Goal: Task Accomplishment & Management: Complete application form

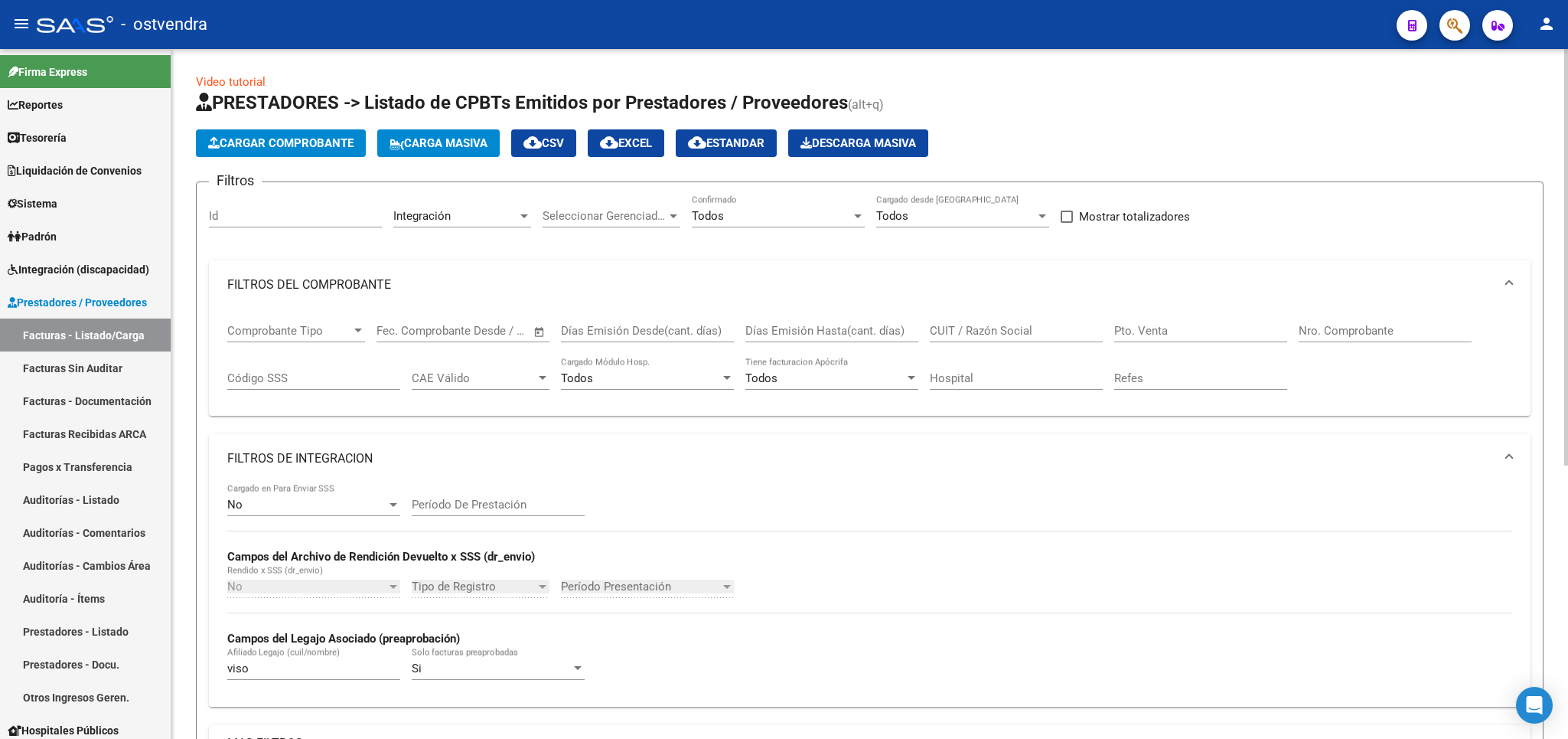
scroll to position [448, 0]
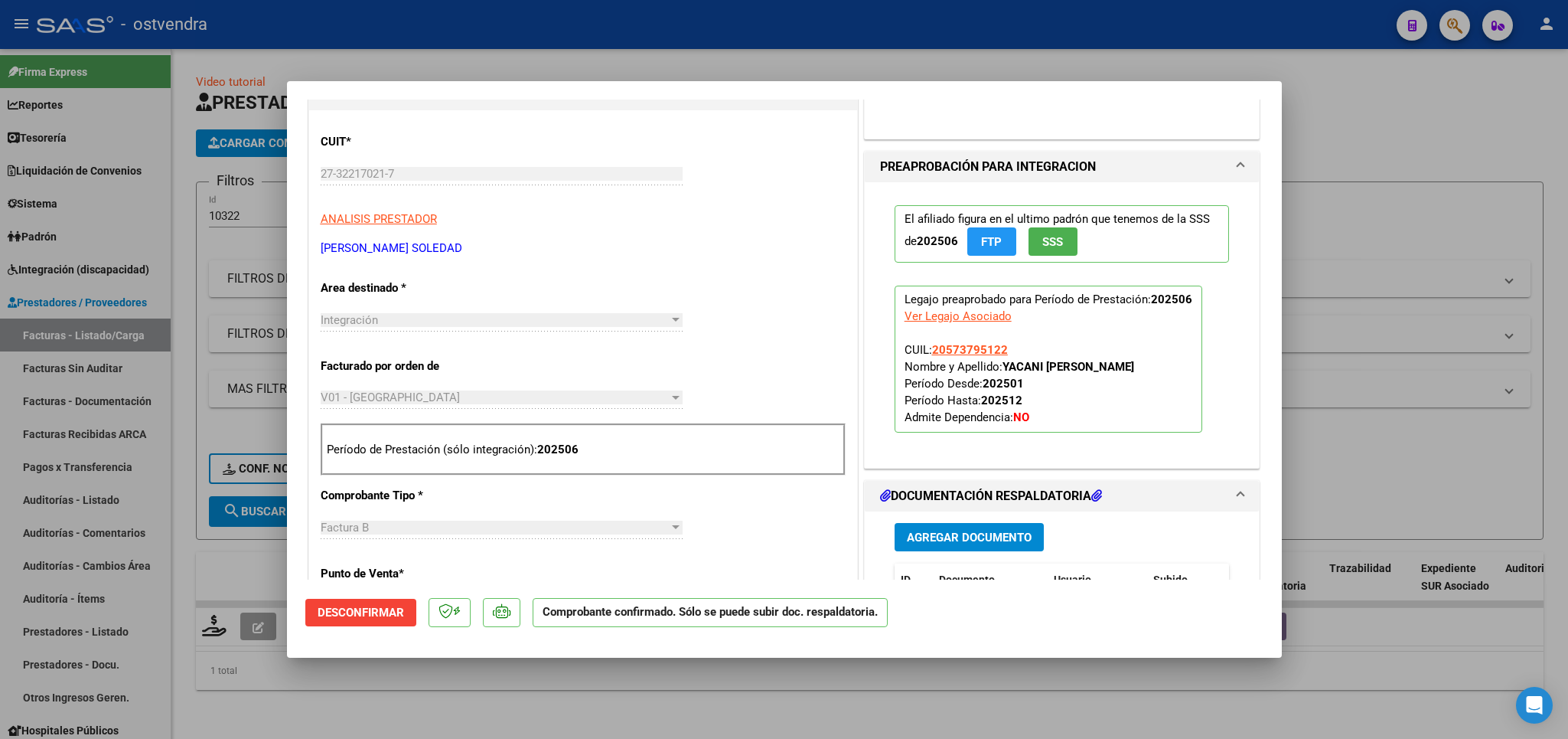
scroll to position [179, 0]
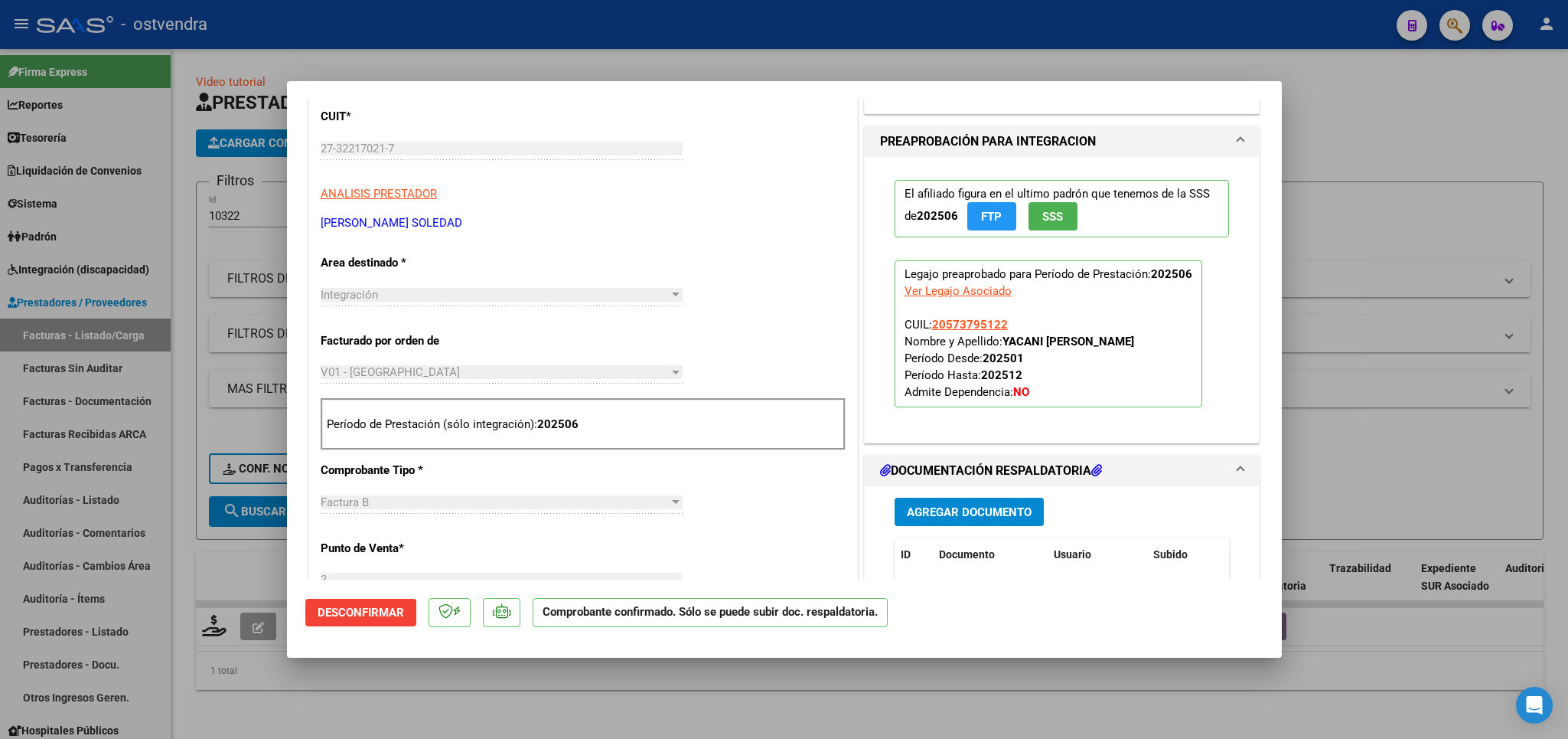
type input "$ 0,00"
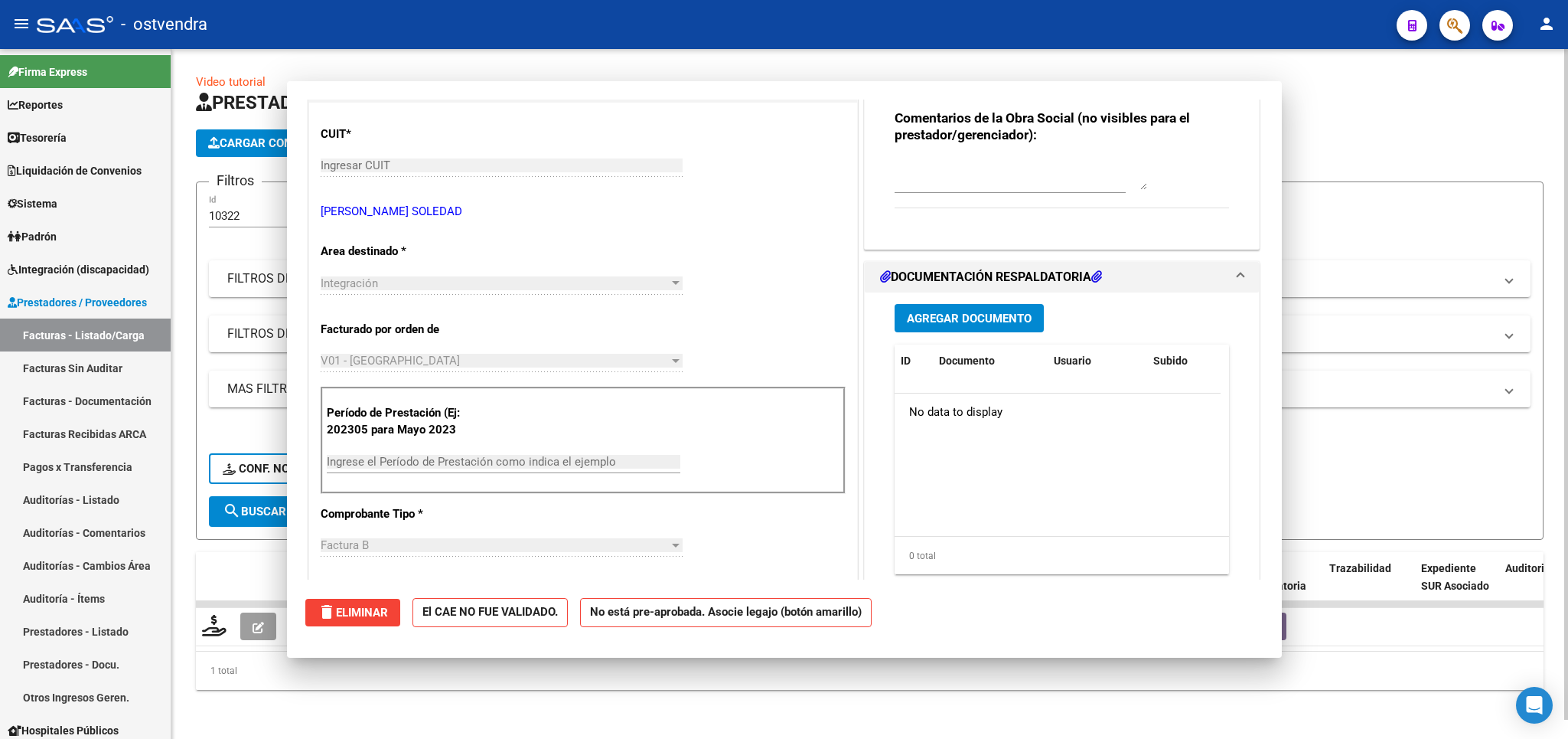
scroll to position [0, 0]
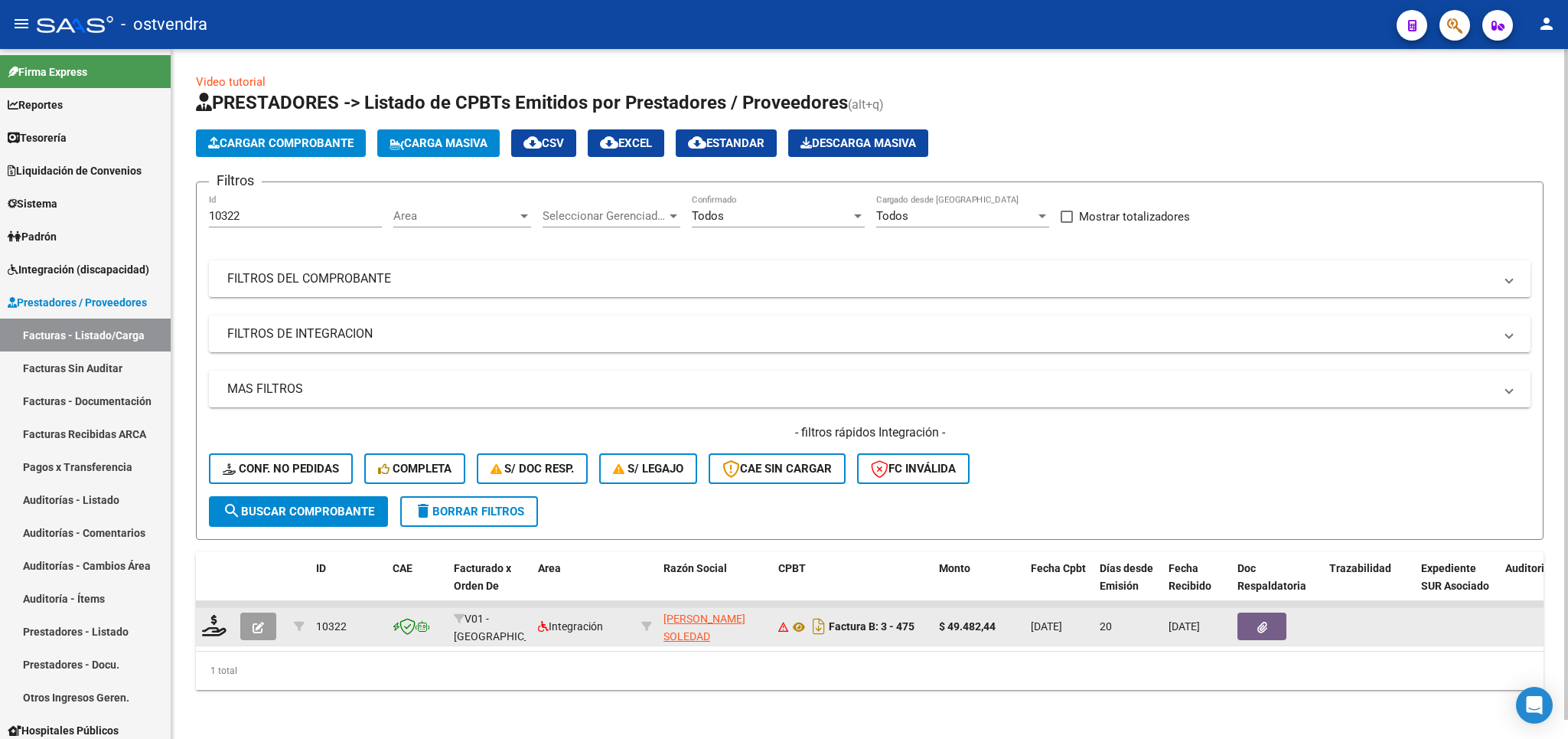
drag, startPoint x: 782, startPoint y: 617, endPoint x: 773, endPoint y: 634, distance: 19.2
click at [778, 634] on div "Factura B: 3 - 475" at bounding box center [852, 626] width 149 height 25
click at [255, 634] on button "button" at bounding box center [258, 626] width 36 height 28
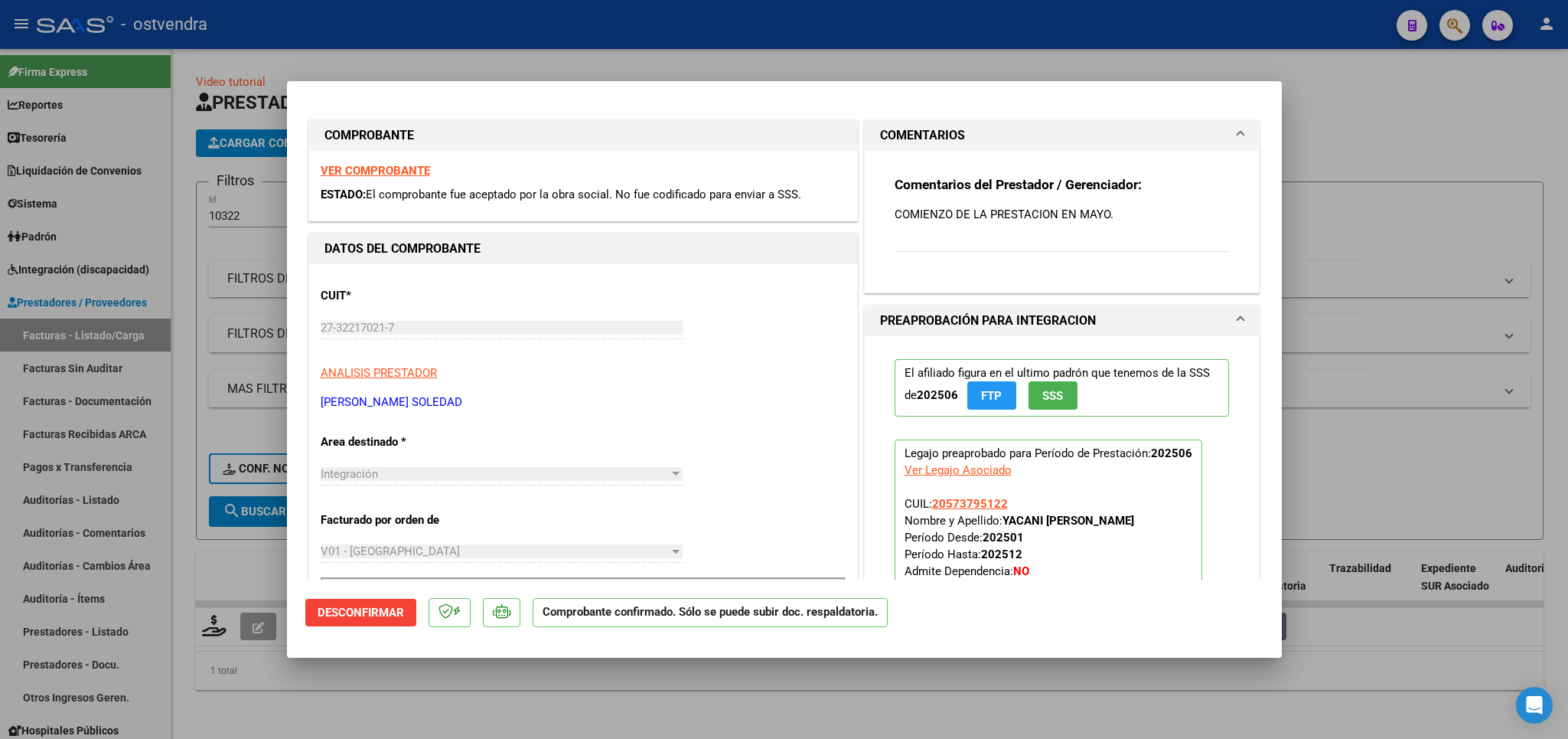
drag, startPoint x: 1367, startPoint y: 145, endPoint x: 1363, endPoint y: 176, distance: 31.3
click at [1367, 147] on div at bounding box center [784, 370] width 1568 height 739
type input "$ 0,00"
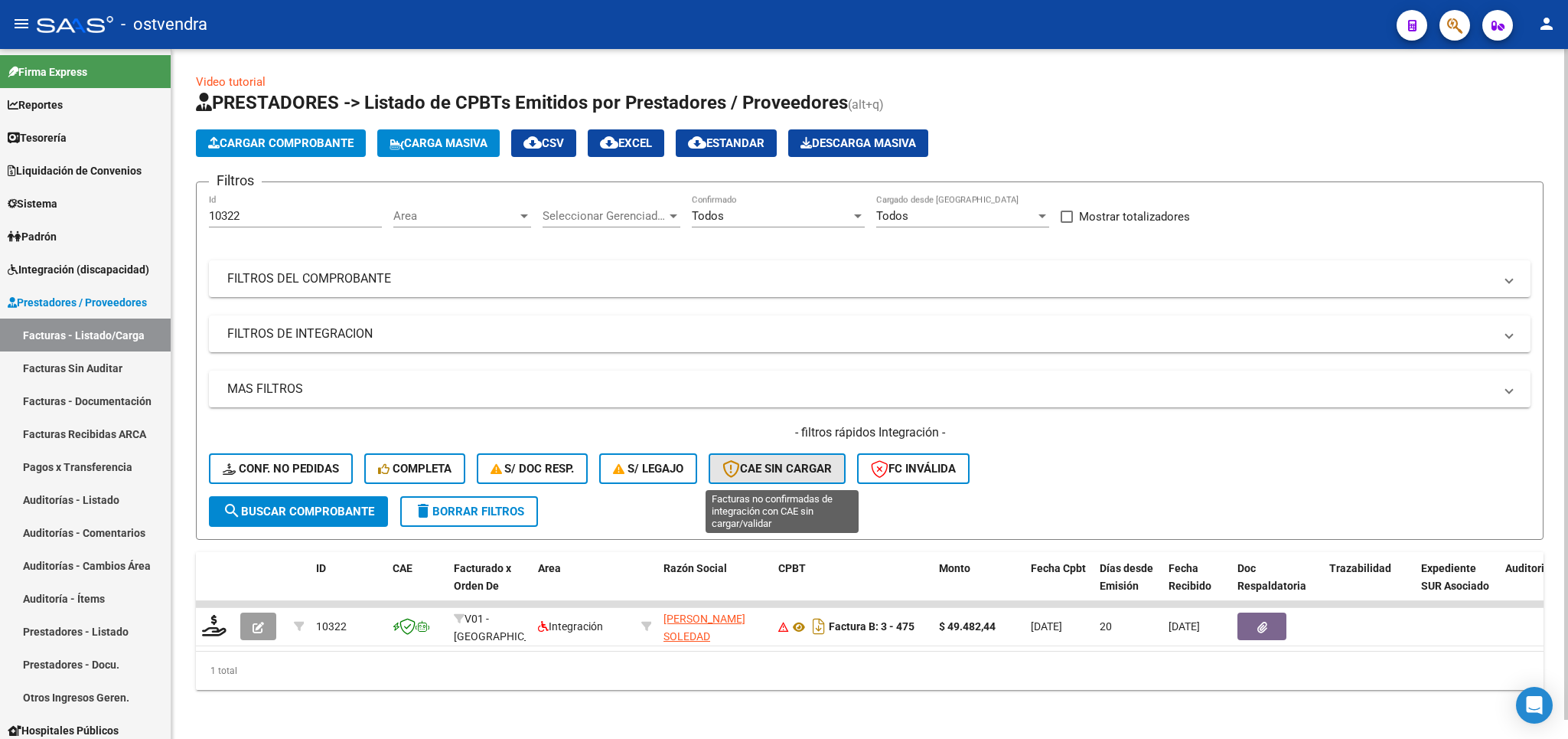
click at [766, 475] on span "CAE SIN CARGAR" at bounding box center [777, 468] width 109 height 14
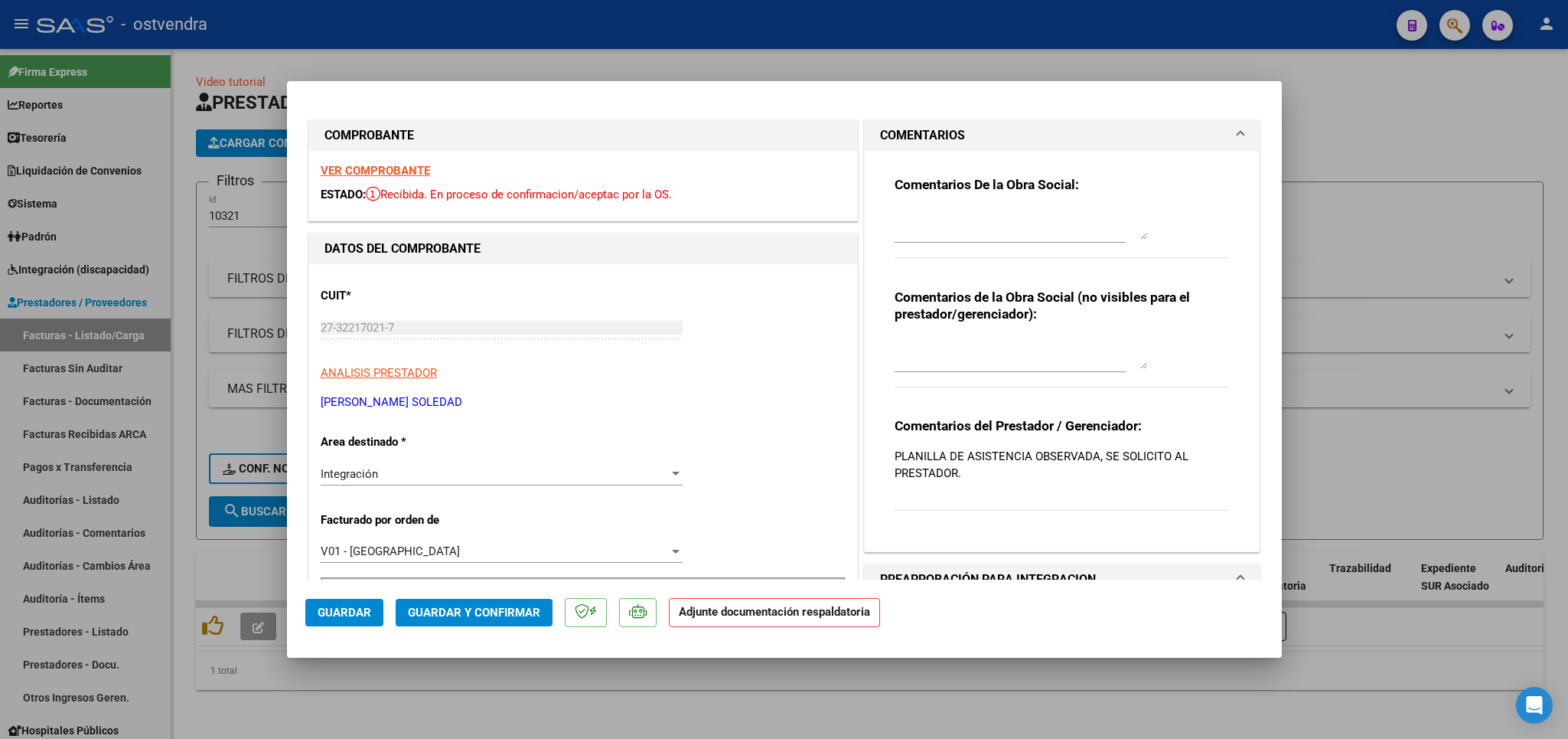
click at [1489, 137] on div at bounding box center [784, 370] width 1568 height 739
type input "$ 0,00"
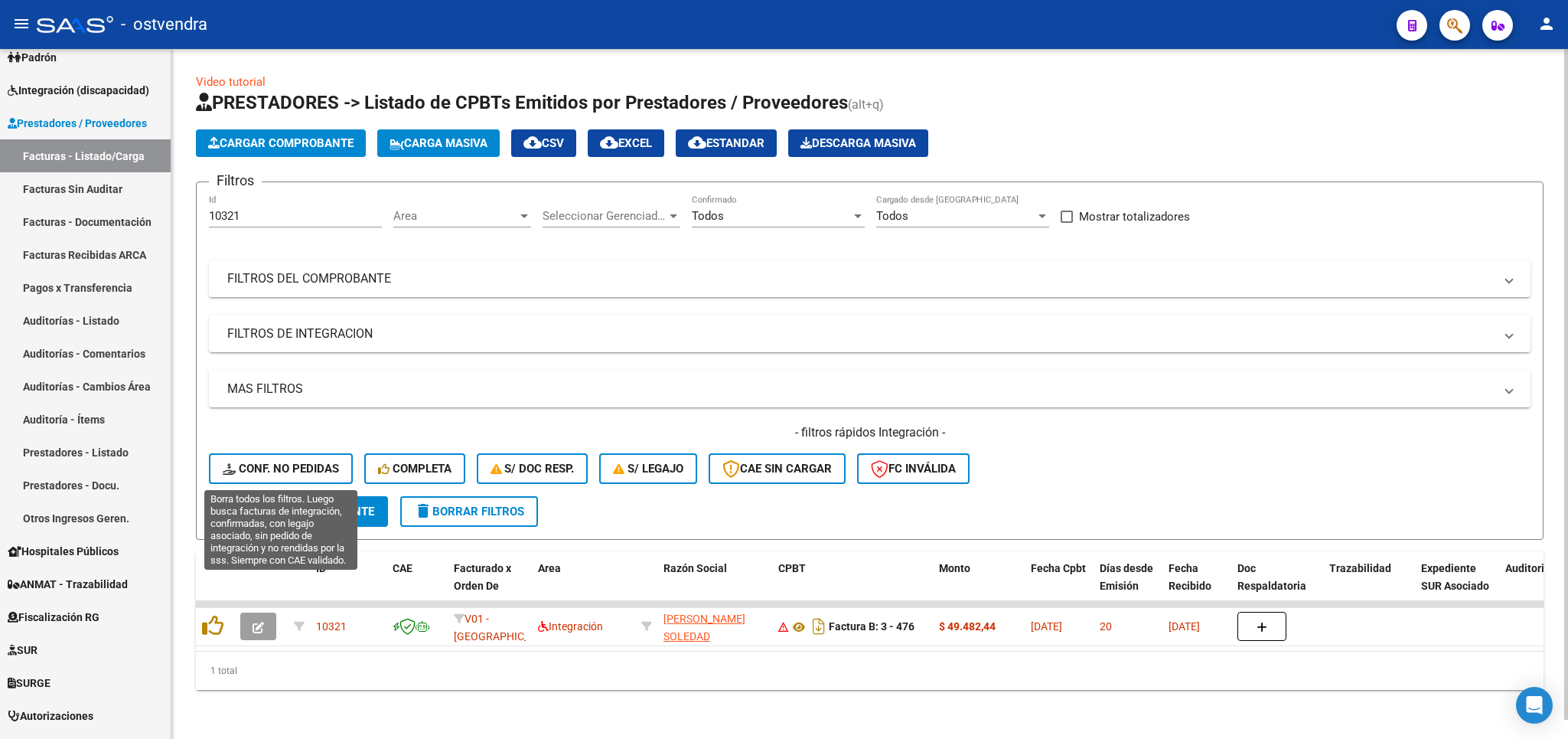
scroll to position [19, 0]
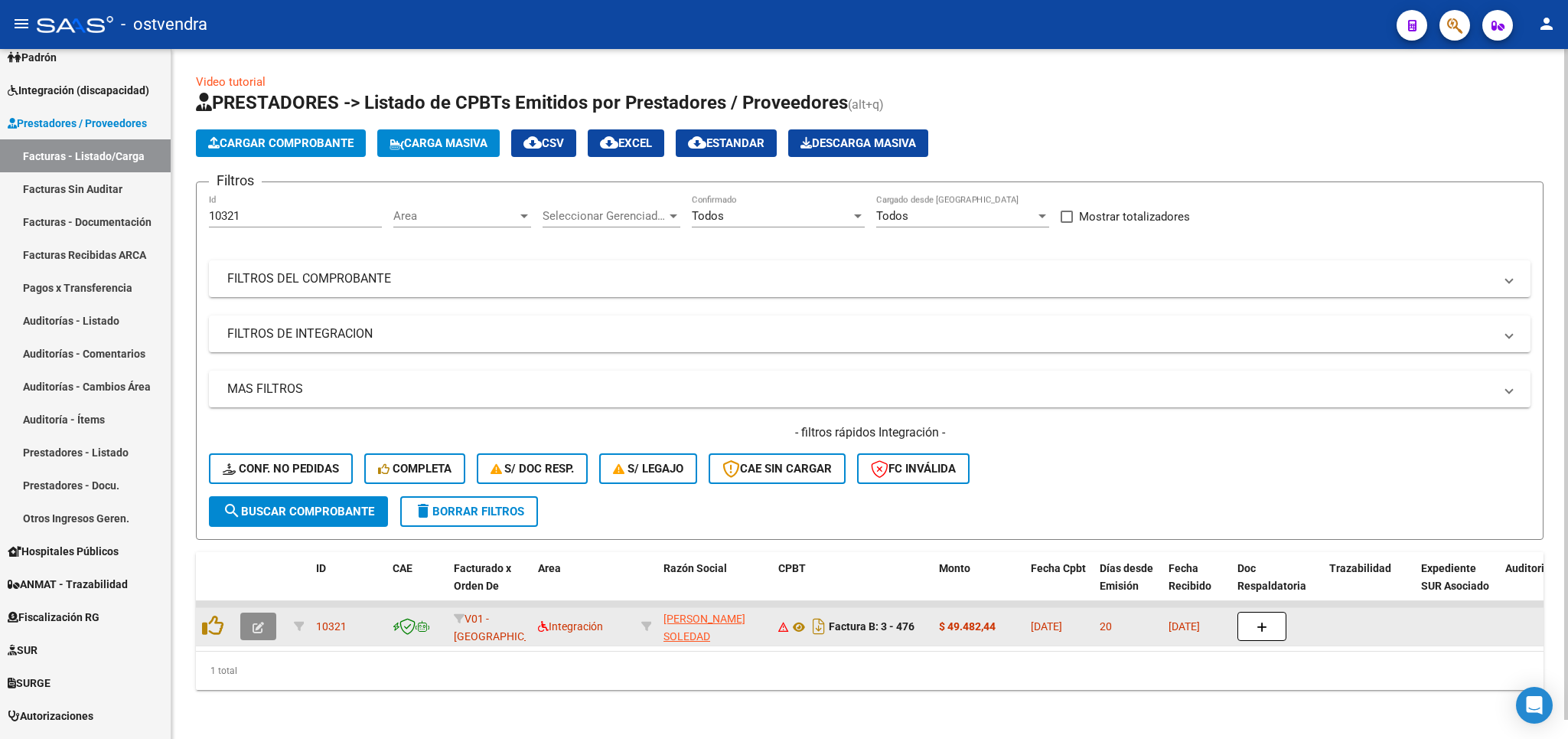
click at [250, 612] on button "button" at bounding box center [258, 626] width 36 height 28
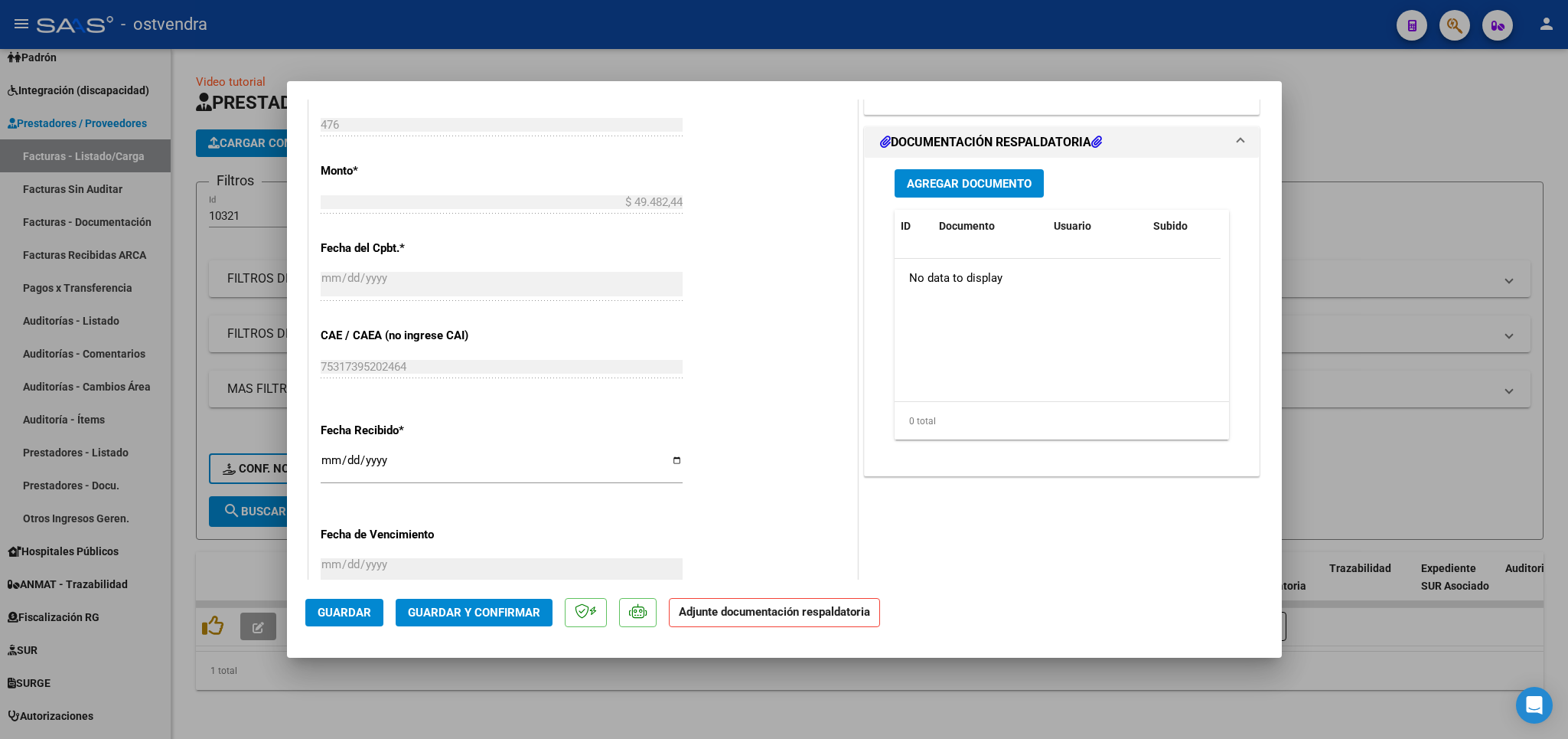
scroll to position [972, 0]
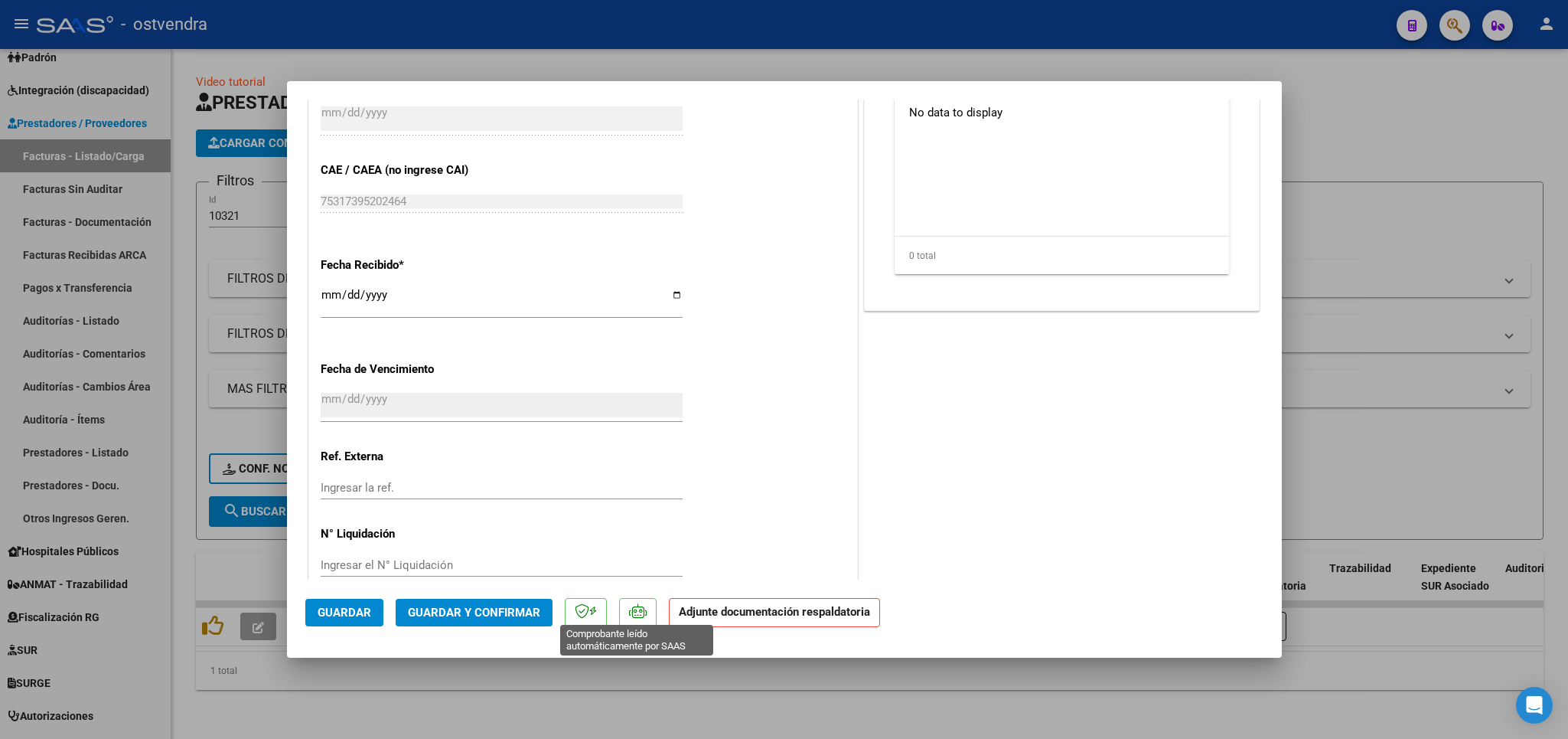
click at [645, 615] on icon at bounding box center [638, 611] width 18 height 15
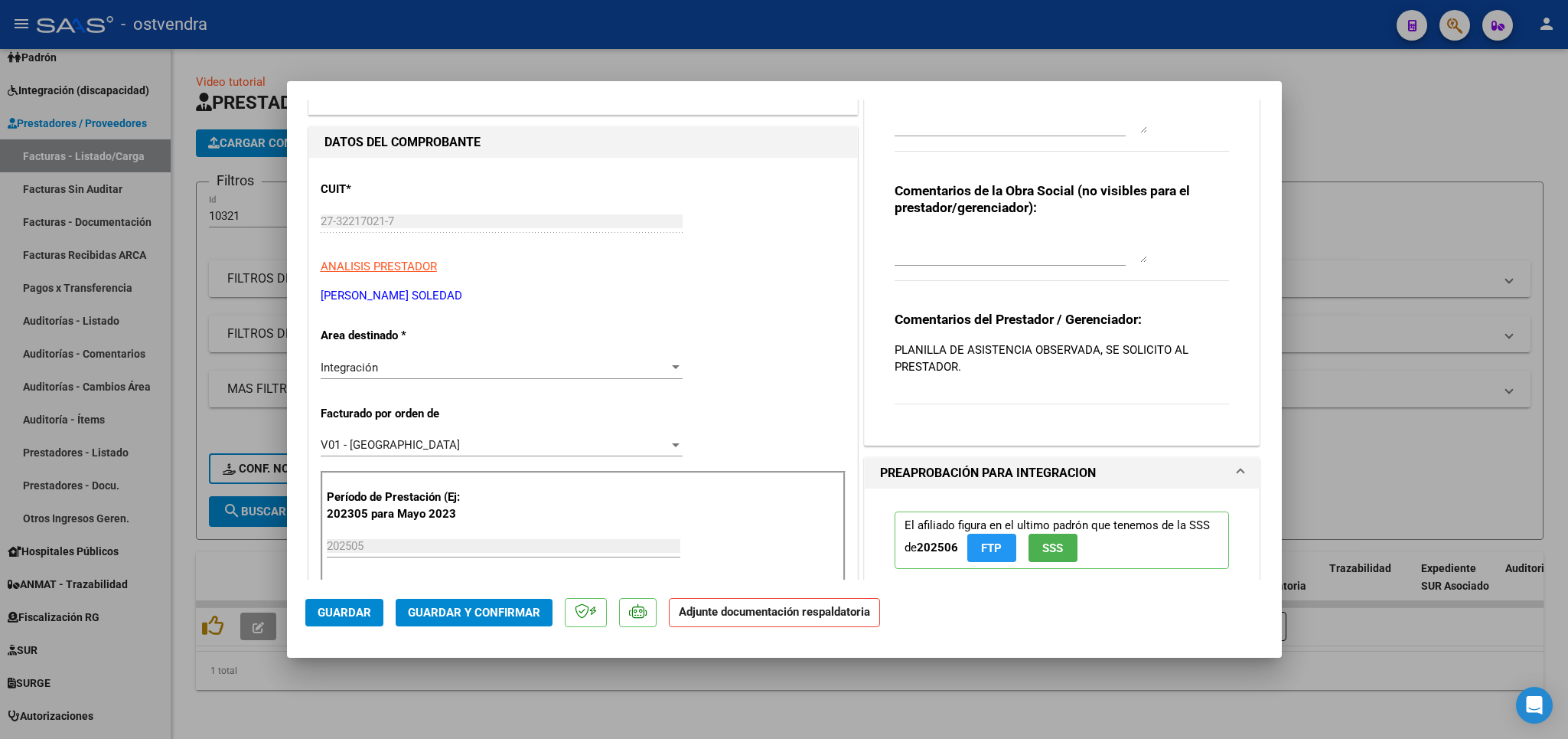
scroll to position [0, 0]
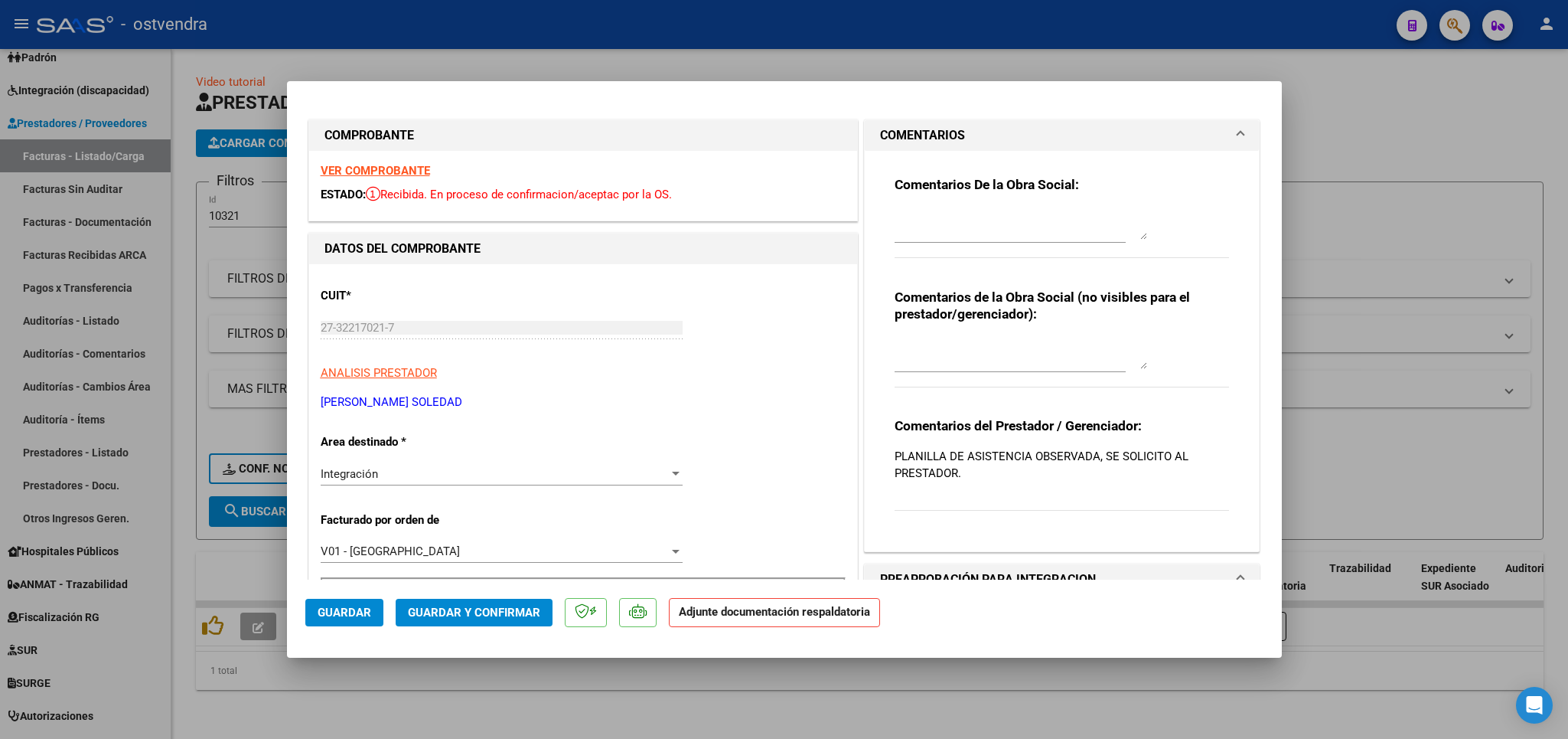
click at [401, 168] on strong "VER COMPROBANTE" at bounding box center [375, 170] width 109 height 14
click at [372, 374] on span "ANALISIS PRESTADOR" at bounding box center [379, 373] width 116 height 14
click at [381, 376] on span "ANALISIS PRESTADOR" at bounding box center [379, 373] width 116 height 14
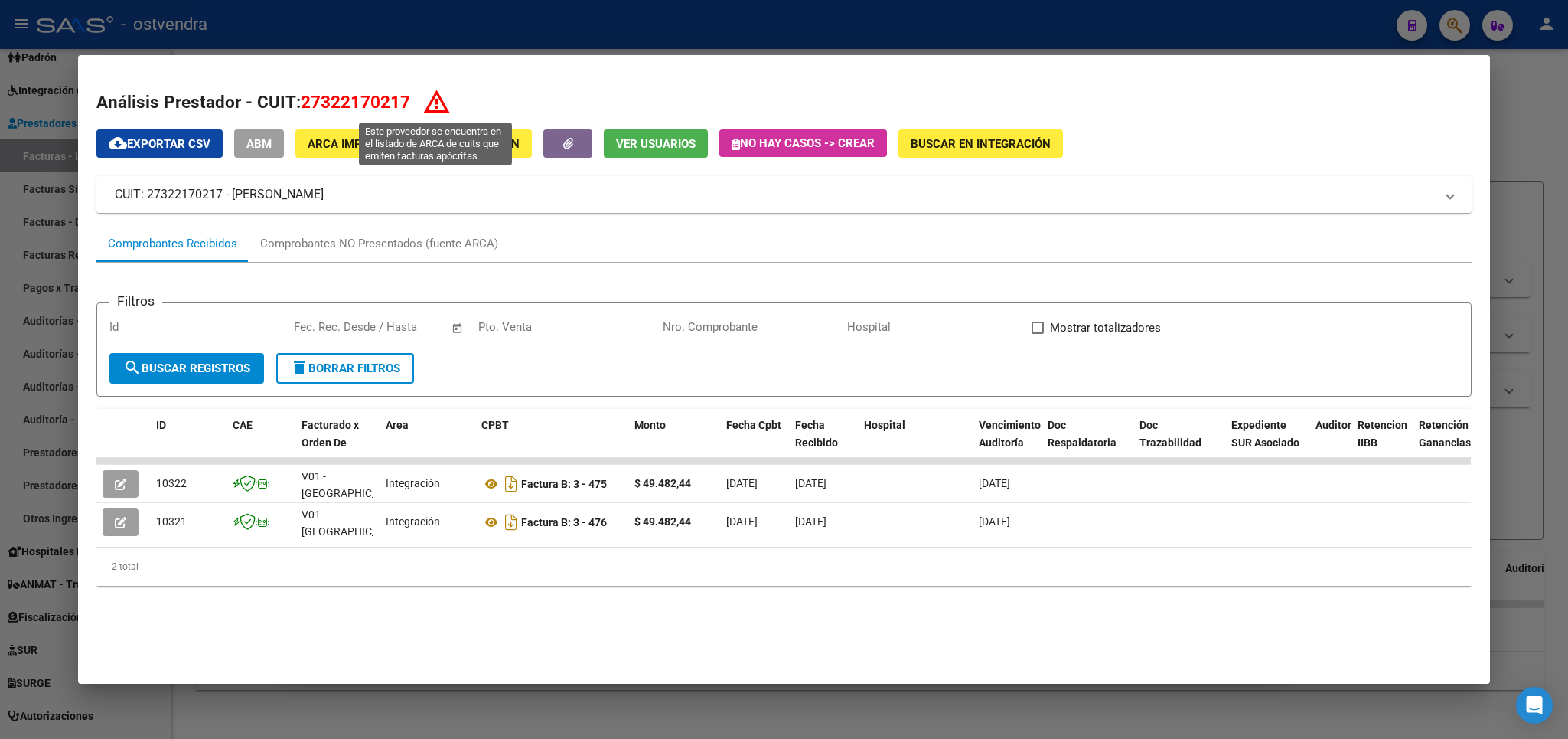
click at [436, 106] on icon at bounding box center [437, 101] width 29 height 29
drag, startPoint x: 222, startPoint y: 190, endPoint x: 150, endPoint y: 190, distance: 72.0
click at [150, 190] on mat-panel-title "CUIT: 27322170217 - NEME CELESTE SOLEDAD" at bounding box center [774, 194] width 1319 height 18
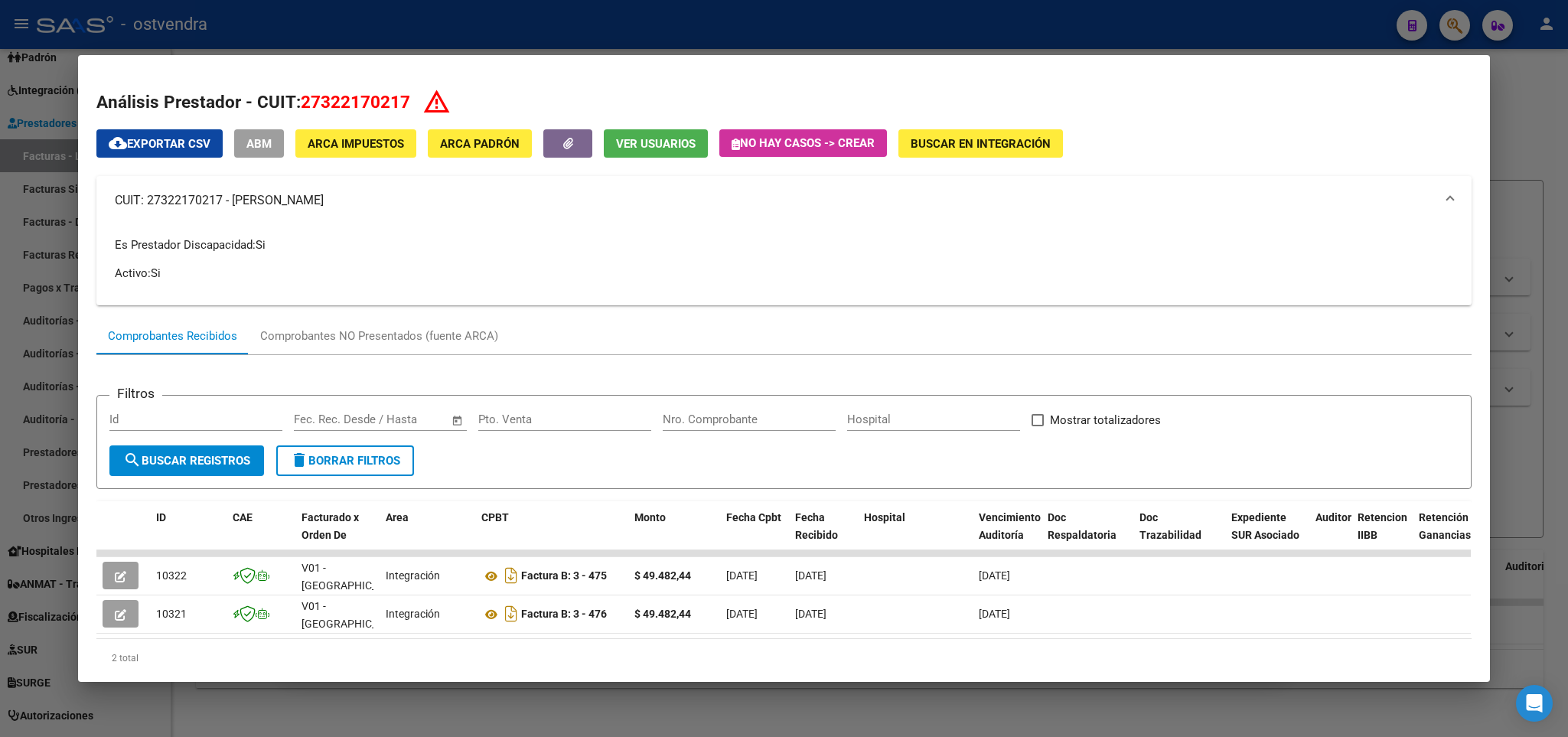
copy mat-panel-title "27322170217"
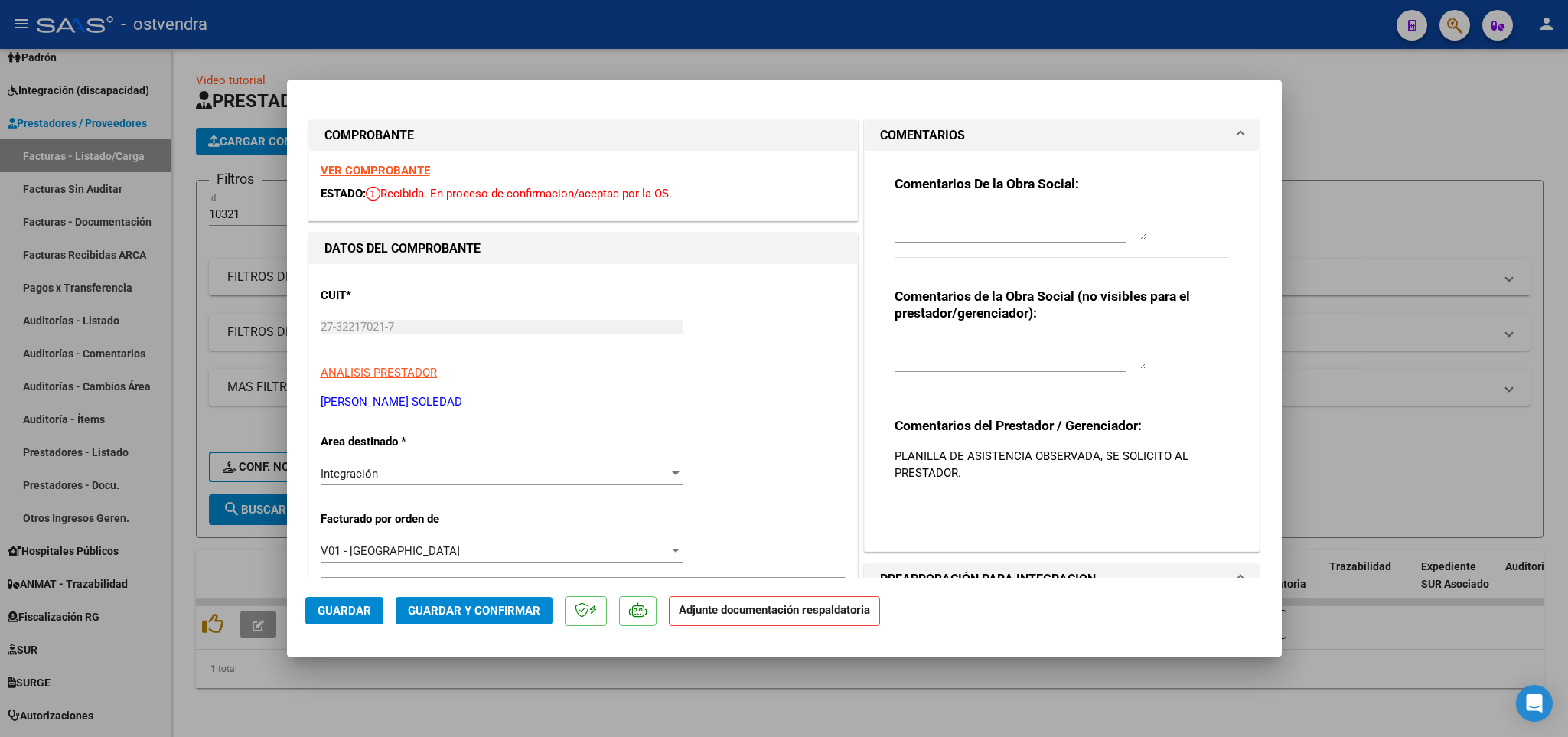
type input "$ 0,00"
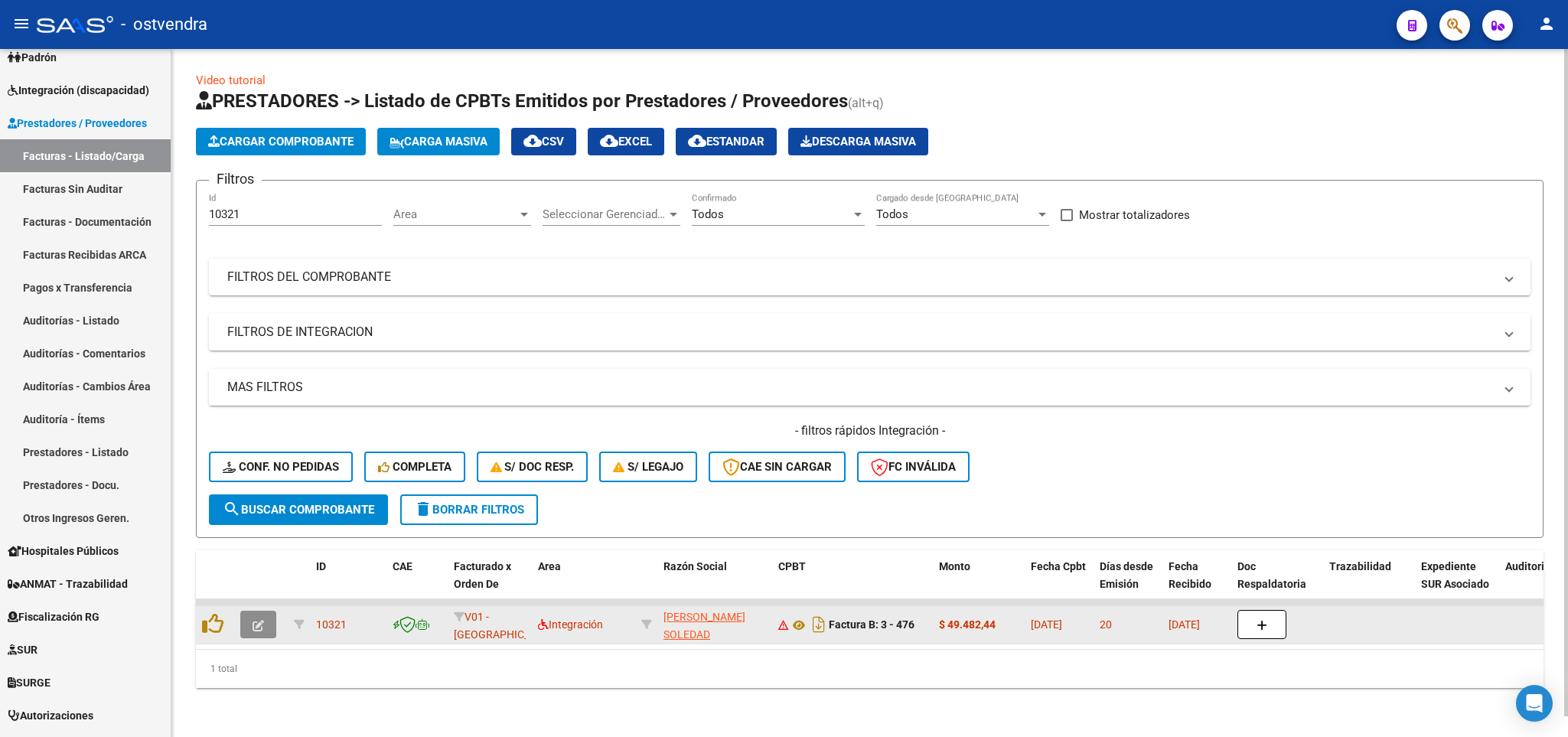
click at [261, 620] on icon "button" at bounding box center [258, 626] width 11 height 11
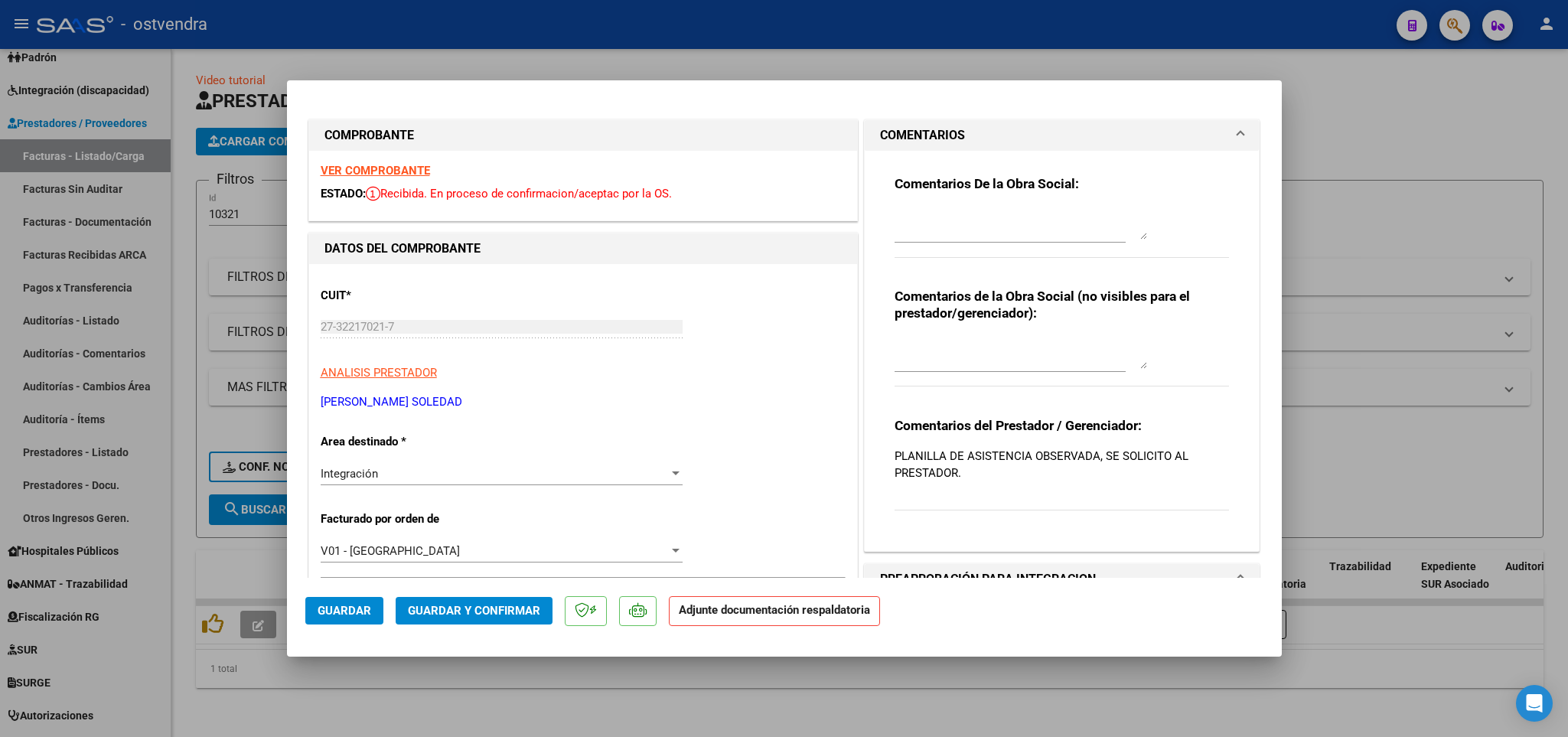
type input "$ 0,00"
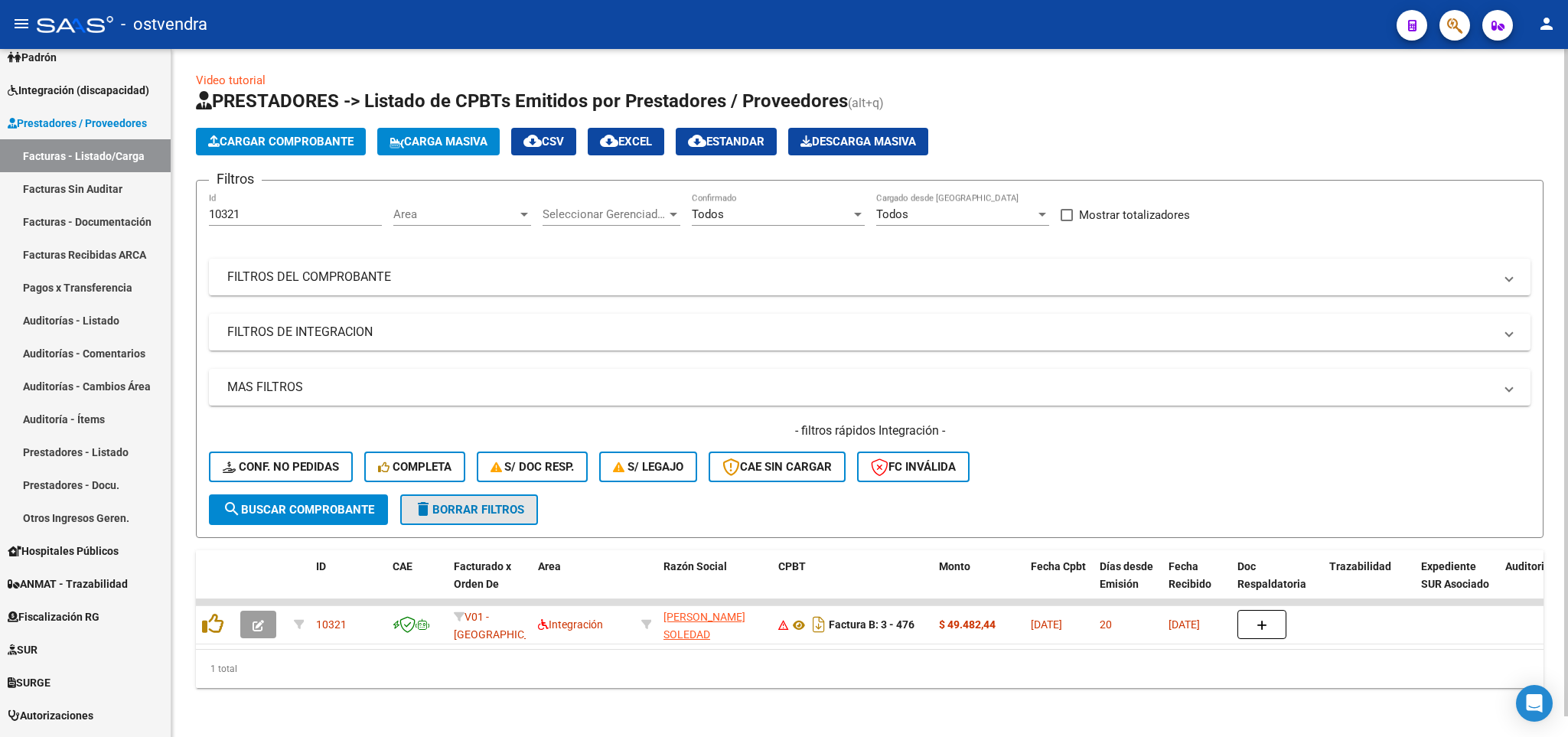
click at [486, 503] on span "delete Borrar Filtros" at bounding box center [469, 509] width 110 height 14
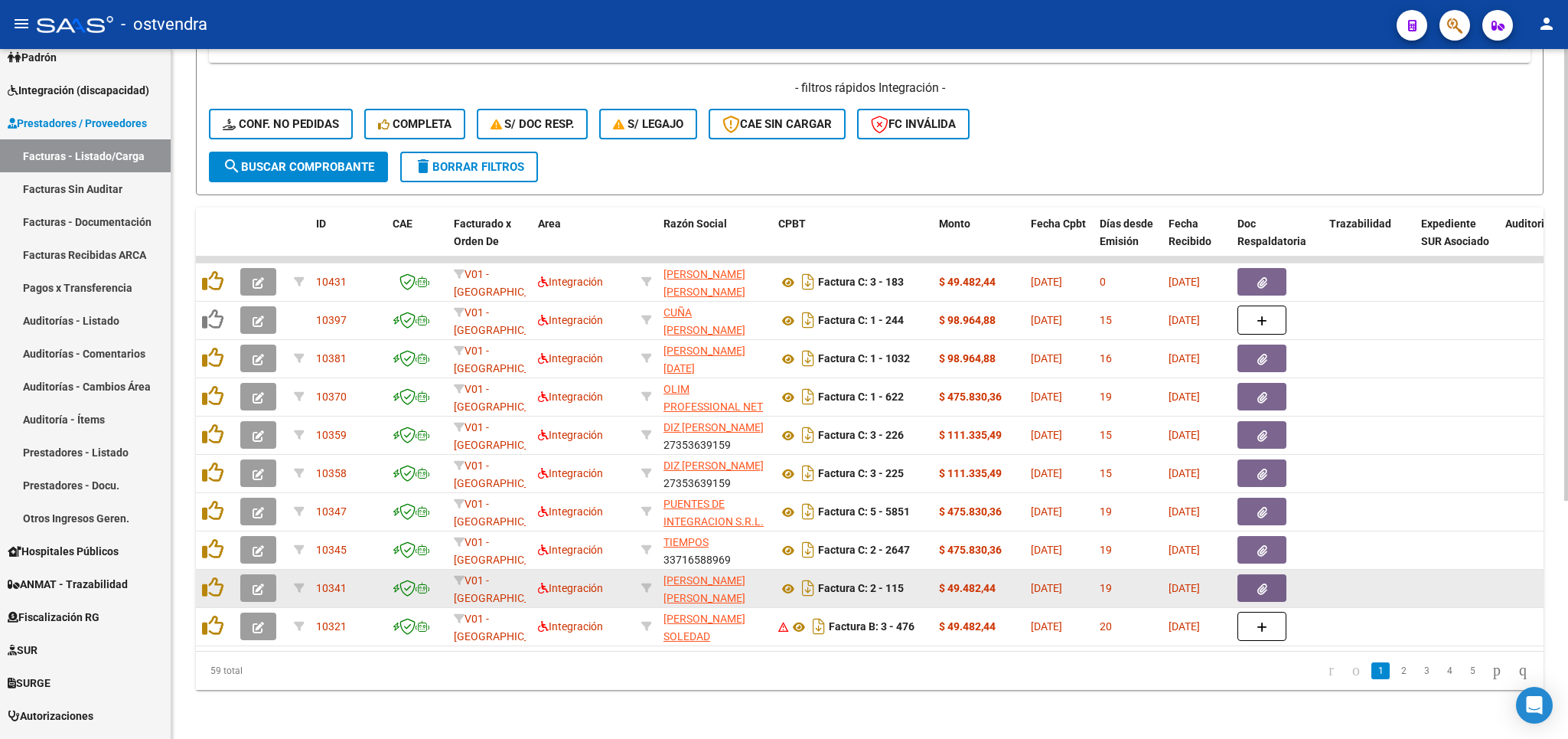
scroll to position [358, 0]
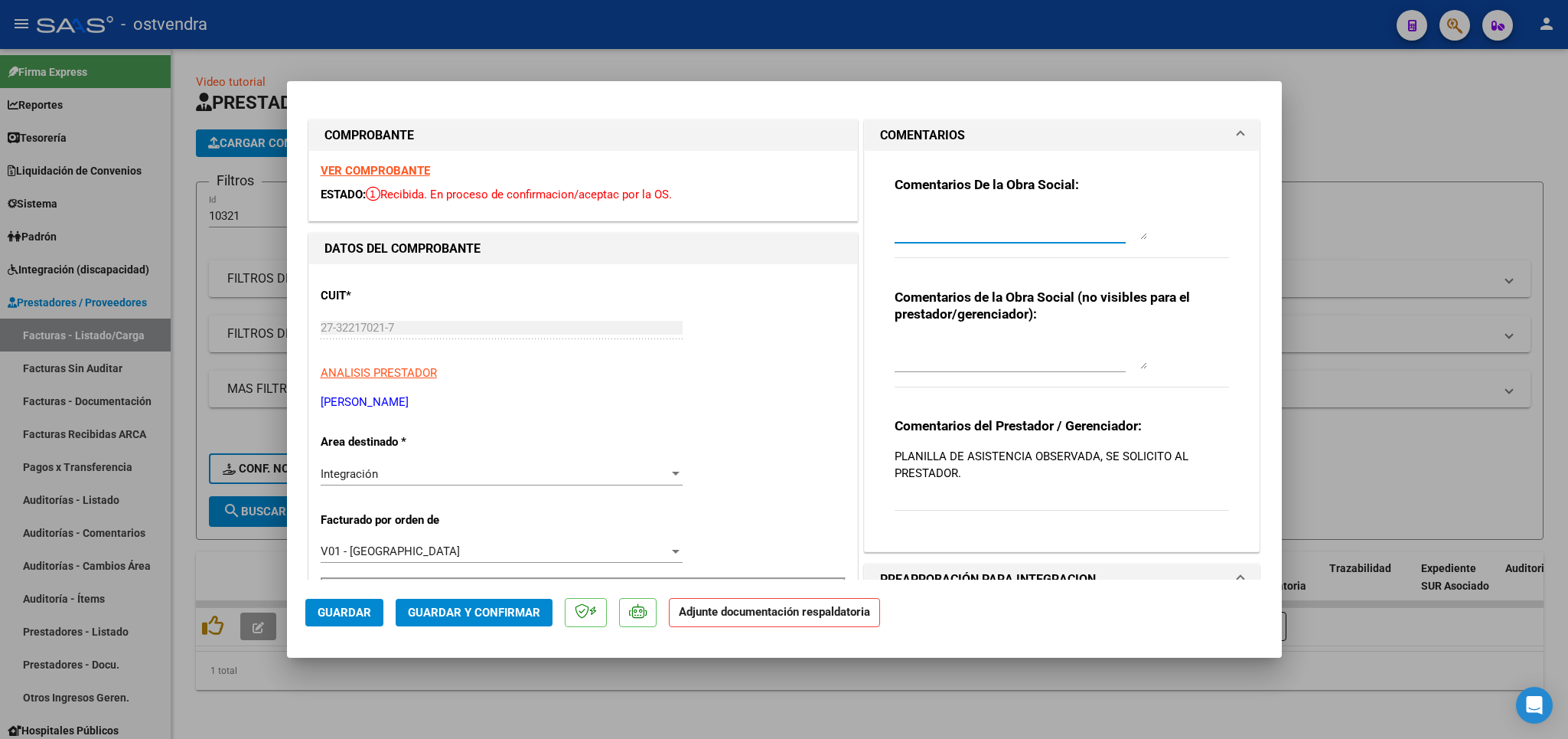
click at [898, 234] on textarea at bounding box center [1020, 224] width 252 height 30
type textarea "f"
drag, startPoint x: 1060, startPoint y: 225, endPoint x: 1017, endPoint y: 221, distance: 43.2
click at [1017, 221] on textarea "CUIT DE PRESTADOR FIGURA EN LISTADO DE ARCA POR FC APOCRIFAS." at bounding box center [1020, 224] width 252 height 30
type textarea "CUIT DE PRESTADOR FIGUISTADO DE ARCA POR FC APOCRIFAS."
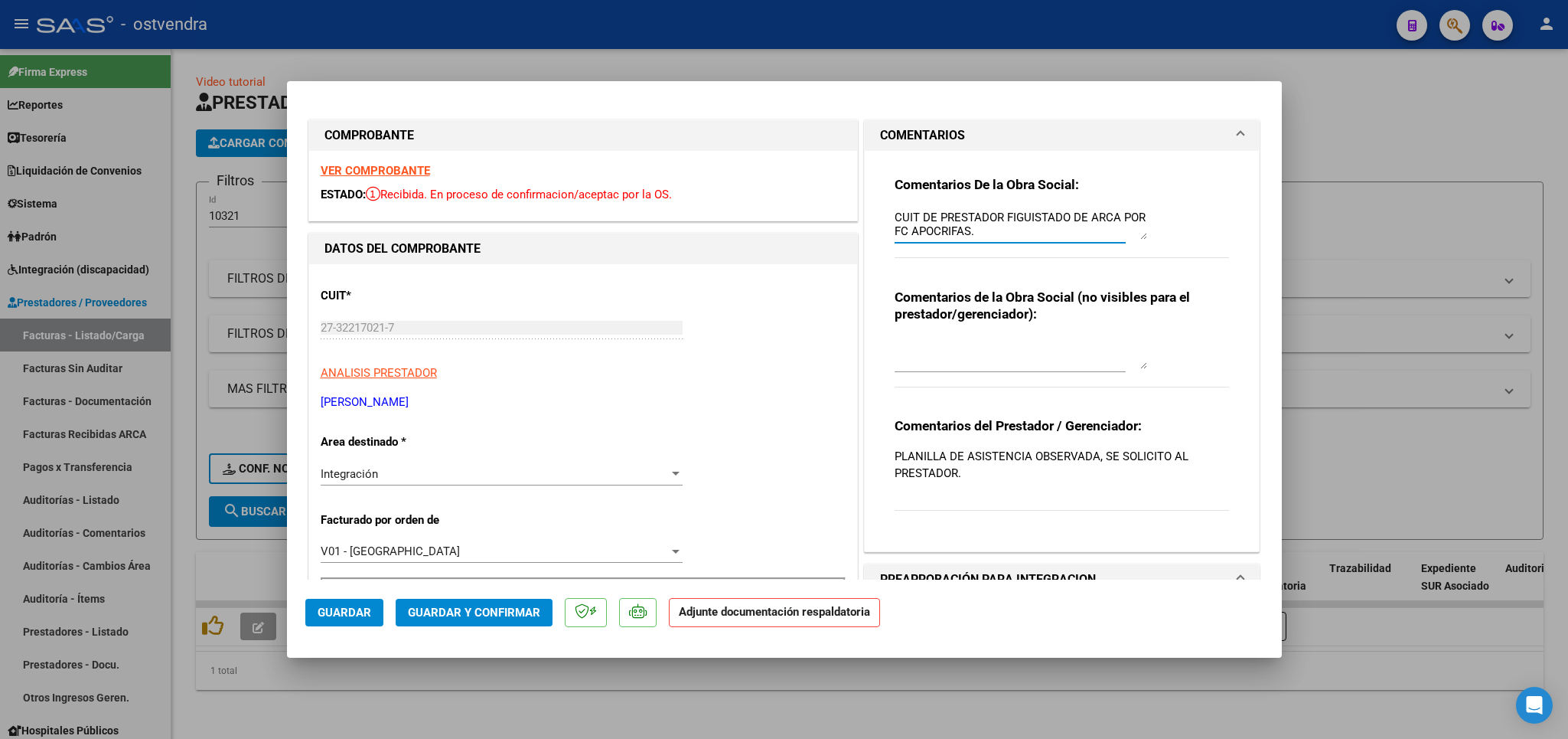
drag, startPoint x: 1042, startPoint y: 232, endPoint x: 872, endPoint y: 206, distance: 172.0
click at [895, 209] on textarea "CUIT DE PRESTADOR FIGUISTADO DE ARCA POR FC APOCRIFAS." at bounding box center [1020, 224] width 252 height 30
type input "$ 0,00"
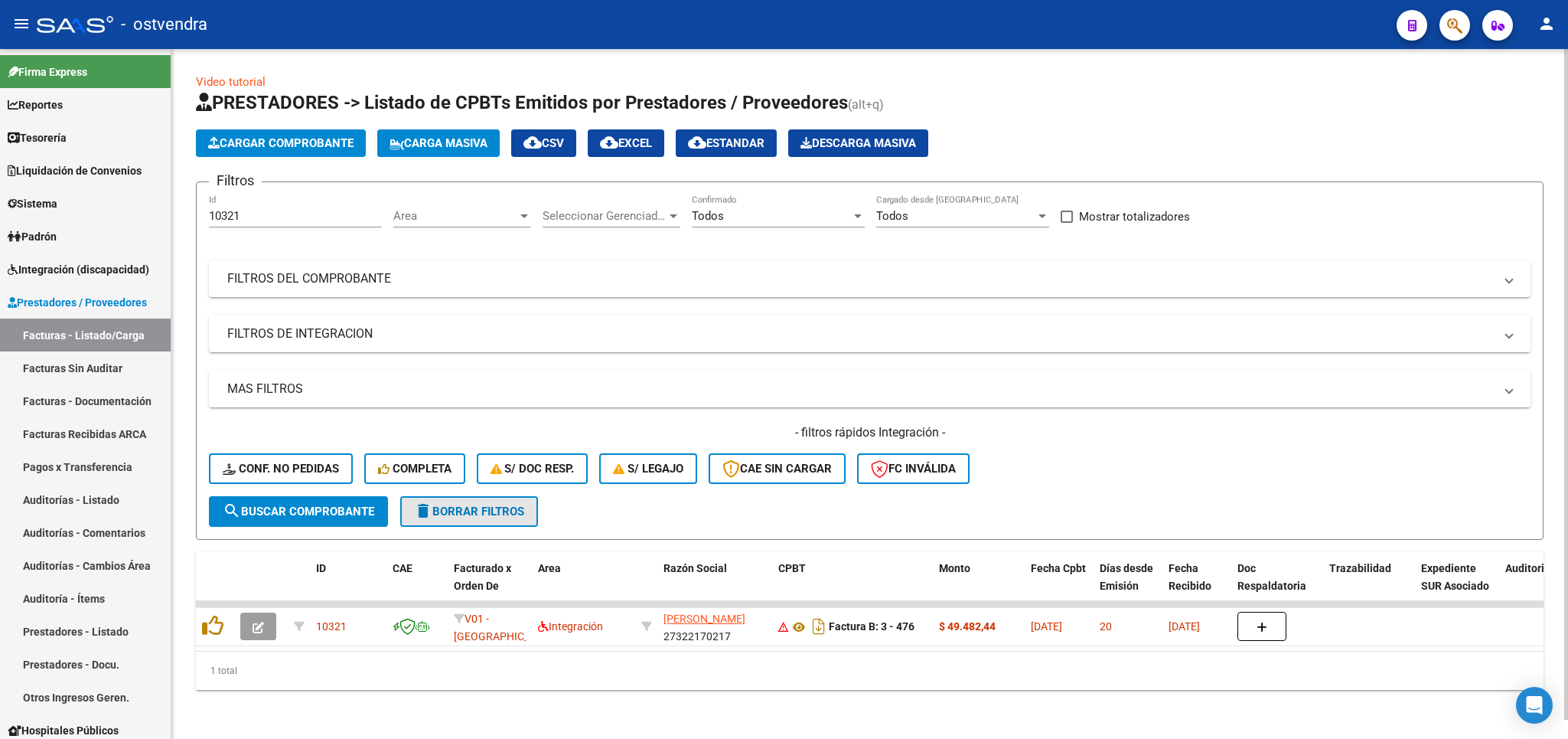
click at [474, 511] on span "delete Borrar Filtros" at bounding box center [469, 511] width 110 height 14
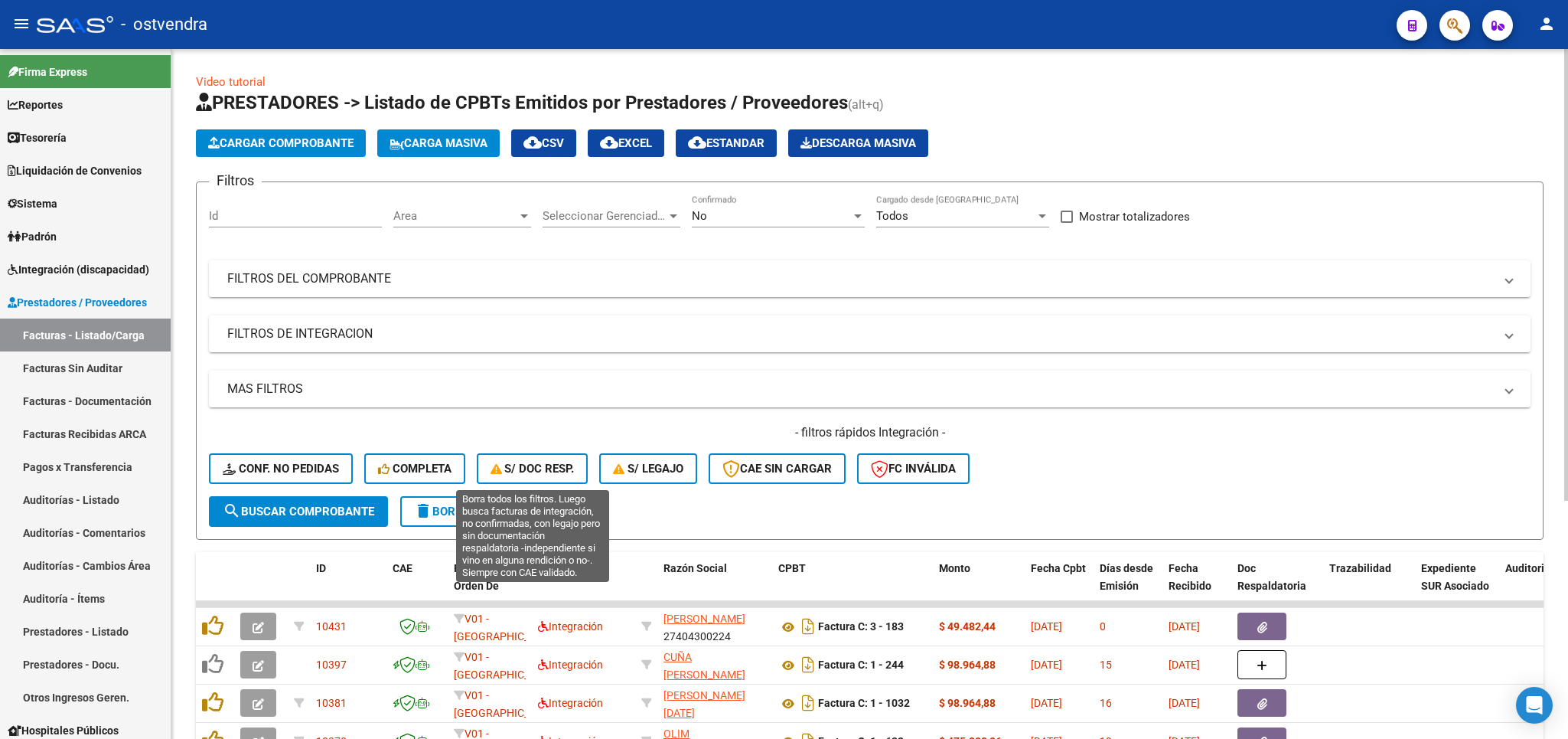
click at [574, 475] on span "S/ Doc Resp." at bounding box center [532, 468] width 84 height 14
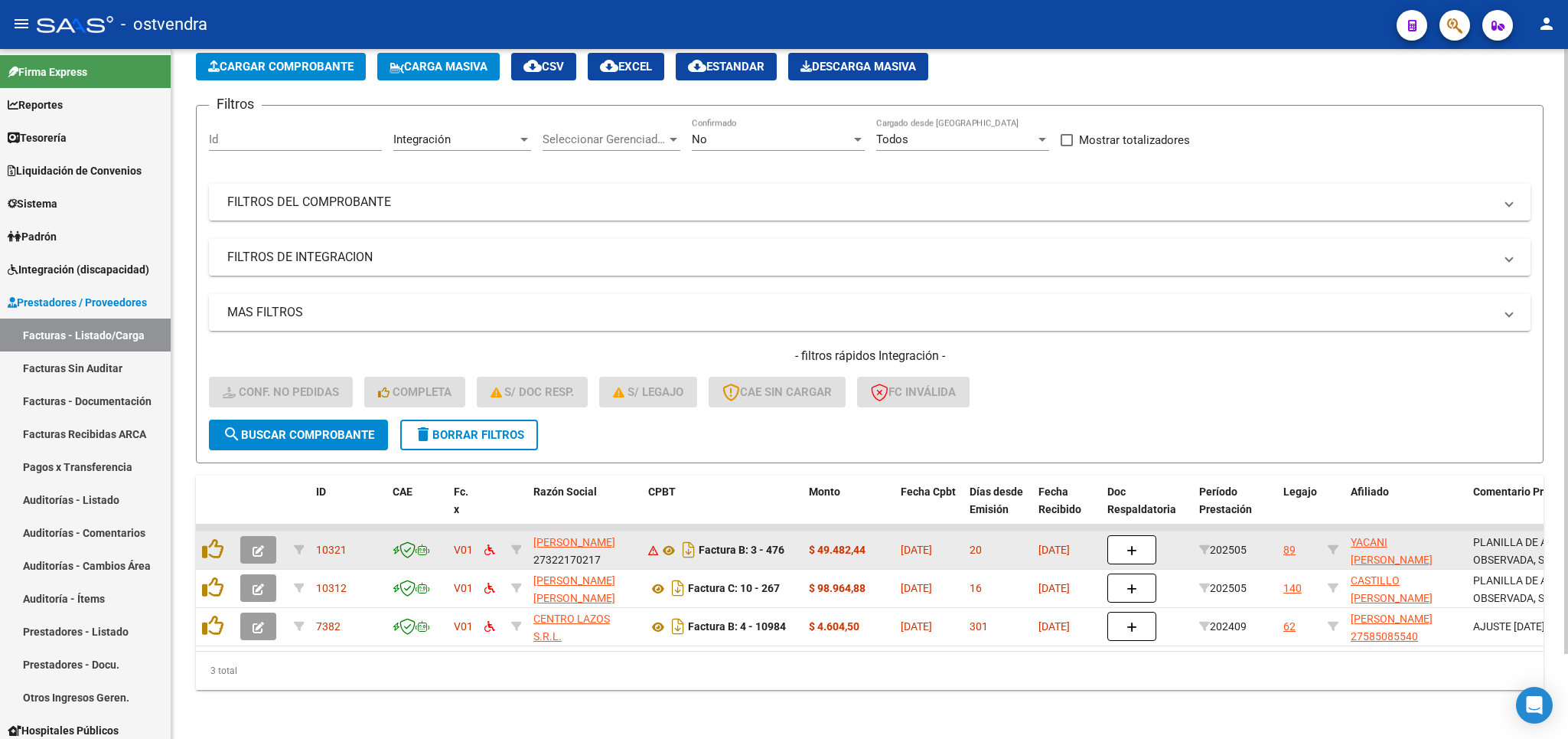
click at [264, 536] on button "button" at bounding box center [258, 549] width 36 height 28
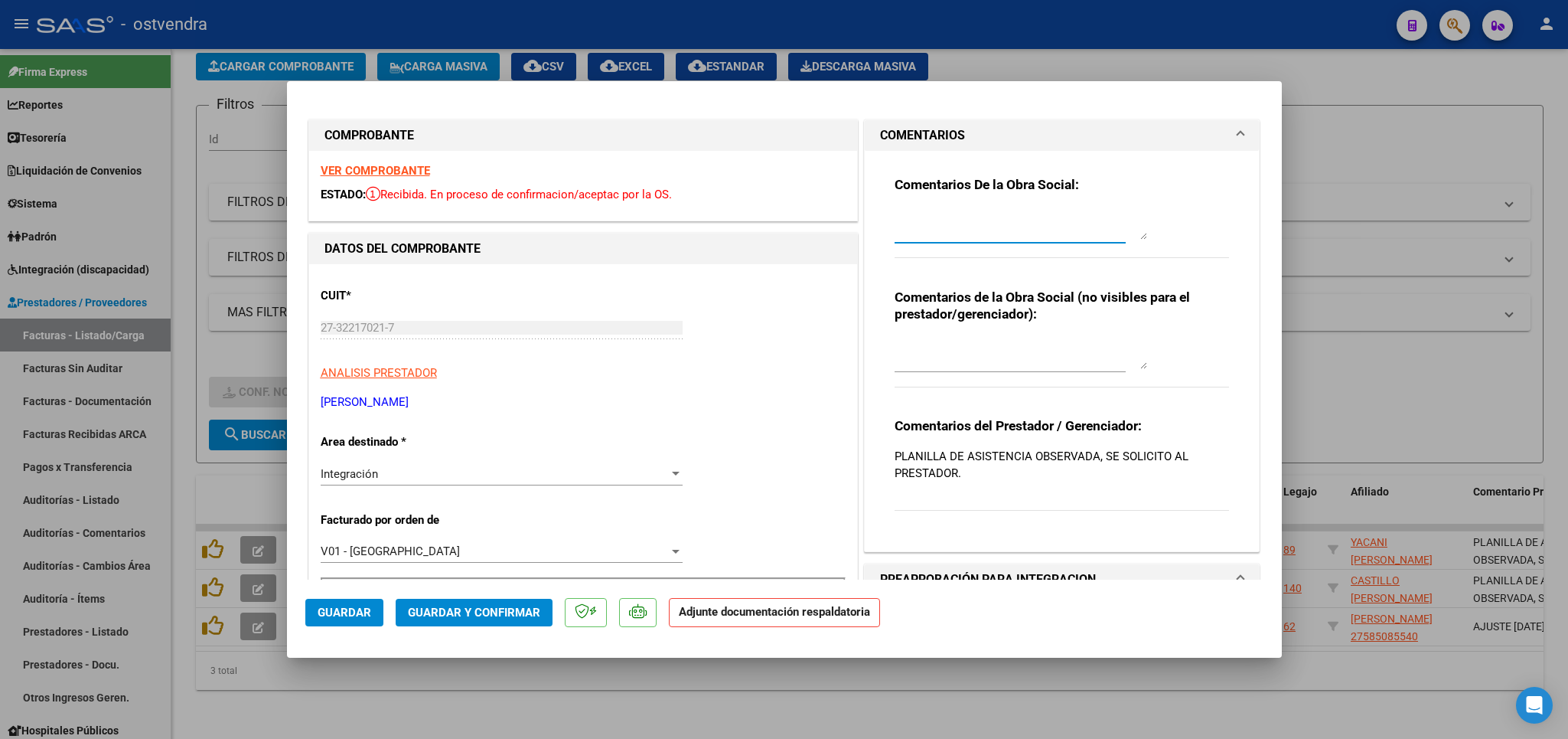
click at [946, 236] on textarea at bounding box center [1020, 224] width 252 height 30
type textarea "f"
type textarea "F"
type textarea "Fc sin procesar hasta obtener respuesta solicitada a estudio. Segun saas, el cu…"
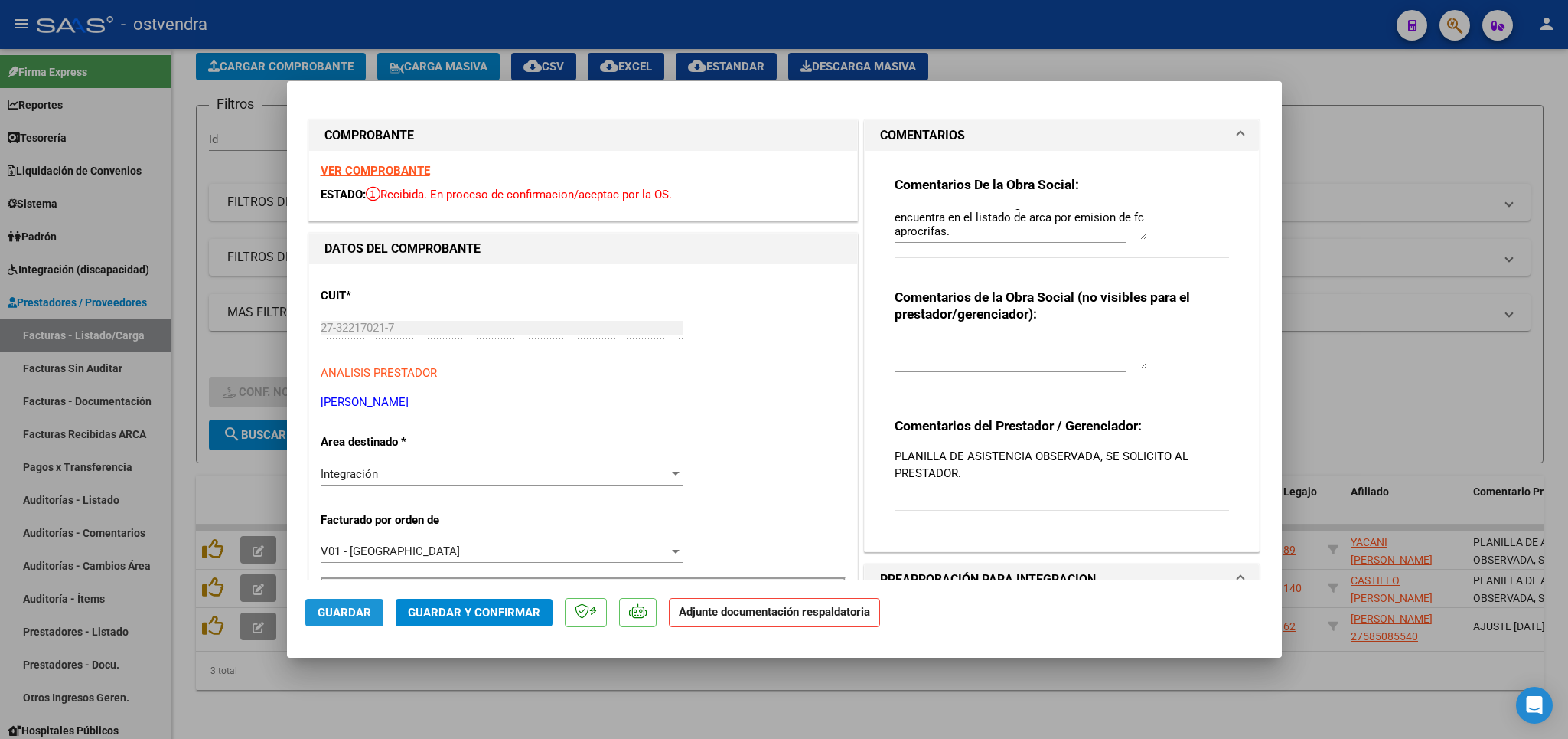
click at [345, 611] on span "Guardar" at bounding box center [344, 612] width 53 height 14
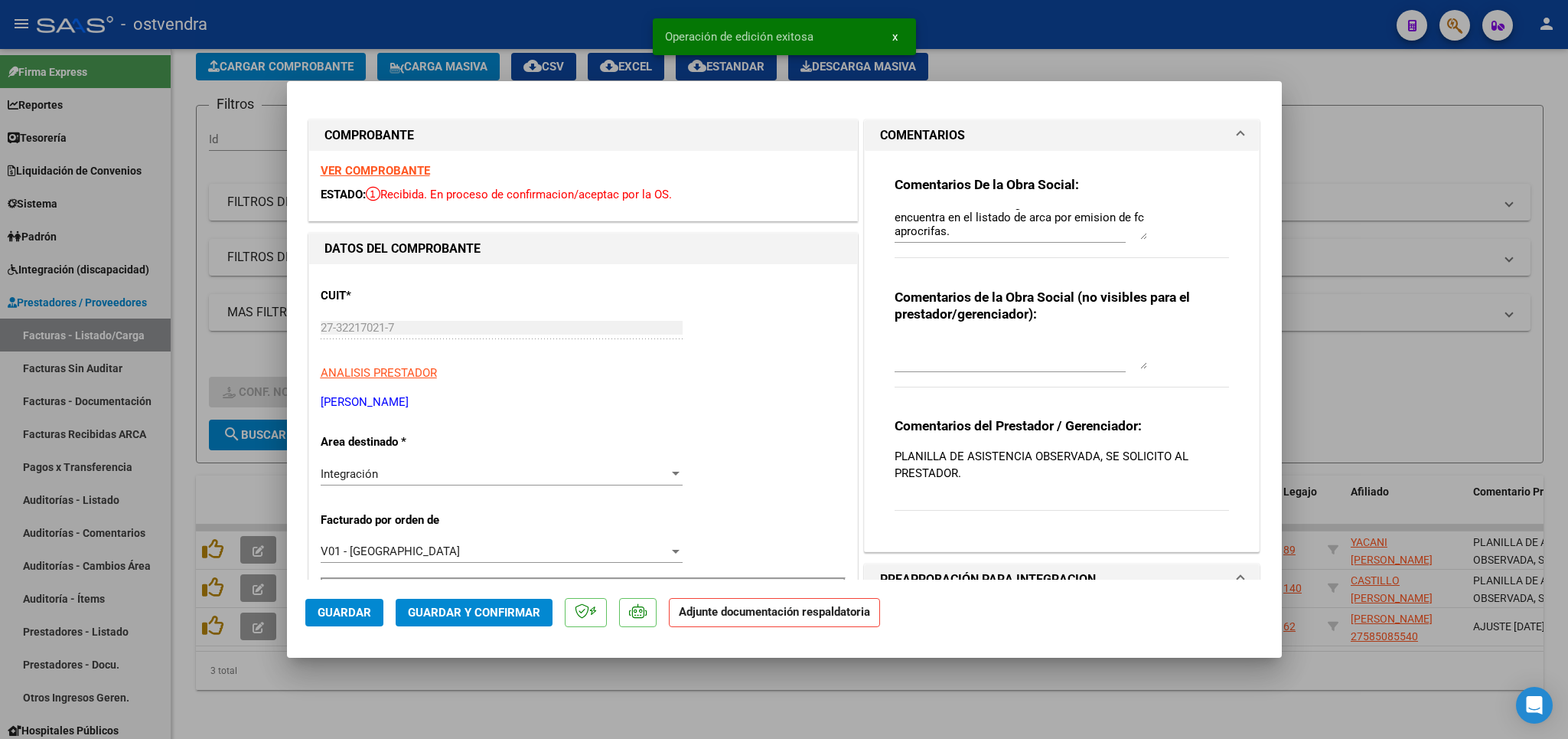
type input "$ 0,00"
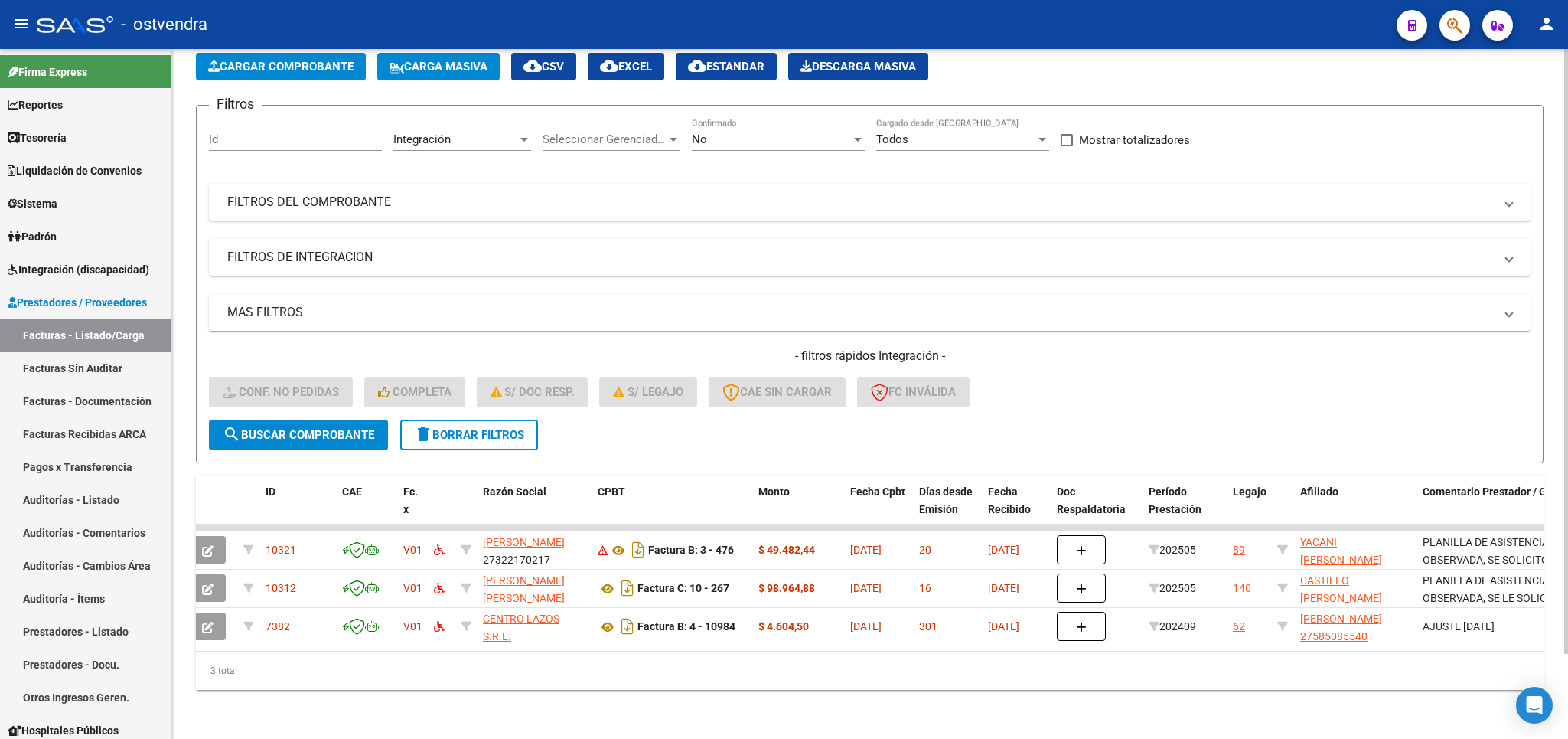
scroll to position [0, 0]
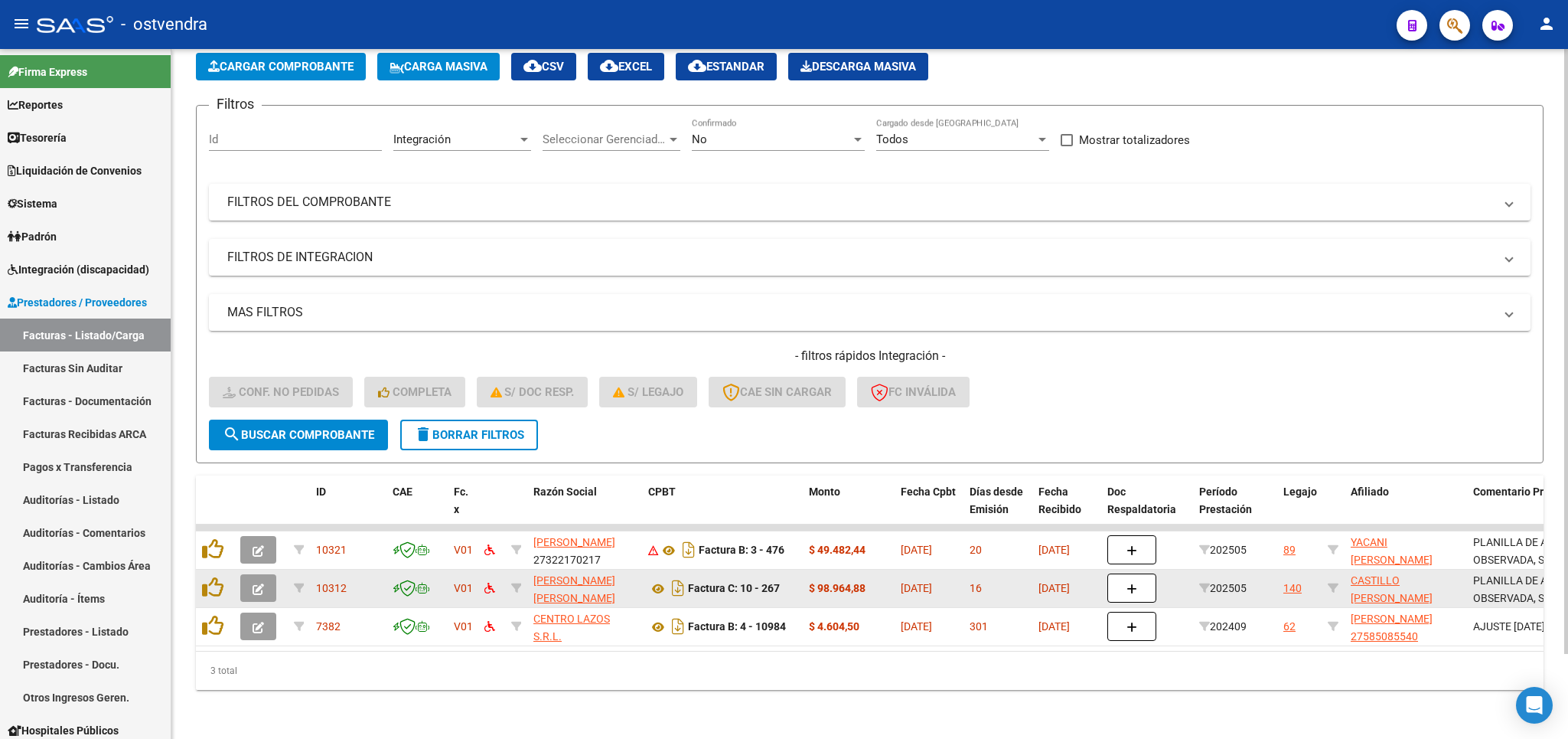
click at [250, 574] on button "button" at bounding box center [258, 588] width 36 height 28
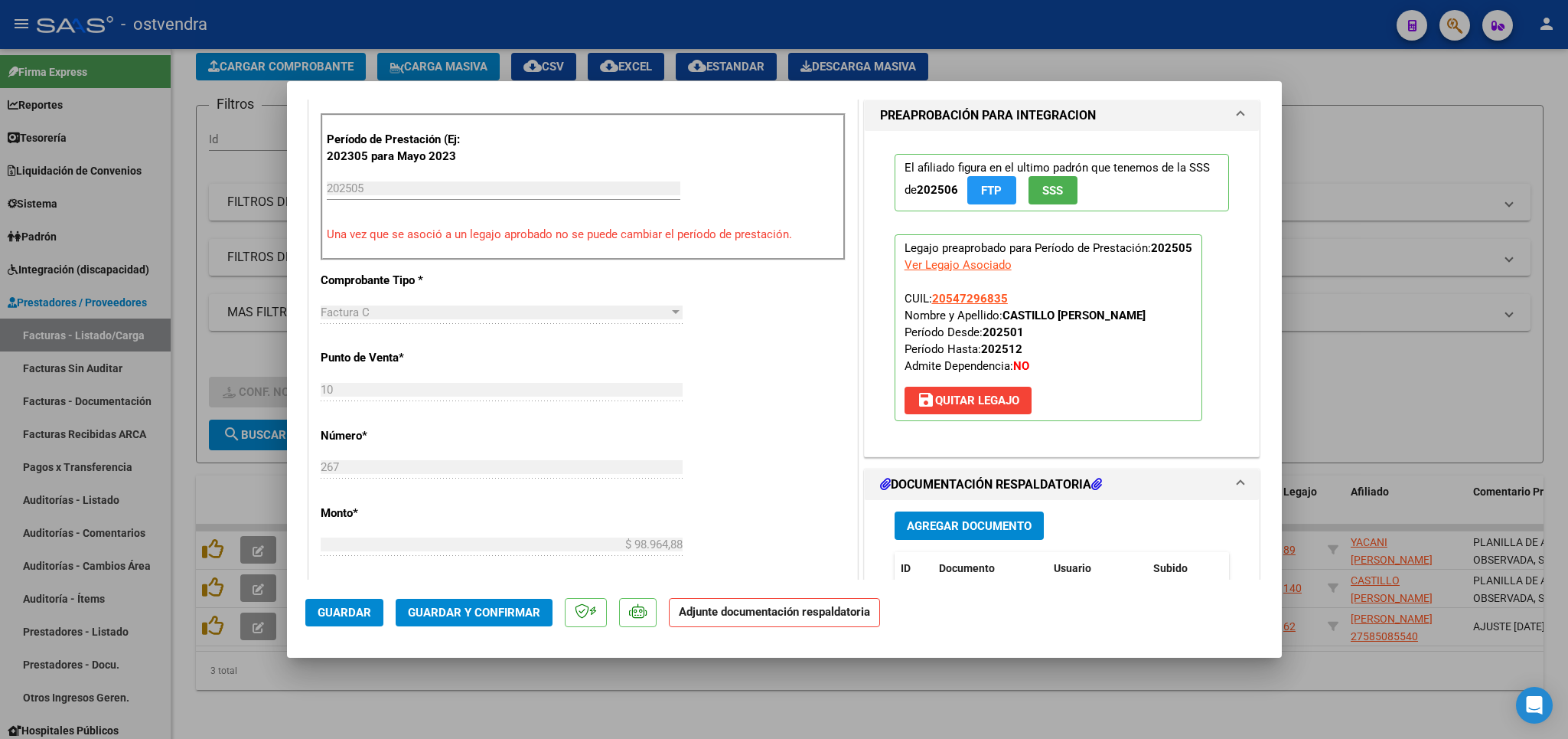
scroll to position [434, 0]
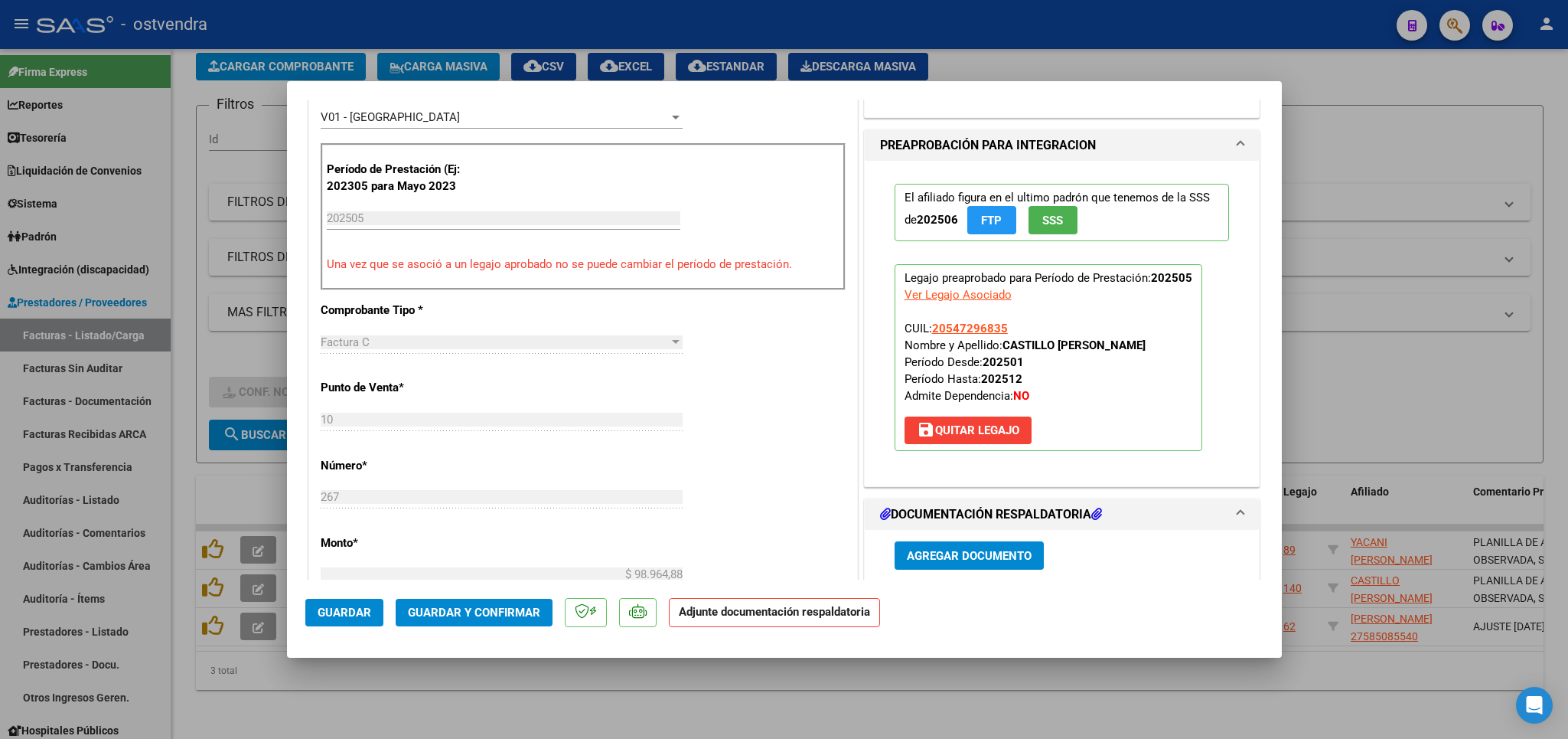
type input "$ 0,00"
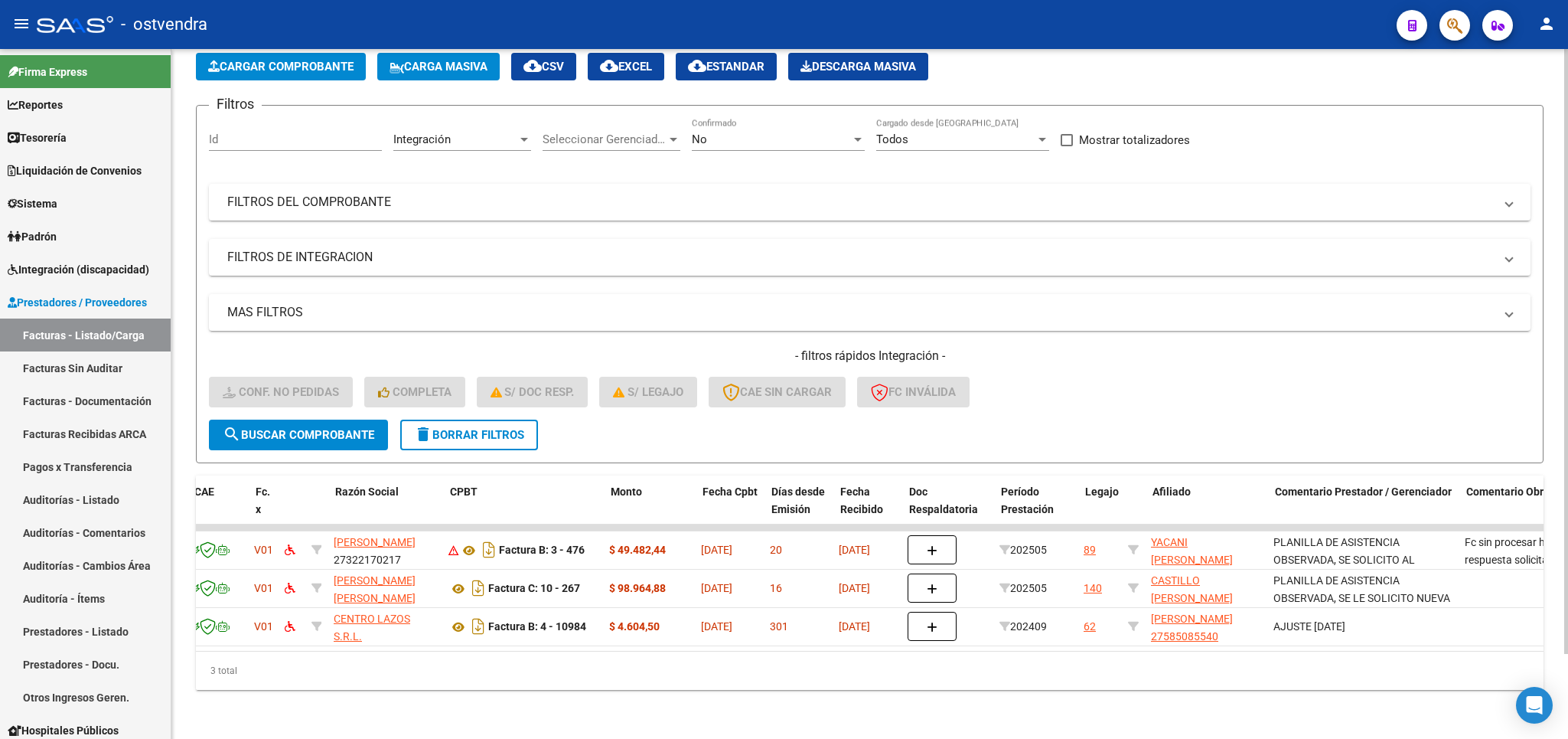
scroll to position [0, 0]
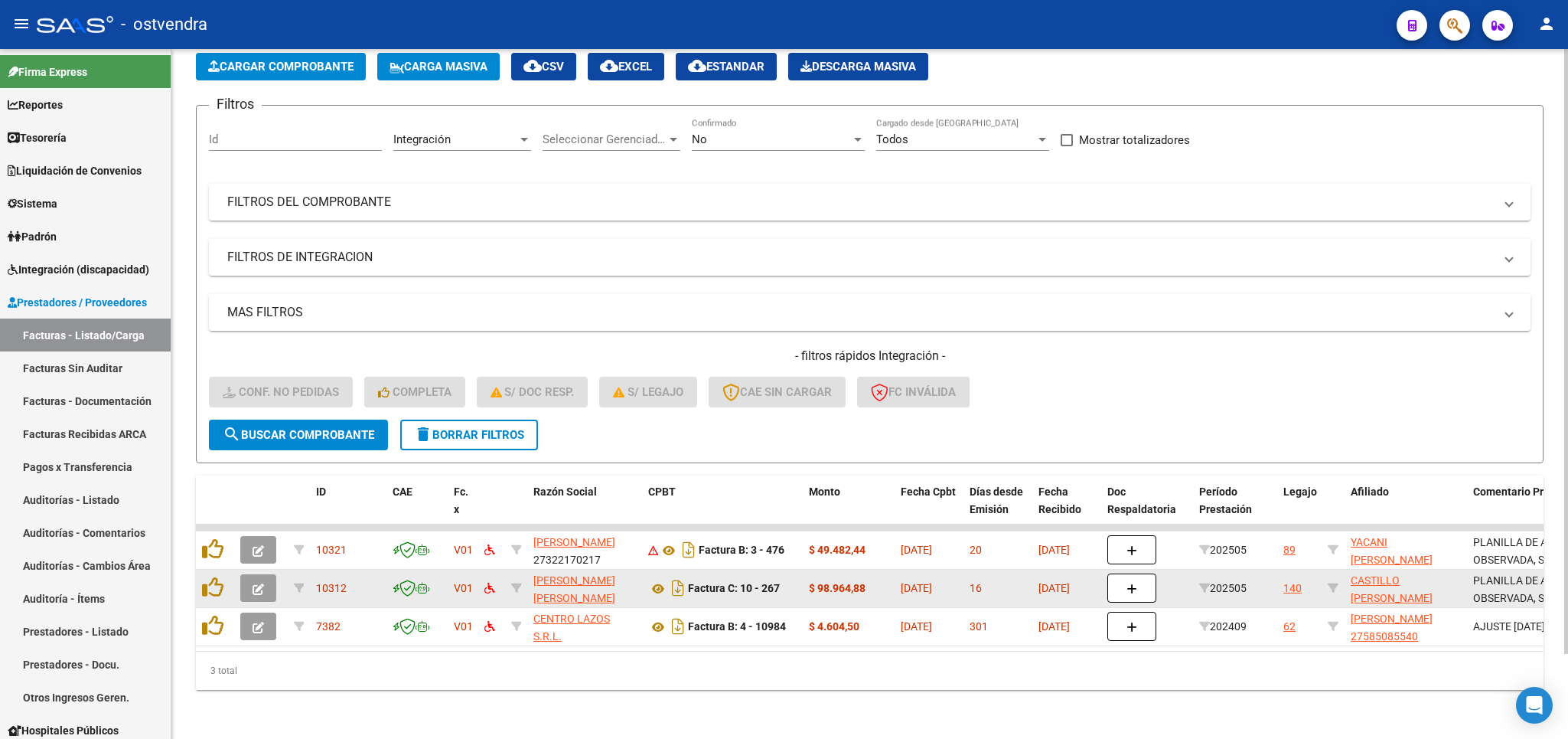
click at [256, 584] on icon "button" at bounding box center [258, 589] width 11 height 11
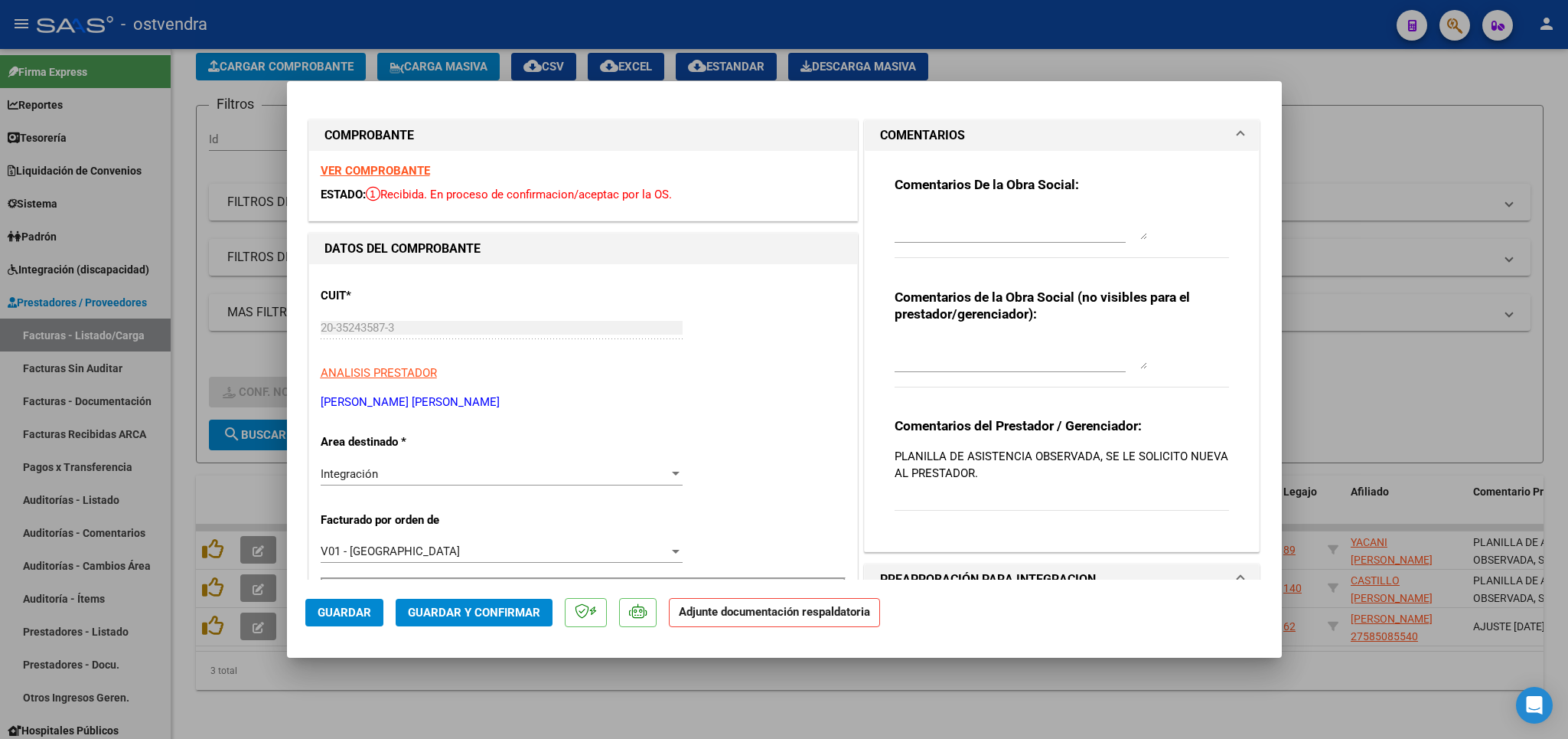
click at [376, 168] on strong "VER COMPROBANTE" at bounding box center [375, 170] width 109 height 14
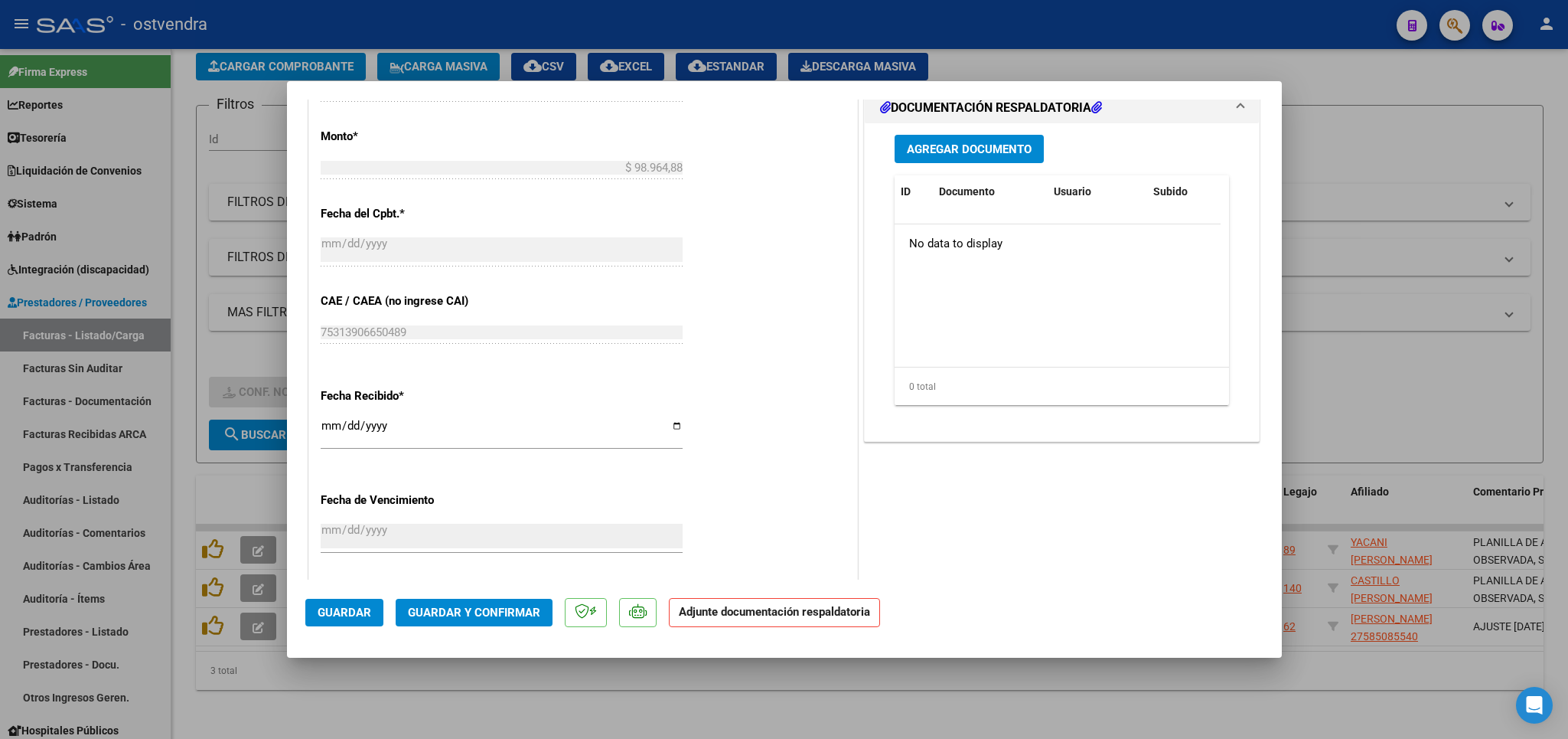
scroll to position [613, 0]
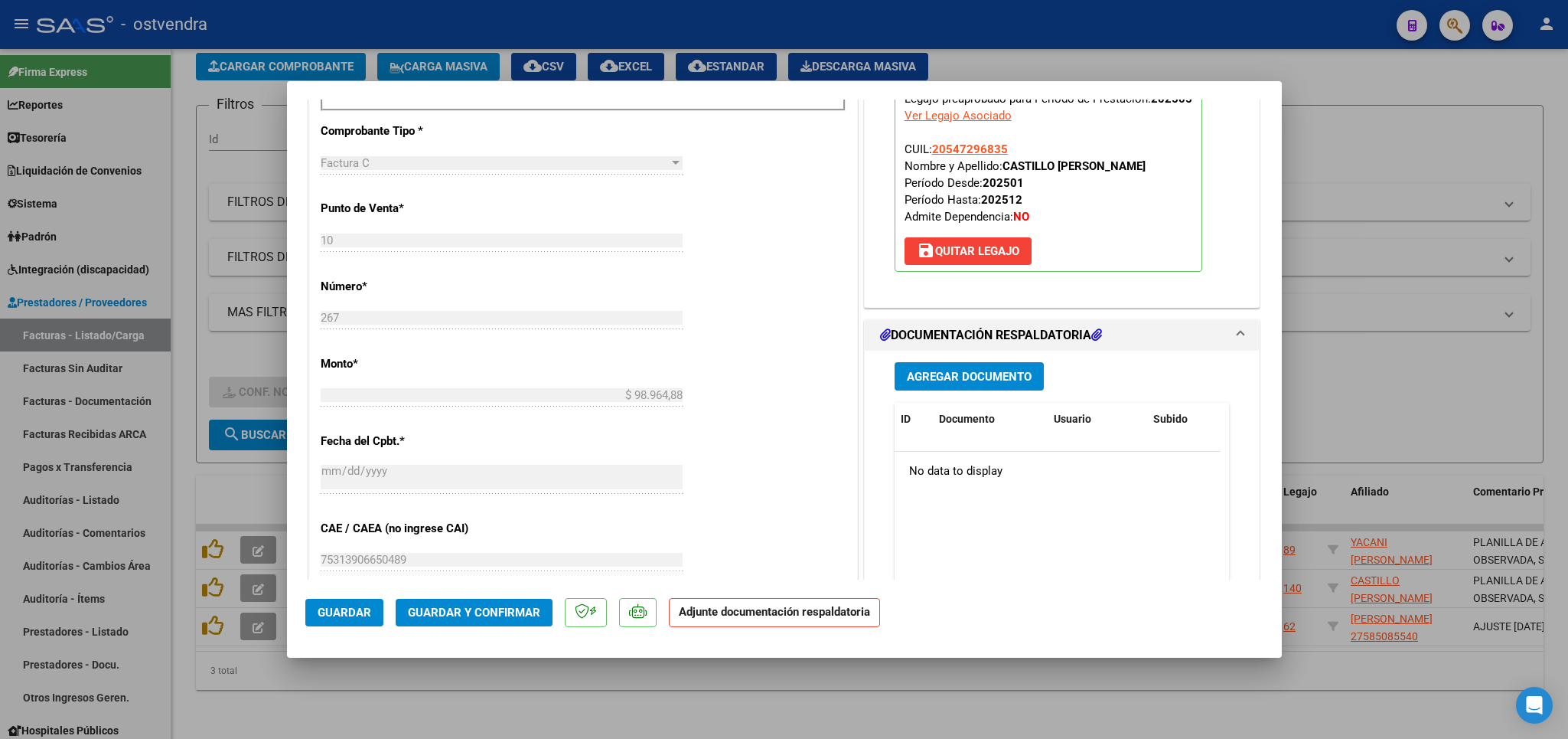
click at [452, 611] on span "Guardar y Confirmar" at bounding box center [474, 612] width 132 height 14
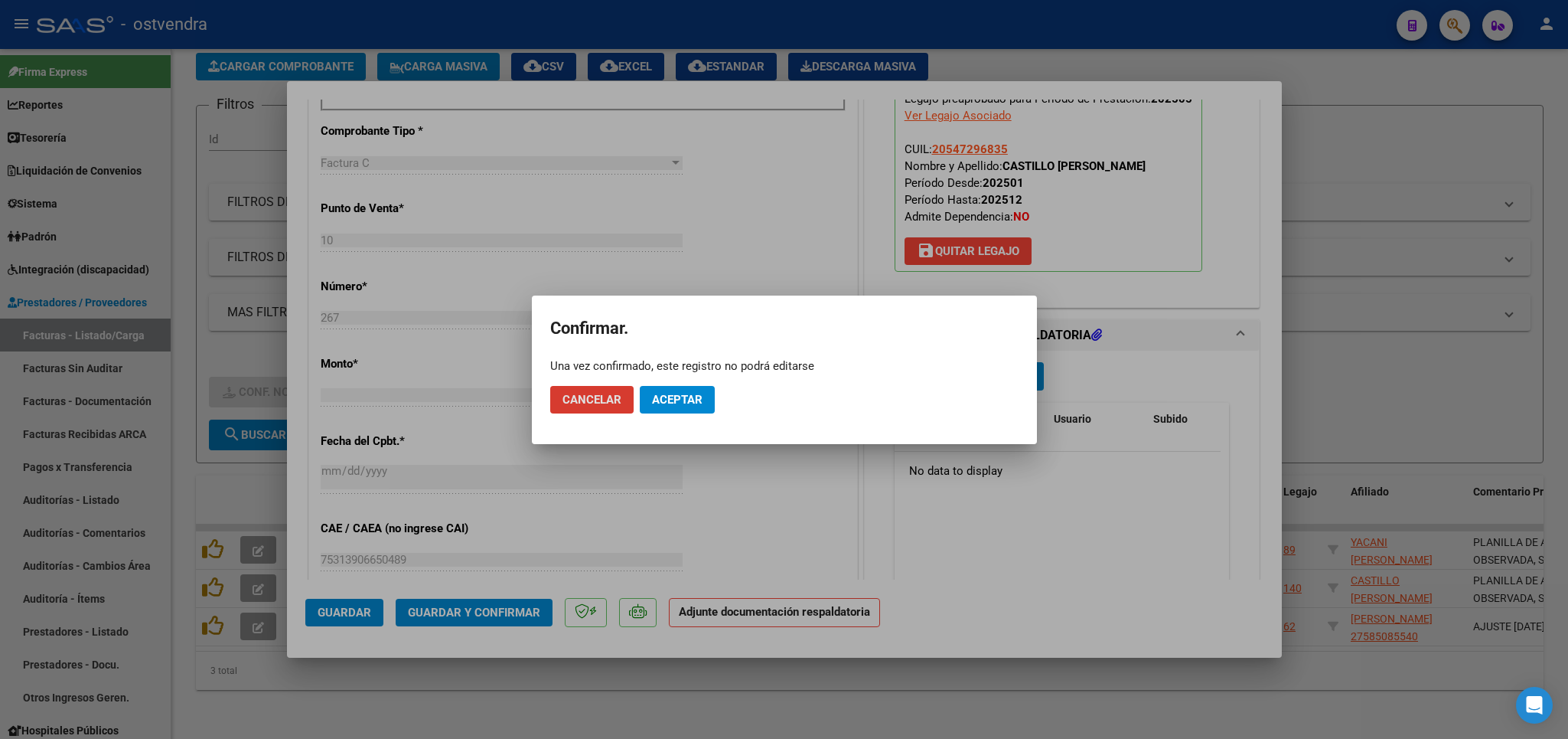
click at [590, 397] on span "Cancelar" at bounding box center [592, 399] width 59 height 14
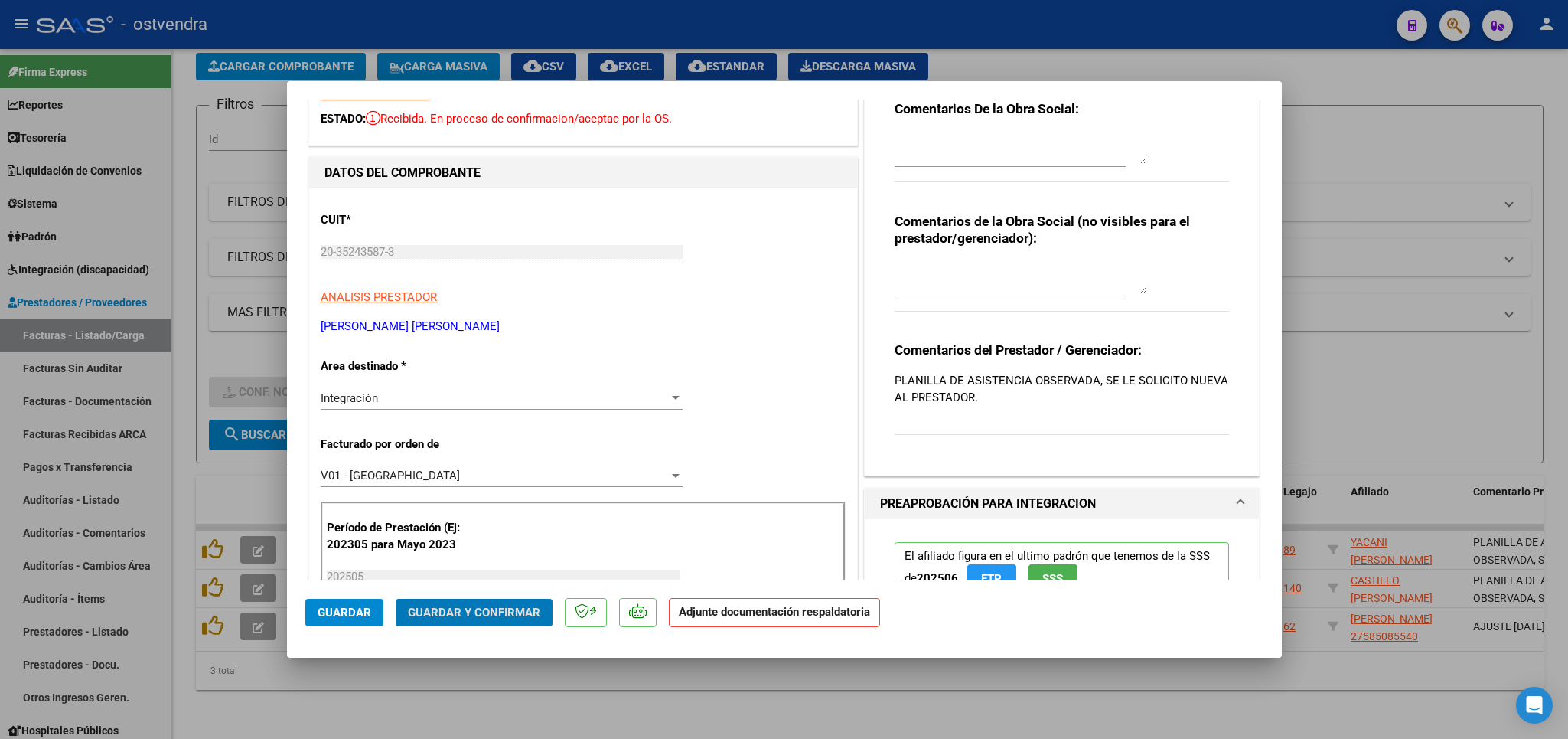
scroll to position [0, 0]
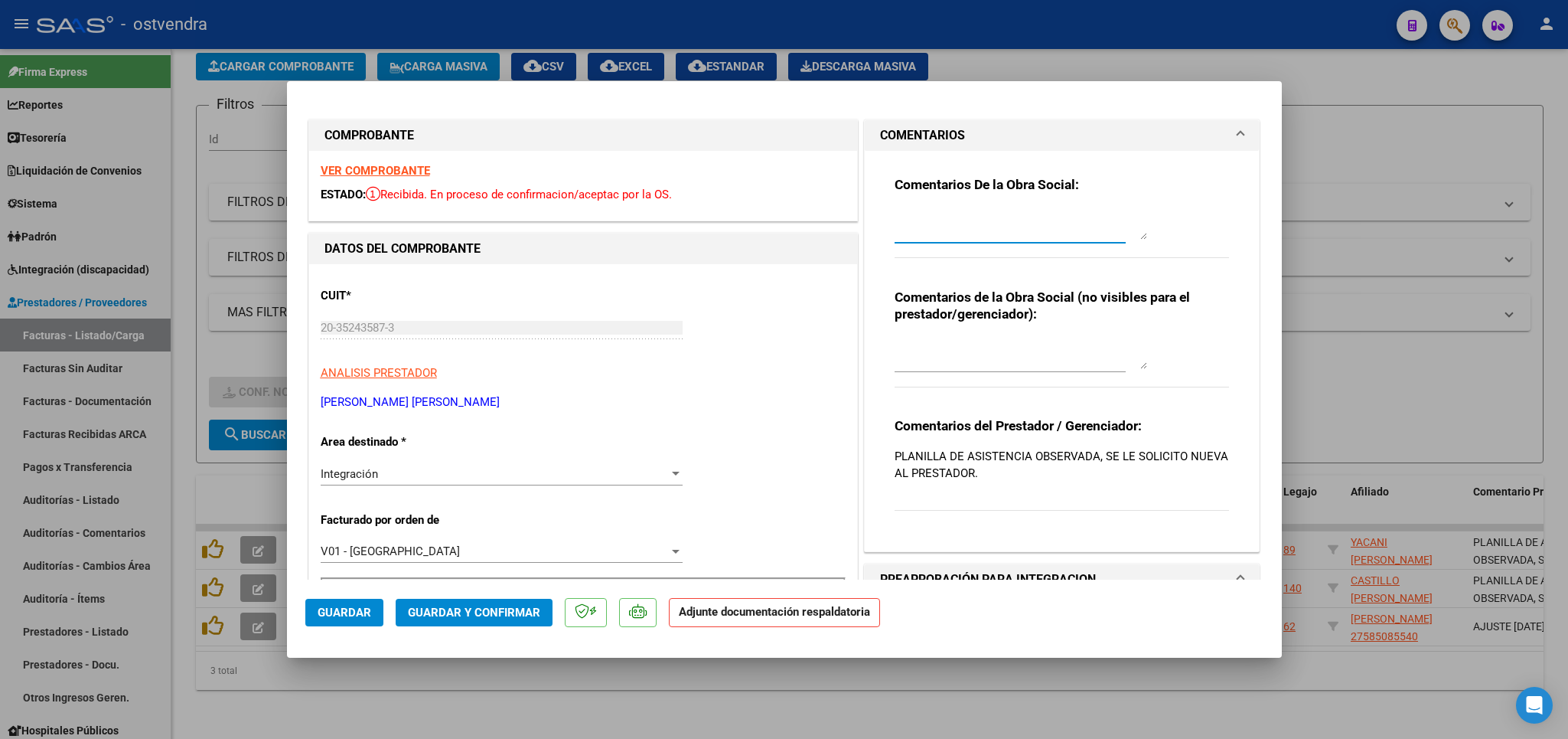
click at [982, 227] on textarea at bounding box center [1020, 224] width 252 height 30
type textarea "Confirmo fc pero se aguarda asistencia"
click at [473, 605] on span "Guardar y Confirmar" at bounding box center [474, 612] width 132 height 14
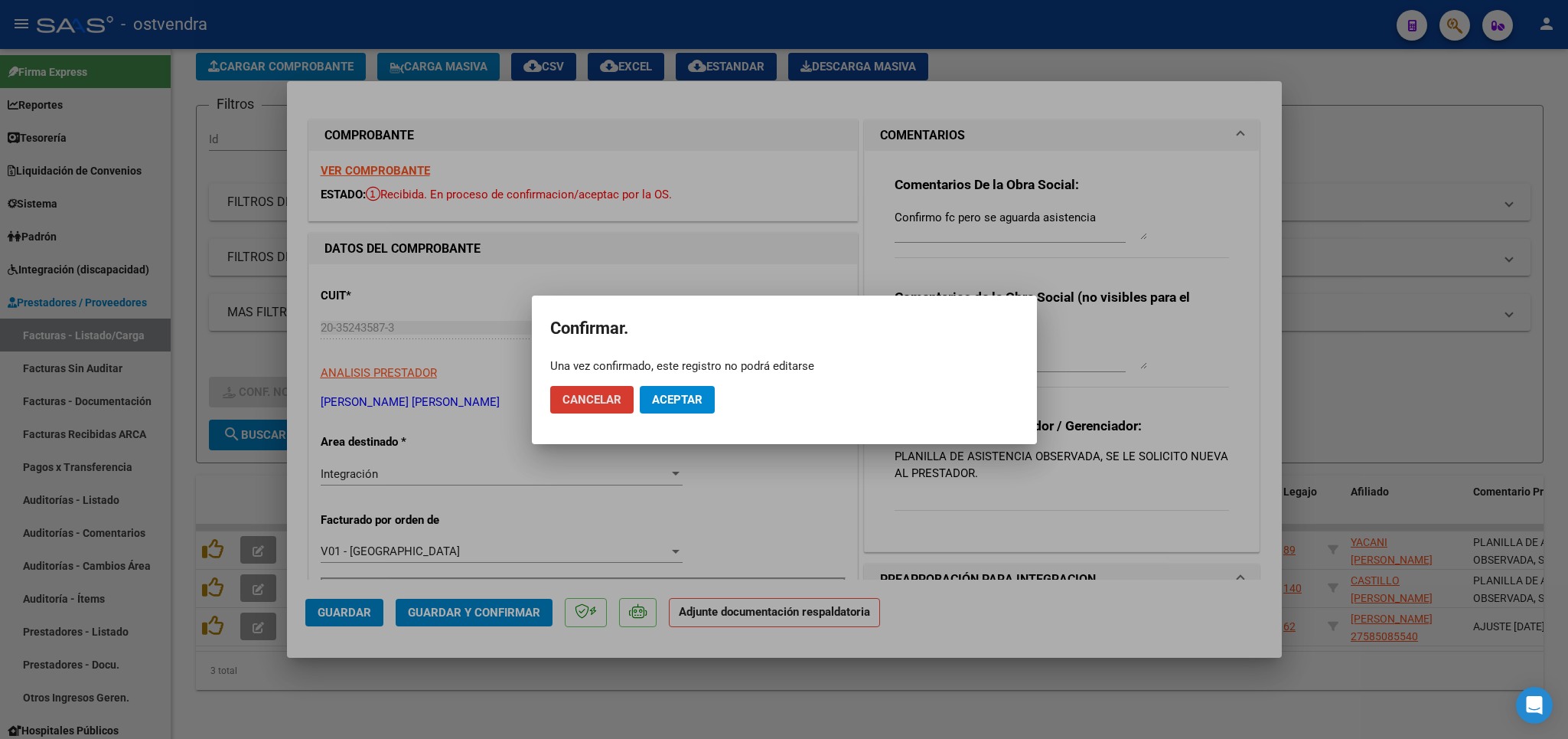
click at [692, 397] on span "Aceptar" at bounding box center [677, 399] width 50 height 14
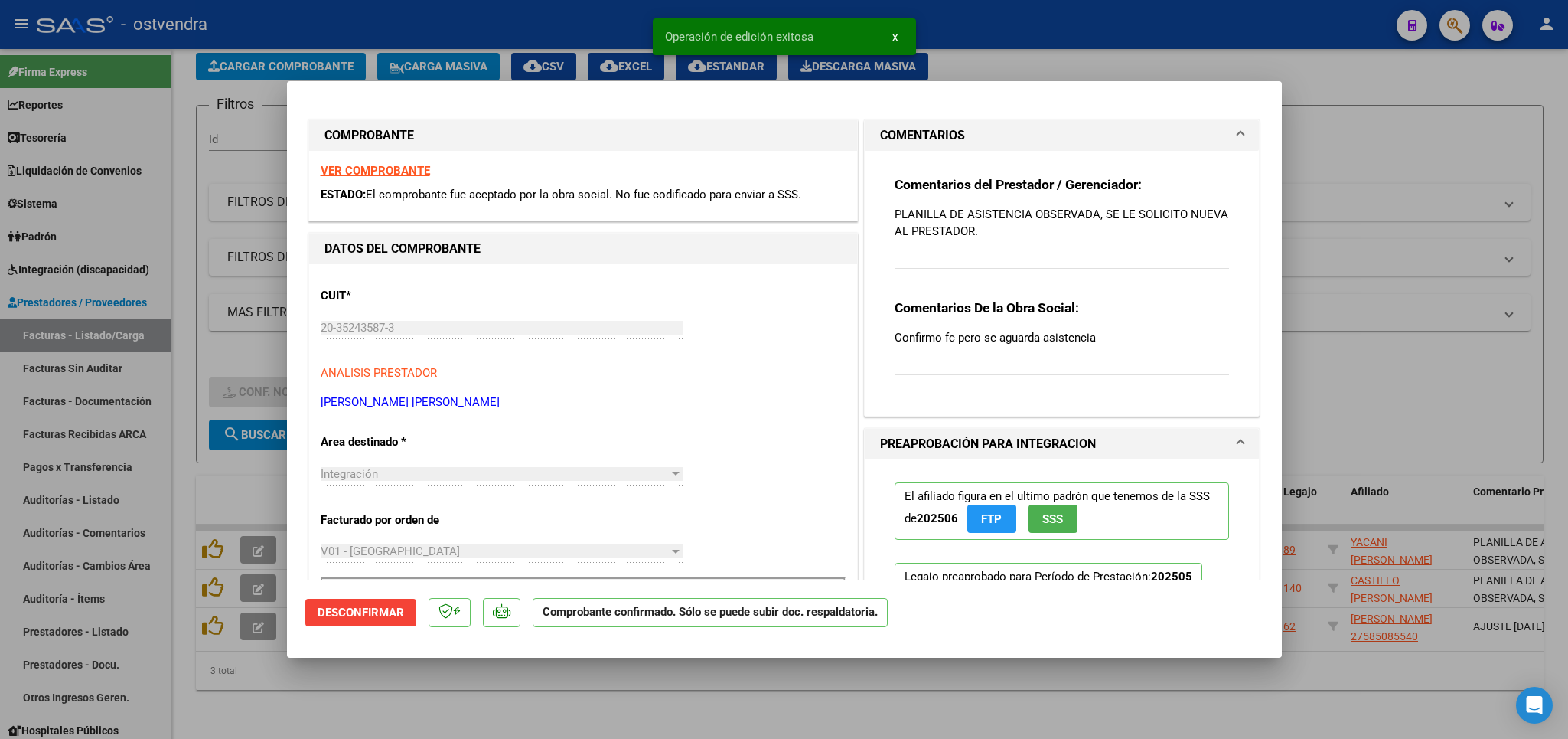
type input "$ 0,00"
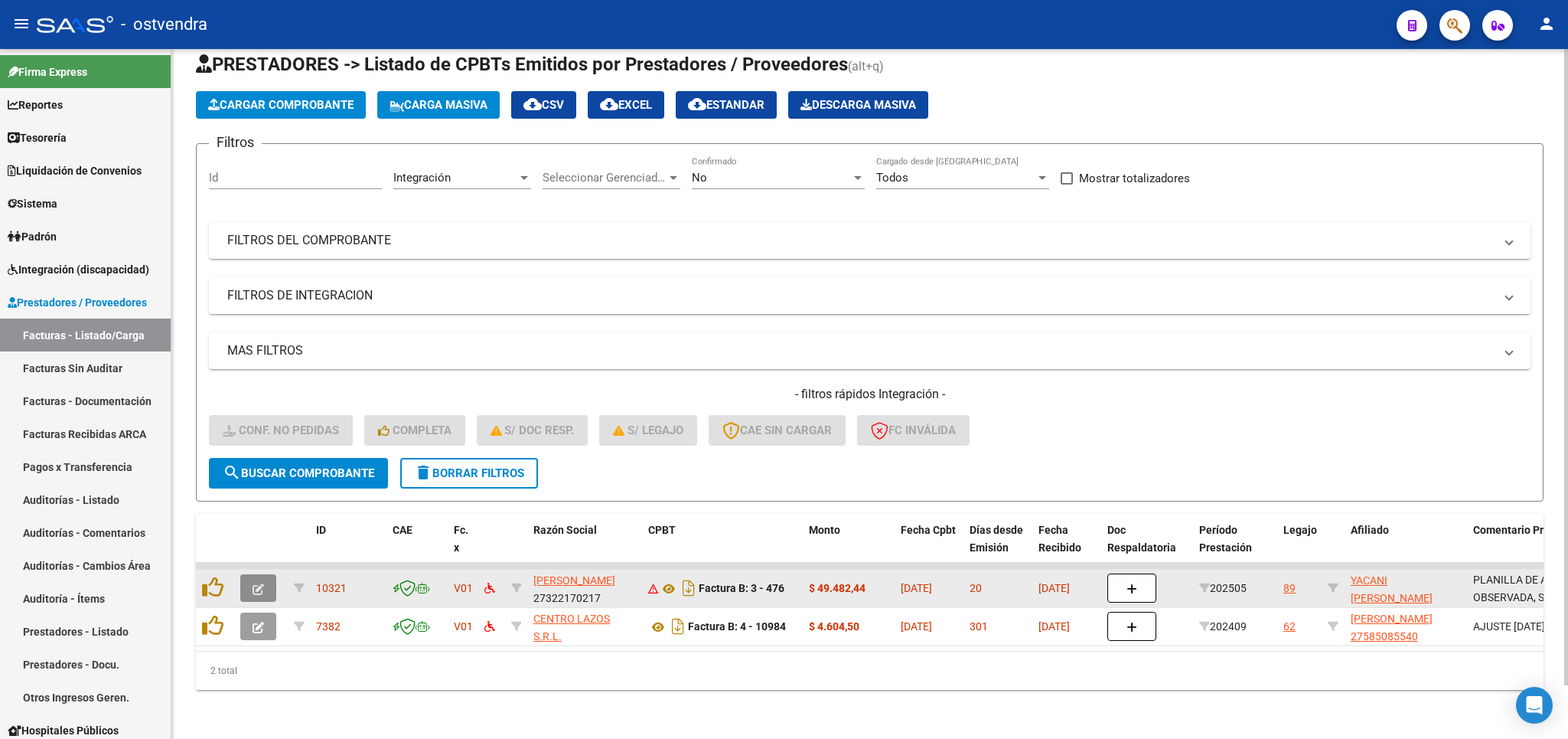
click at [262, 584] on icon "button" at bounding box center [258, 589] width 11 height 11
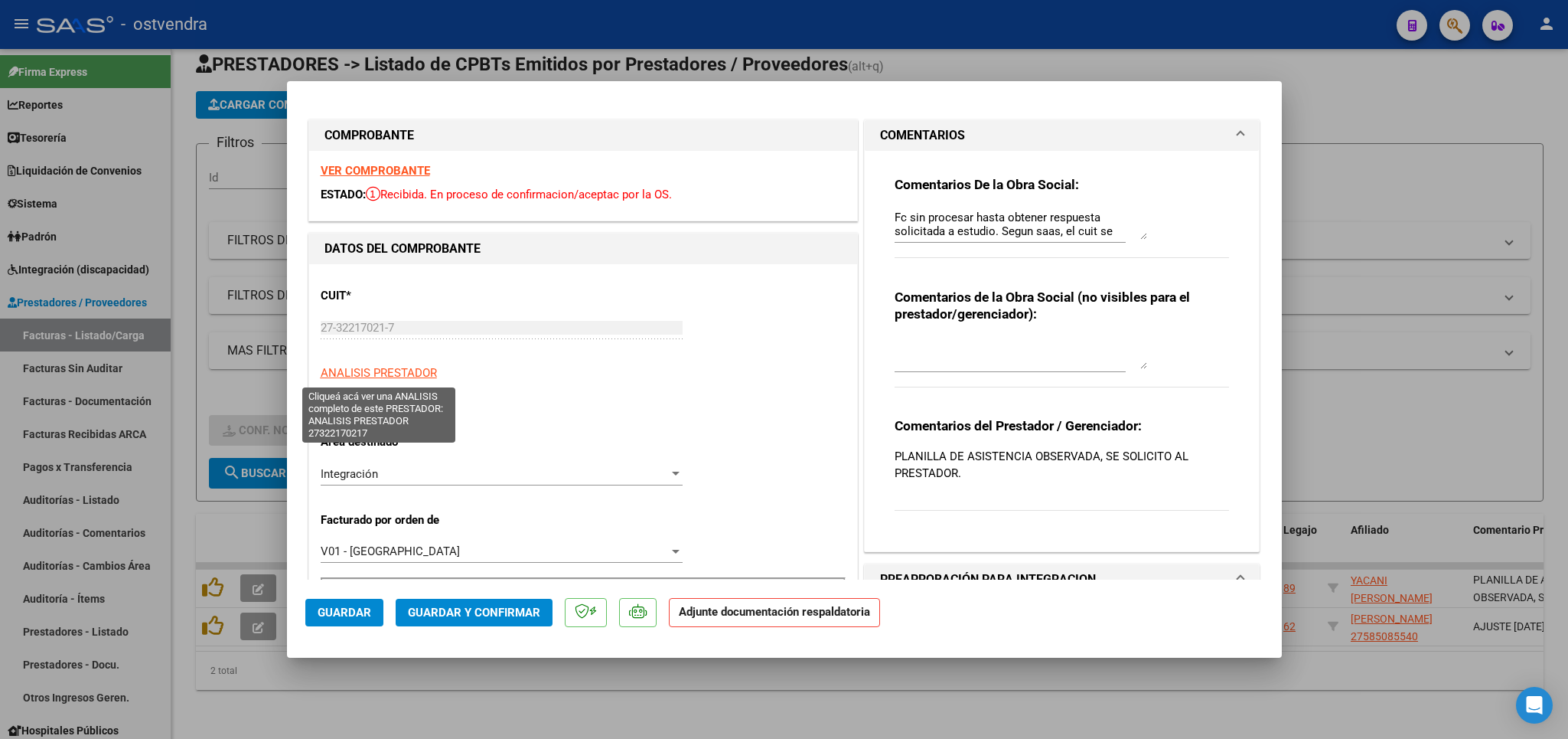
click at [365, 380] on span "ANALISIS PRESTADOR" at bounding box center [379, 373] width 116 height 14
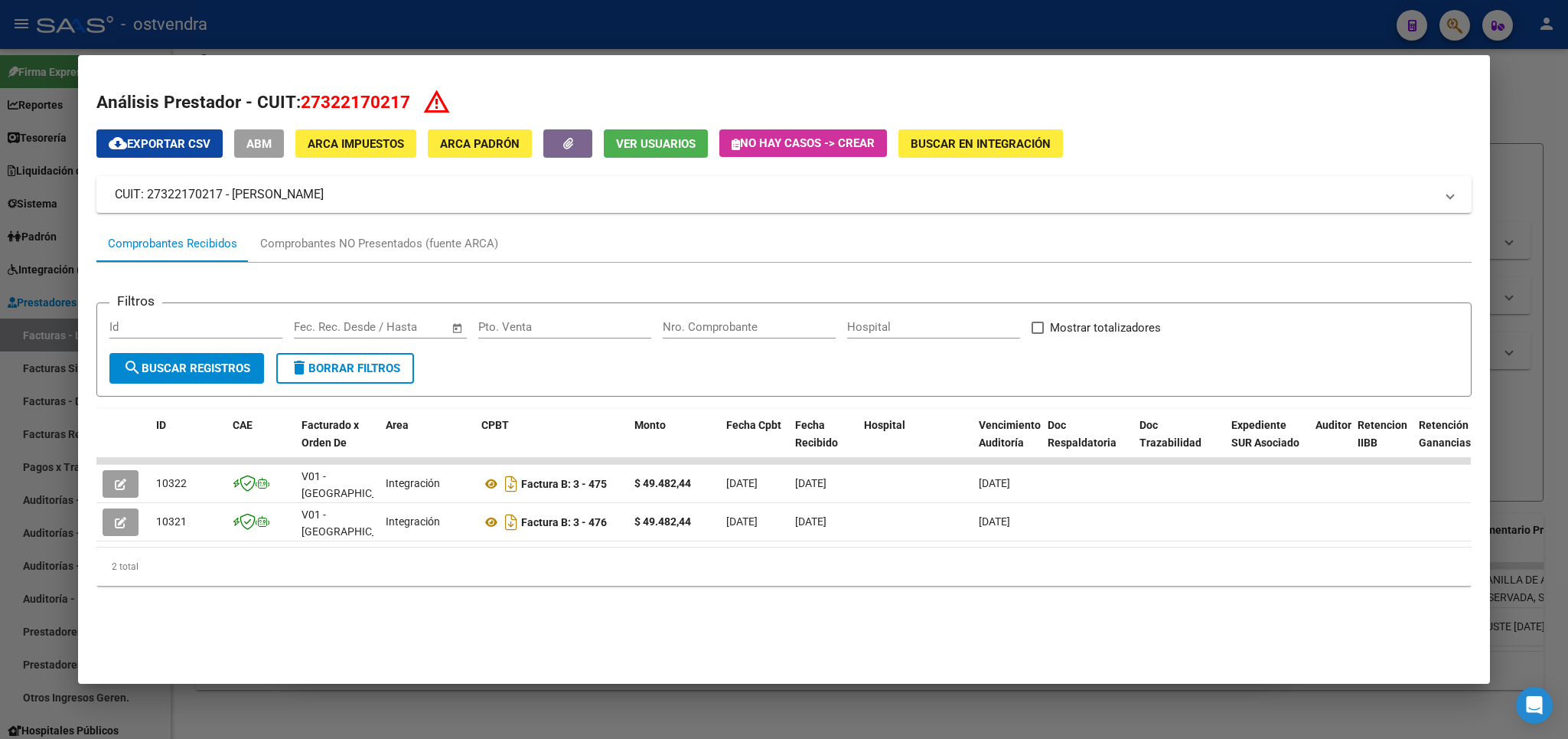
drag, startPoint x: 301, startPoint y: 108, endPoint x: 408, endPoint y: 103, distance: 107.1
click at [408, 103] on h2 "Análisis Prestador - CUIT: 27322170217" at bounding box center [783, 102] width 1375 height 28
copy h2 "Análisis Prestador - CUIT: 27322170217"
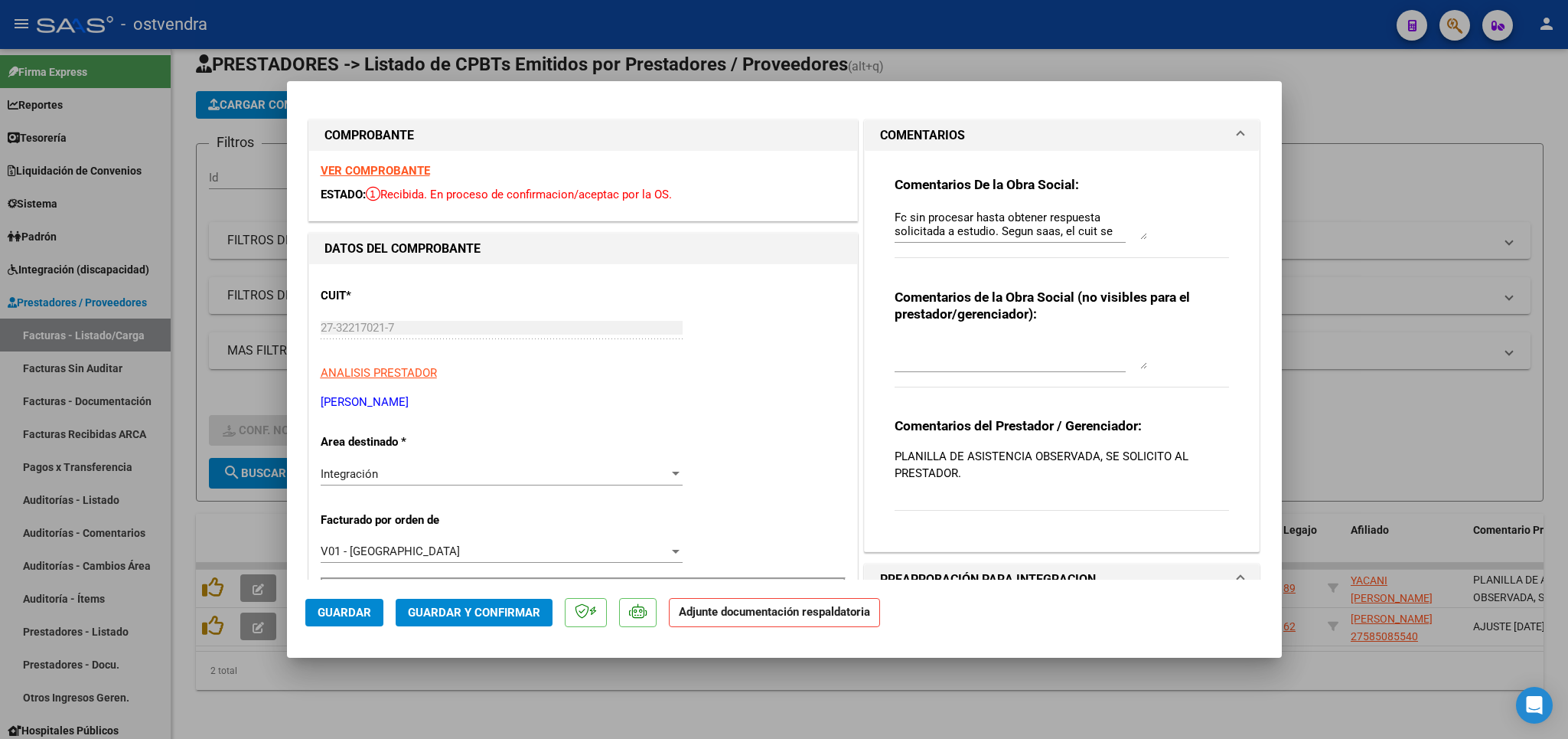
type input "$ 0,00"
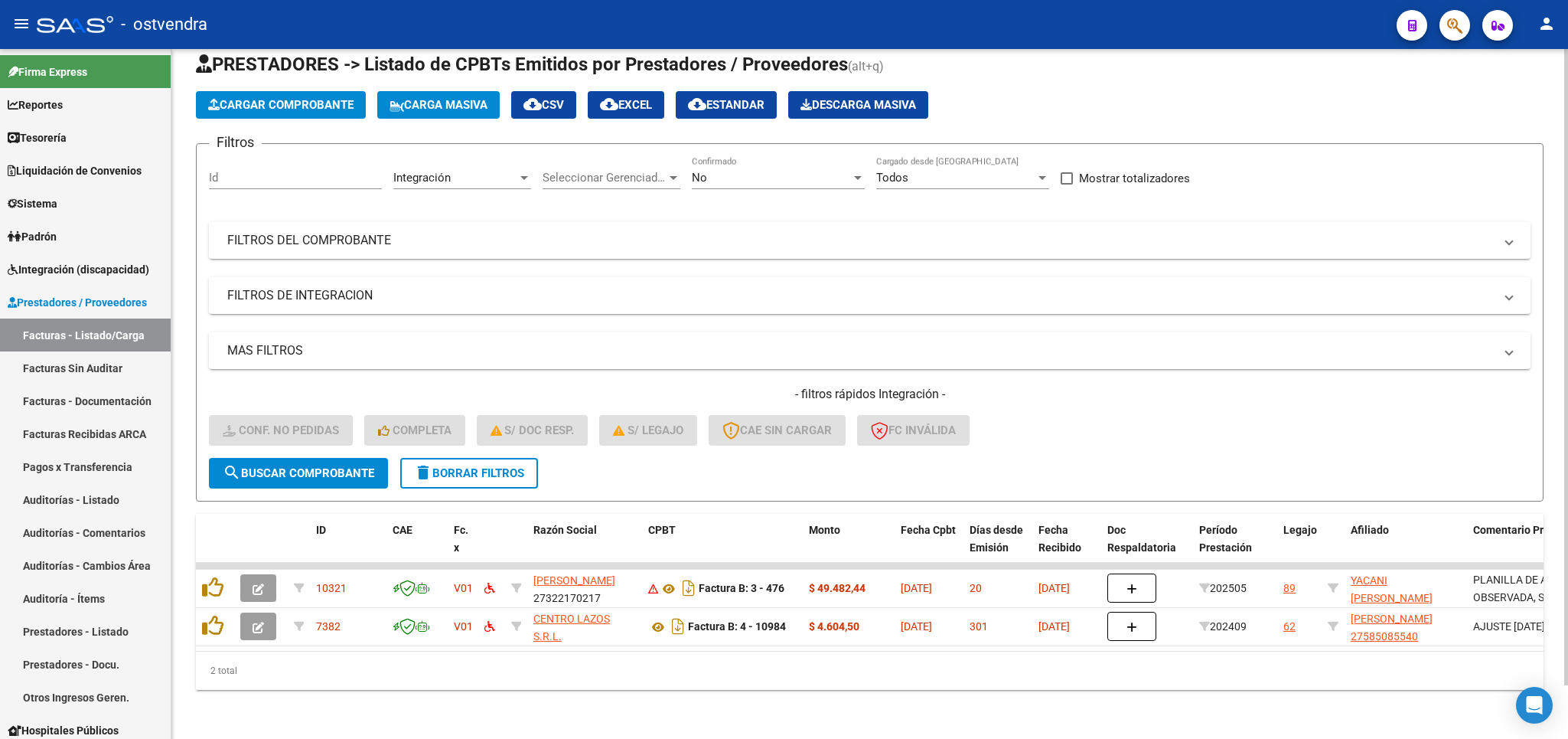
drag, startPoint x: 461, startPoint y: 452, endPoint x: 425, endPoint y: 400, distance: 63.2
click at [458, 466] on span "delete Borrar Filtros" at bounding box center [469, 472] width 110 height 14
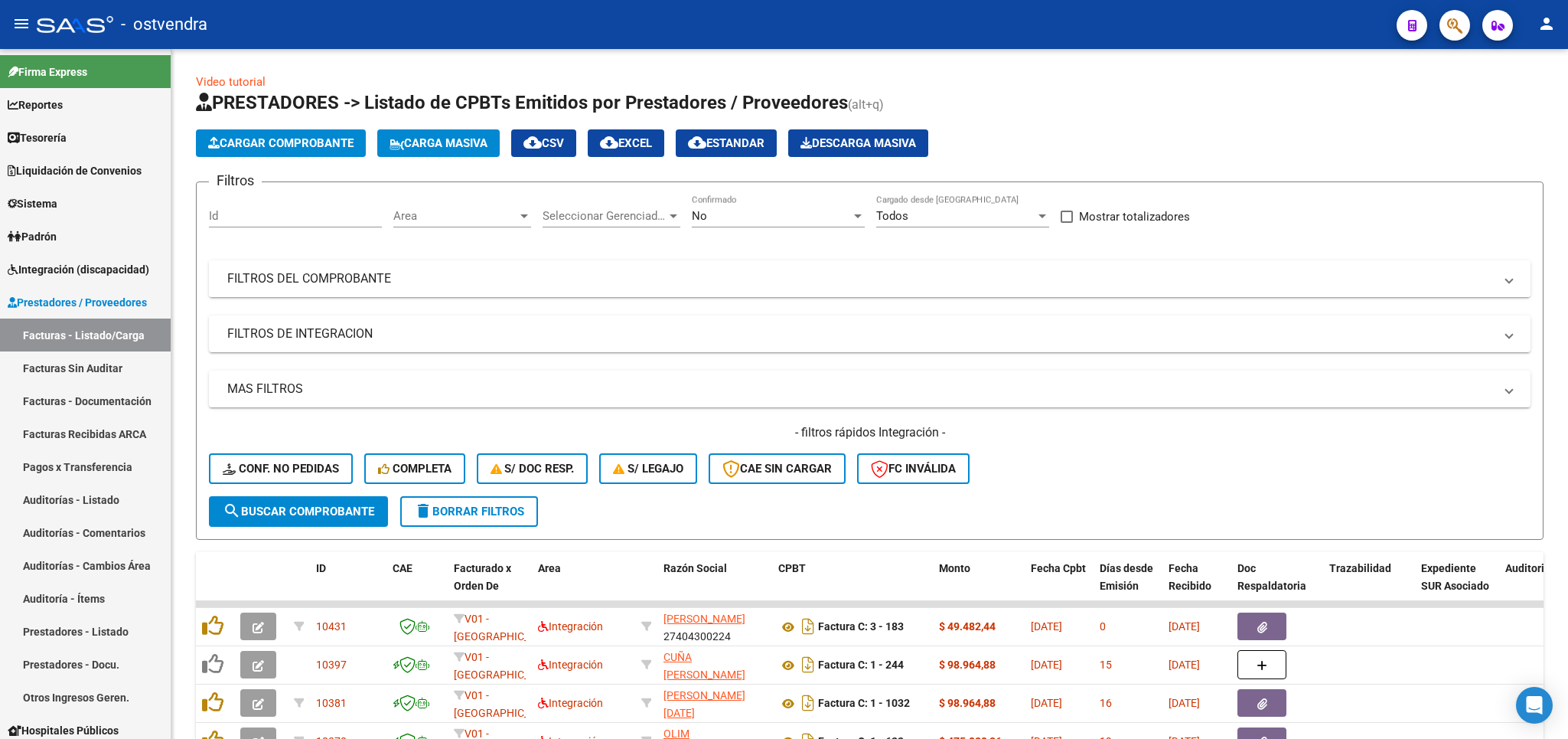
click at [367, 275] on mat-panel-title "FILTROS DEL COMPROBANTE" at bounding box center [860, 278] width 1266 height 17
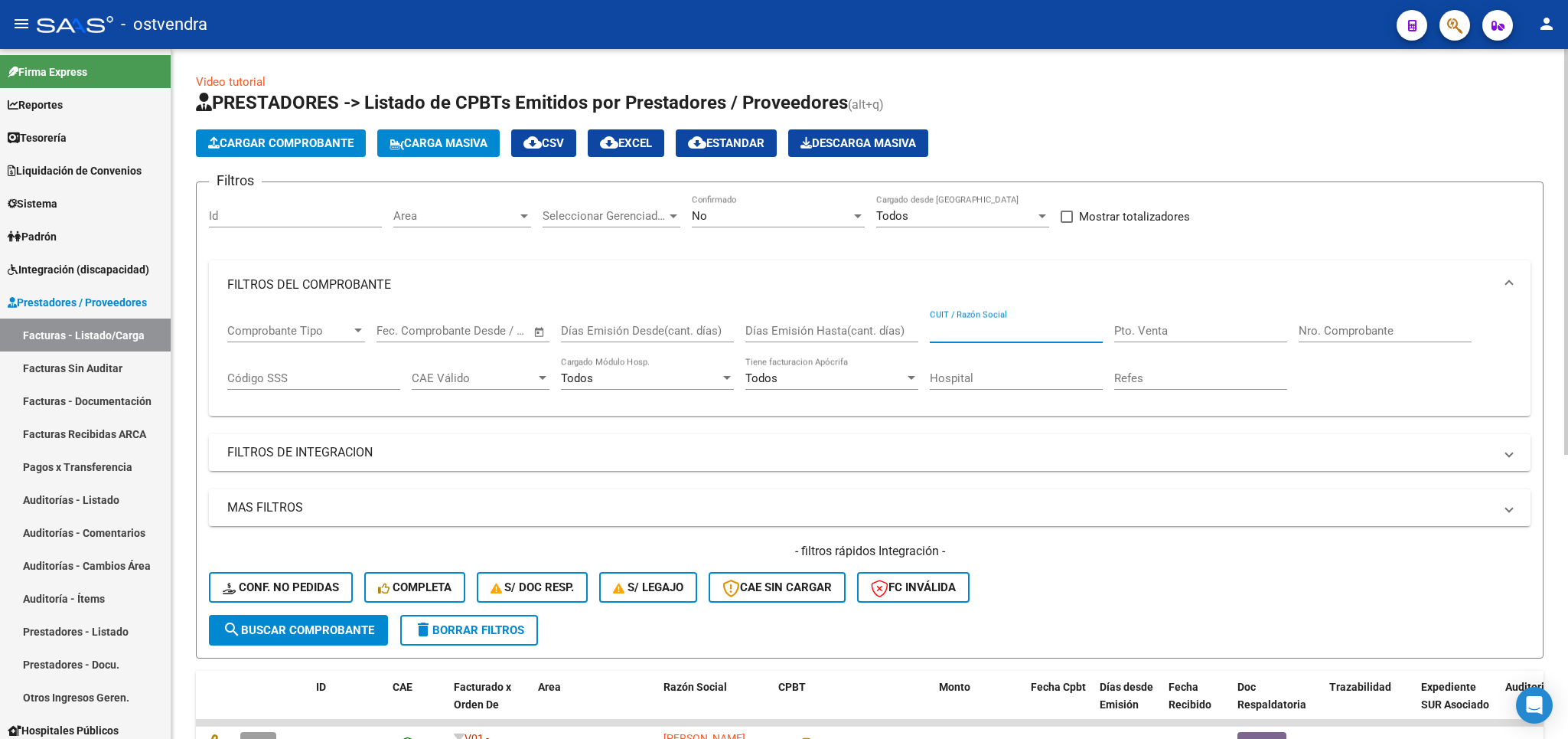
paste input "27322170217"
type input "27322170217"
click at [349, 633] on span "search Buscar Comprobante" at bounding box center [298, 630] width 151 height 14
drag, startPoint x: 467, startPoint y: 631, endPoint x: 275, endPoint y: 486, distance: 240.6
click at [464, 631] on span "delete Borrar Filtros" at bounding box center [469, 630] width 110 height 14
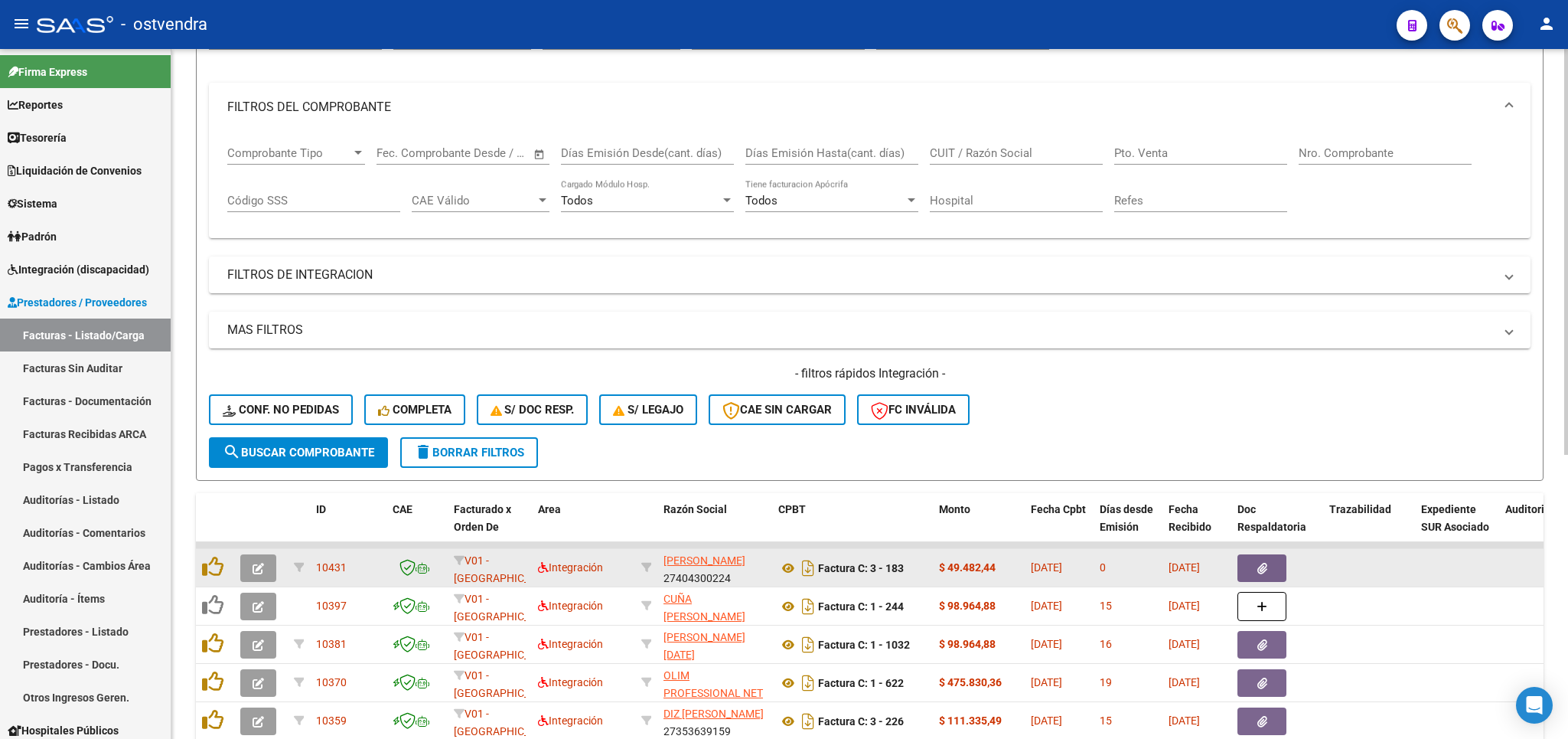
scroll to position [179, 0]
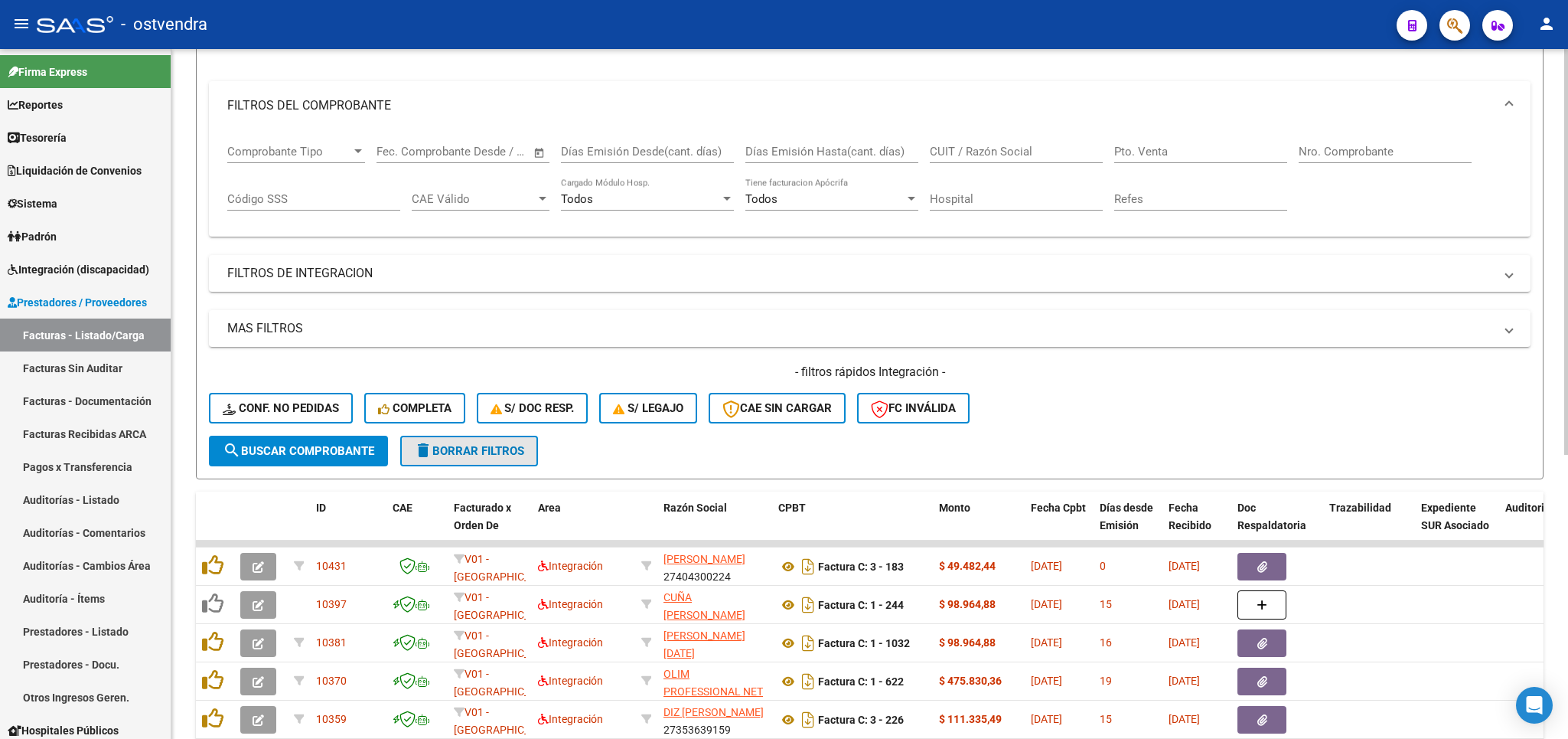
click at [491, 458] on span "delete Borrar Filtros" at bounding box center [469, 451] width 110 height 14
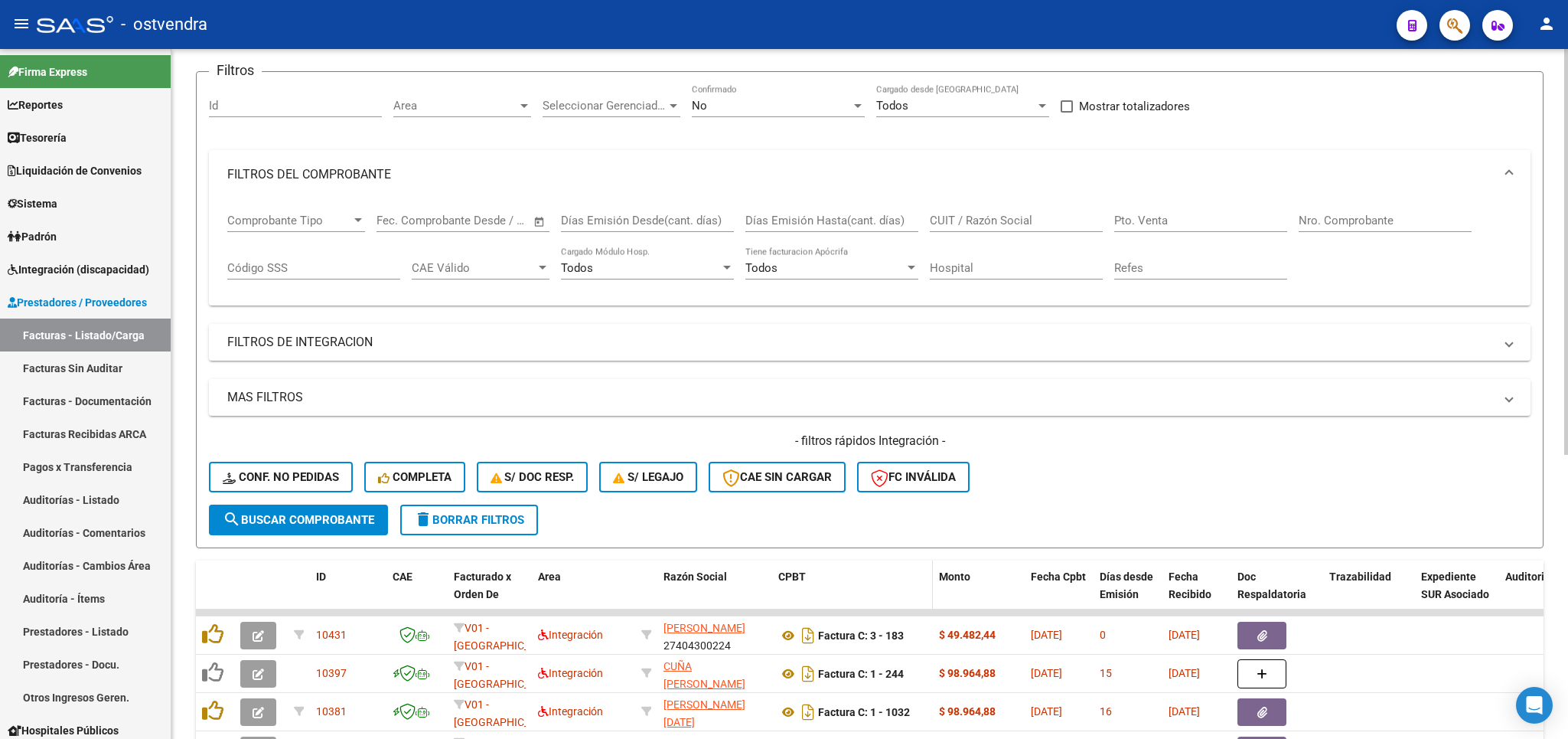
scroll to position [200, 0]
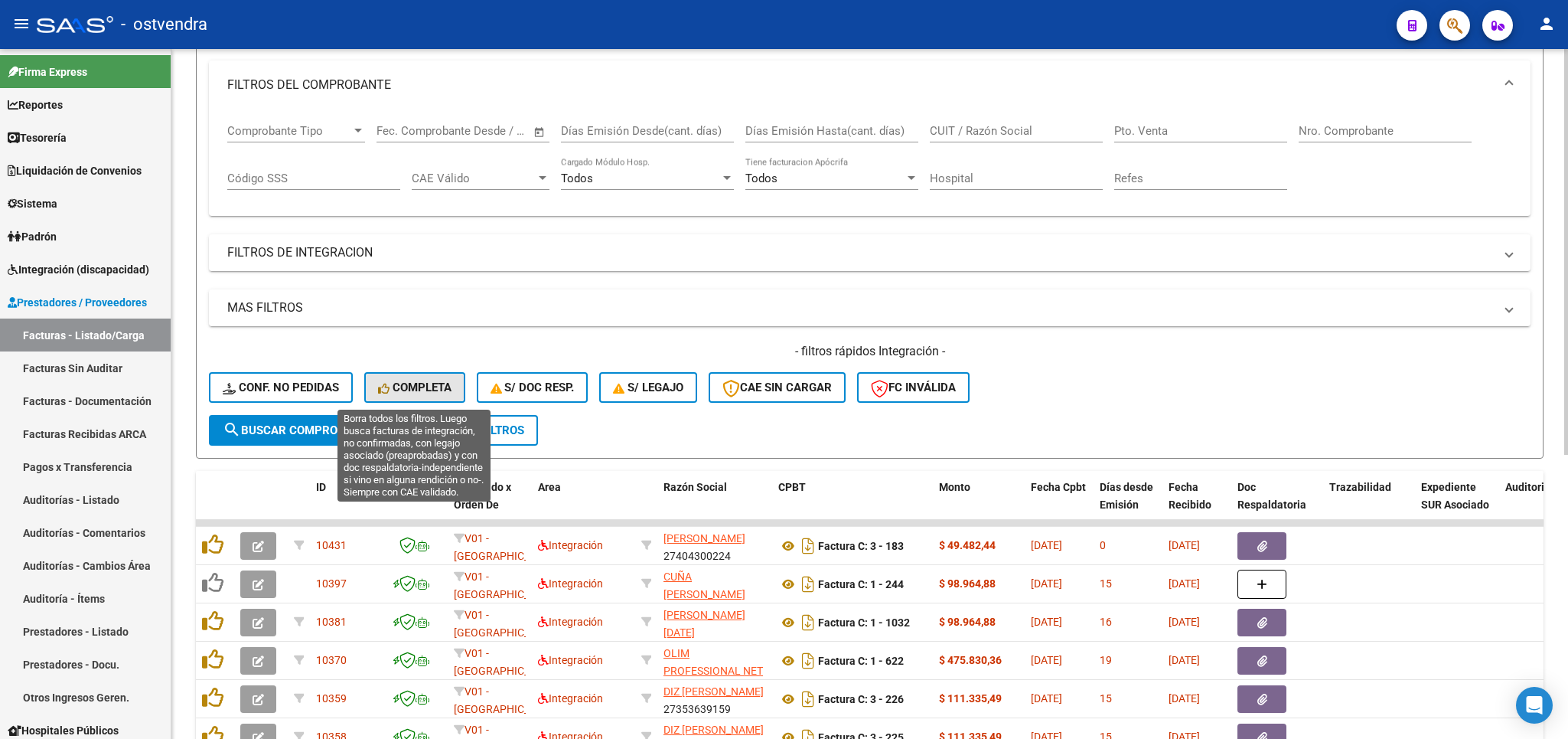
click at [435, 386] on span "Completa" at bounding box center [415, 387] width 73 height 14
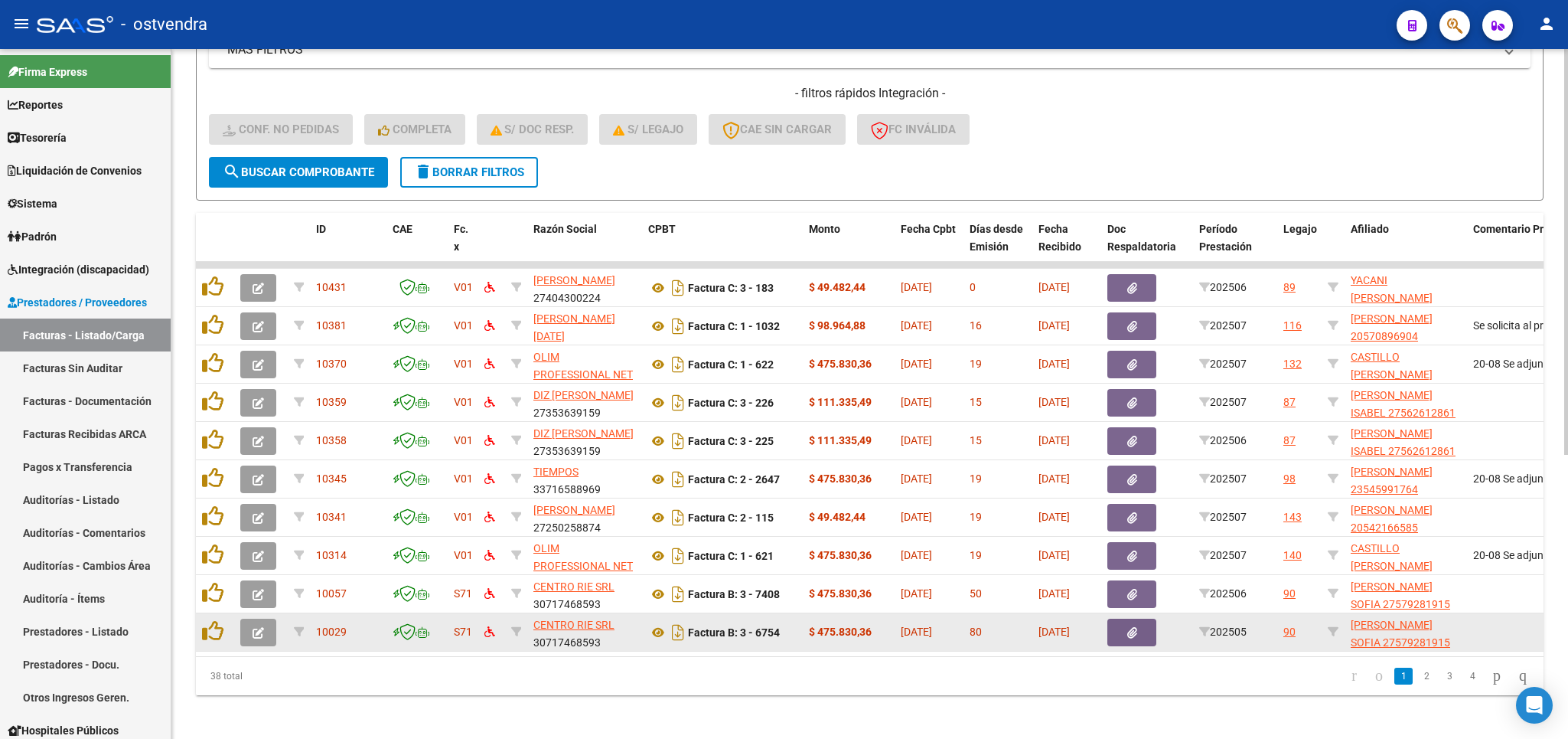
scroll to position [485, 0]
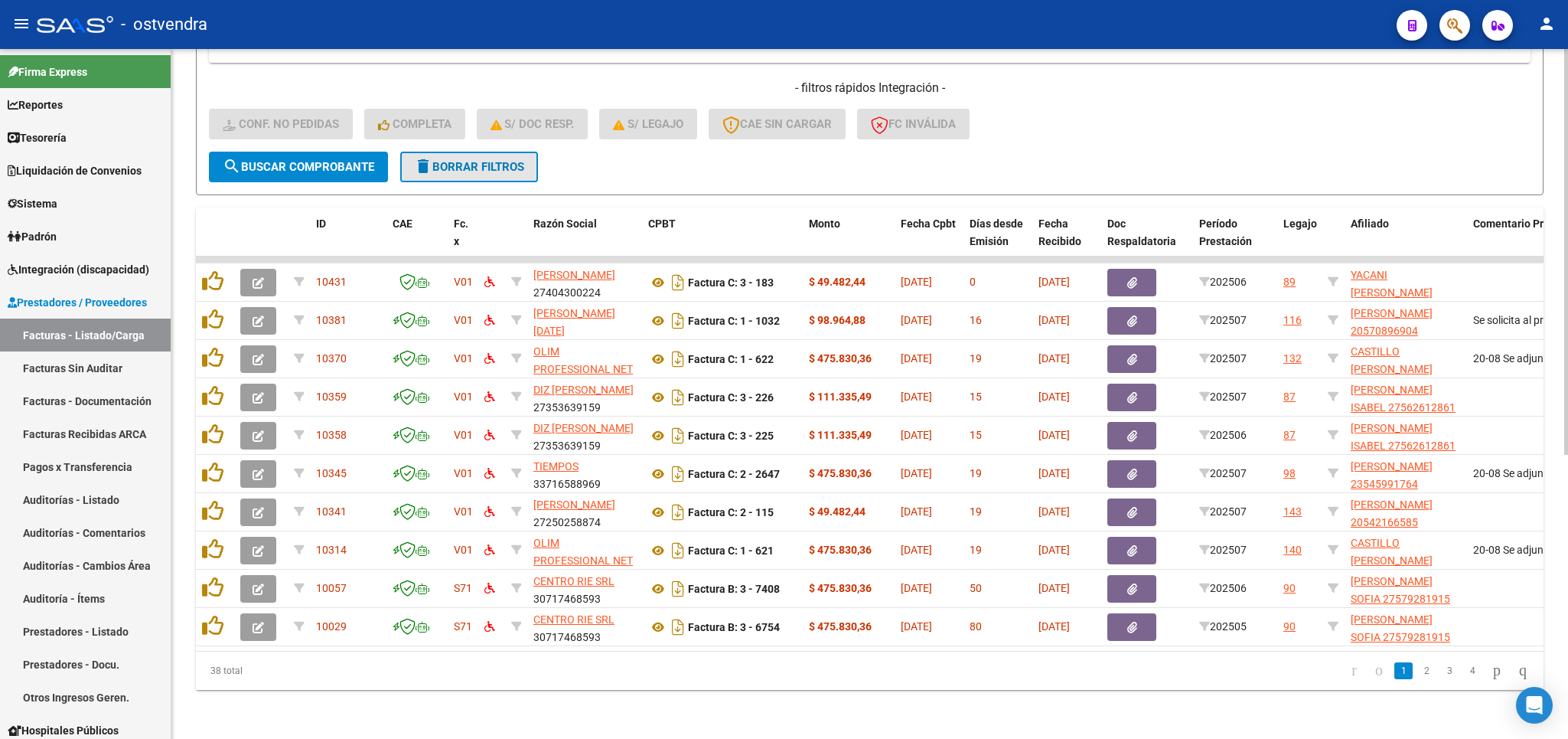
click at [459, 154] on button "delete Borrar Filtros" at bounding box center [469, 166] width 138 height 30
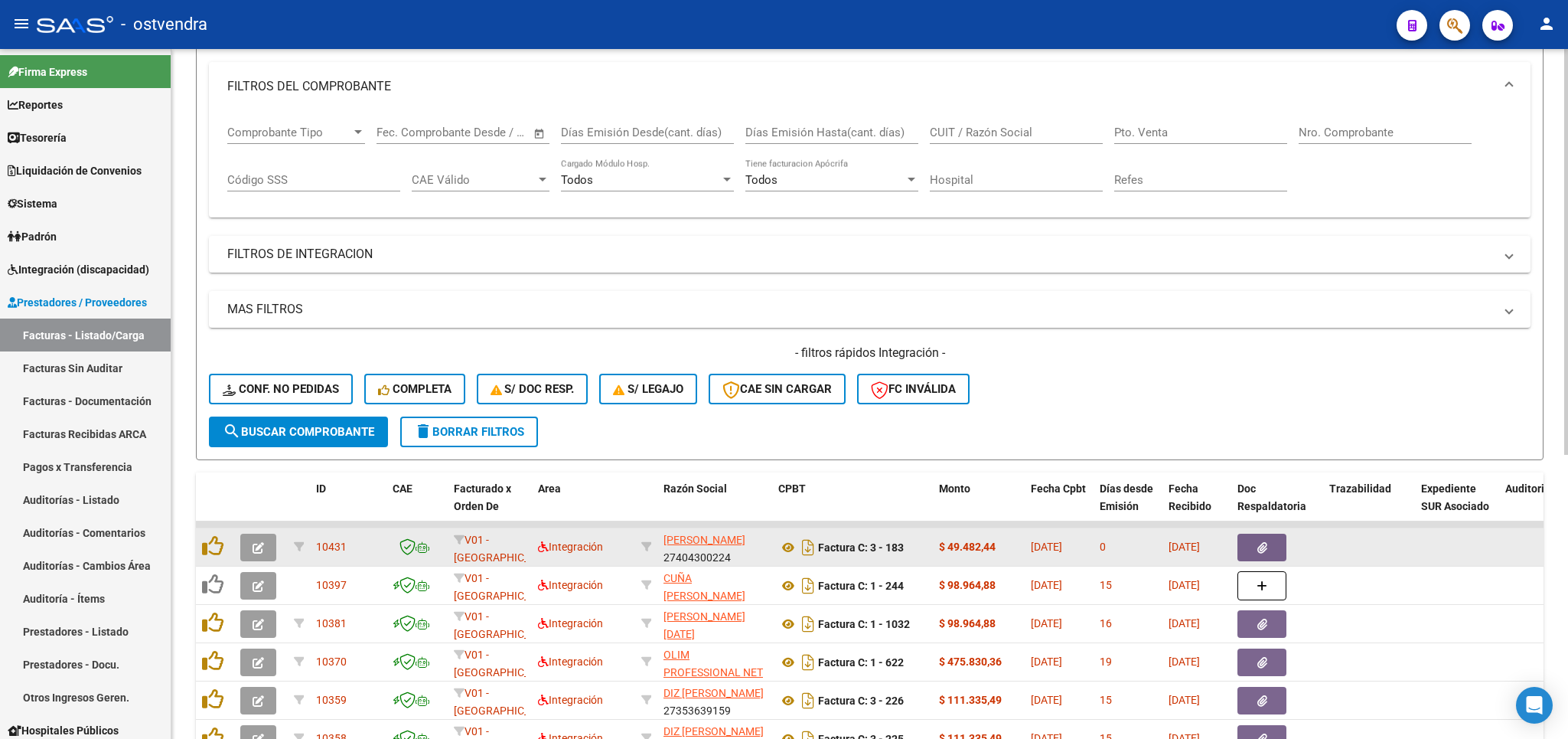
scroll to position [200, 0]
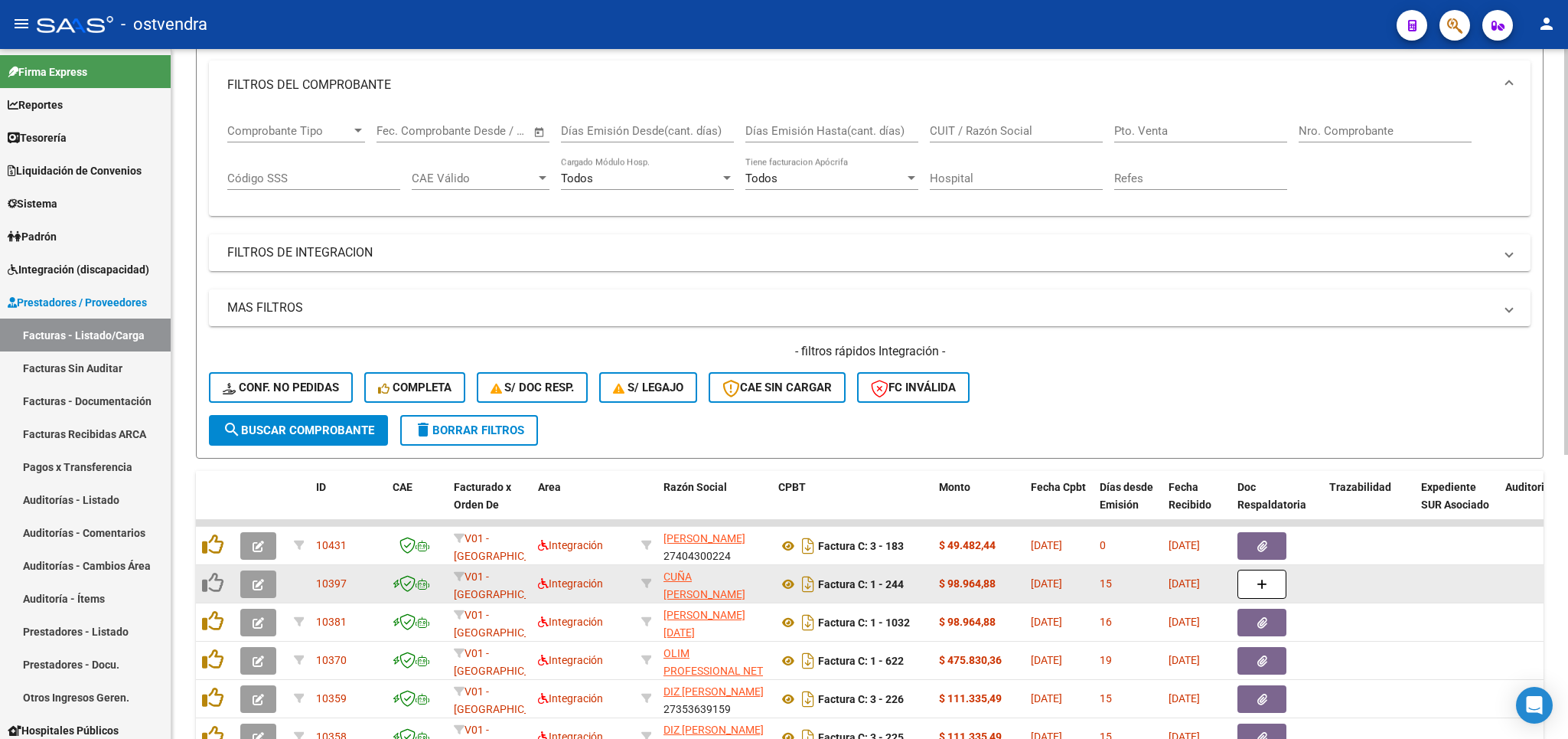
click at [252, 581] on button "button" at bounding box center [258, 584] width 36 height 28
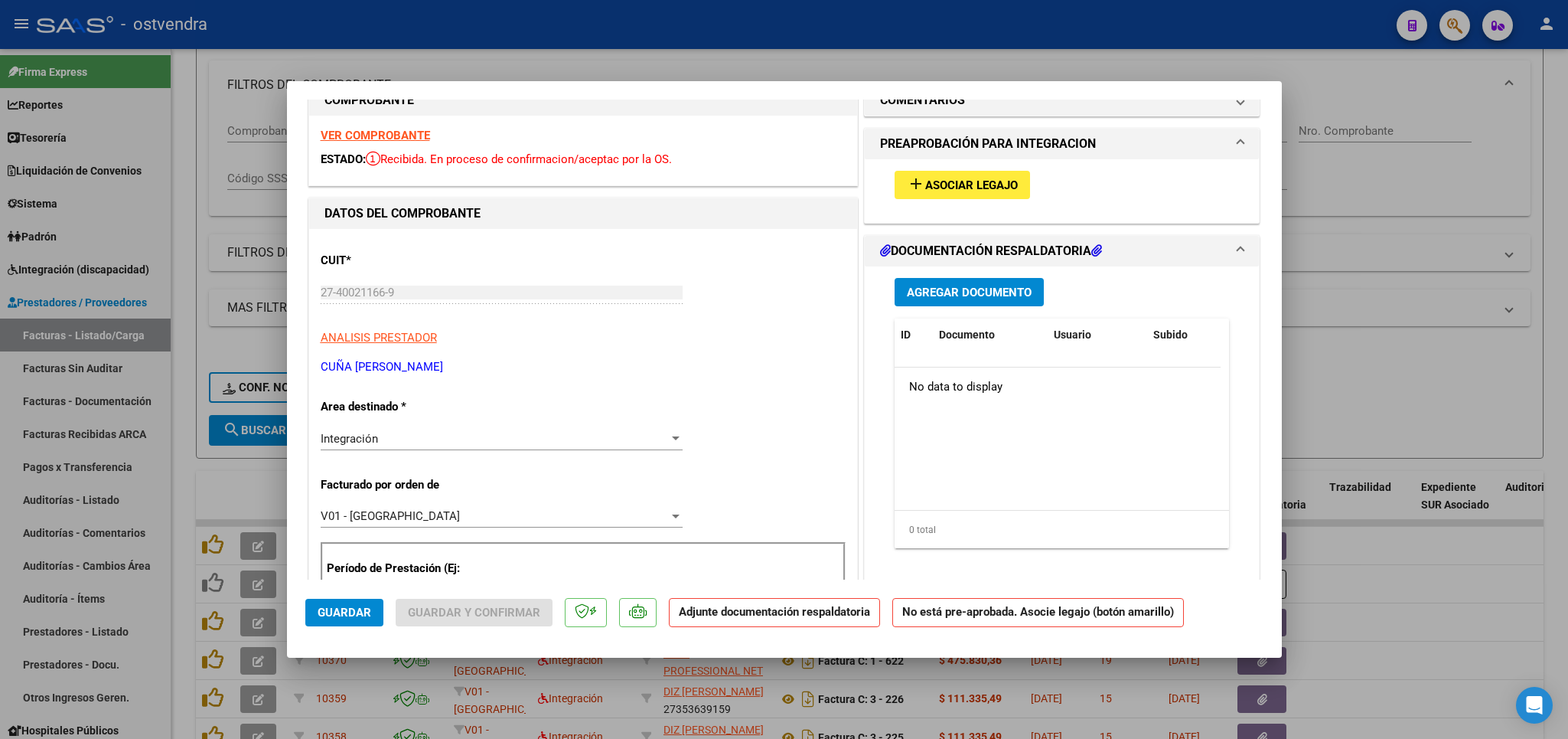
scroll to position [0, 0]
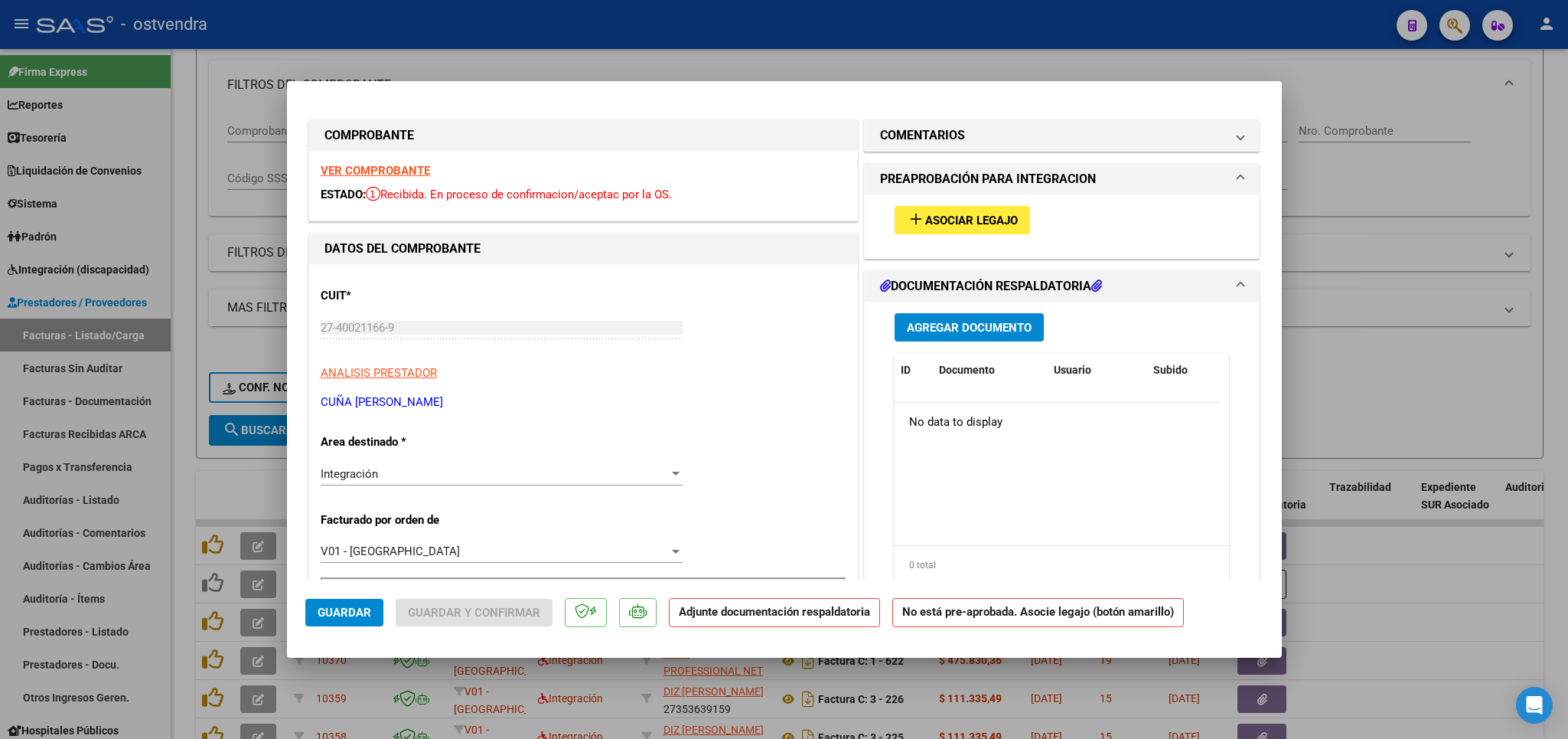
click at [386, 168] on strong "VER COMPROBANTE" at bounding box center [375, 170] width 109 height 14
type input "$ 0,00"
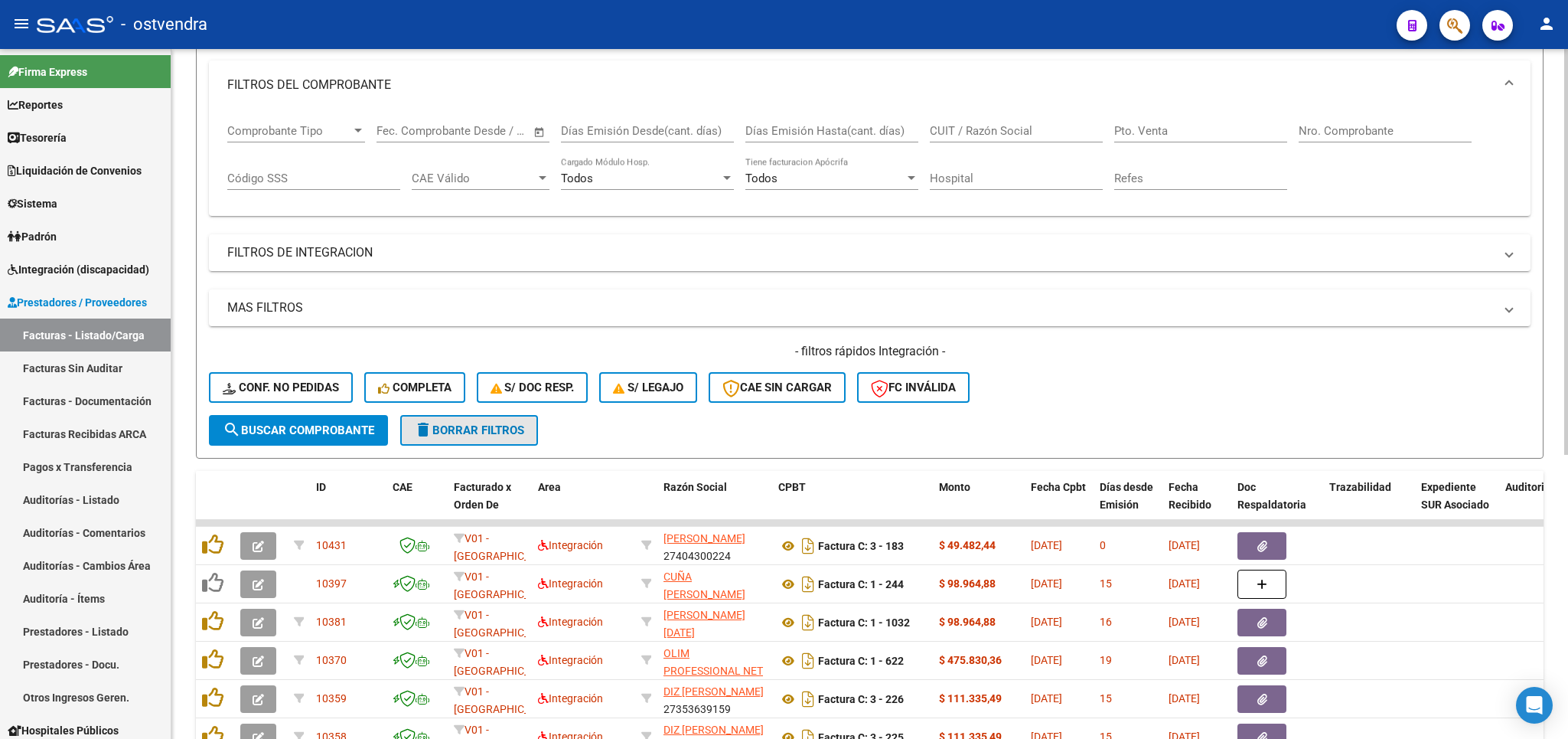
click at [461, 428] on span "delete Borrar Filtros" at bounding box center [469, 430] width 110 height 14
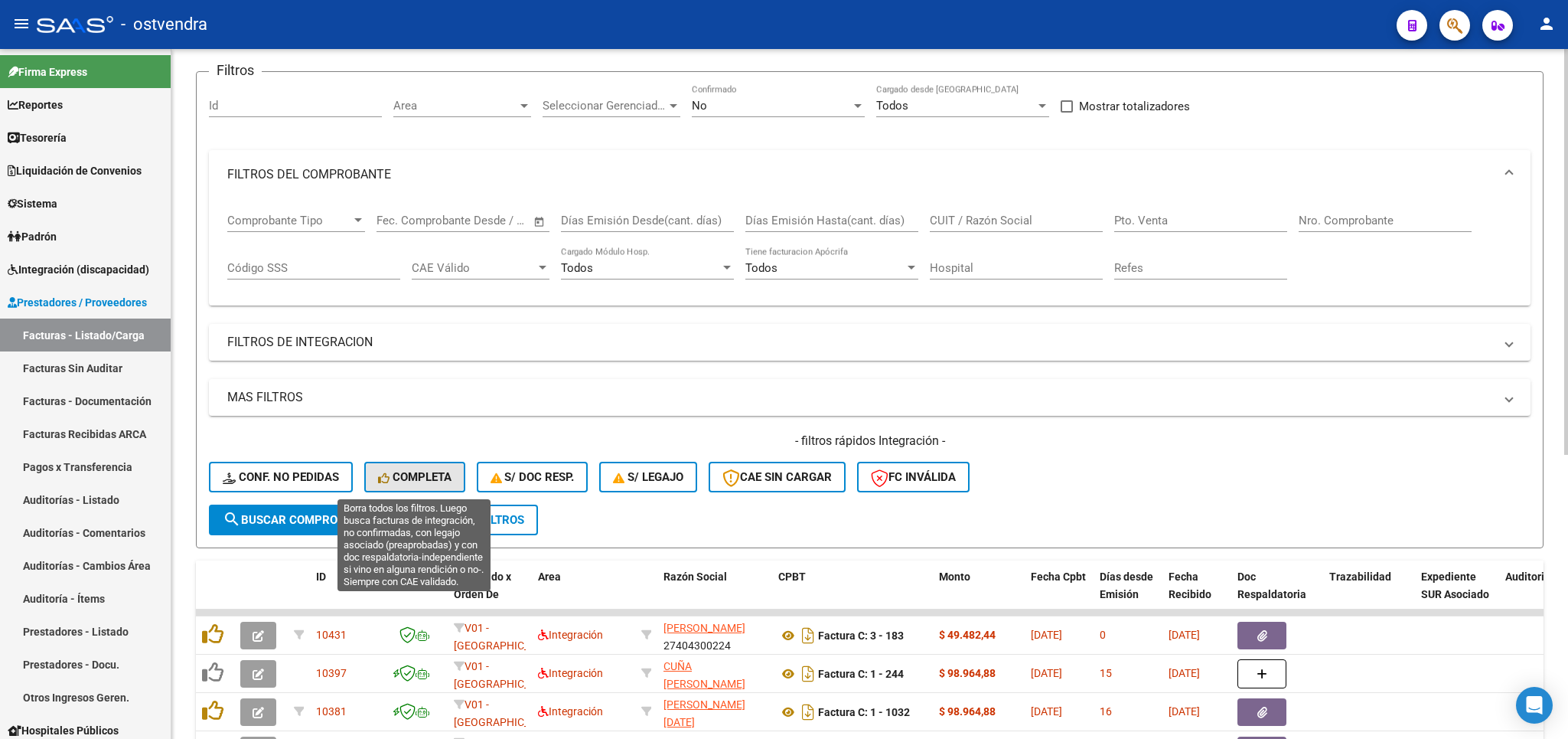
click at [429, 477] on span "Completa" at bounding box center [415, 476] width 73 height 14
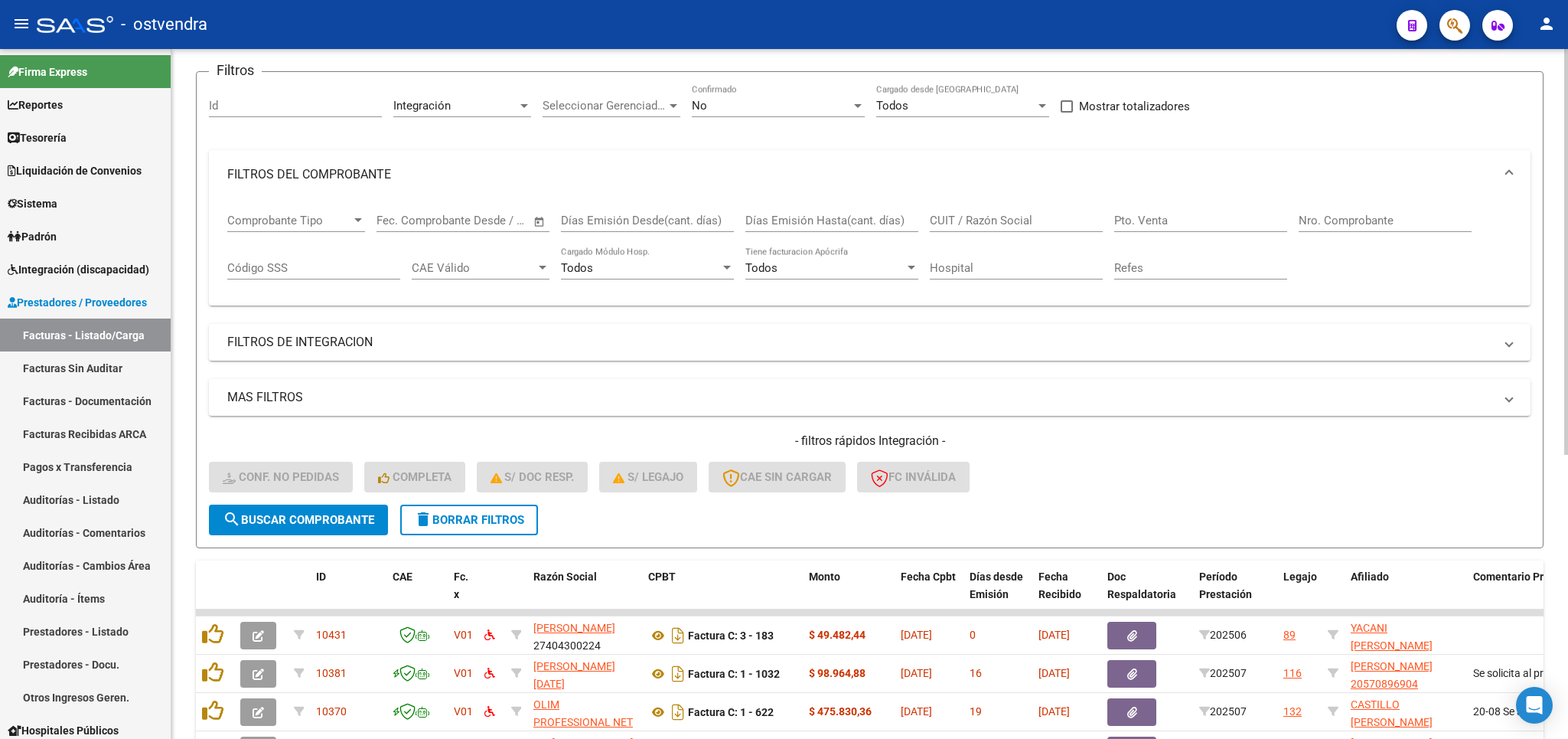
click at [489, 510] on button "delete Borrar Filtros" at bounding box center [469, 520] width 138 height 30
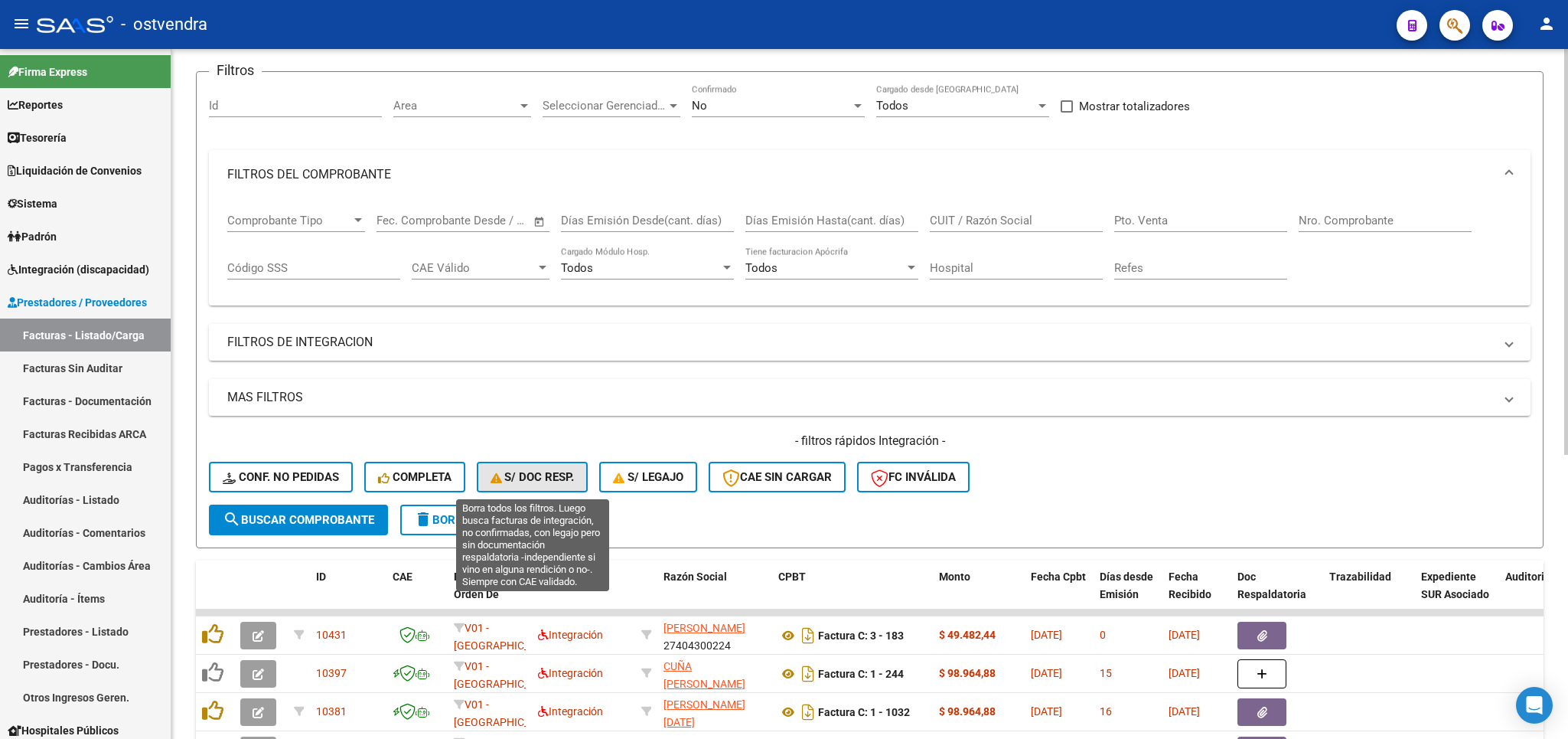
click at [548, 475] on span "S/ Doc Resp." at bounding box center [532, 476] width 84 height 14
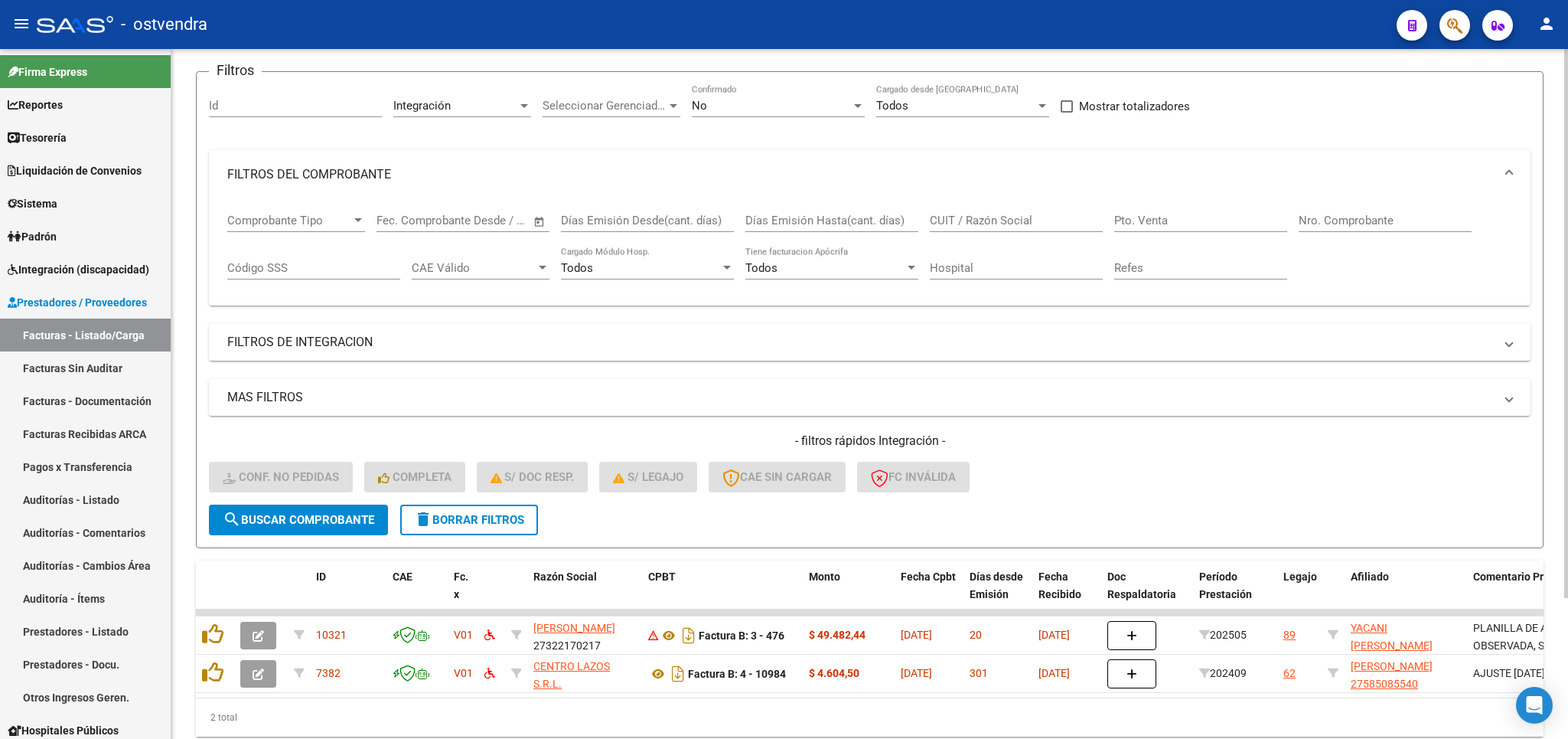
scroll to position [178, 0]
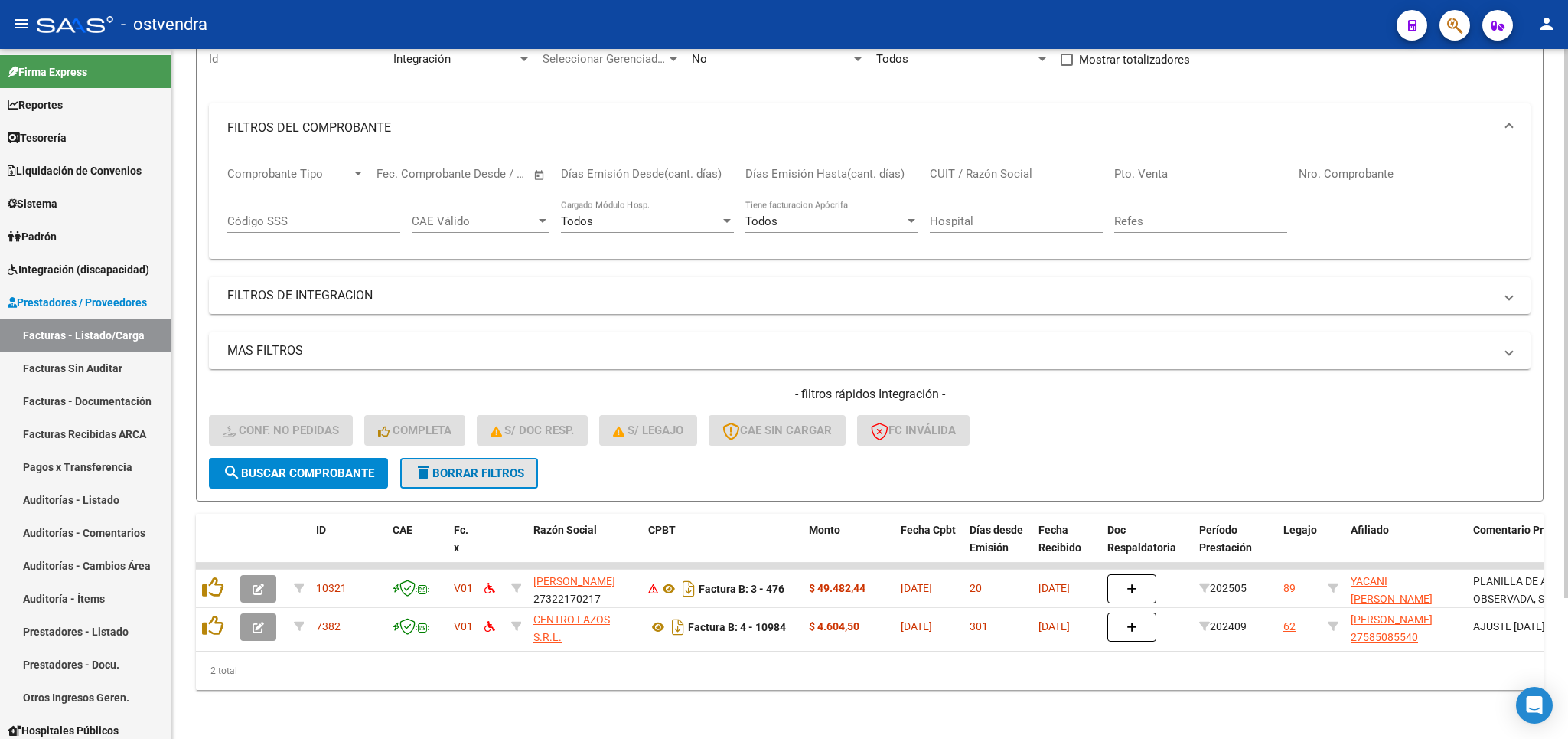
click at [458, 466] on span "delete Borrar Filtros" at bounding box center [469, 472] width 110 height 14
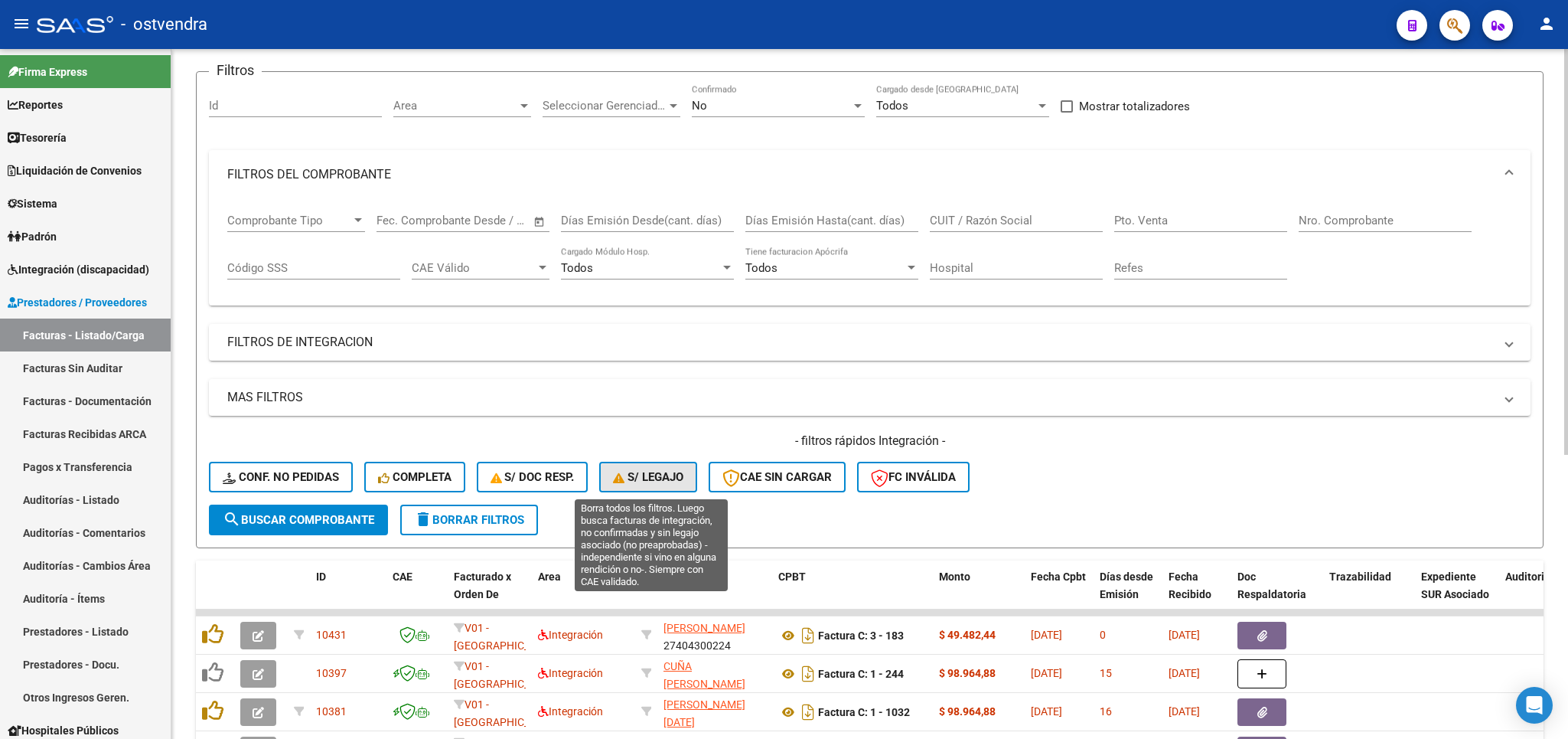
click at [646, 478] on span "S/ legajo" at bounding box center [648, 476] width 70 height 14
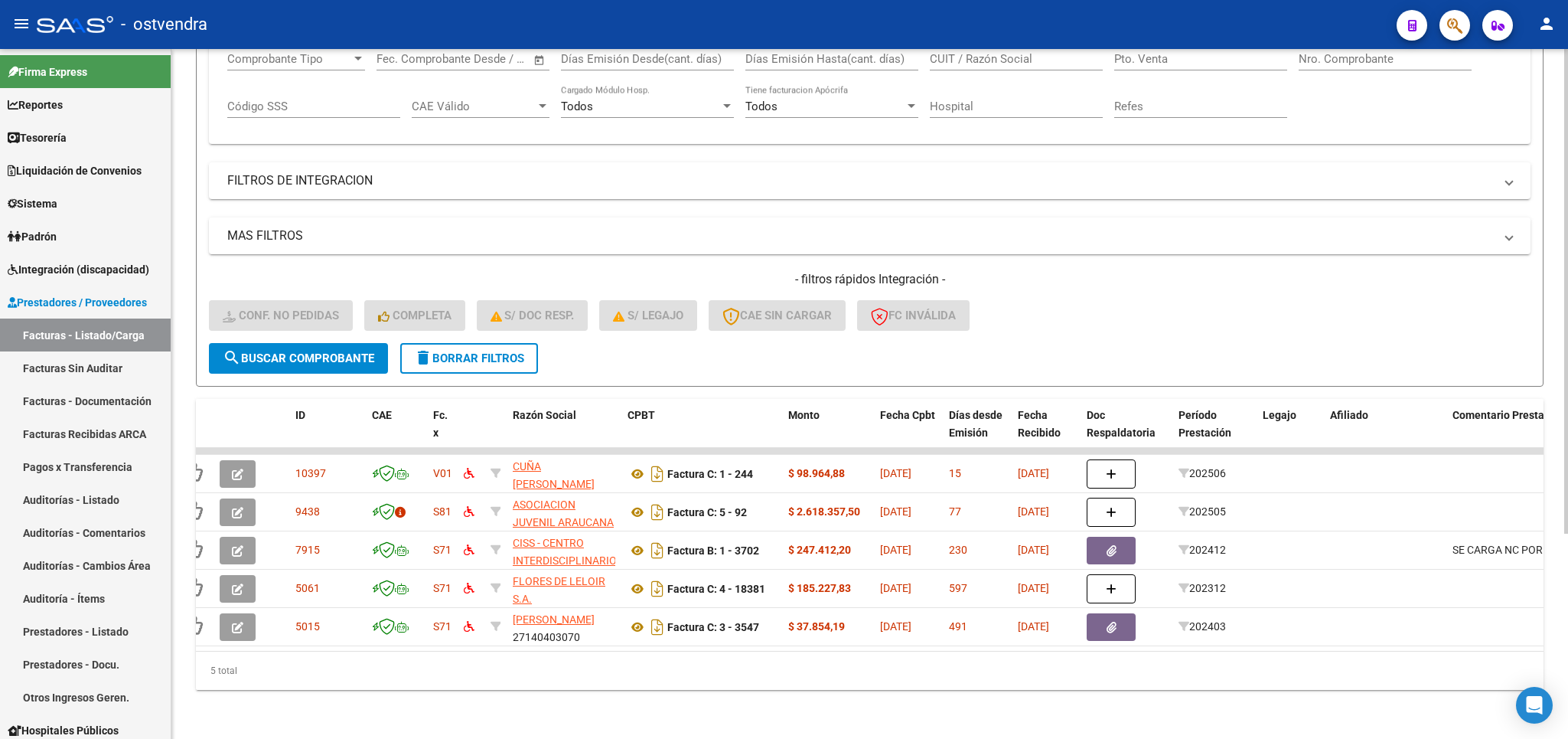
scroll to position [0, 0]
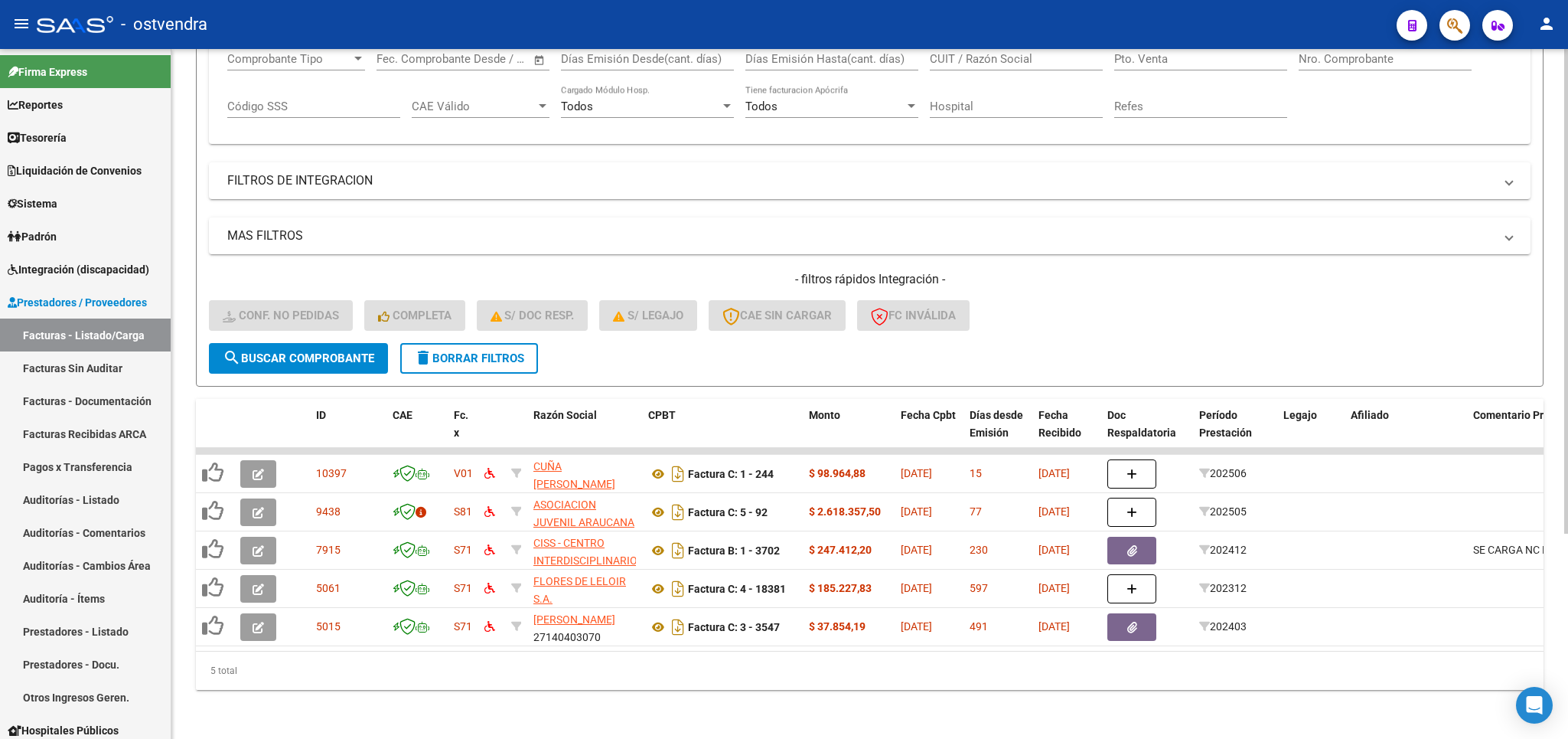
click at [450, 351] on span "delete Borrar Filtros" at bounding box center [469, 358] width 110 height 14
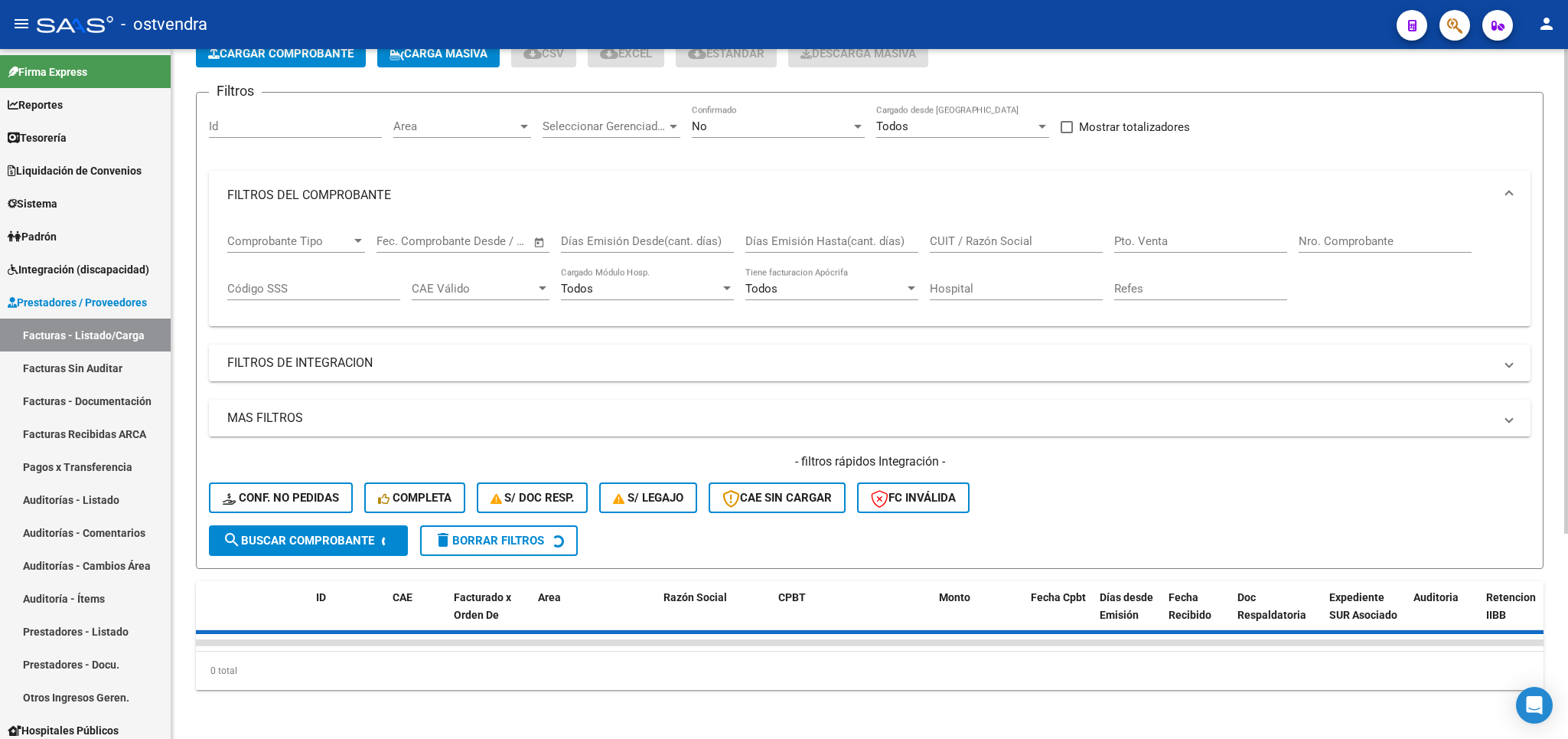
scroll to position [110, 0]
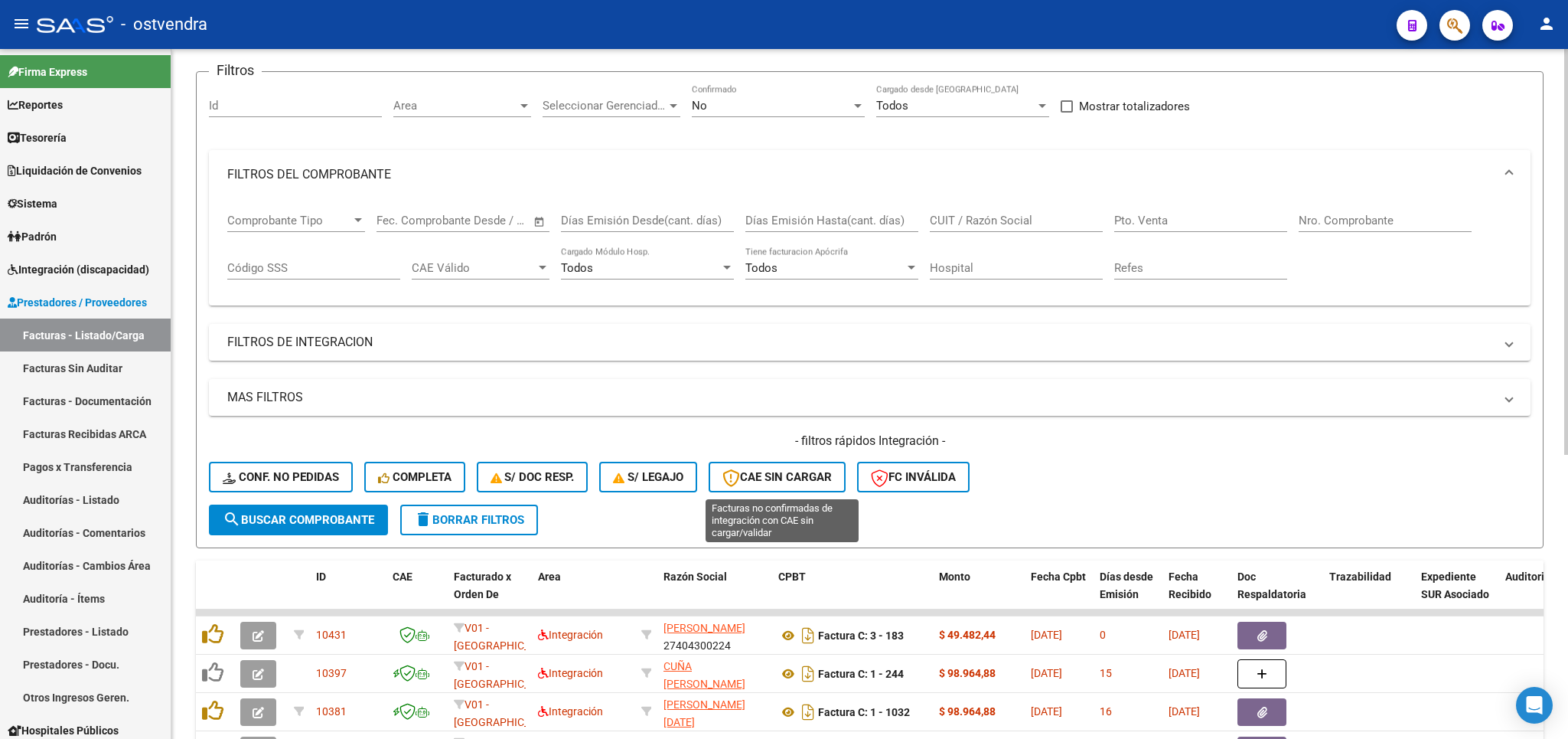
click at [745, 482] on span "CAE SIN CARGAR" at bounding box center [777, 476] width 109 height 14
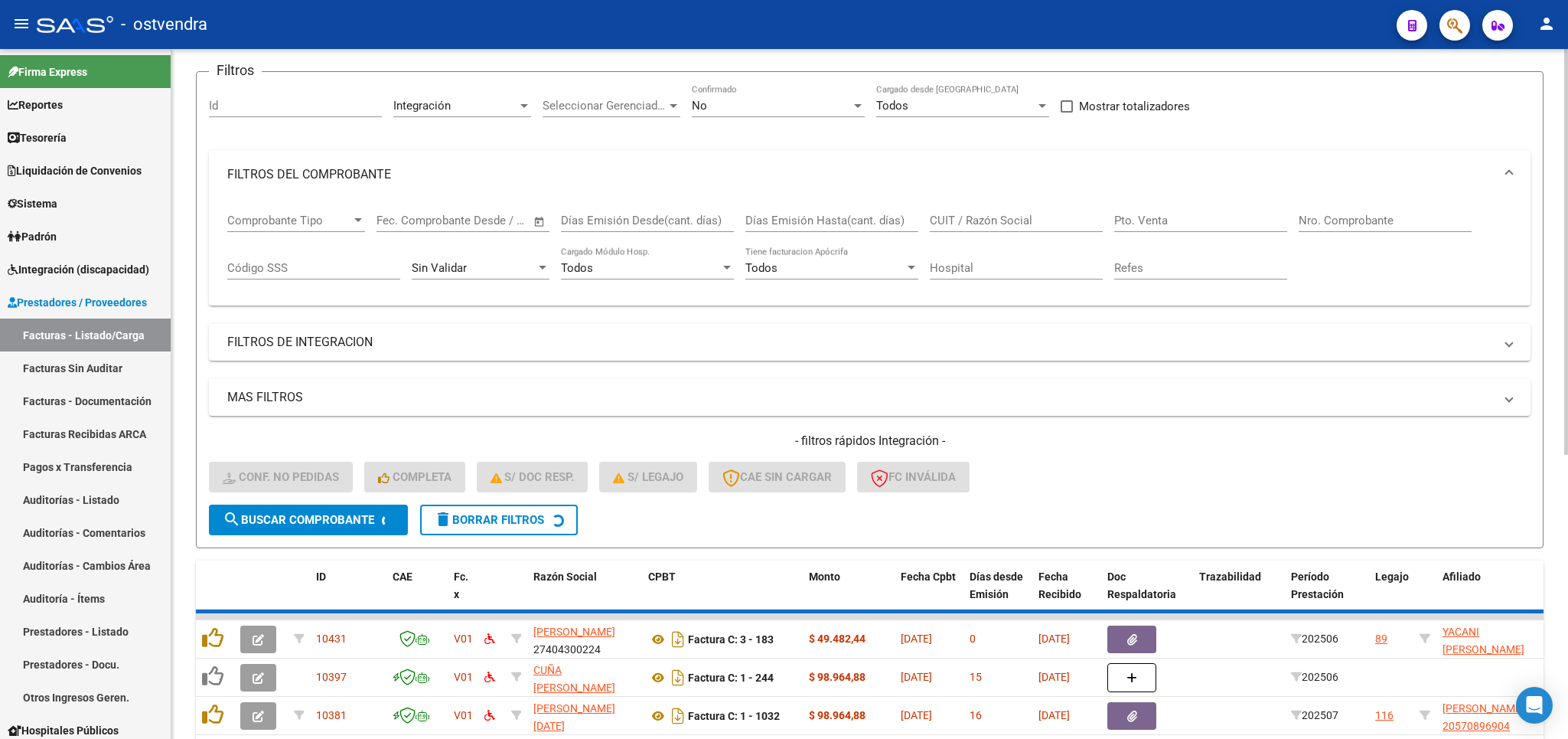
scroll to position [109, 0]
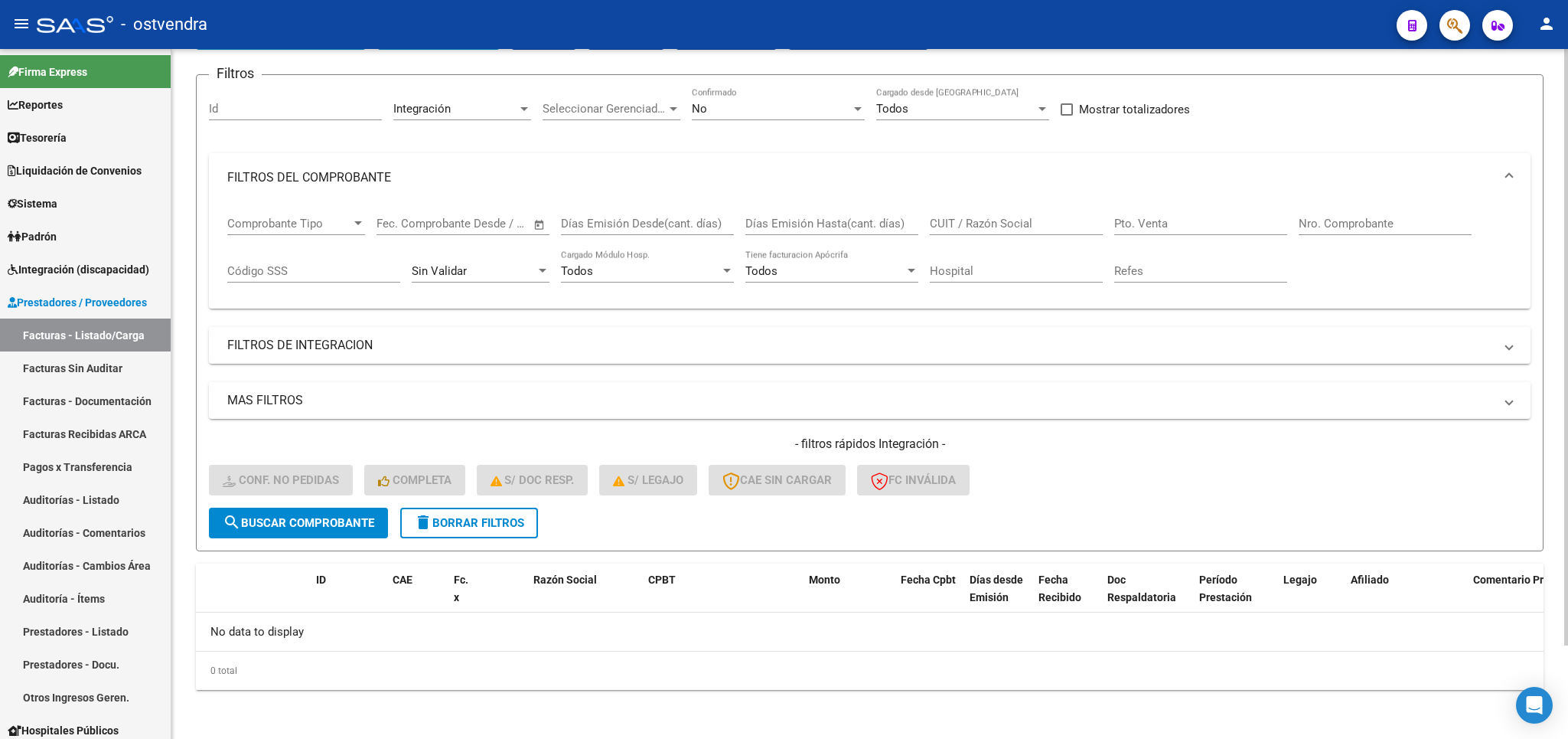
drag, startPoint x: 454, startPoint y: 522, endPoint x: 495, endPoint y: 509, distance: 43.0
click at [458, 521] on span "delete Borrar Filtros" at bounding box center [469, 522] width 110 height 14
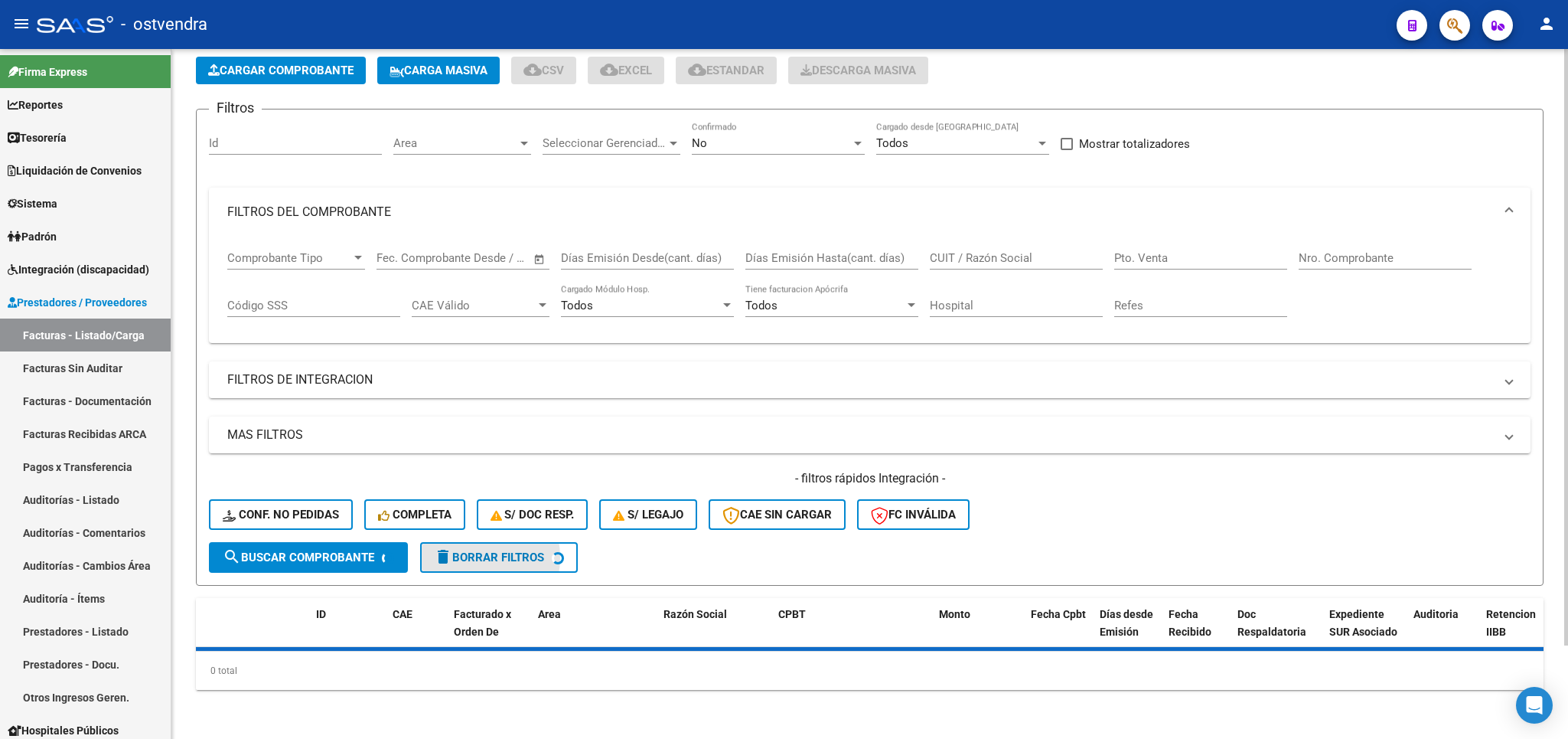
scroll to position [74, 0]
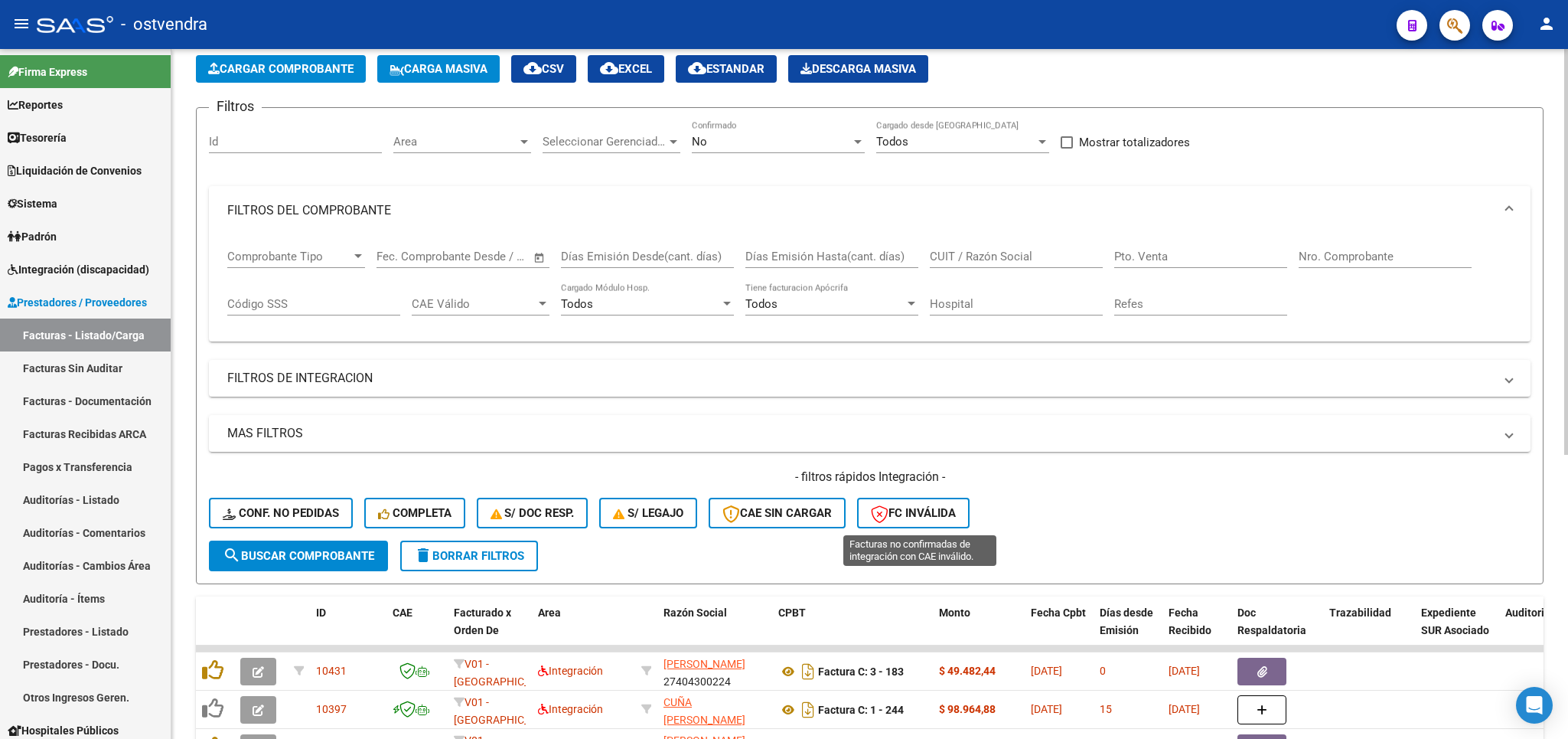
click at [920, 517] on span "FC Inválida" at bounding box center [913, 512] width 85 height 14
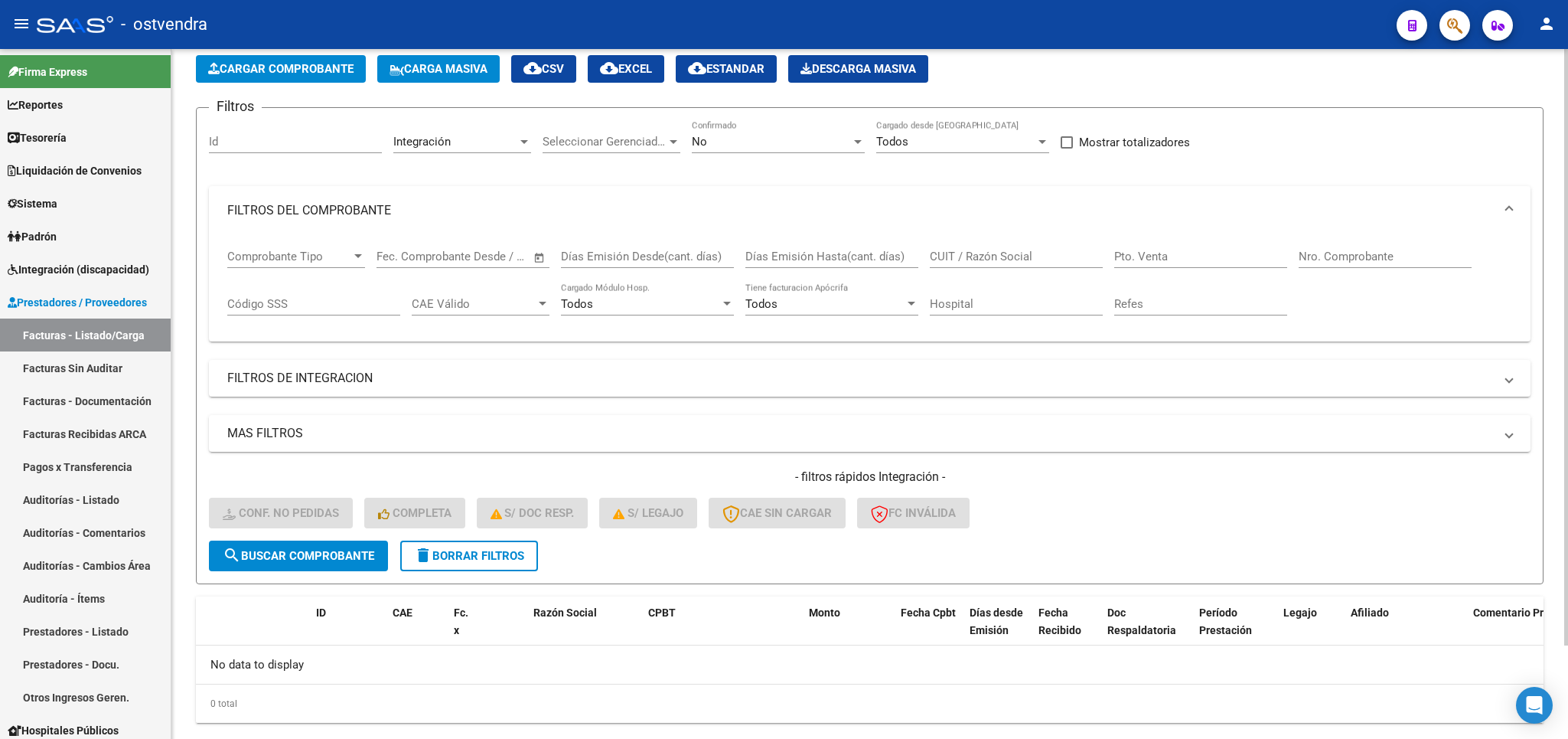
click at [449, 561] on span "delete Borrar Filtros" at bounding box center [469, 555] width 110 height 14
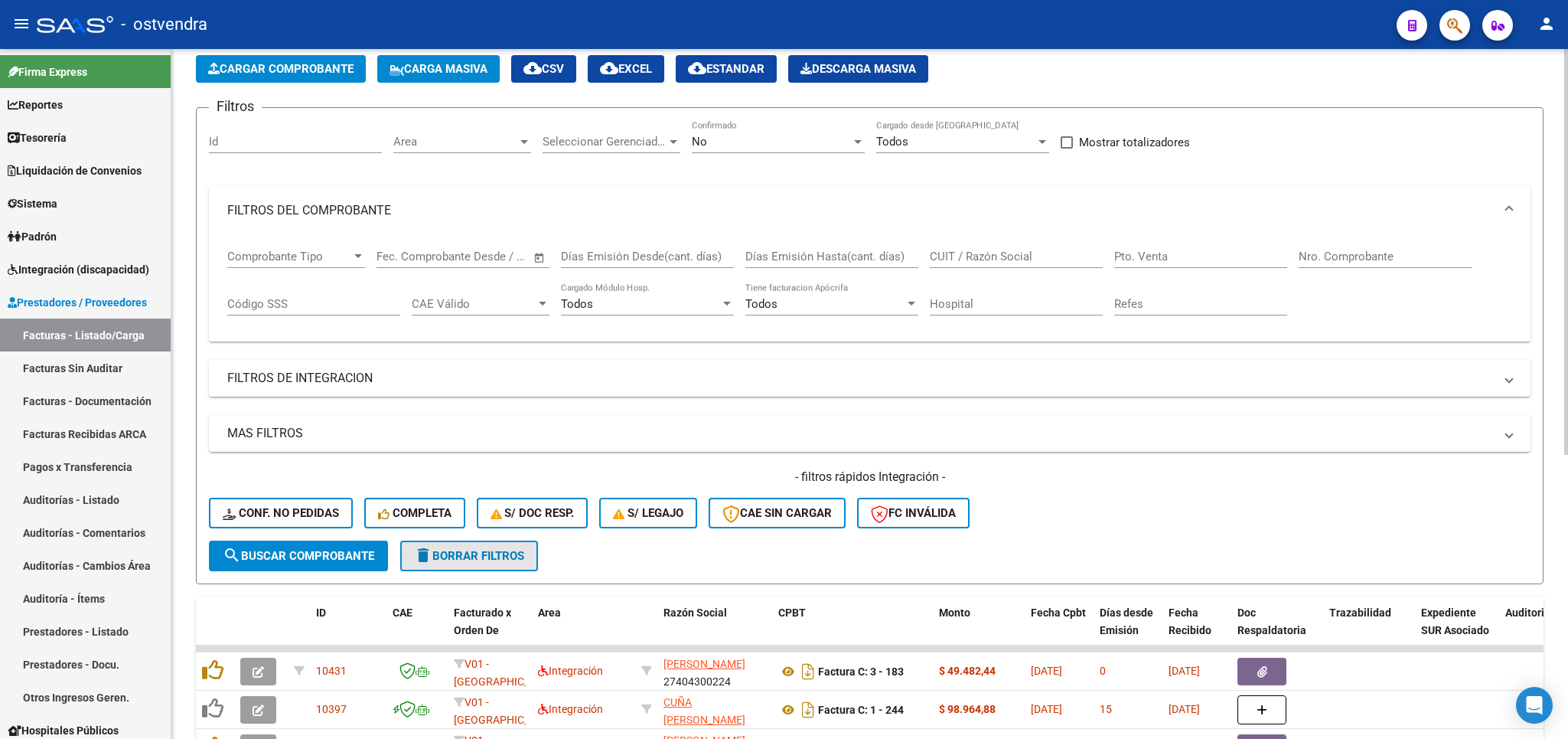
drag, startPoint x: 457, startPoint y: 553, endPoint x: 408, endPoint y: 177, distance: 379.2
click at [457, 553] on span "delete Borrar Filtros" at bounding box center [469, 555] width 110 height 14
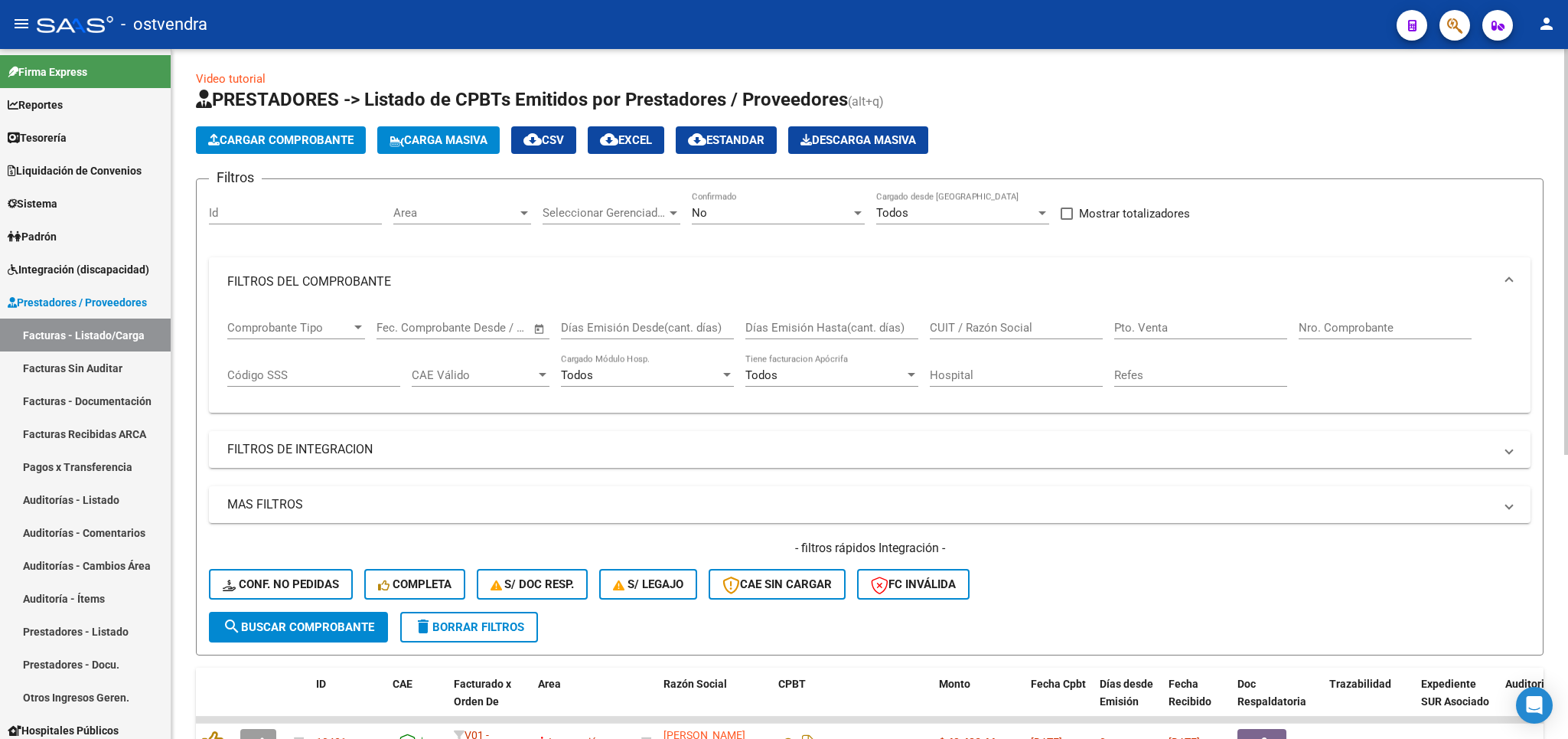
scroll to position [0, 0]
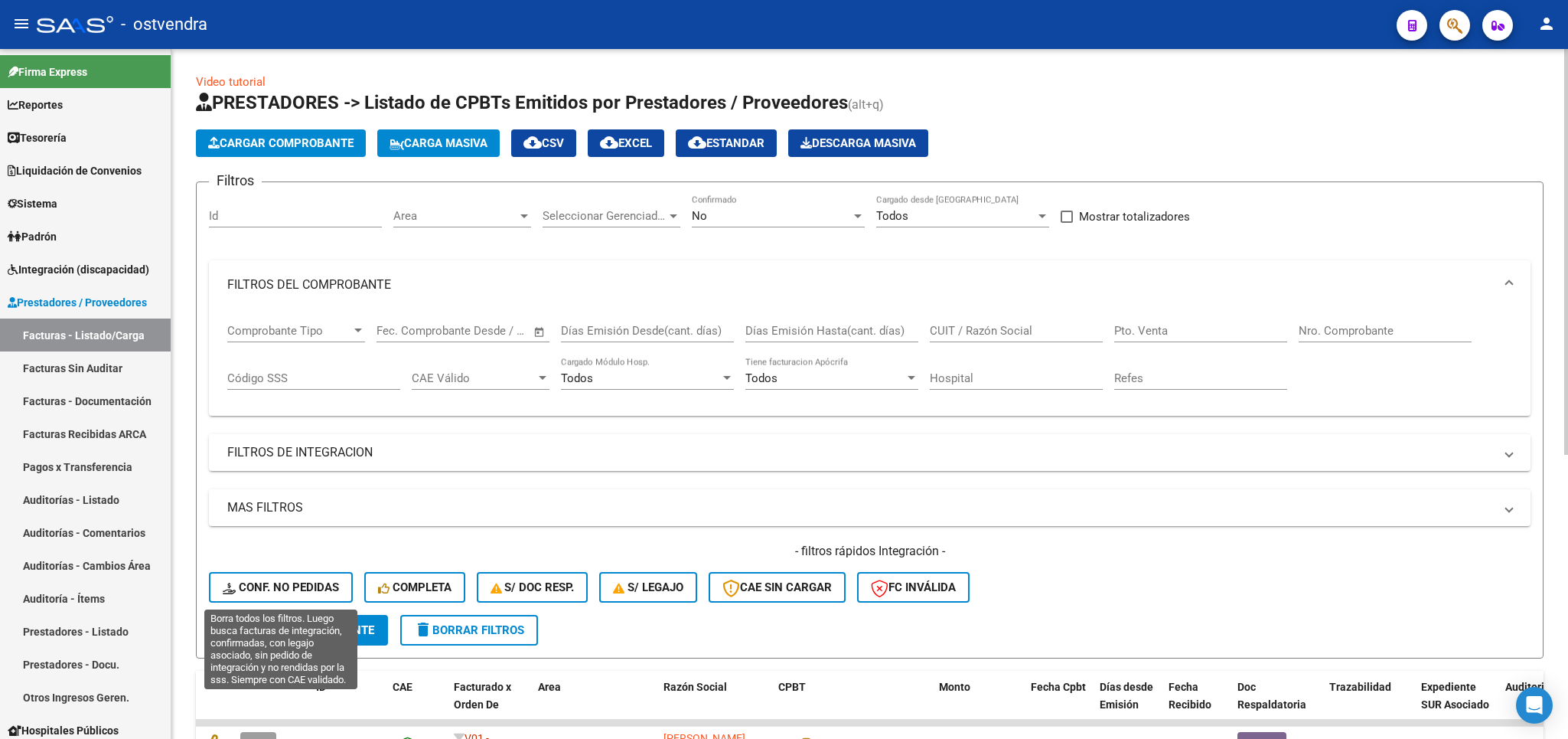
click at [261, 588] on span "Conf. no pedidas" at bounding box center [281, 587] width 116 height 14
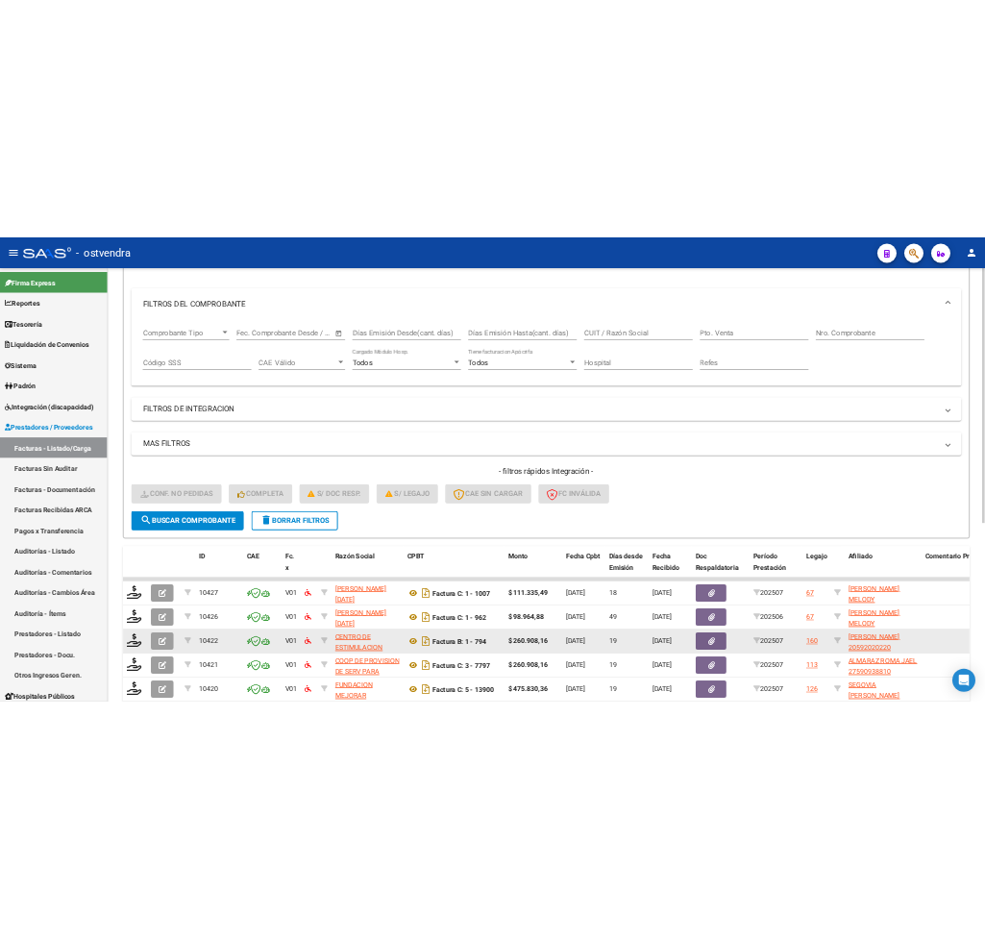
scroll to position [337, 0]
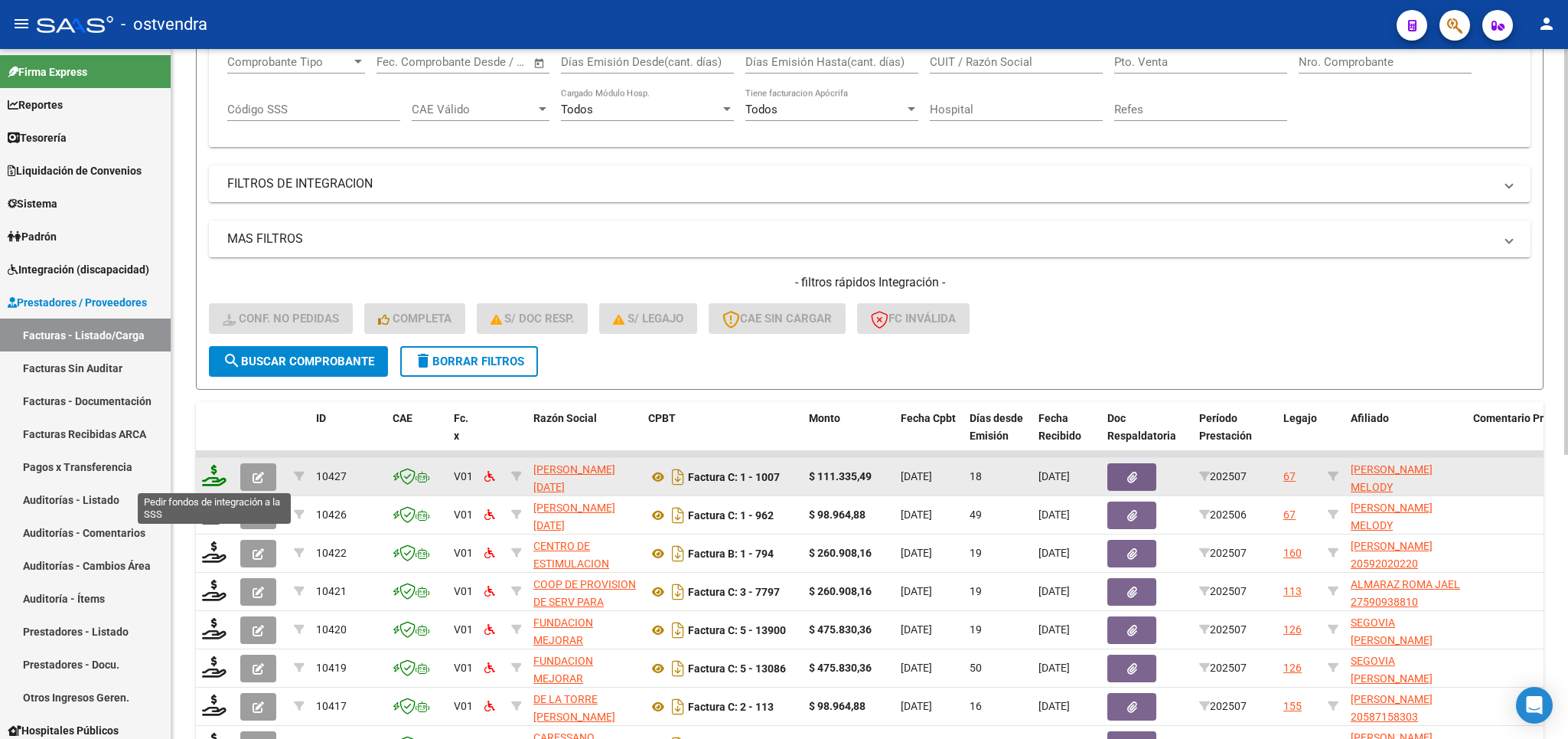
click at [220, 480] on icon at bounding box center [214, 475] width 25 height 22
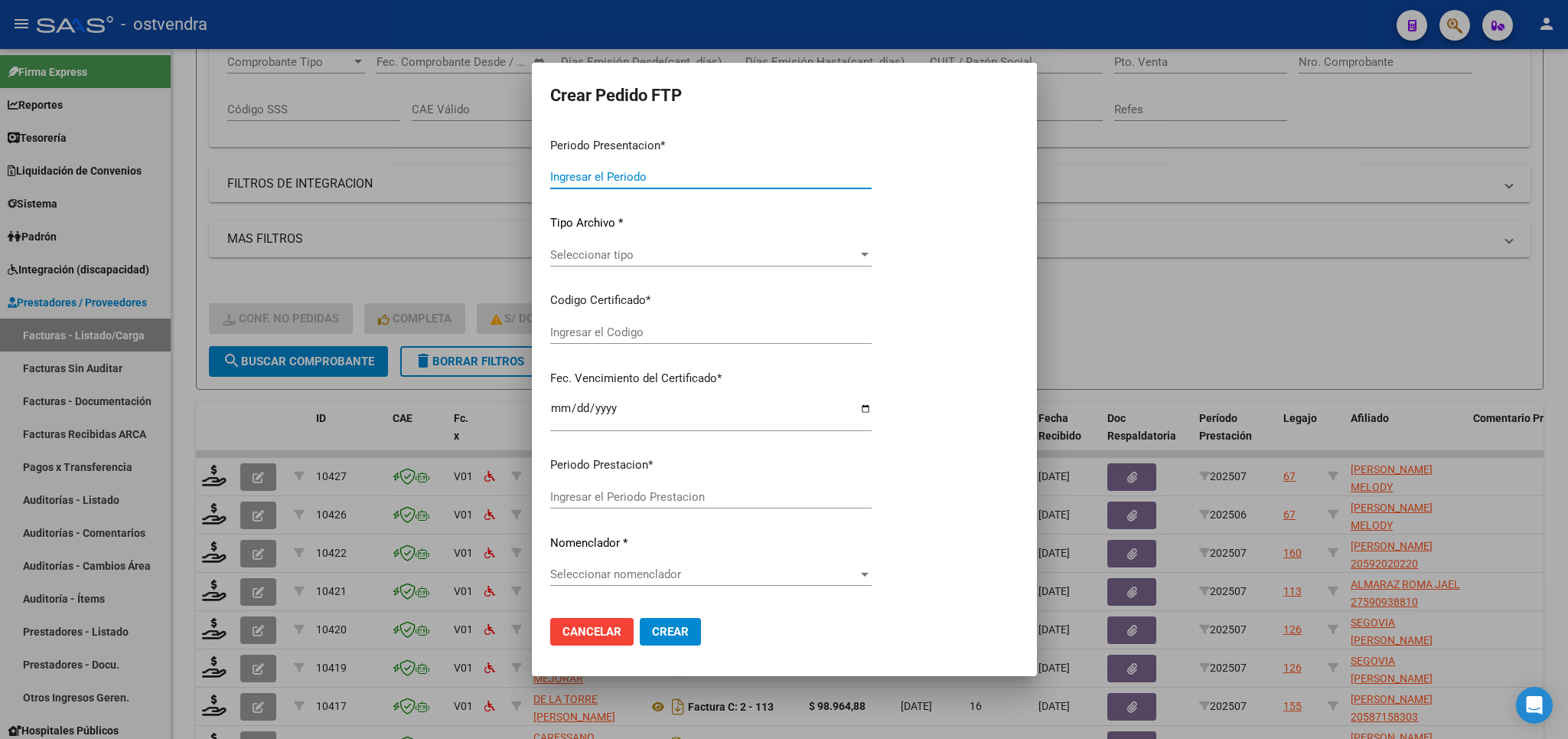
type input "202507"
type input "$ 111.335,49"
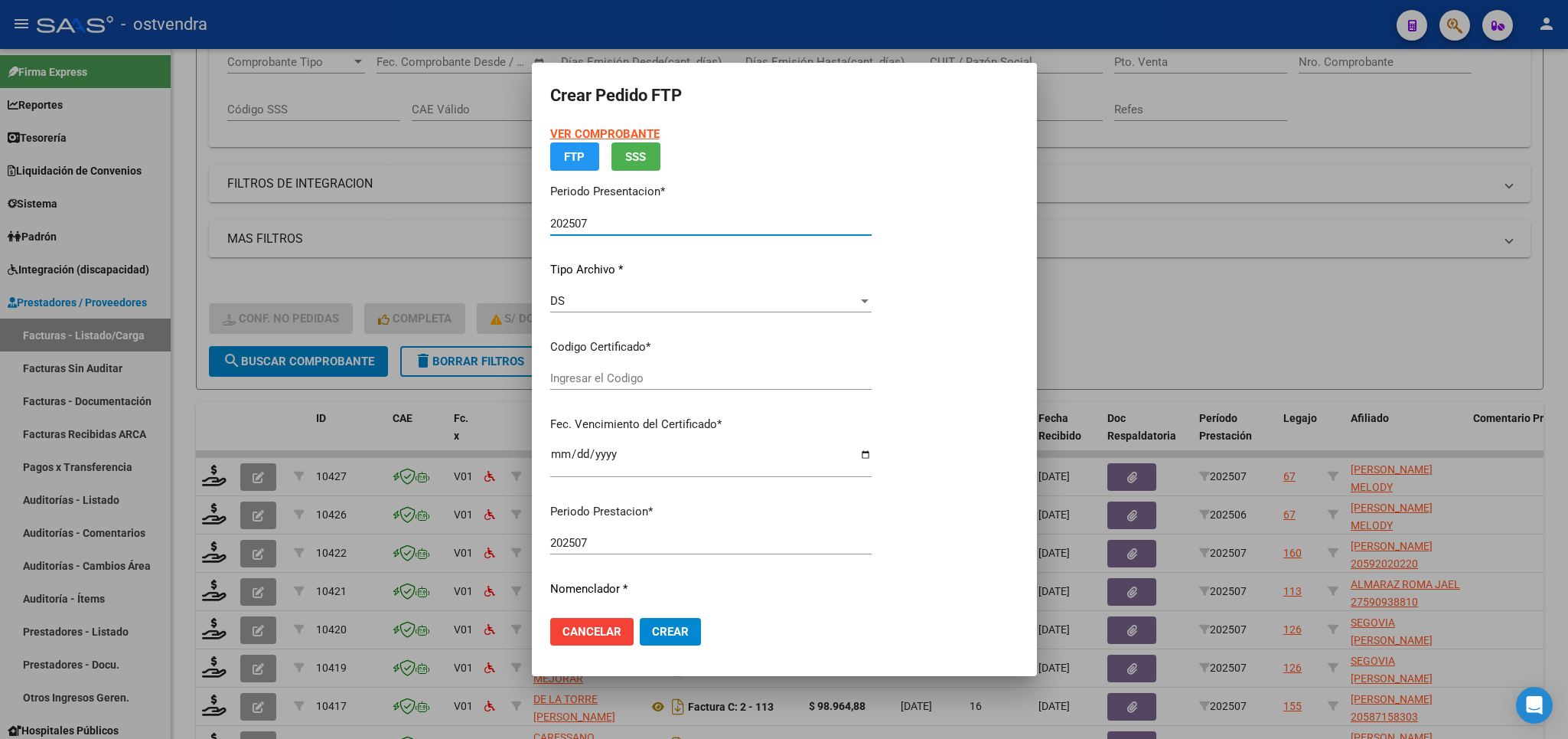
type input "AG01000566456972023032220280322BS376"
type input "2028-03-22"
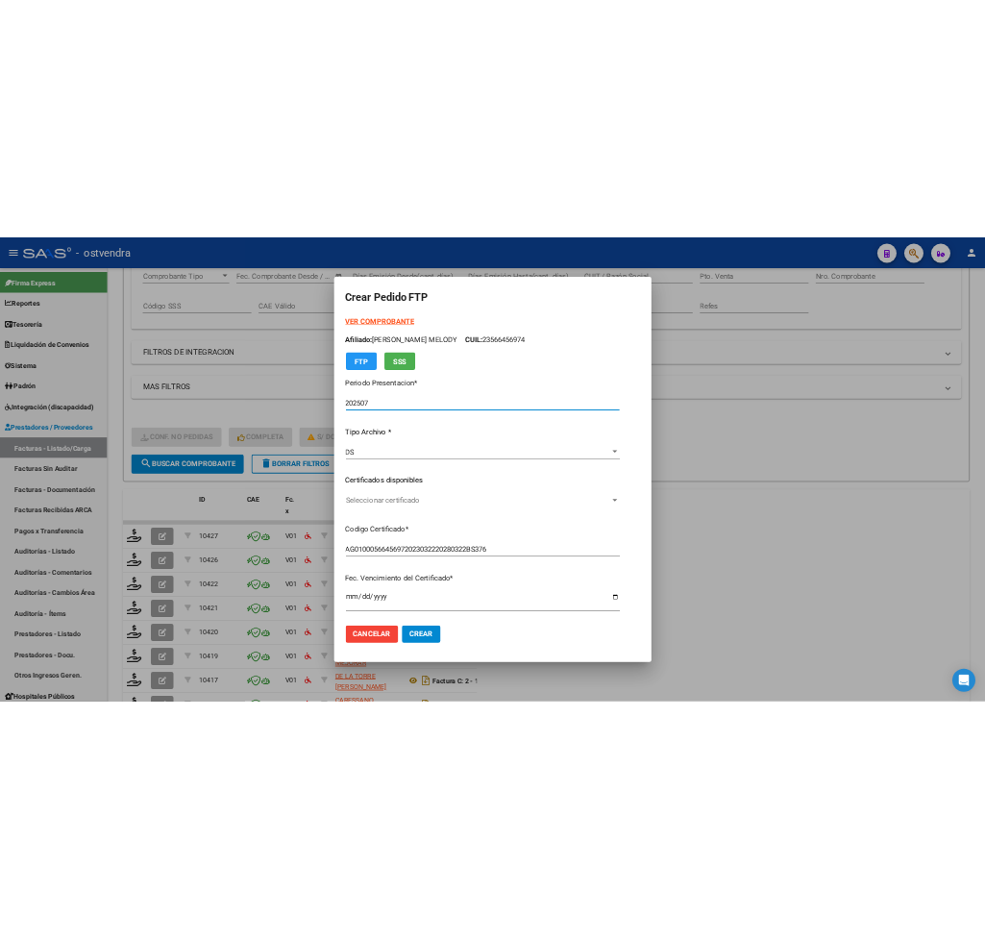
scroll to position [456, 0]
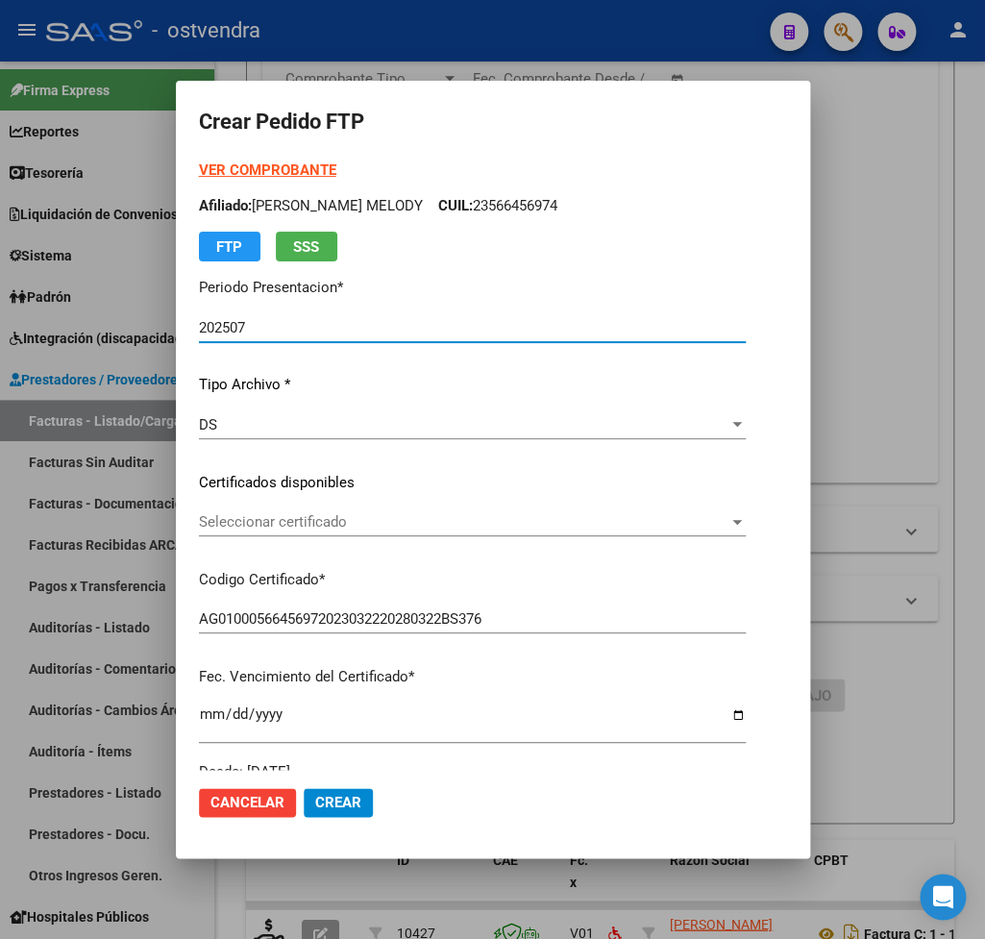
click at [337, 521] on span "Seleccionar certificado" at bounding box center [464, 521] width 530 height 17
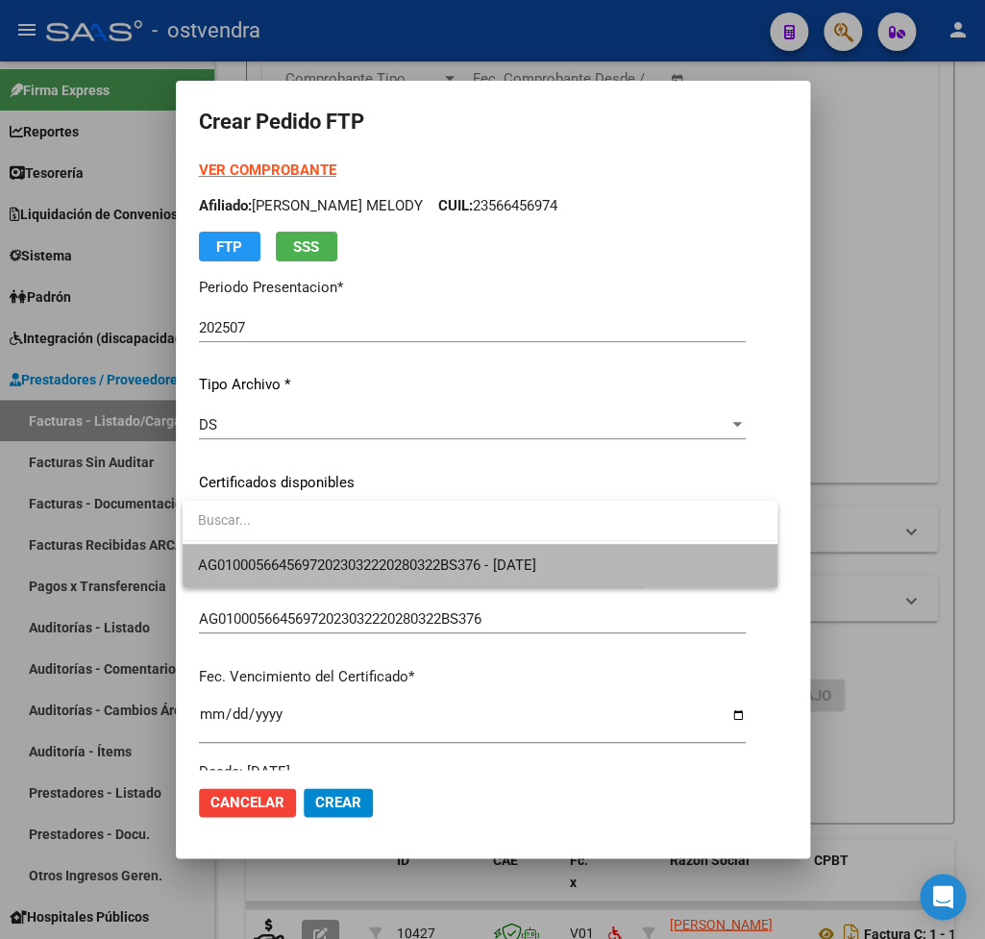
click at [345, 557] on span "AG01000566456972023032220280322BS376 - 2028-03-22" at bounding box center [480, 565] width 564 height 43
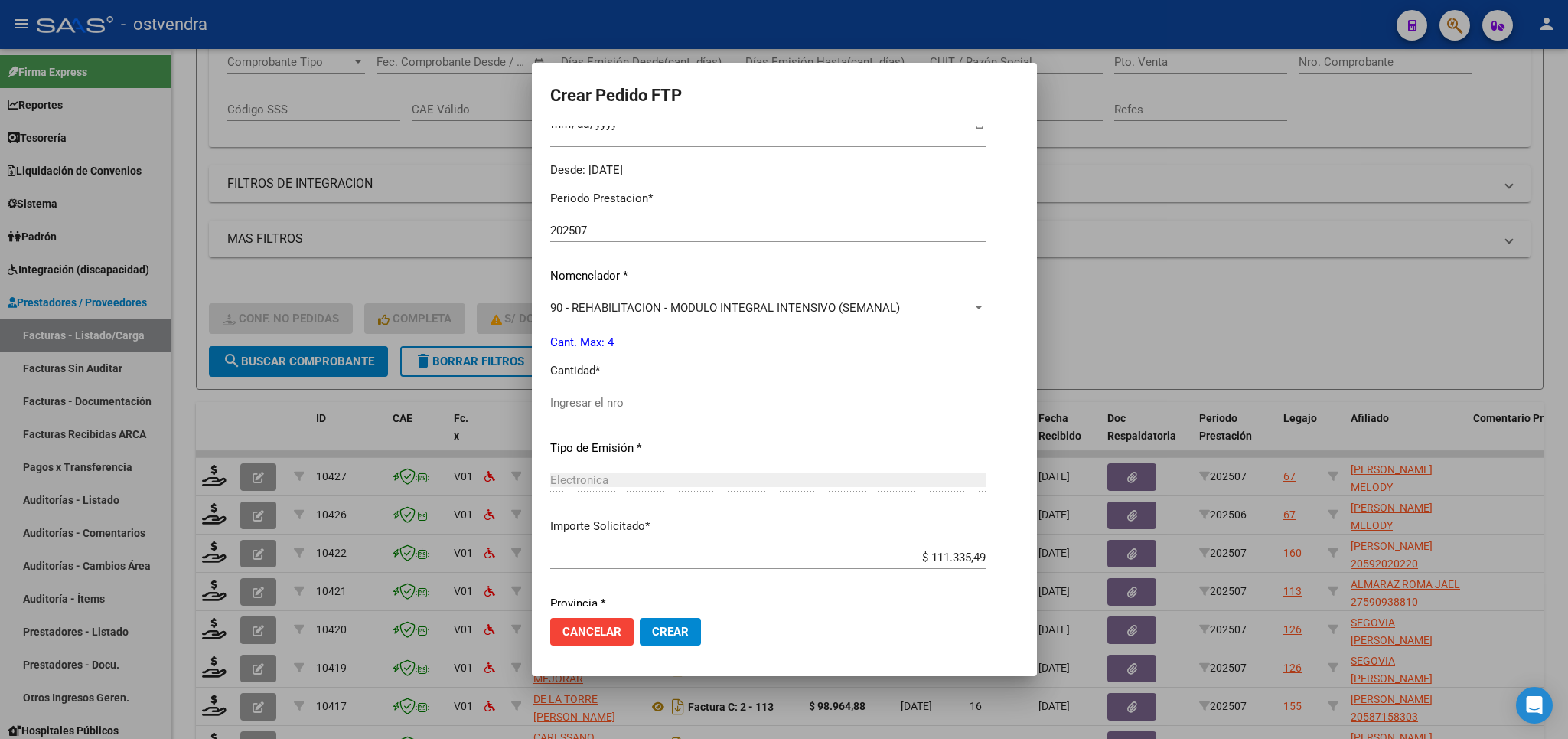
scroll to position [494, 0]
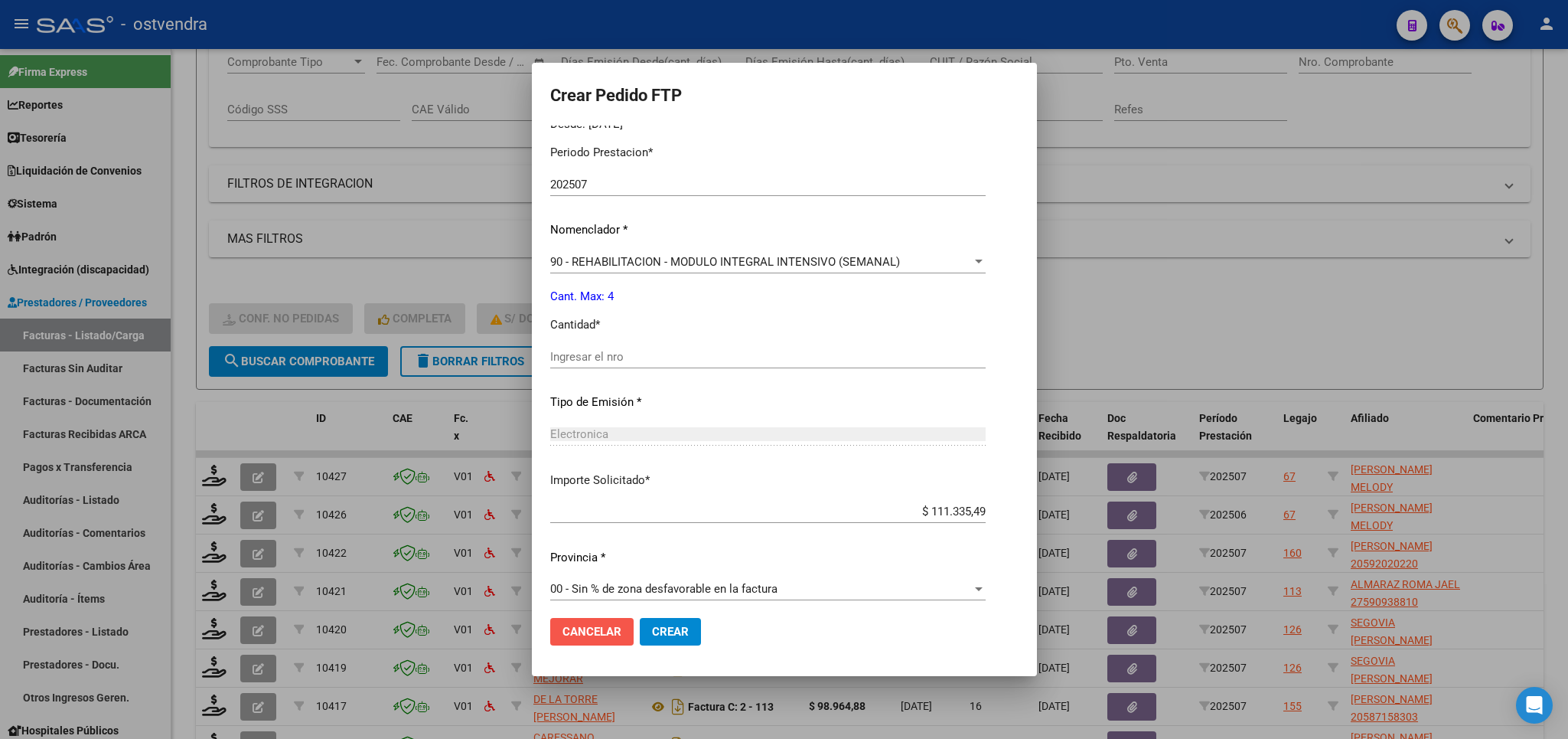
click at [618, 627] on span "Cancelar" at bounding box center [592, 631] width 59 height 14
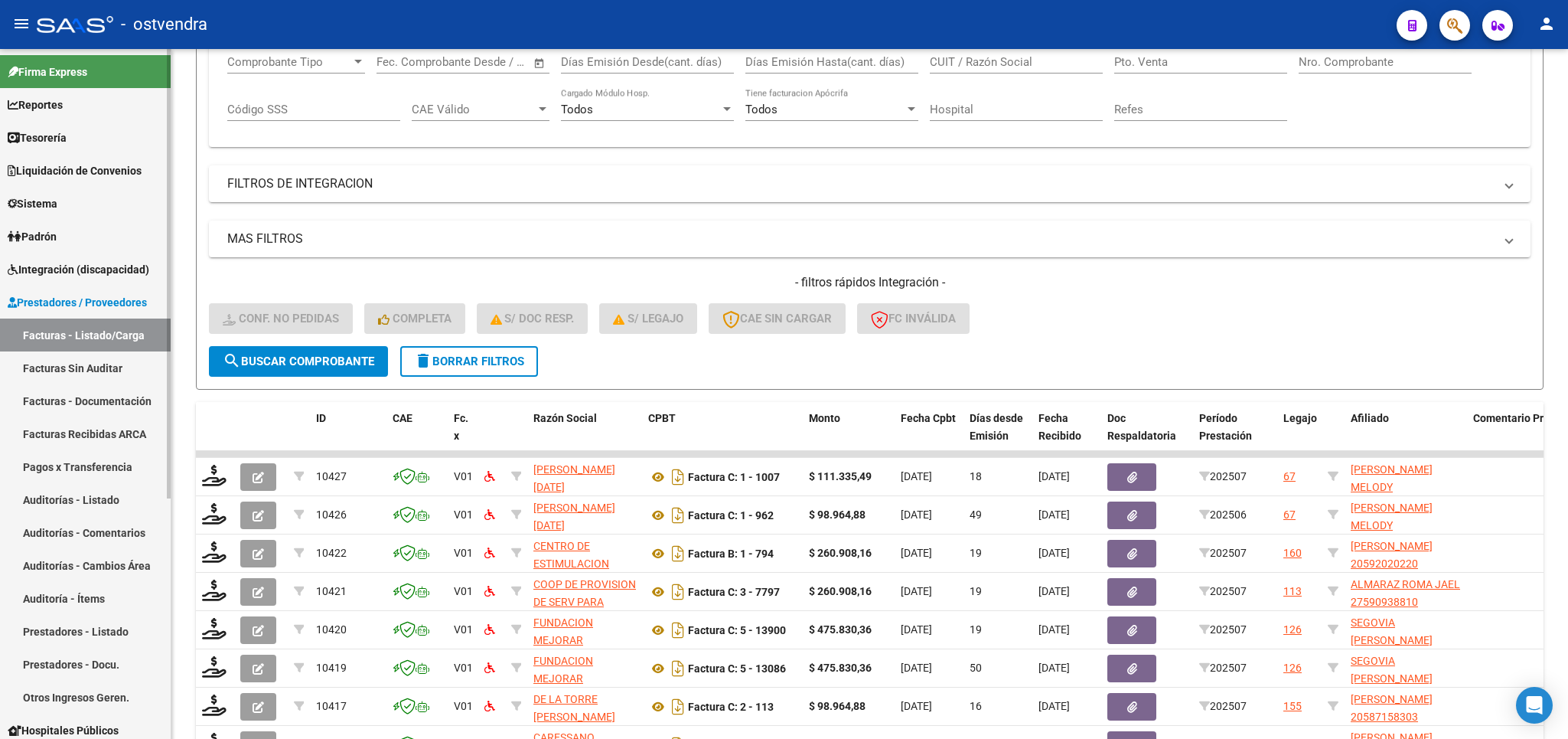
click at [71, 268] on span "Integración (discapacidad)" at bounding box center [79, 269] width 142 height 17
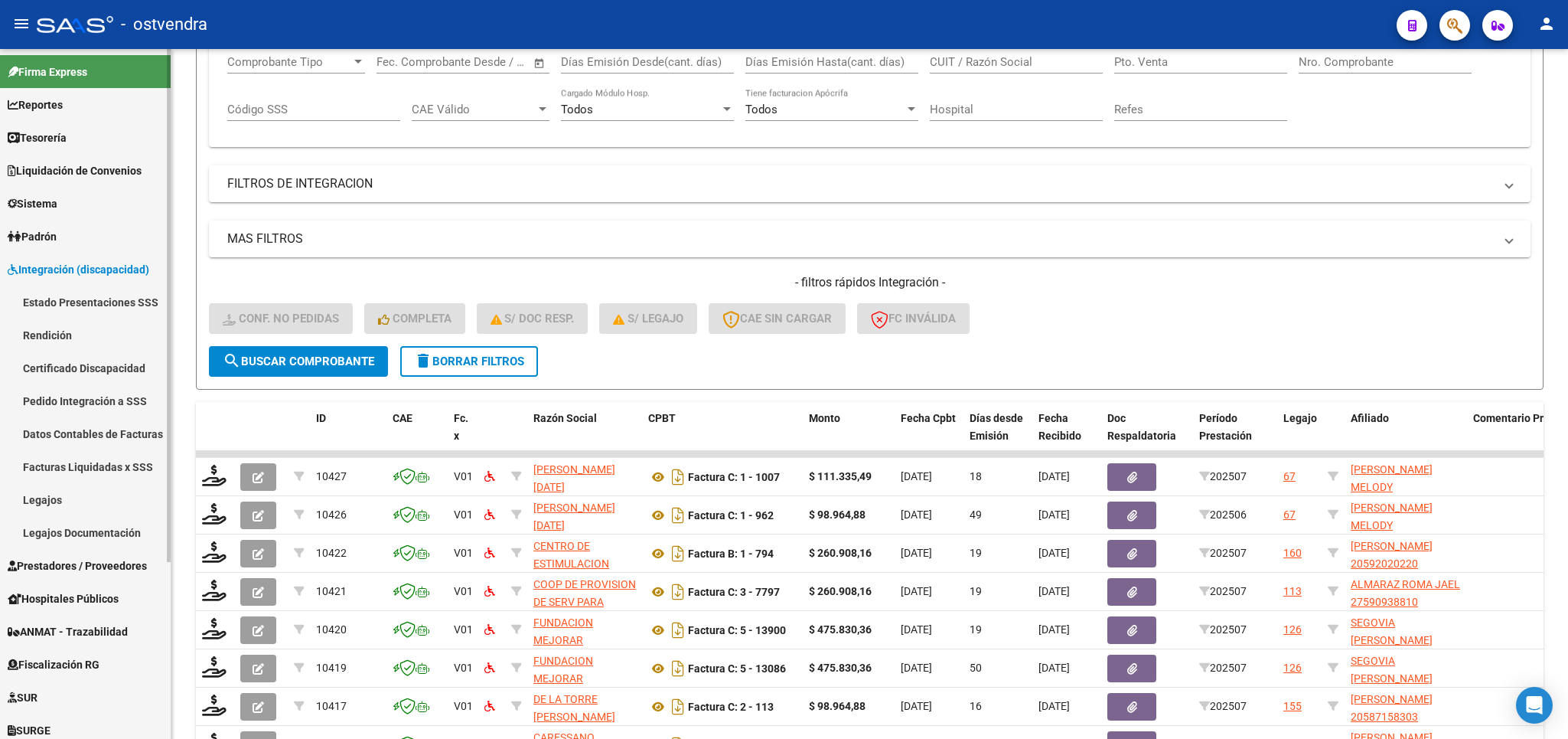
click at [67, 463] on link "Facturas Liquidadas x SSS" at bounding box center [85, 466] width 170 height 33
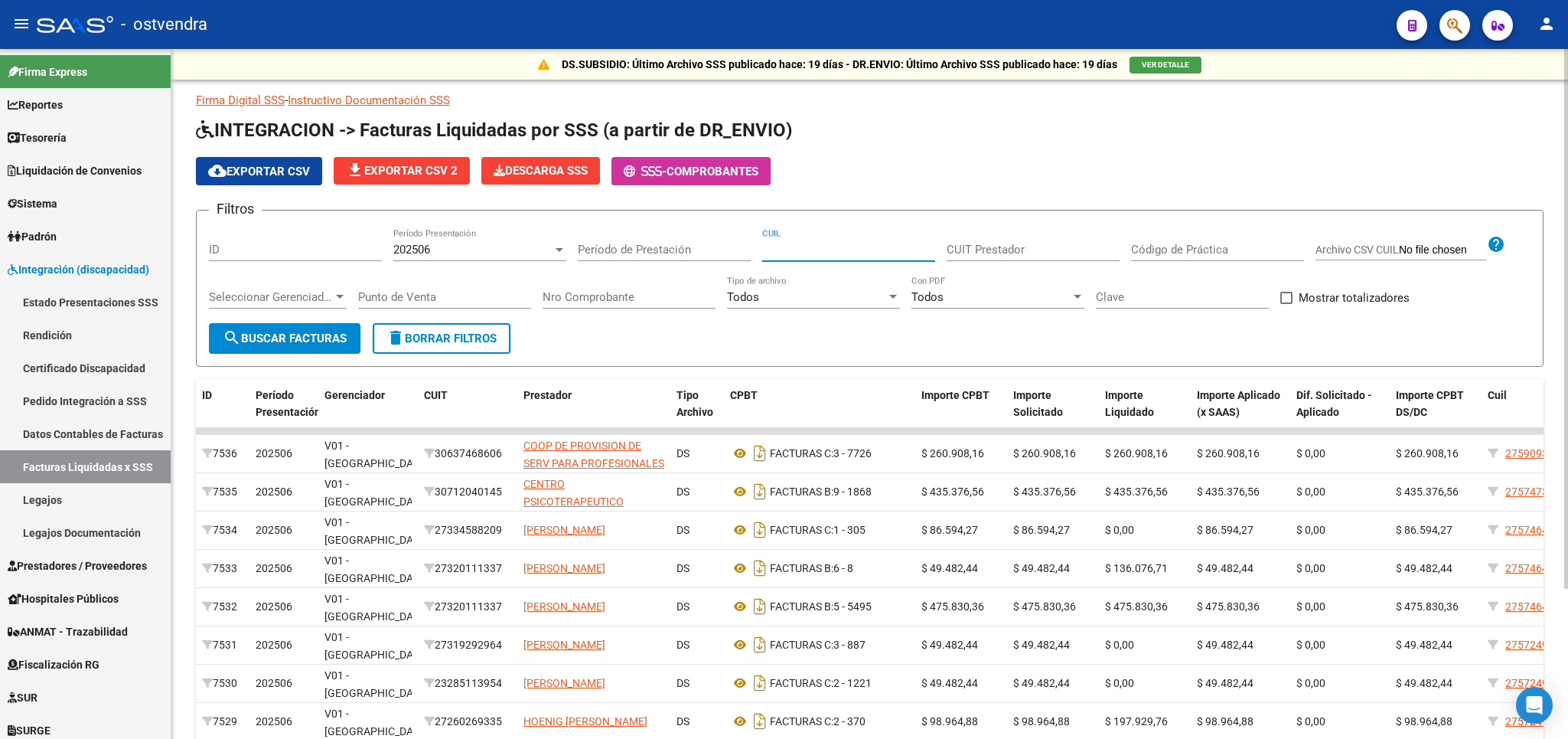
click at [789, 248] on input "CUIL" at bounding box center [848, 249] width 173 height 14
click at [49, 561] on span "Prestadores / Proveedores" at bounding box center [77, 565] width 139 height 17
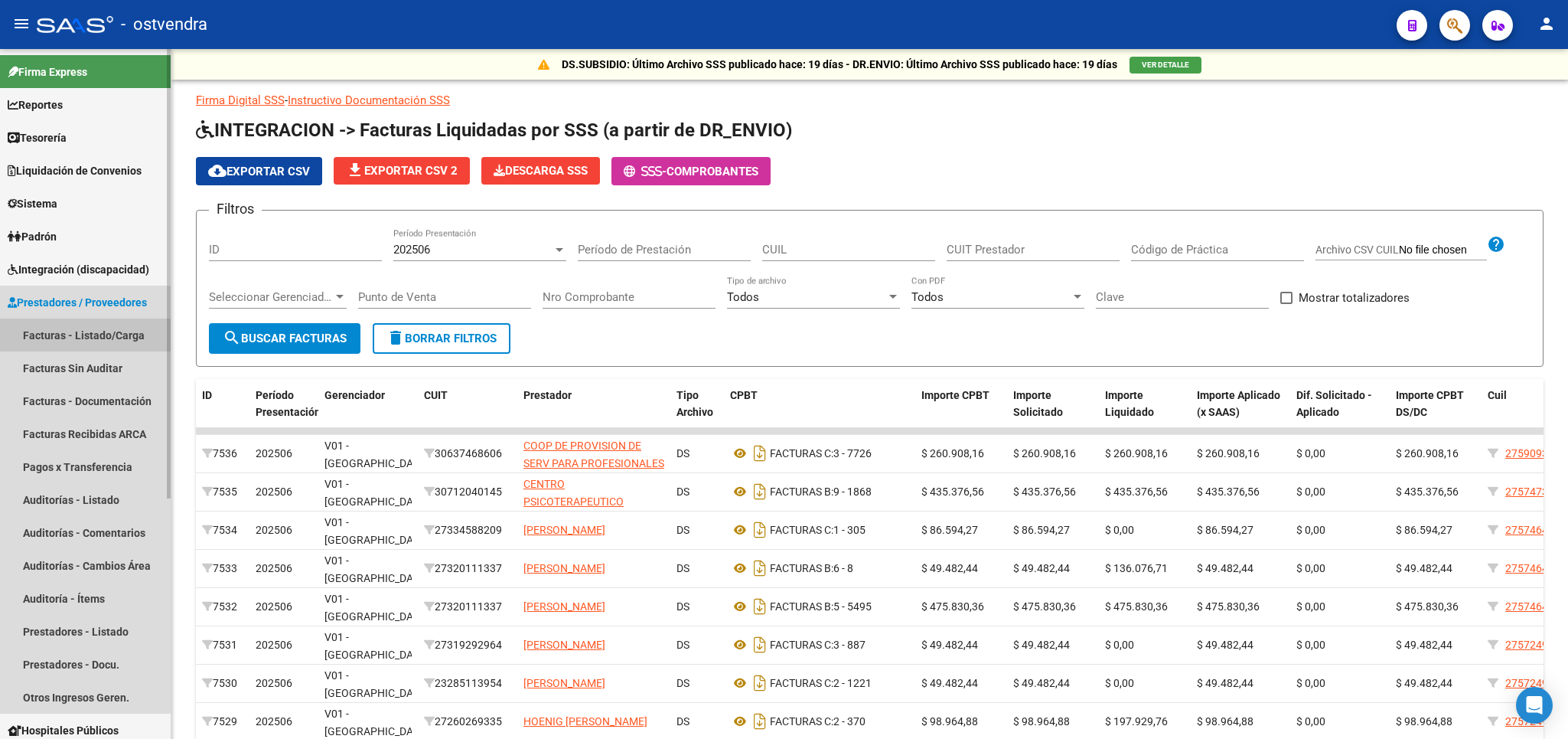
drag, startPoint x: 68, startPoint y: 342, endPoint x: 85, endPoint y: 342, distance: 17.0
click at [69, 342] on link "Facturas - Listado/Carga" at bounding box center [85, 334] width 170 height 33
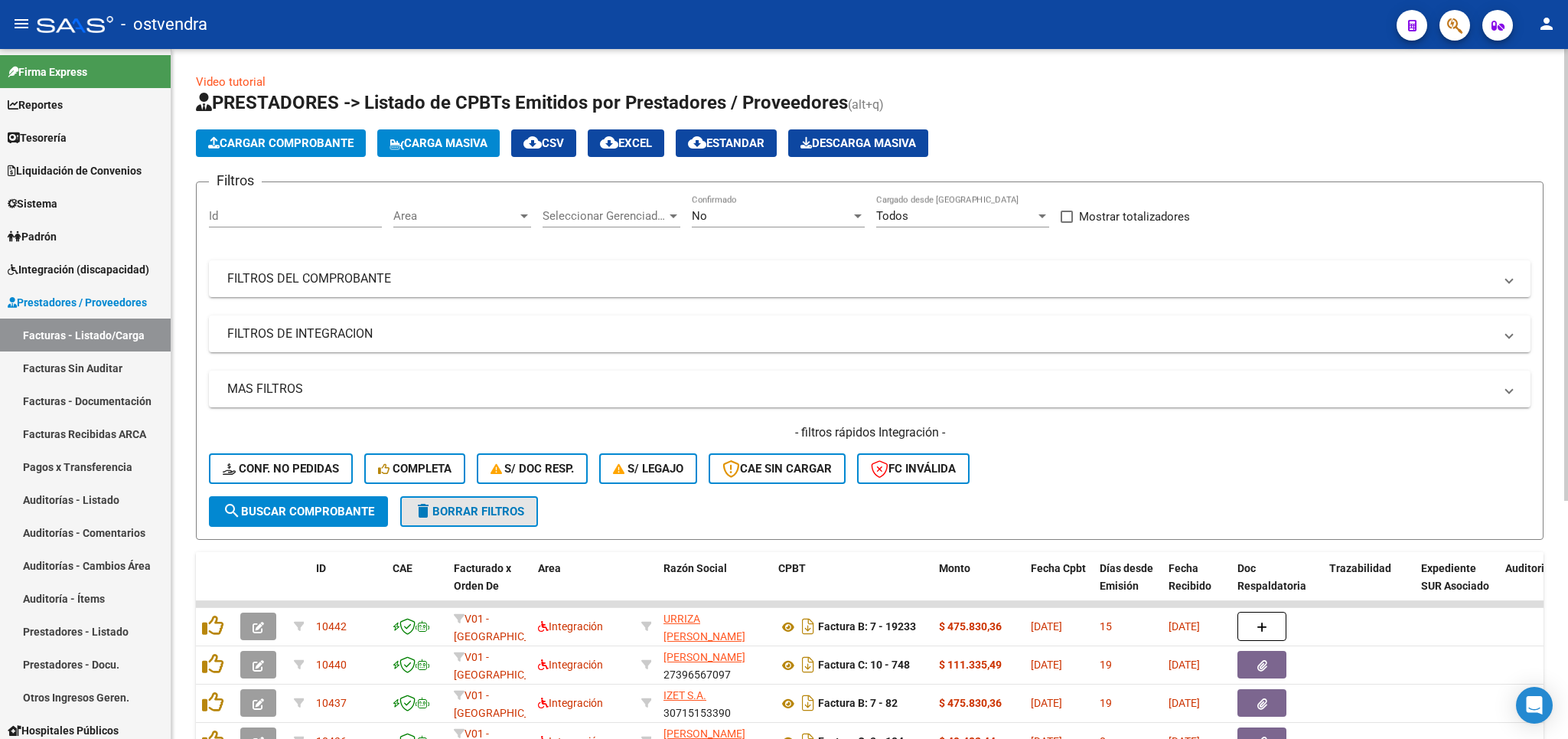
click at [468, 512] on span "delete Borrar Filtros" at bounding box center [469, 511] width 110 height 14
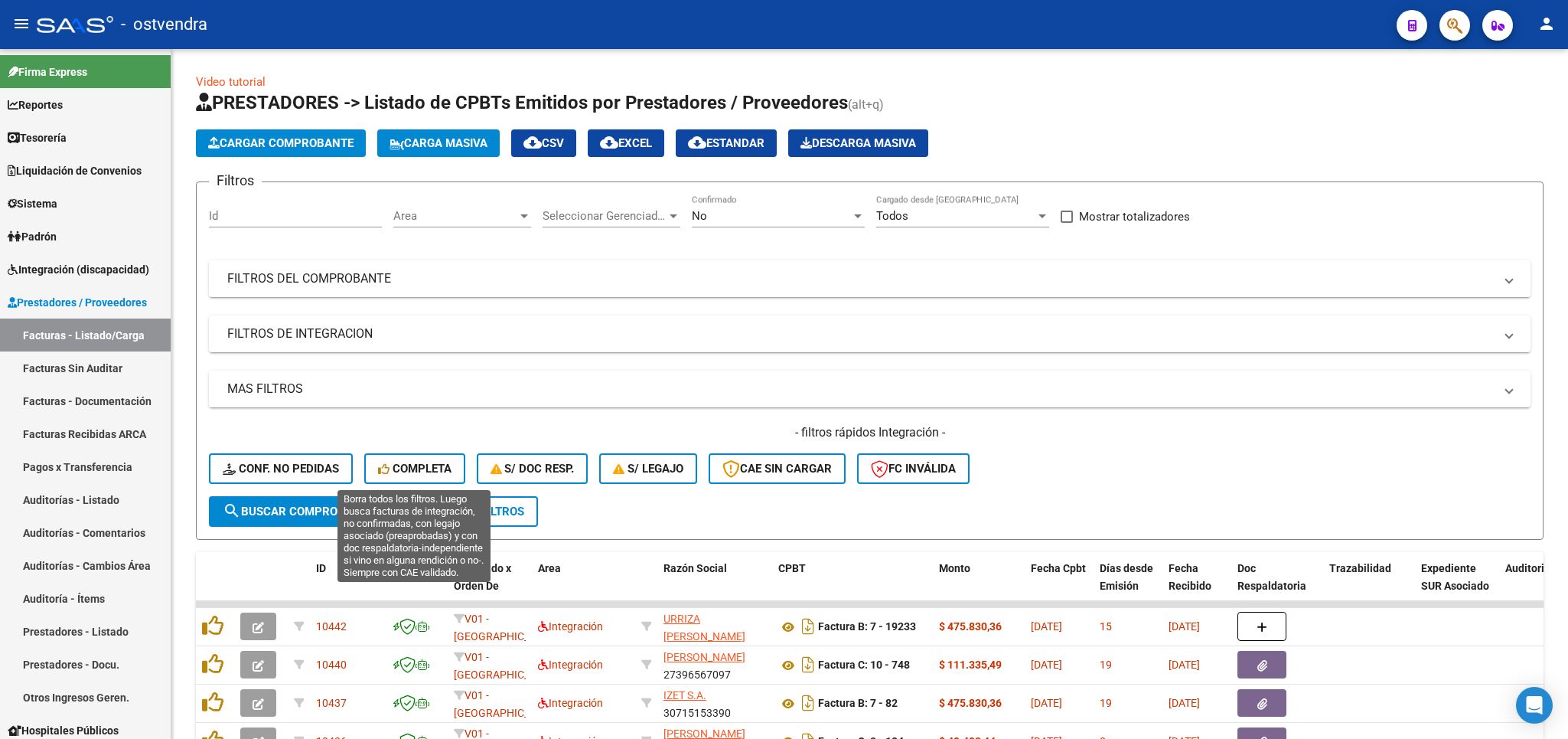
click at [311, 464] on span "Conf. no pedidas" at bounding box center [281, 468] width 116 height 14
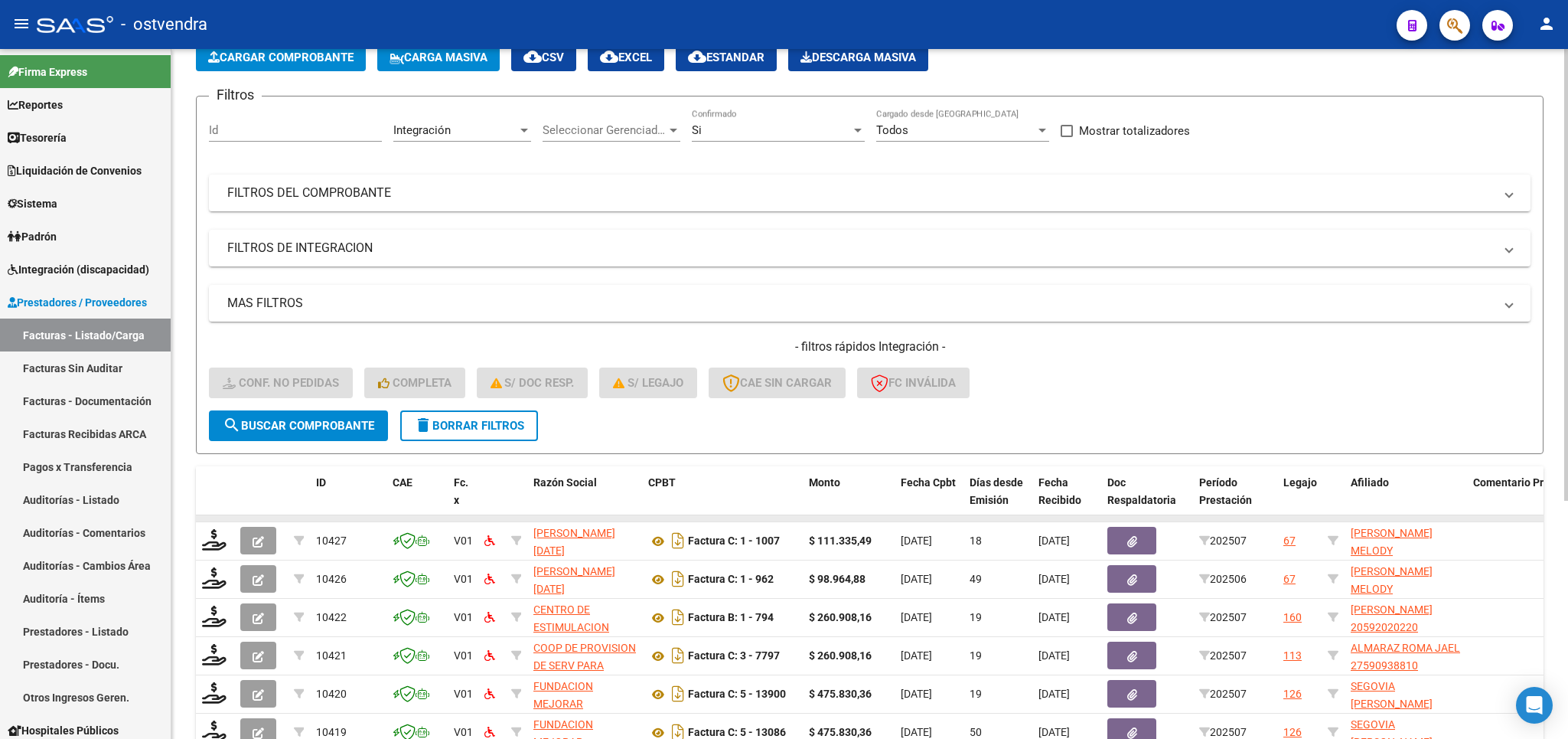
scroll to position [179, 0]
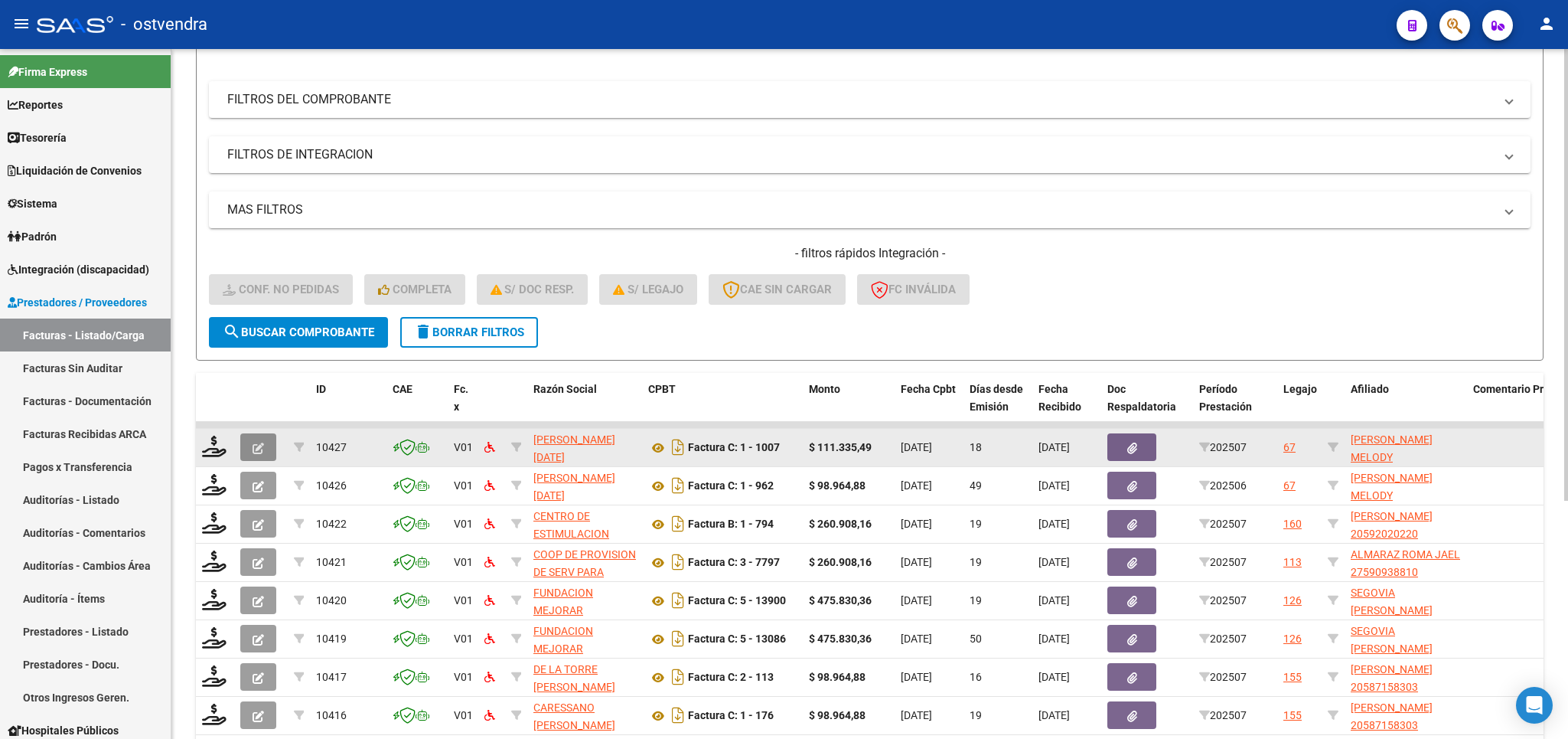
click at [250, 454] on button "button" at bounding box center [258, 447] width 36 height 28
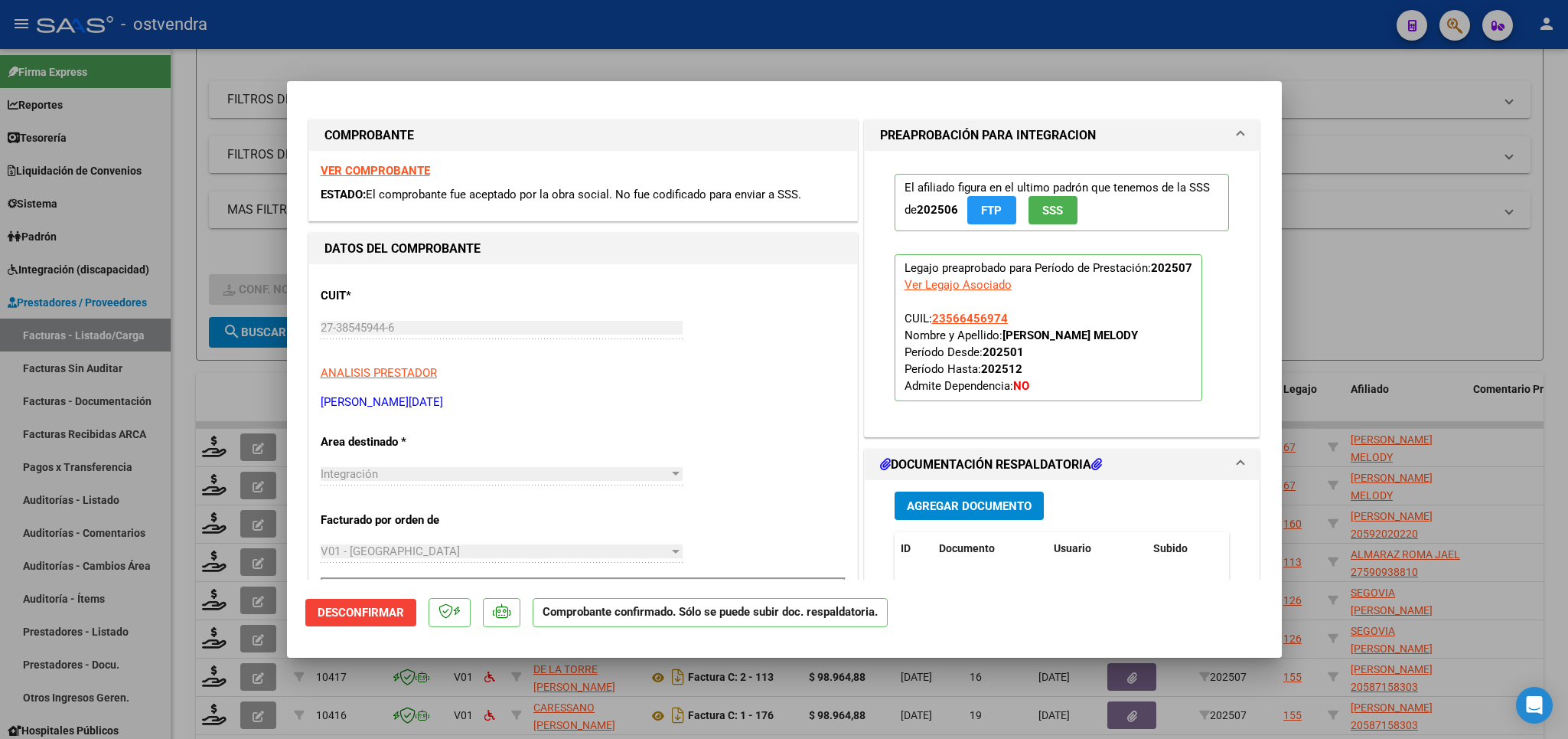
drag, startPoint x: 925, startPoint y: 319, endPoint x: 1002, endPoint y: 323, distance: 77.1
click at [1002, 323] on p "Legajo preaprobado para Período de Prestación: 202507 Ver Legajo Asociado CUIL:…" at bounding box center [1048, 327] width 307 height 147
copy span "23566456974"
drag, startPoint x: 1379, startPoint y: 307, endPoint x: 842, endPoint y: 566, distance: 596.2
click at [1370, 307] on div at bounding box center [784, 370] width 1568 height 739
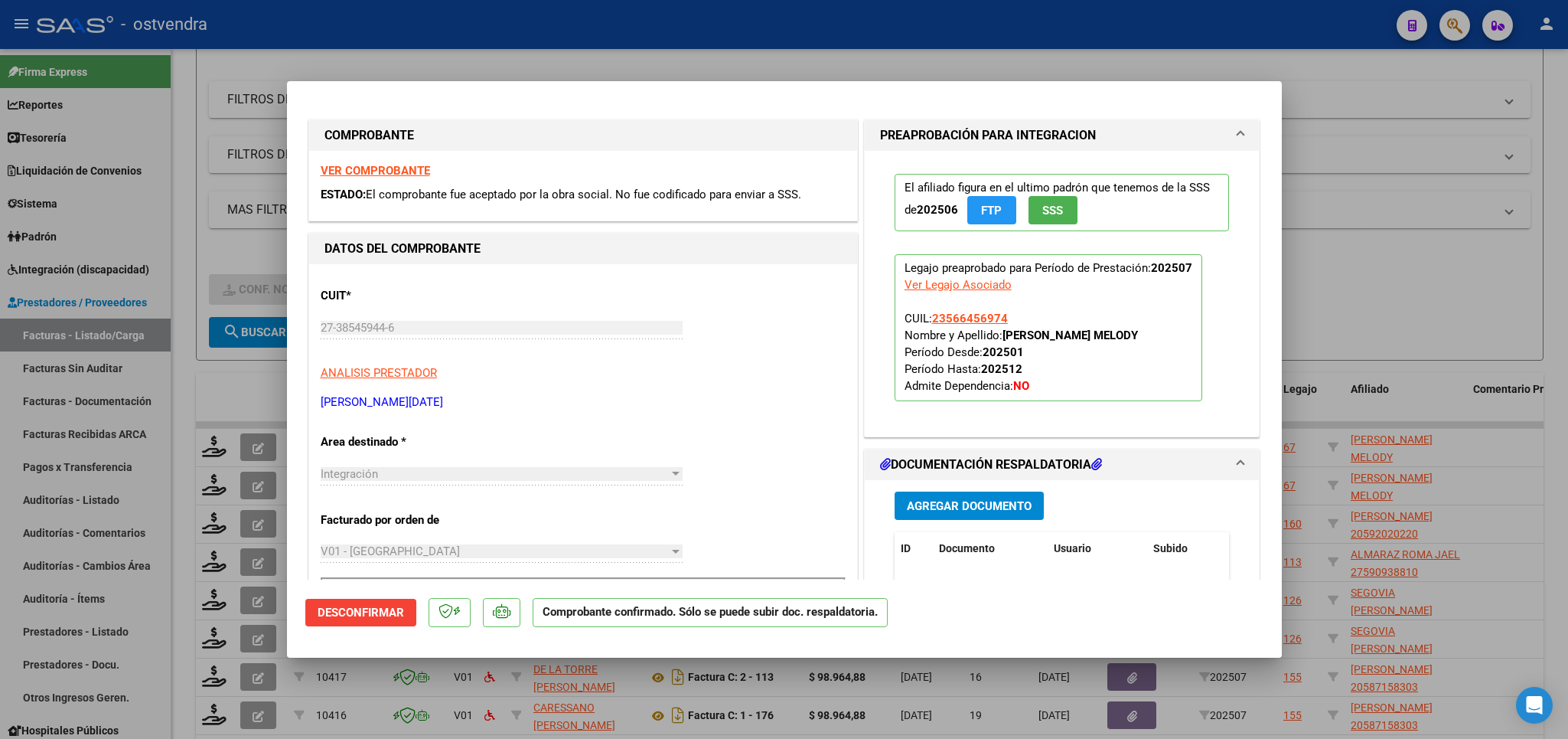
type input "$ 0,00"
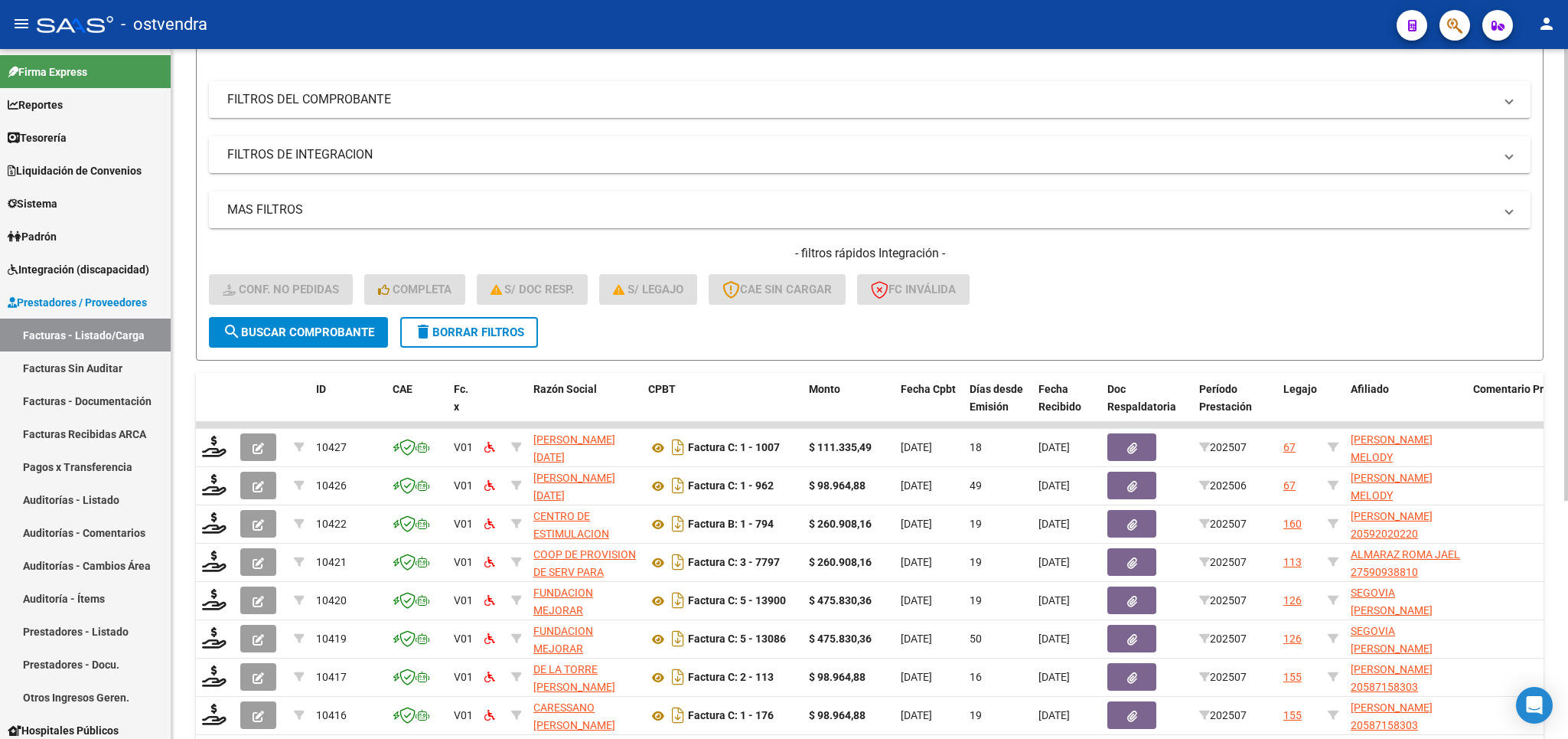
click at [454, 339] on span "delete Borrar Filtros" at bounding box center [469, 332] width 110 height 14
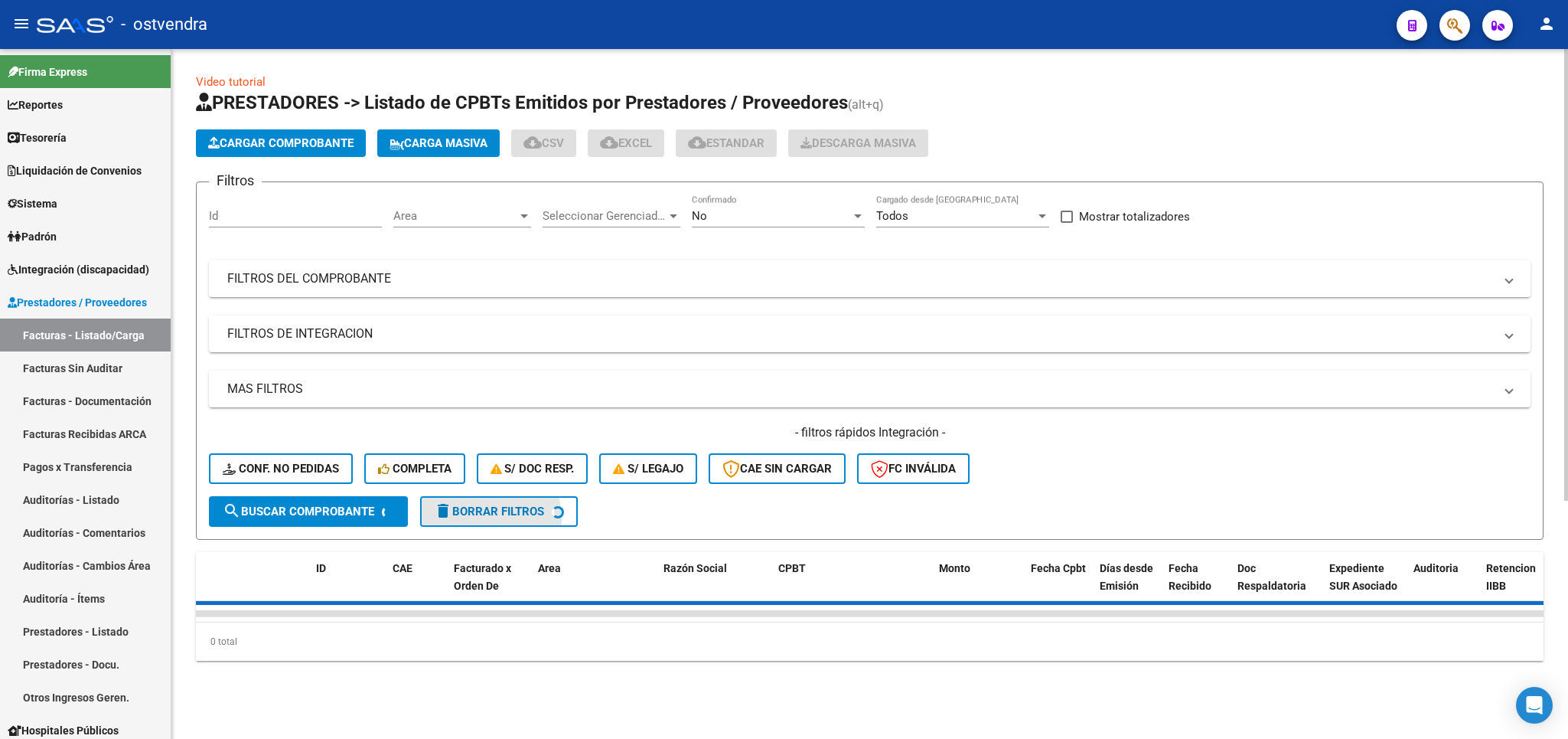
scroll to position [0, 0]
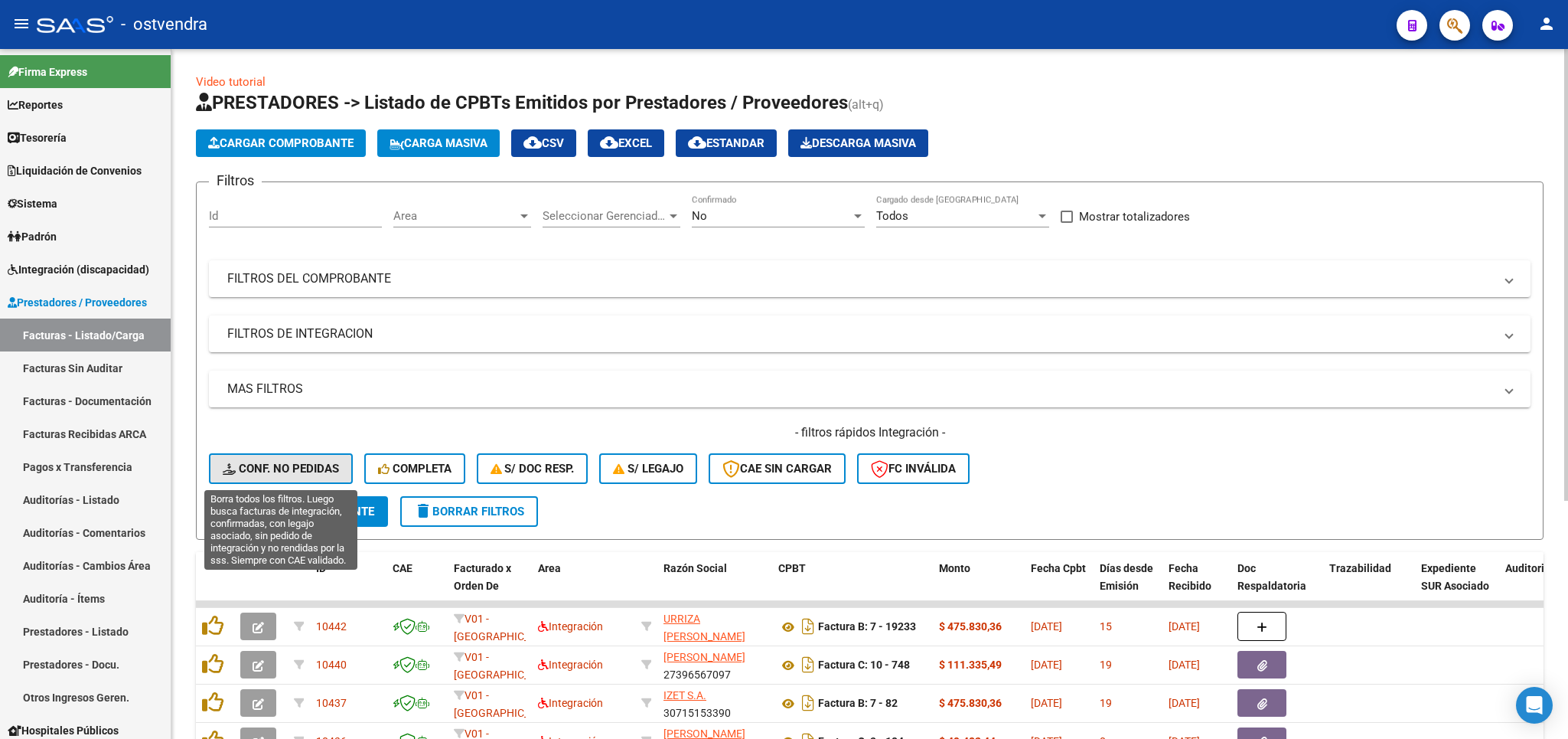
click at [287, 466] on span "Conf. no pedidas" at bounding box center [281, 468] width 116 height 14
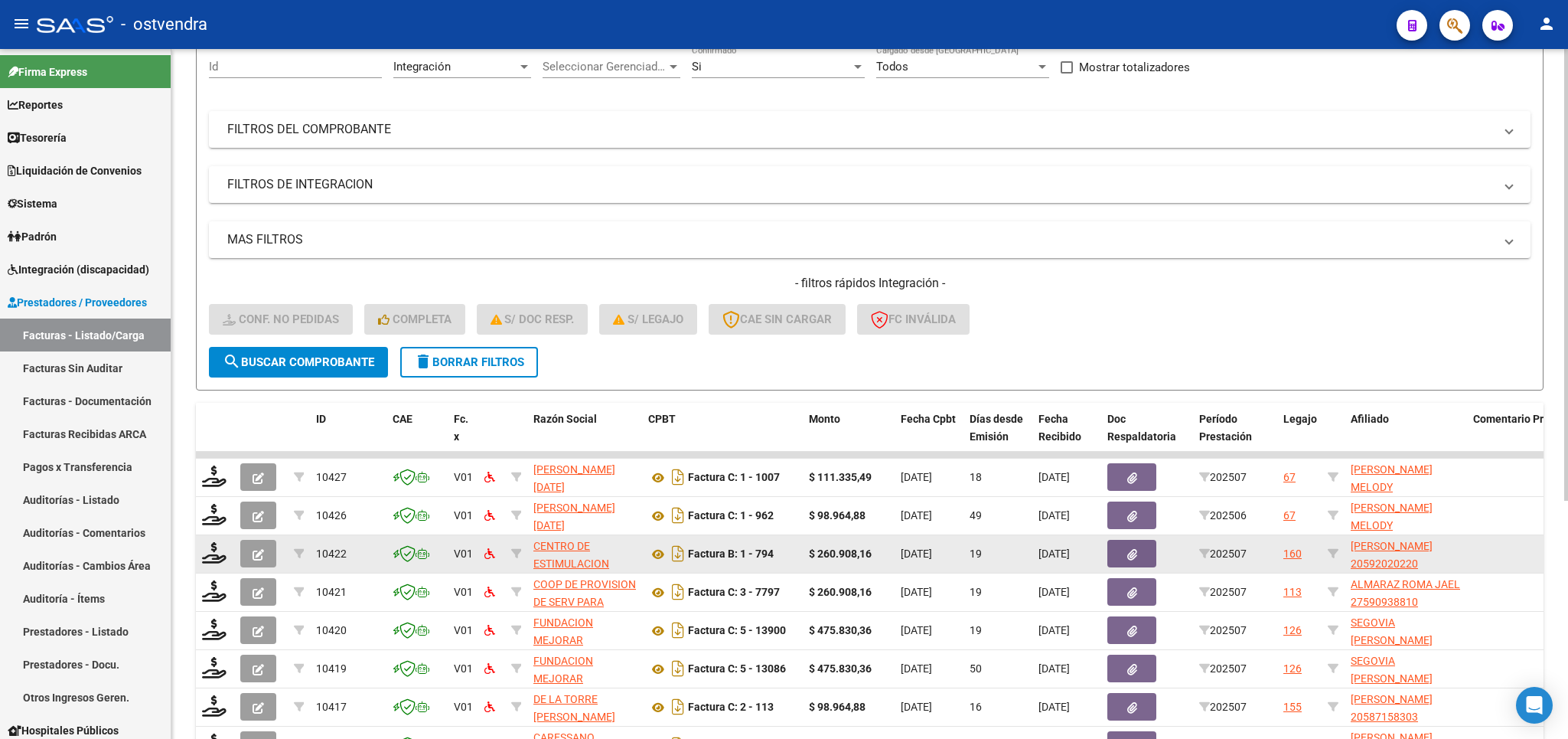
scroll to position [179, 0]
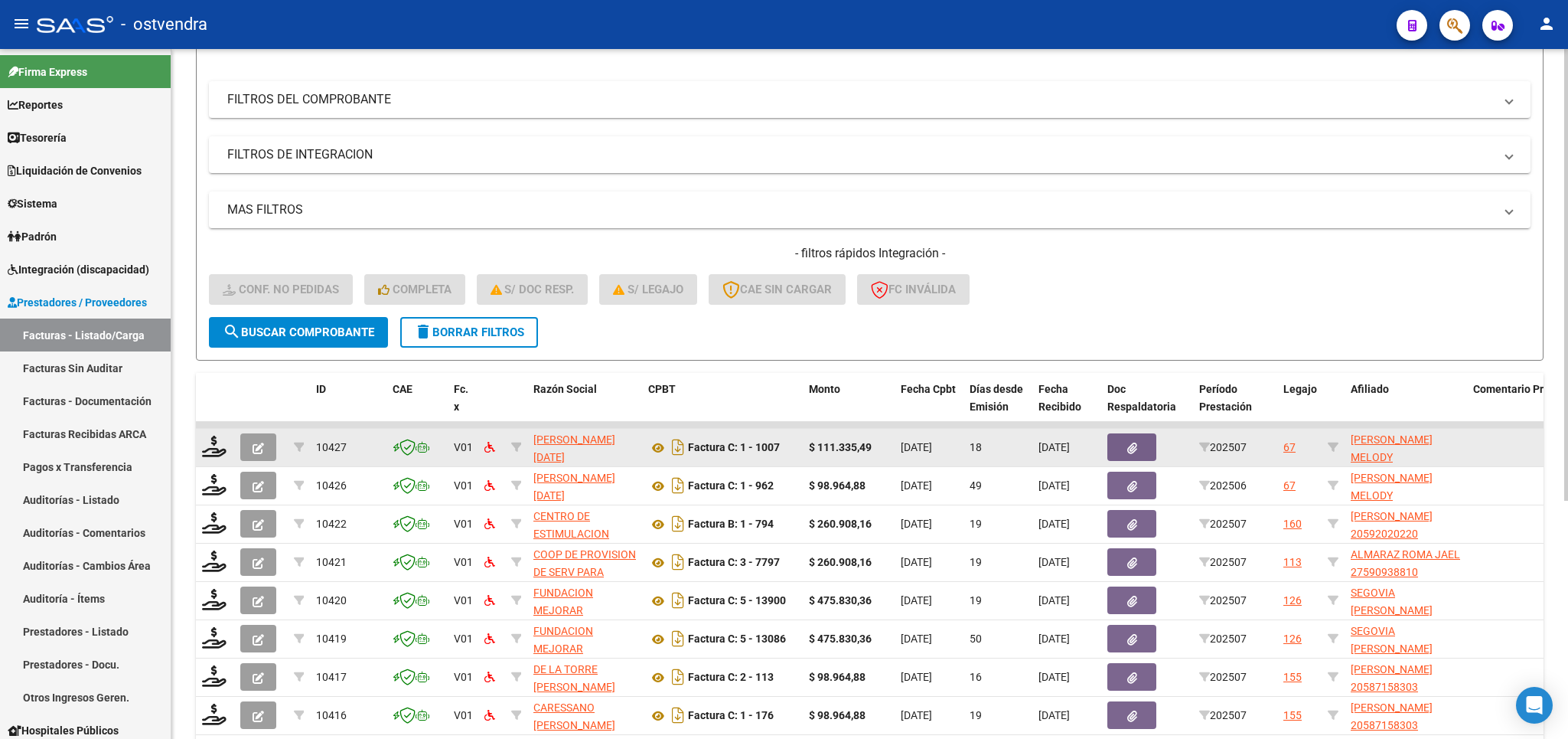
click at [246, 439] on button "button" at bounding box center [258, 447] width 36 height 28
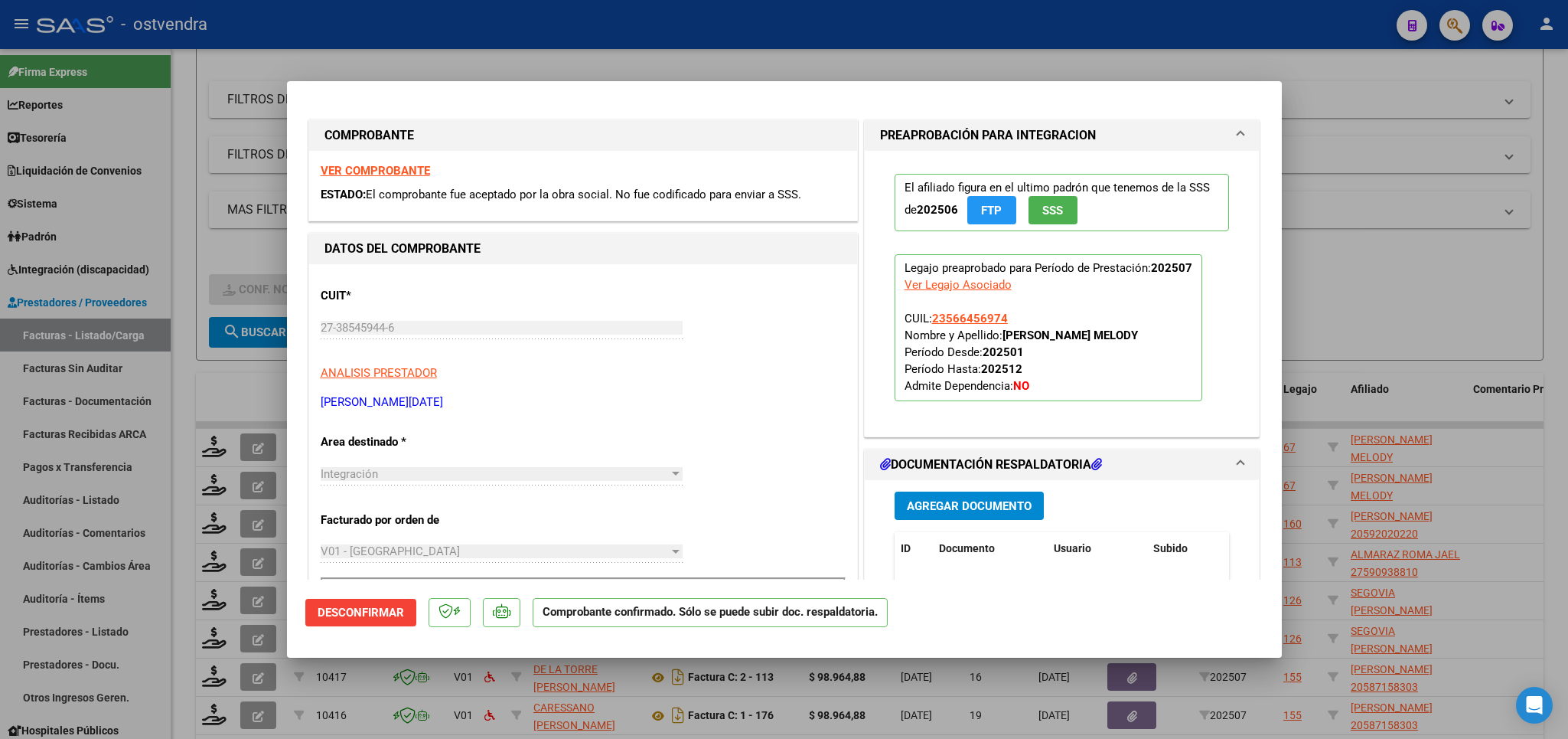
drag, startPoint x: 1495, startPoint y: 298, endPoint x: 1094, endPoint y: 370, distance: 407.4
click at [1484, 298] on div at bounding box center [784, 370] width 1568 height 739
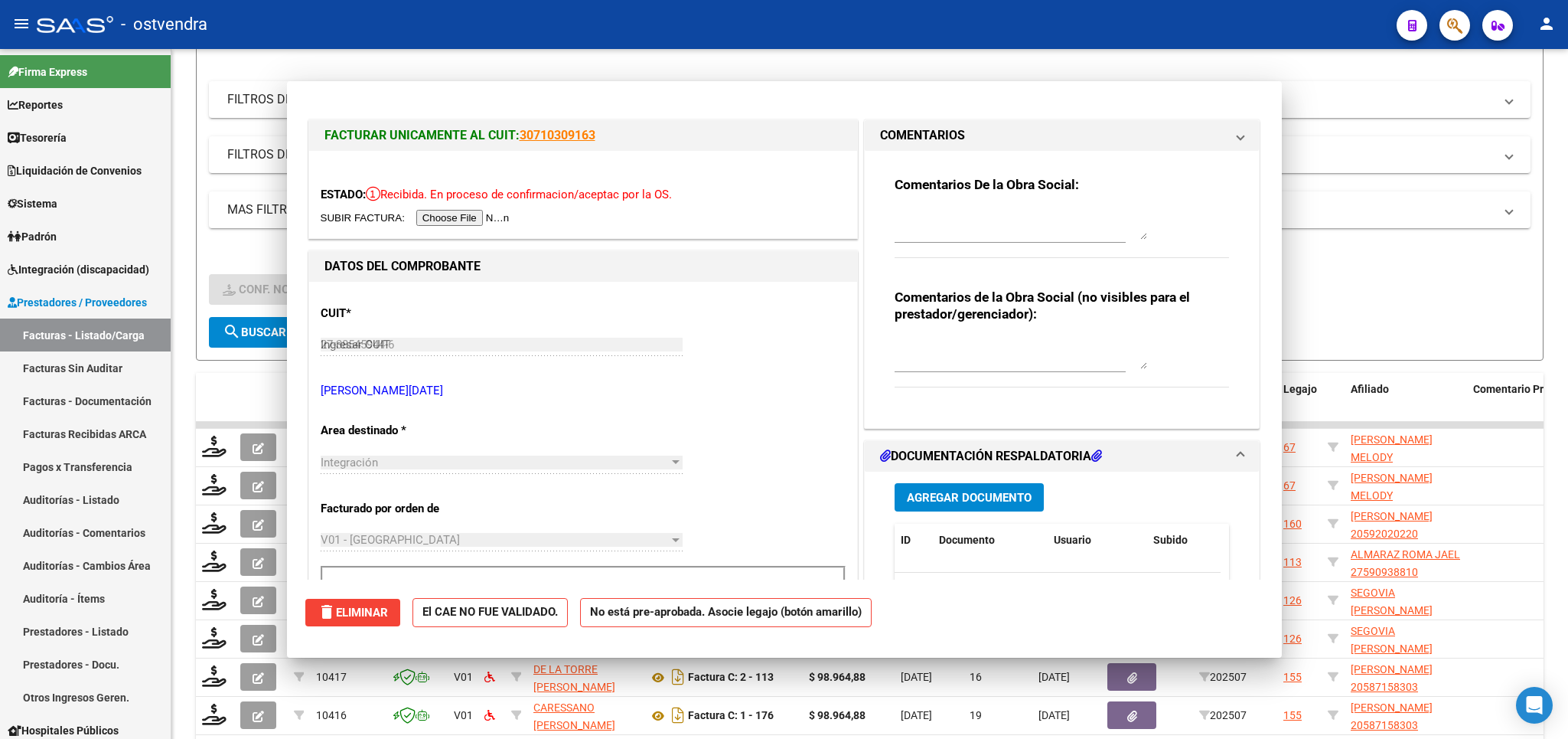
type input "$ 0,00"
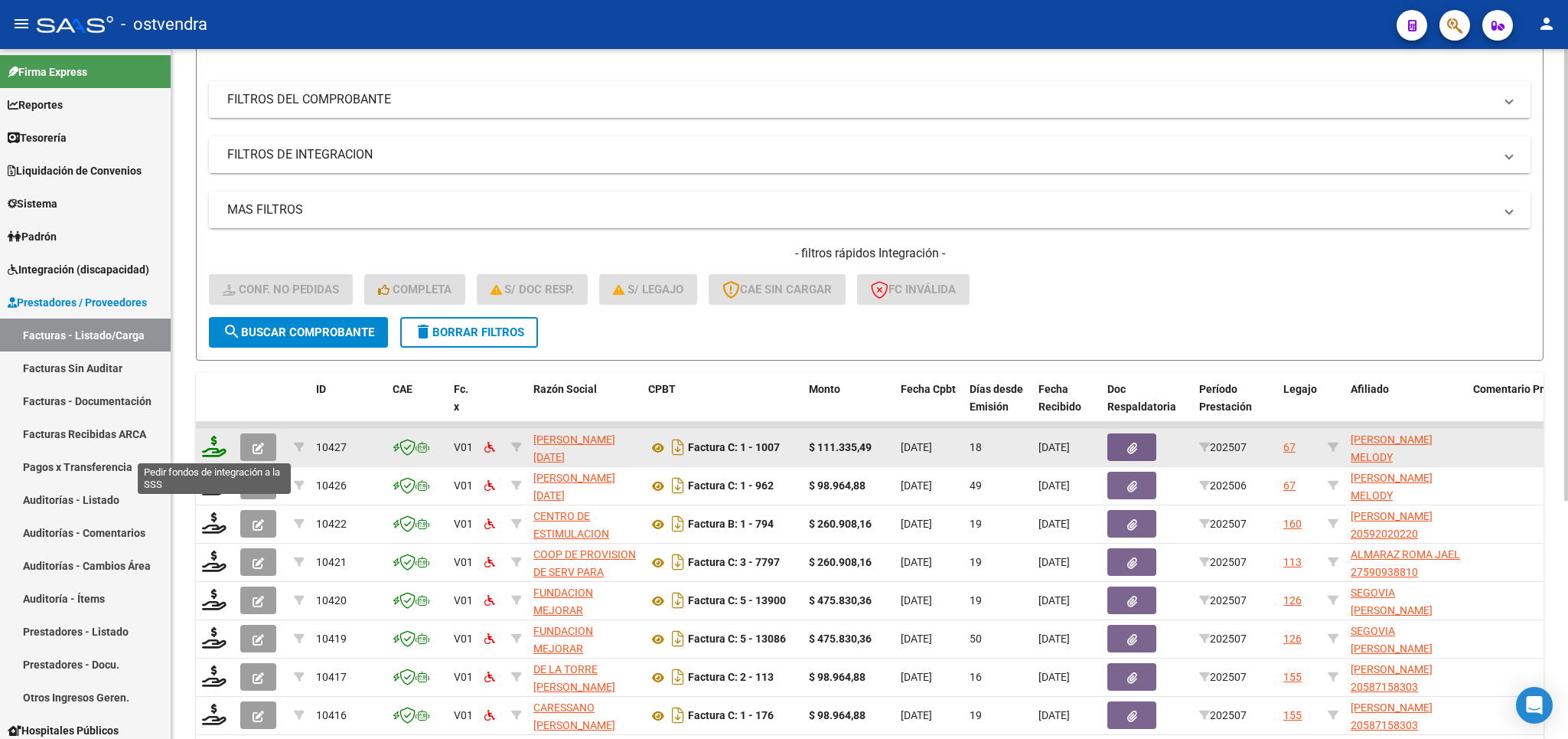
click at [205, 452] on icon at bounding box center [214, 446] width 25 height 22
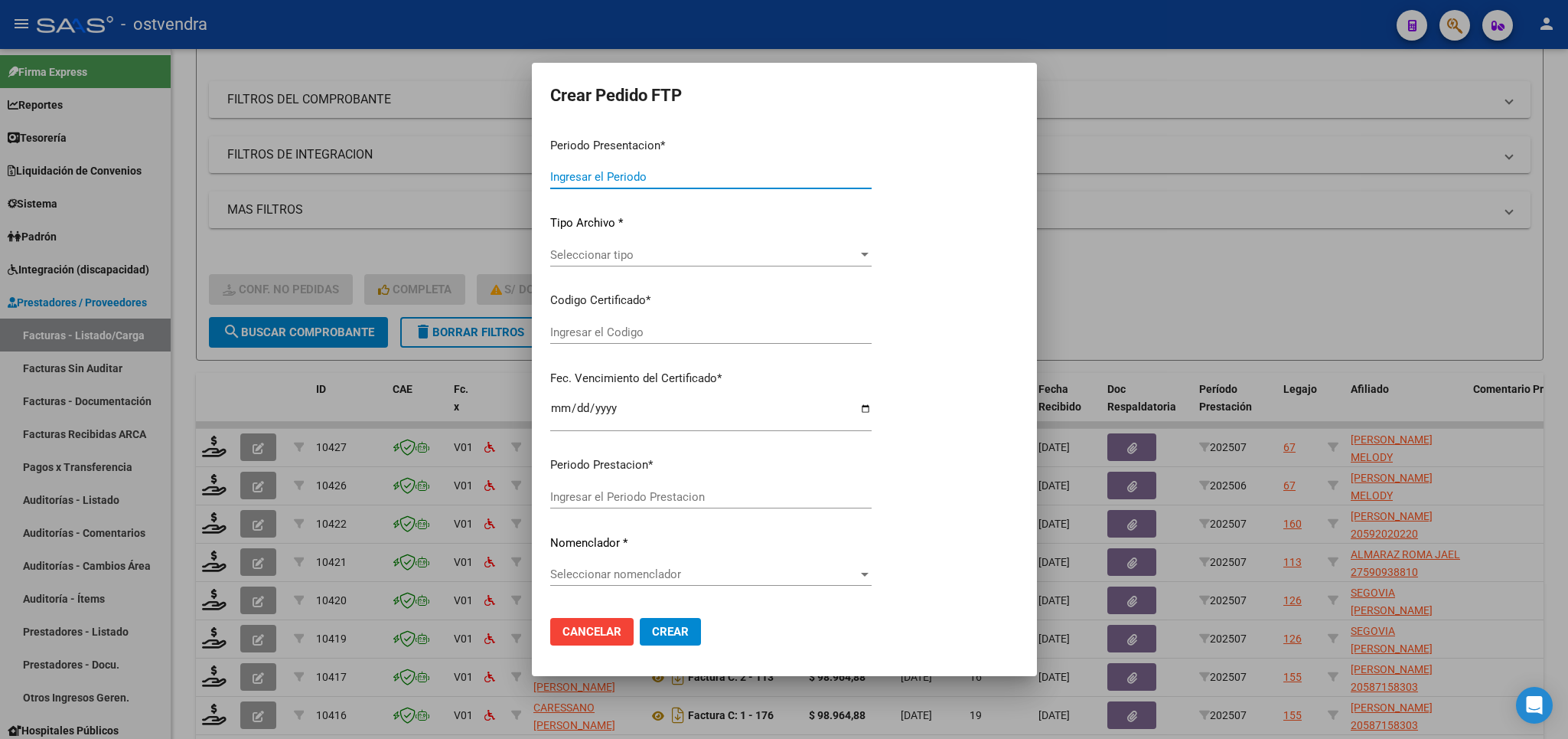
type input "202507"
type input "$ 111.335,49"
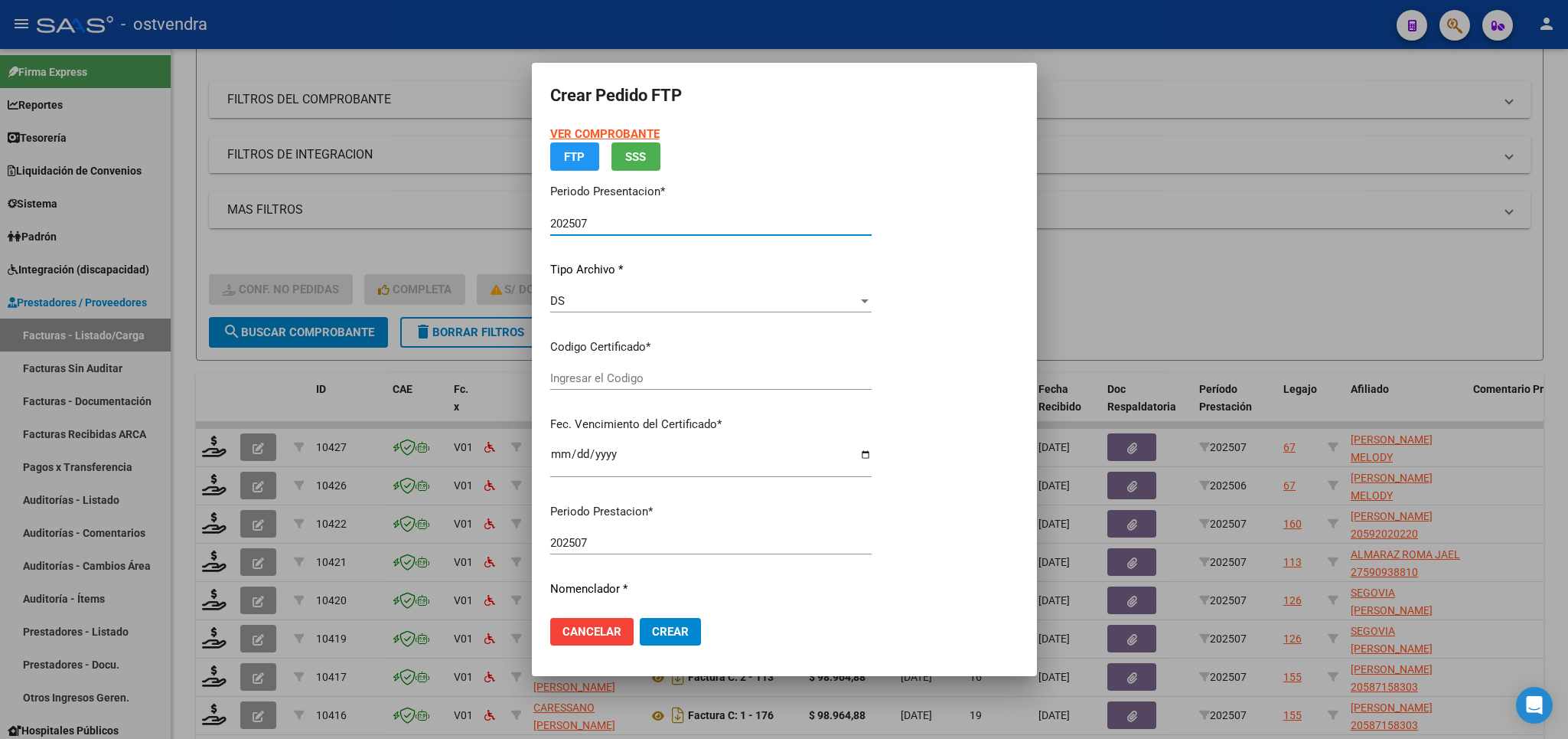
type input "AG01000566456972023032220280322BS376"
type input "2028-03-22"
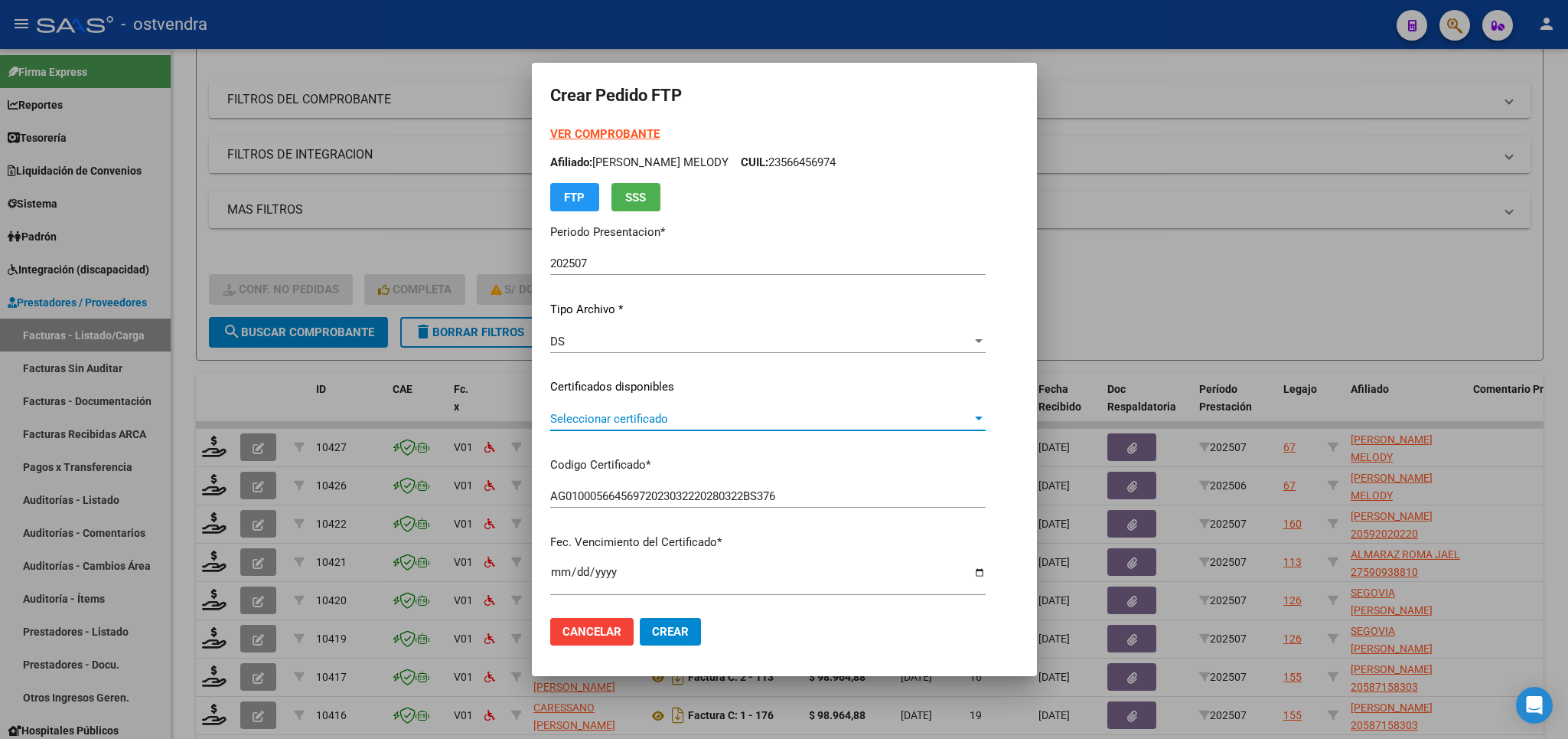
click at [605, 420] on span "Seleccionar certificado" at bounding box center [761, 418] width 422 height 14
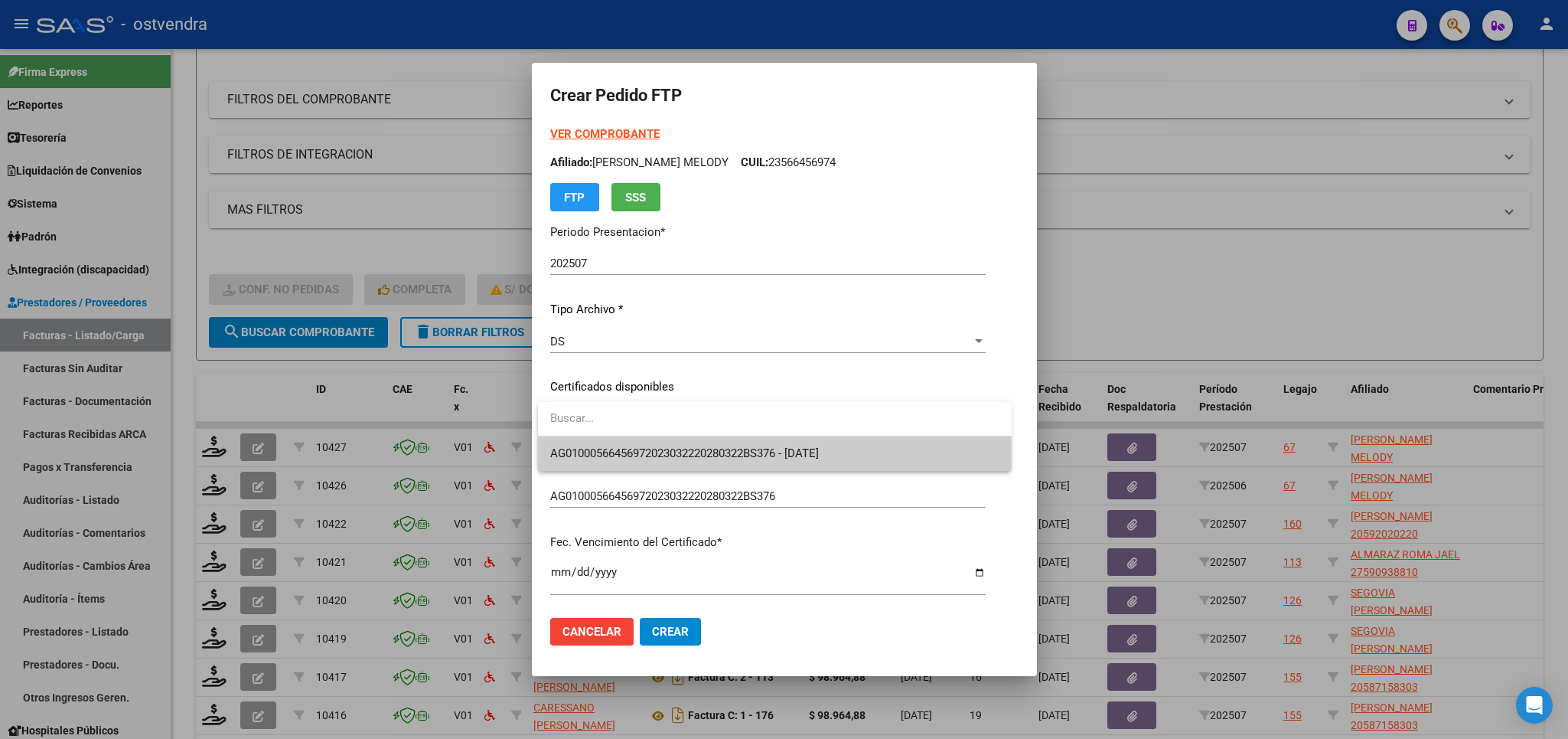
click at [608, 425] on input "dropdown search" at bounding box center [774, 418] width 474 height 34
click at [613, 449] on span "AG01000566456972023032220280322BS376 - 2028-03-22" at bounding box center [684, 453] width 268 height 14
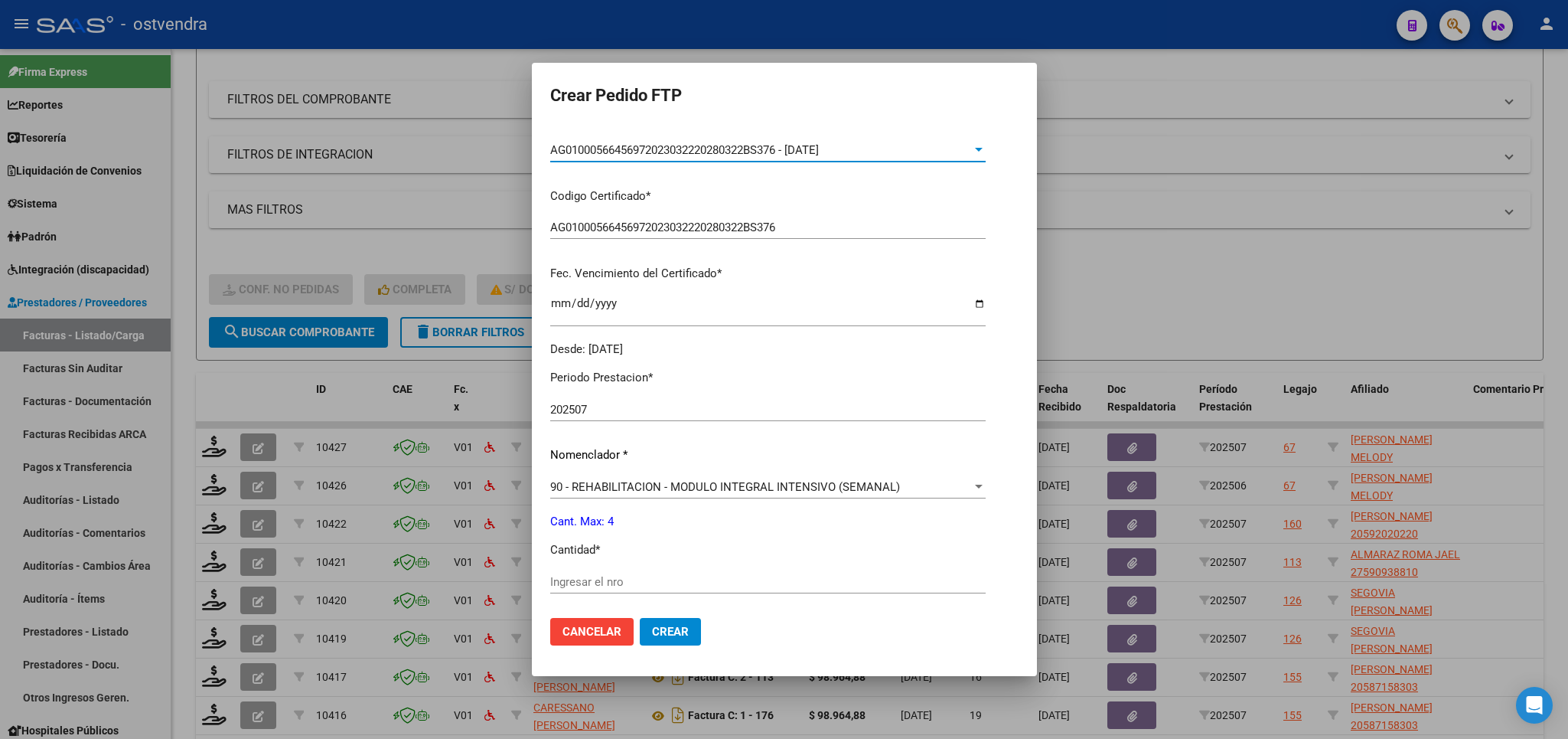
scroll to position [358, 0]
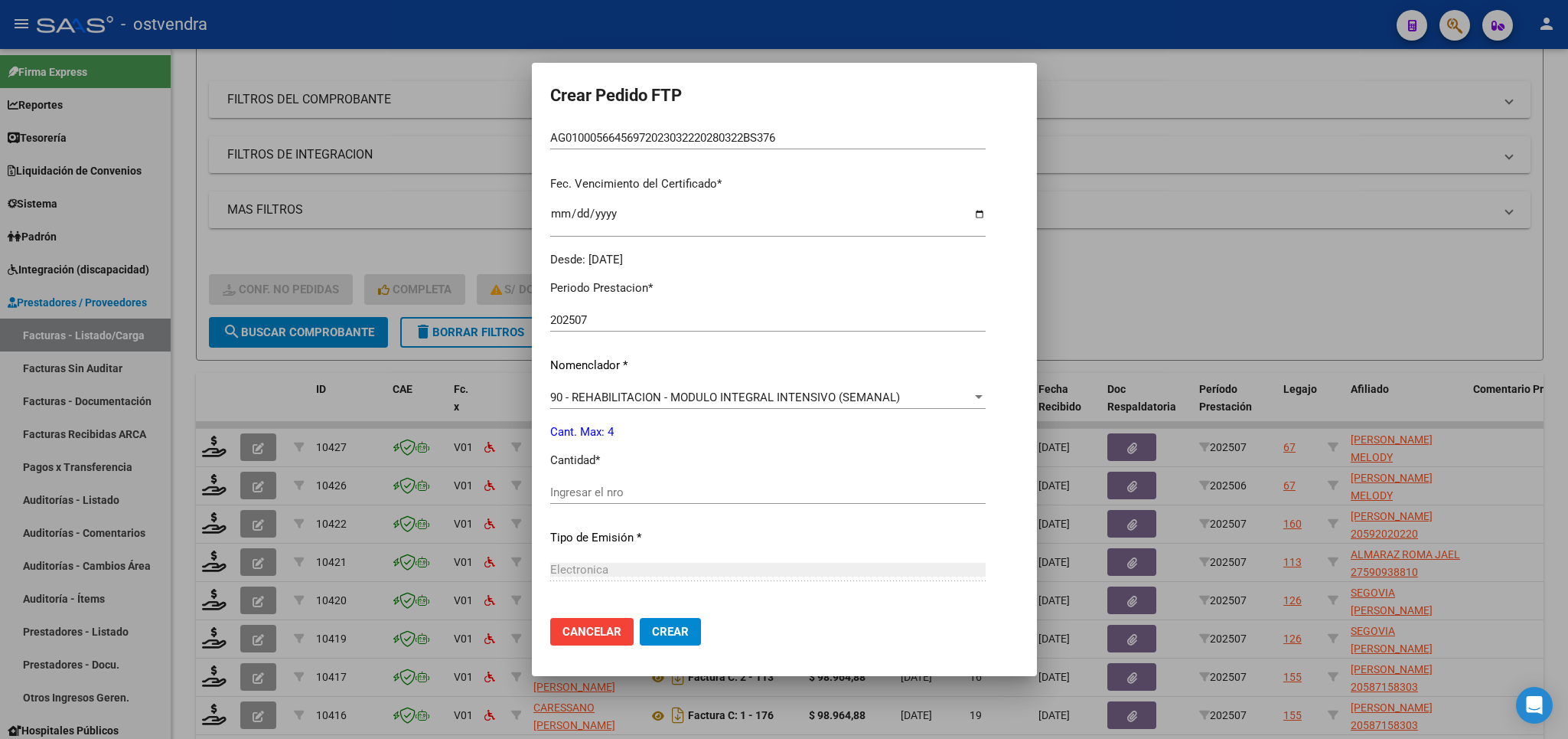
click at [617, 481] on div "Ingresar el nro" at bounding box center [767, 492] width 435 height 23
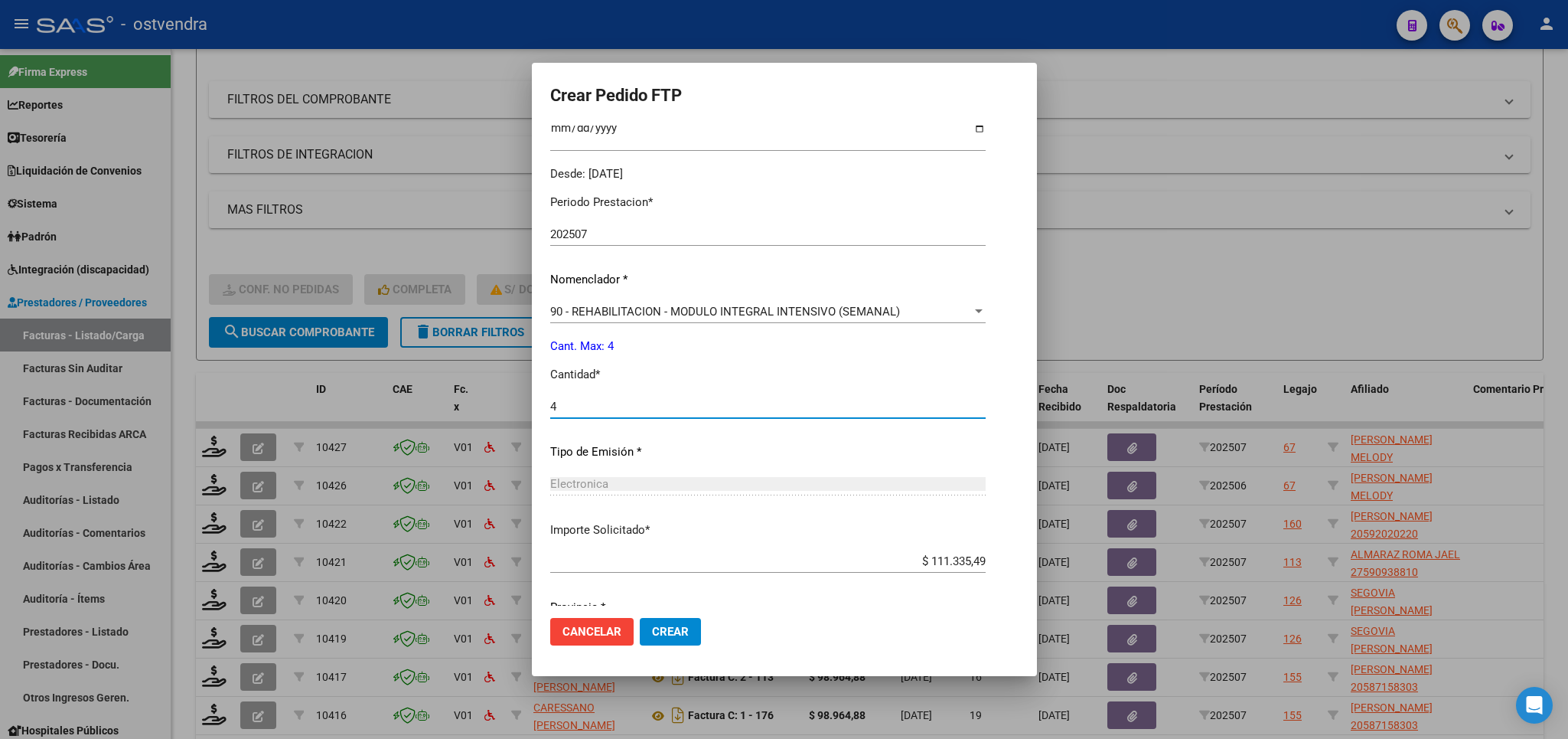
scroll to position [494, 0]
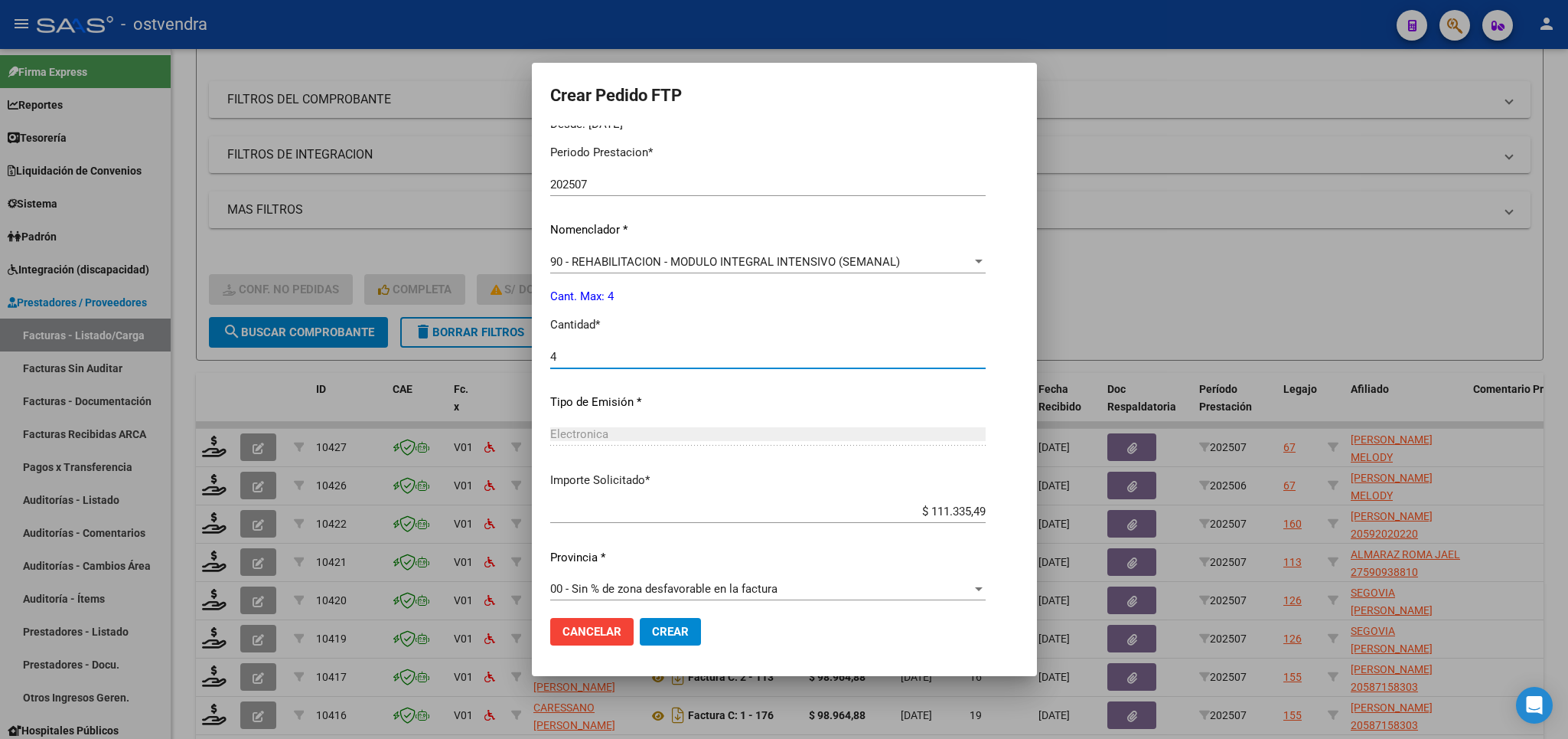
type input "4"
click at [688, 631] on span "Crear" at bounding box center [670, 631] width 37 height 14
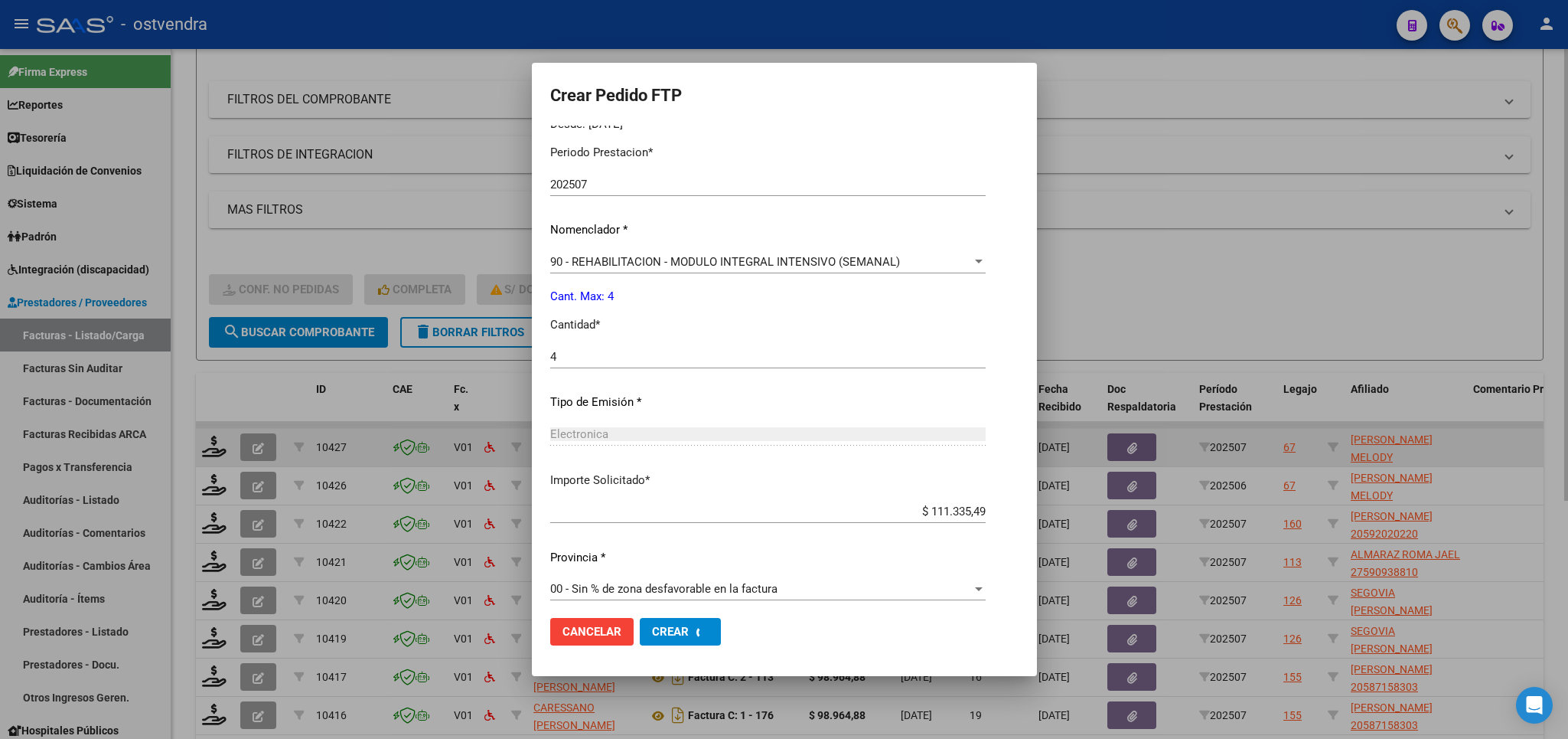
scroll to position [0, 0]
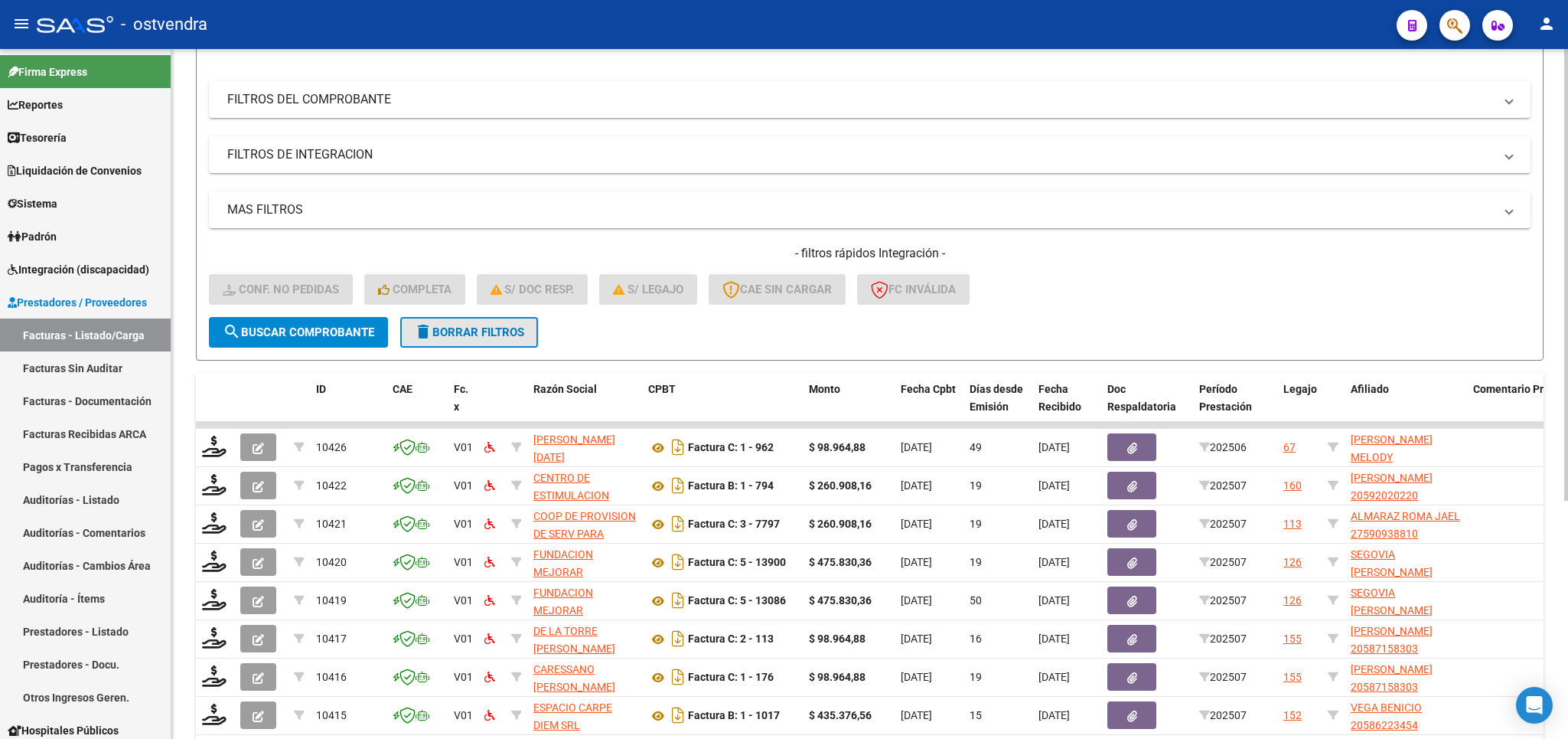
drag, startPoint x: 454, startPoint y: 327, endPoint x: 268, endPoint y: 447, distance: 221.4
click at [454, 332] on span "delete Borrar Filtros" at bounding box center [469, 332] width 110 height 14
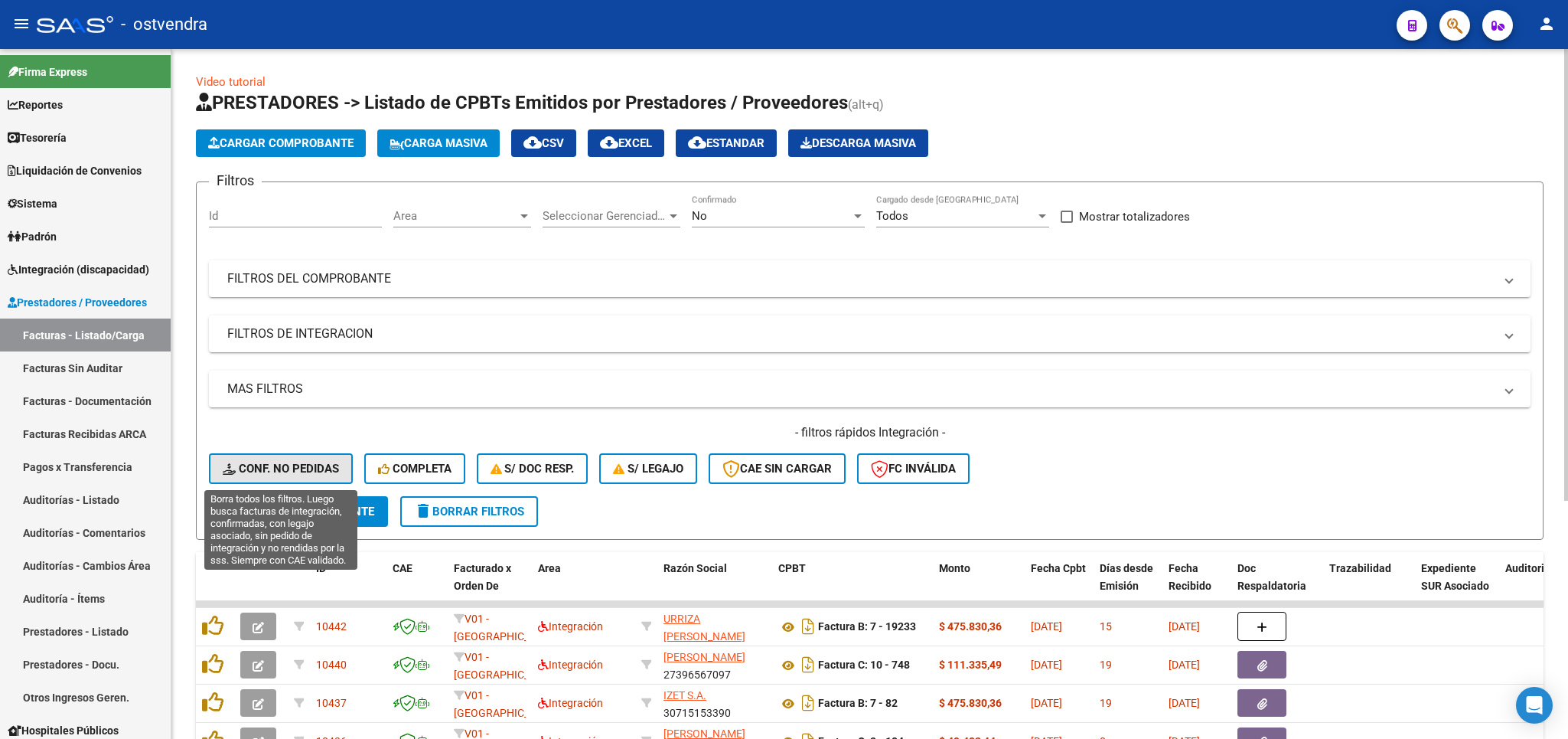
click at [285, 470] on span "Conf. no pedidas" at bounding box center [281, 468] width 116 height 14
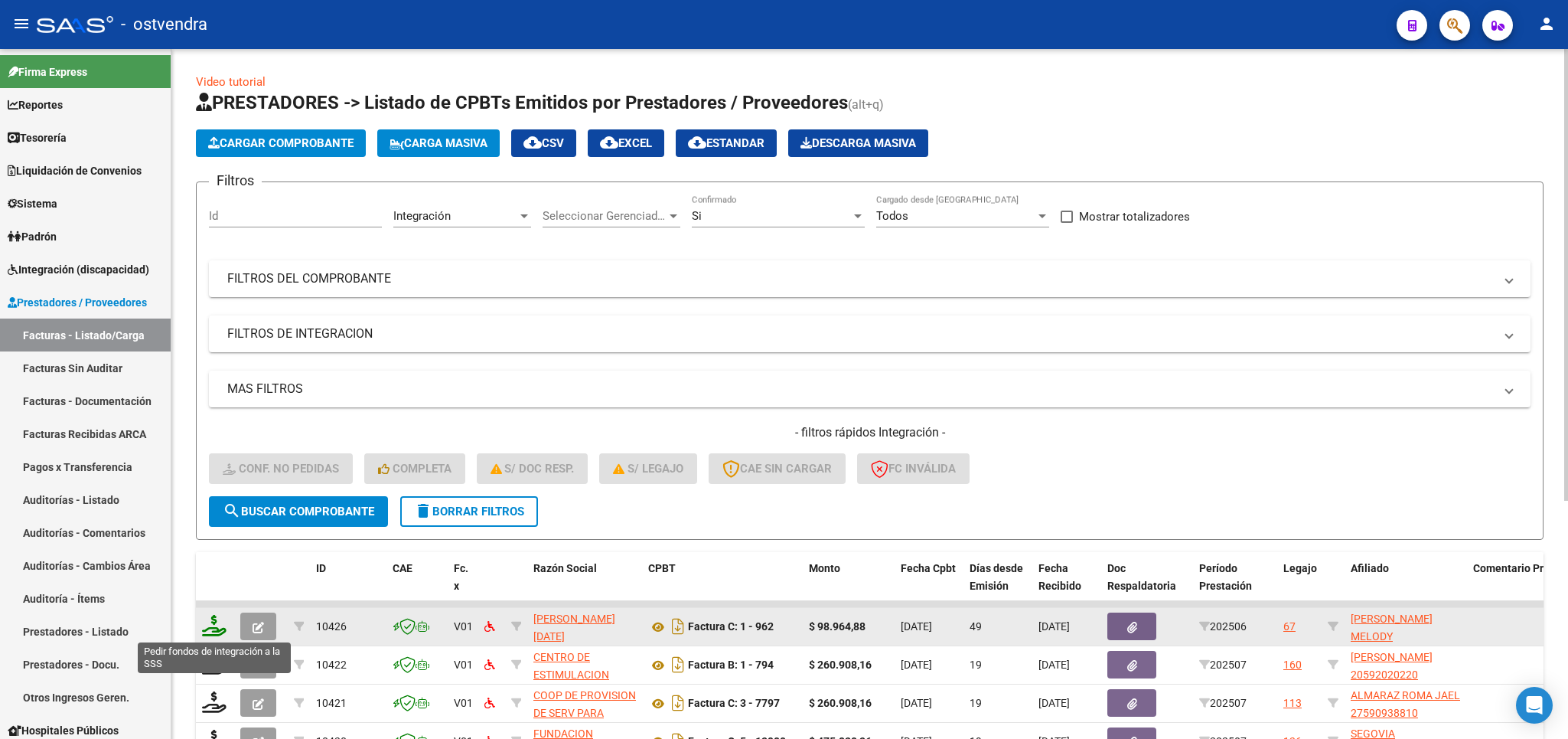
click at [211, 624] on icon at bounding box center [214, 625] width 25 height 22
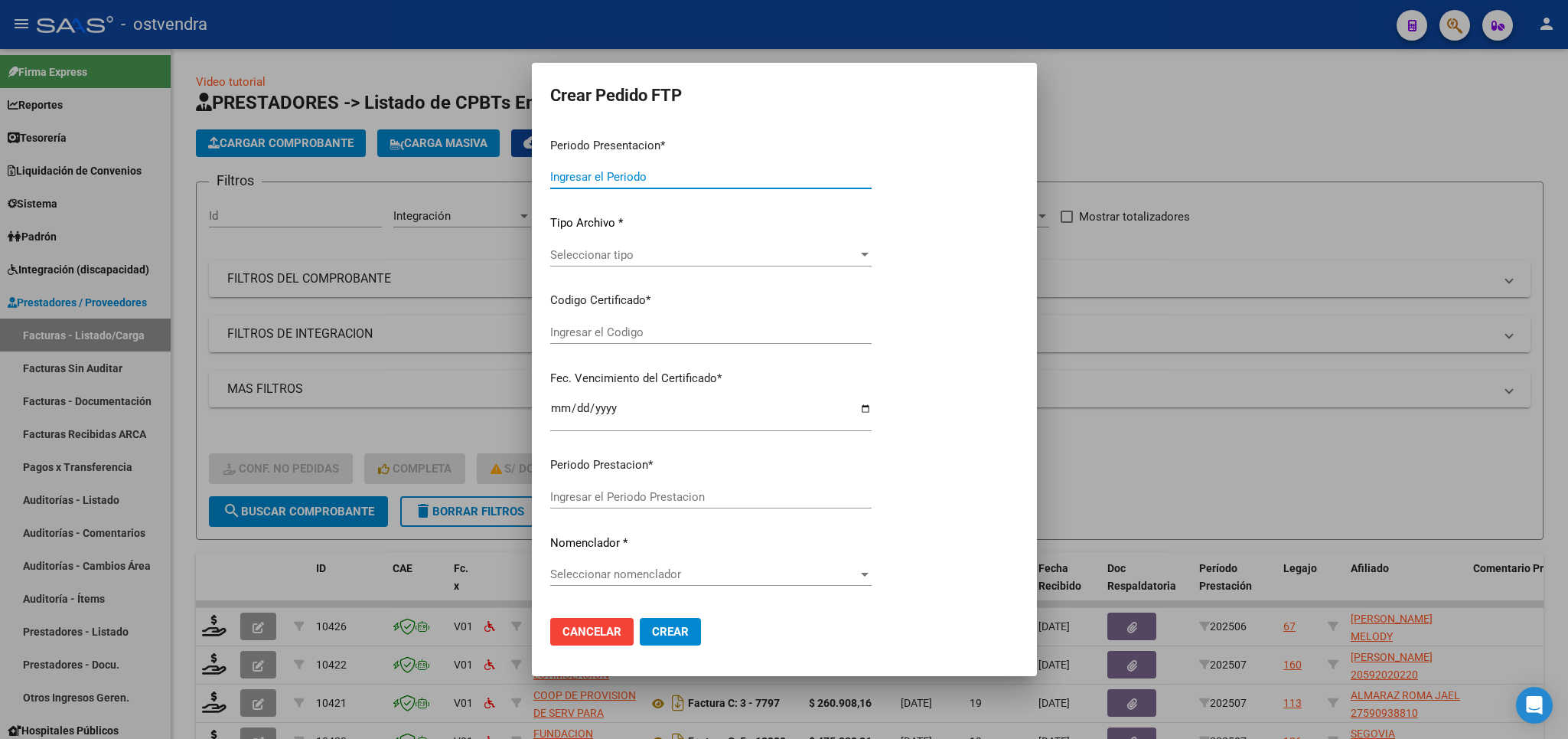
type input "202507"
type input "202506"
type input "$ 98.964,88"
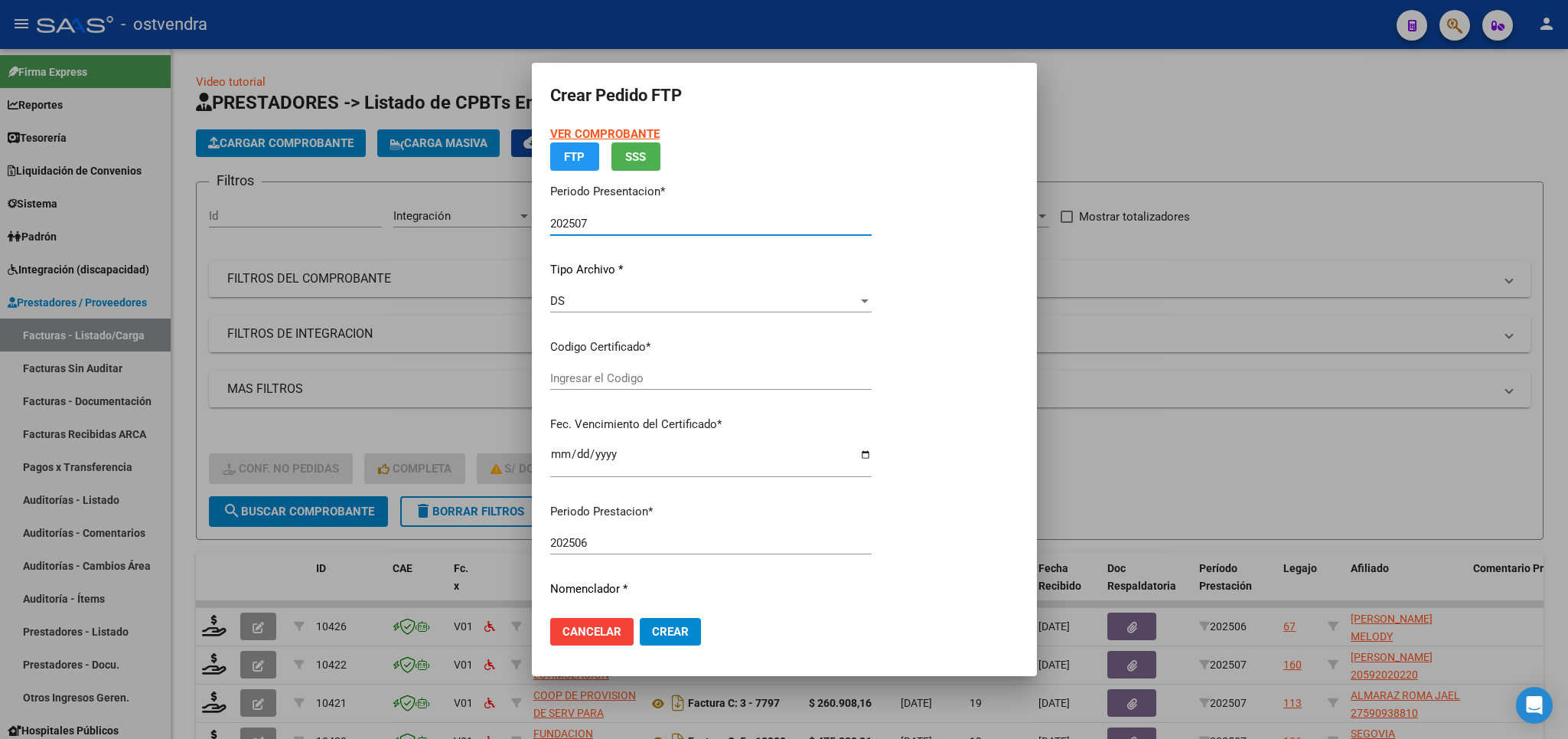
type input "AG01000566456972023032220280322BS376"
type input "2028-03-22"
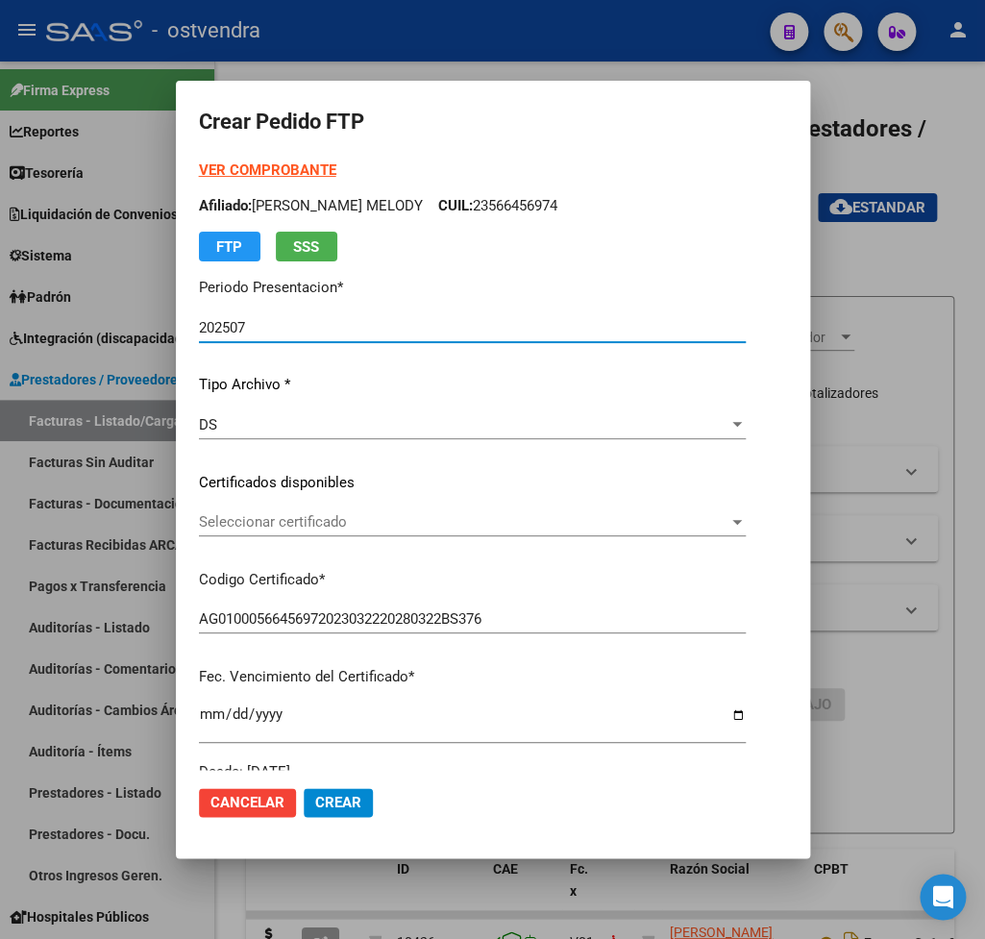
click at [291, 161] on div "VER COMPROBANTE ARCA Padrón Afiliado: SOLIS SINDEL AZUL MELODY CUIL: 2356645697…" at bounding box center [472, 211] width 547 height 102
click at [293, 167] on strong "VER COMPROBANTE" at bounding box center [267, 170] width 137 height 17
click at [309, 516] on span "Seleccionar certificado" at bounding box center [464, 521] width 530 height 17
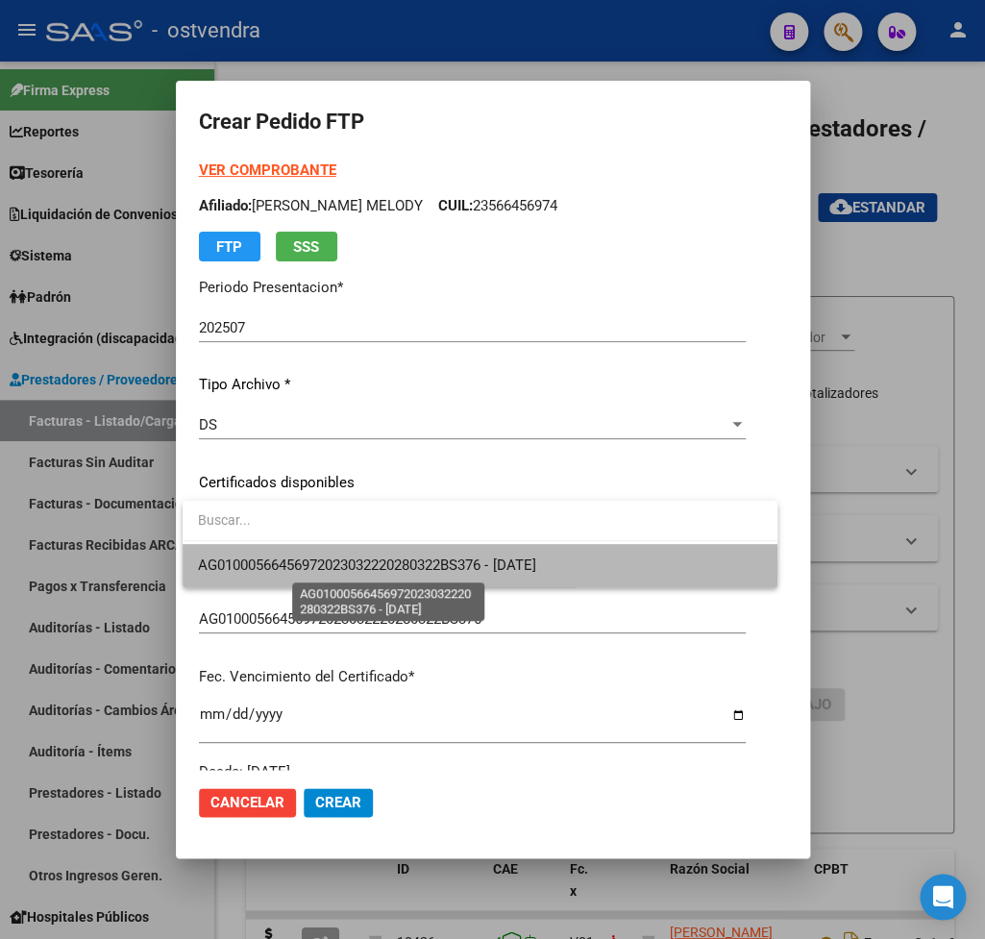
click at [311, 565] on span "AG01000566456972023032220280322BS376 - 2028-03-22" at bounding box center [366, 565] width 337 height 17
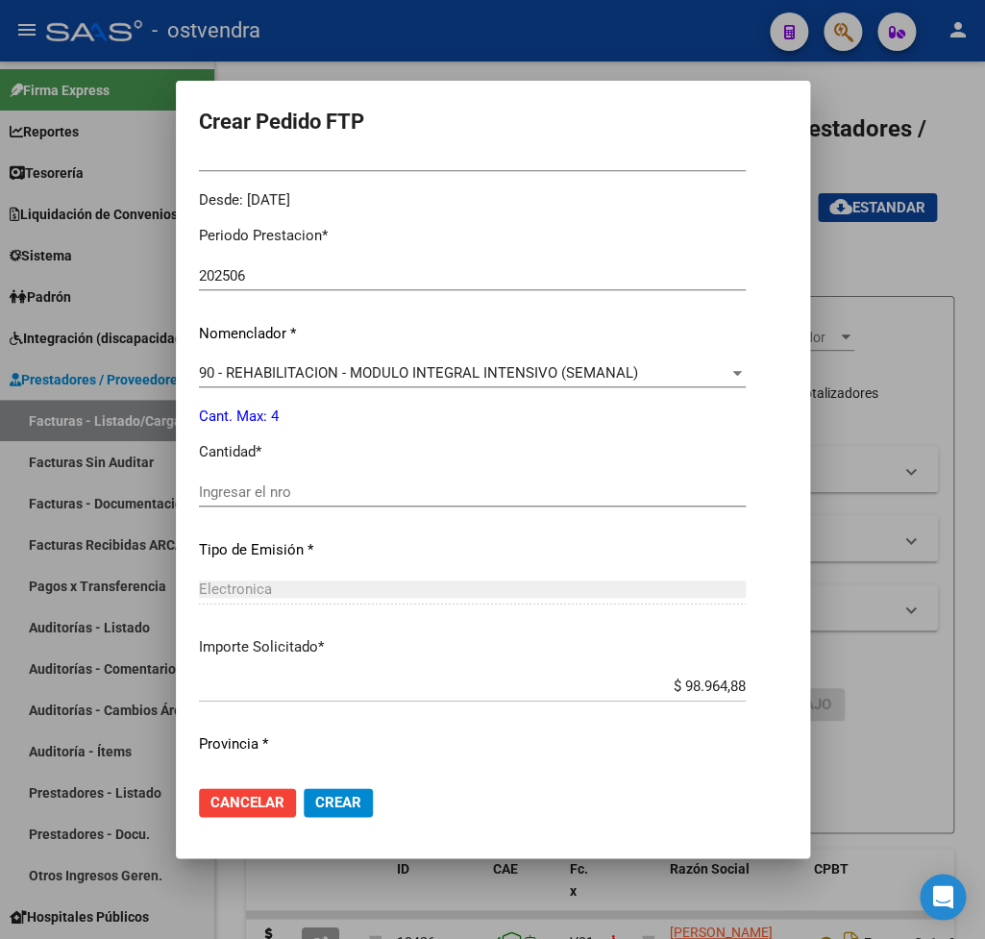
scroll to position [607, 0]
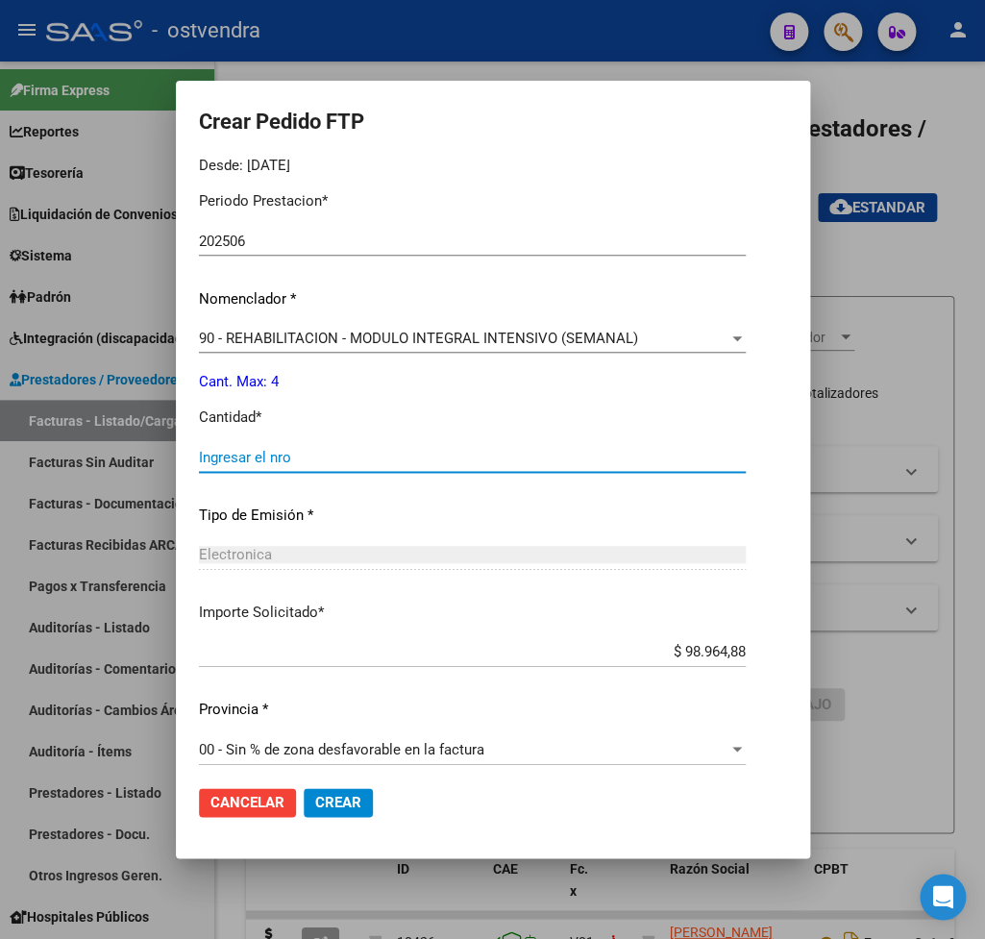
click at [296, 449] on input "Ingresar el nro" at bounding box center [472, 457] width 547 height 17
type input "4"
drag, startPoint x: 358, startPoint y: 801, endPoint x: 352, endPoint y: 770, distance: 31.3
click at [358, 799] on span "Crear" at bounding box center [338, 802] width 46 height 17
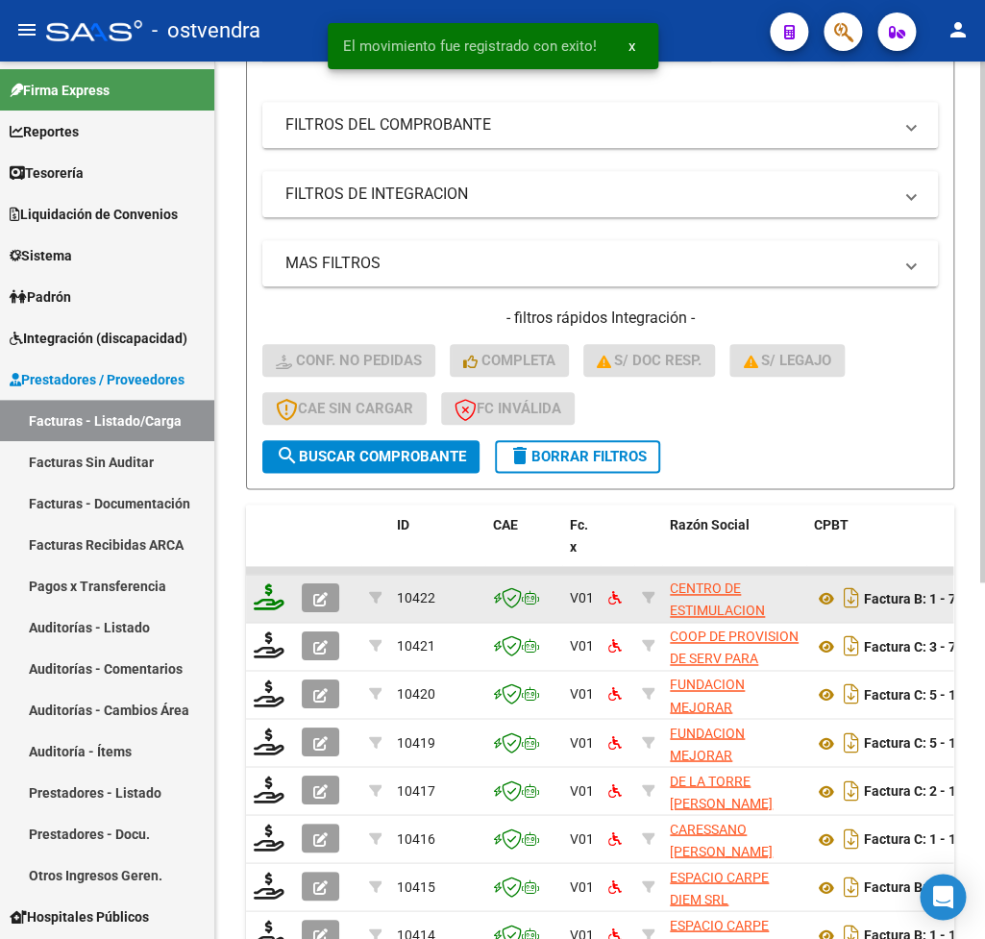
scroll to position [381, 0]
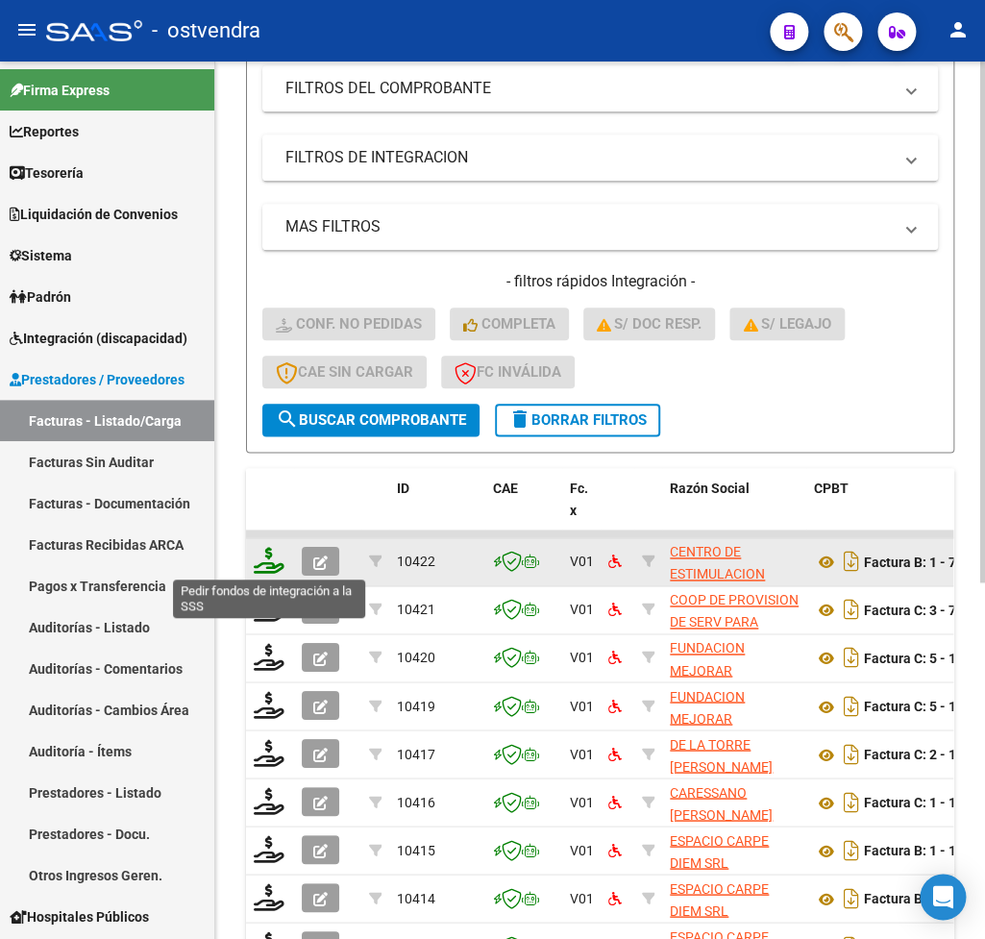
click at [267, 554] on icon at bounding box center [269, 560] width 31 height 27
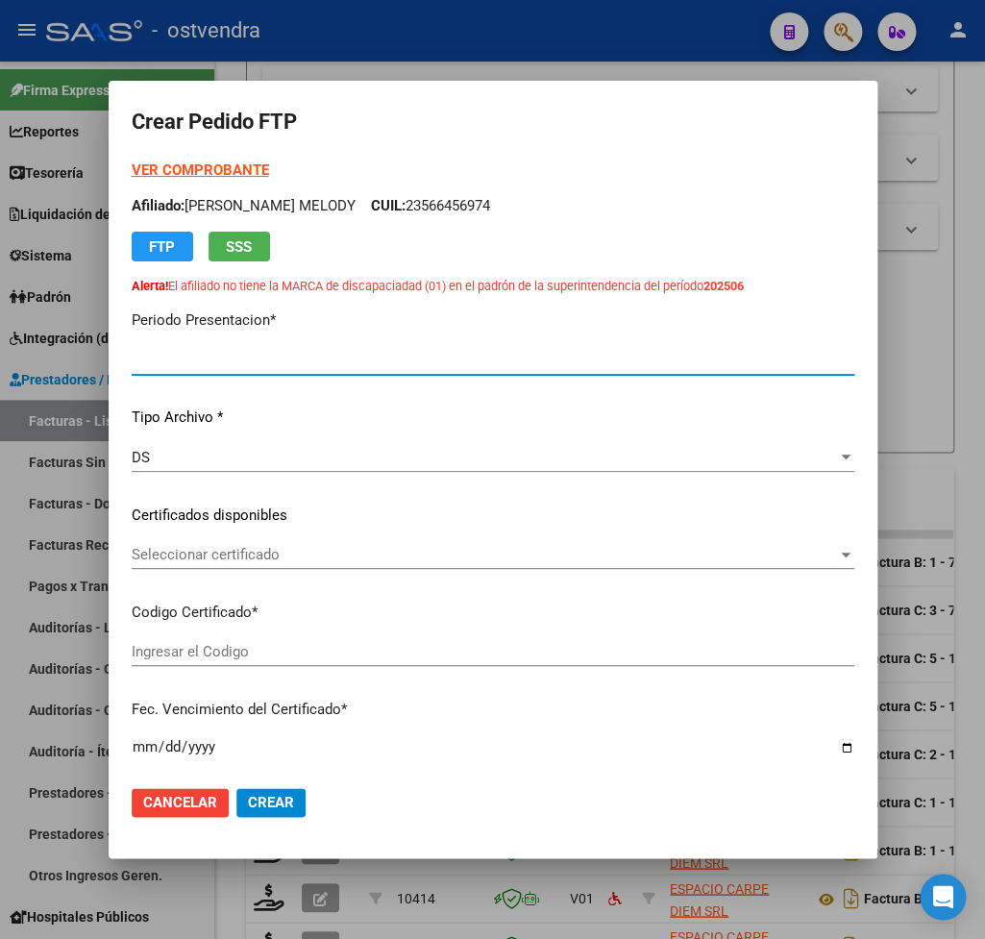
type input "202507"
type input "$ 260.908,16"
type input "ARG02000592020222023091820260918CND523"
type input "2026-09-18"
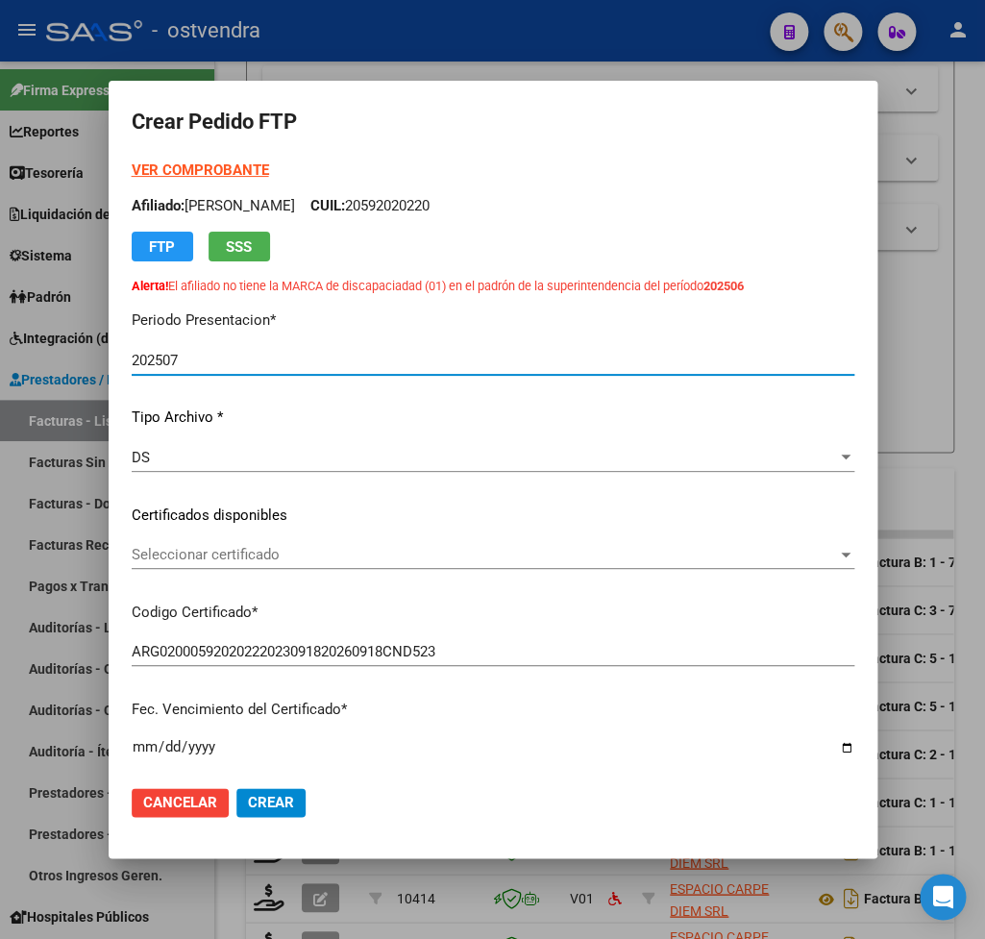
click at [242, 169] on strong "VER COMPROBANTE" at bounding box center [200, 170] width 137 height 17
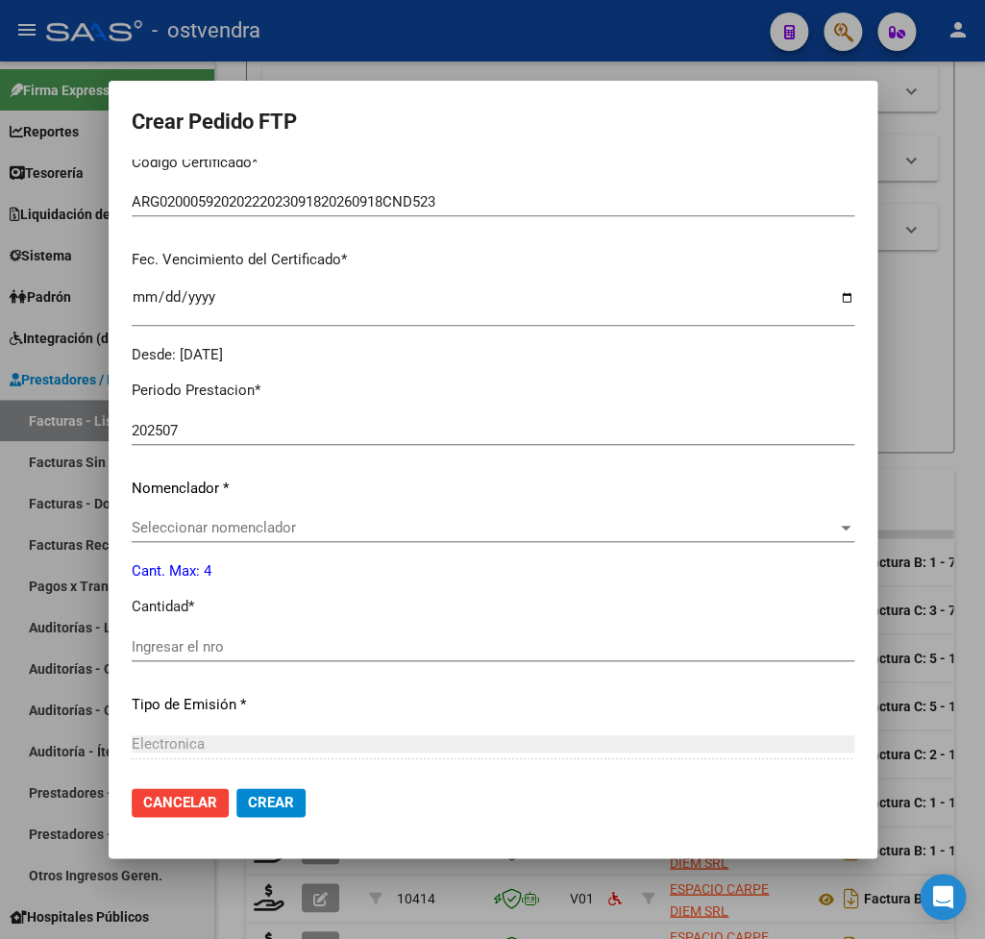
scroll to position [0, 0]
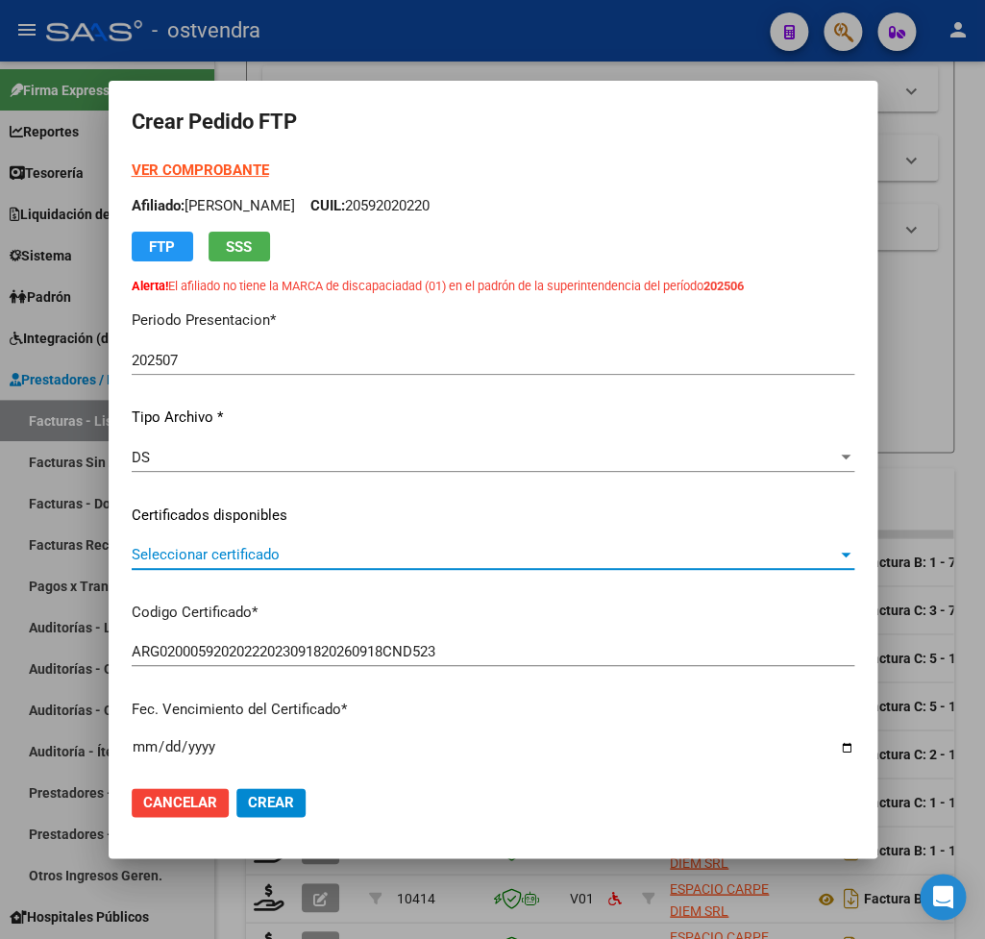
click at [236, 554] on span "Seleccionar certificado" at bounding box center [485, 554] width 706 height 17
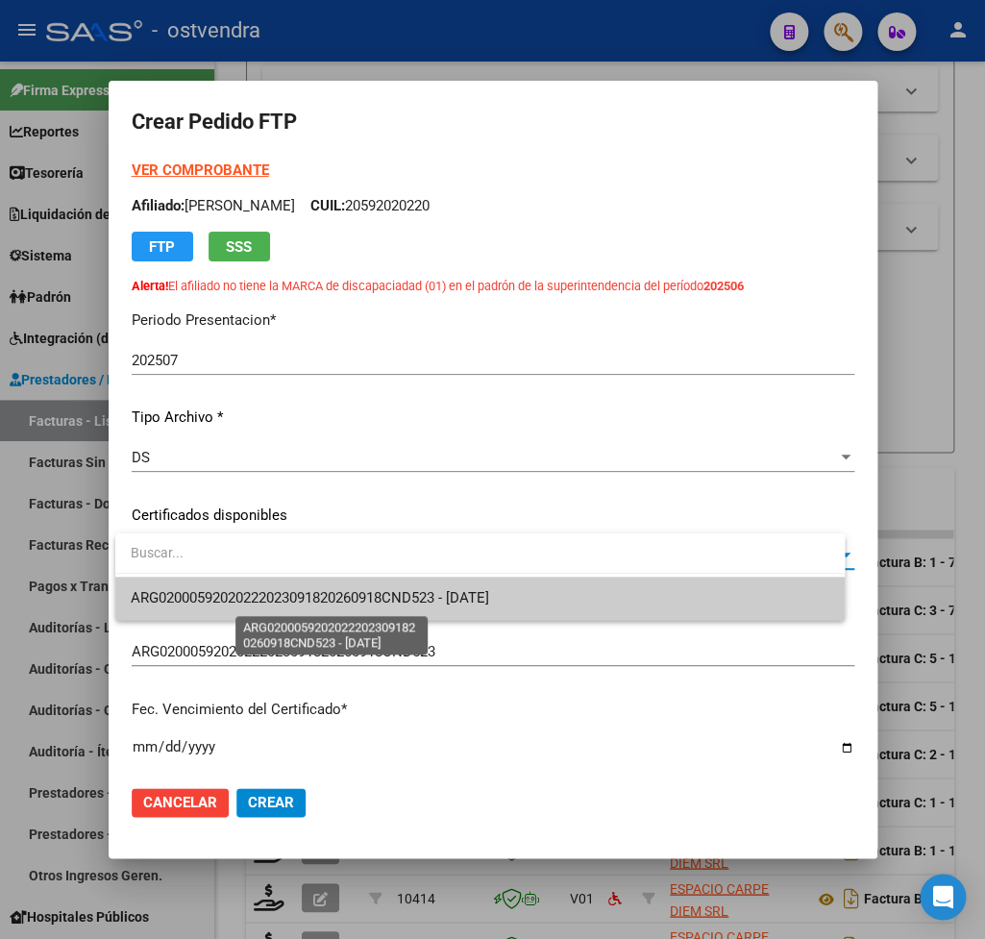
click at [244, 603] on span "ARG02000592020222023091820260918CND523 - 2026-09-18" at bounding box center [310, 597] width 359 height 17
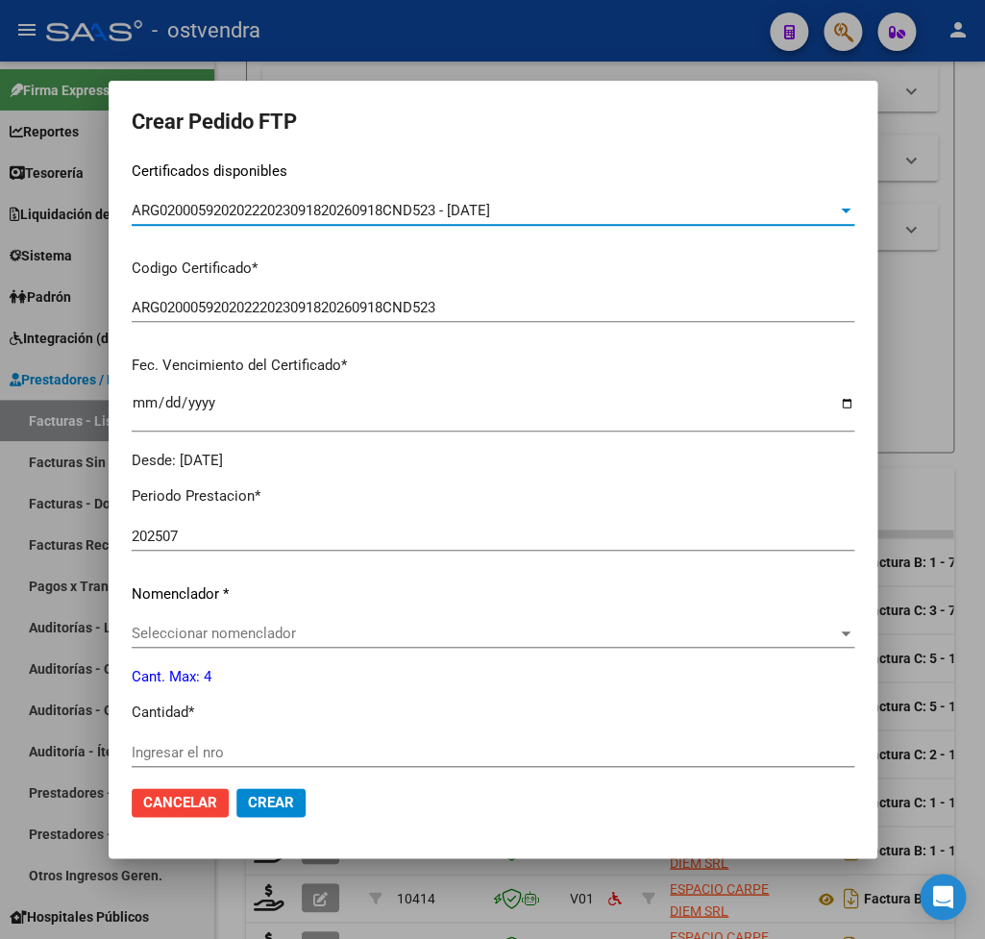
scroll to position [450, 0]
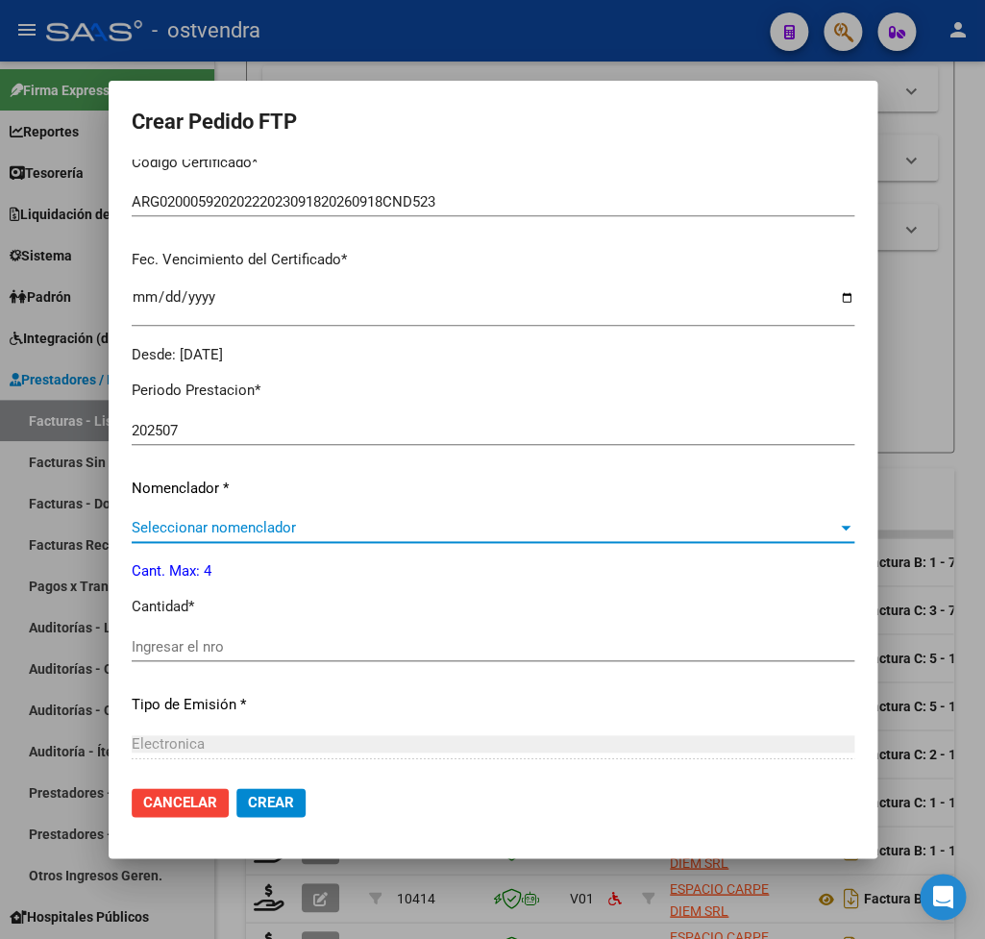
click at [187, 519] on span "Seleccionar nomenclador" at bounding box center [485, 527] width 706 height 17
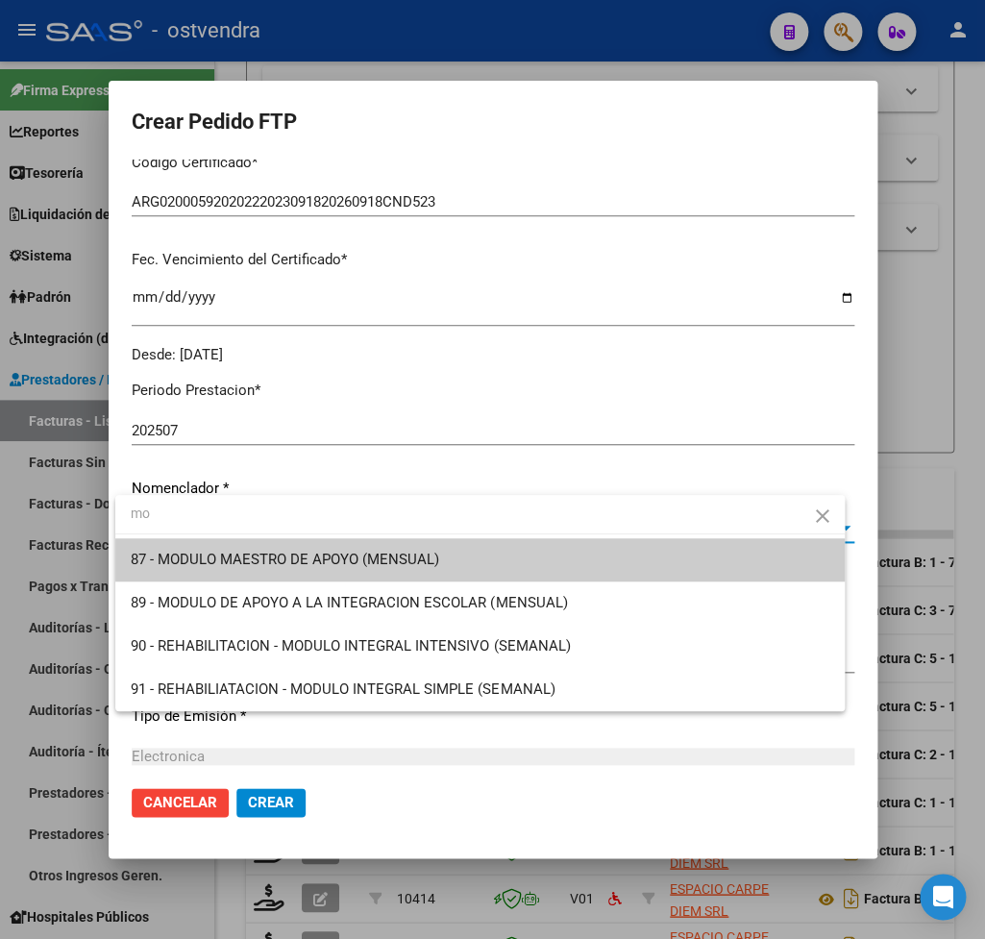
type input "m"
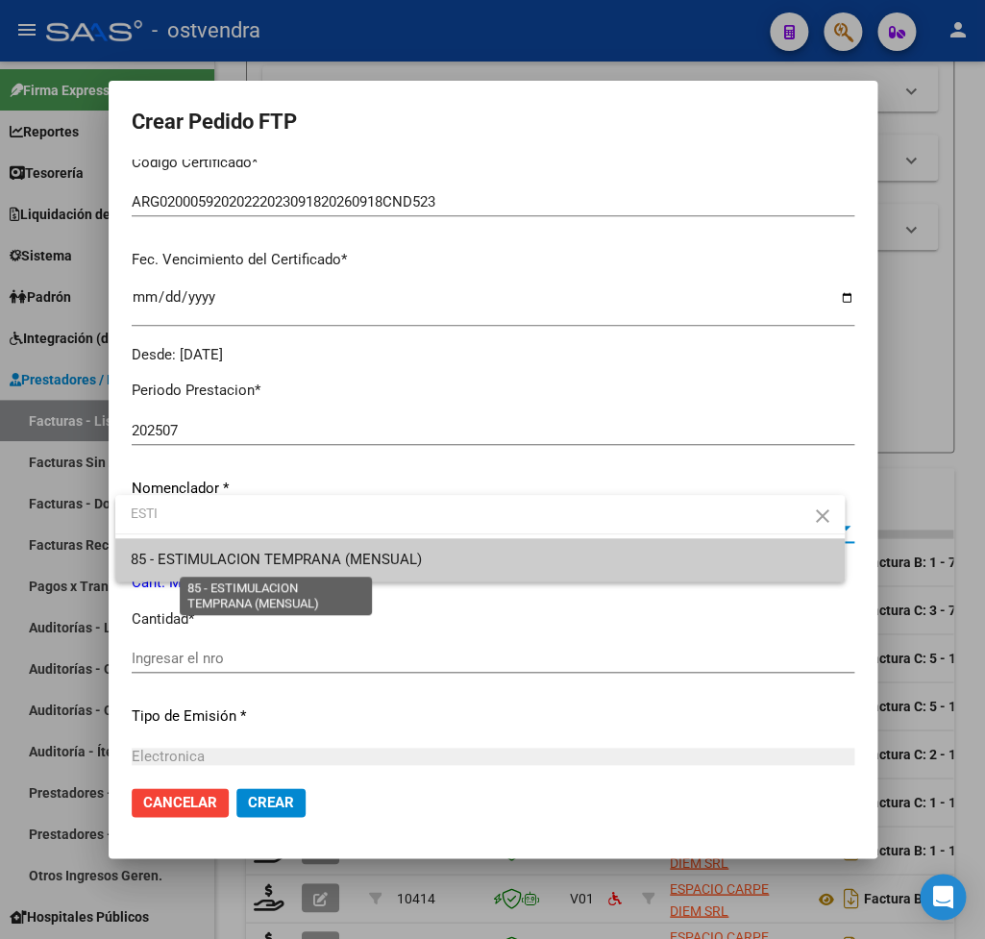
type input "ESTI"
click at [237, 562] on span "85 - ESTIMULACION TEMPRANA (MENSUAL)" at bounding box center [276, 559] width 291 height 17
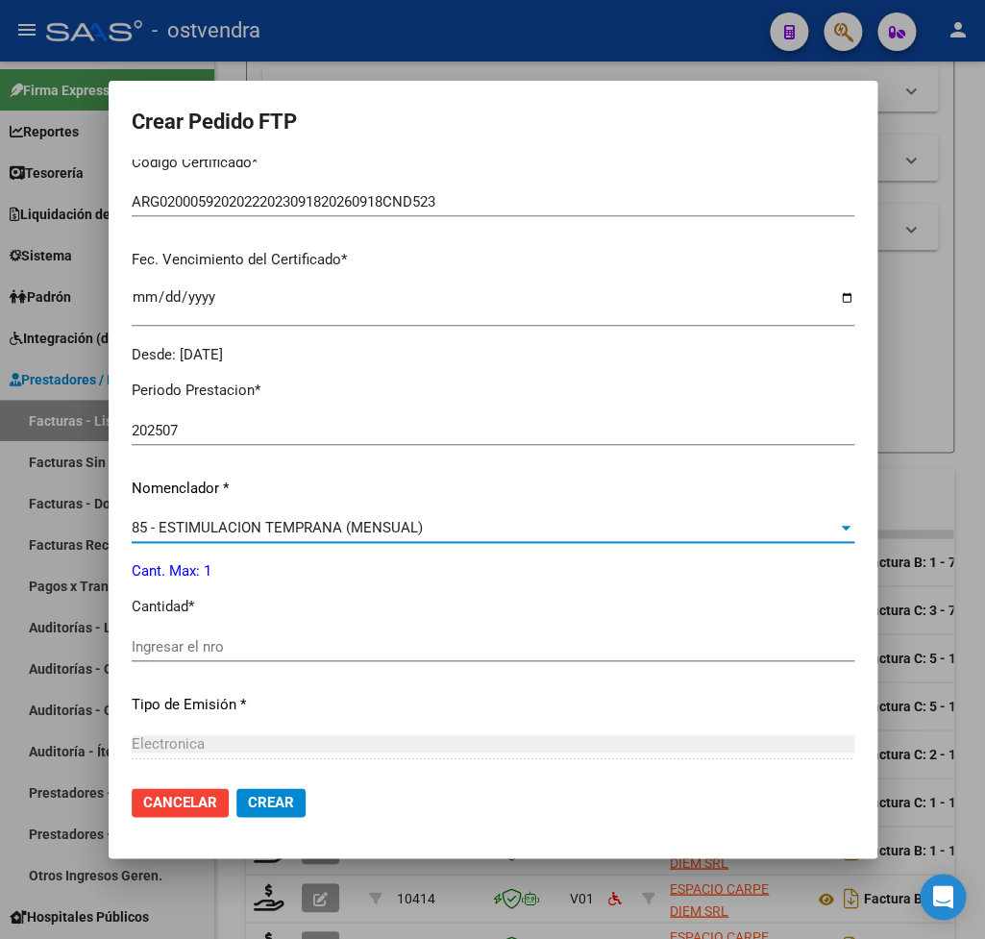
click at [216, 643] on input "Ingresar el nro" at bounding box center [493, 646] width 723 height 17
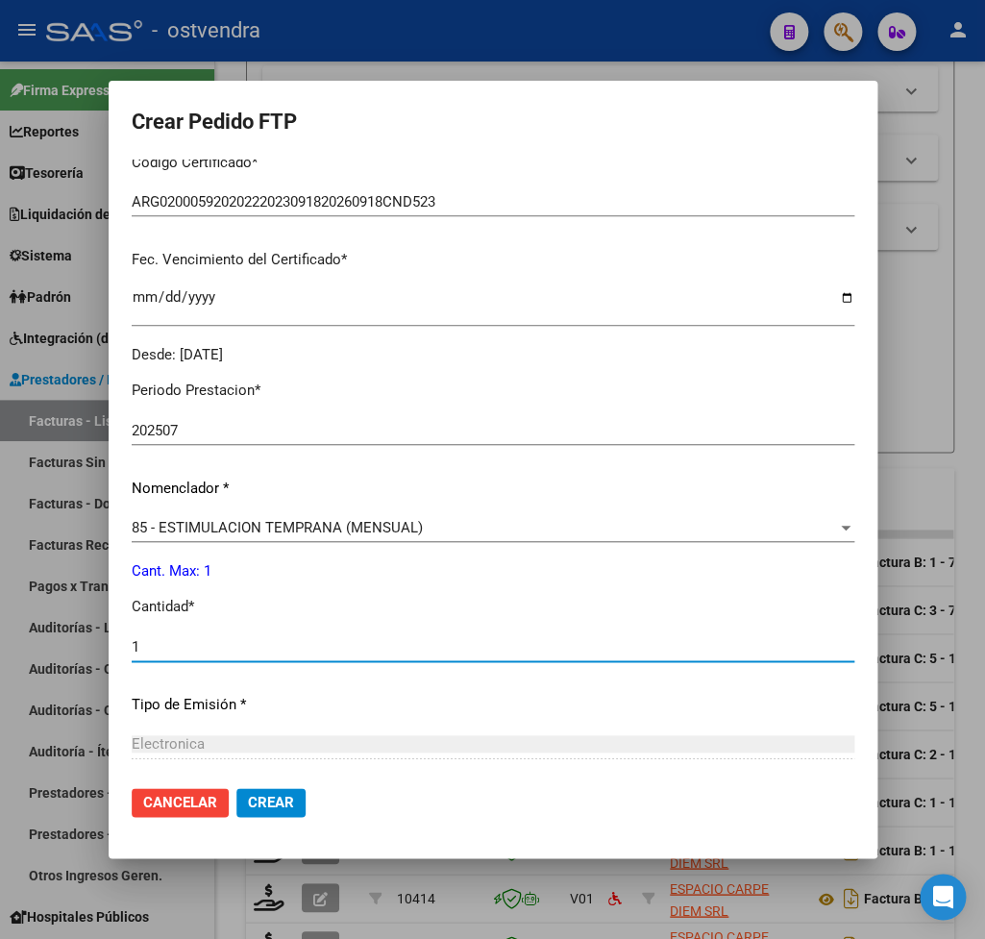
type input "1"
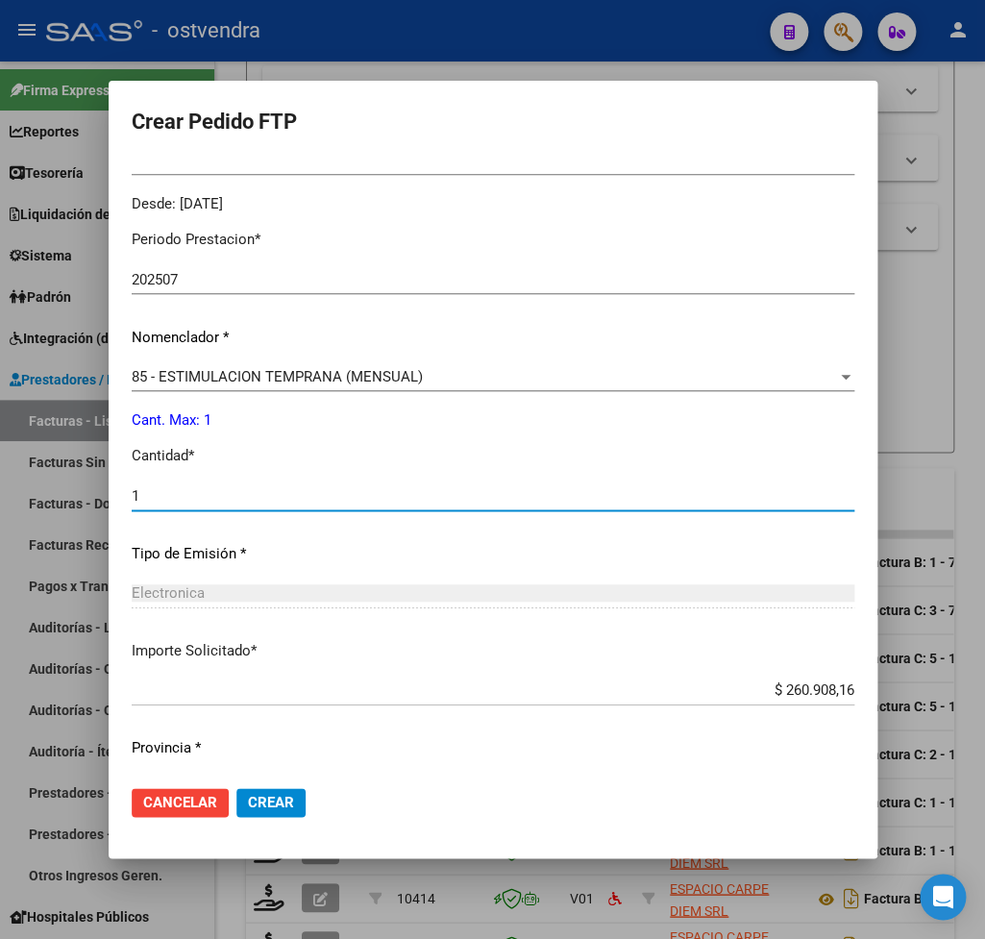
scroll to position [638, 0]
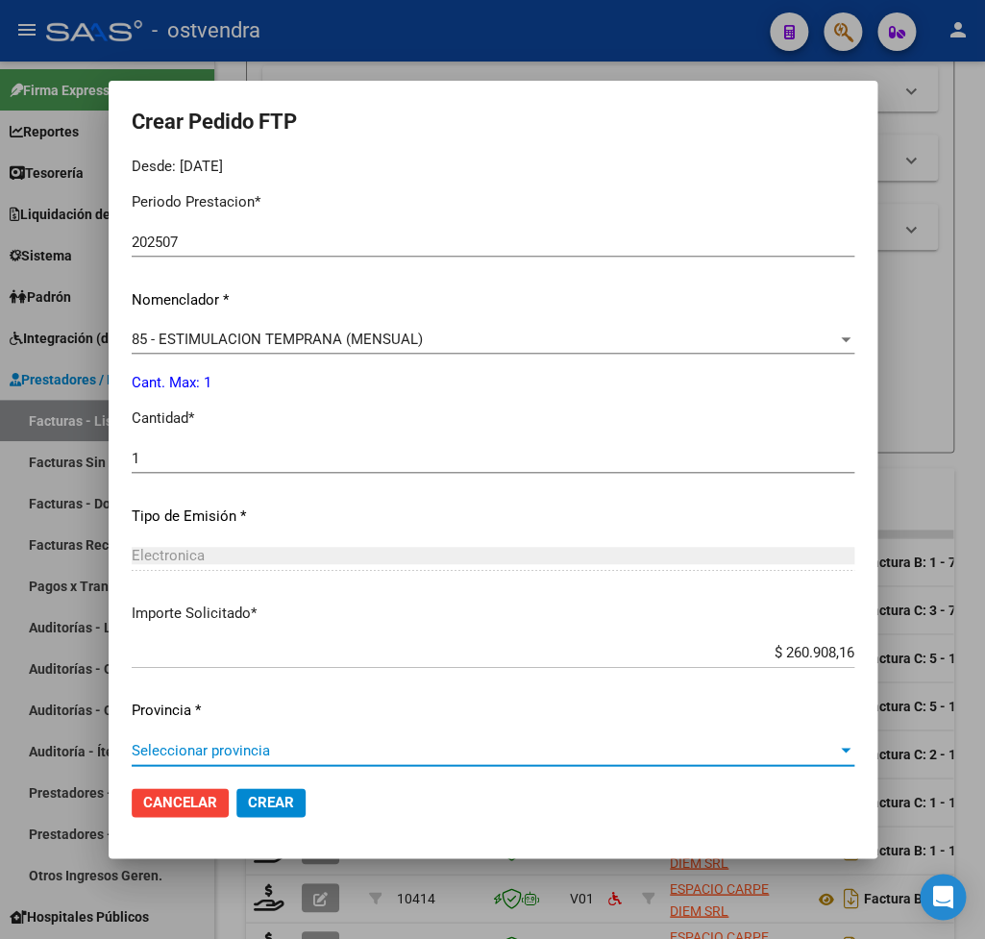
click at [212, 742] on span "Seleccionar provincia" at bounding box center [485, 750] width 706 height 17
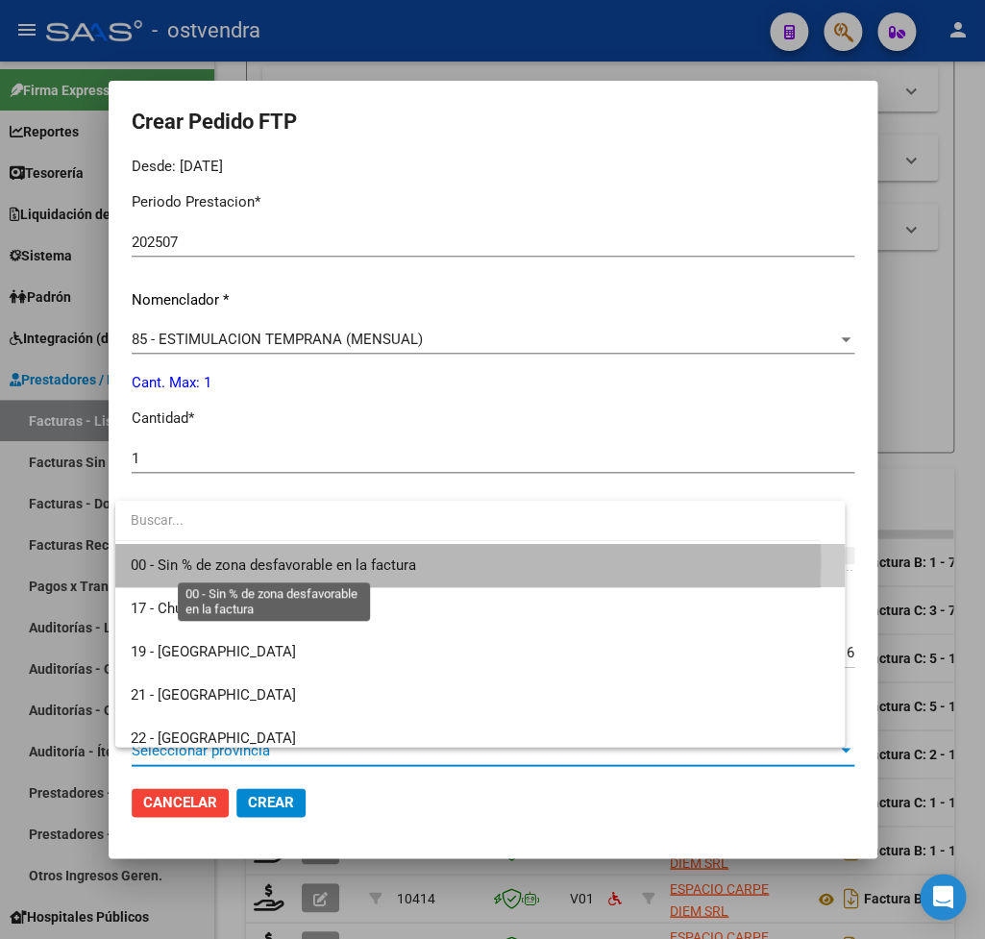
click at [211, 562] on span "00 - Sin % de zona desfavorable en la factura" at bounding box center [274, 565] width 286 height 17
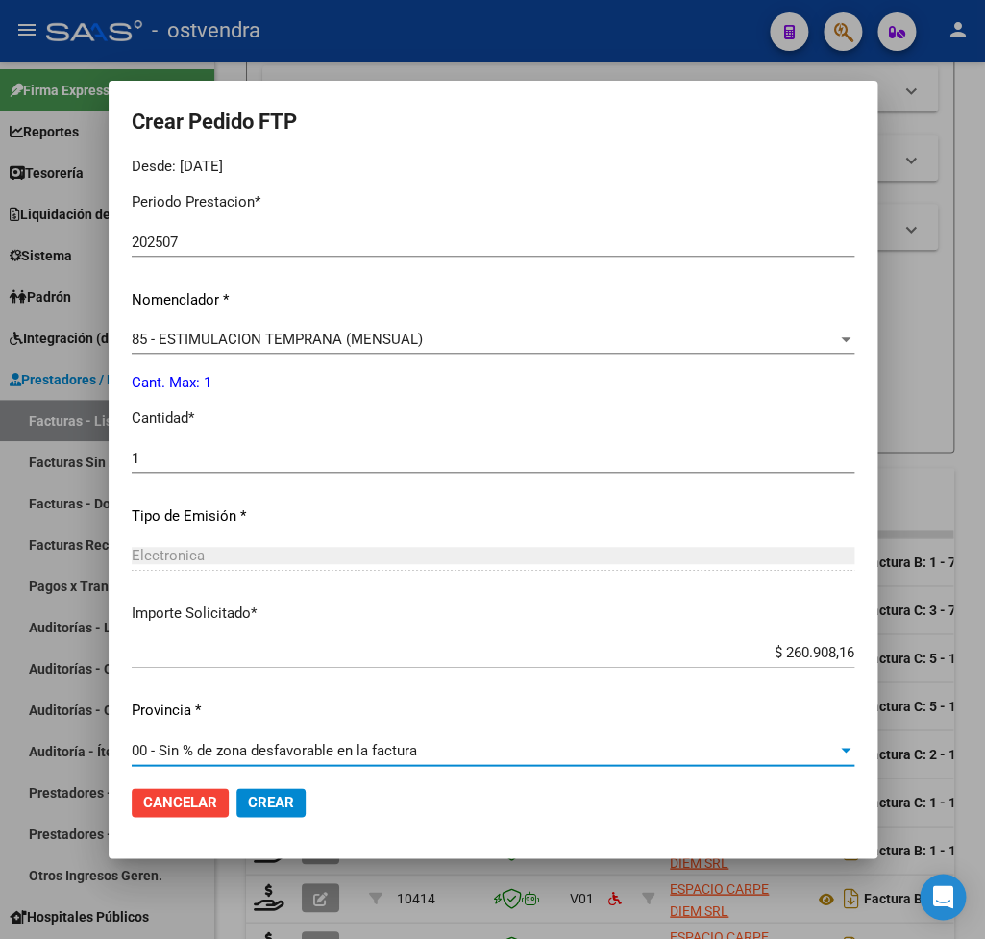
click at [268, 810] on span "Crear" at bounding box center [271, 802] width 46 height 17
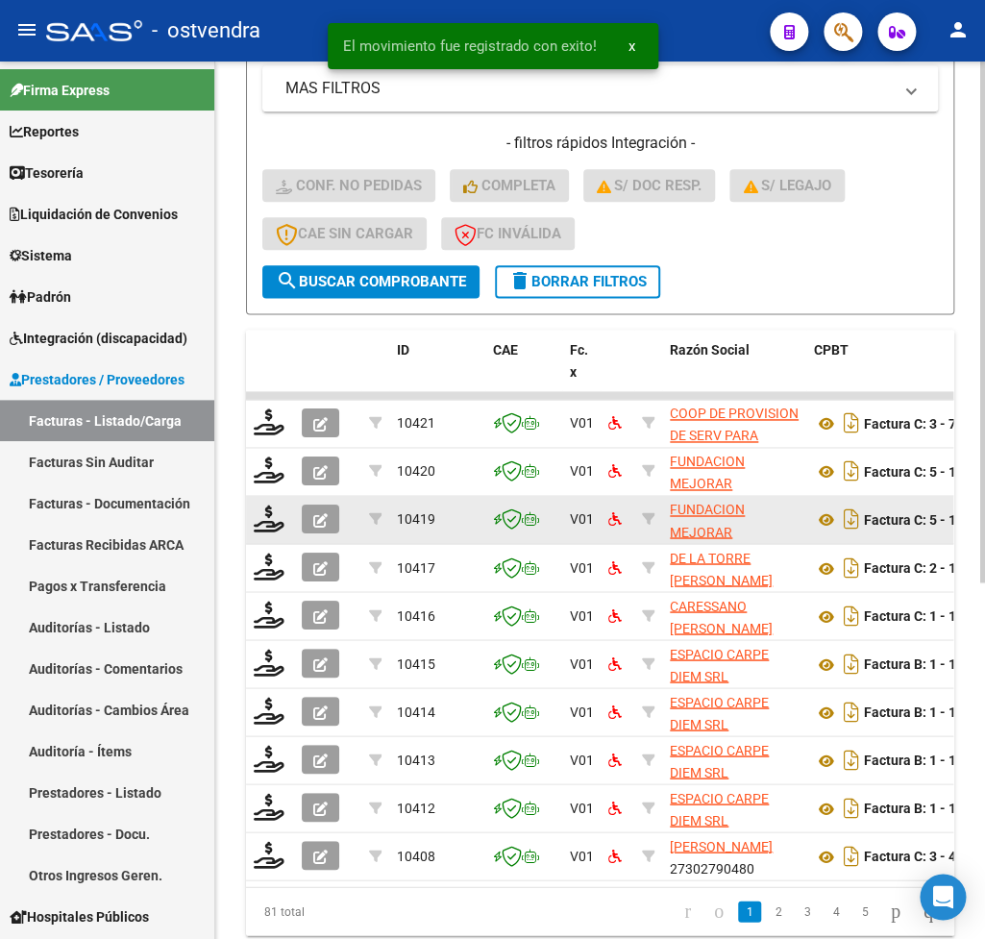
scroll to position [476, 0]
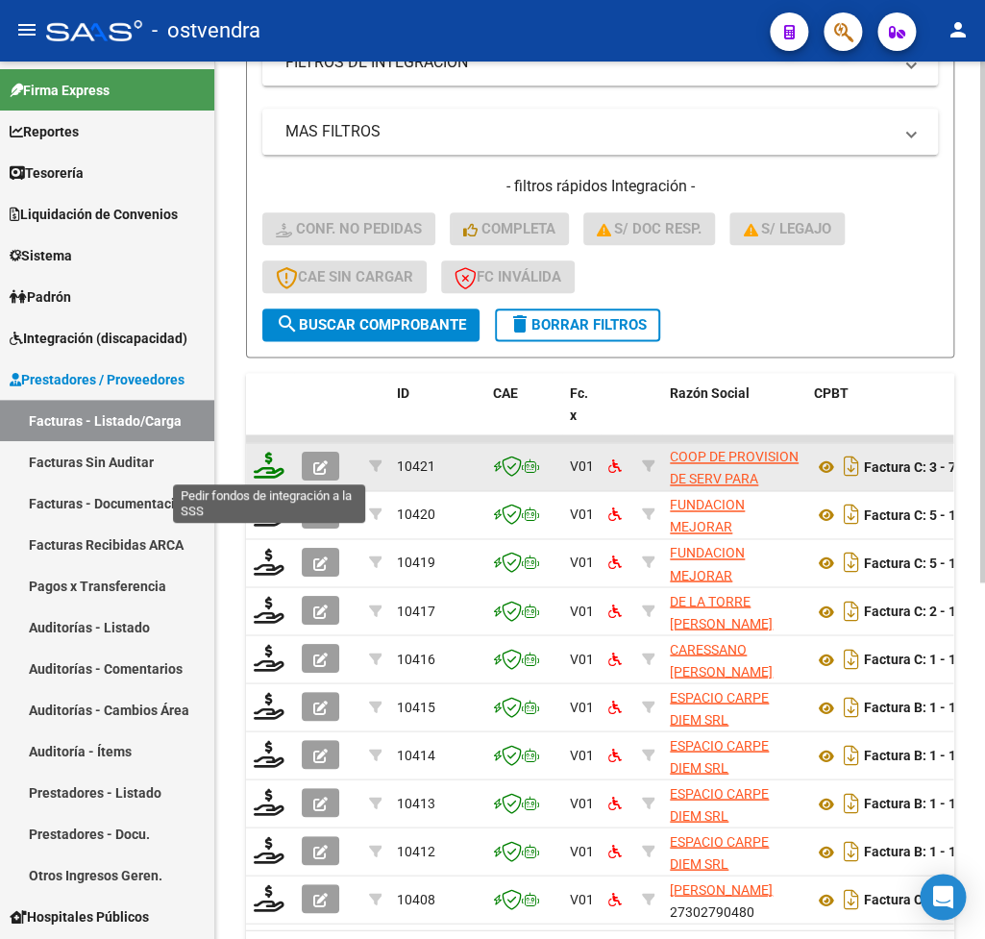
click at [265, 473] on icon at bounding box center [269, 465] width 31 height 27
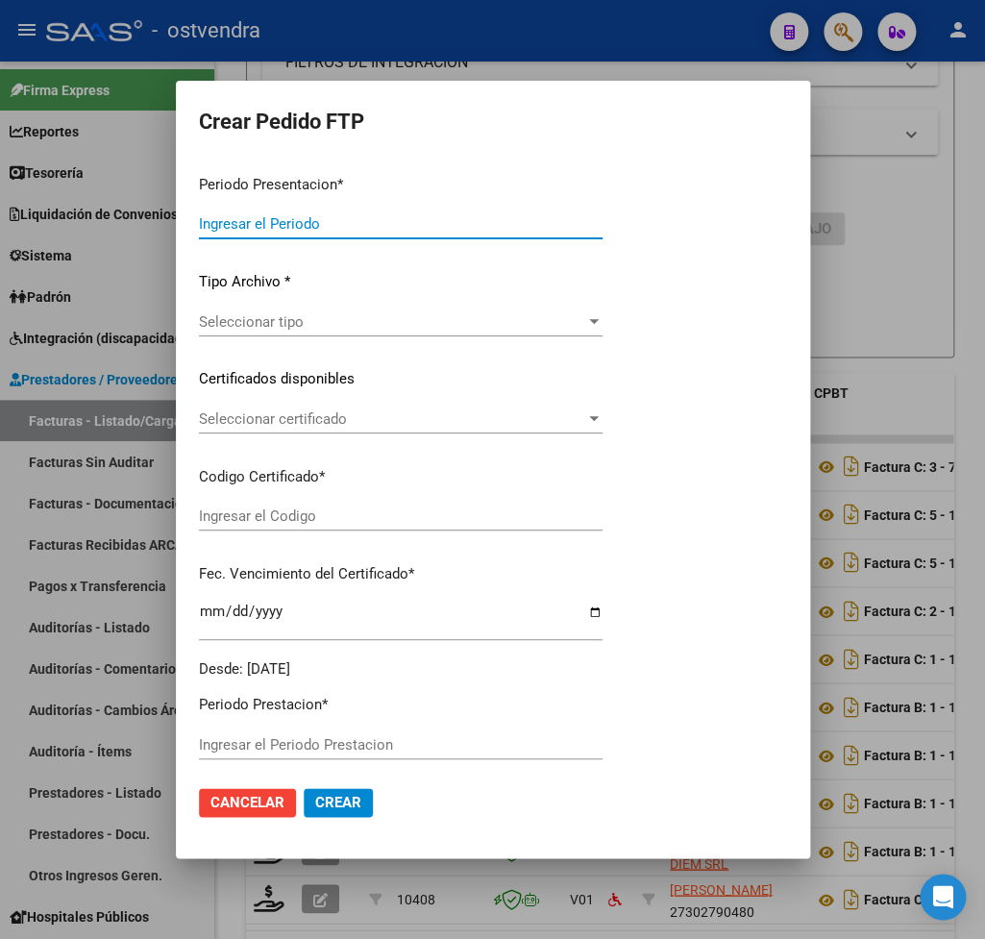
type input "202507"
type input "$ 260.908,16"
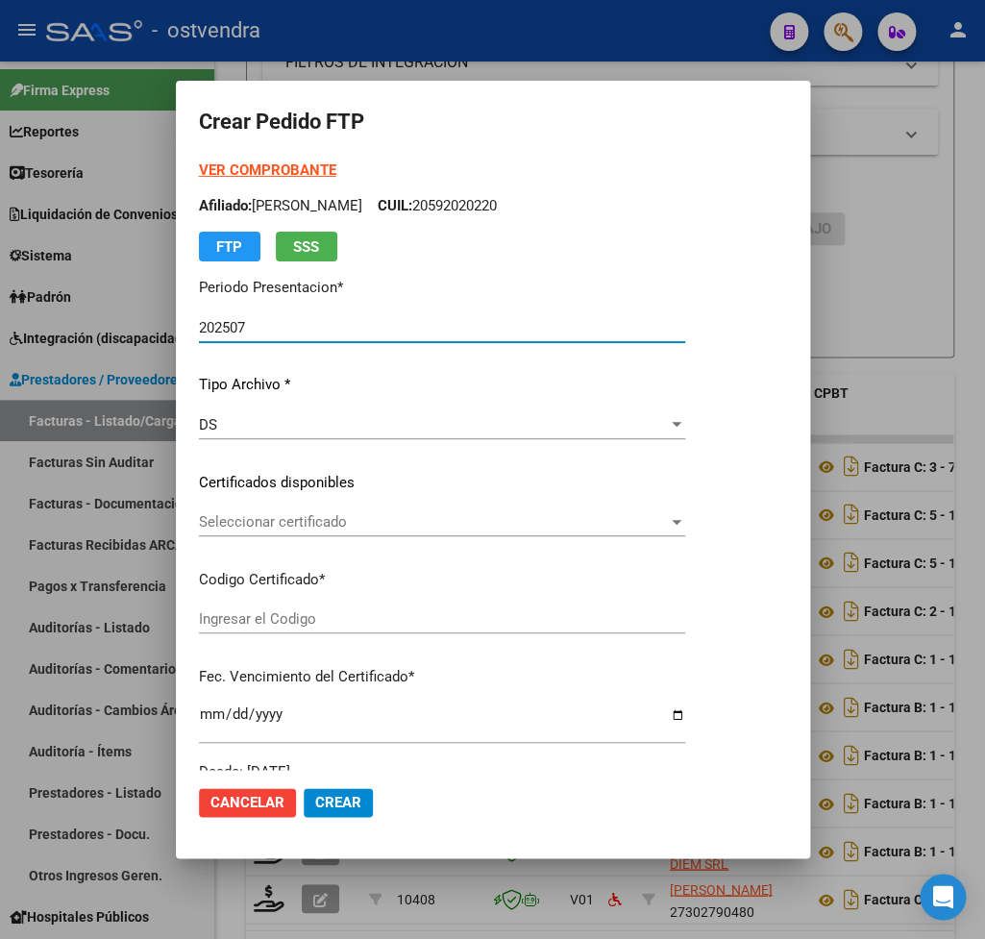
type input "ARG01000590938812024070120290701BUE376"
type input "2029-07-01"
click at [256, 175] on strong "VER COMPROBANTE" at bounding box center [267, 170] width 137 height 17
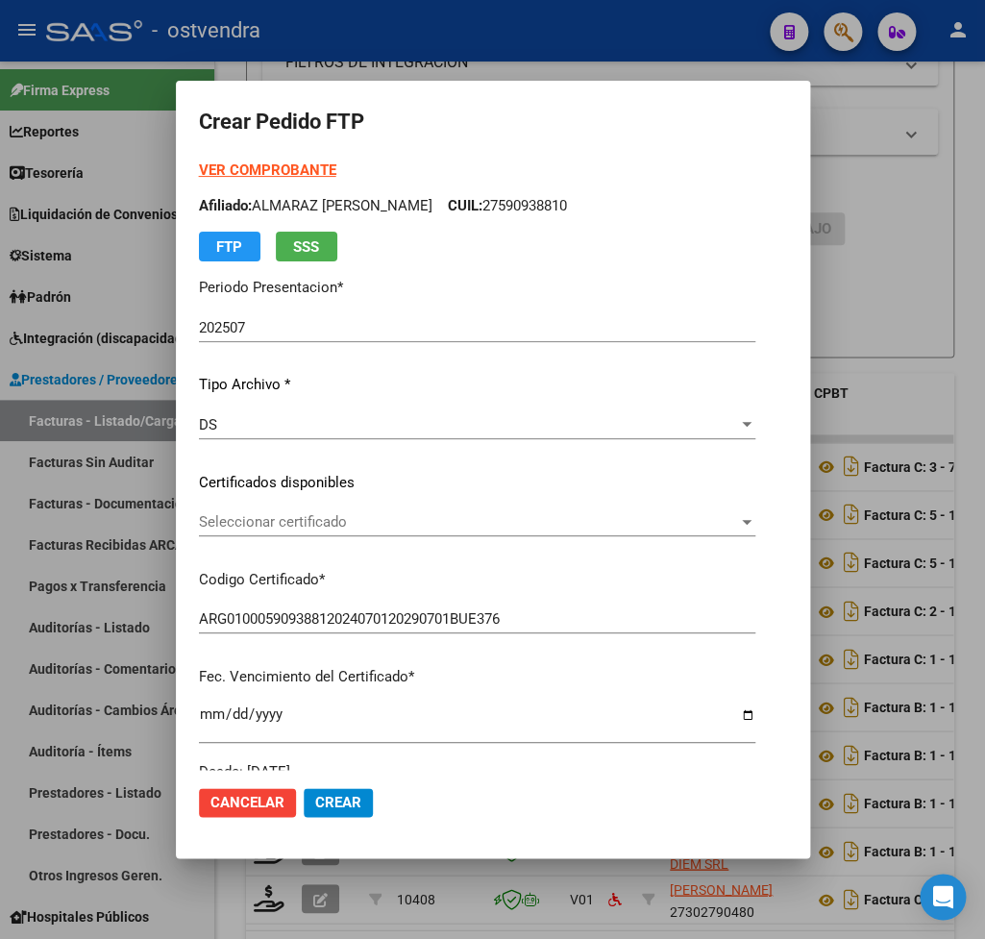
click at [293, 515] on span "Seleccionar certificado" at bounding box center [468, 521] width 539 height 17
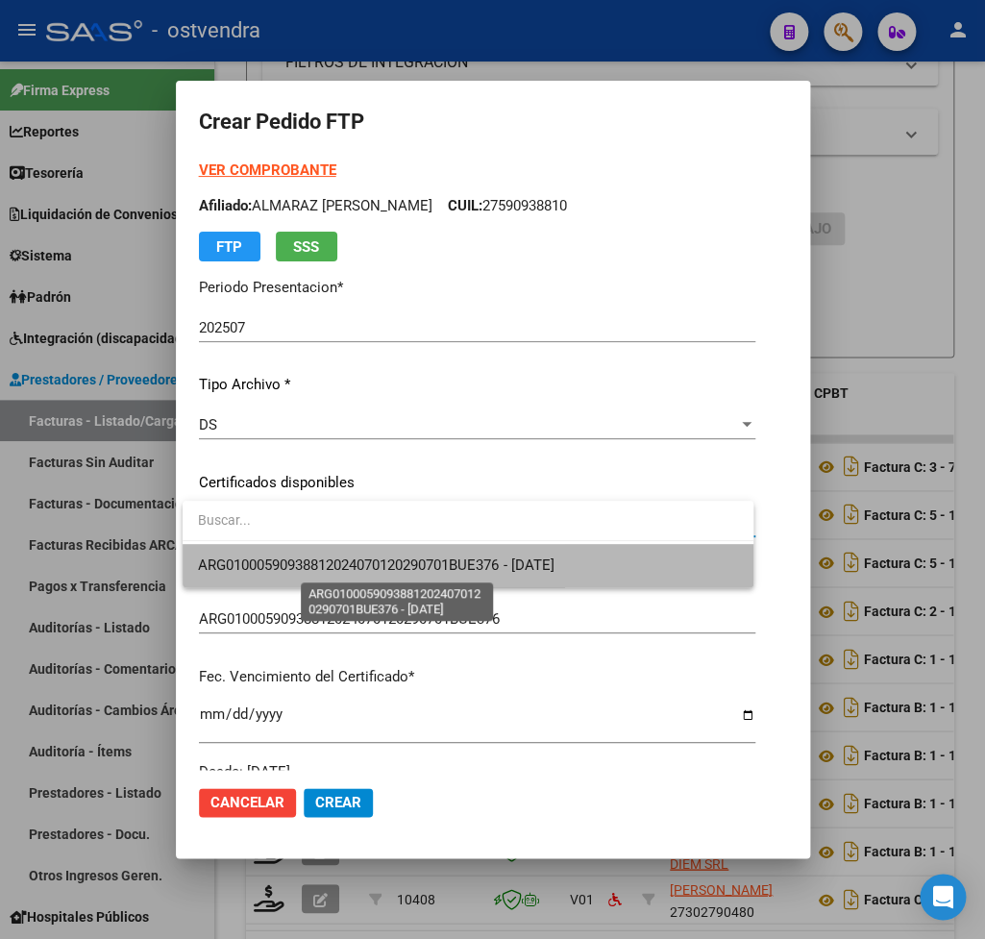
click at [293, 565] on span "ARG01000590938812024070120290701BUE376 - 2029-07-01" at bounding box center [376, 565] width 356 height 17
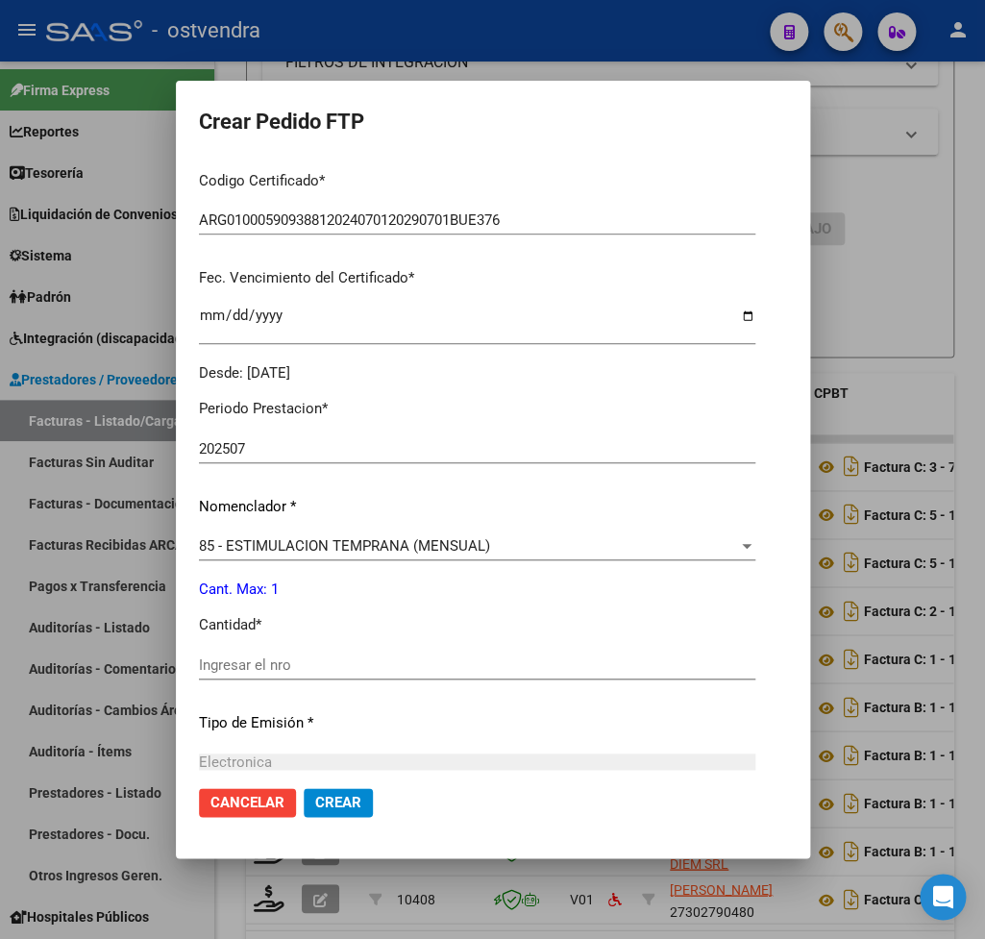
scroll to position [450, 0]
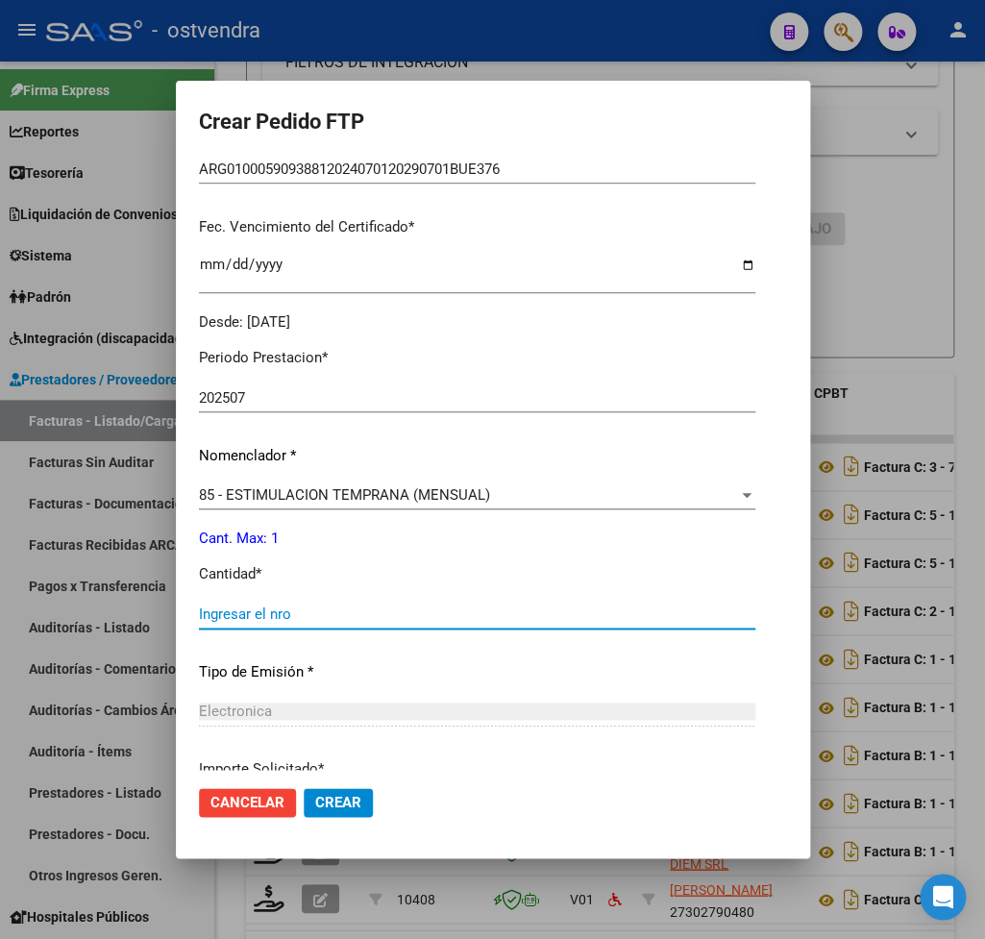
click at [222, 606] on input "Ingresar el nro" at bounding box center [477, 614] width 557 height 17
type input "1"
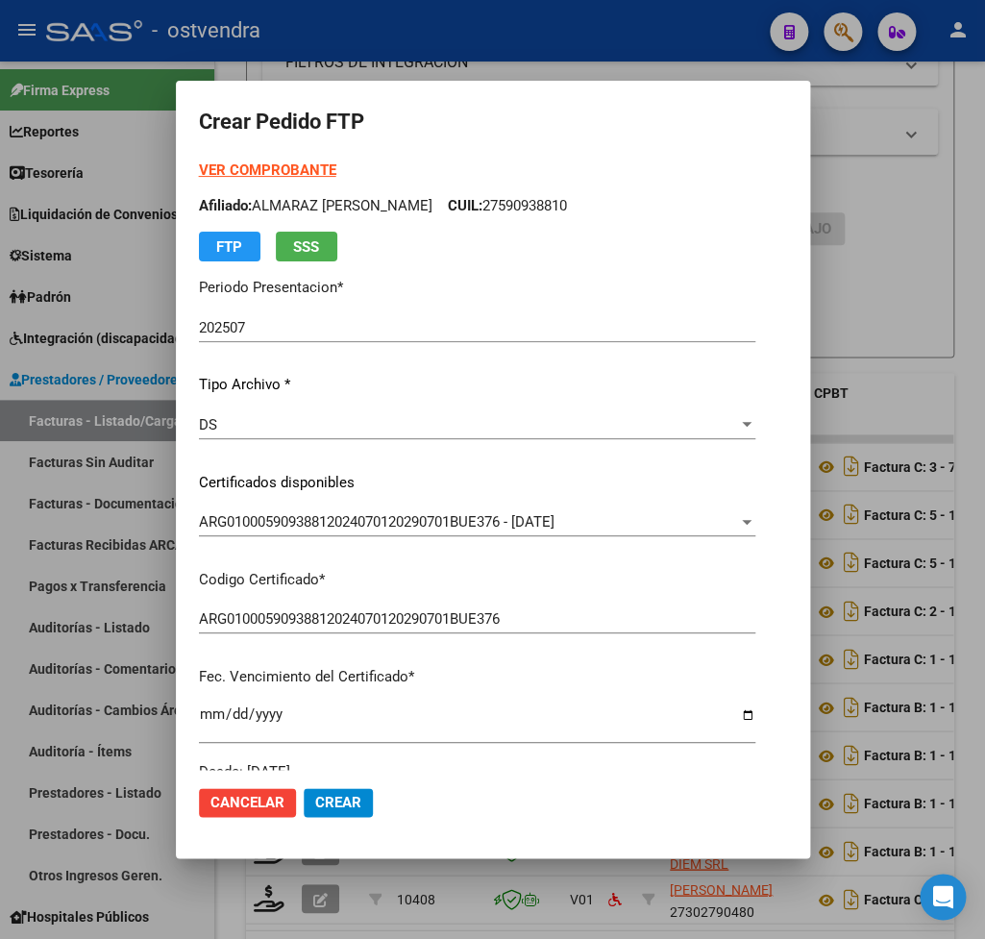
scroll to position [607, 0]
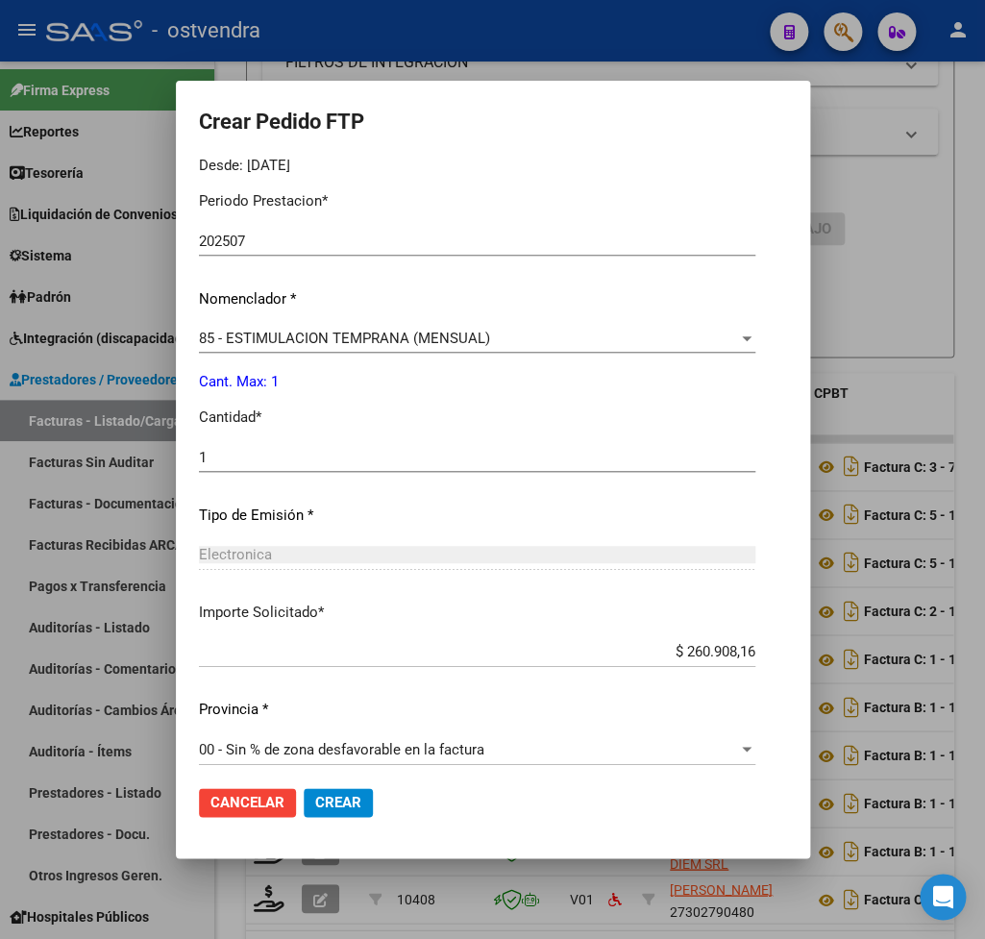
click at [339, 802] on span "Crear" at bounding box center [338, 802] width 46 height 17
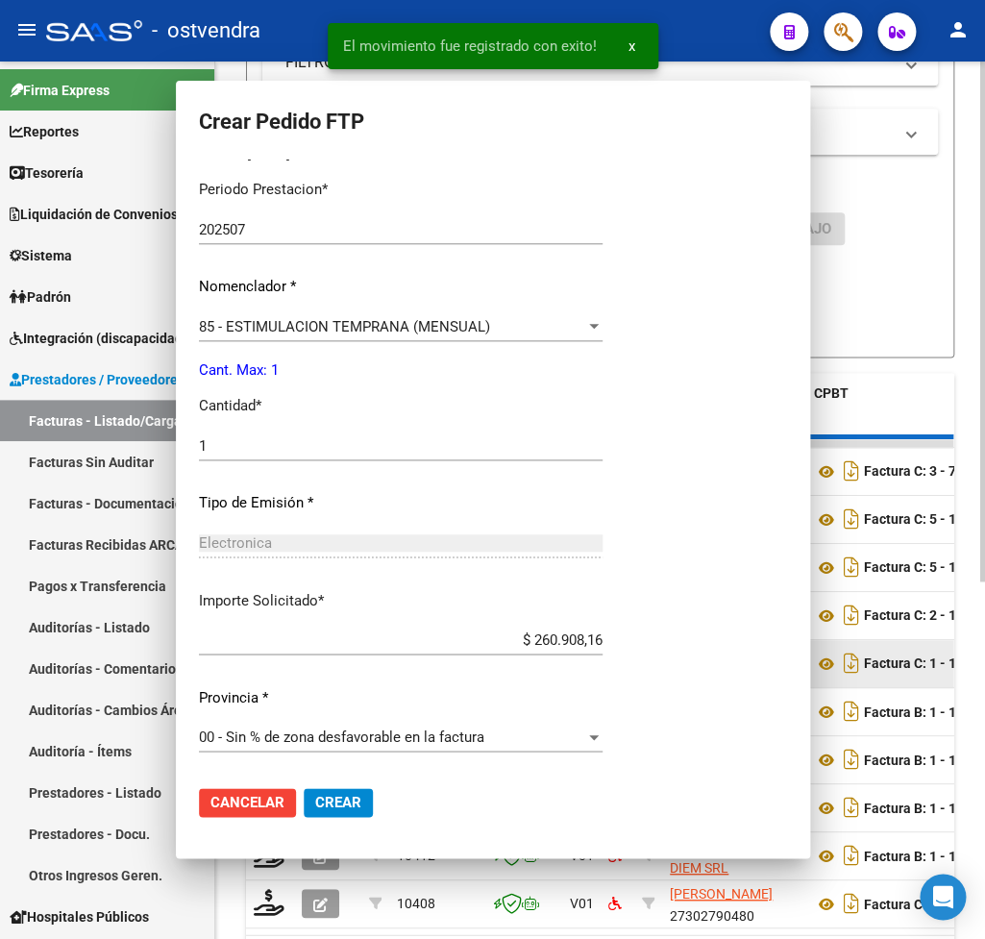
scroll to position [0, 0]
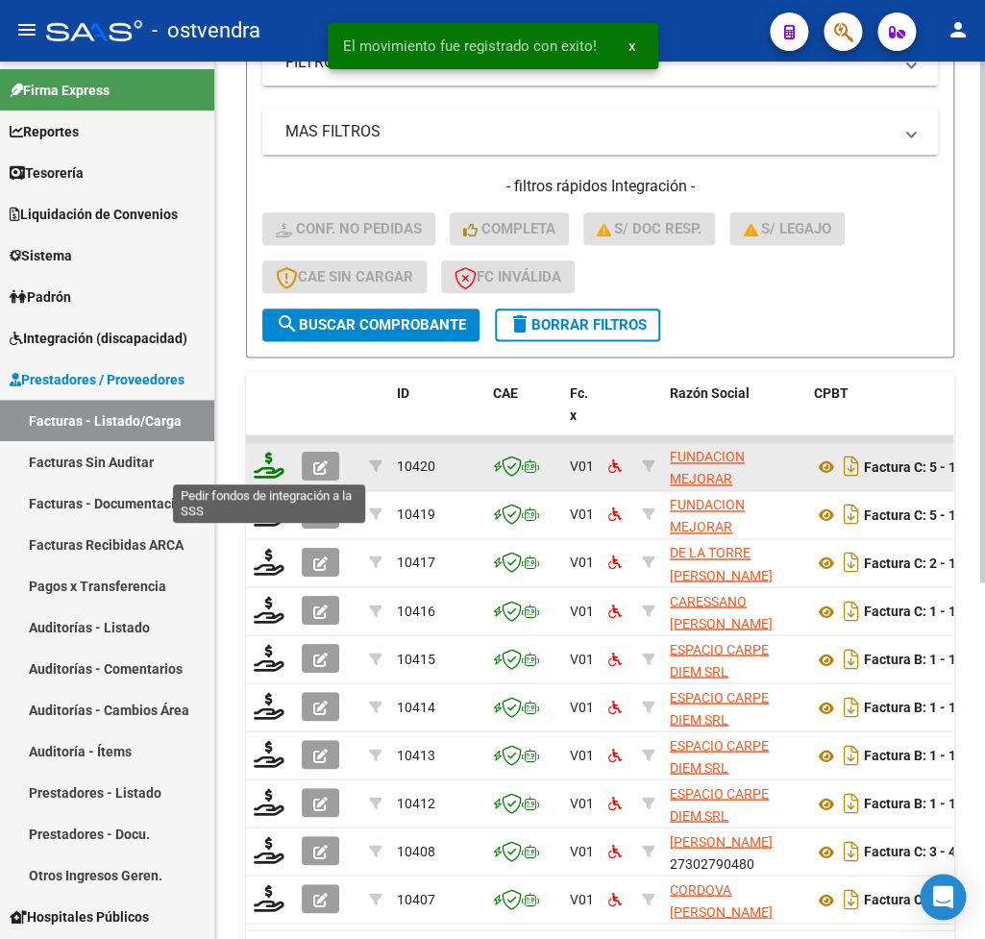
click at [271, 473] on icon at bounding box center [269, 465] width 31 height 27
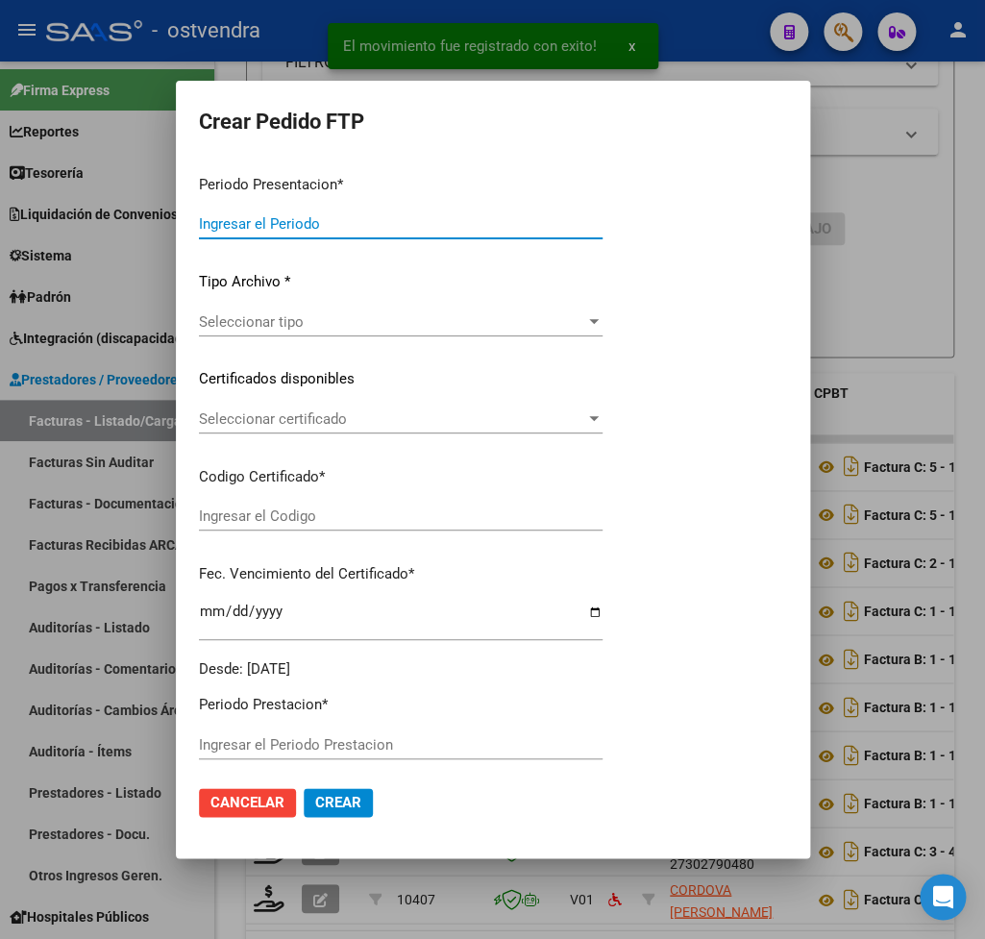
type input "202507"
type input "$ 475.830,36"
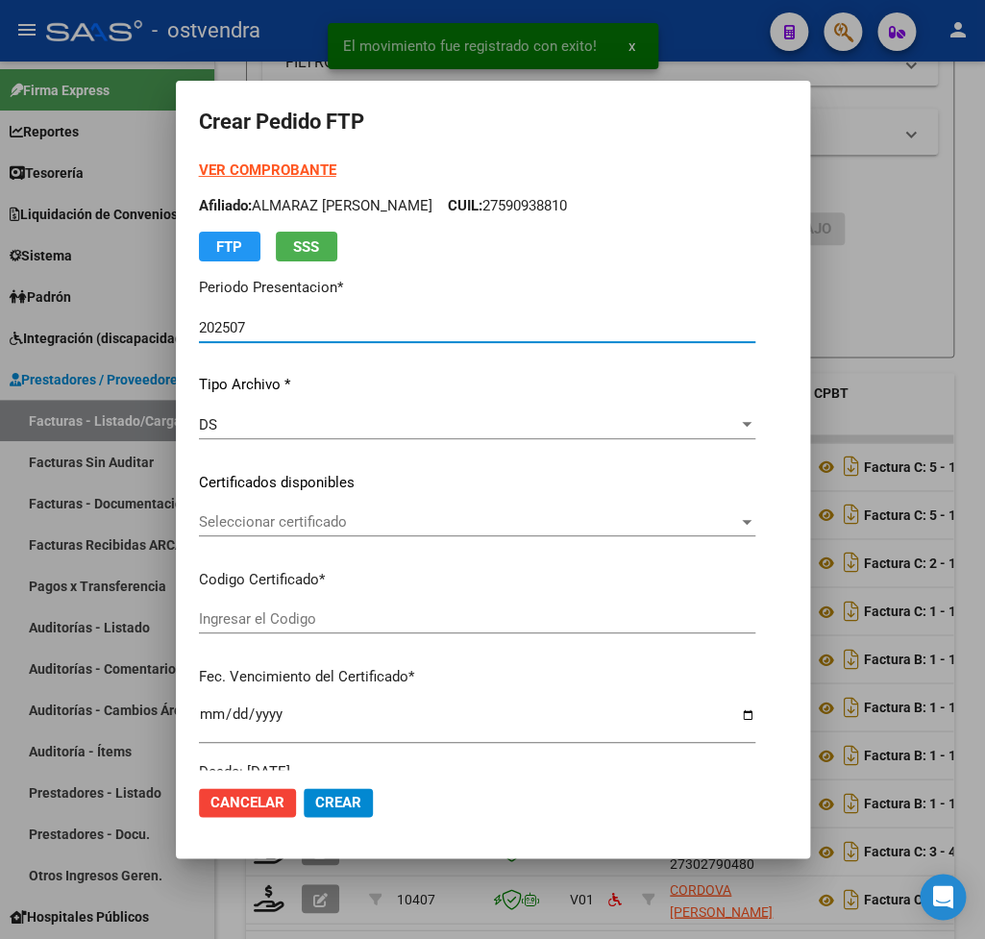
type input "ARG02000589669482024082020290820BUE309"
type input "2029-08-20"
click at [254, 166] on strong "VER COMPROBANTE" at bounding box center [267, 170] width 137 height 17
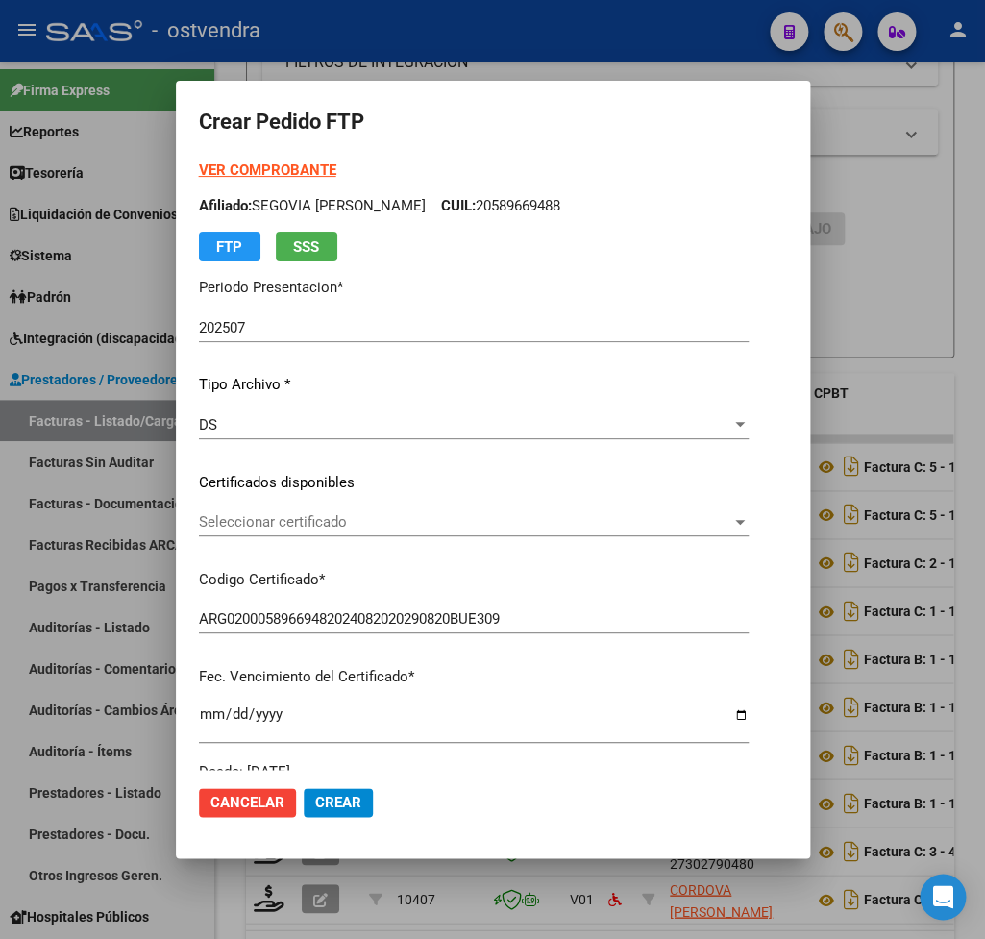
click at [285, 519] on span "Seleccionar certificado" at bounding box center [465, 521] width 533 height 17
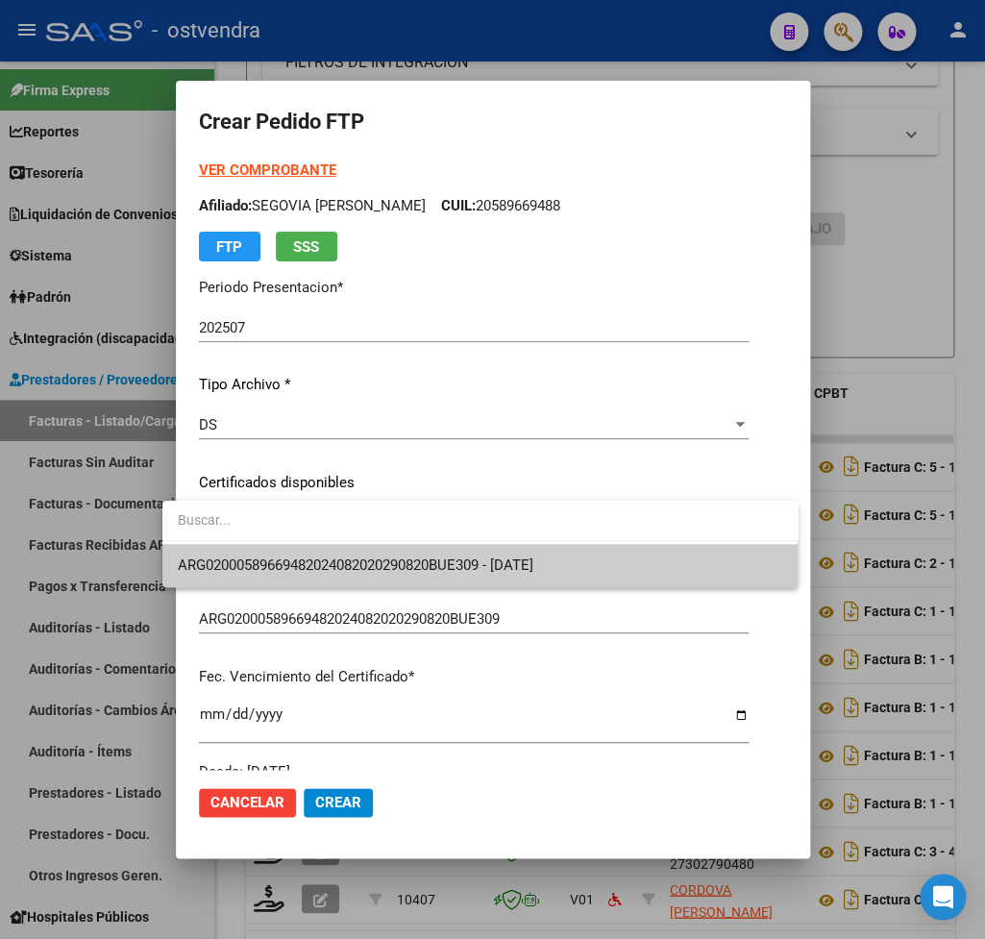
click at [288, 554] on span "ARG02000589669482024082020290820BUE309 - 2029-08-20" at bounding box center [481, 565] width 606 height 43
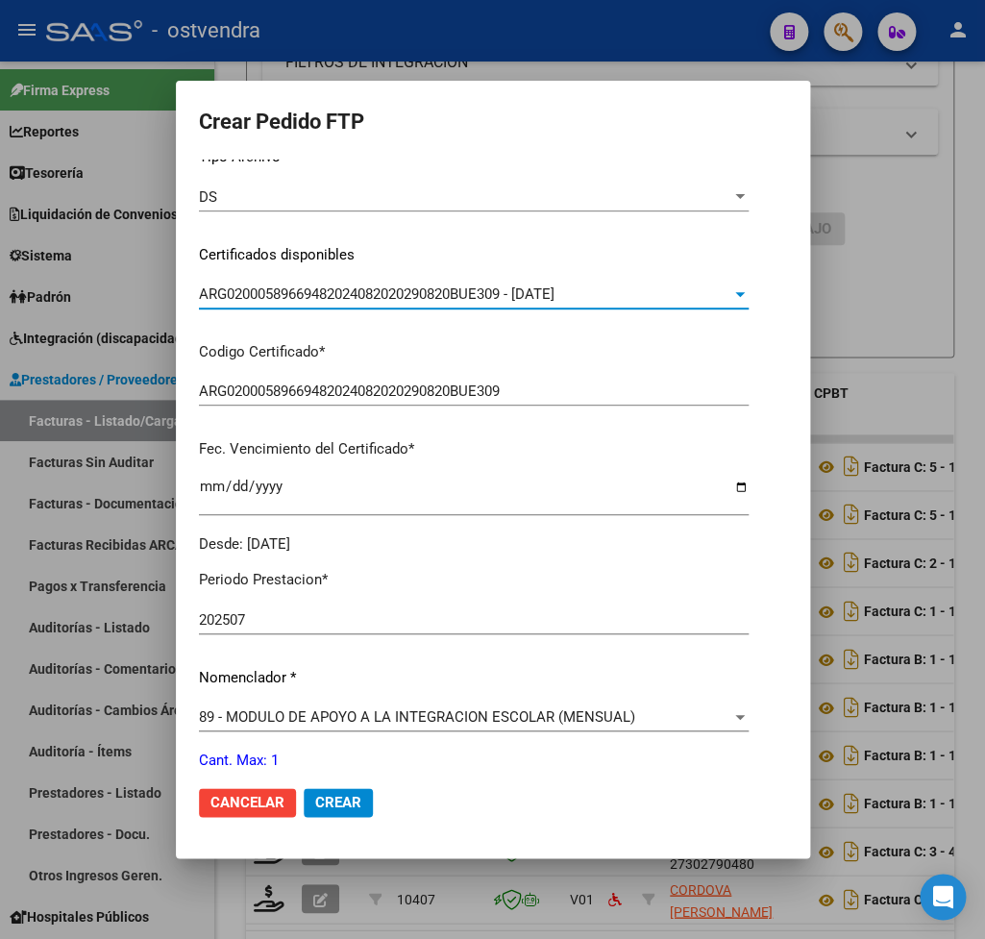
scroll to position [337, 0]
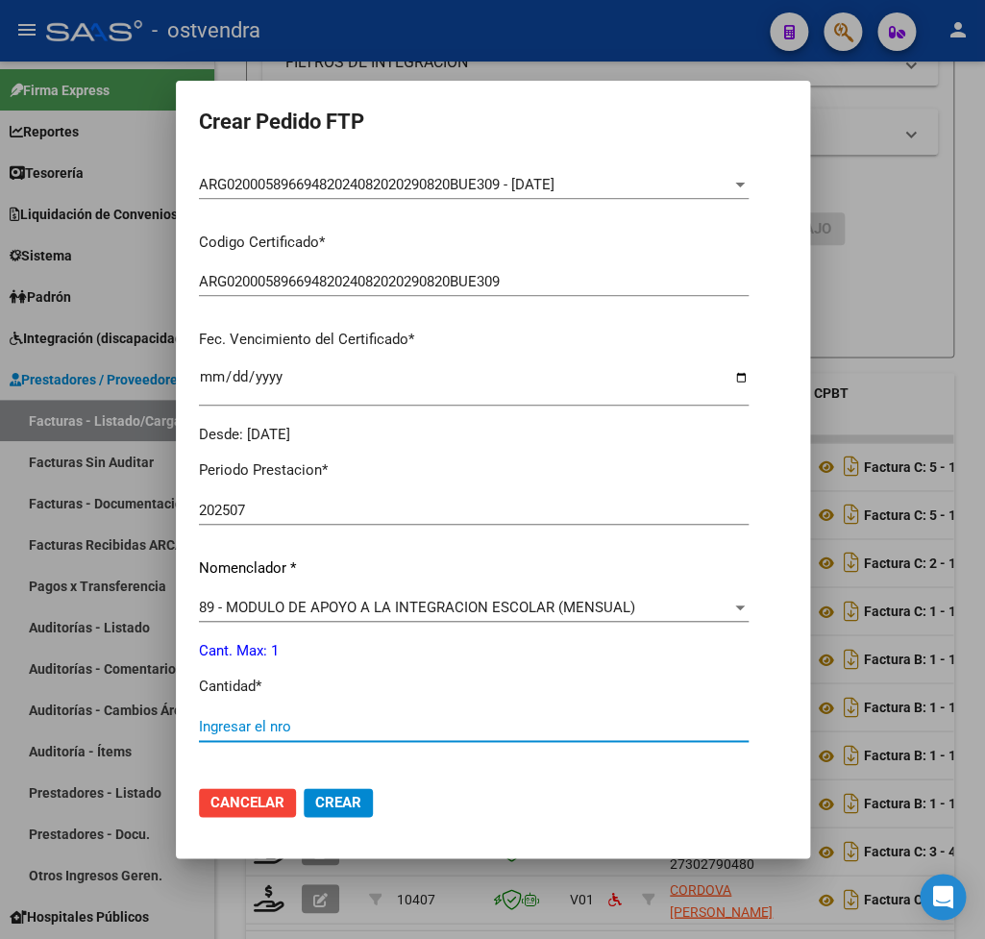
click at [287, 718] on input "Ingresar el nro" at bounding box center [474, 726] width 550 height 17
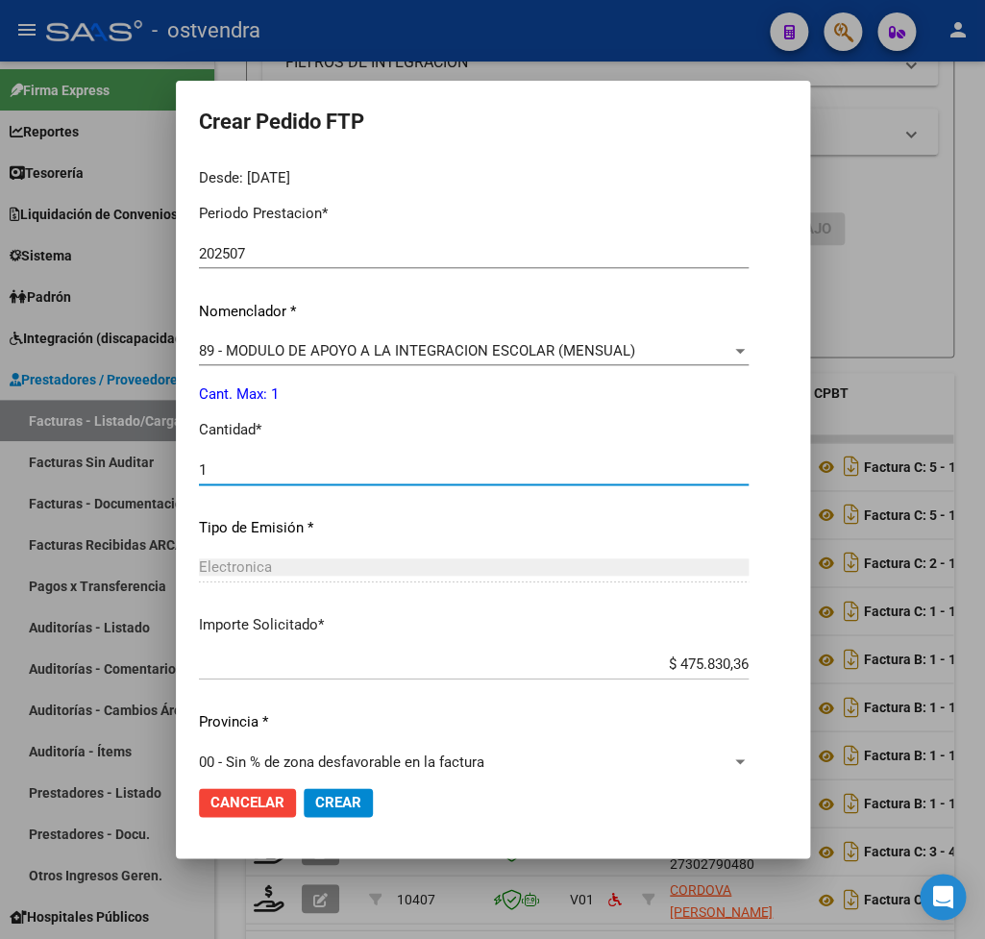
scroll to position [607, 0]
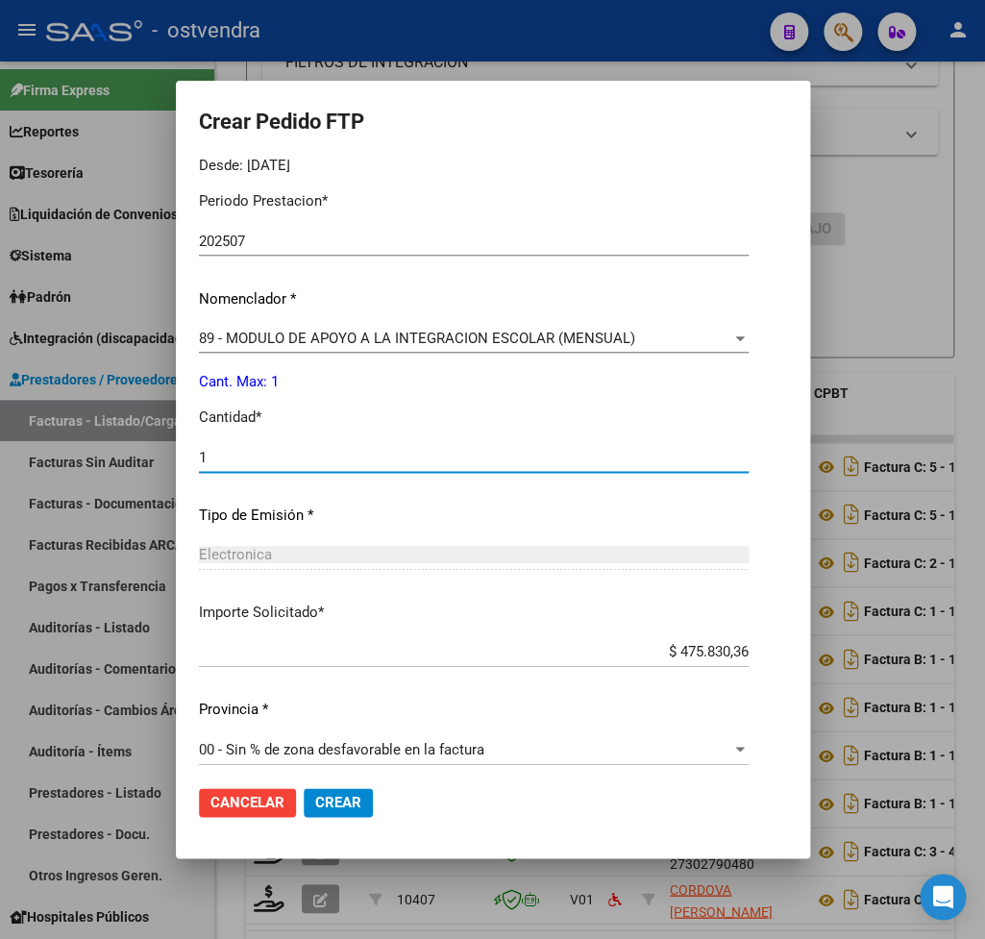
type input "1"
click at [323, 796] on span "Crear" at bounding box center [338, 802] width 46 height 17
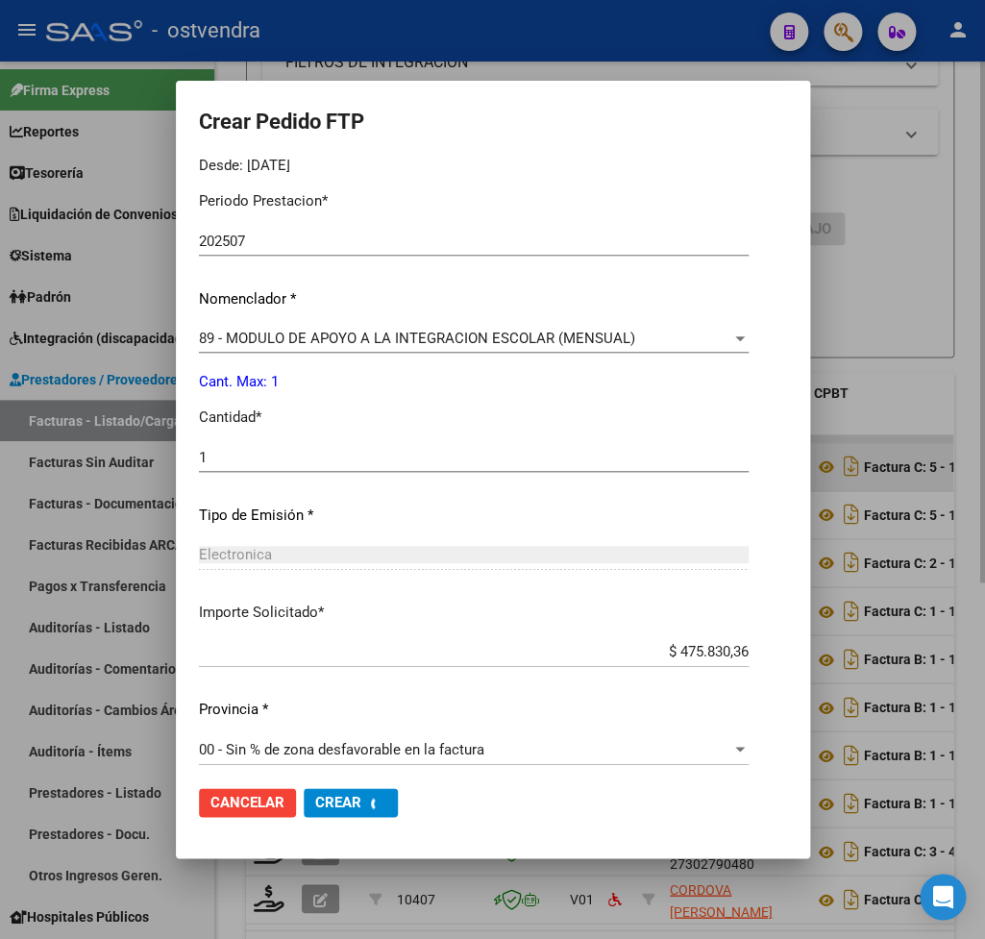
scroll to position [0, 0]
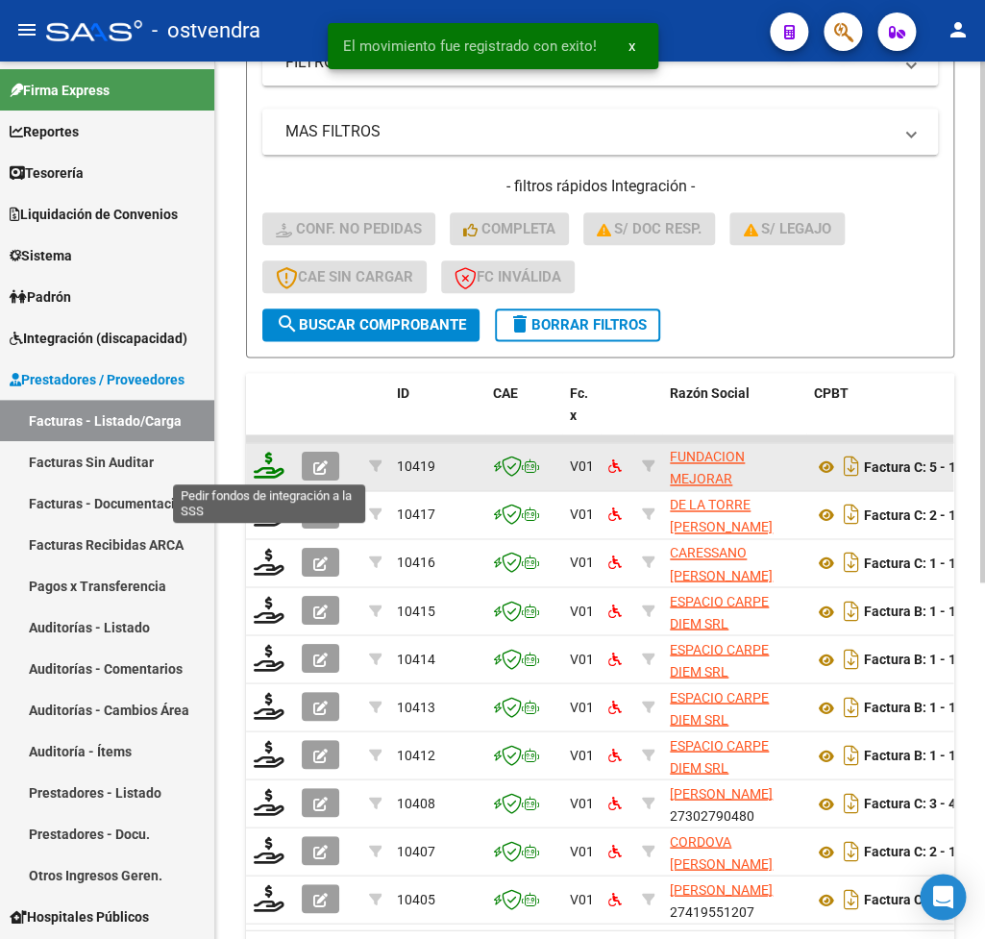
click at [270, 463] on icon at bounding box center [269, 465] width 31 height 27
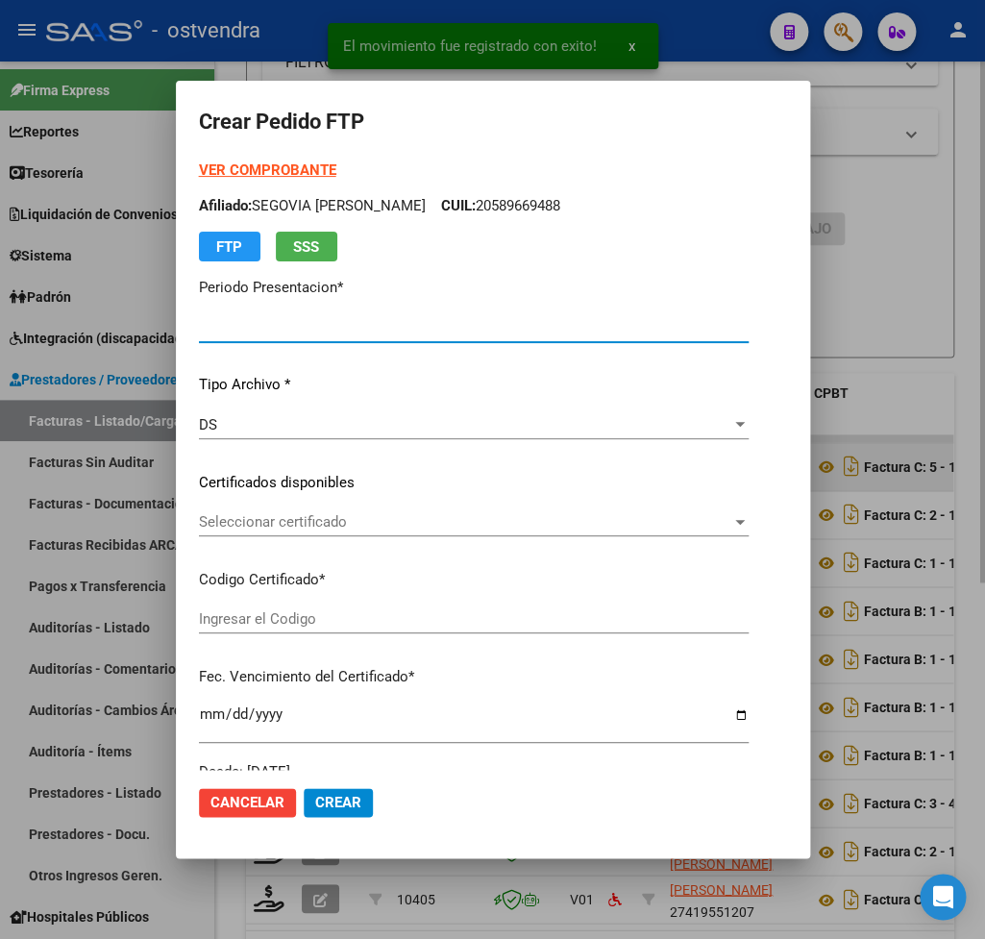
type input "202507"
type input "$ 475.830,36"
type input "ARG02000589669482024082020290820BUE309"
type input "2029-08-20"
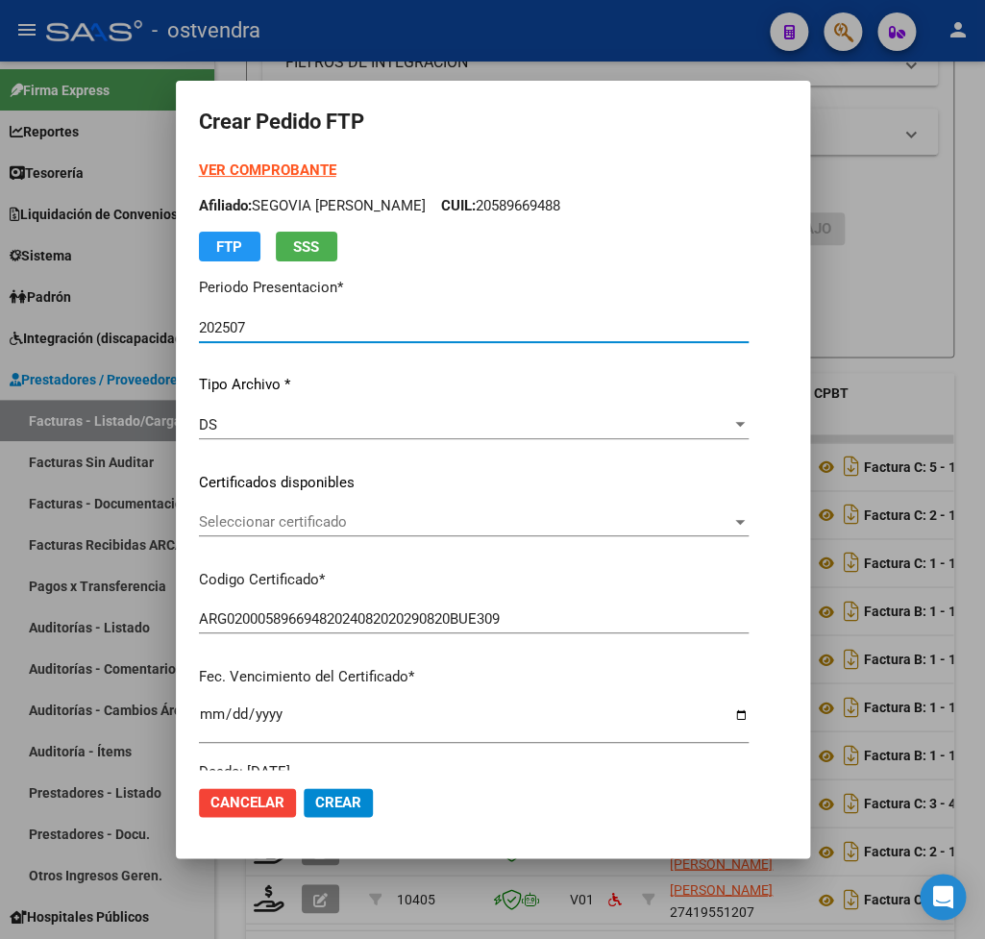
click at [313, 518] on span "Seleccionar certificado" at bounding box center [465, 521] width 533 height 17
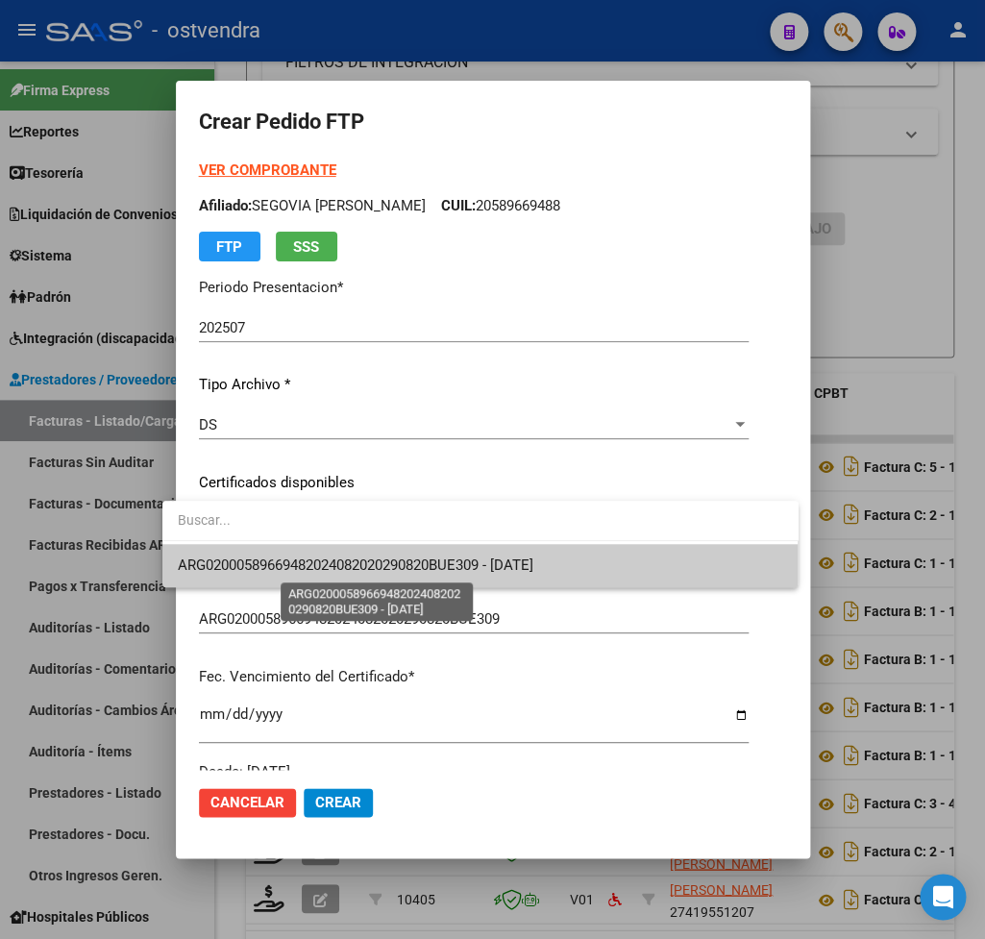
click at [320, 568] on span "ARG02000589669482024082020290820BUE309 - 2029-08-20" at bounding box center [356, 565] width 356 height 17
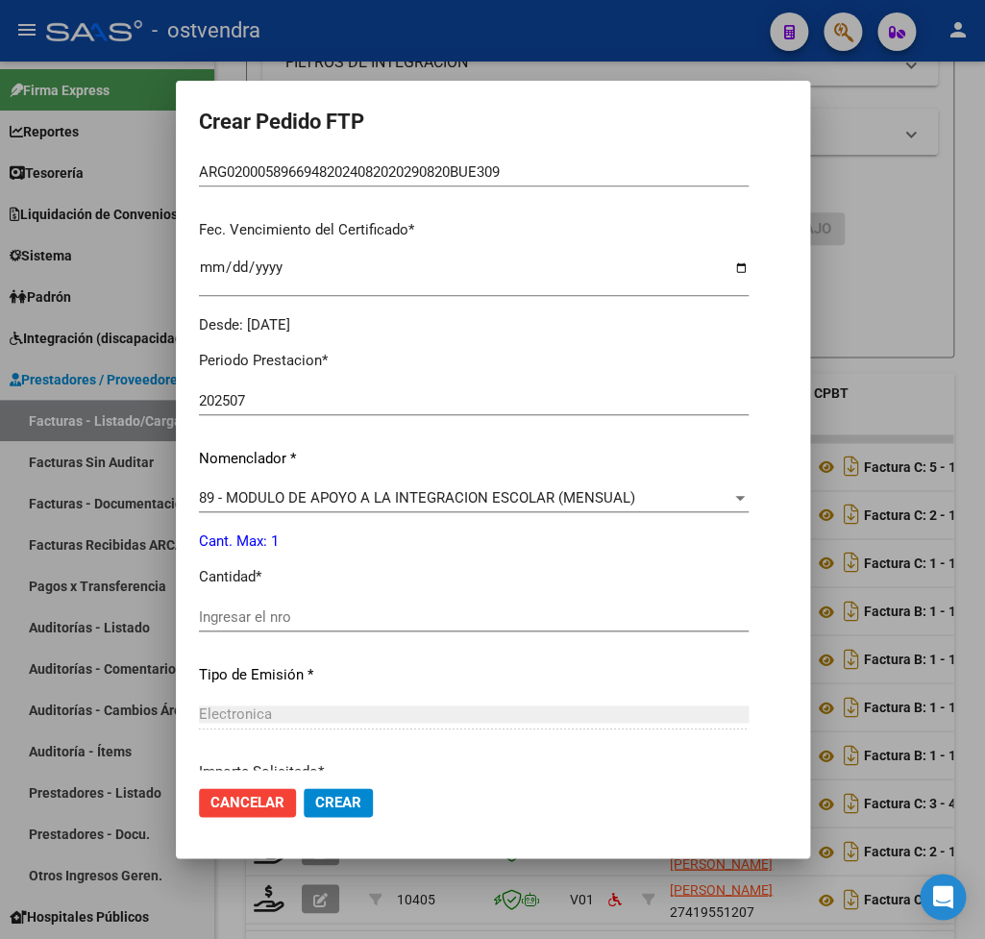
scroll to position [450, 0]
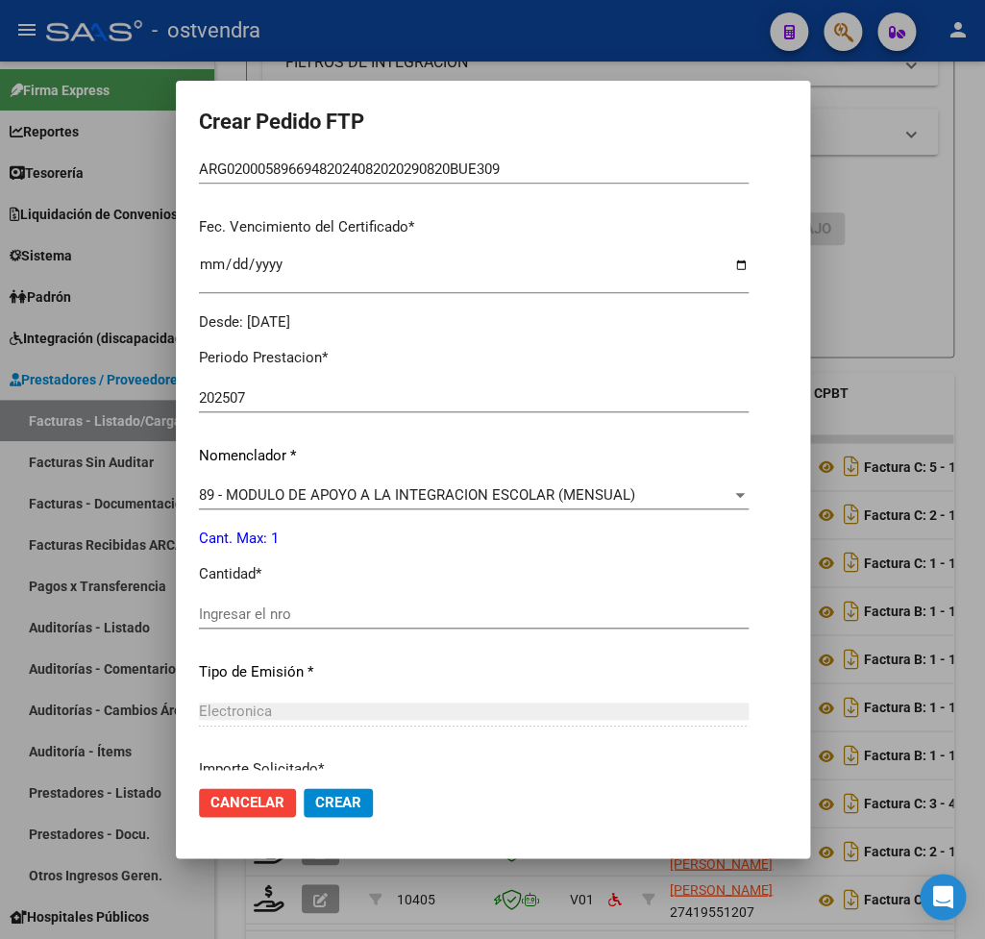
click at [262, 600] on div "Ingresar el nro" at bounding box center [474, 614] width 550 height 29
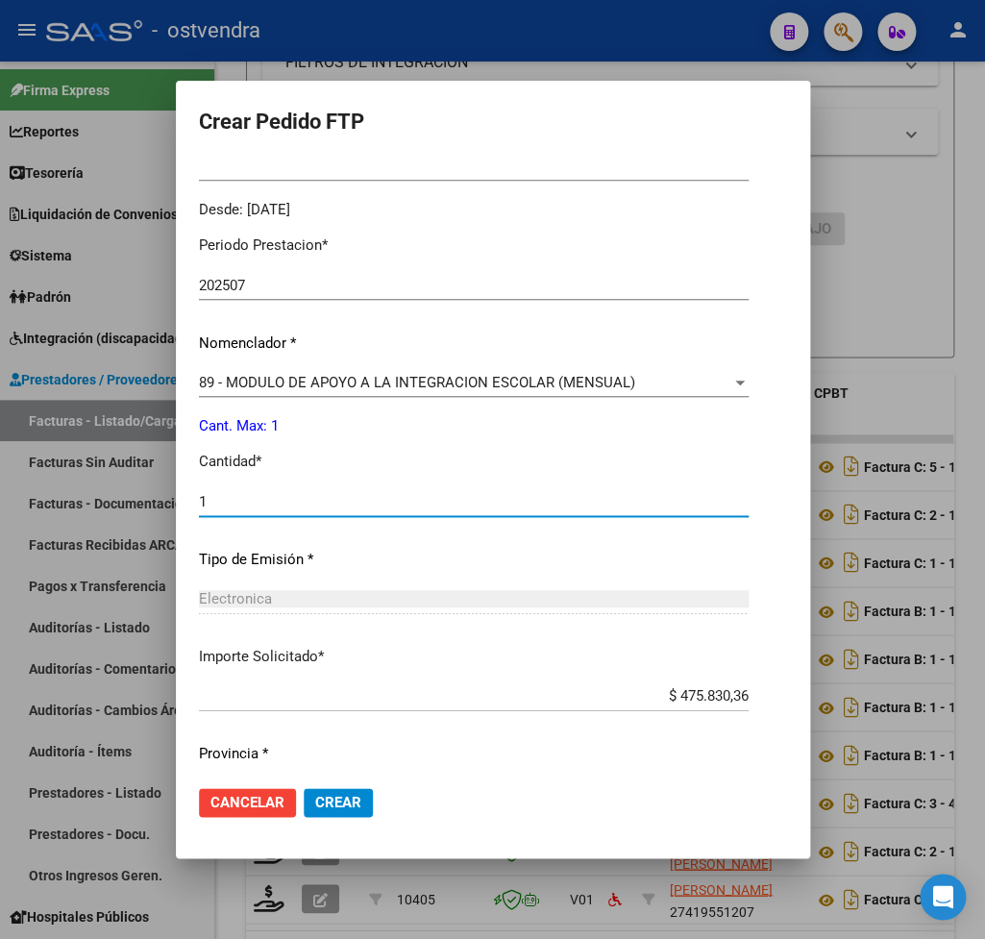
scroll to position [607, 0]
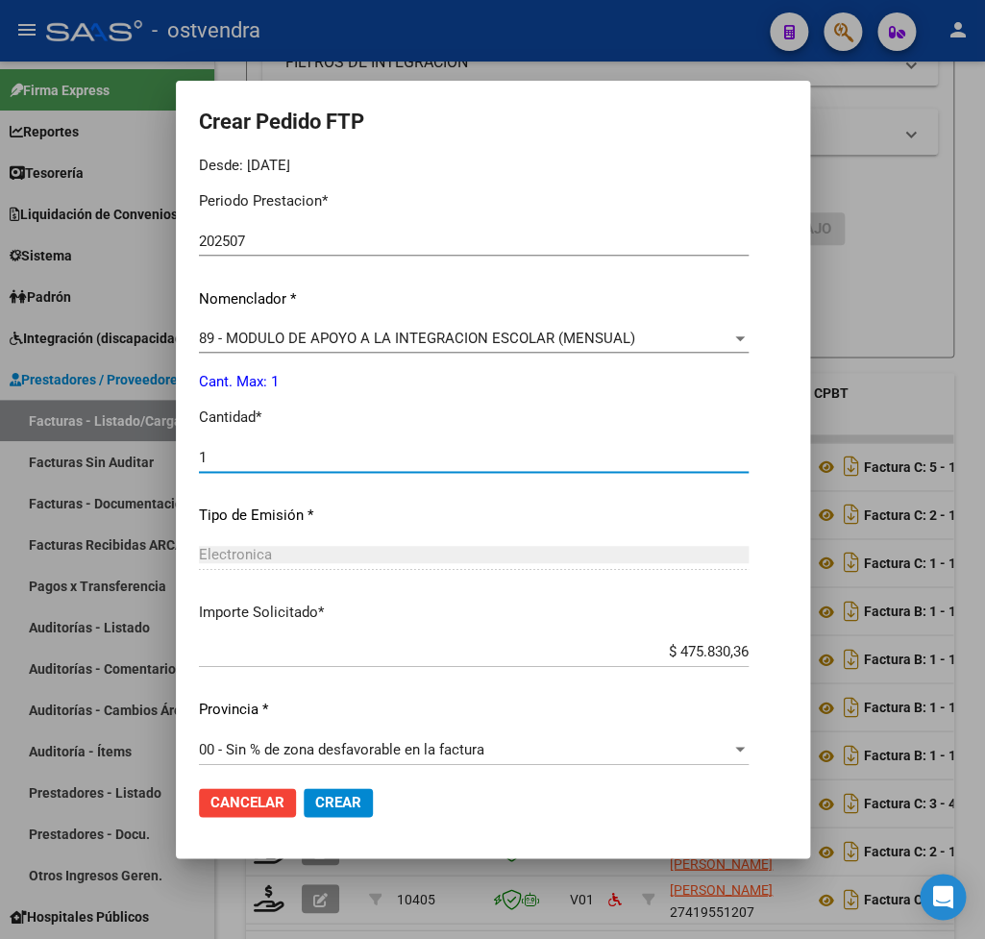
type input "1"
click at [336, 798] on span "Crear" at bounding box center [338, 802] width 46 height 17
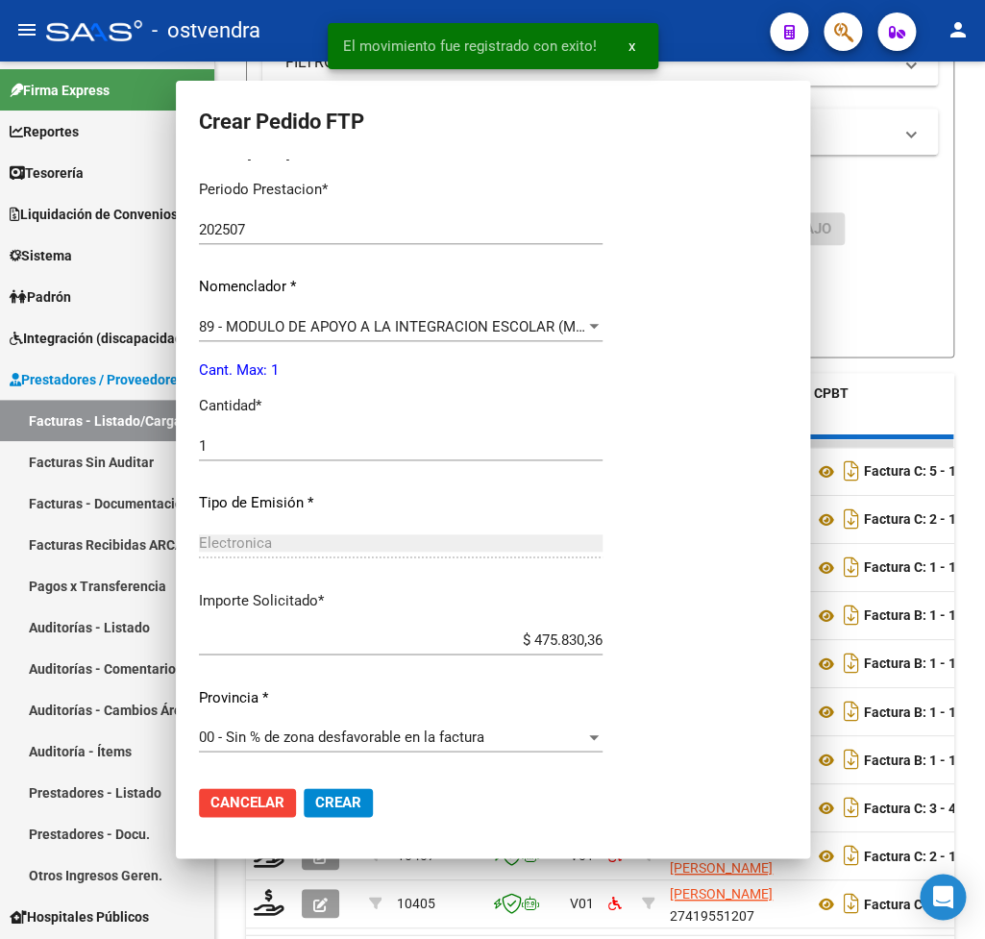
scroll to position [0, 0]
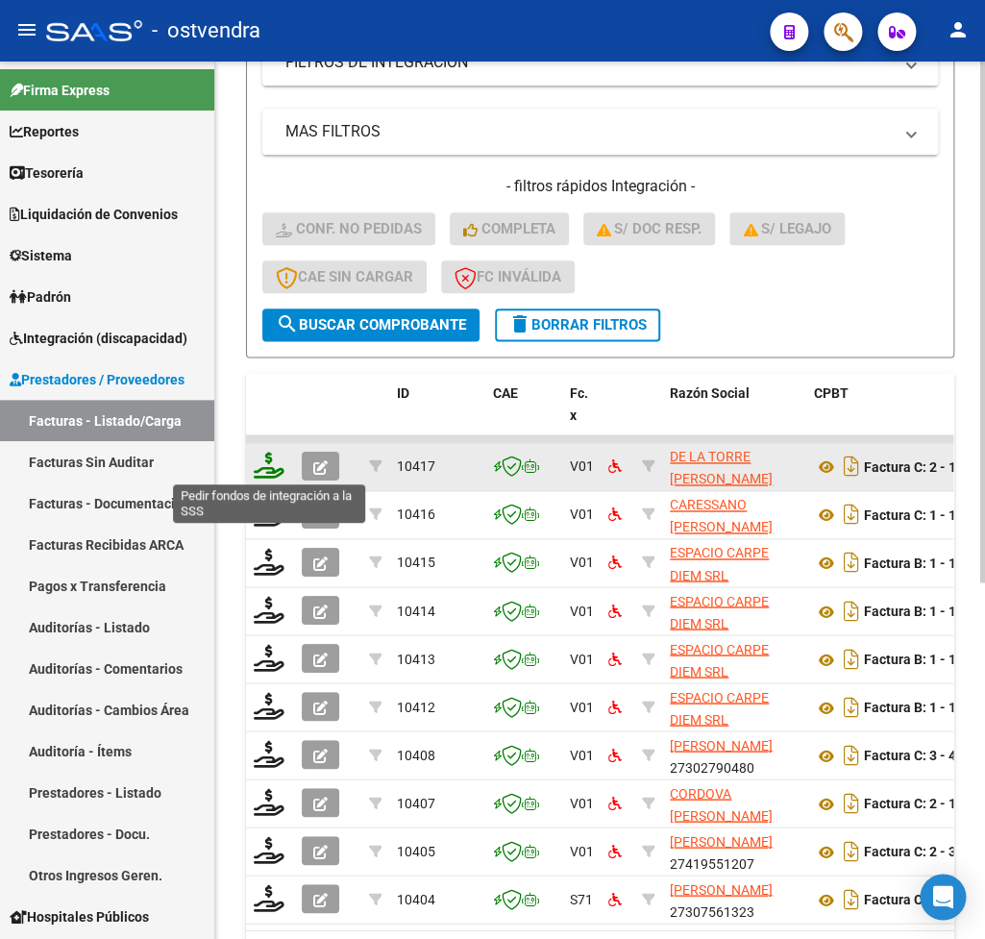
click at [276, 466] on icon at bounding box center [269, 465] width 31 height 27
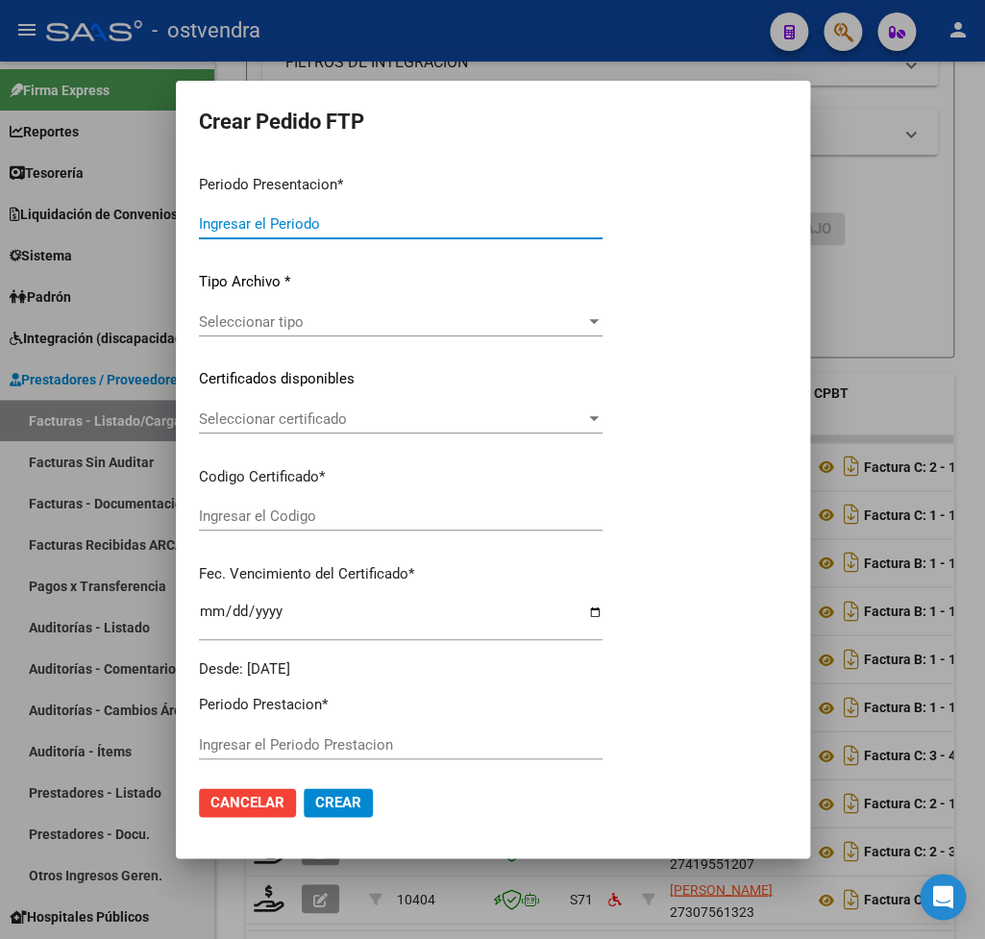
type input "202507"
type input "$ 98.964,88"
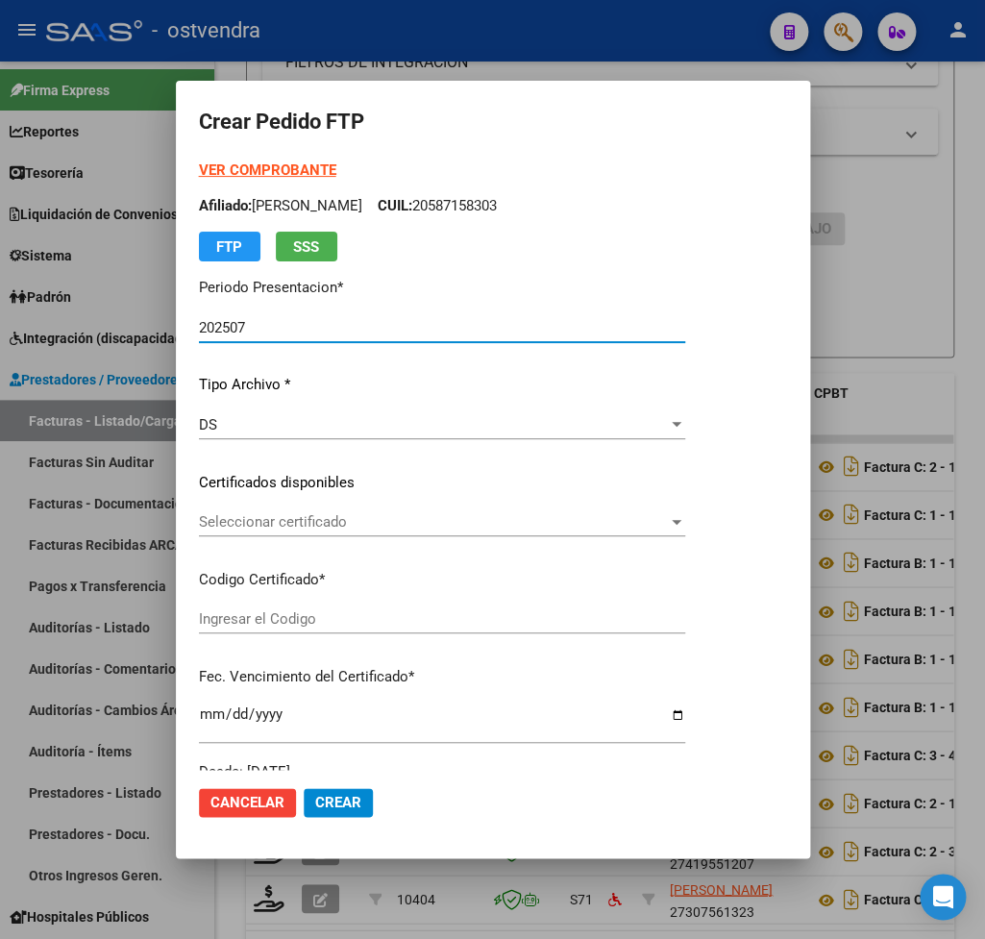
type input "ARG02000587158302024072520270725BUE415"
type input "2027-07-25"
click at [244, 169] on strong "VER COMPROBANTE" at bounding box center [267, 170] width 137 height 17
click at [283, 519] on span "Seleccionar certificado" at bounding box center [433, 521] width 469 height 17
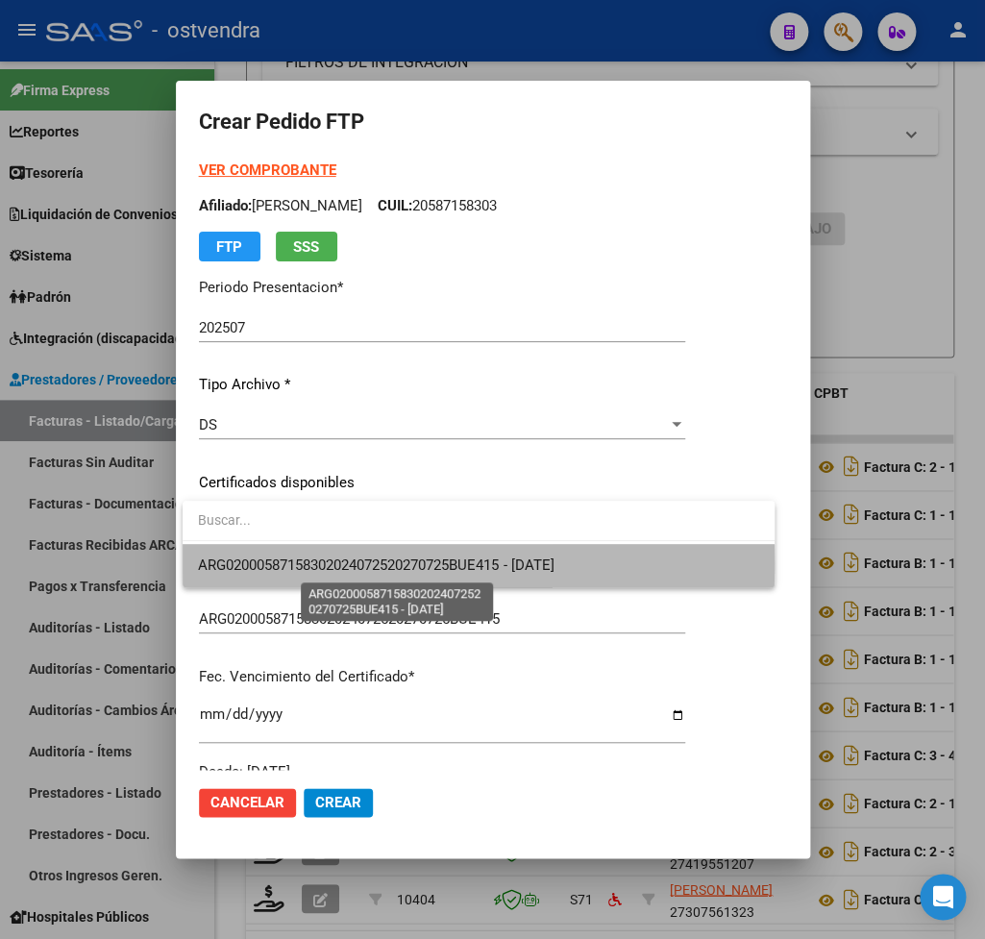
click at [297, 562] on span "ARG02000587158302024072520270725BUE415 - 2027-07-25" at bounding box center [376, 565] width 356 height 17
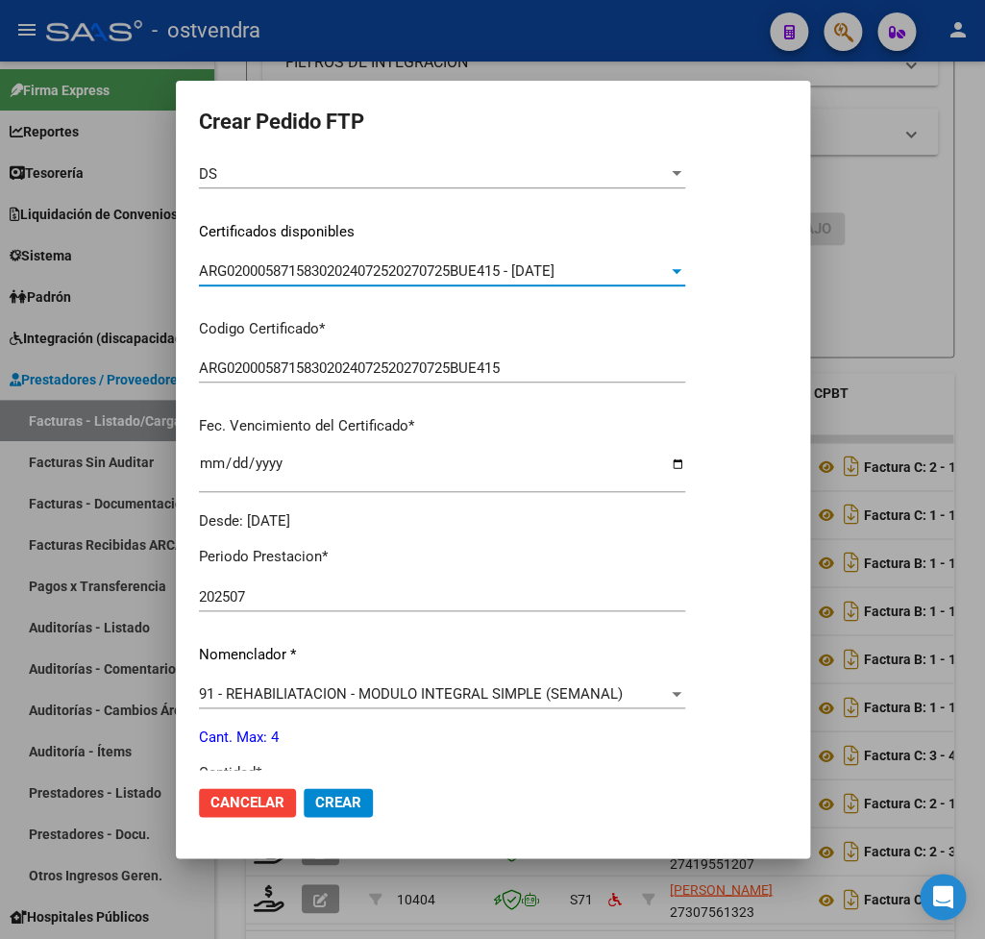
scroll to position [337, 0]
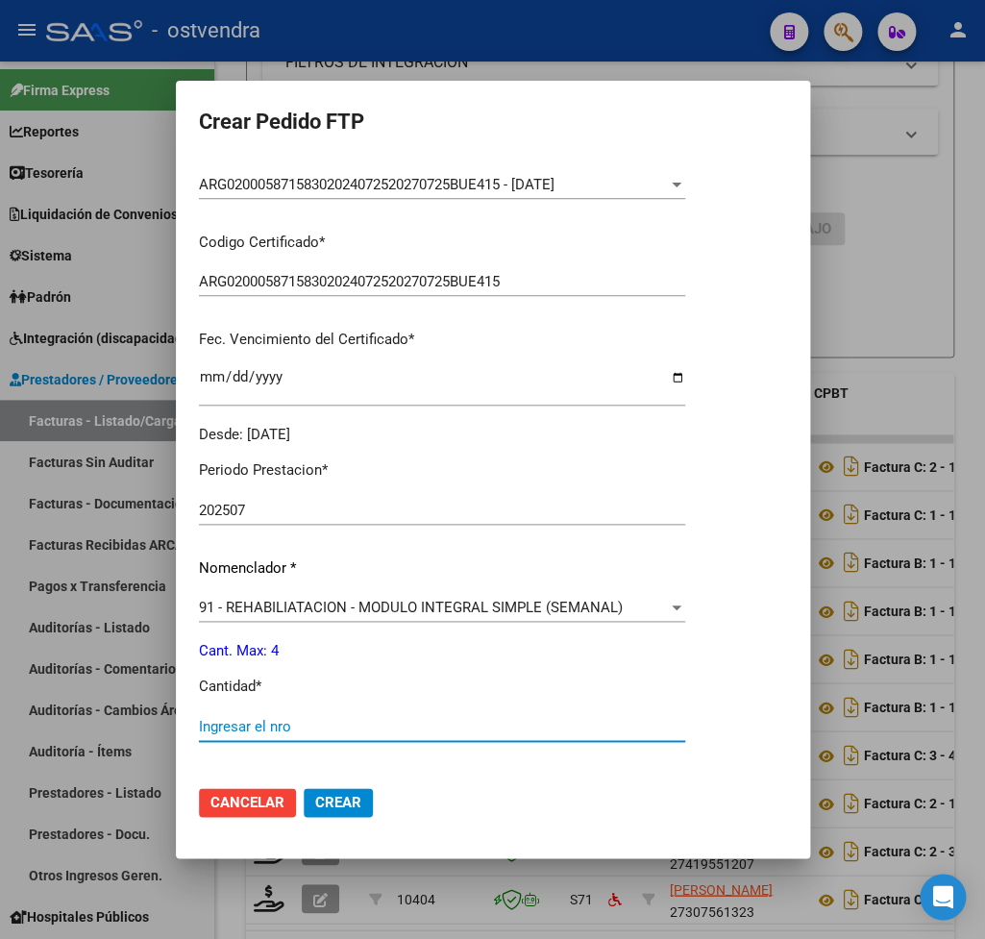
click at [280, 718] on input "Ingresar el nro" at bounding box center [442, 726] width 486 height 17
type input "4"
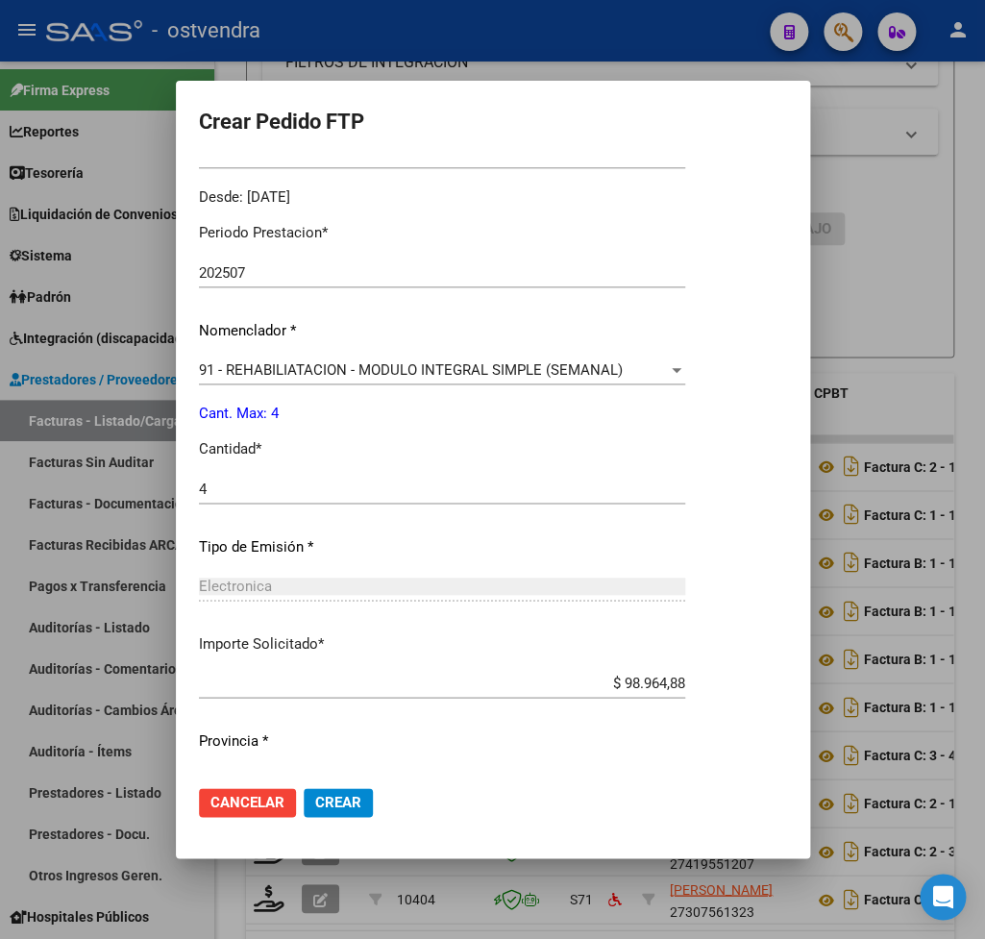
scroll to position [607, 0]
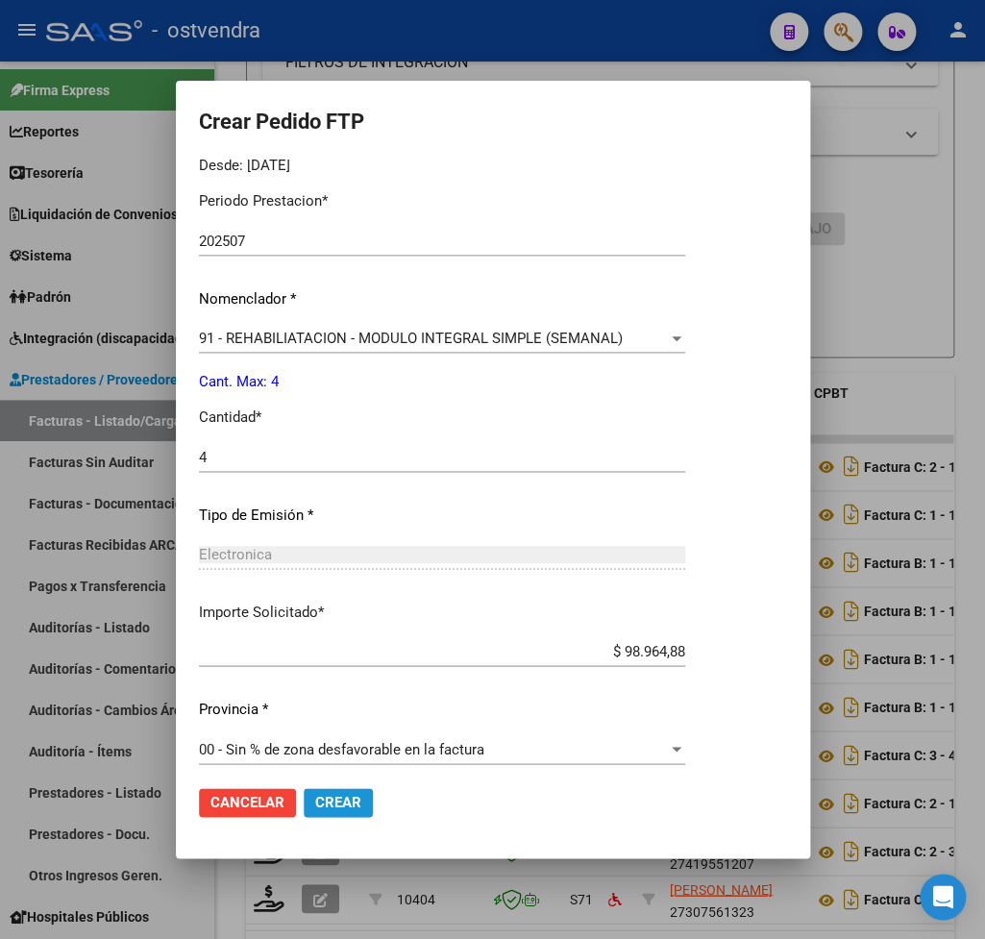
click at [348, 798] on span "Crear" at bounding box center [338, 802] width 46 height 17
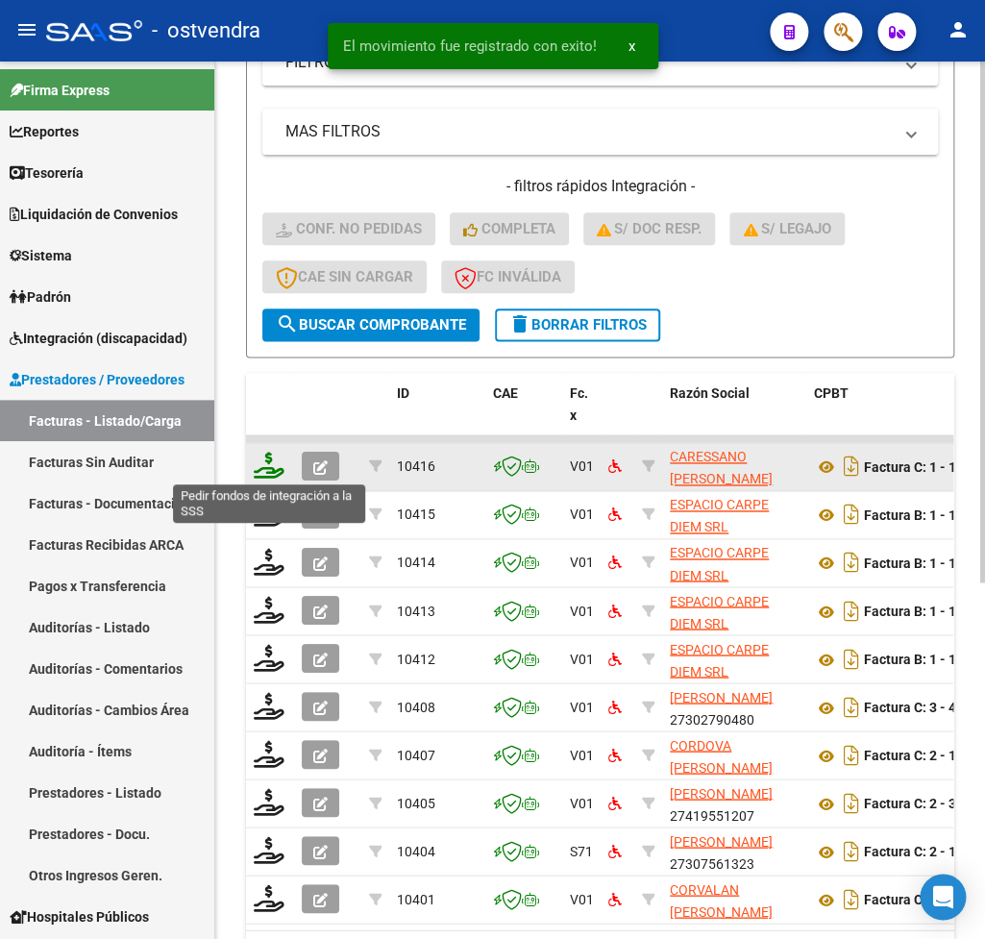
click at [271, 464] on icon at bounding box center [269, 465] width 31 height 27
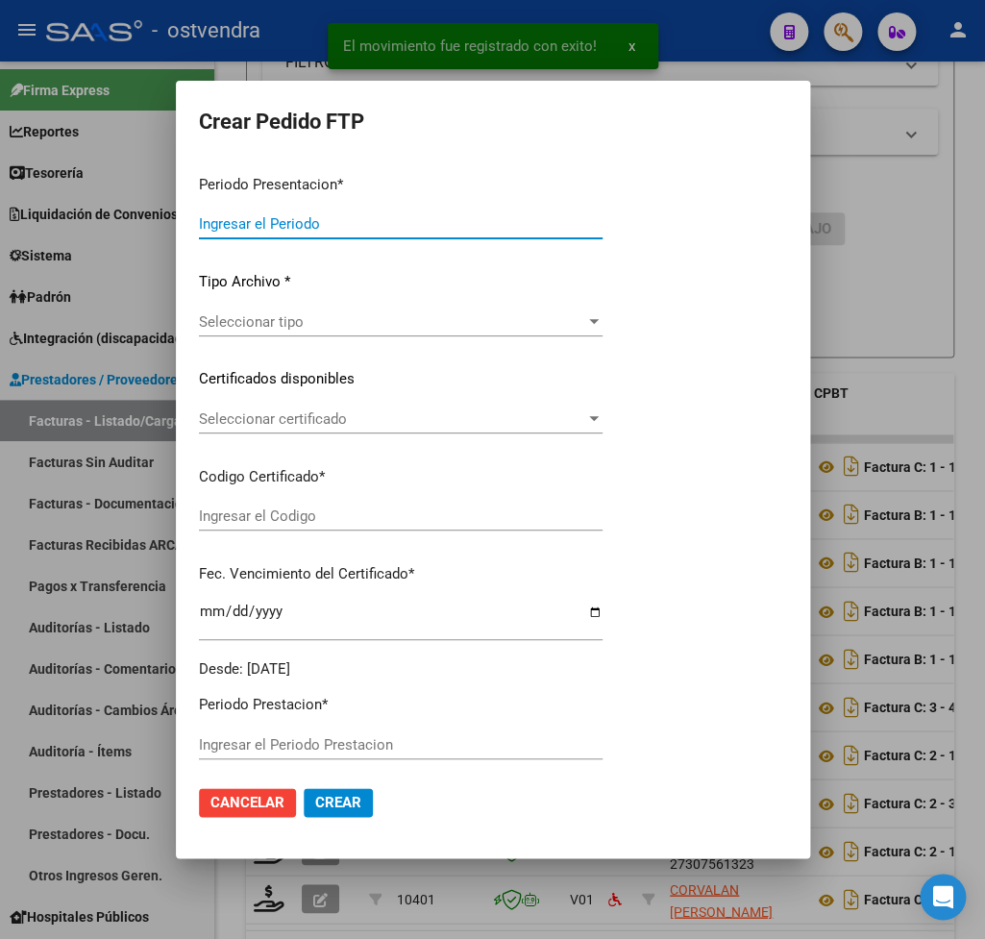
type input "202507"
type input "$ 98.964,88"
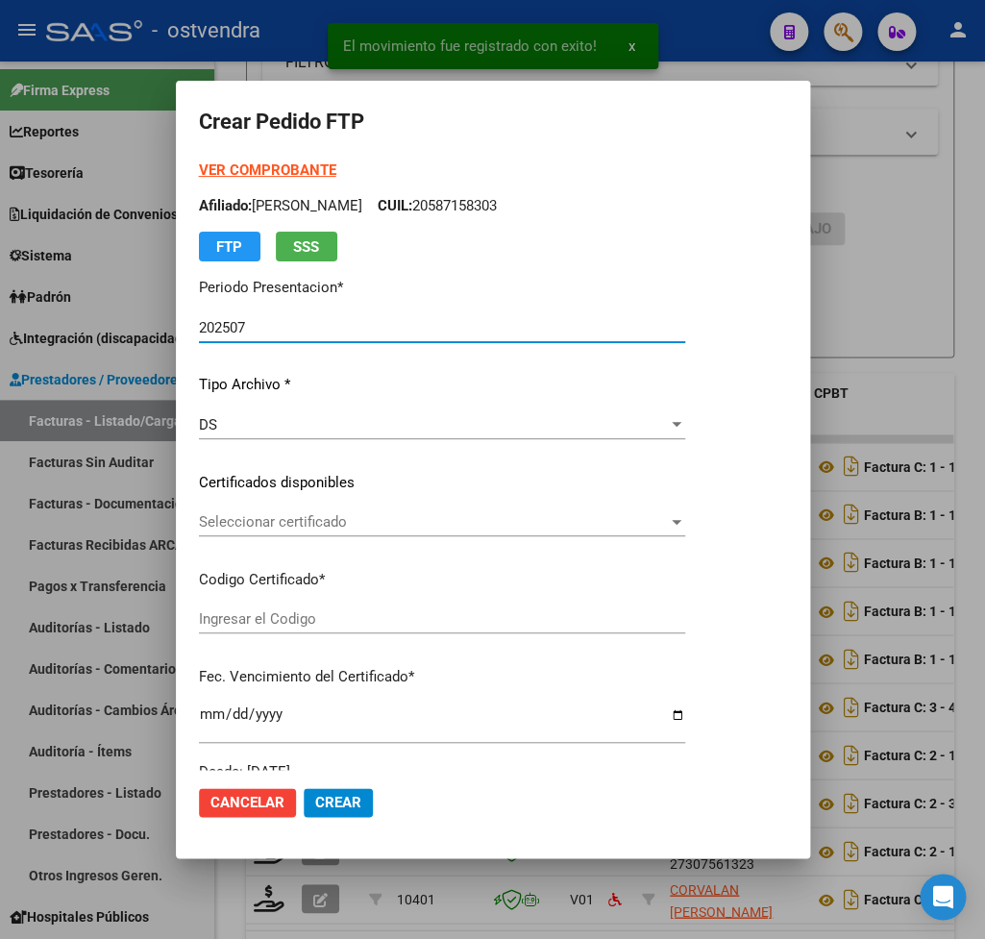
type input "ARG02000587158302024072520270725BUE415"
type input "2027-07-25"
click at [254, 172] on strong "VER COMPROBANTE" at bounding box center [267, 170] width 137 height 17
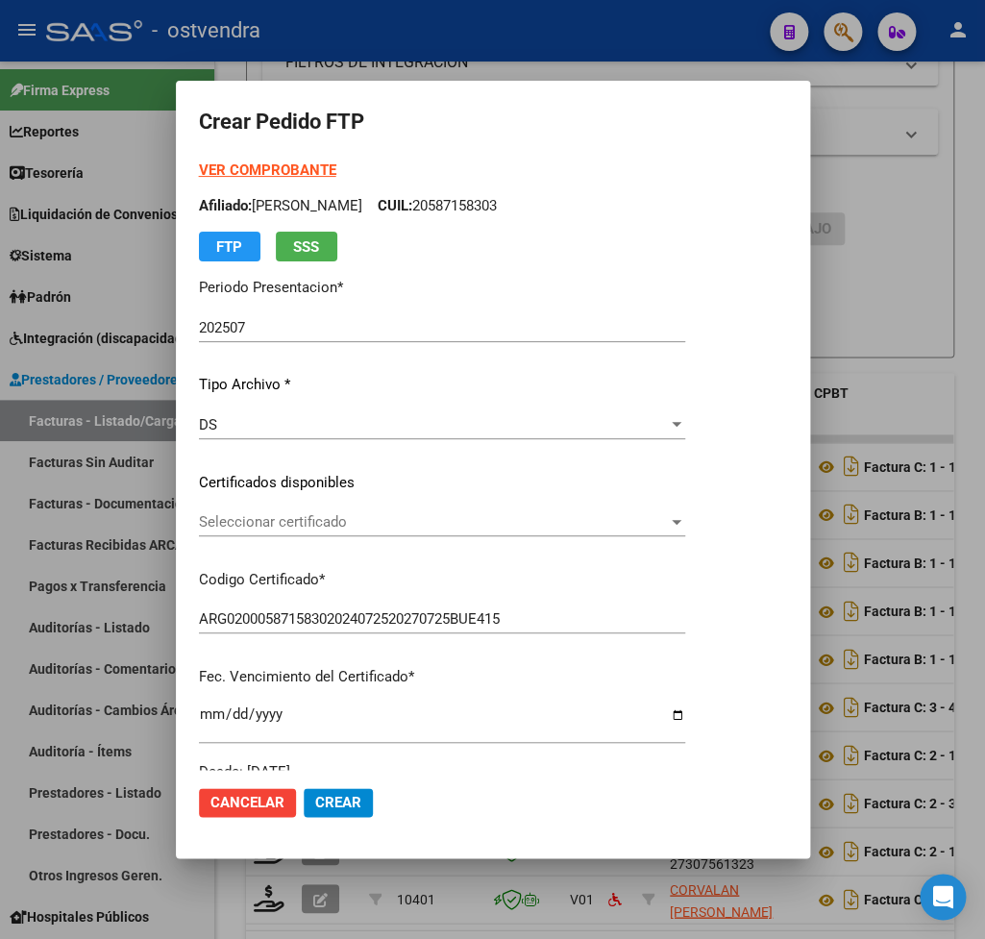
click at [313, 522] on span "Seleccionar certificado" at bounding box center [433, 521] width 469 height 17
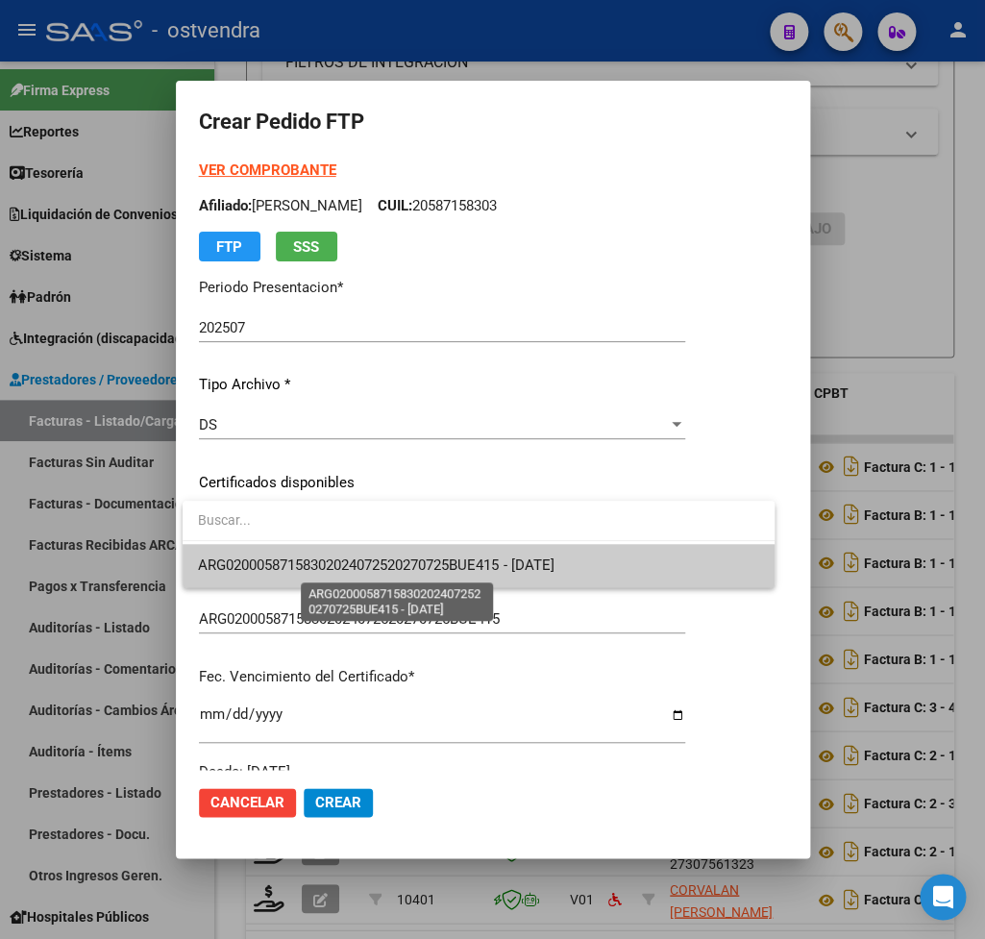
click at [303, 559] on span "ARG02000587158302024072520270725BUE415 - 2027-07-25" at bounding box center [376, 565] width 356 height 17
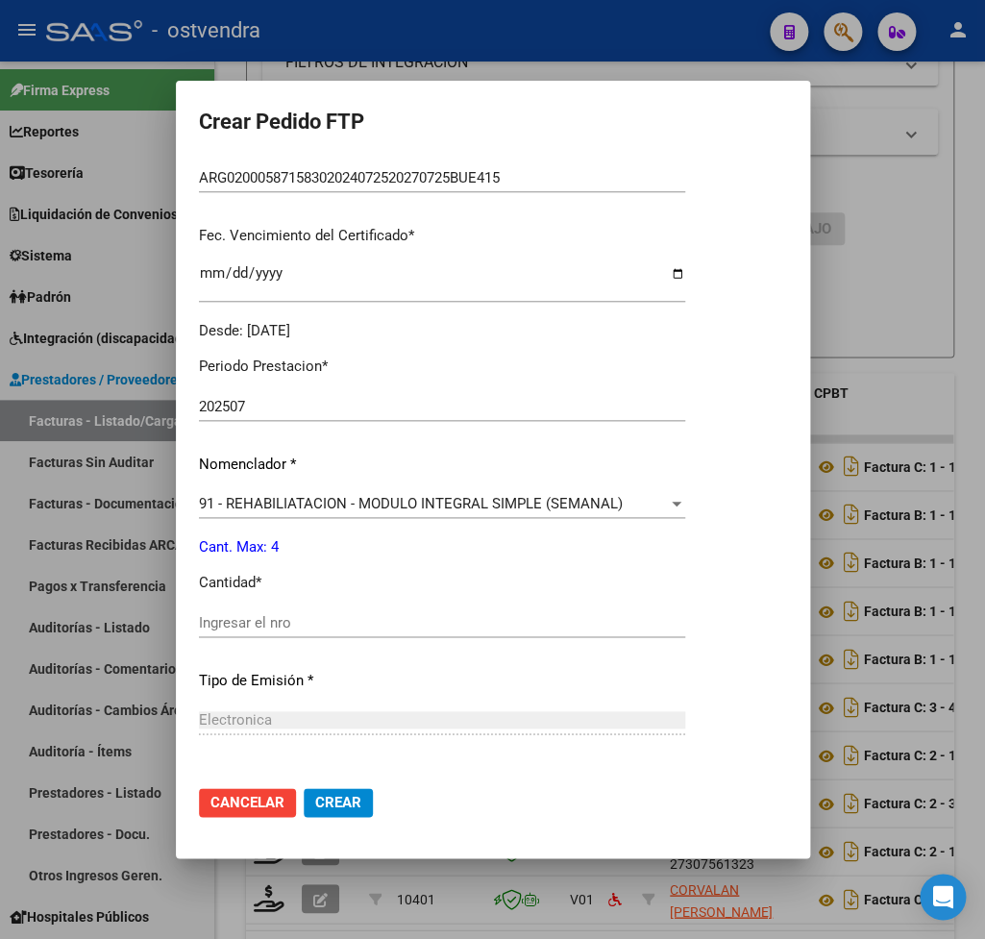
scroll to position [450, 0]
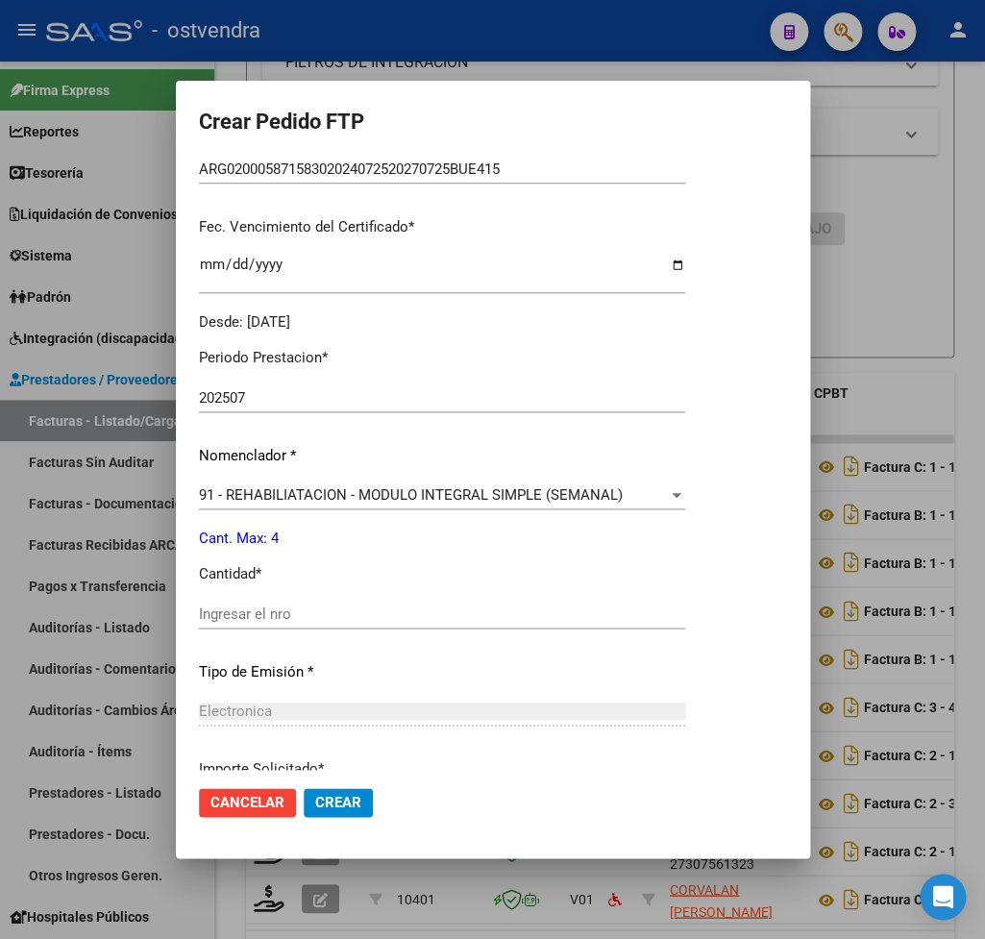
click at [296, 608] on input "Ingresar el nro" at bounding box center [442, 614] width 486 height 17
type input "4"
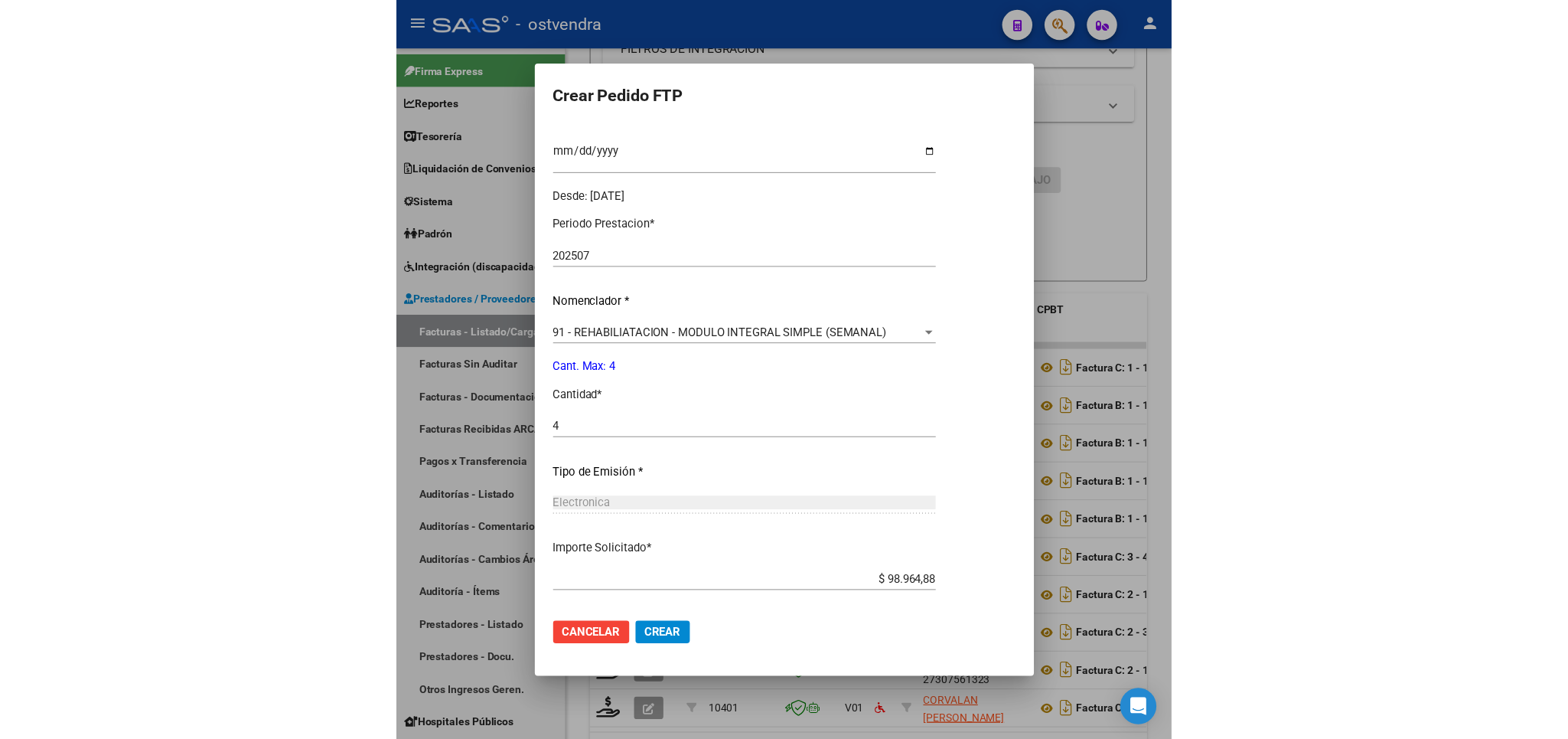
scroll to position [483, 0]
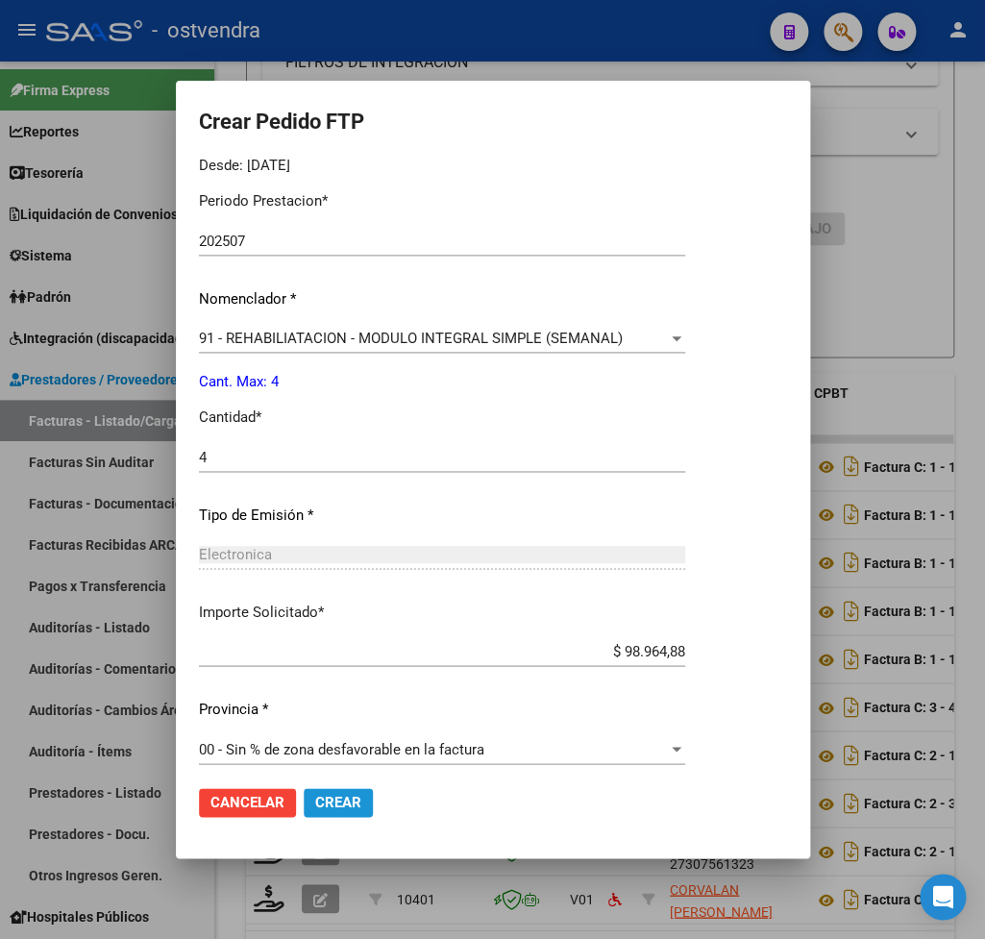
click at [340, 802] on span "Crear" at bounding box center [338, 802] width 46 height 17
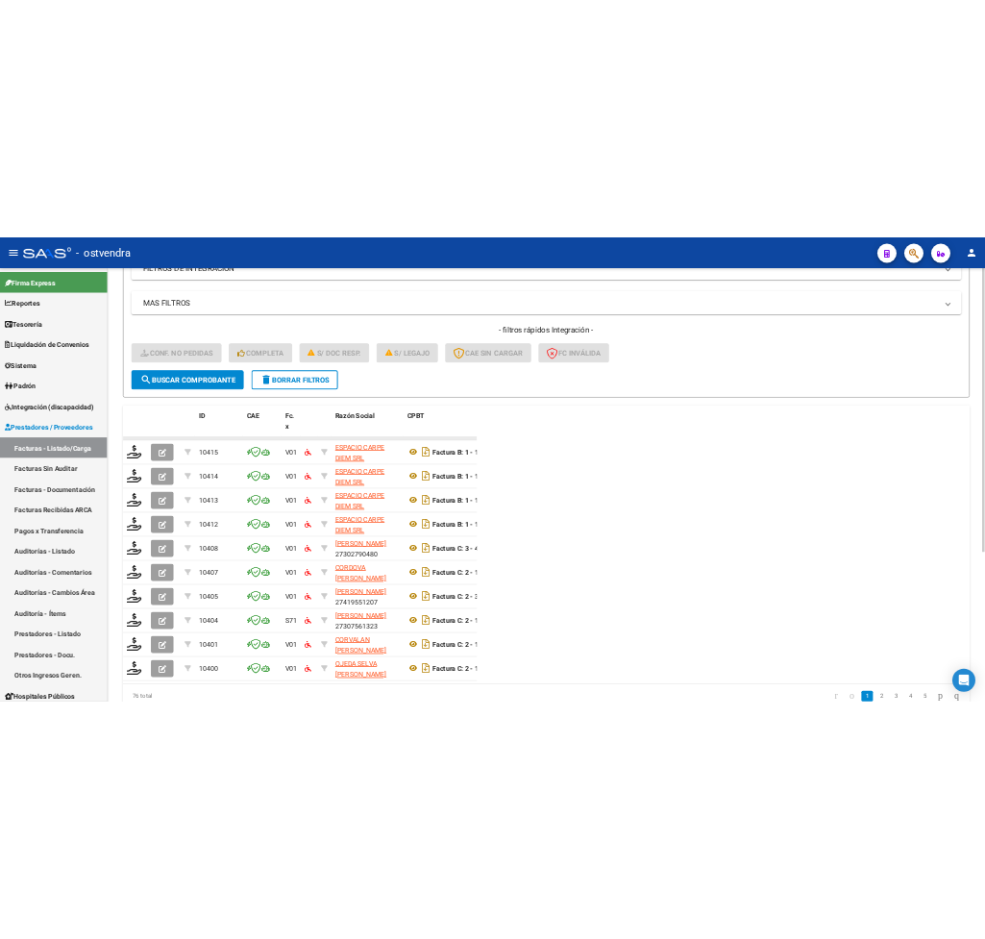
scroll to position [476, 0]
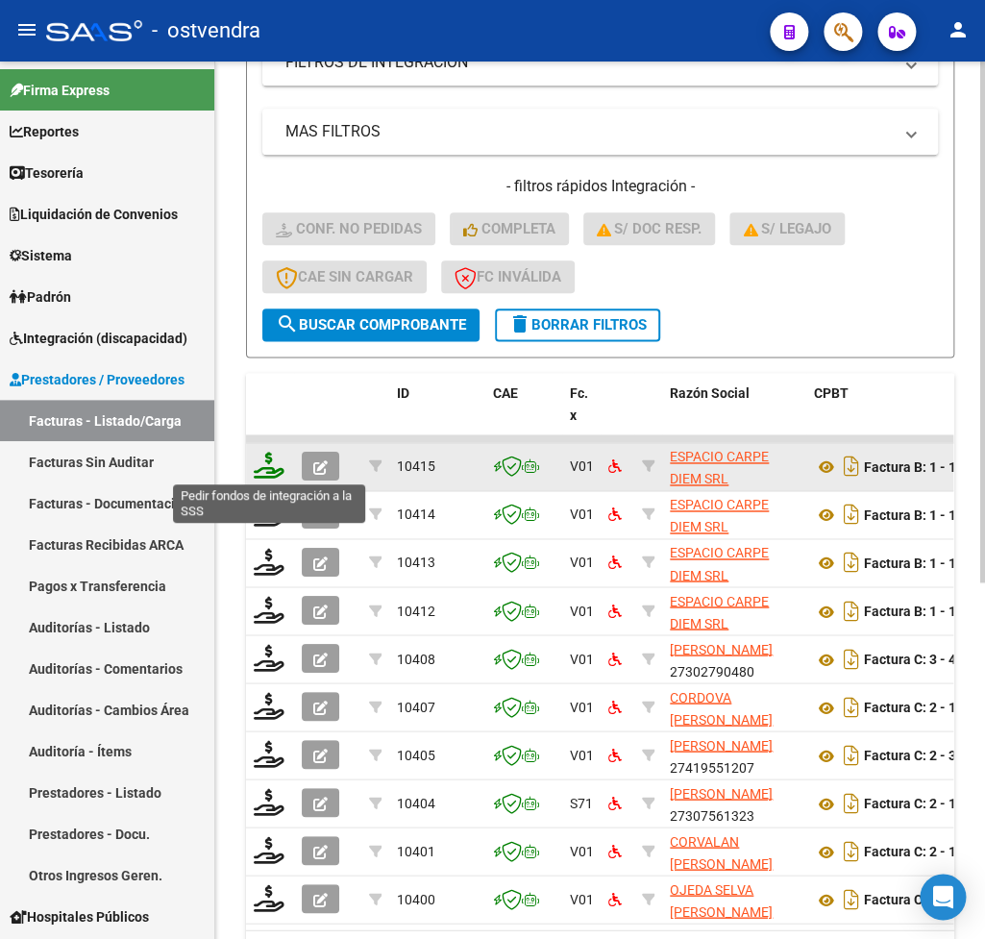
click at [262, 467] on icon at bounding box center [269, 465] width 31 height 27
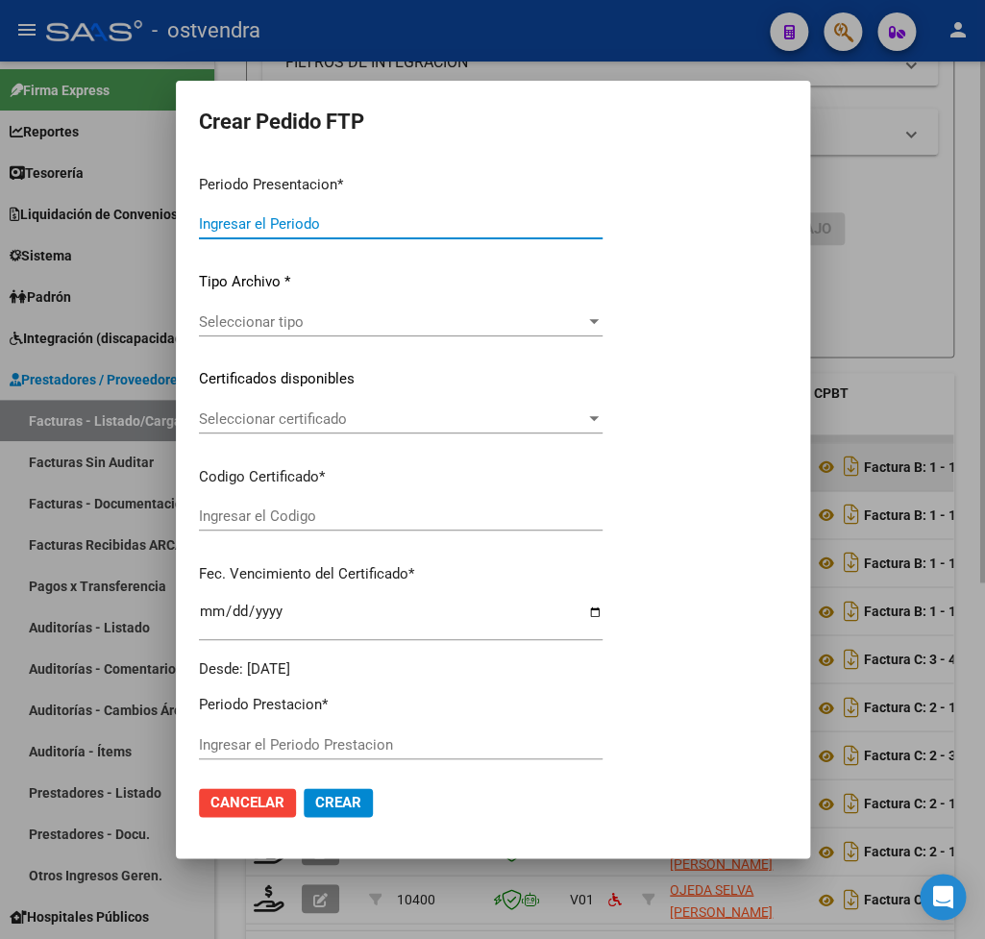
type input "202507"
type input "$ 435.376,56"
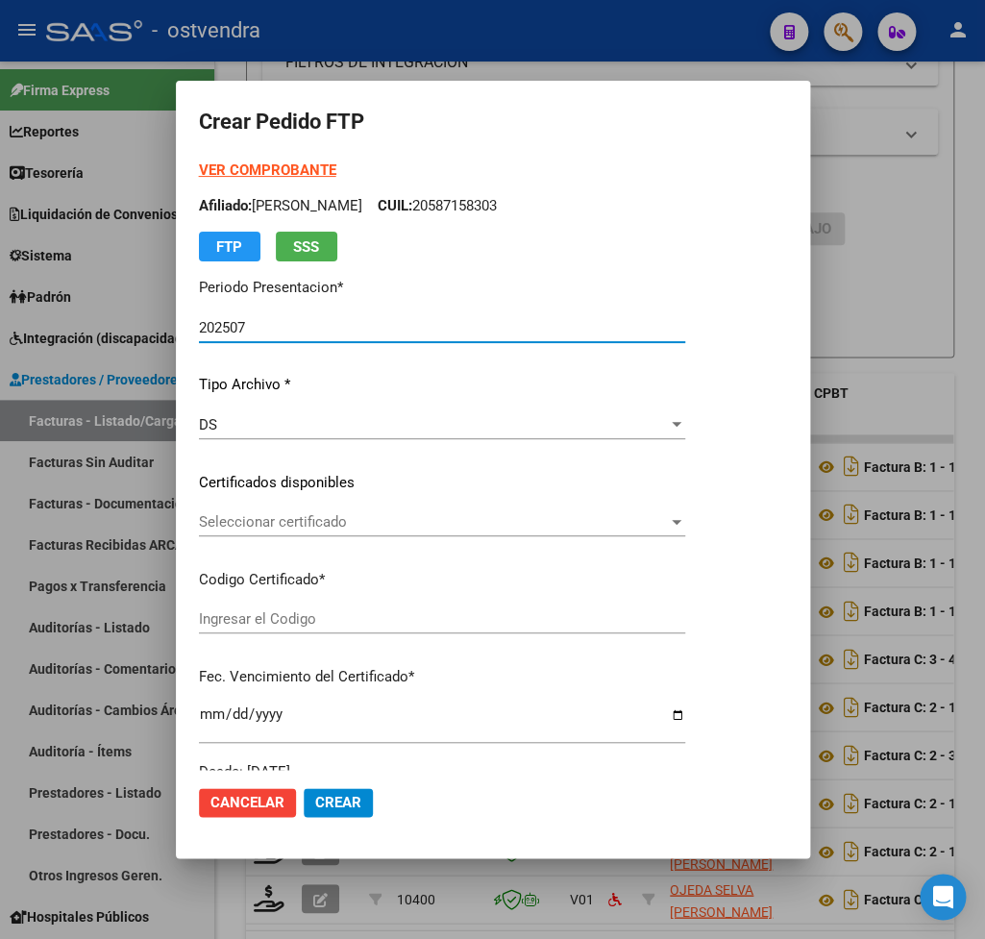
type input "ARG02000586223452024072920270729BUE439"
type input "2027-07-01"
click at [259, 163] on strong "VER COMPROBANTE" at bounding box center [267, 170] width 137 height 17
click at [317, 521] on span "Seleccionar certificado" at bounding box center [433, 521] width 469 height 17
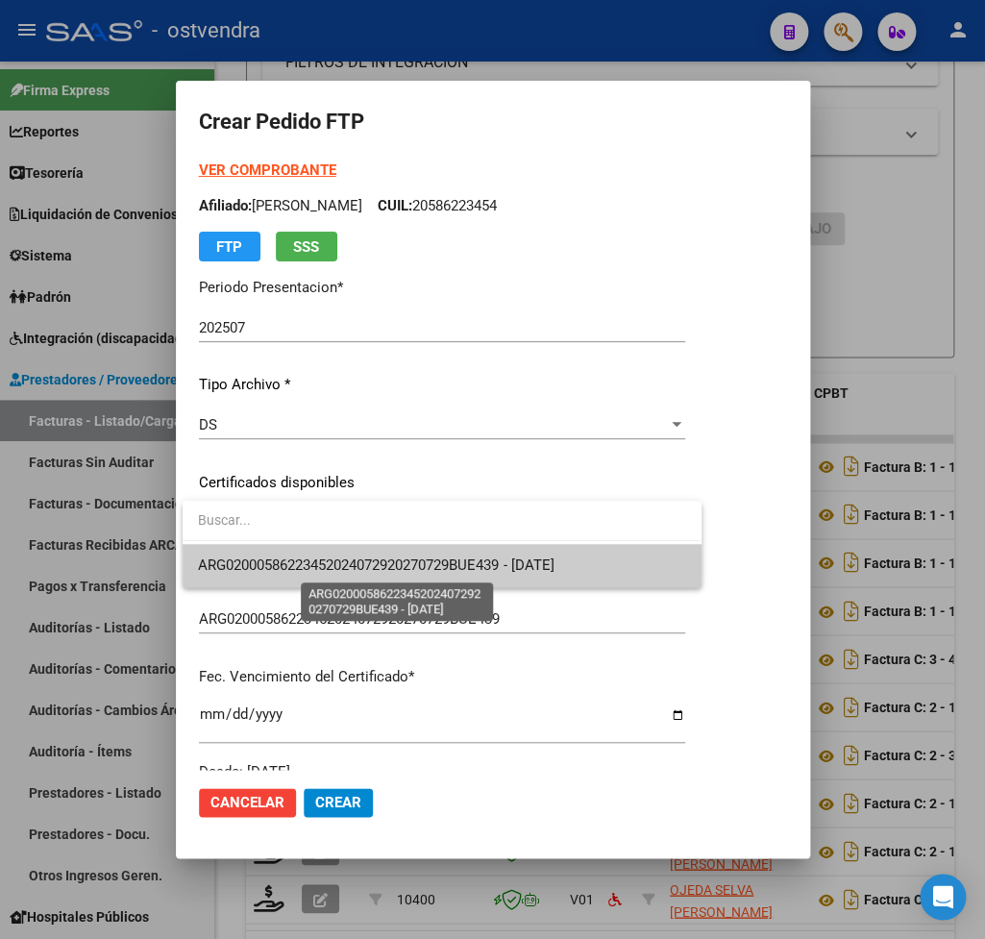
click at [317, 567] on span "ARG02000586223452024072920270729BUE439 - 2027-07-01" at bounding box center [376, 565] width 356 height 17
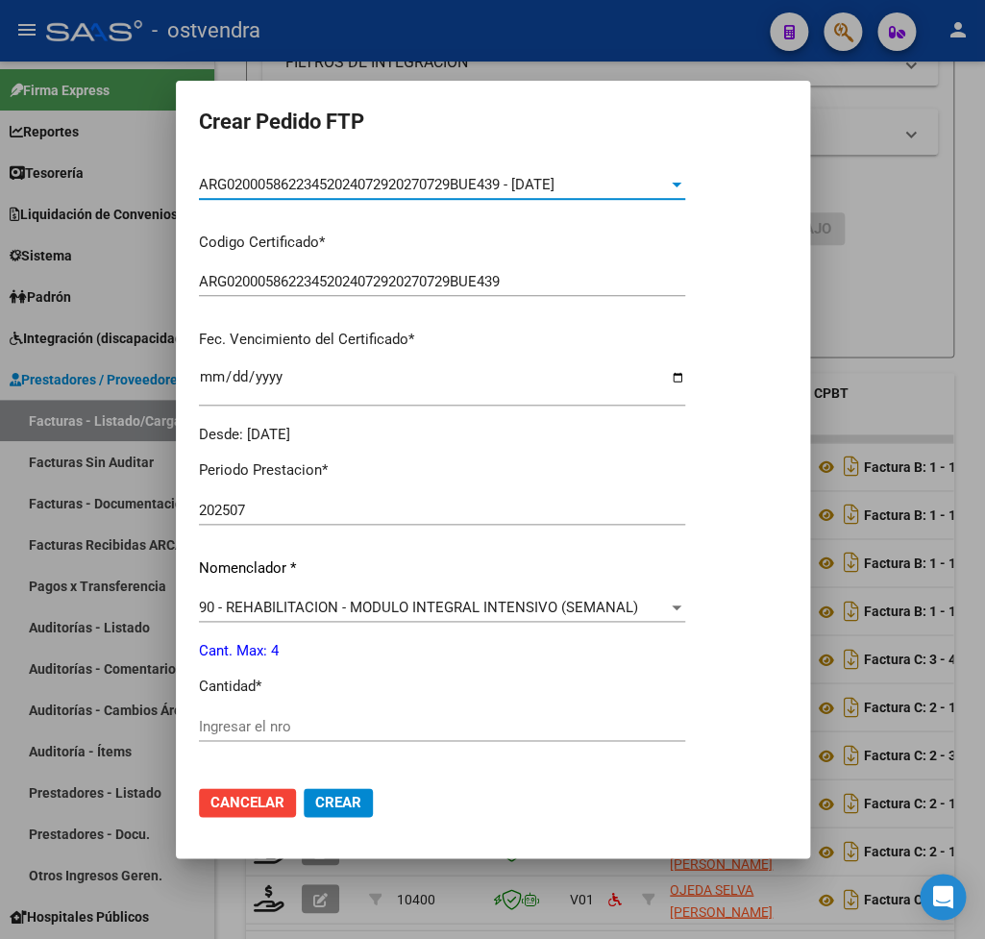
scroll to position [450, 0]
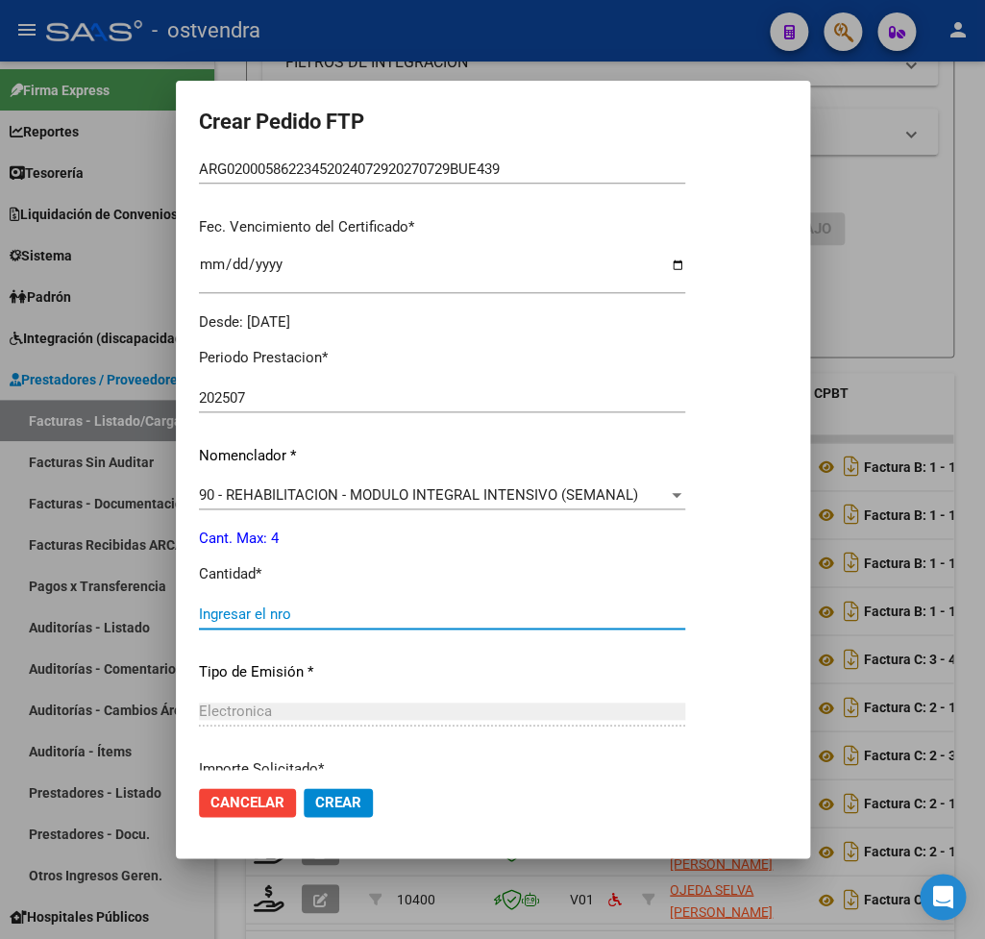
click at [317, 608] on input "Ingresar el nro" at bounding box center [442, 614] width 486 height 17
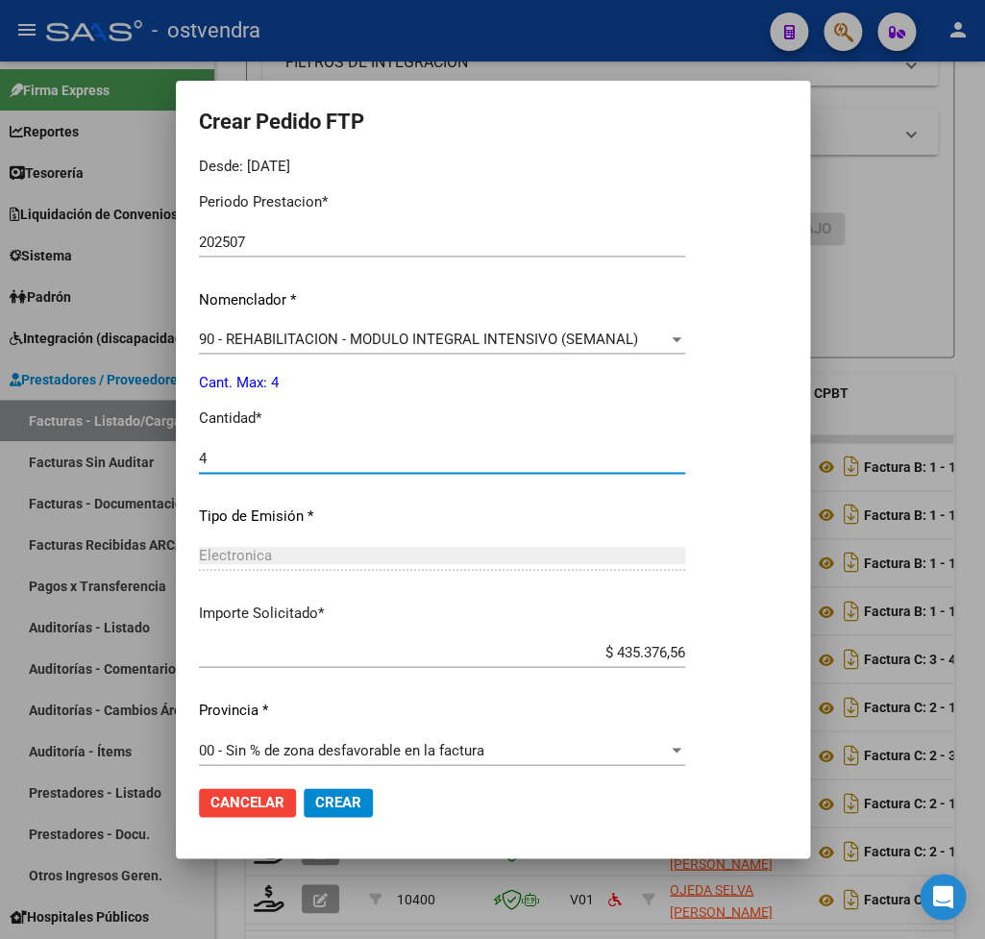
scroll to position [607, 0]
type input "4"
click at [357, 796] on span "Crear" at bounding box center [338, 802] width 46 height 17
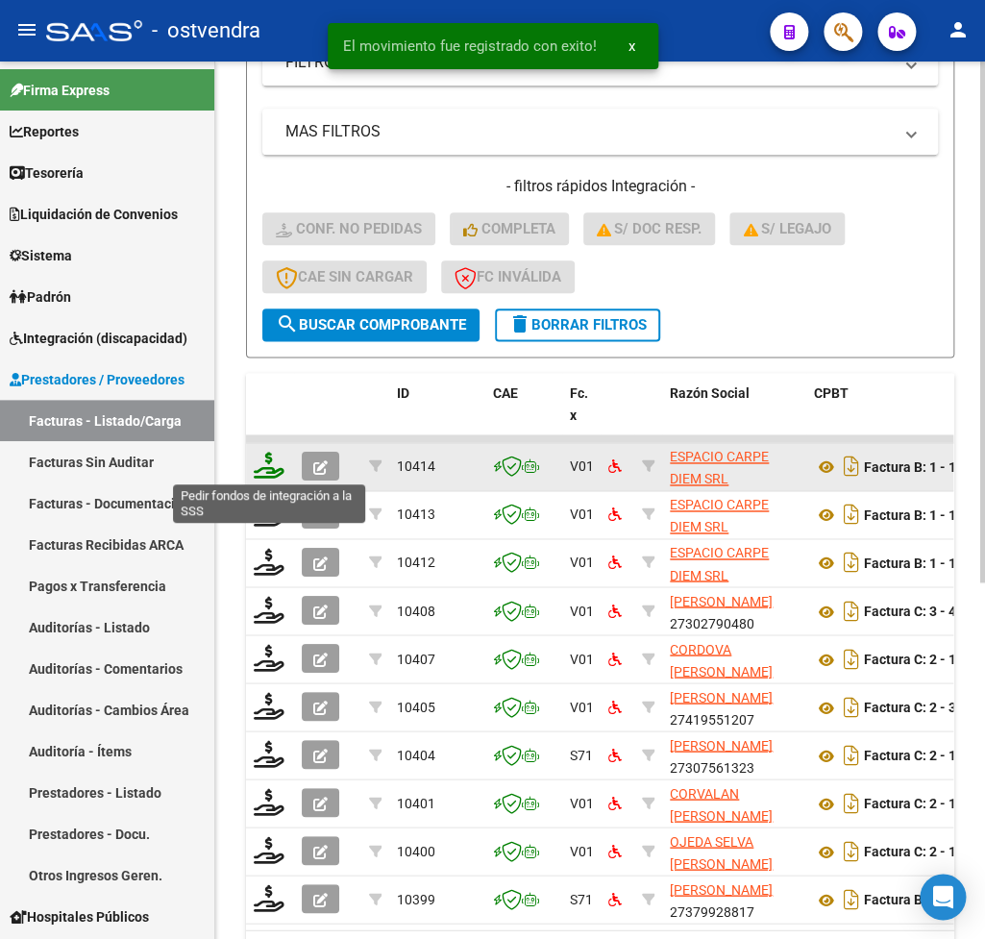
click at [265, 472] on icon at bounding box center [269, 465] width 31 height 27
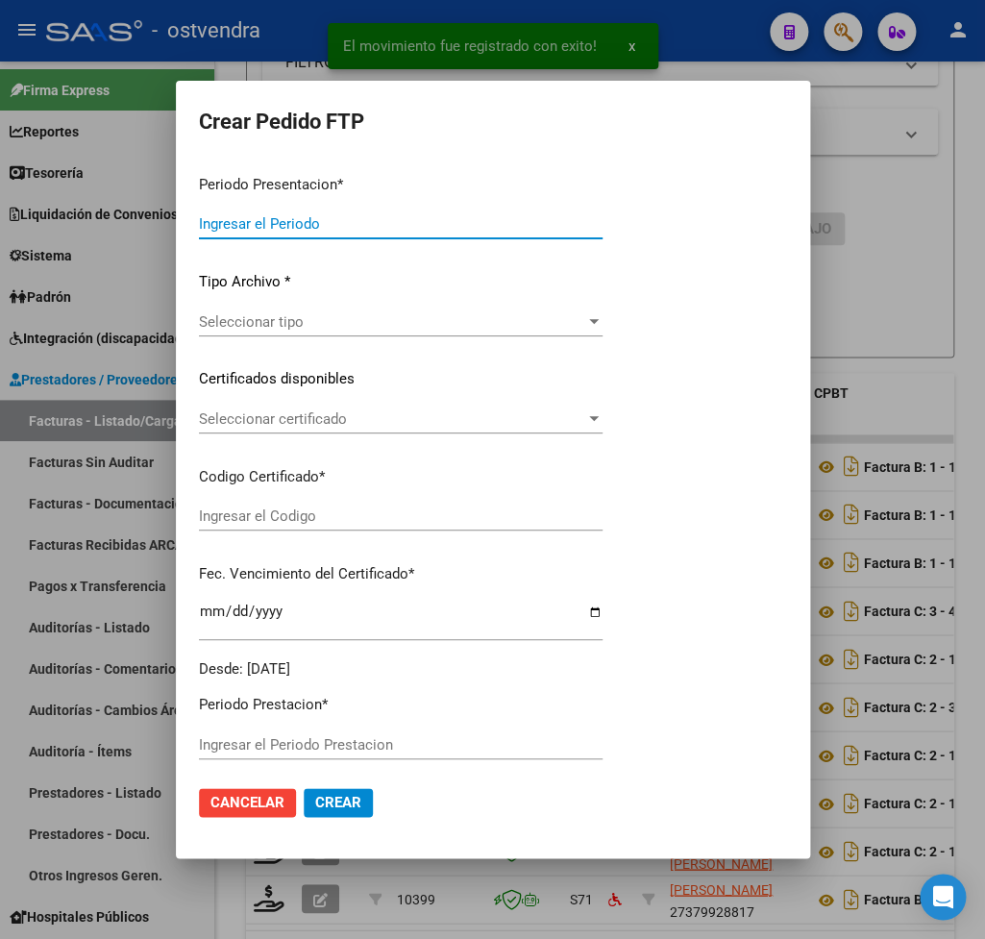
type input "202507"
type input "$ 435.376,56"
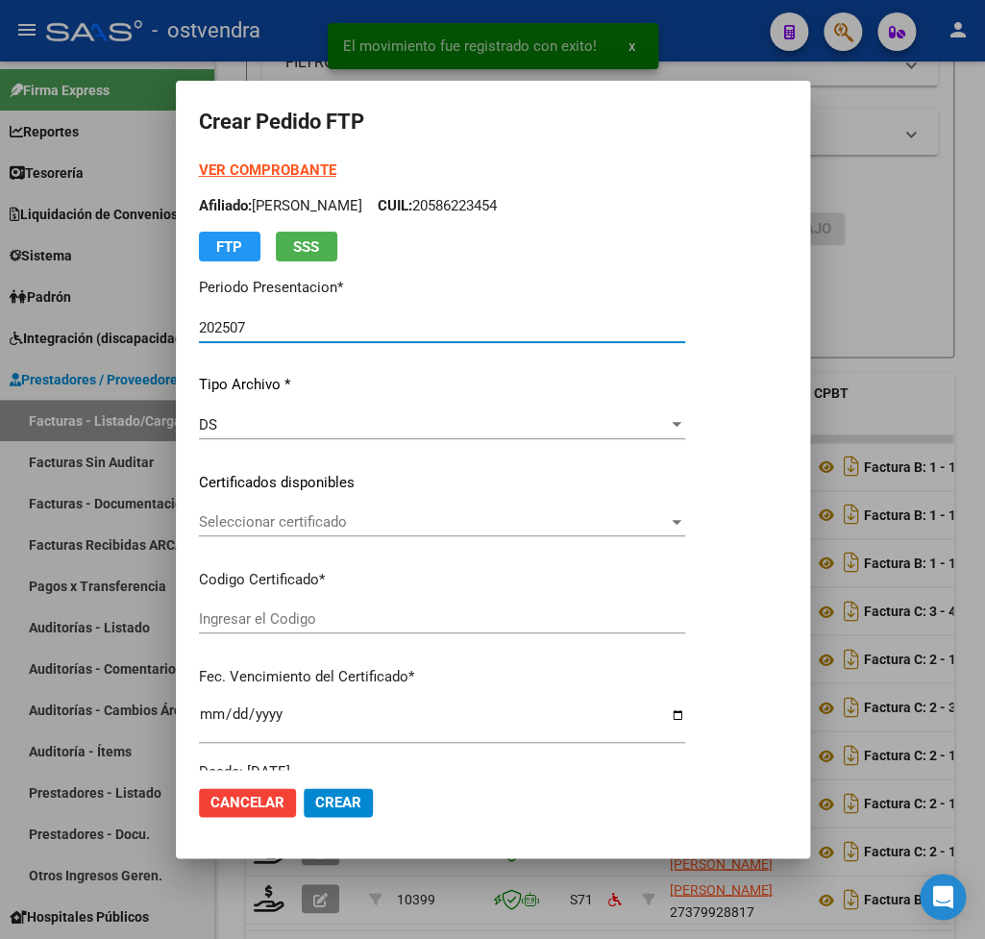
type input "ARG02000585946502025011320270113BUE415"
type input "2027-01-13"
click at [231, 170] on strong "VER COMPROBANTE" at bounding box center [267, 170] width 137 height 17
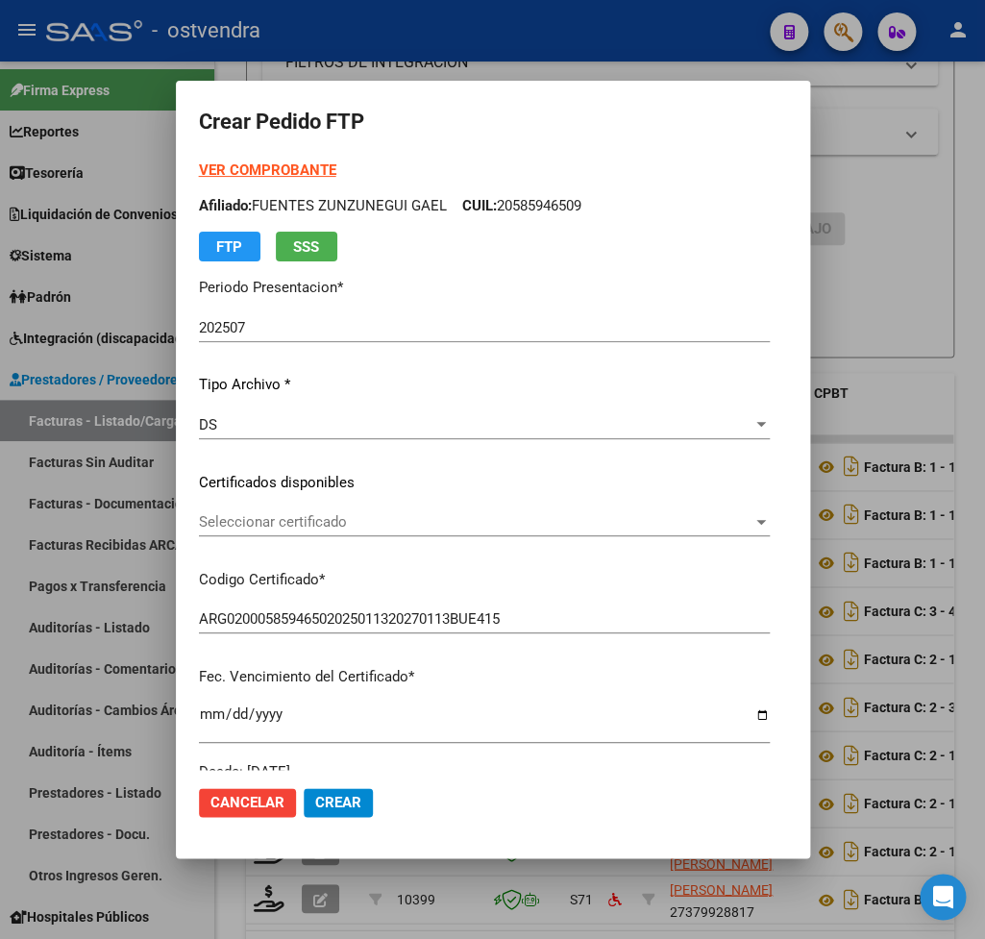
click at [256, 510] on div "Seleccionar certificado Seleccionar certificado" at bounding box center [484, 522] width 571 height 29
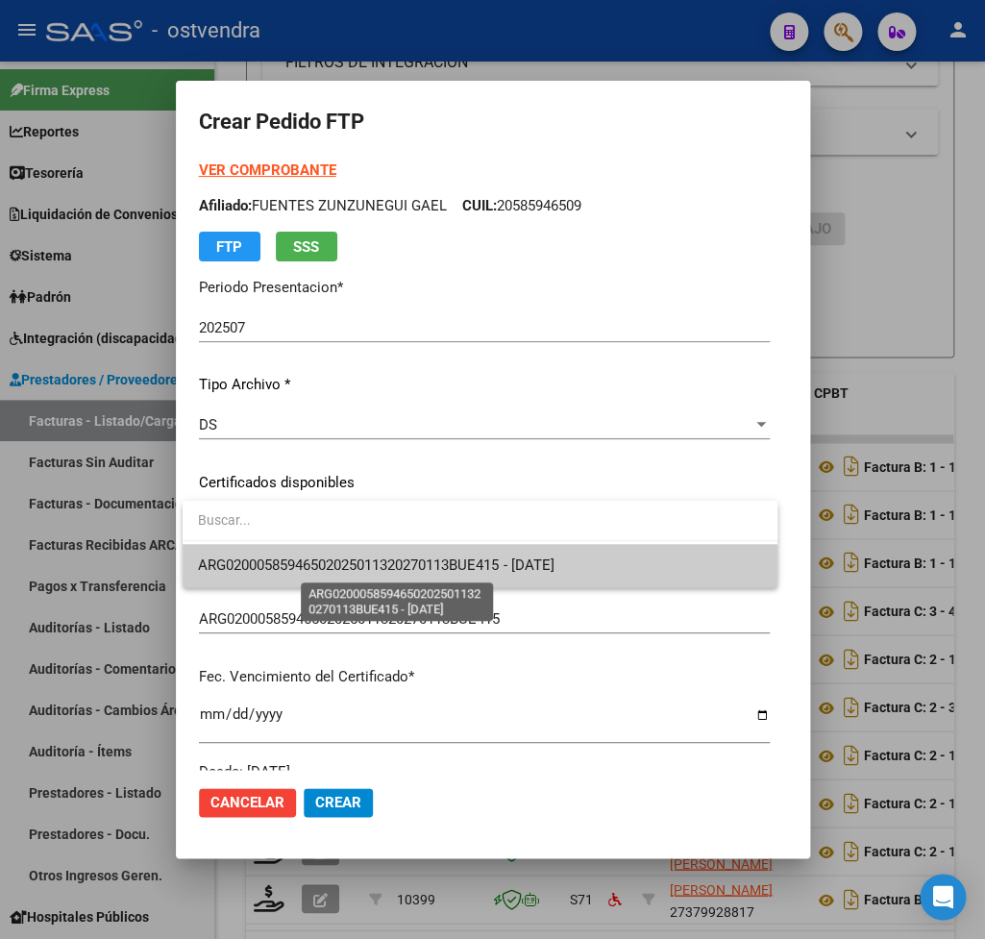
click at [257, 561] on span "ARG02000585946502025011320270113BUE415 - 2027-01-13" at bounding box center [376, 565] width 356 height 17
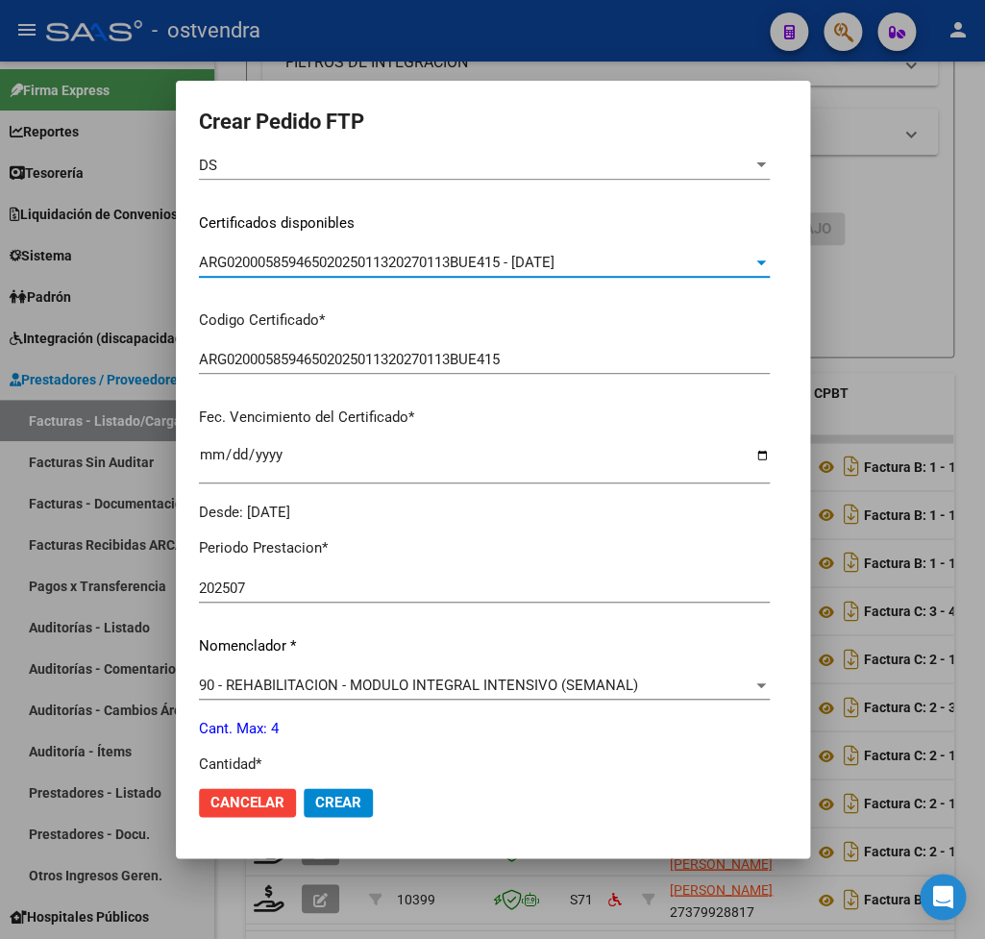
scroll to position [450, 0]
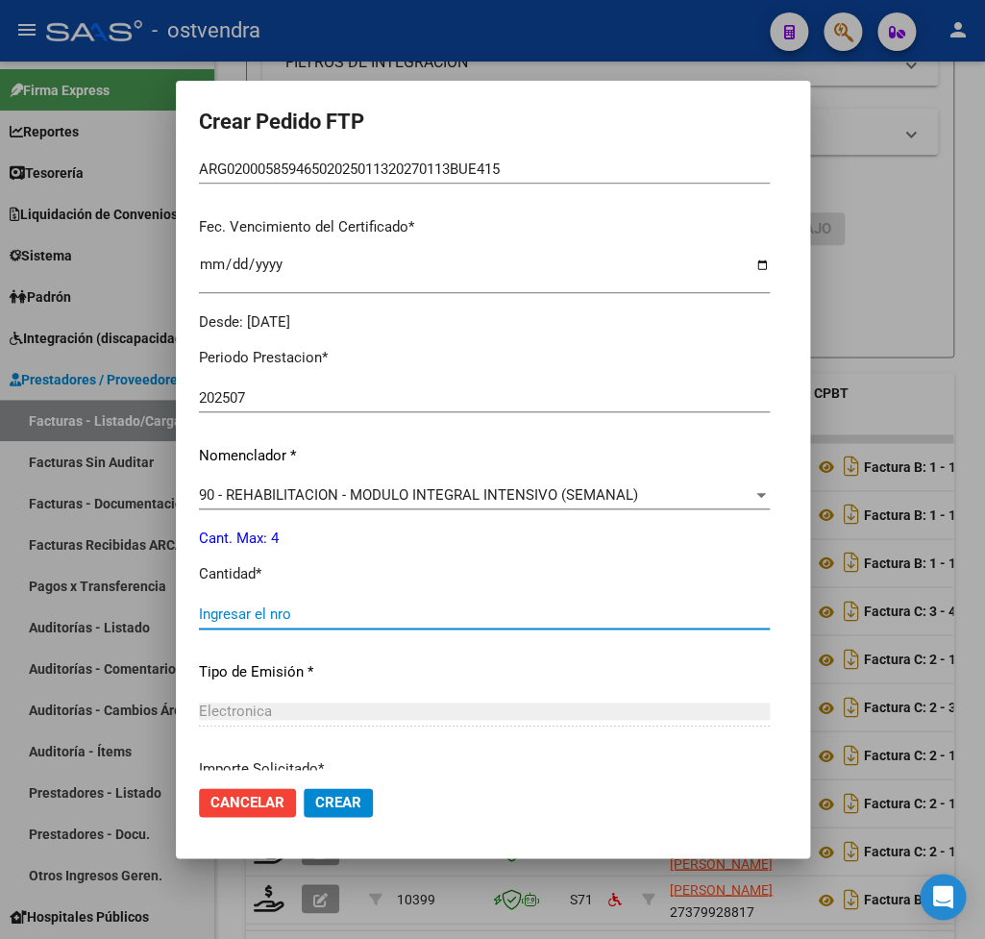
click at [273, 606] on input "Ingresar el nro" at bounding box center [484, 614] width 571 height 17
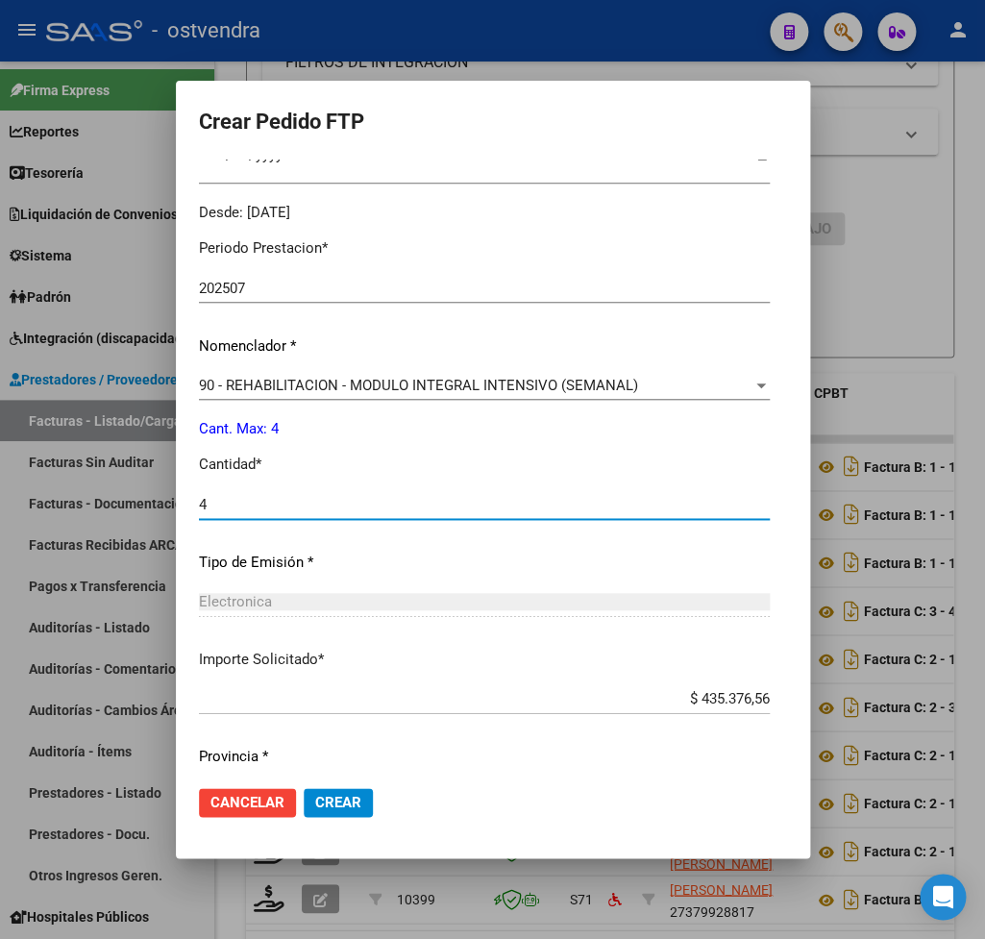
scroll to position [607, 0]
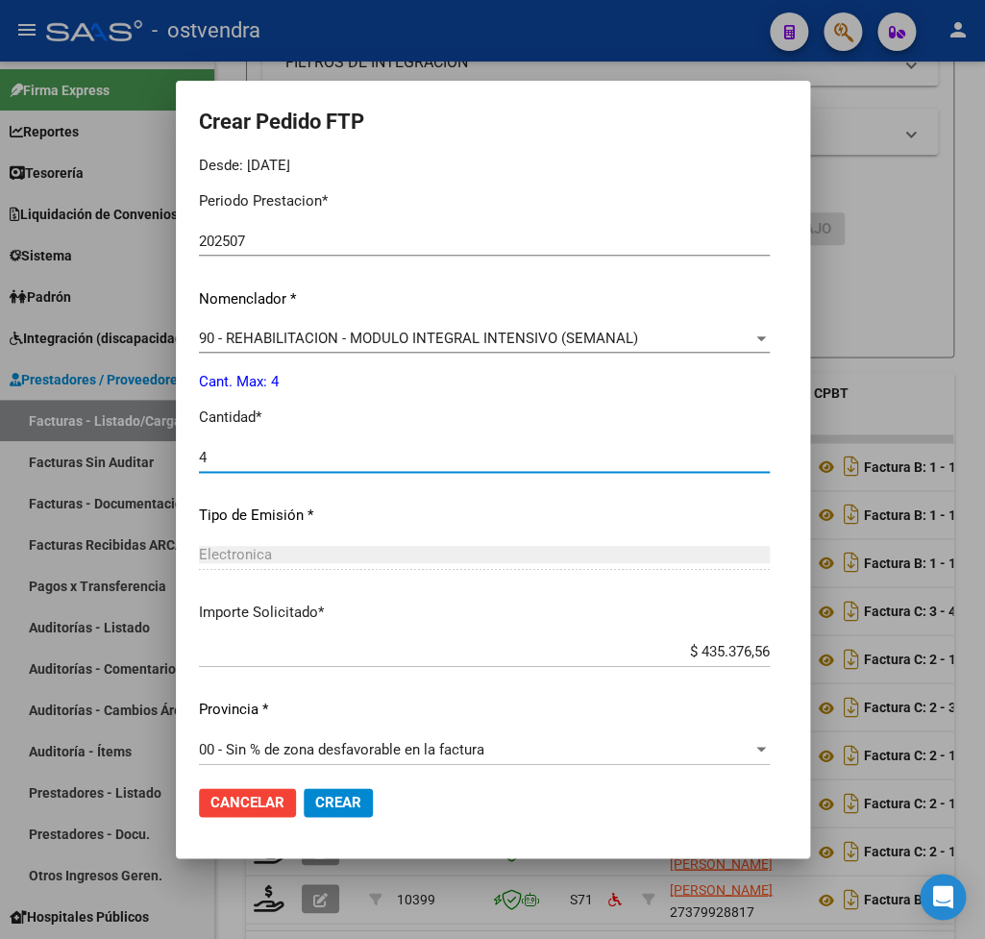
type input "4"
click at [349, 796] on span "Crear" at bounding box center [338, 802] width 46 height 17
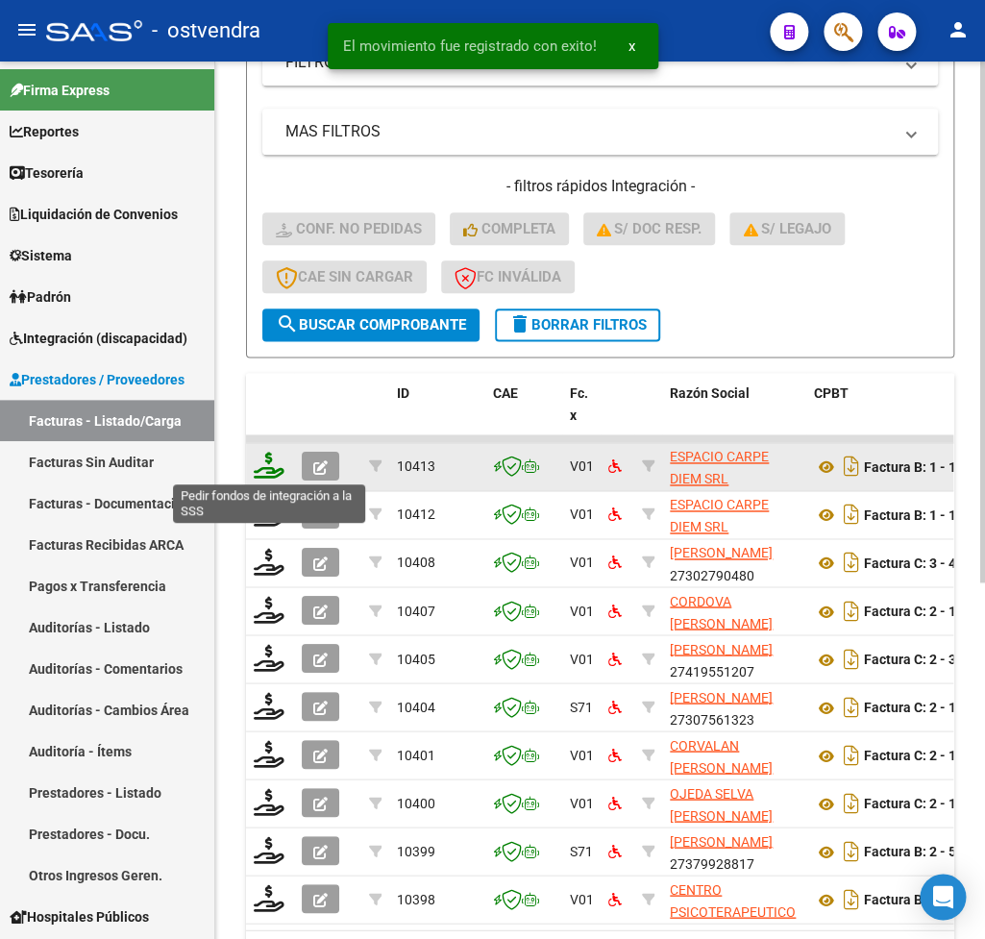
click at [270, 464] on icon at bounding box center [269, 465] width 31 height 27
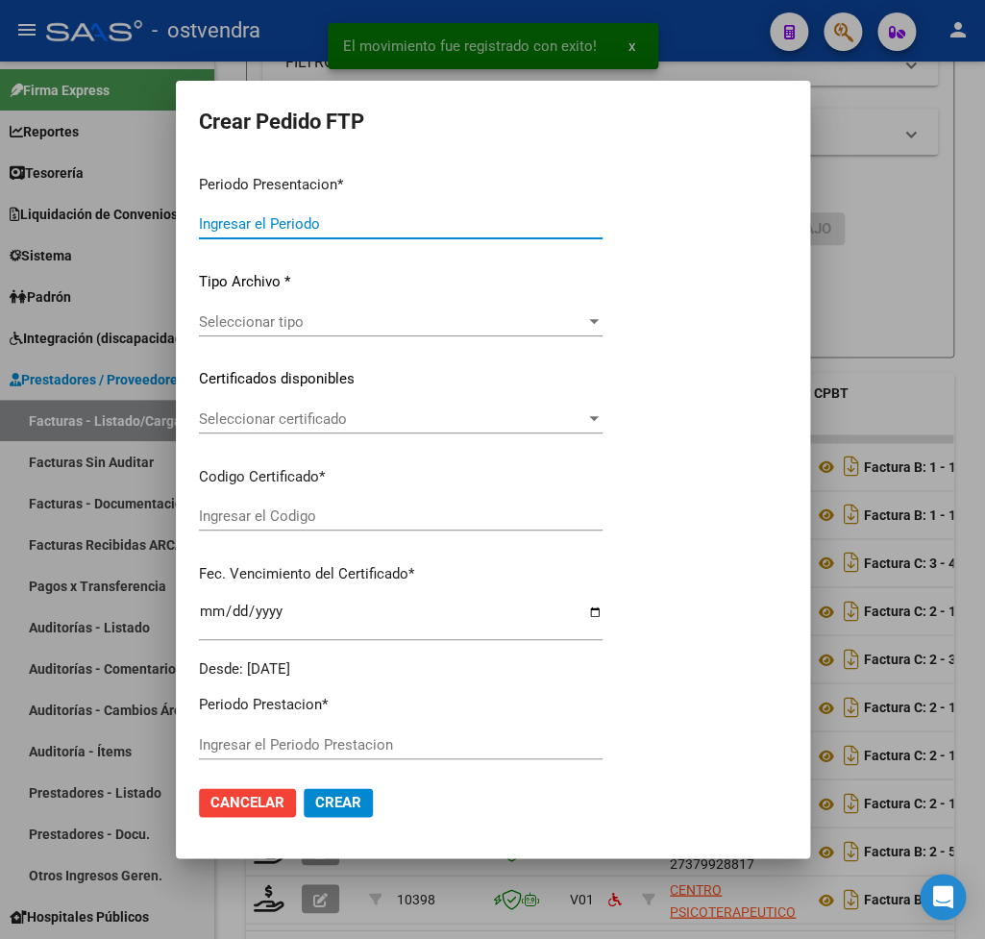
type input "202507"
type input "$ 475.830,36"
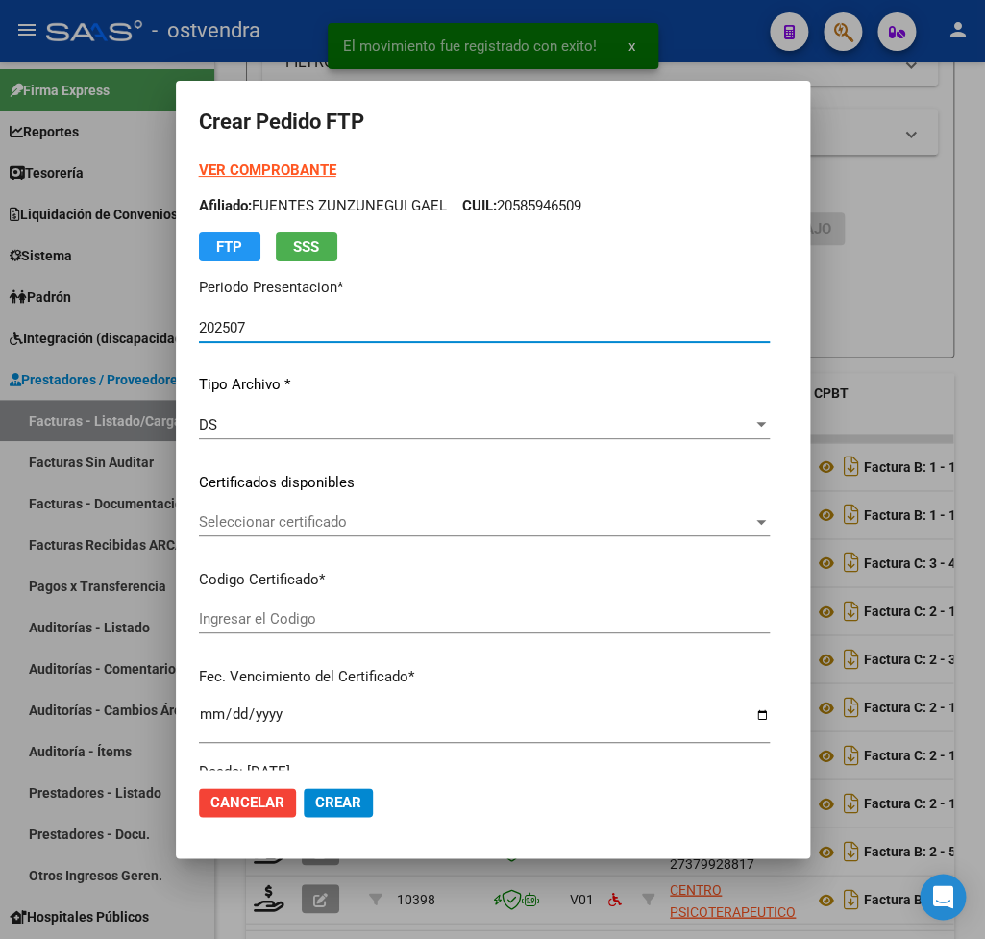
type input "ARG02000584628032024102420271024BUE265"
type input "2027-10-24"
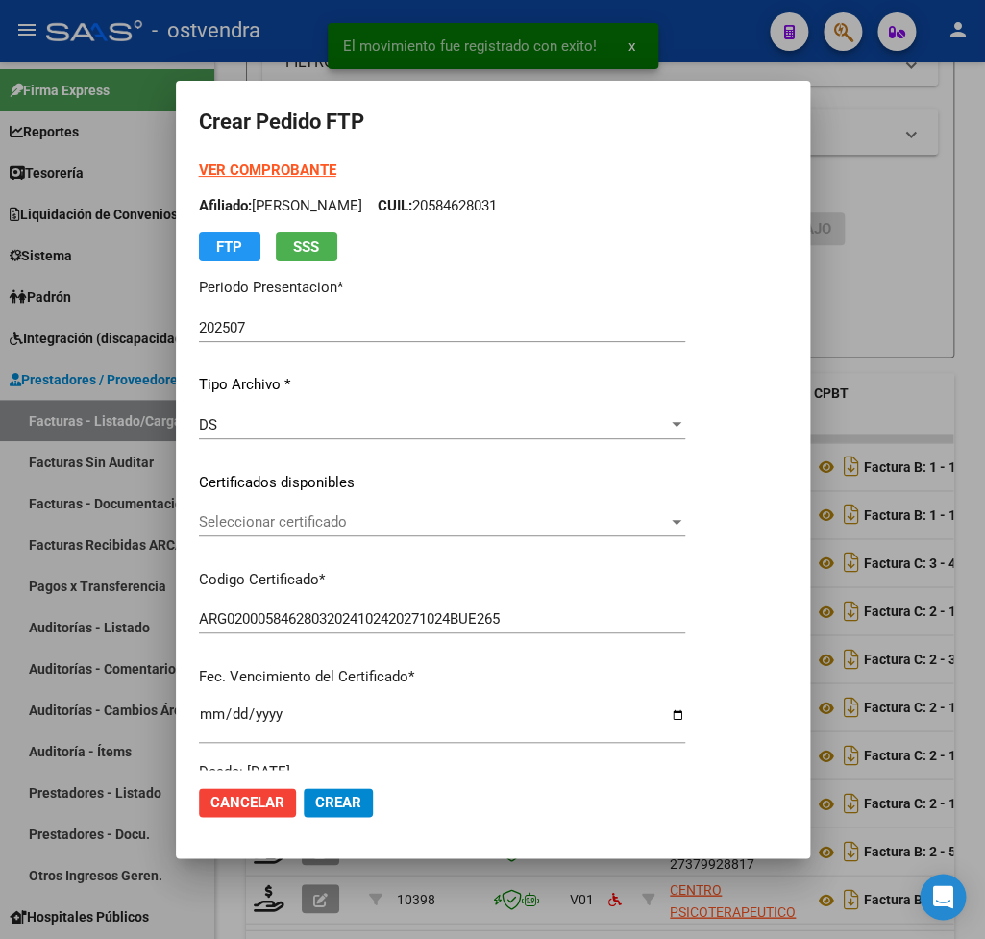
click at [262, 167] on strong "VER COMPROBANTE" at bounding box center [267, 170] width 137 height 17
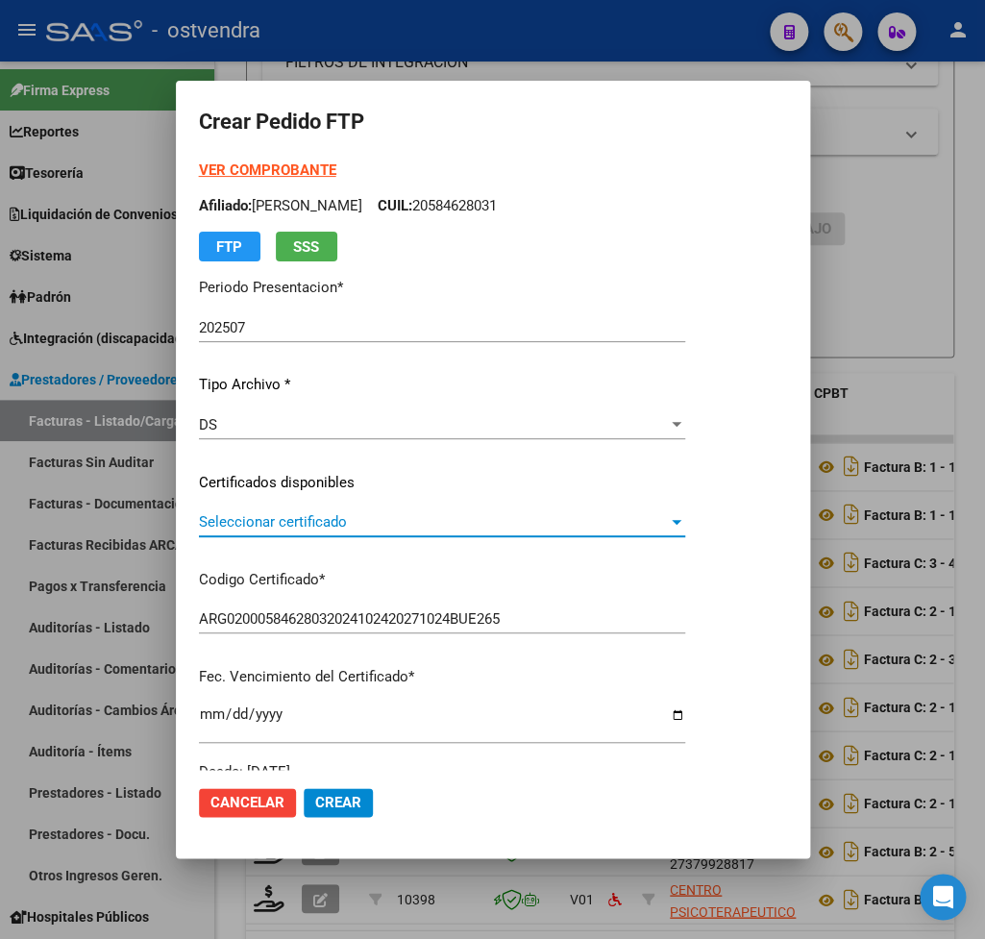
click at [311, 521] on span "Seleccionar certificado" at bounding box center [433, 521] width 469 height 17
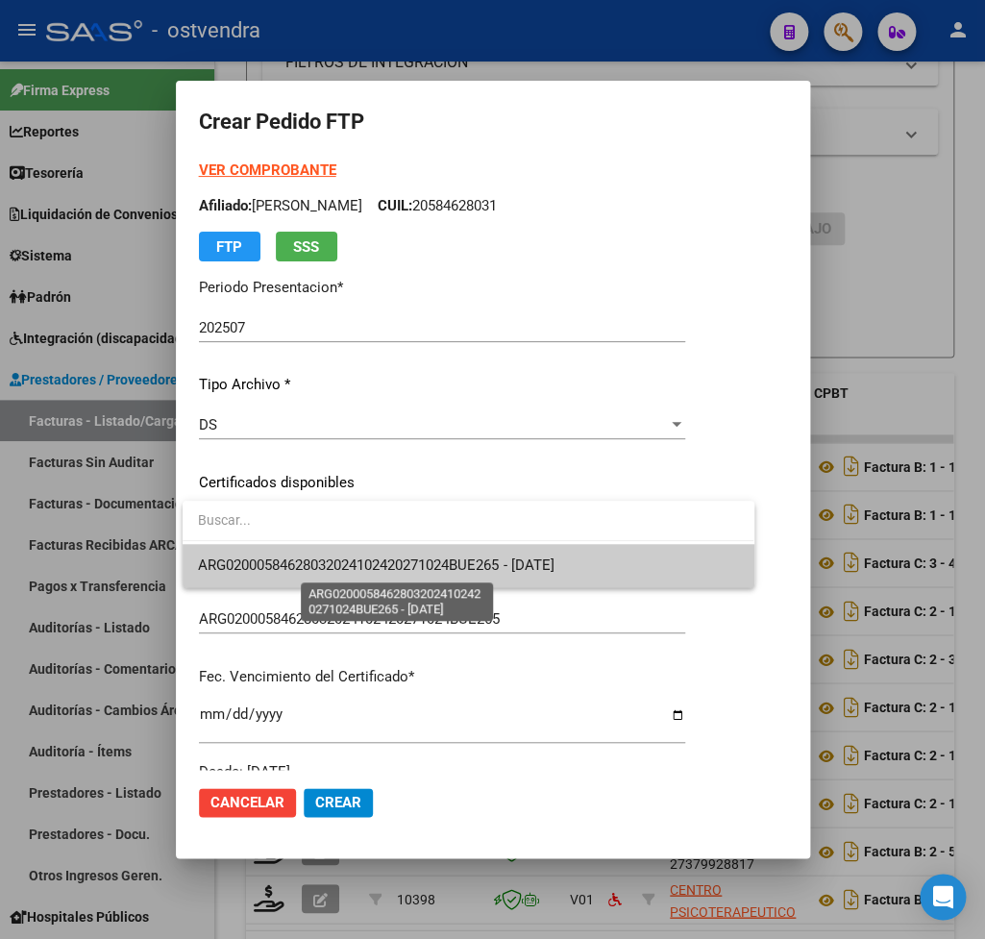
click at [335, 574] on span "ARG02000584628032024102420271024BUE265 - 2027-10-24" at bounding box center [376, 565] width 356 height 17
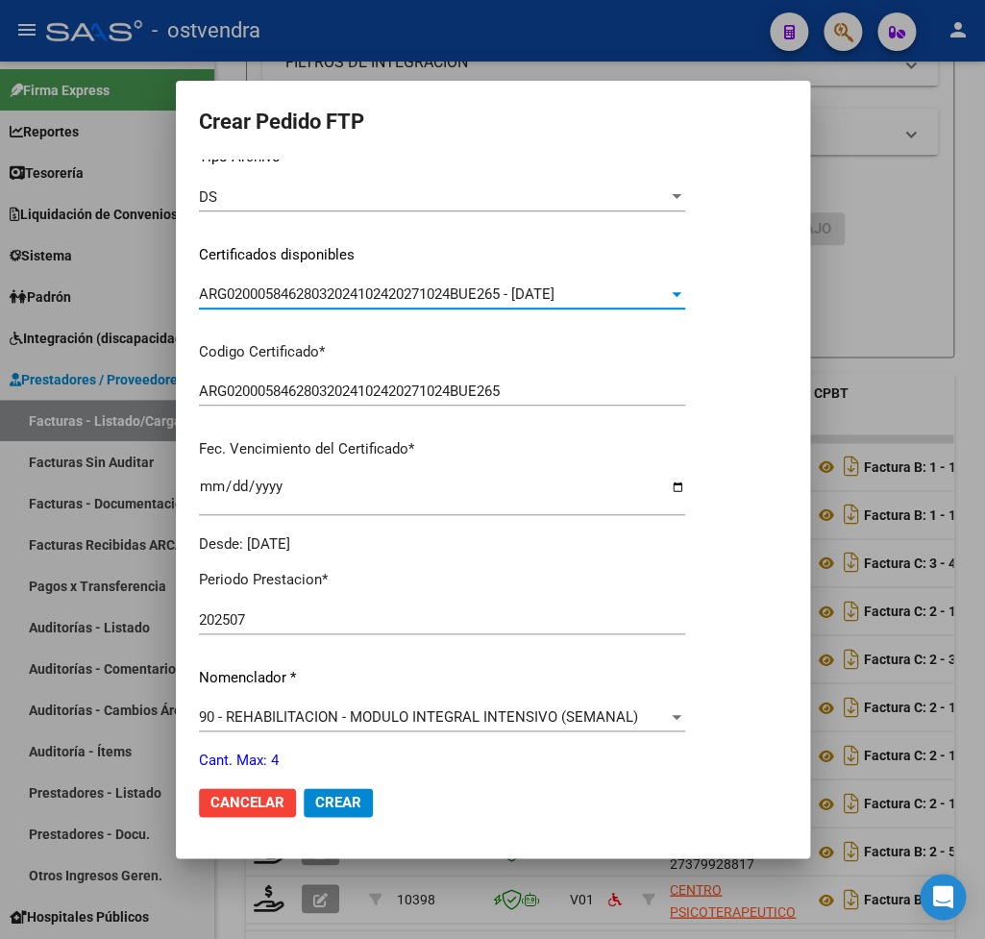
scroll to position [225, 0]
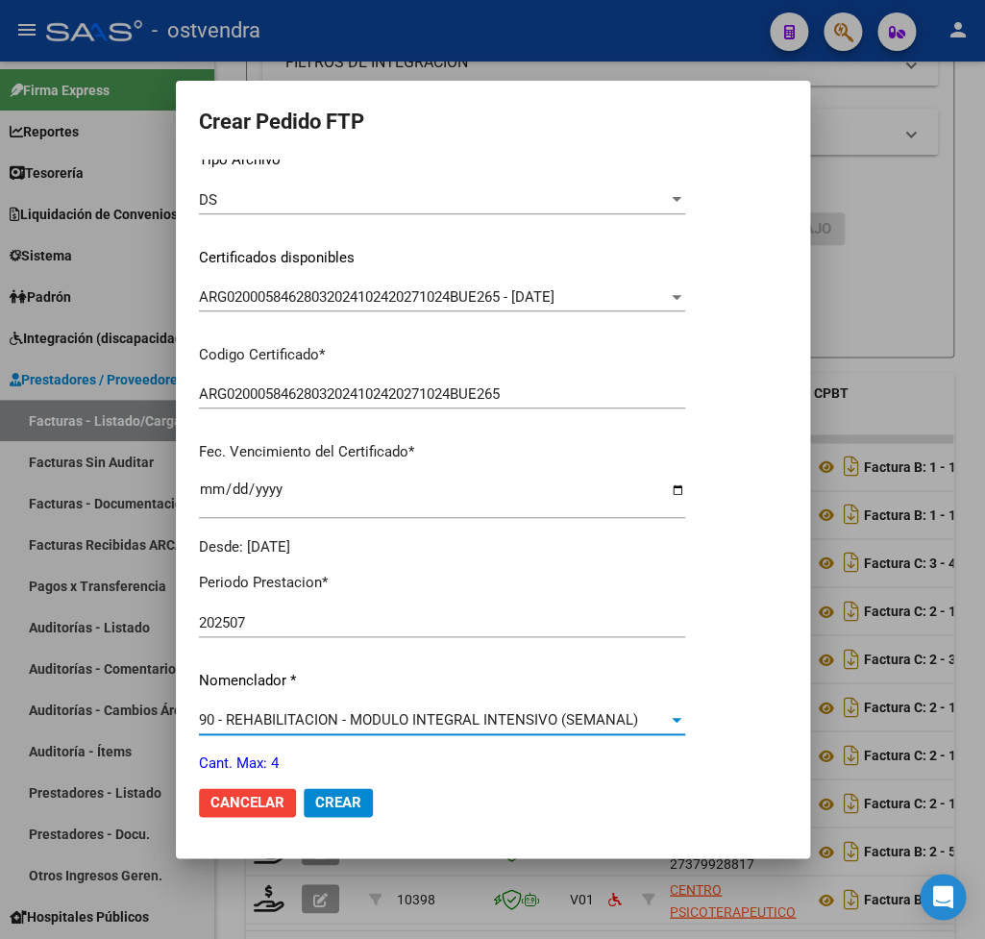
click at [406, 711] on span "90 - REHABILITACION - MODULO INTEGRAL INTENSIVO (SEMANAL)" at bounding box center [418, 719] width 439 height 17
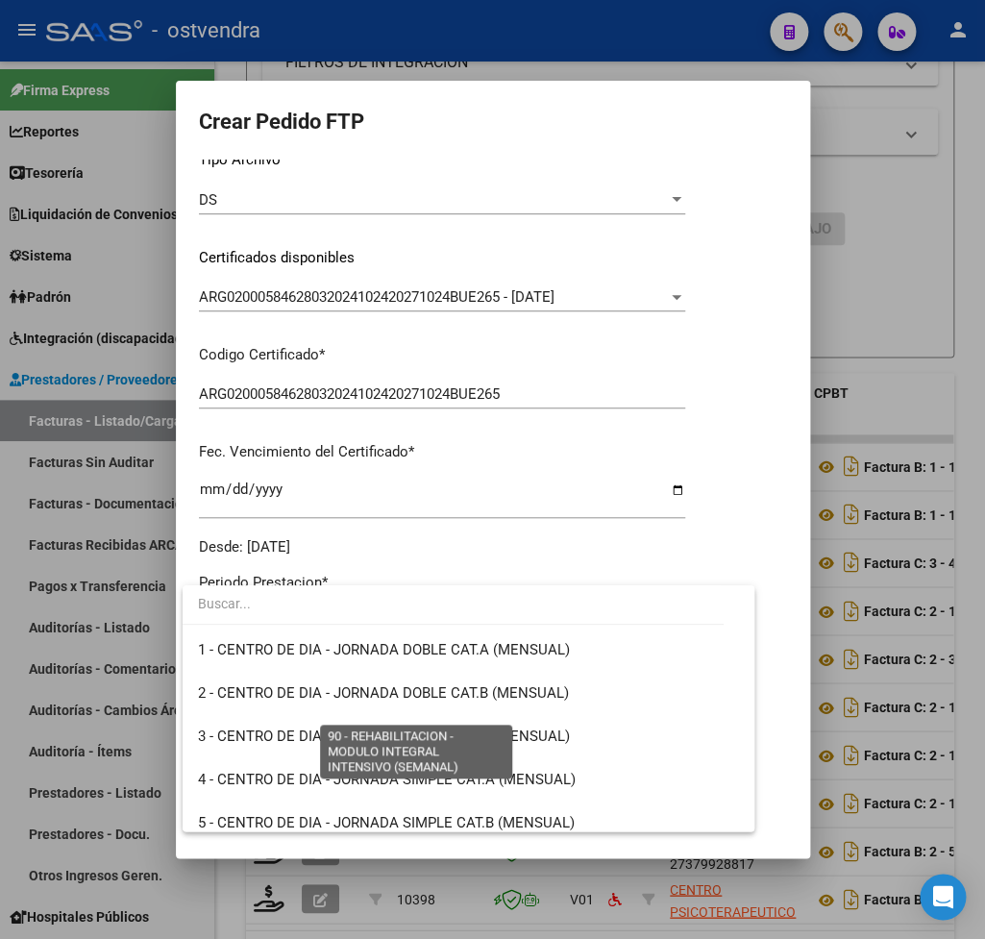
scroll to position [3792, 0]
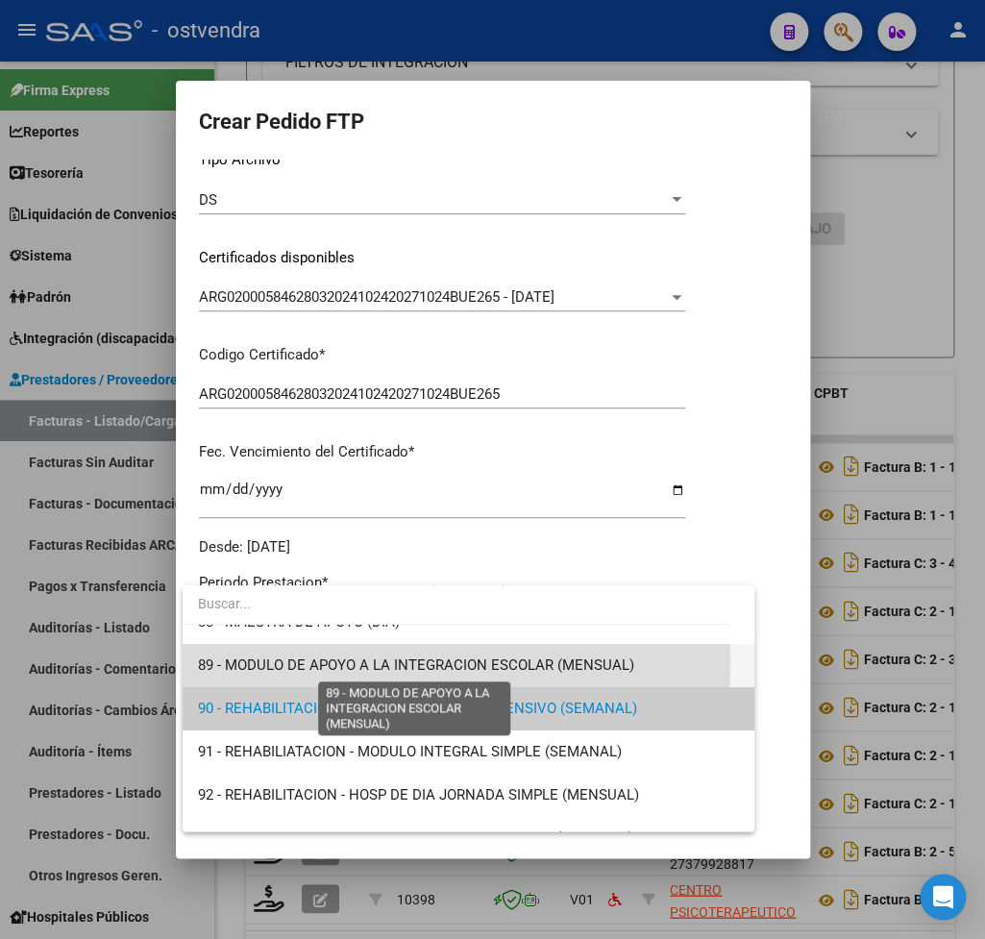
click at [323, 660] on span "89 - MODULO DE APOYO A LA INTEGRACION ESCOLAR (MENSUAL)" at bounding box center [416, 665] width 436 height 17
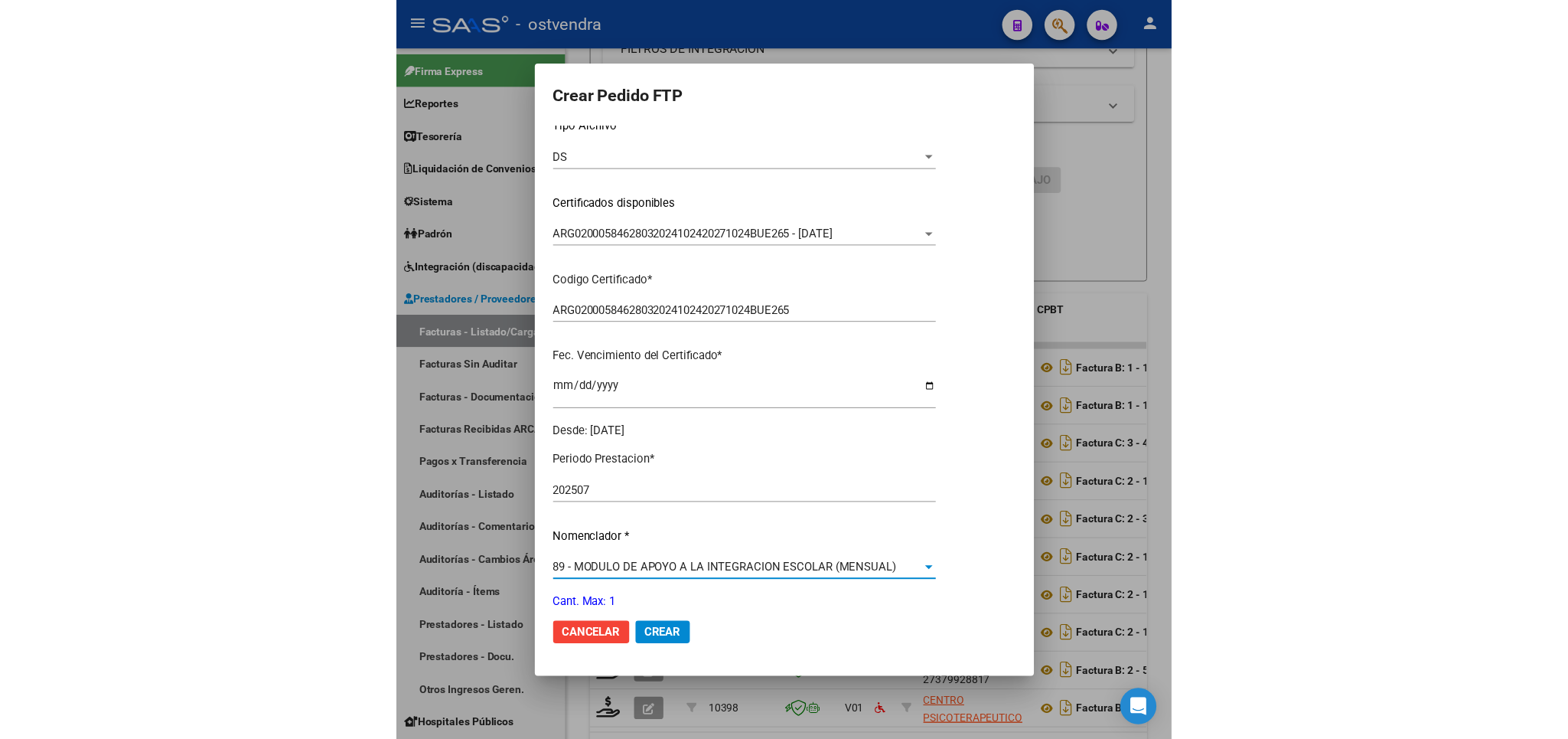
scroll to position [483, 0]
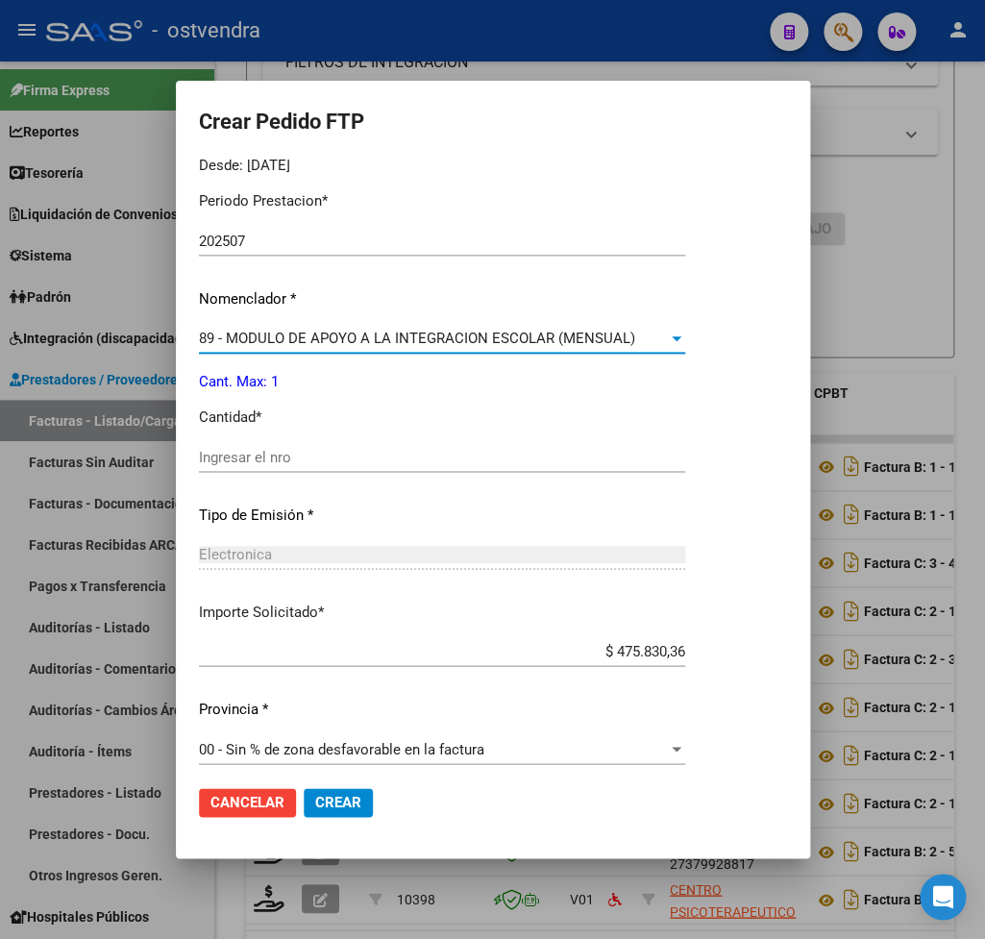
click at [360, 798] on span "Crear" at bounding box center [338, 802] width 46 height 17
click at [286, 449] on input "Ingresar el nro" at bounding box center [442, 457] width 486 height 17
type input "1"
click at [358, 802] on span "Crear" at bounding box center [338, 802] width 46 height 17
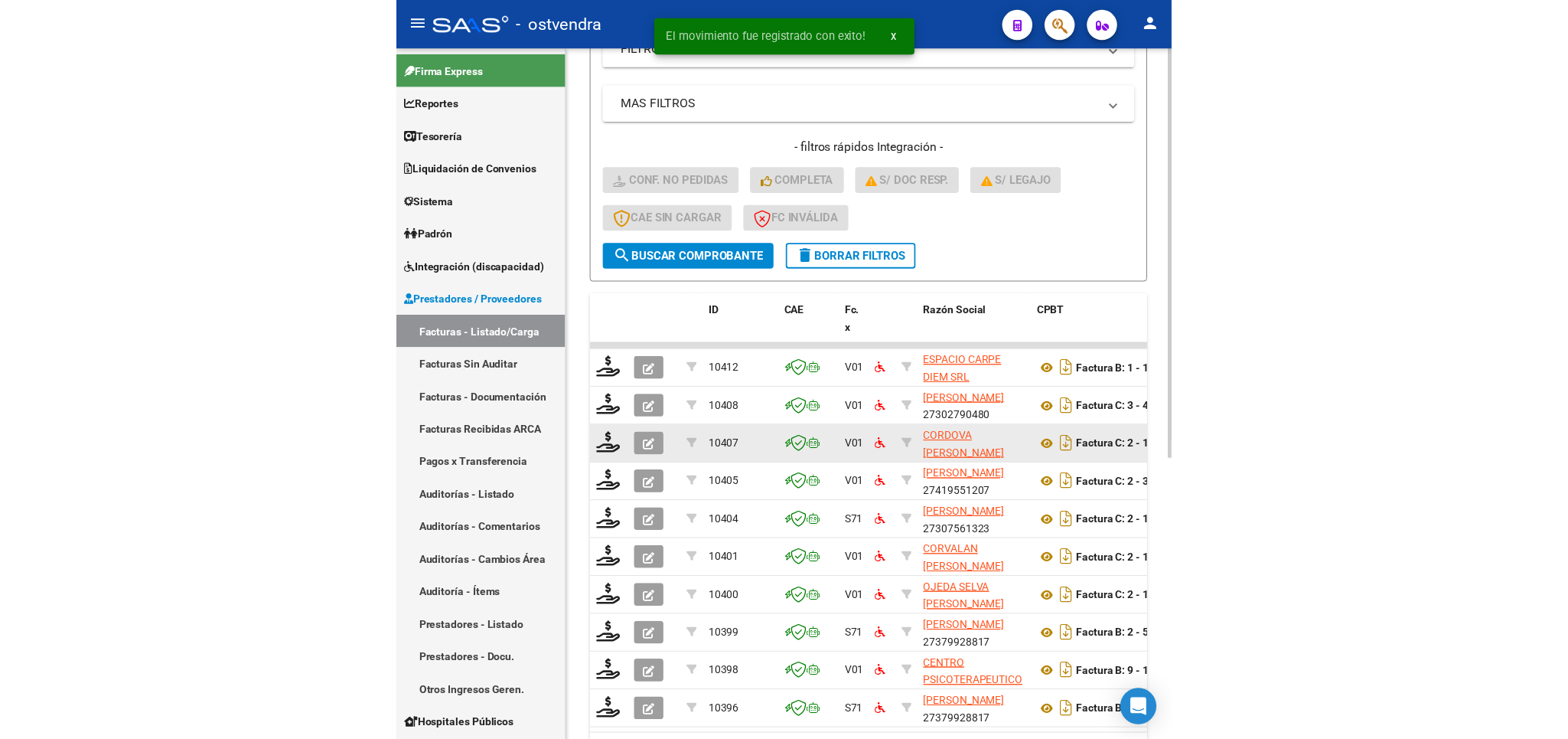
scroll to position [284, 0]
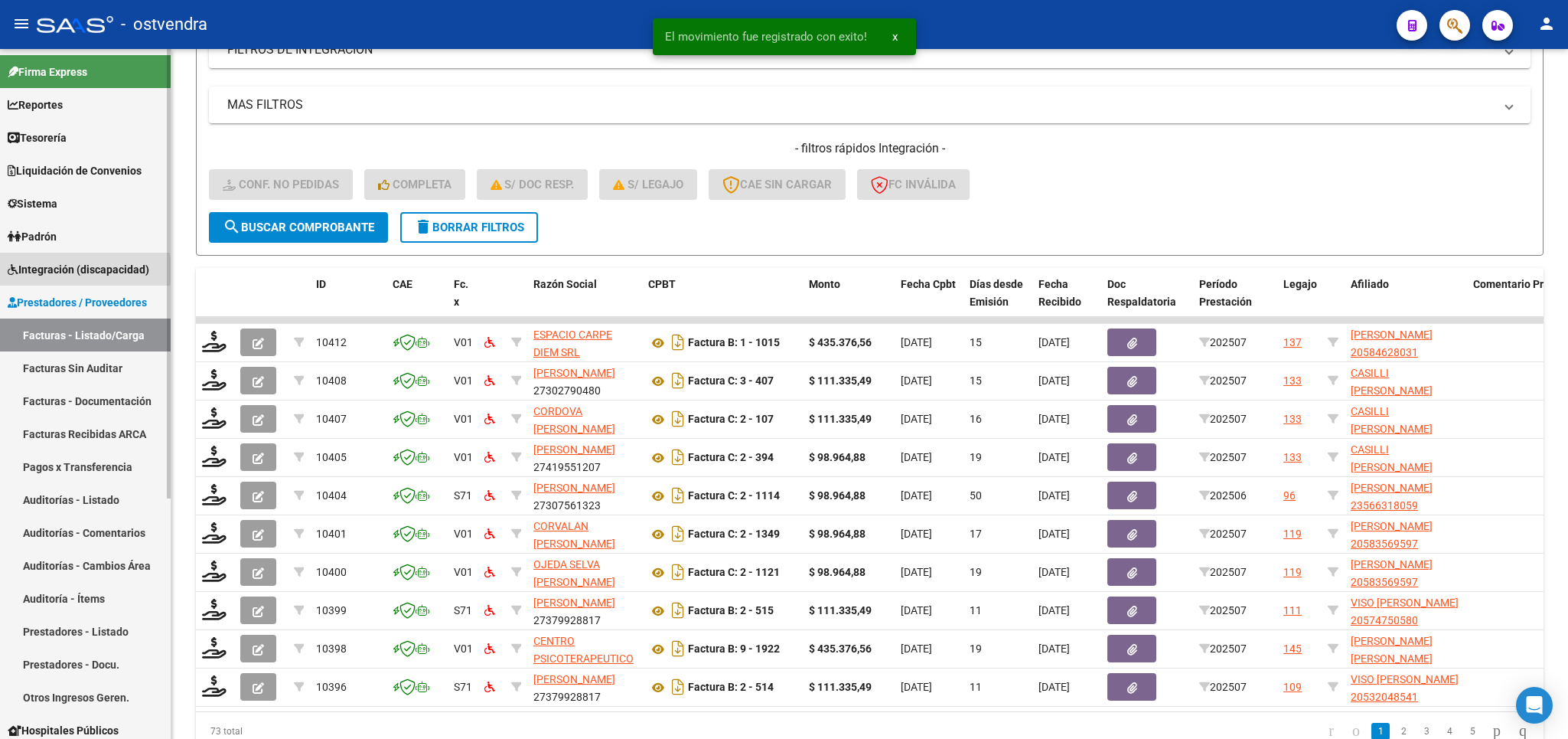
click at [64, 270] on span "Integración (discapacidad)" at bounding box center [79, 269] width 142 height 17
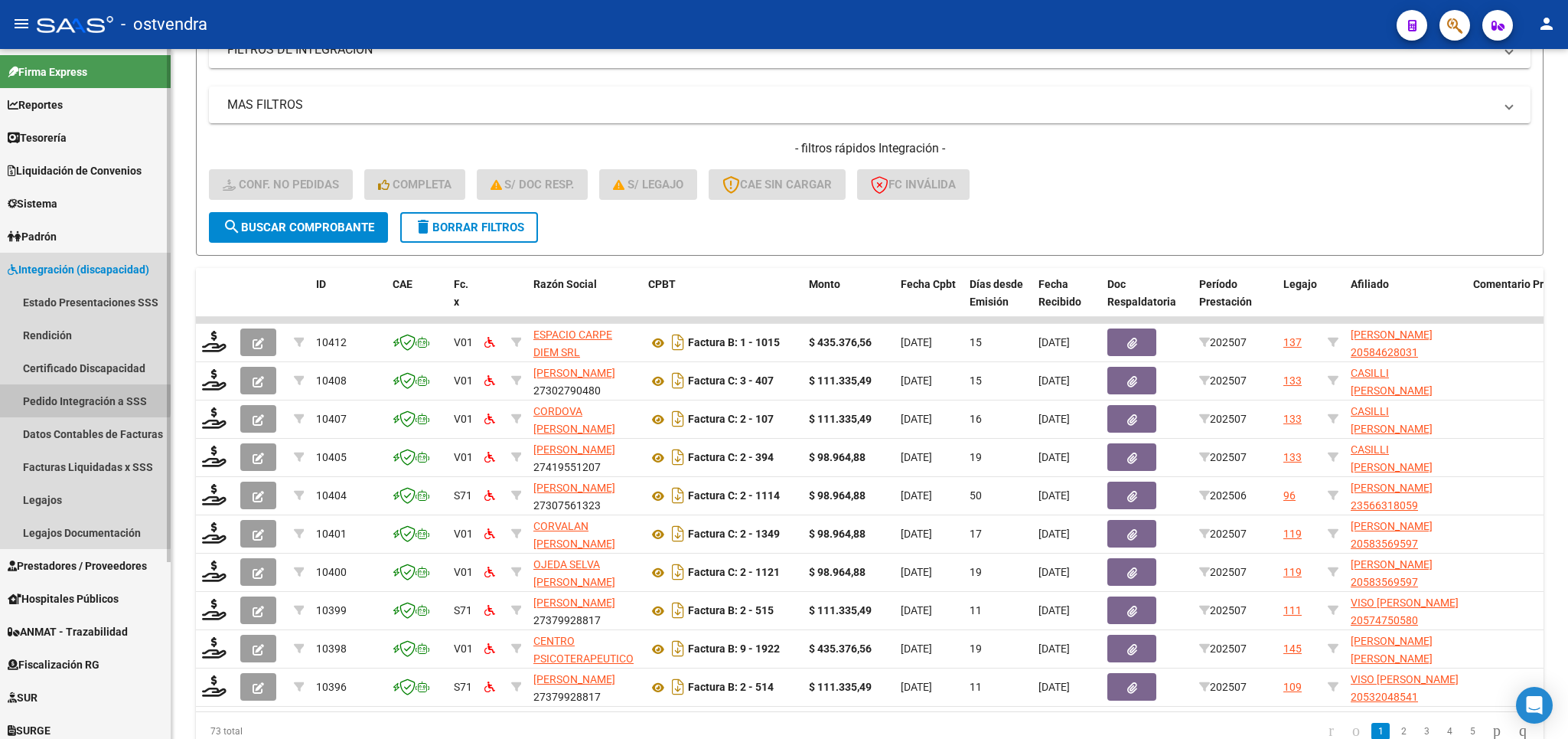
click at [77, 397] on link "Pedido Integración a SSS" at bounding box center [85, 401] width 170 height 33
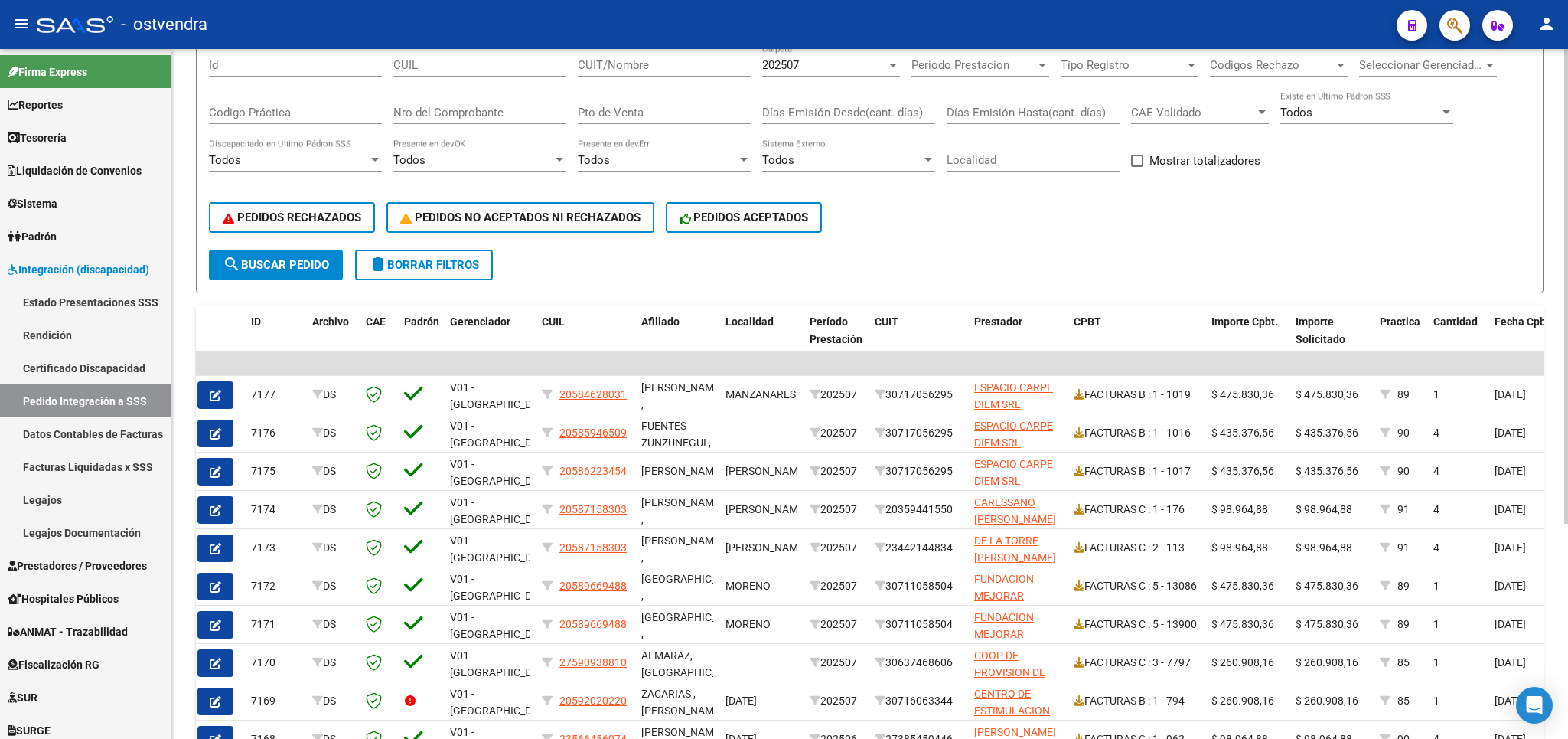
scroll to position [89, 0]
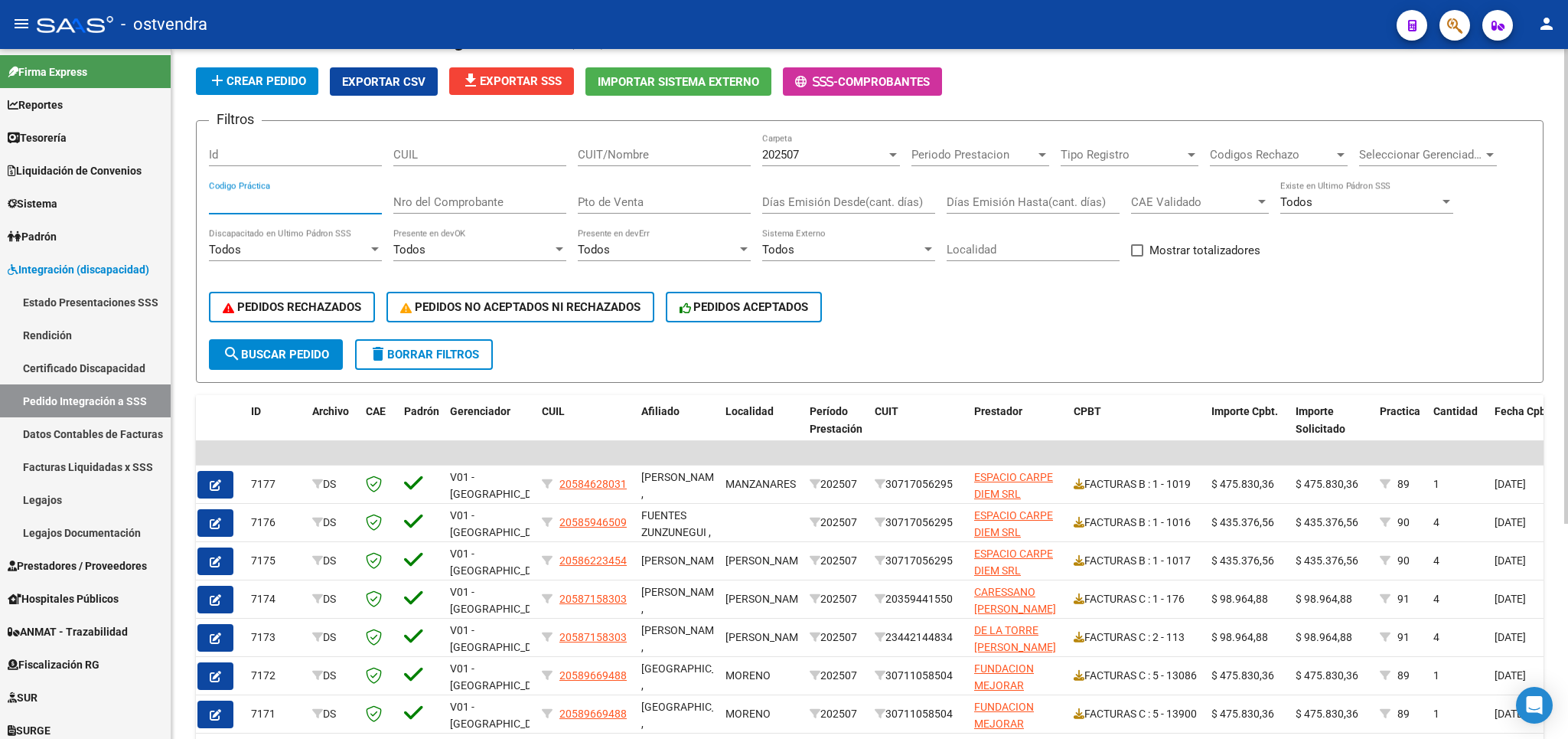
click at [328, 197] on input "Codigo Práctica" at bounding box center [294, 201] width 173 height 14
click at [277, 358] on span "search Buscar Pedido" at bounding box center [276, 354] width 107 height 14
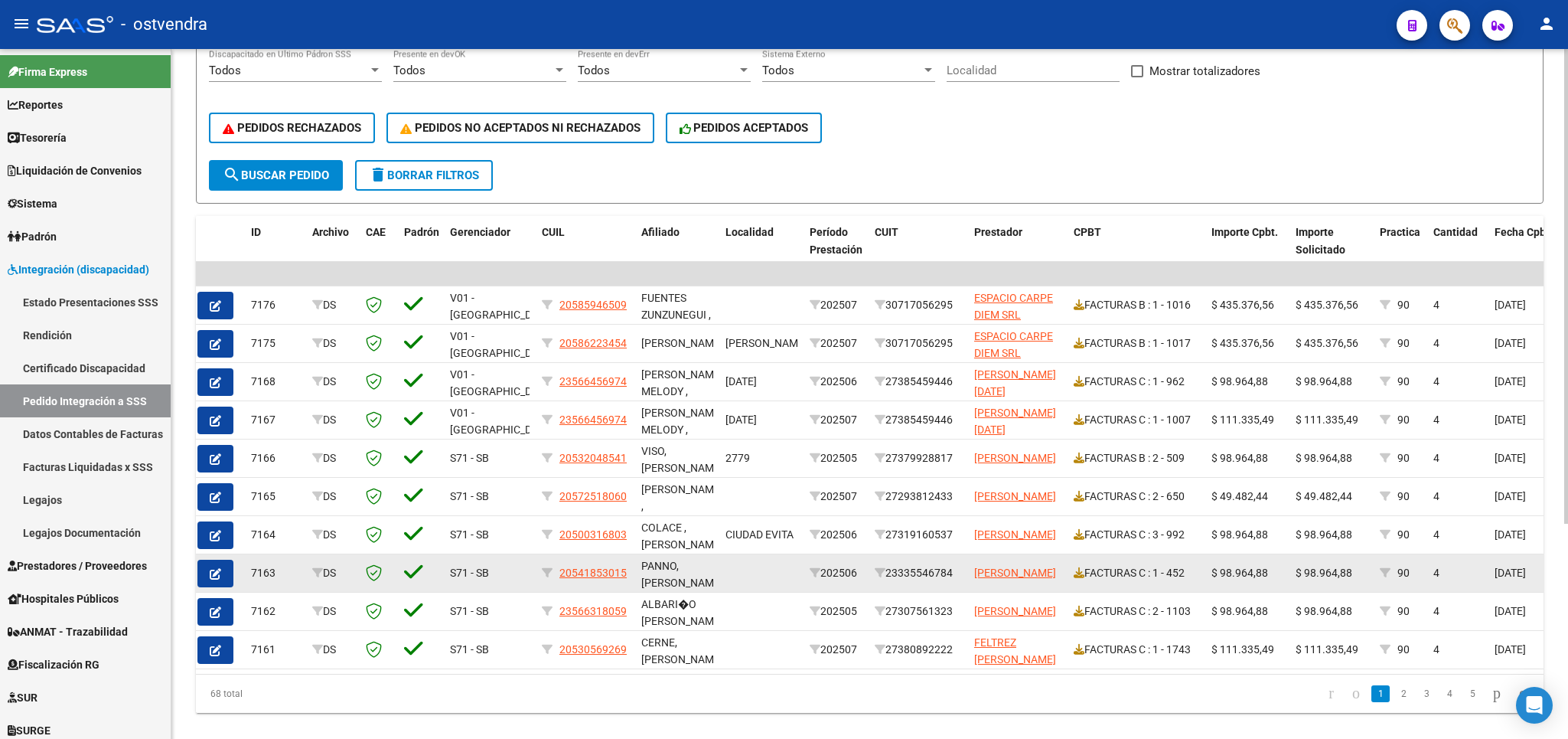
scroll to position [313, 0]
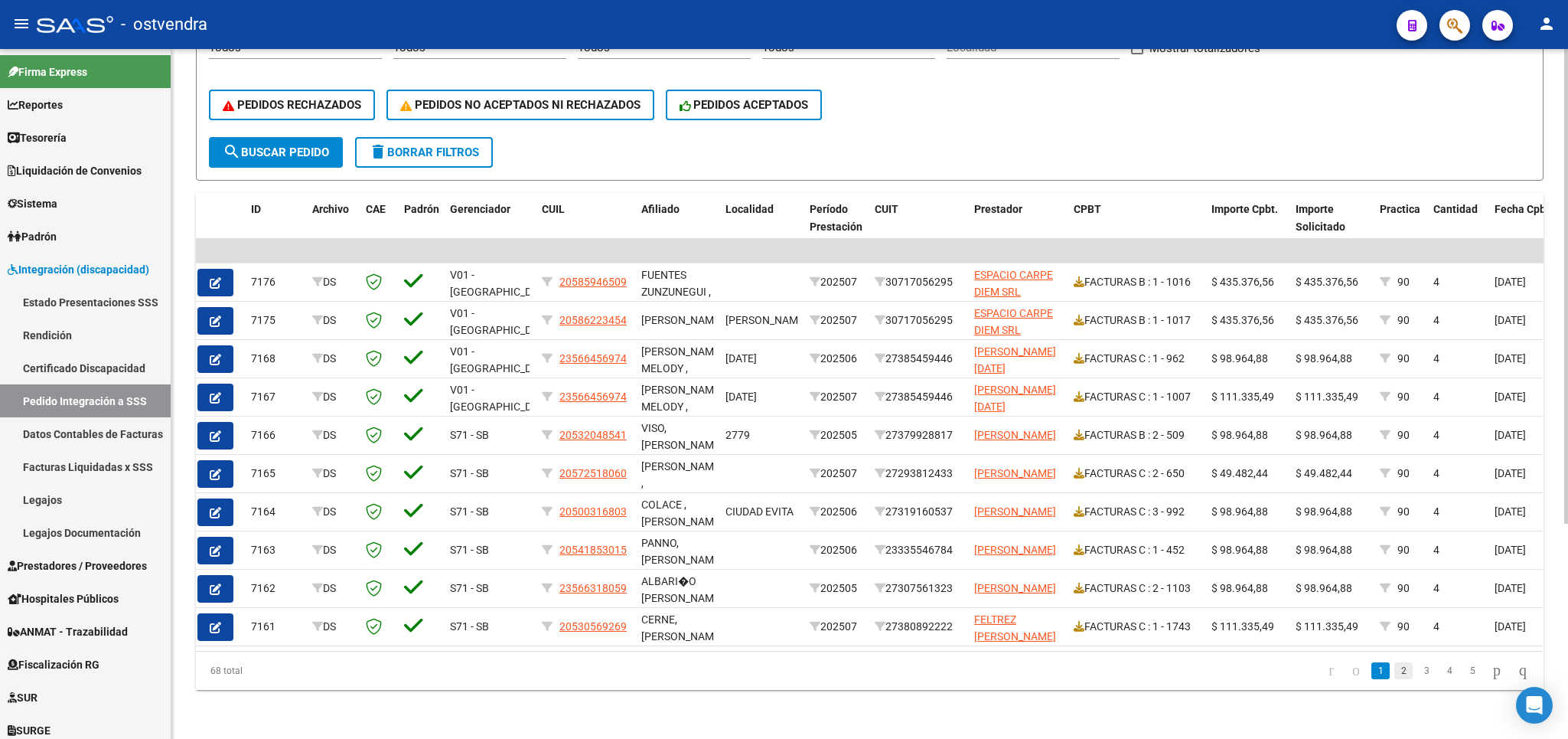
click at [1394, 670] on link "2" at bounding box center [1403, 671] width 18 height 17
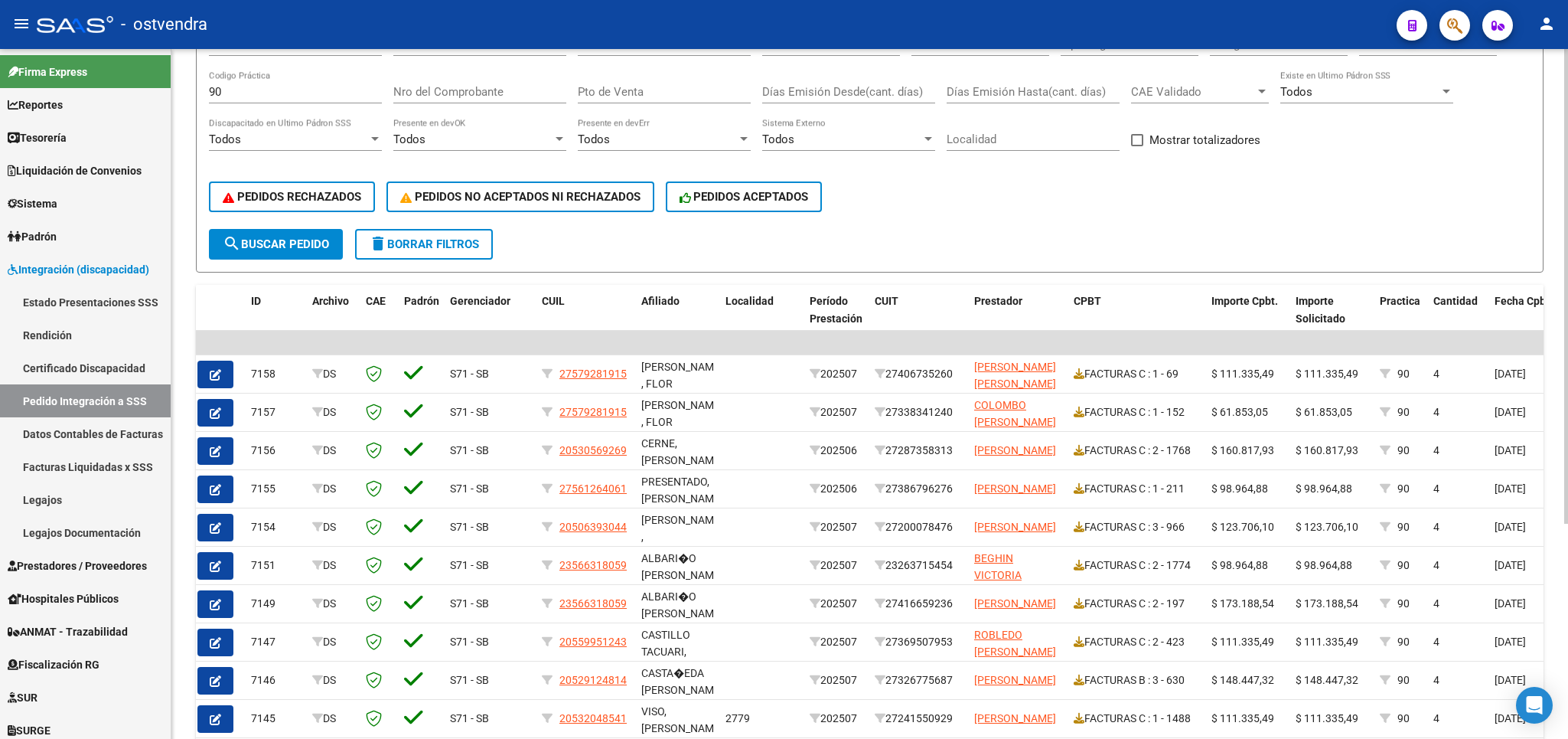
scroll to position [0, 0]
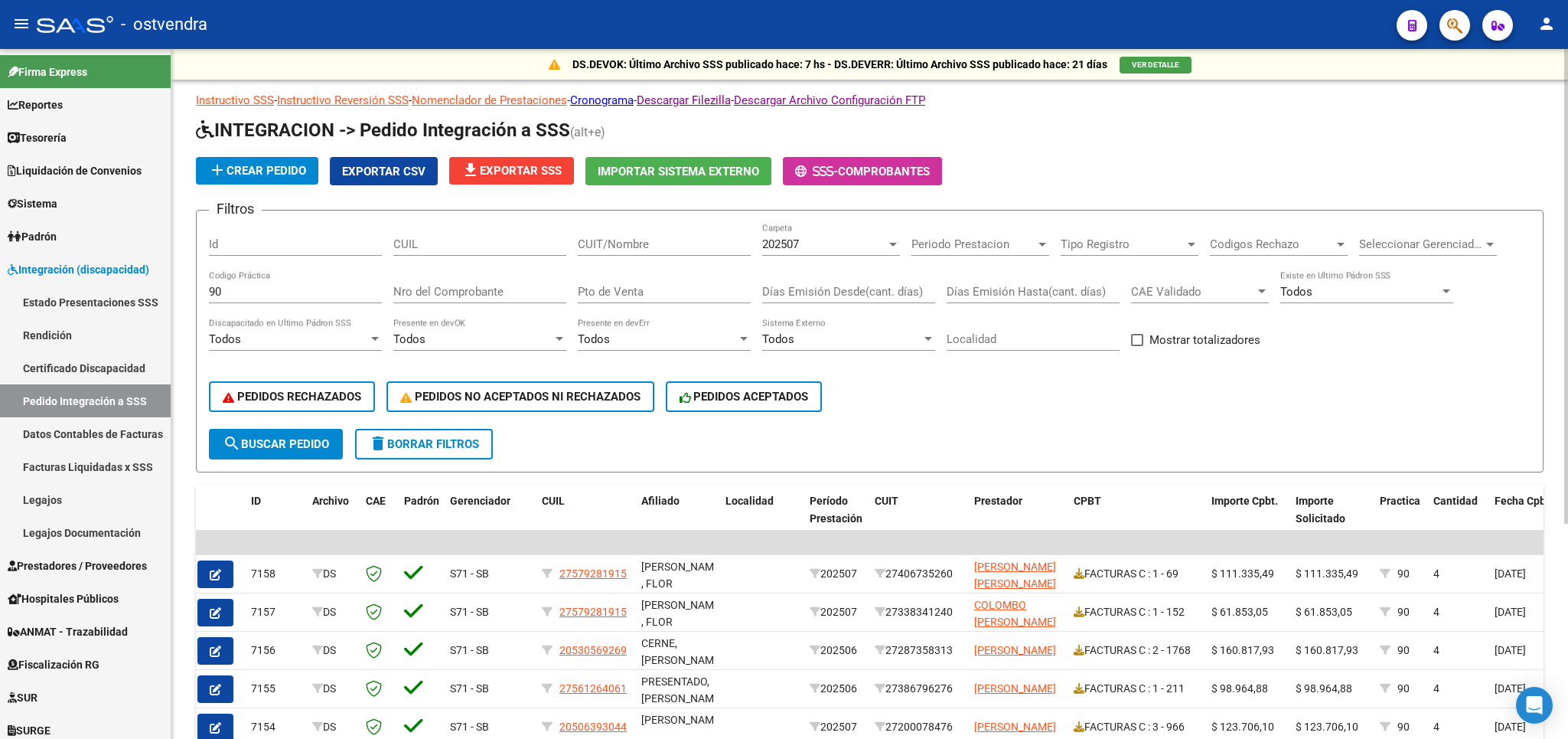
click at [266, 280] on div "90 Codigo Práctica" at bounding box center [294, 286] width 173 height 33
drag, startPoint x: 220, startPoint y: 293, endPoint x: 142, endPoint y: 296, distance: 78.1
click at [209, 296] on input "90" at bounding box center [294, 291] width 173 height 14
click at [319, 447] on span "search Buscar Pedido" at bounding box center [276, 444] width 107 height 14
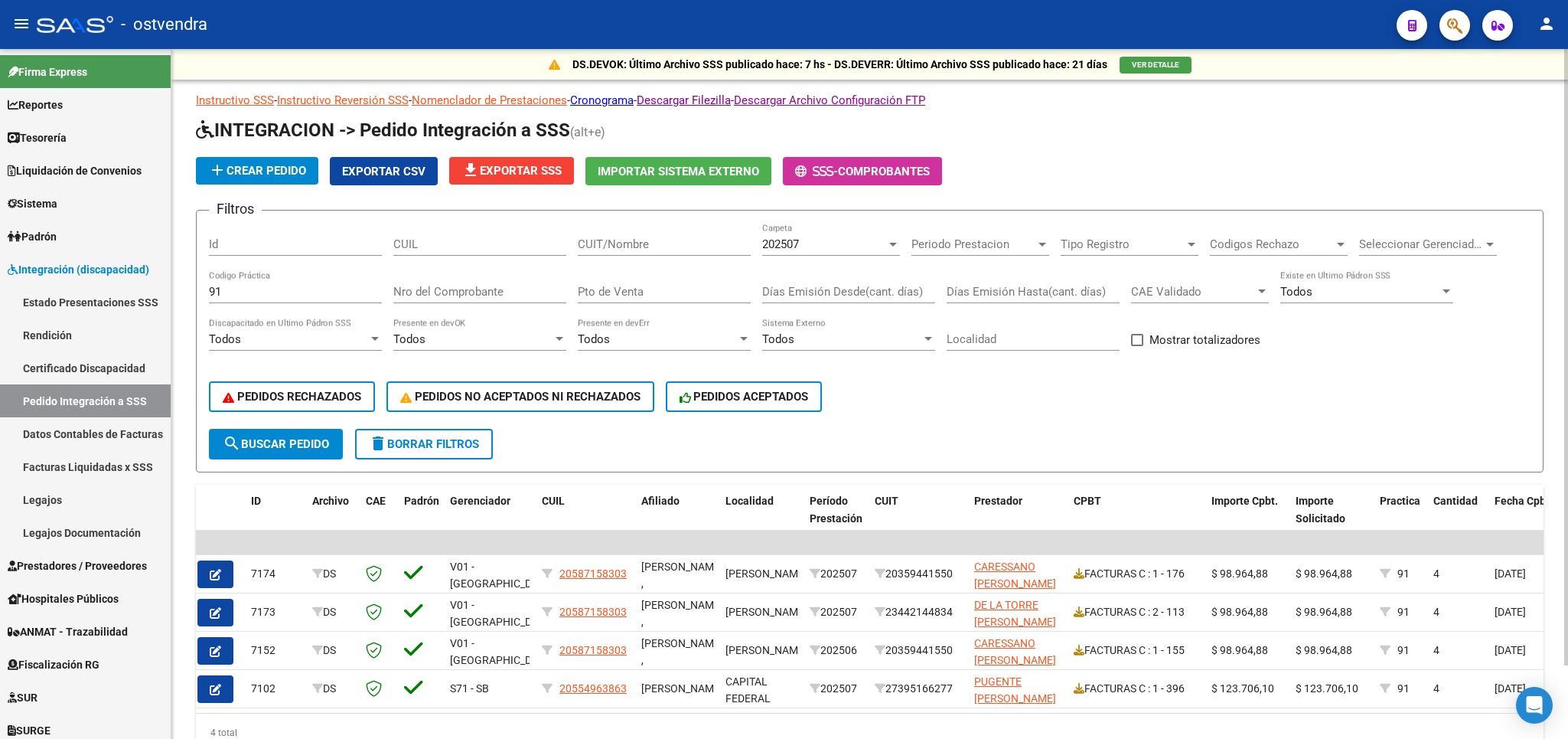
scroll to position [84, 0]
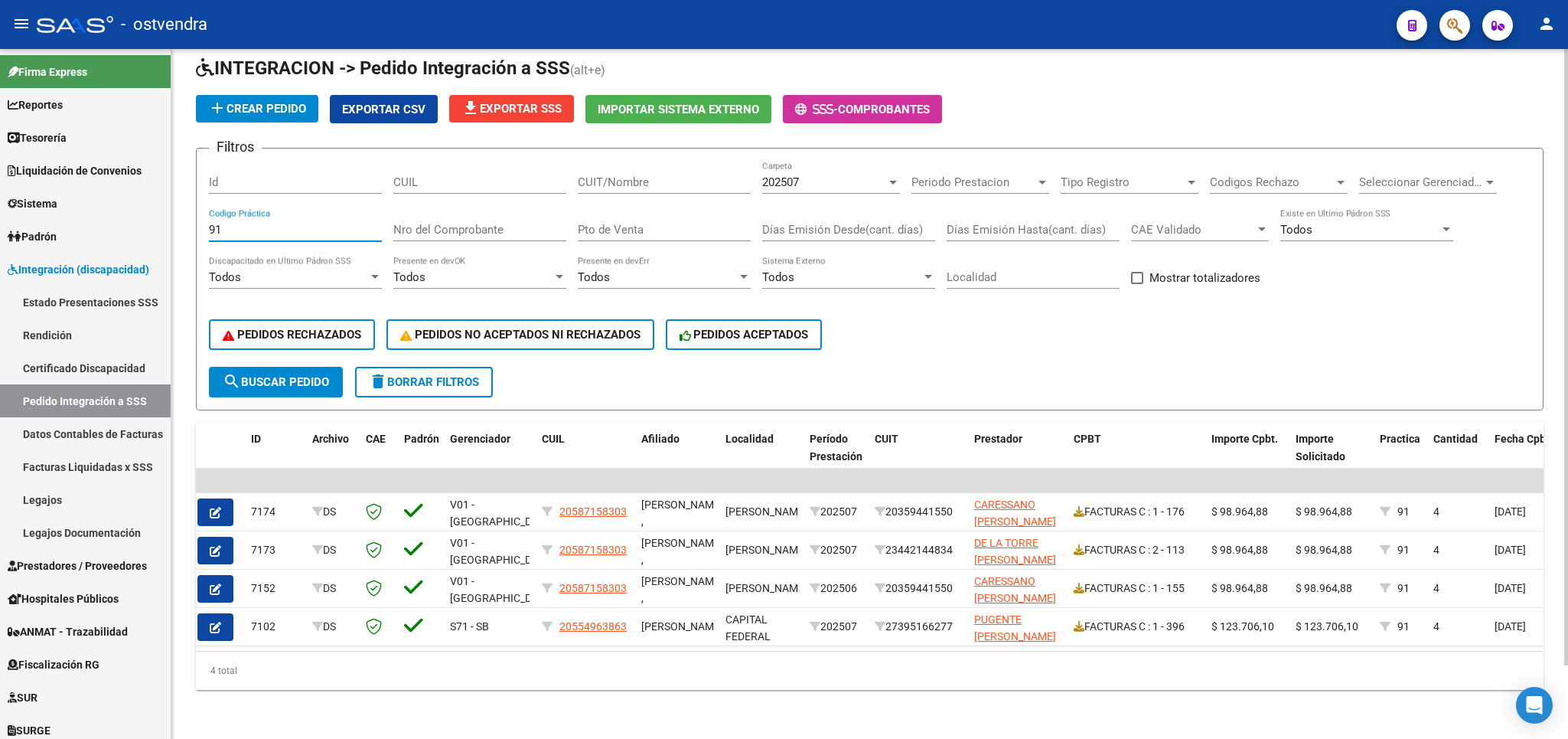
drag, startPoint x: 245, startPoint y: 209, endPoint x: 129, endPoint y: 209, distance: 116.0
click at [209, 223] on input "91" at bounding box center [294, 229] width 173 height 14
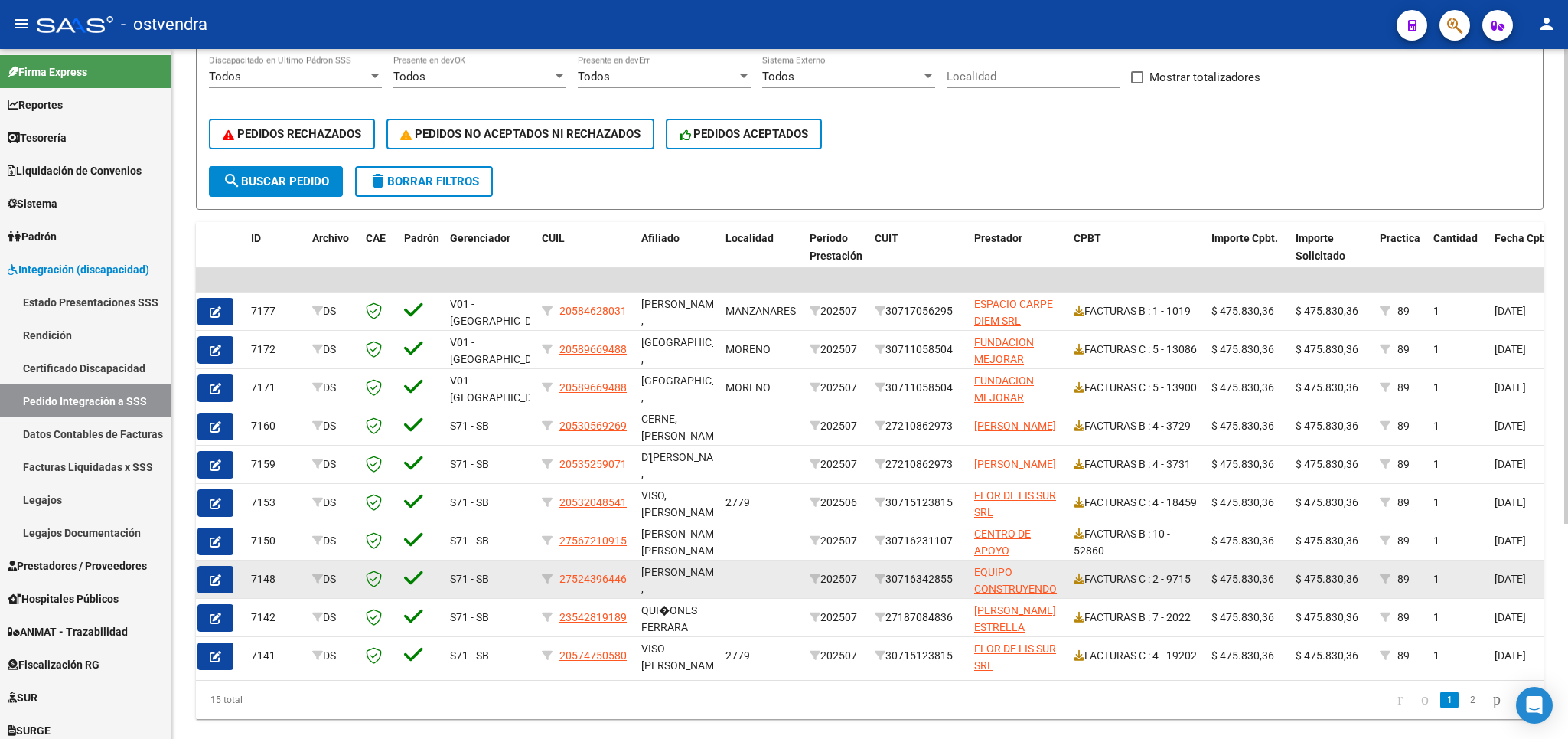
scroll to position [313, 0]
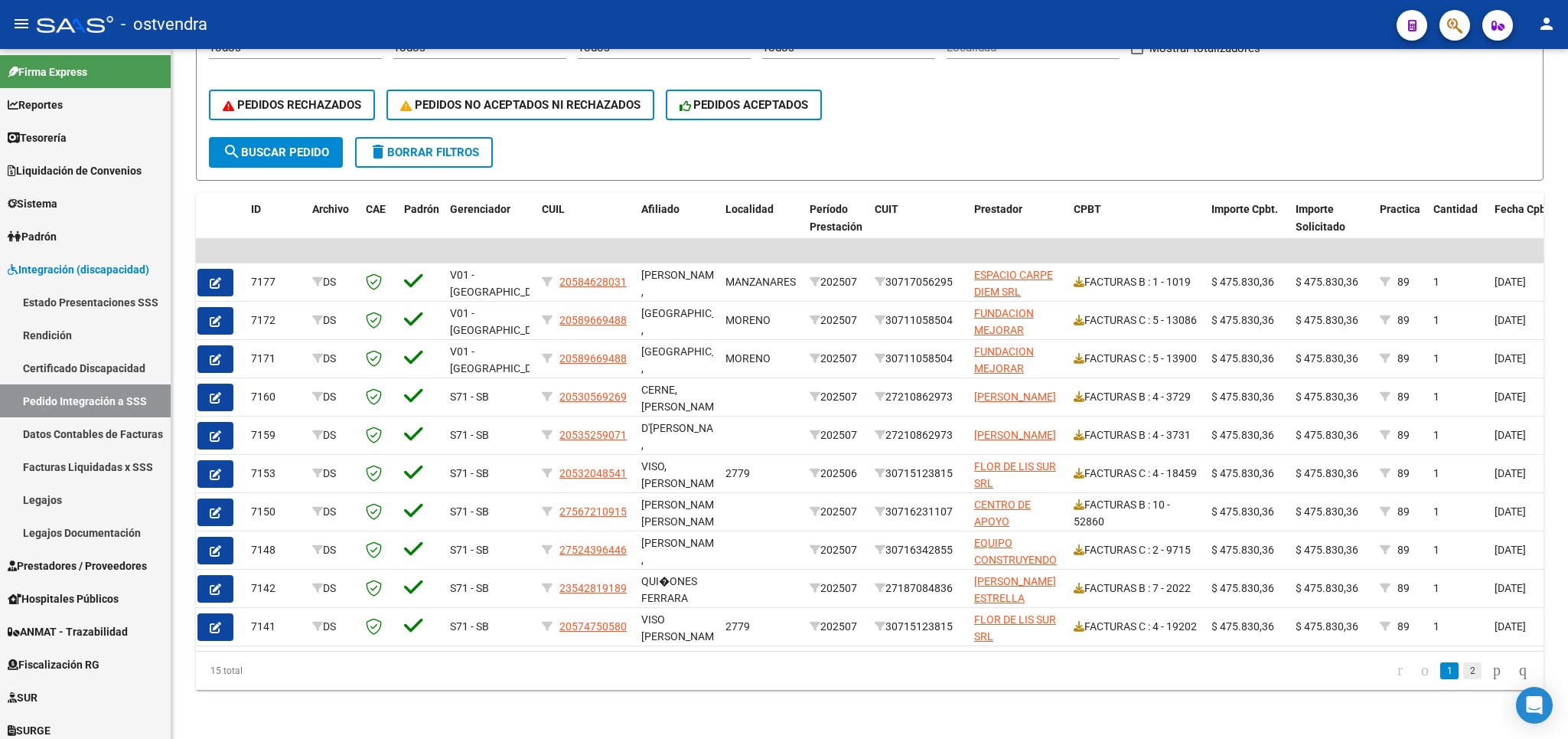
type input "89"
click at [1463, 674] on link "2" at bounding box center [1472, 671] width 18 height 17
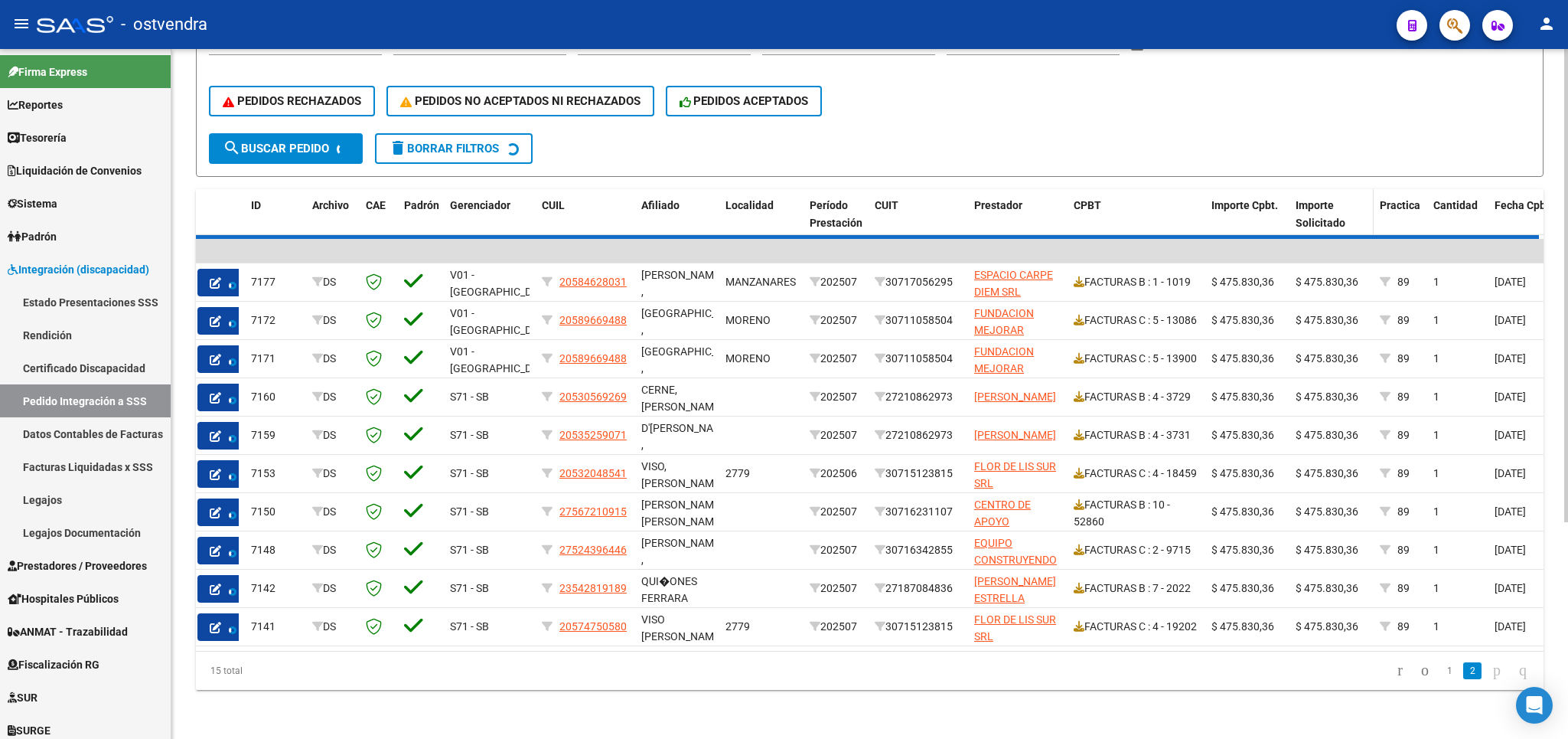
scroll to position [122, 0]
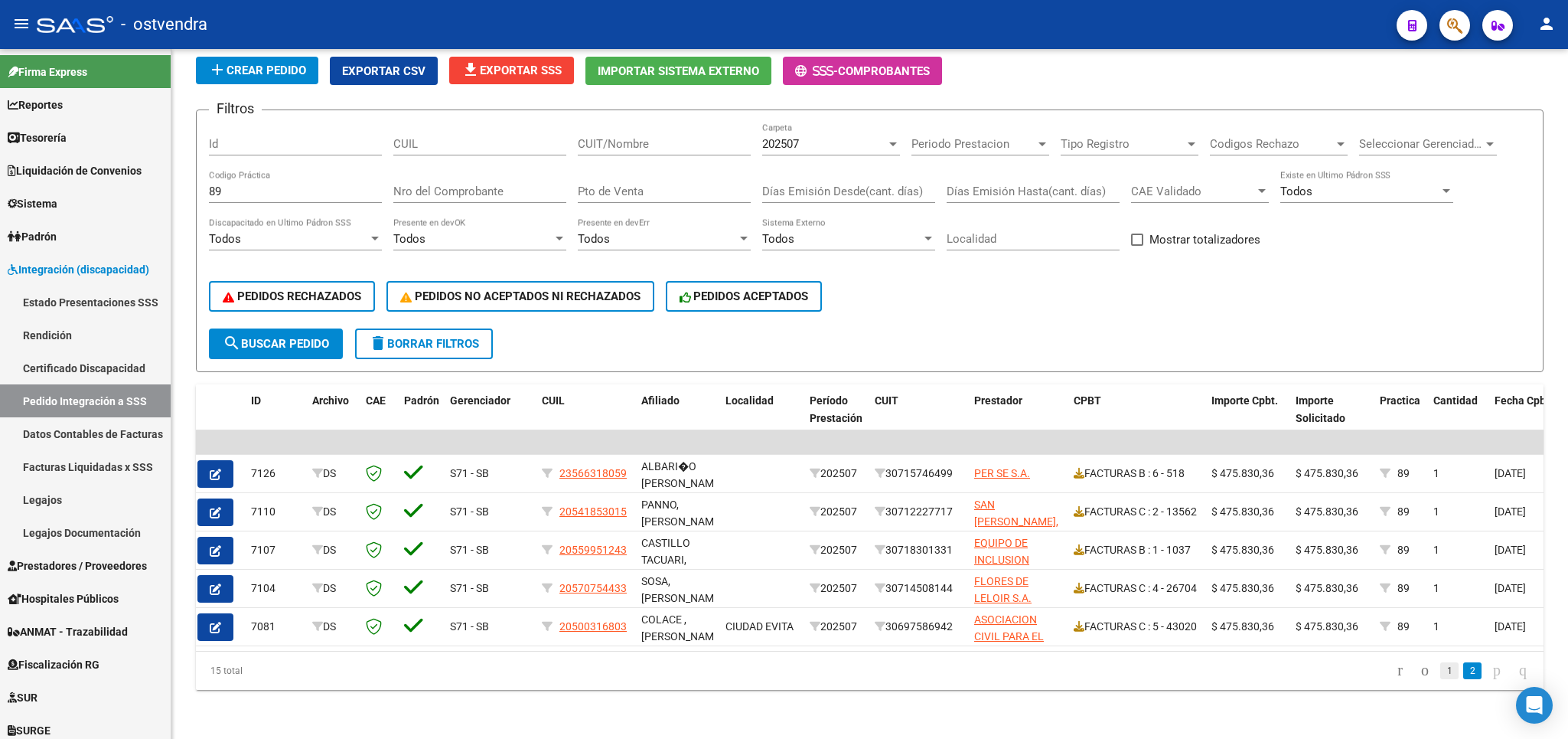
click at [1440, 671] on link "1" at bounding box center [1449, 671] width 18 height 17
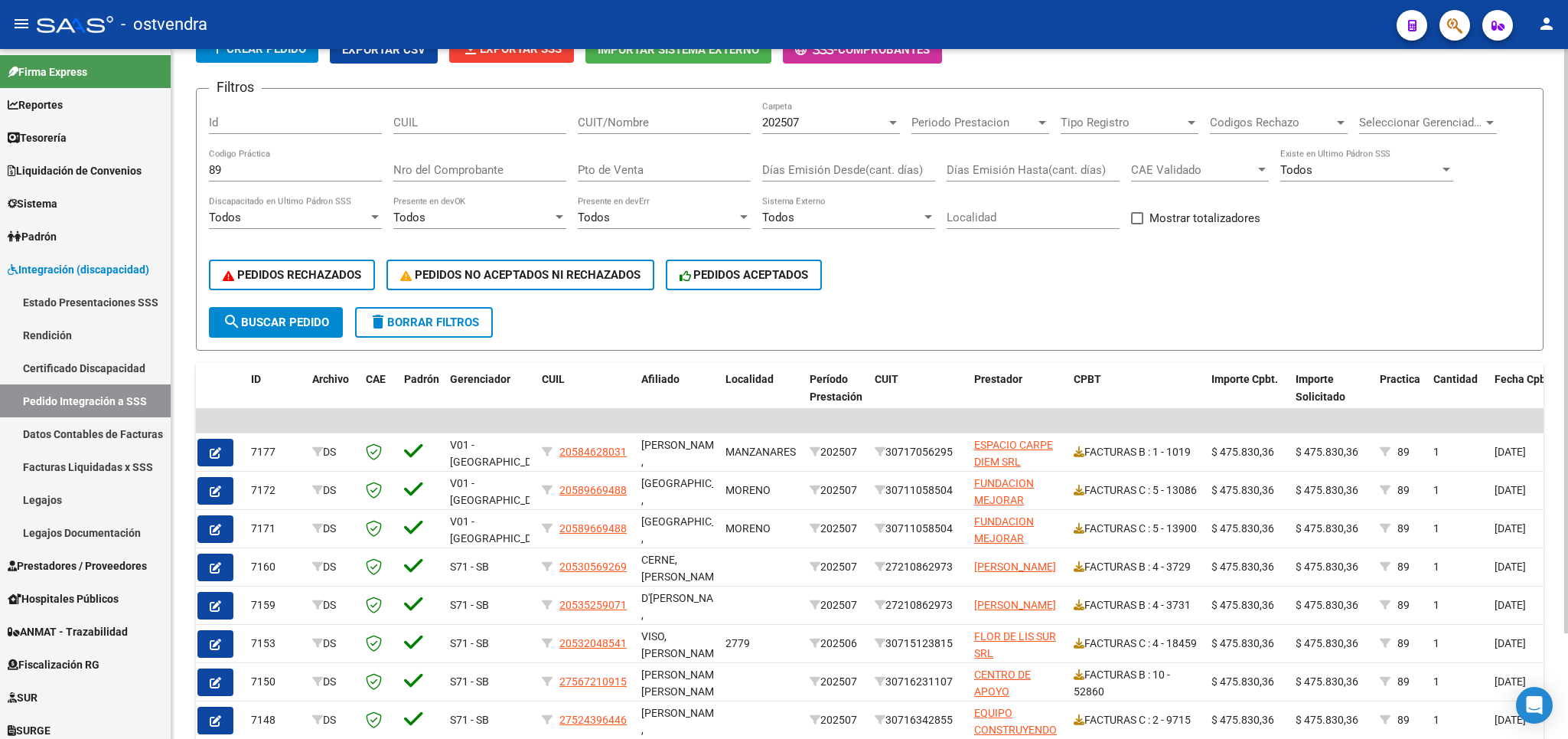
scroll to position [0, 5]
click at [462, 329] on span "delete Borrar Filtros" at bounding box center [423, 322] width 110 height 14
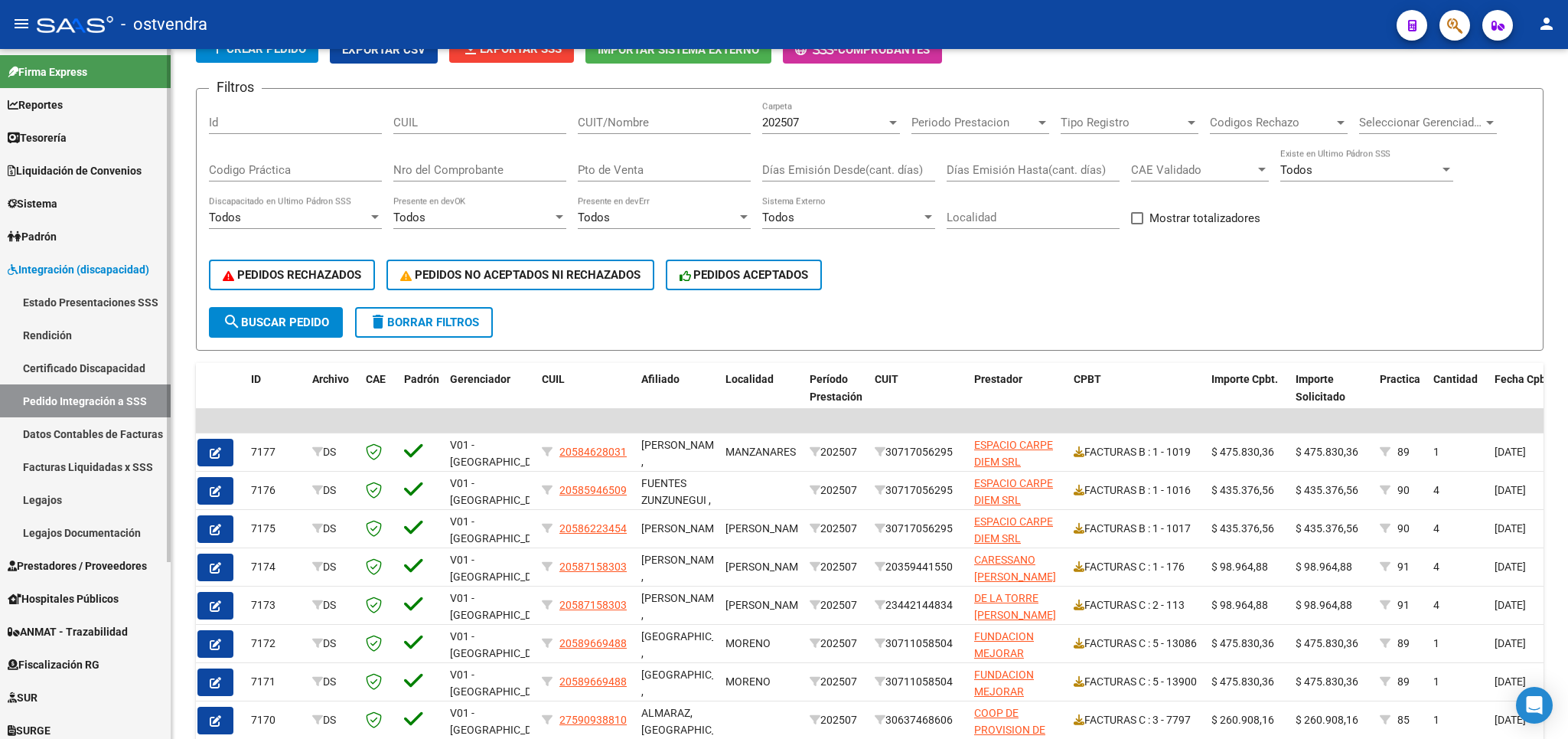
click at [66, 561] on span "Prestadores / Proveedores" at bounding box center [77, 565] width 139 height 17
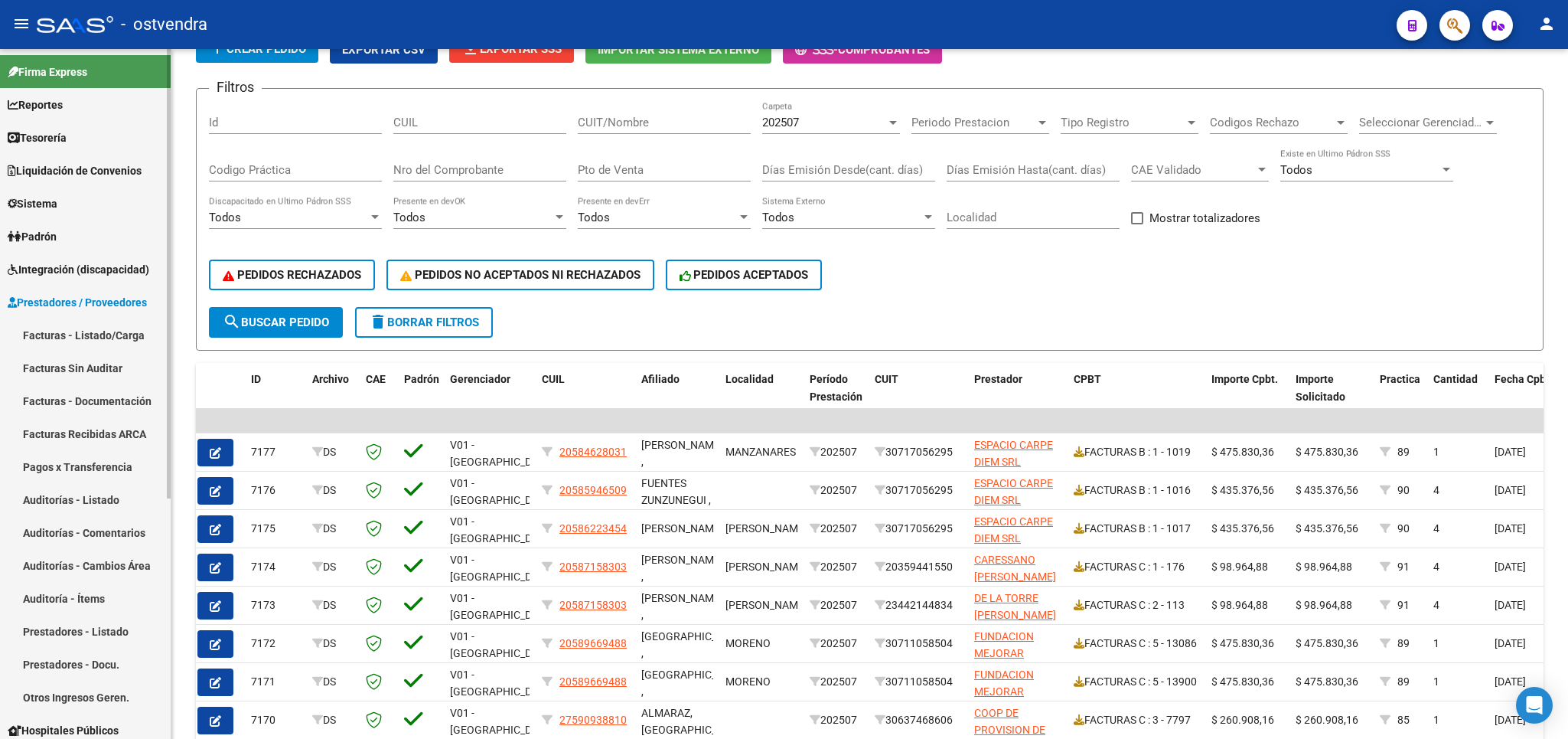
click at [77, 338] on link "Facturas - Listado/Carga" at bounding box center [85, 334] width 170 height 33
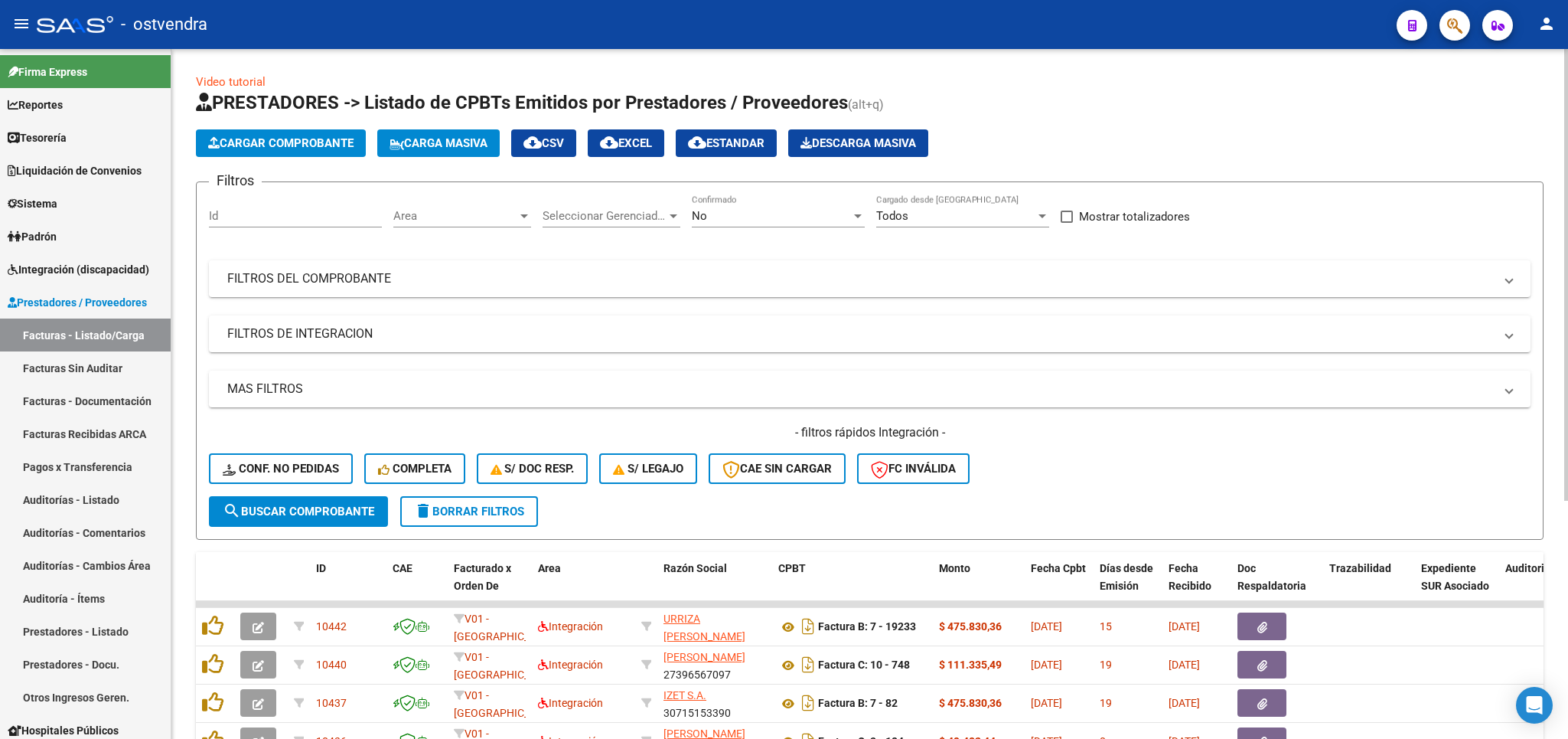
click at [486, 514] on span "delete Borrar Filtros" at bounding box center [469, 511] width 110 height 14
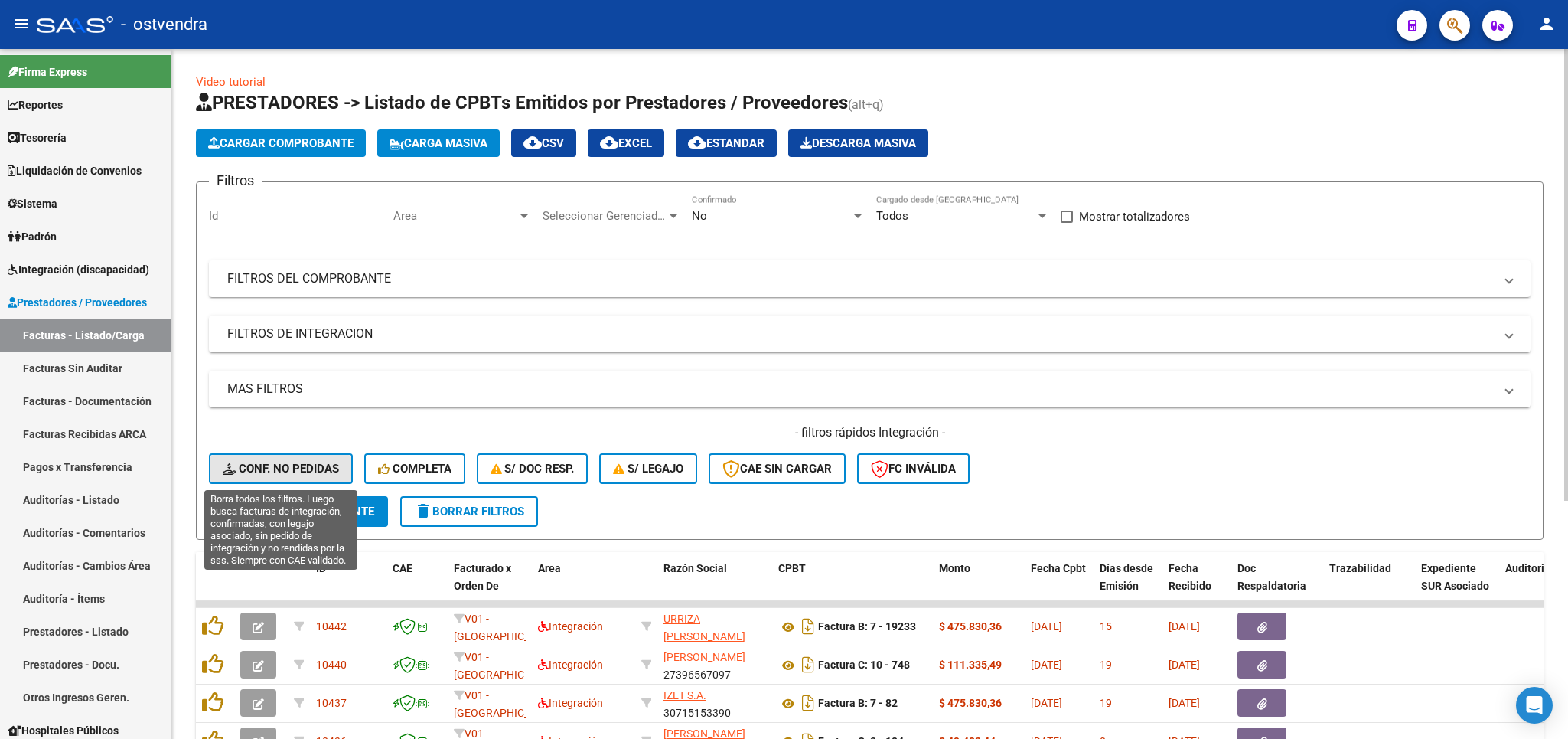
click at [296, 463] on span "Conf. no pedidas" at bounding box center [281, 468] width 116 height 14
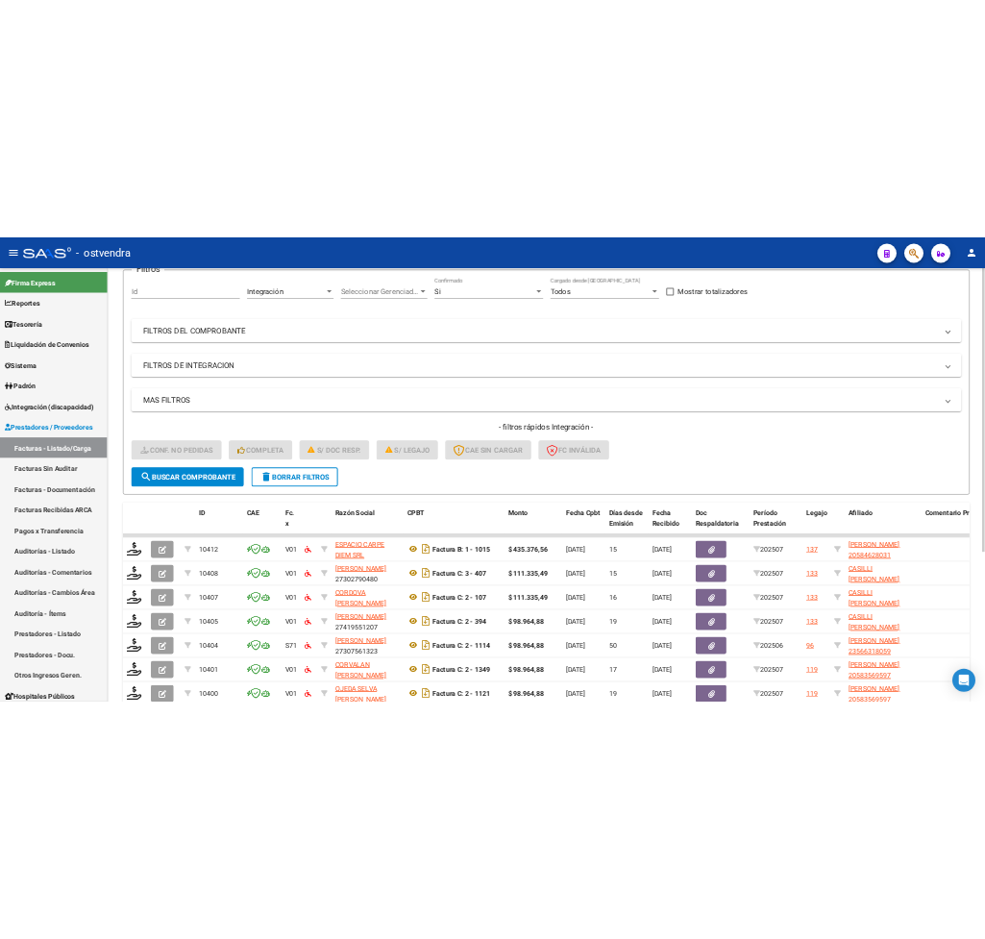
scroll to position [225, 0]
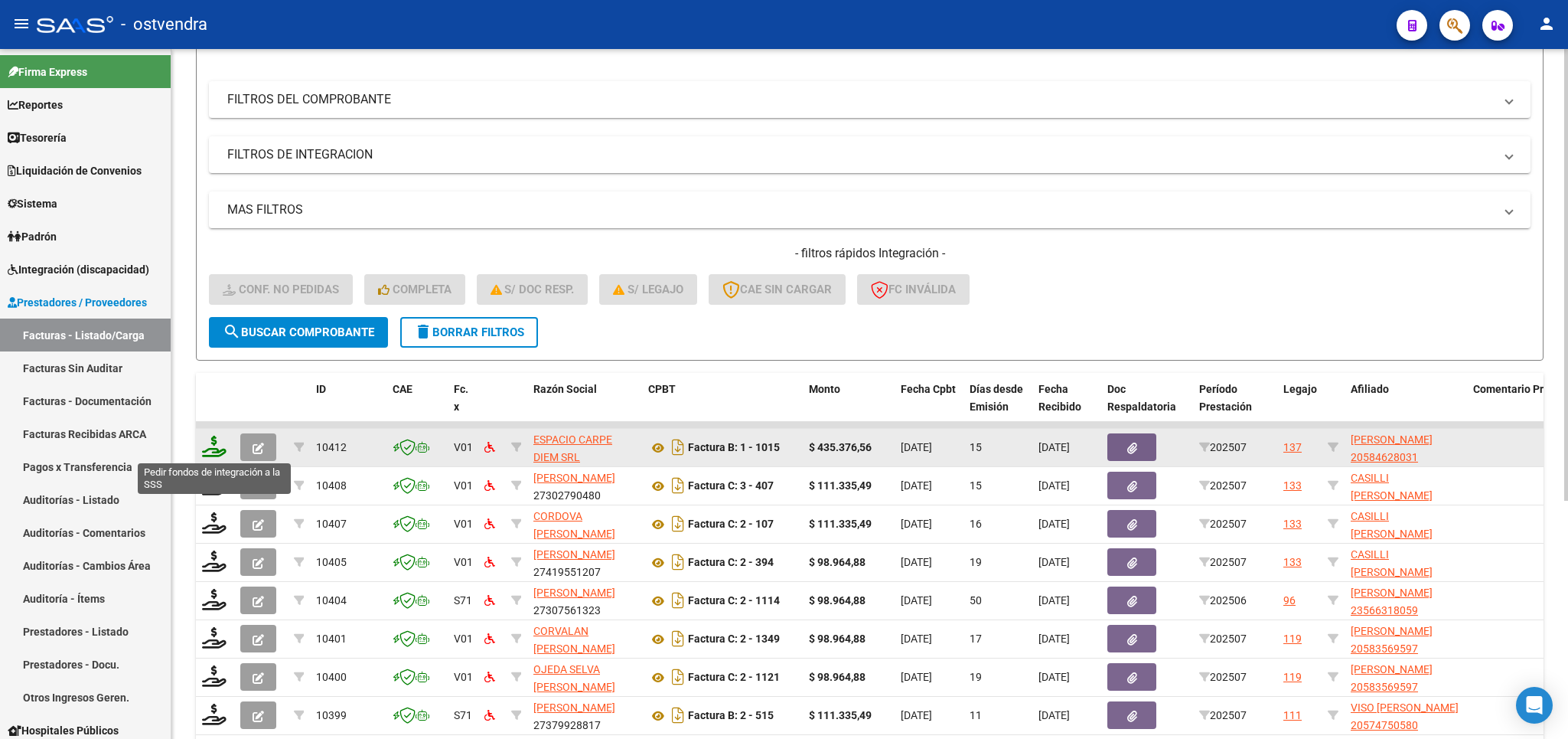
click at [220, 450] on icon at bounding box center [214, 446] width 25 height 22
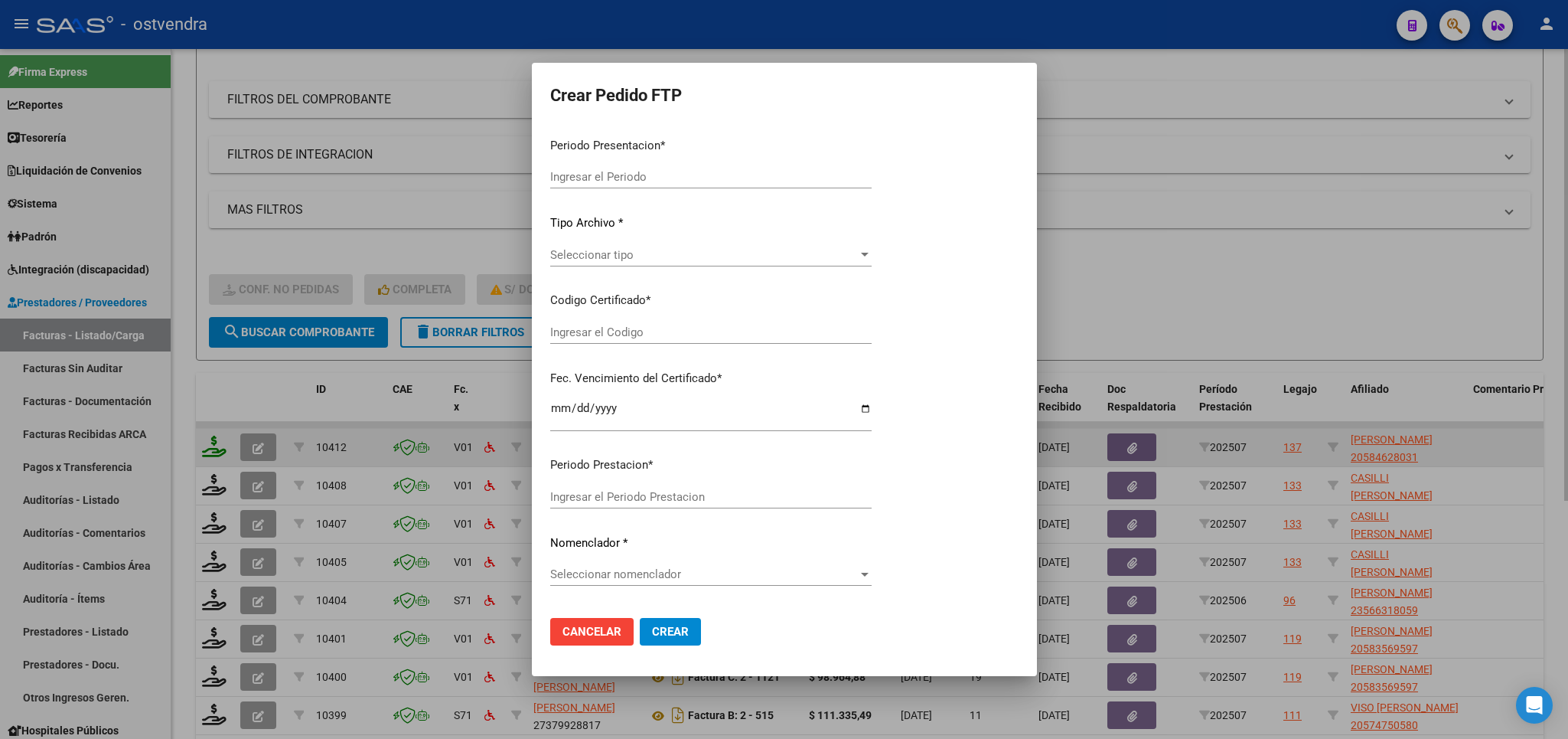
type input "202507"
type input "$ 435.376,56"
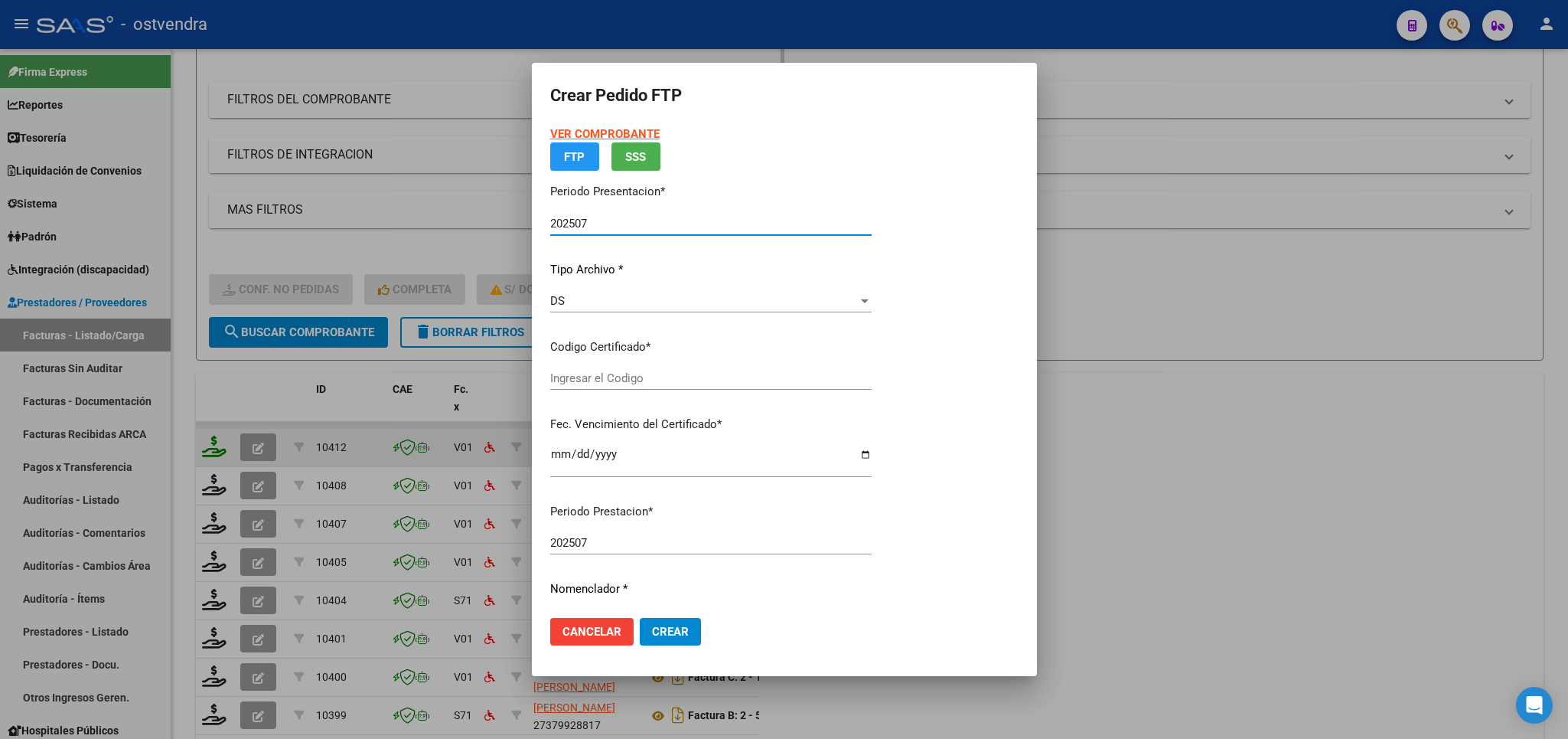
type input "ARG02000584628032024102420271024BUE265"
type input "2027-10-24"
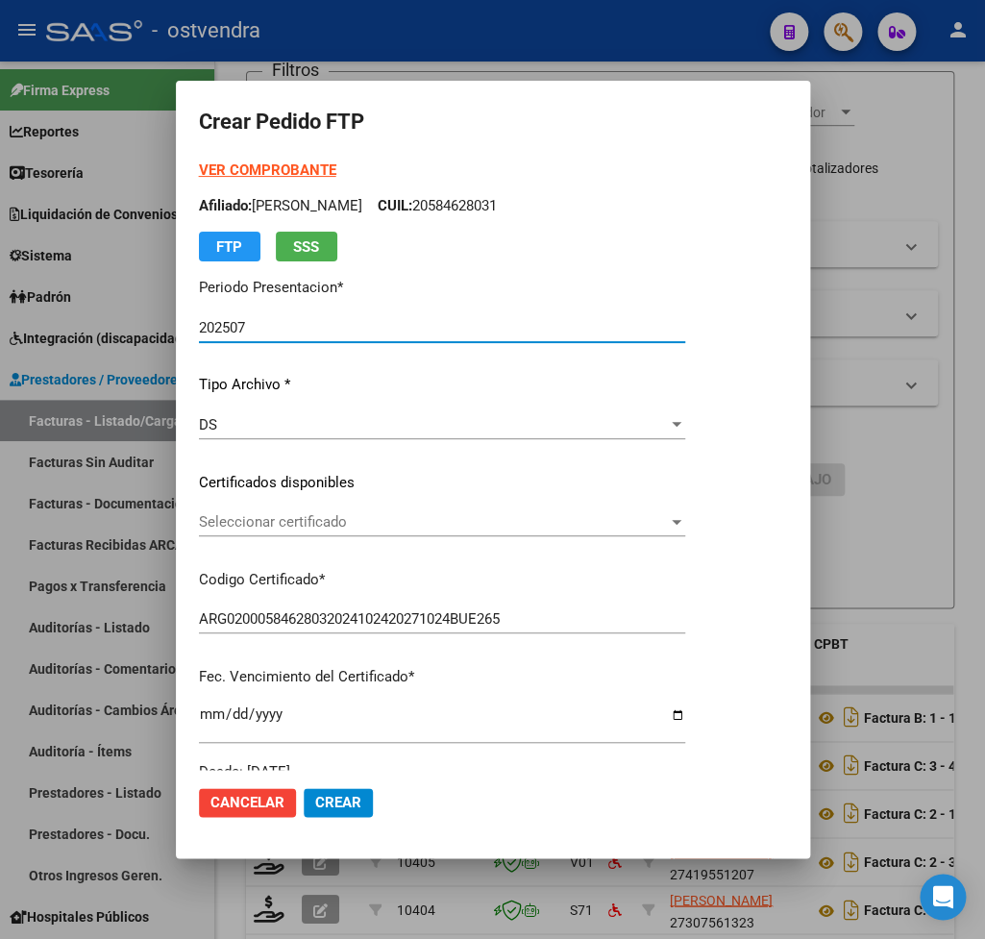
click at [283, 169] on strong "VER COMPROBANTE" at bounding box center [267, 170] width 137 height 17
click at [302, 508] on div "VER COMPROBANTE ARCA Padrón Afiliado: VERA DANTE NICOLAS CUIL: 20584628031 FTP …" at bounding box center [442, 471] width 486 height 623
click at [302, 522] on span "Seleccionar certificado" at bounding box center [433, 521] width 469 height 17
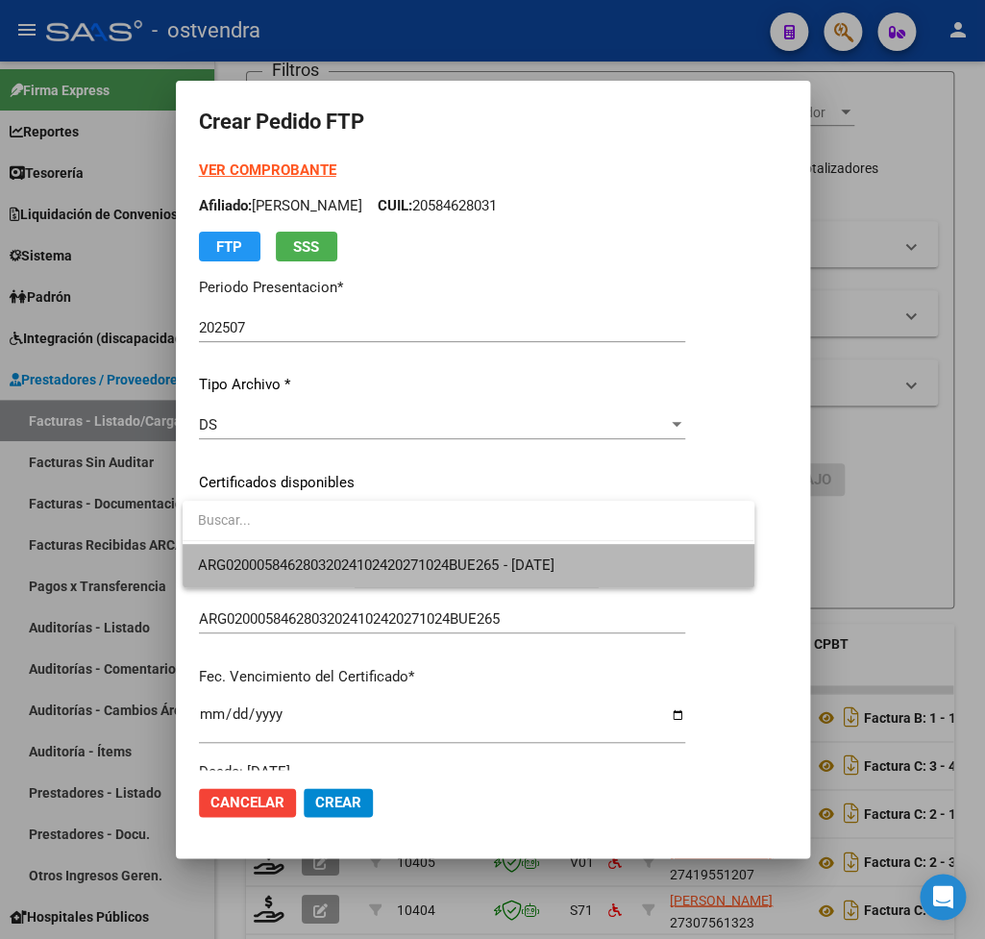
click at [311, 554] on span "ARG02000584628032024102420271024BUE265 - 2027-10-24" at bounding box center [468, 565] width 540 height 43
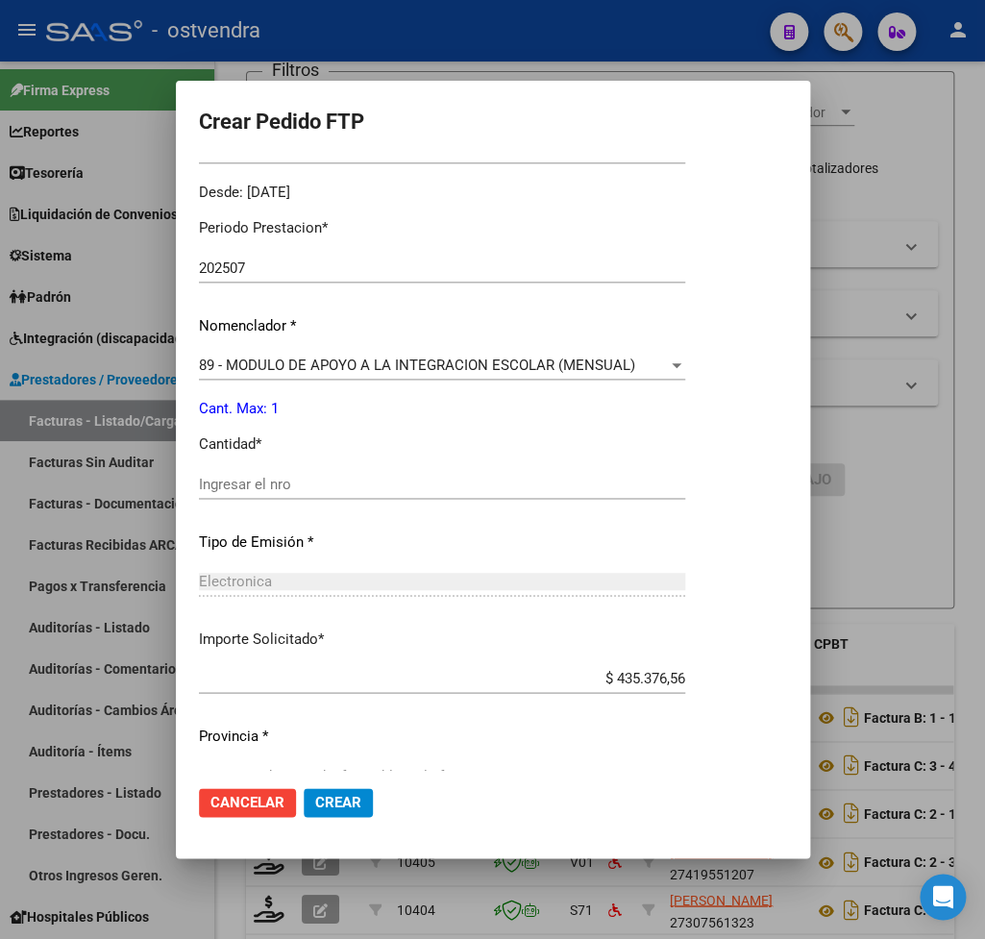
scroll to position [607, 0]
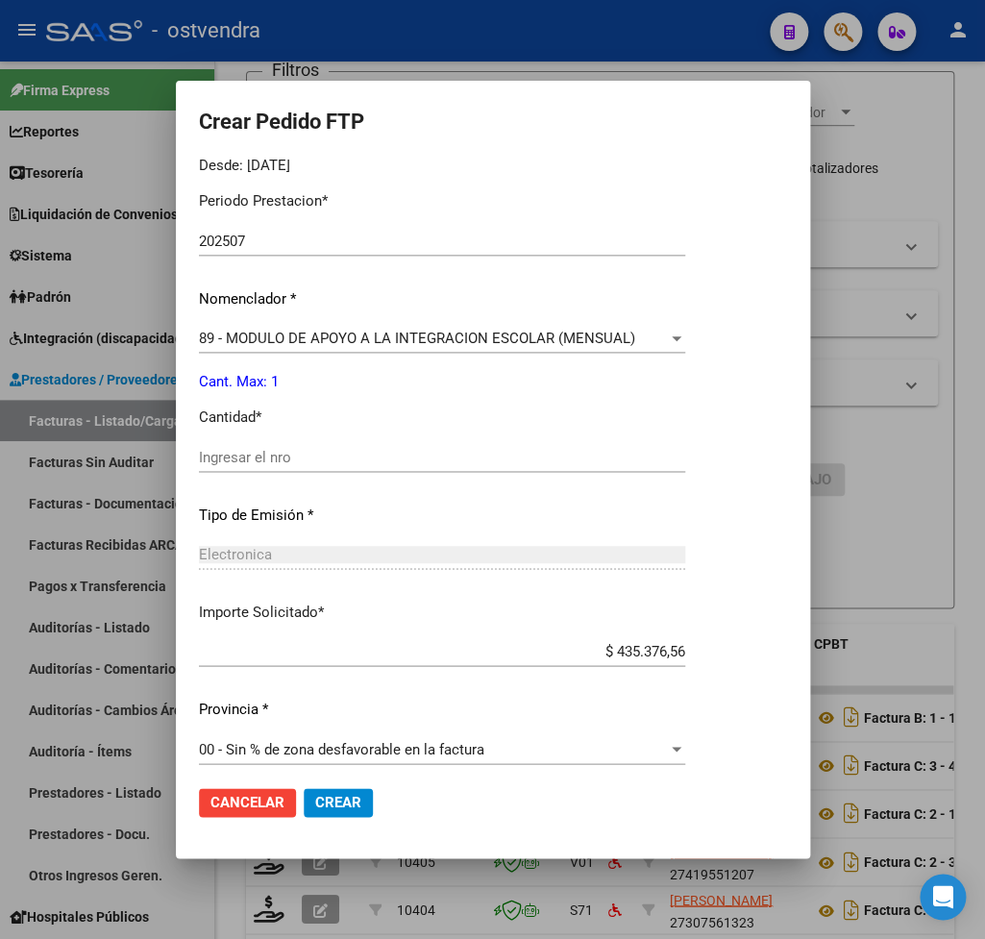
click at [528, 311] on div "Periodo Prestacion * 202507 Ingresar el Periodo Prestacion Nomenclador * 89 - M…" at bounding box center [442, 479] width 486 height 606
click at [521, 330] on span "89 - MODULO DE APOYO A LA INTEGRACION ESCOLAR (MENSUAL)" at bounding box center [417, 338] width 436 height 17
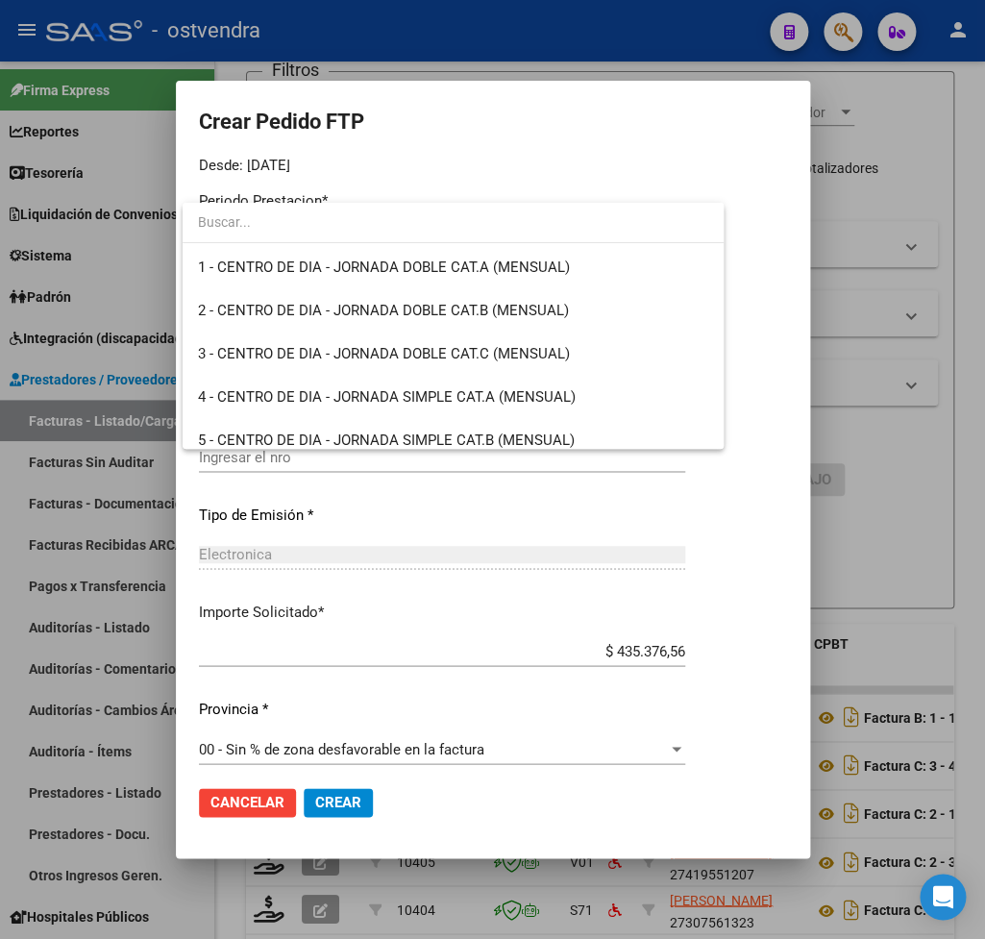
scroll to position [3749, 0]
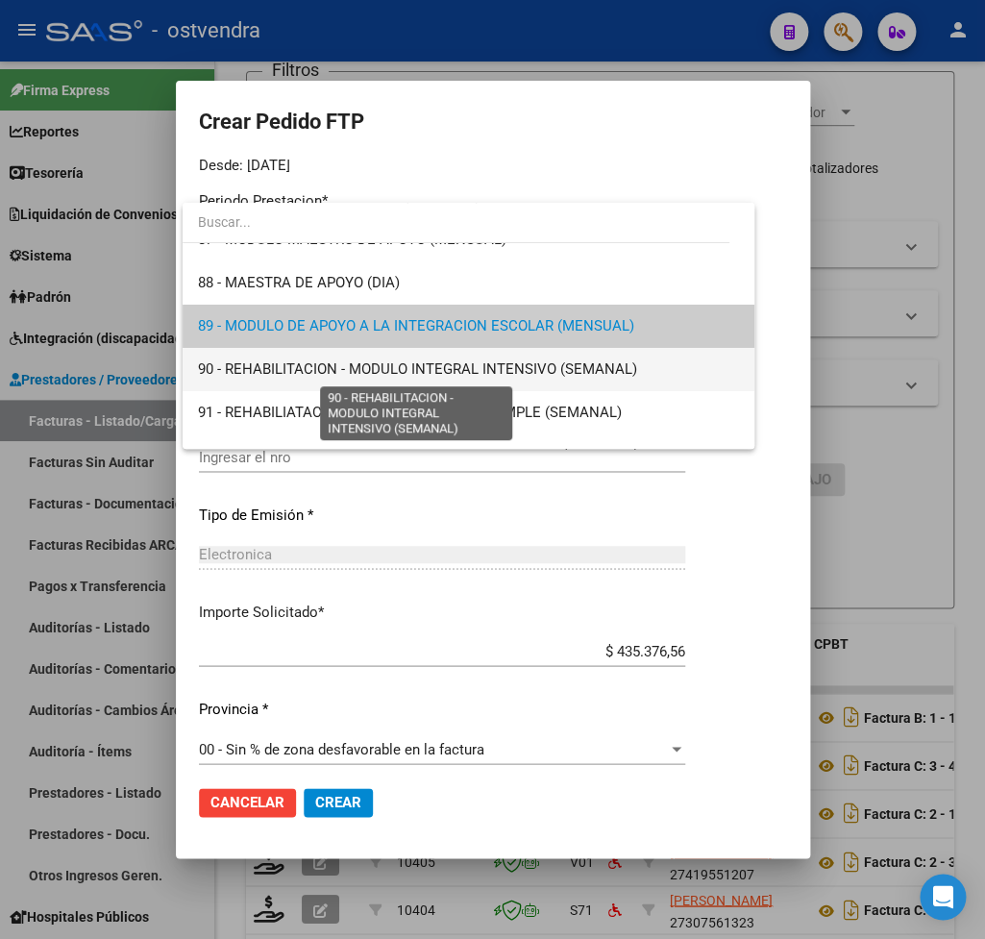
click at [375, 365] on span "90 - REHABILITACION - MODULO INTEGRAL INTENSIVO (SEMANAL)" at bounding box center [417, 369] width 439 height 17
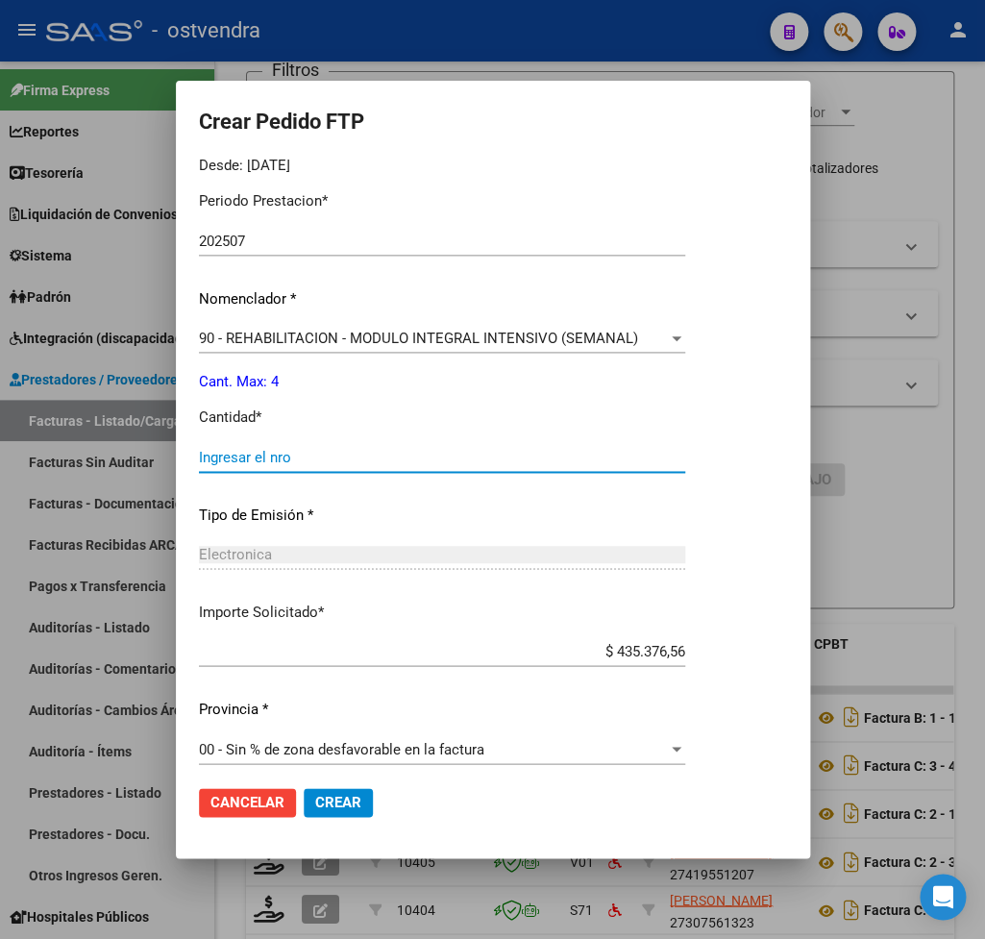
click at [294, 449] on input "Ingresar el nro" at bounding box center [442, 457] width 486 height 17
type input "4"
click at [320, 796] on span "Crear" at bounding box center [338, 802] width 46 height 17
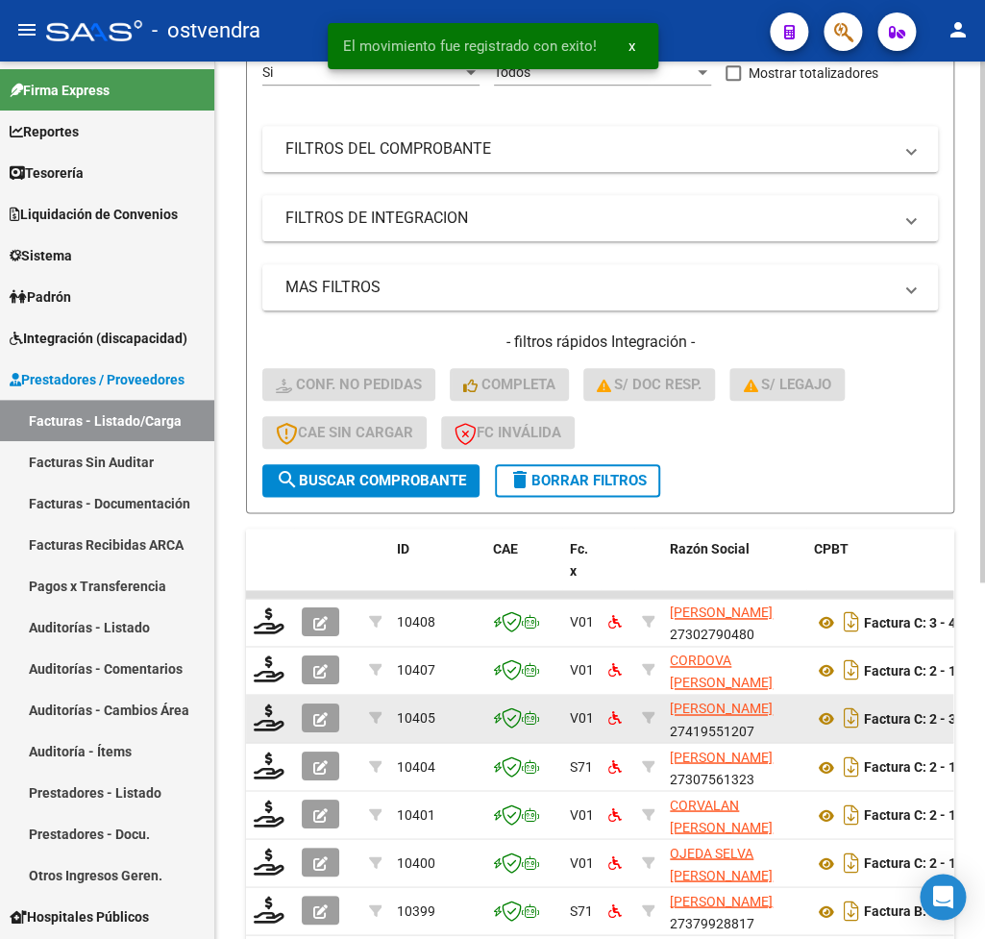
scroll to position [415, 0]
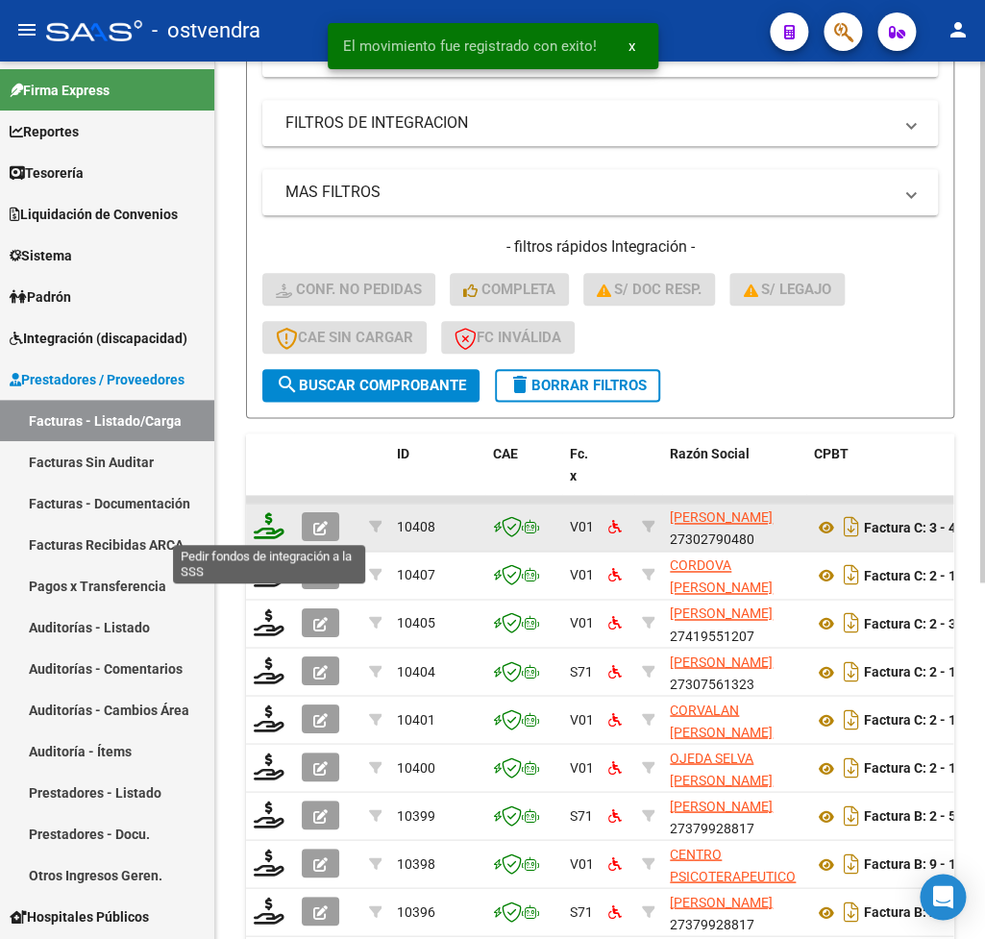
click at [267, 527] on icon at bounding box center [269, 525] width 31 height 27
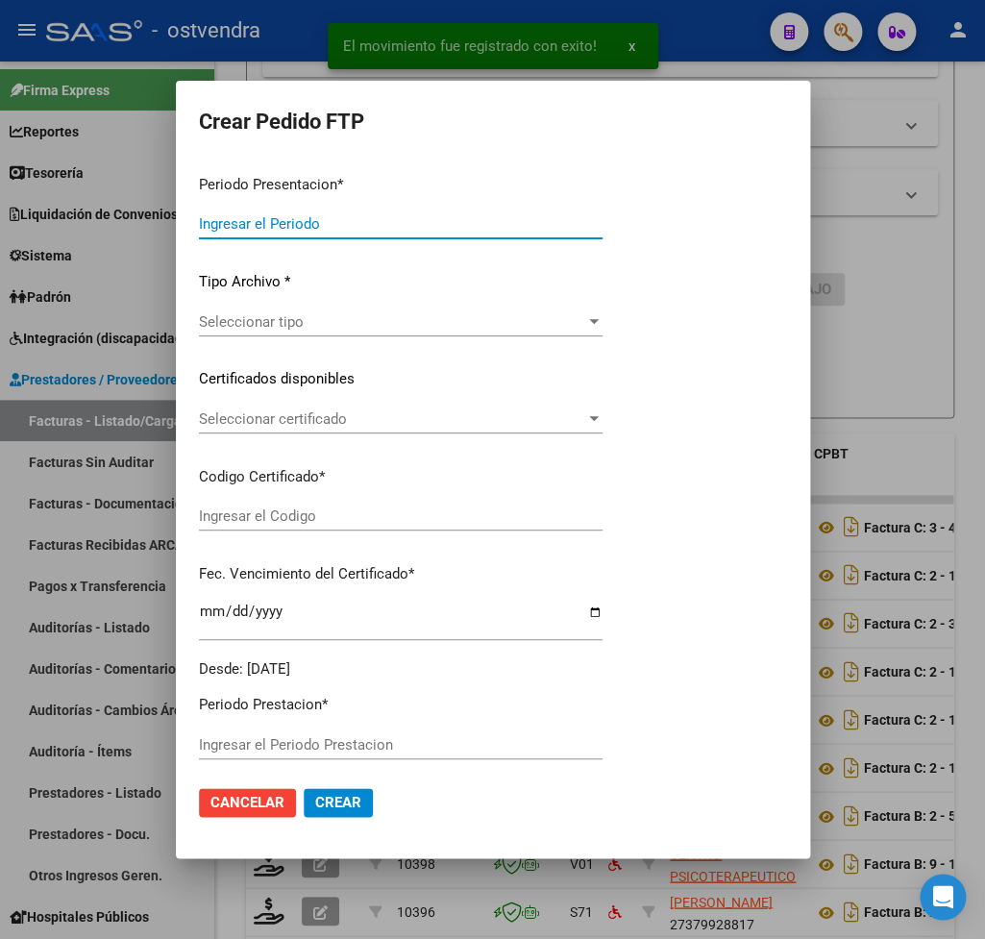
type input "202507"
type input "$ 111.335,49"
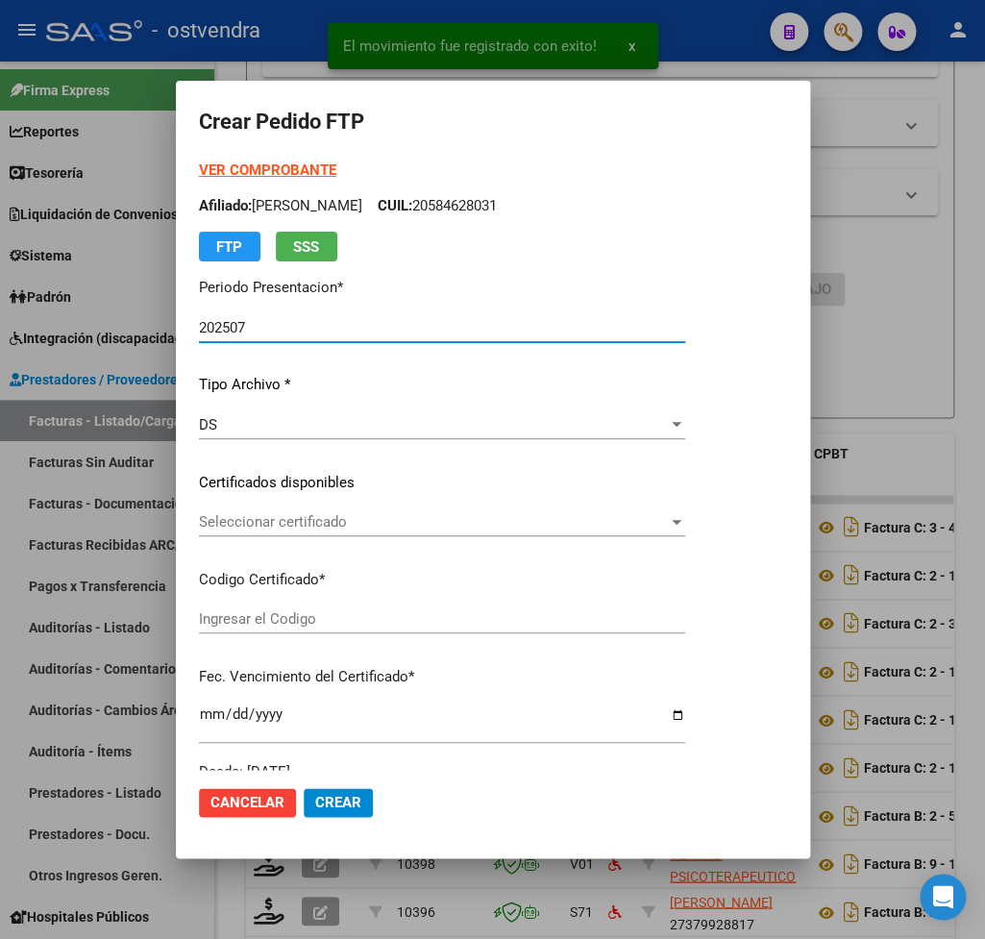
type input "ARG02000583630162024092320270923BUE439"
type input "2027-09-23"
click at [274, 166] on strong "VER COMPROBANTE" at bounding box center [267, 170] width 137 height 17
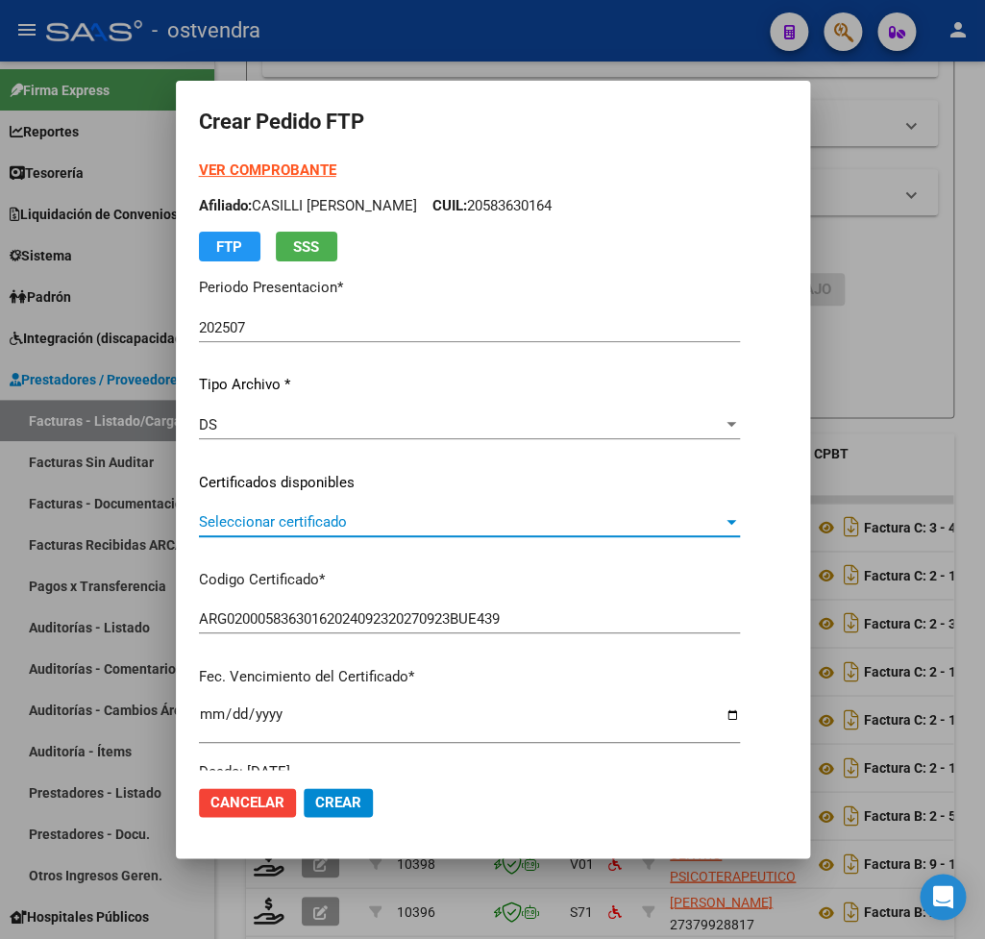
click at [268, 516] on span "Seleccionar certificado" at bounding box center [461, 521] width 524 height 17
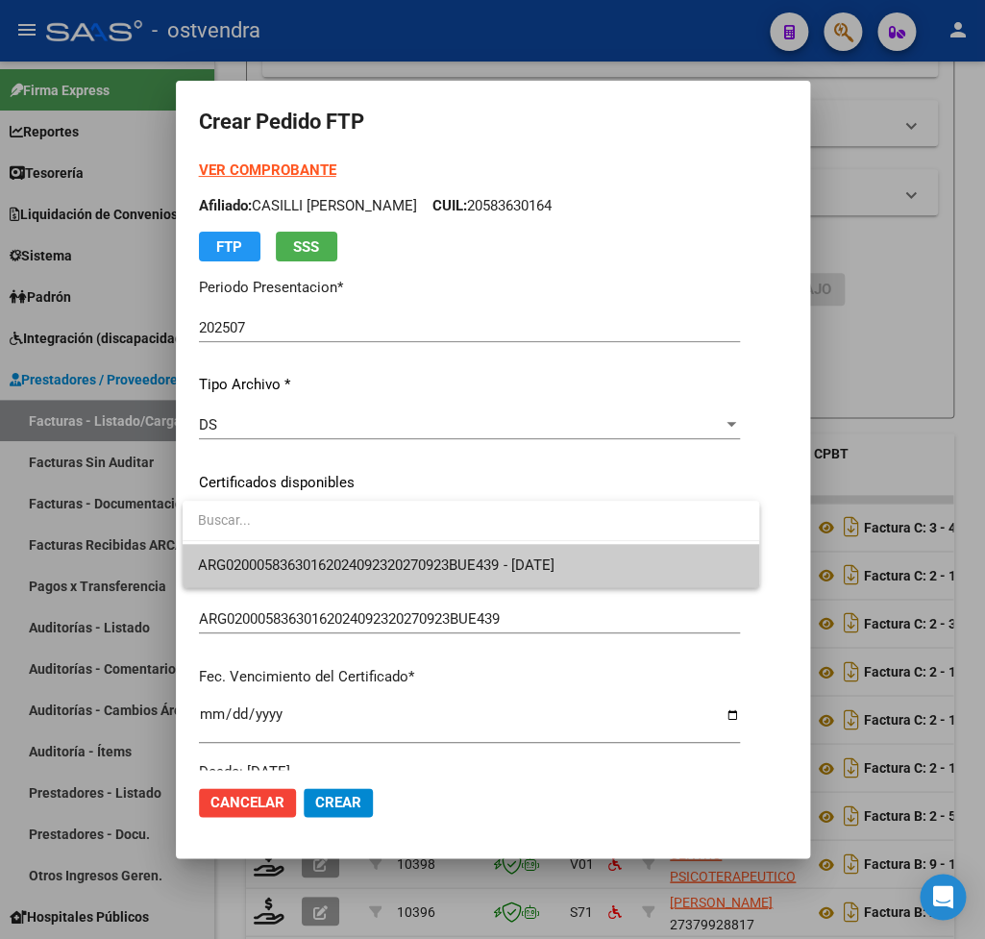
click at [276, 557] on span "ARG02000583630162024092320270923BUE439 - 2027-09-23" at bounding box center [376, 565] width 356 height 17
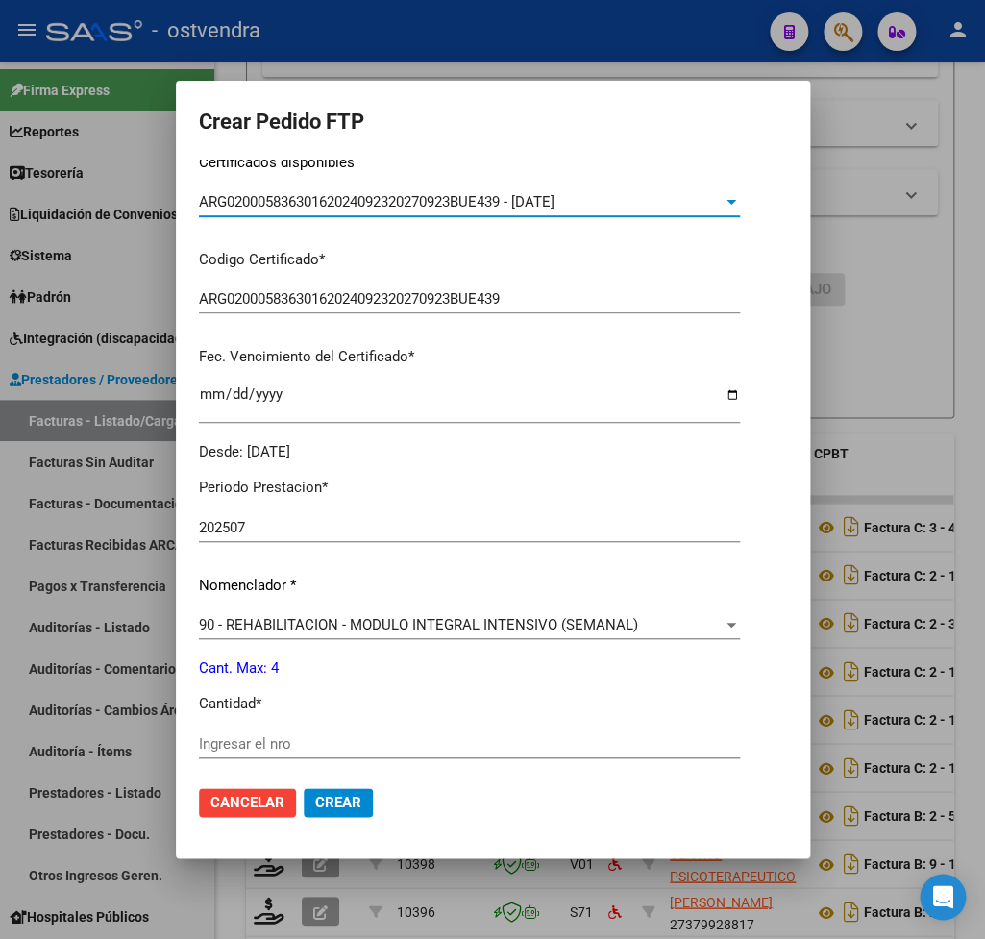
scroll to position [337, 0]
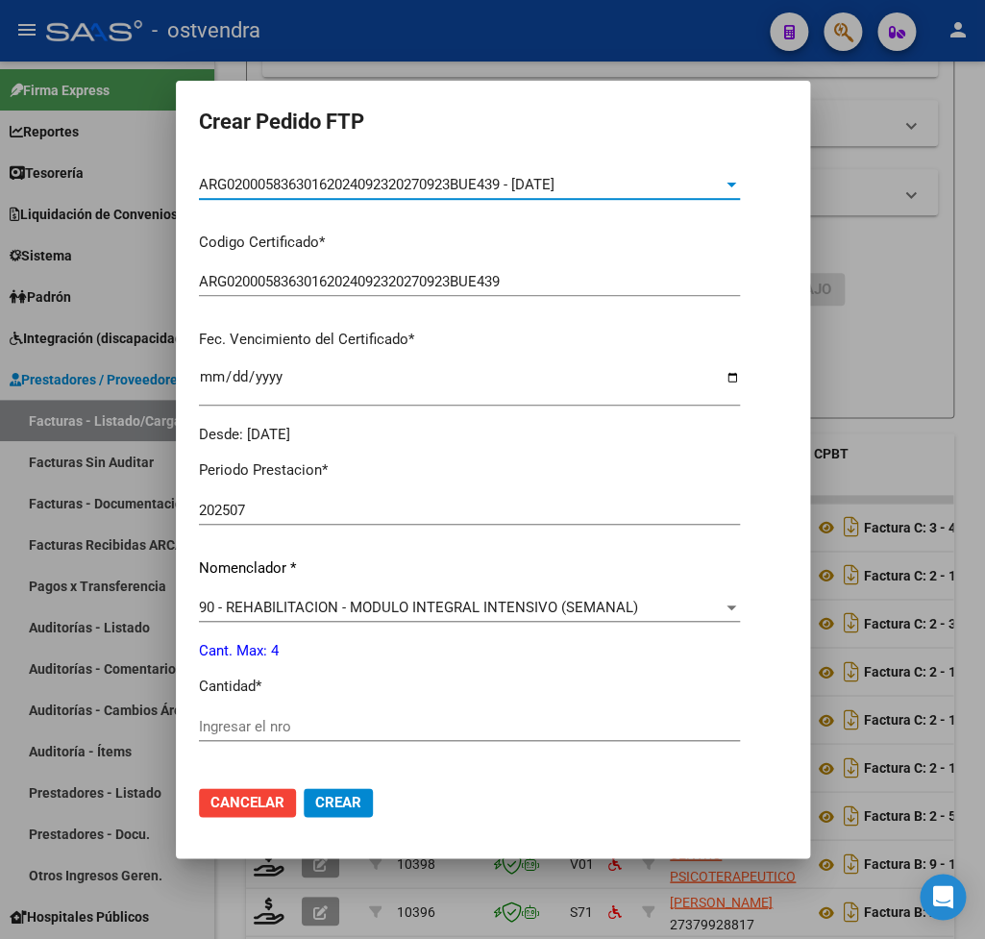
click at [285, 718] on input "Ingresar el nro" at bounding box center [469, 726] width 541 height 17
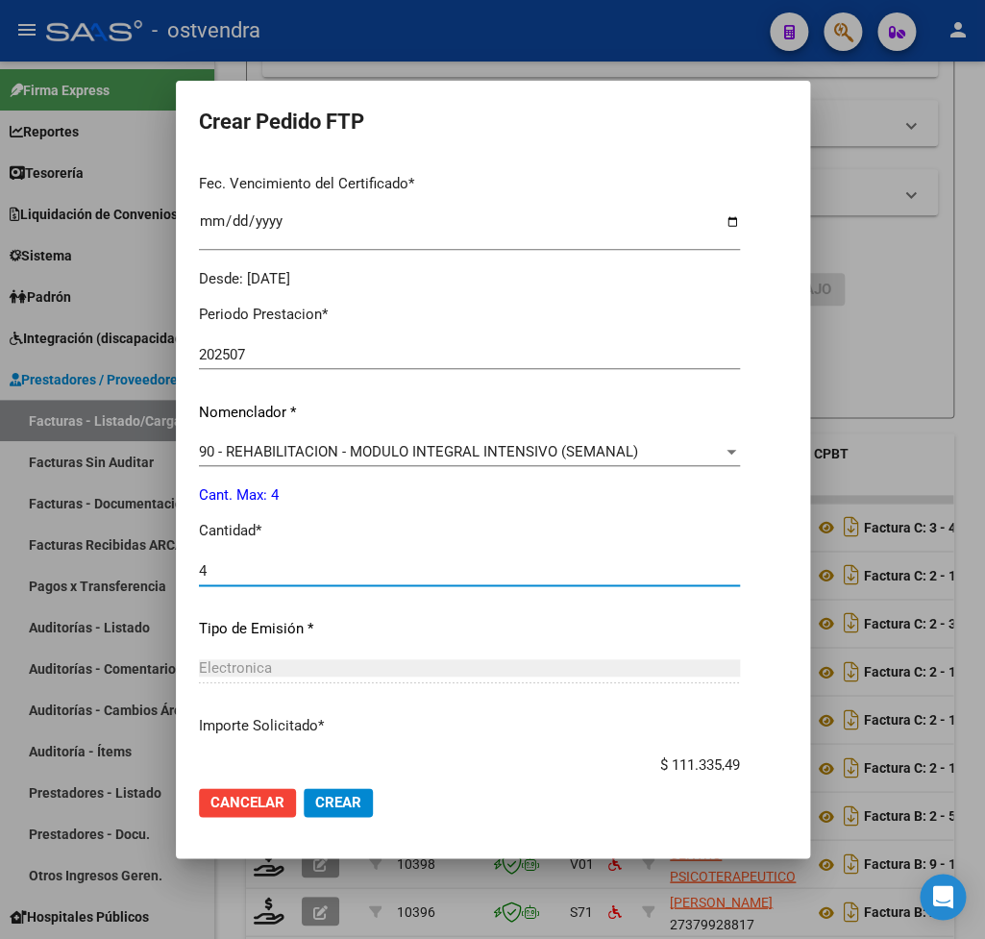
scroll to position [607, 0]
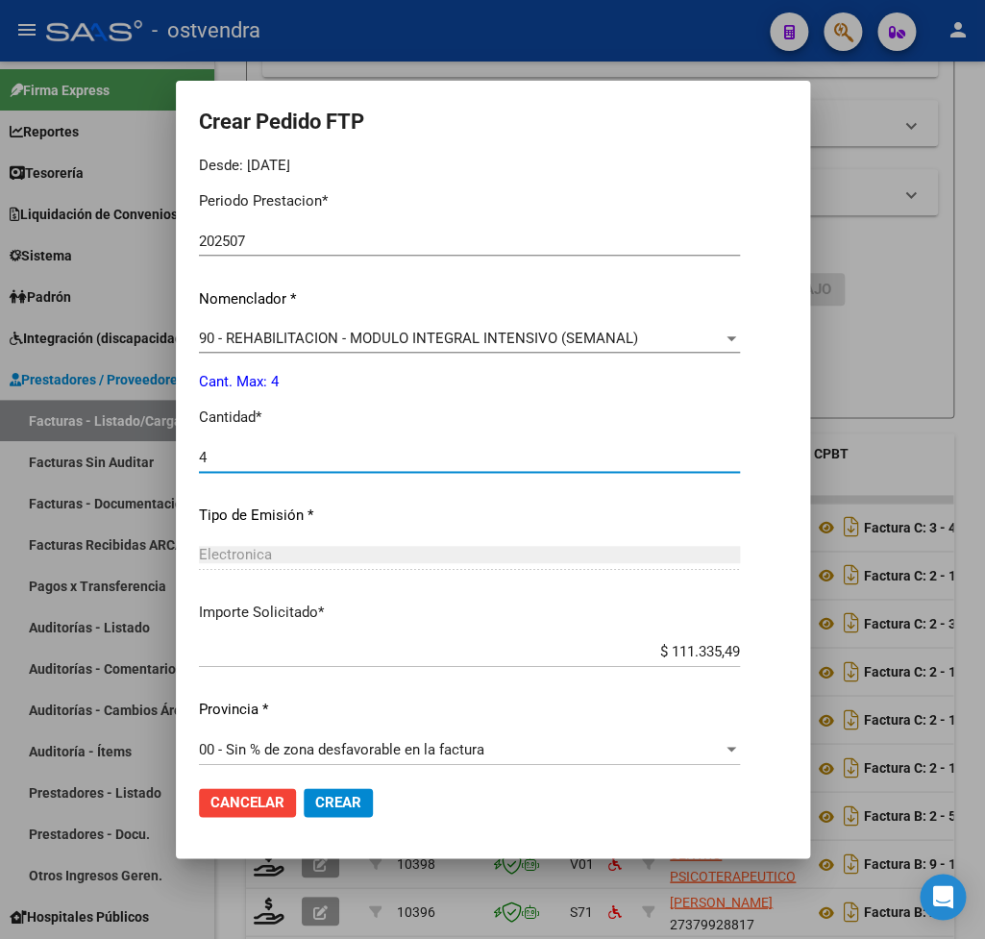
type input "4"
click at [345, 813] on button "Crear" at bounding box center [338, 802] width 69 height 29
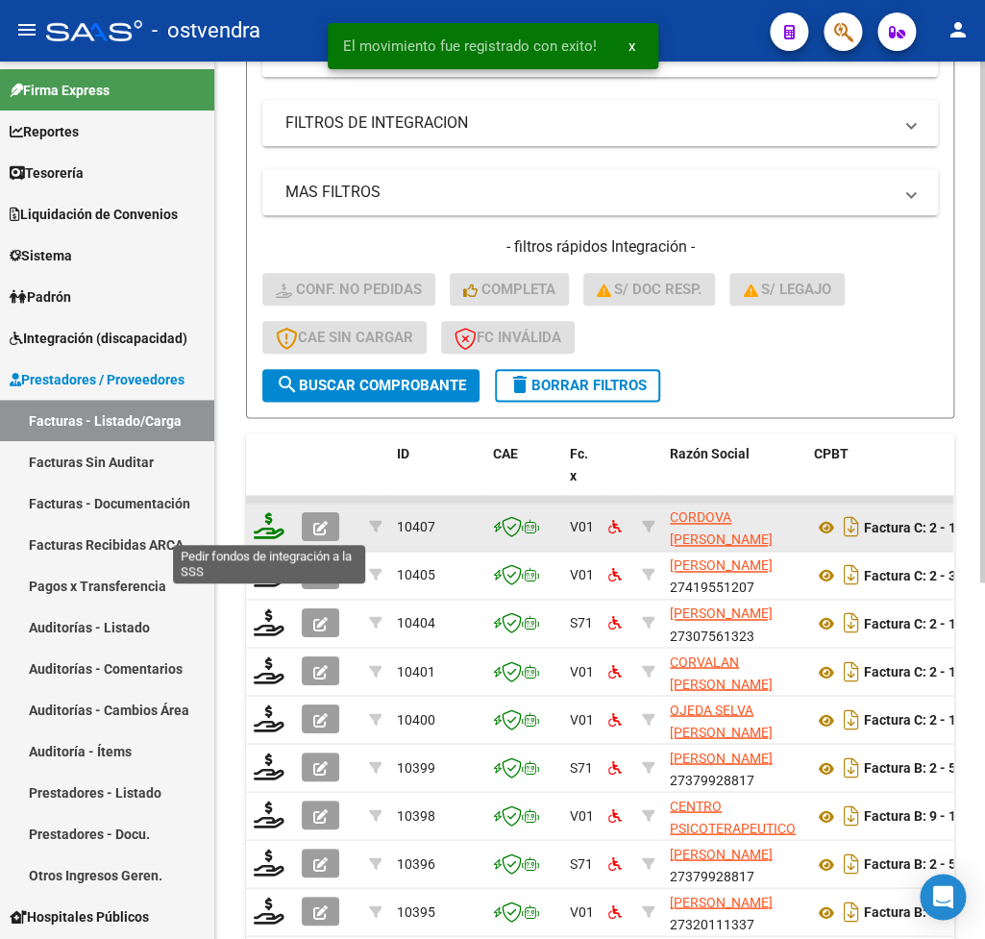
click at [268, 530] on icon at bounding box center [269, 525] width 31 height 27
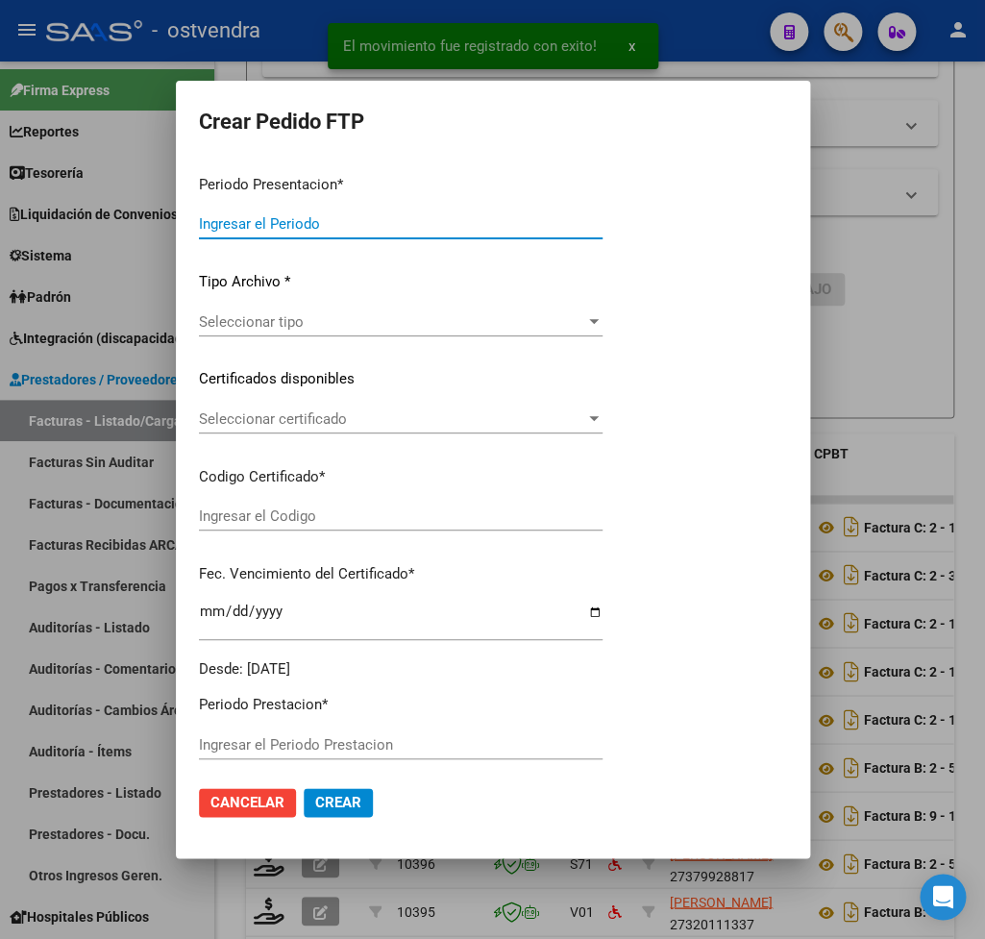
type input "202507"
type input "$ 111.335,49"
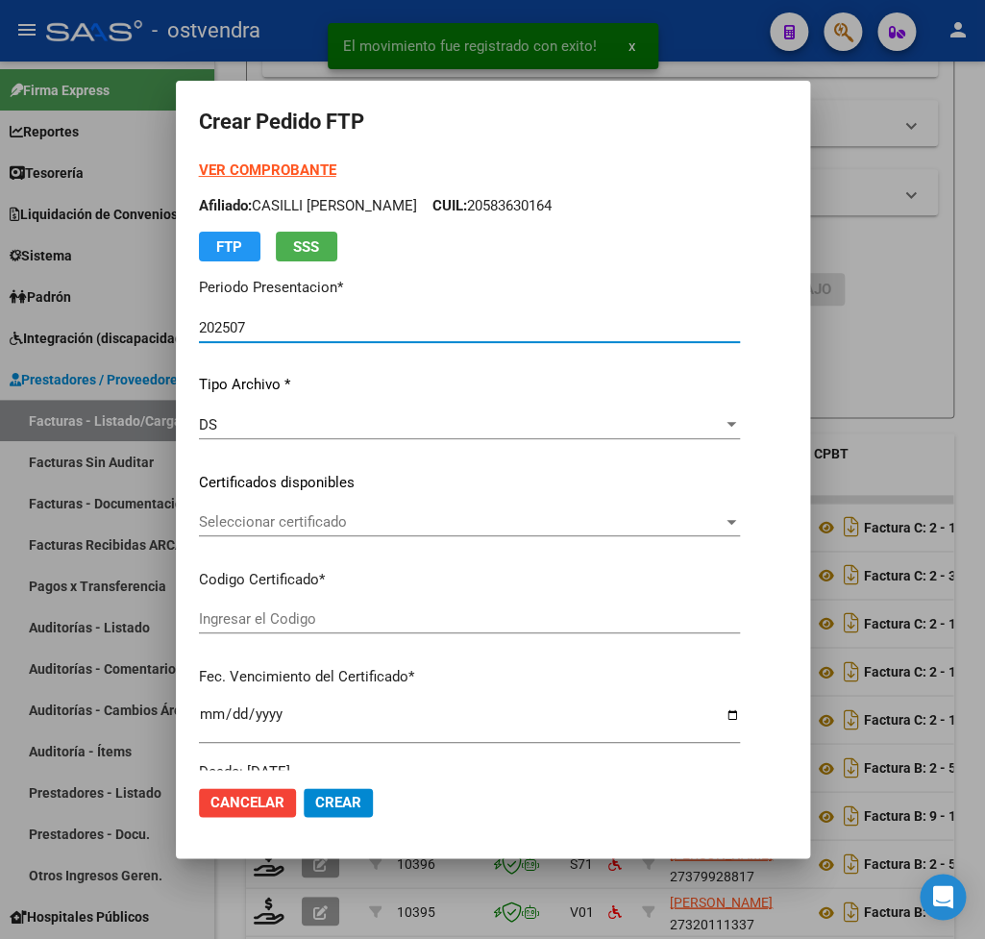
type input "ARG02000583630162024092320270923BUE439"
type input "2027-09-23"
click at [277, 172] on strong "VER COMPROBANTE" at bounding box center [267, 170] width 137 height 17
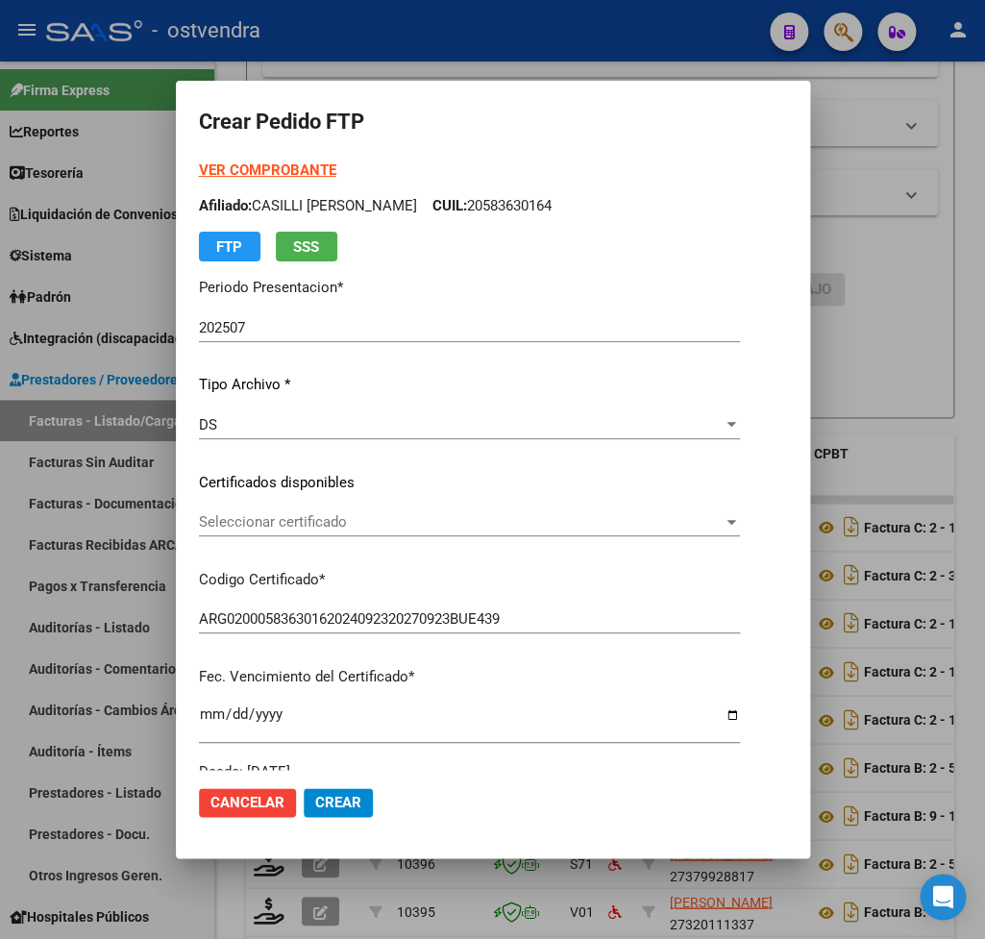
click at [306, 519] on span "Seleccionar certificado" at bounding box center [461, 521] width 524 height 17
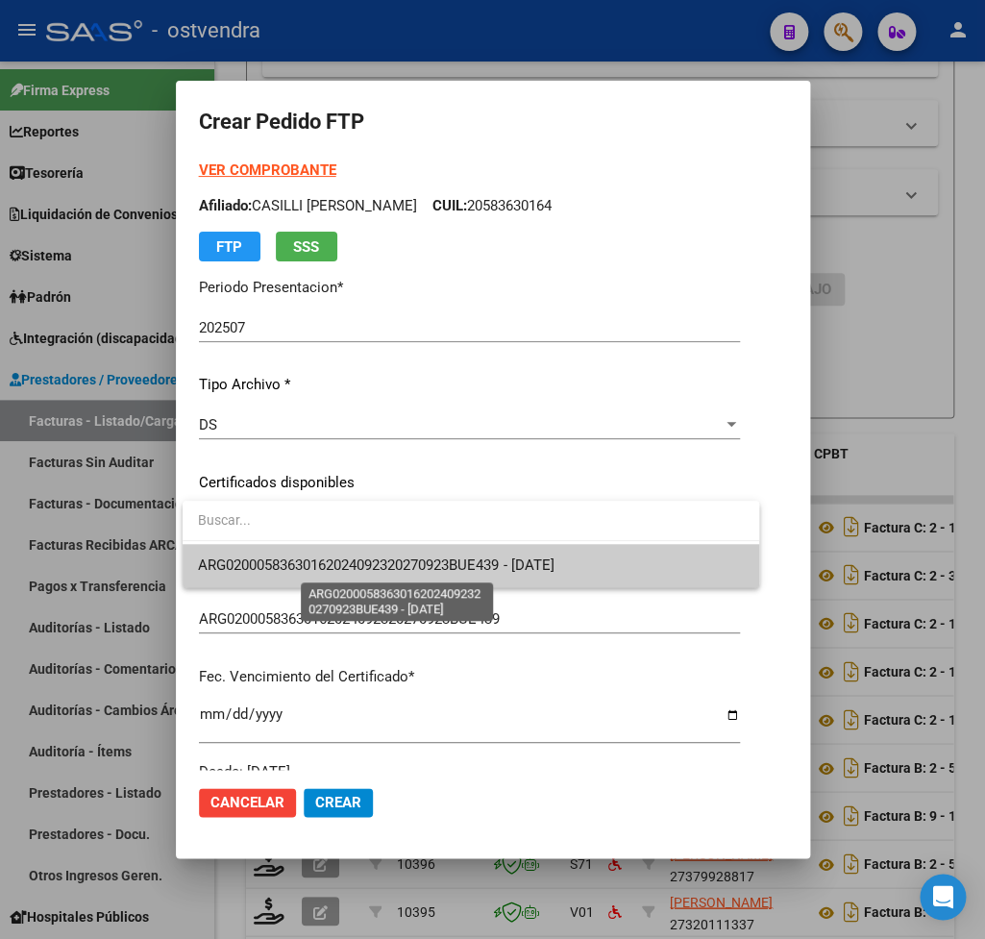
click at [325, 568] on span "ARG02000583630162024092320270923BUE439 - 2027-09-23" at bounding box center [376, 565] width 356 height 17
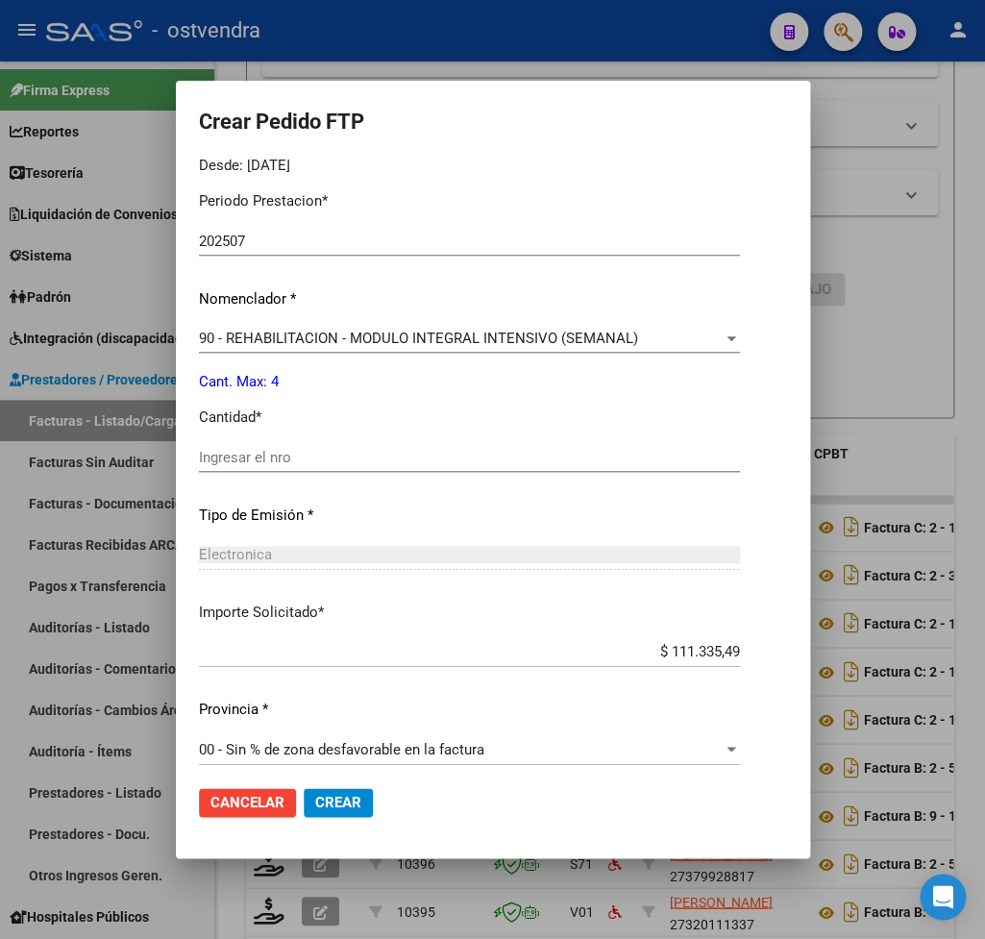
click at [296, 449] on input "Ingresar el nro" at bounding box center [469, 457] width 541 height 17
type input "4"
click at [342, 794] on span "Crear" at bounding box center [338, 802] width 46 height 17
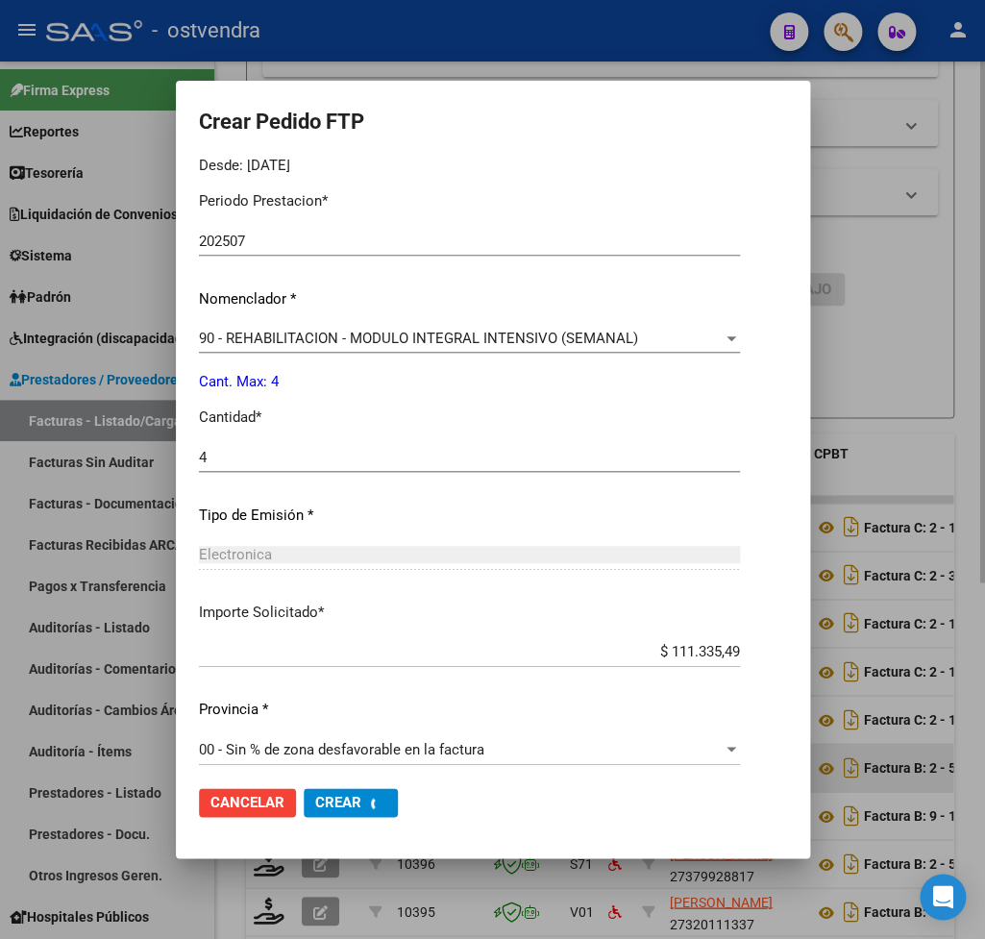
scroll to position [0, 0]
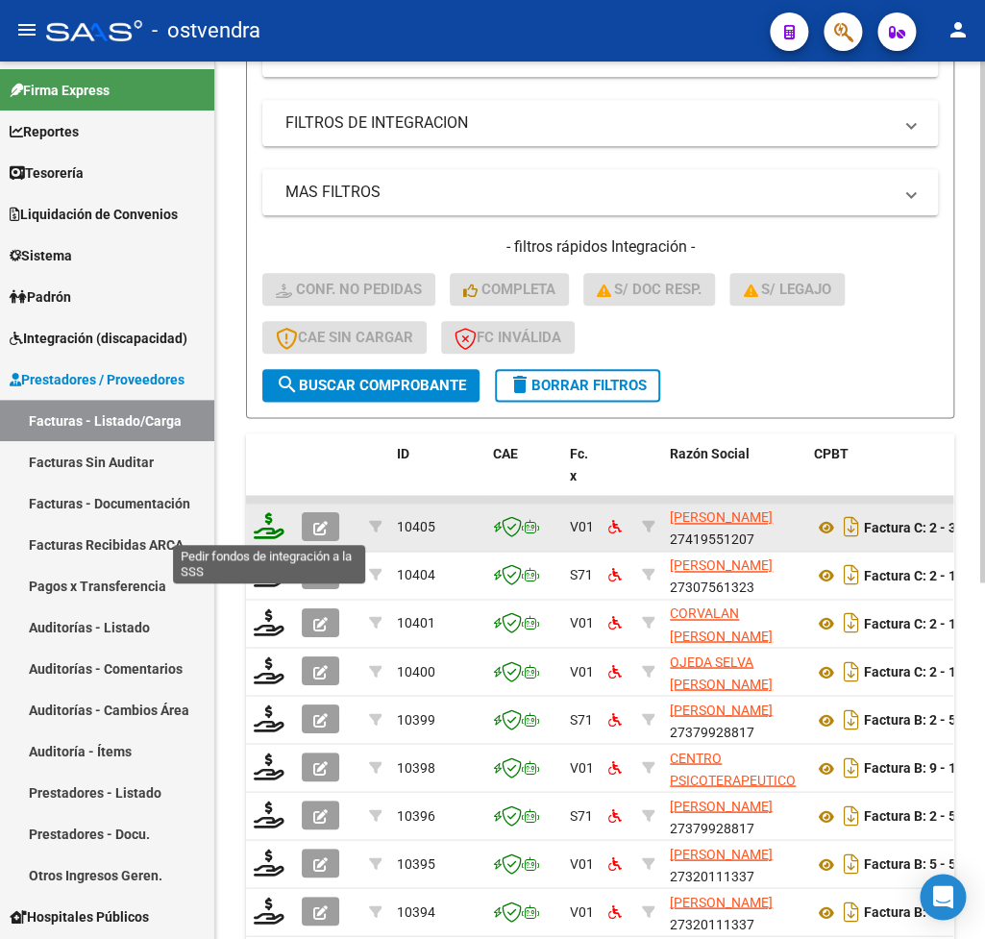
click at [267, 519] on icon at bounding box center [269, 525] width 31 height 27
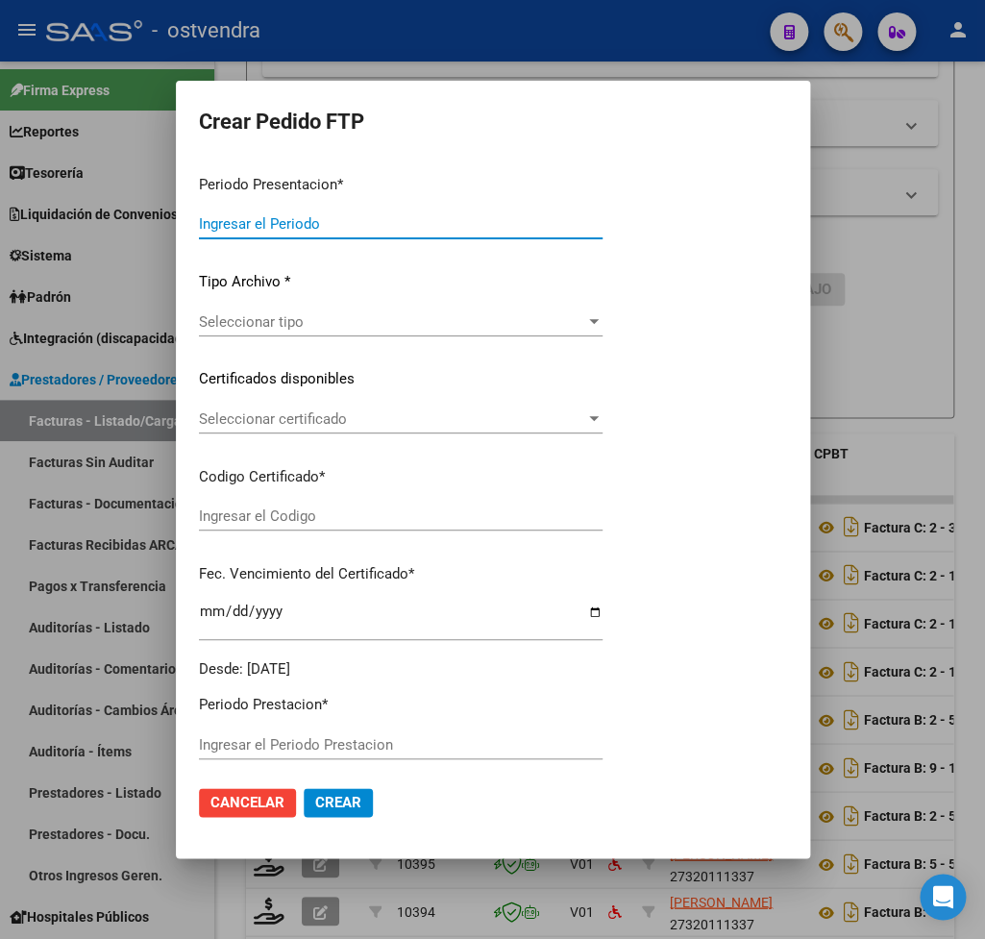
type input "202507"
type input "$ 98.964,88"
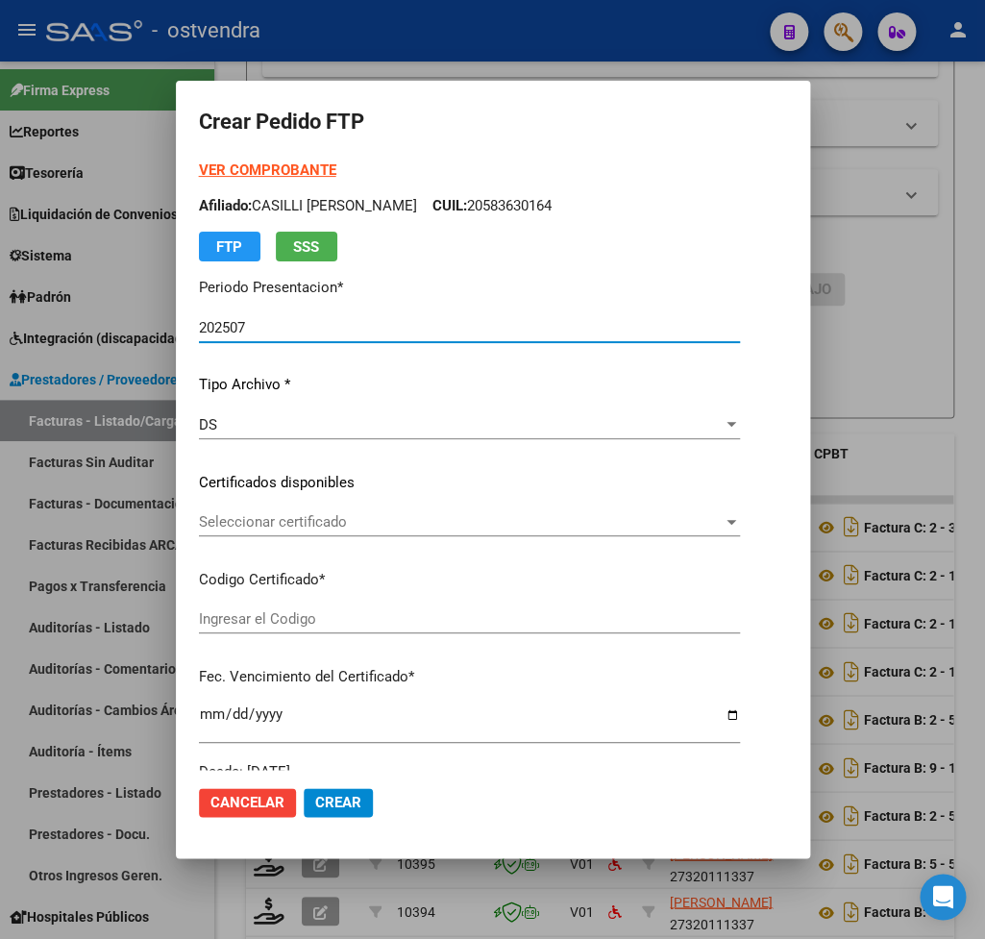
type input "ARG02000583630162024092320270923BUE439"
type input "2027-09-23"
click at [267, 169] on strong "VER COMPROBANTE" at bounding box center [267, 170] width 137 height 17
click at [306, 519] on span "Seleccionar certificado" at bounding box center [461, 521] width 524 height 17
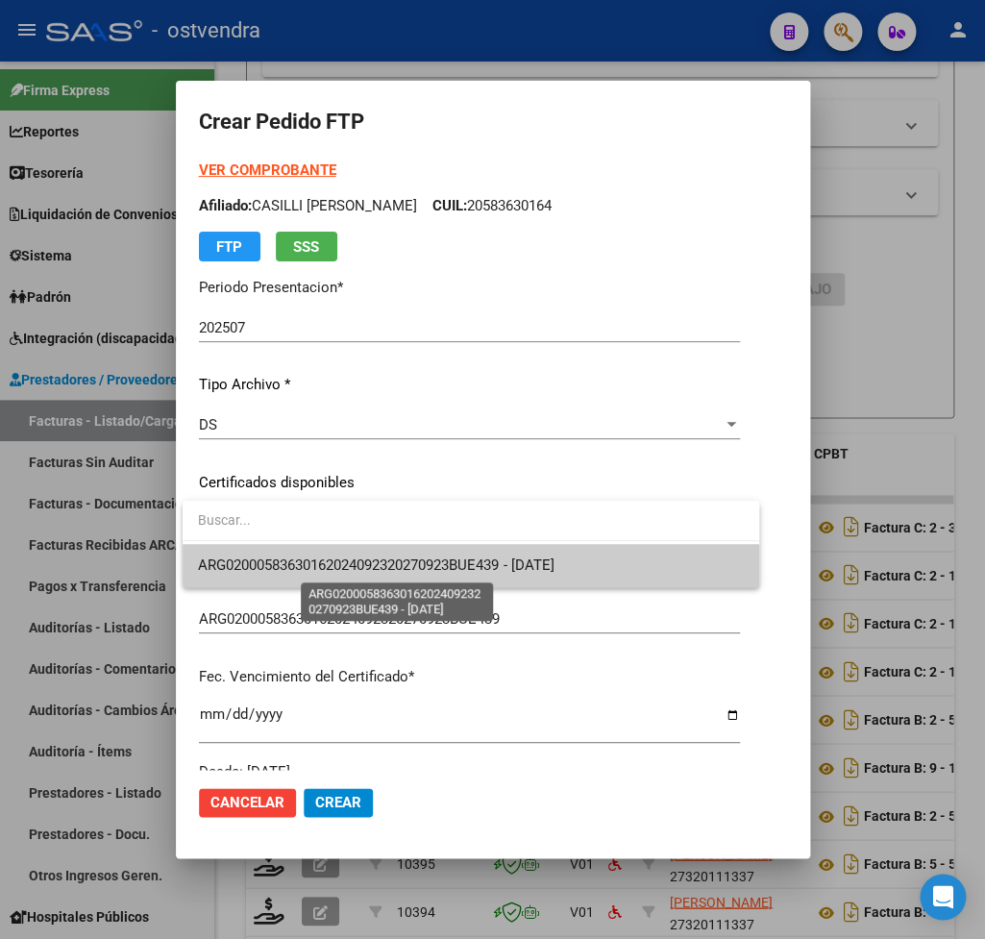
click at [316, 559] on span "ARG02000583630162024092320270923BUE439 - 2027-09-23" at bounding box center [376, 565] width 356 height 17
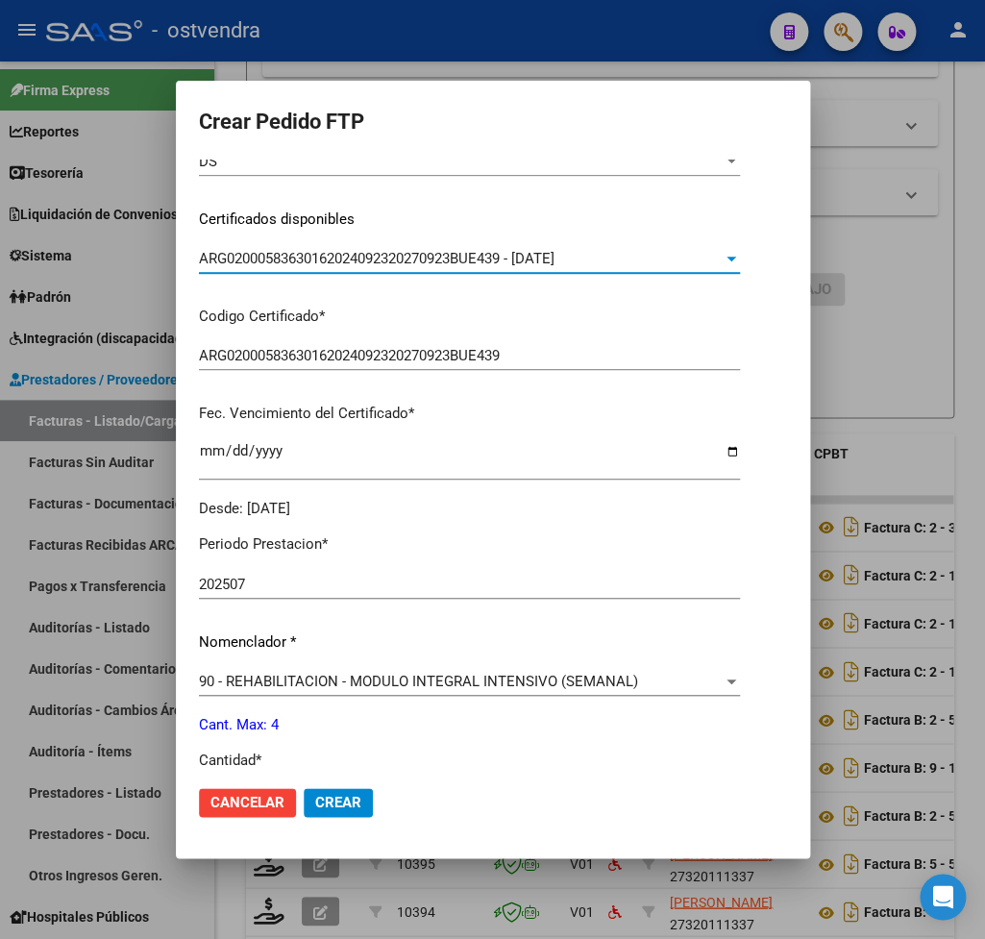
scroll to position [337, 0]
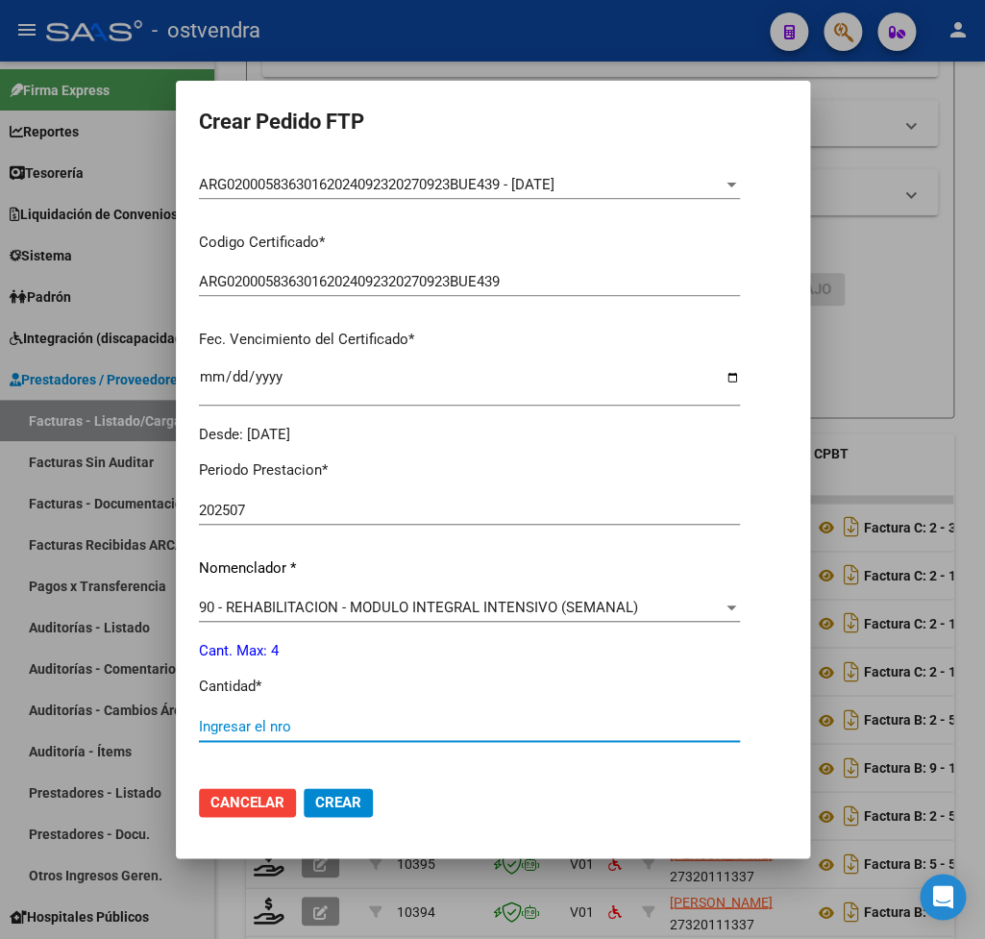
click at [282, 723] on input "Ingresar el nro" at bounding box center [469, 726] width 541 height 17
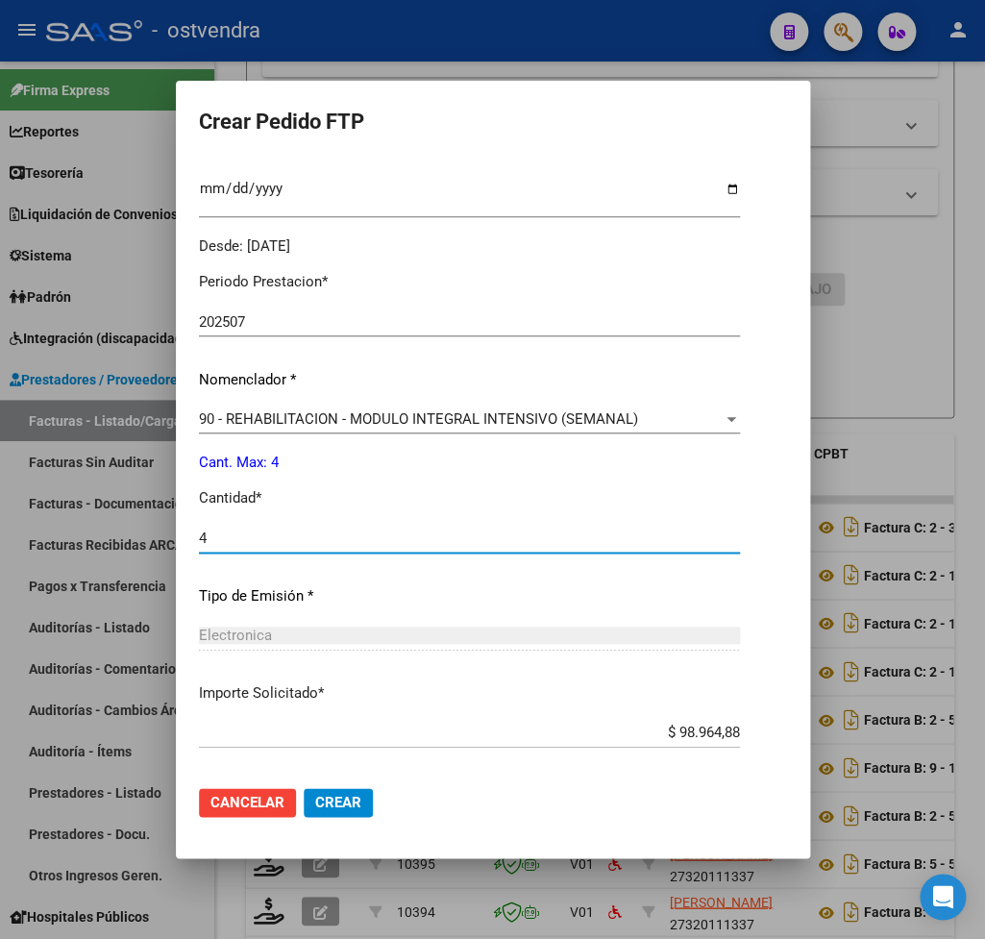
scroll to position [607, 0]
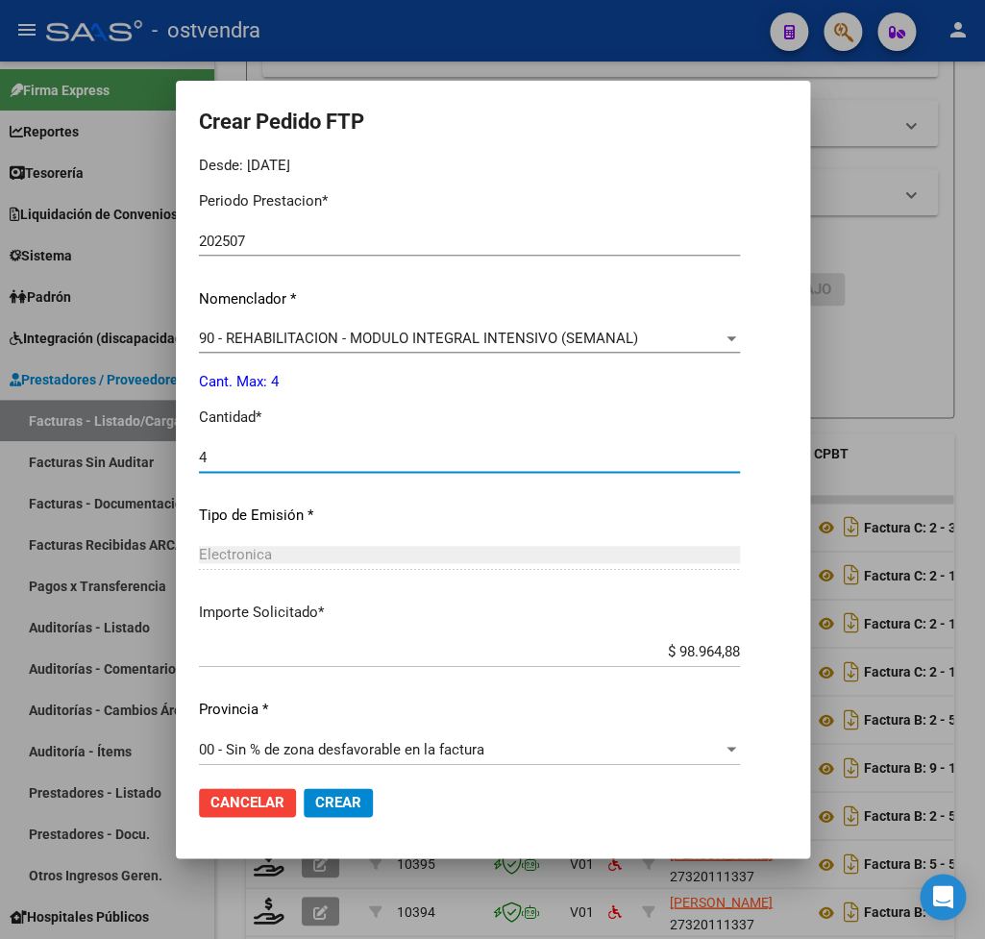
type input "4"
click at [354, 802] on span "Crear" at bounding box center [338, 802] width 46 height 17
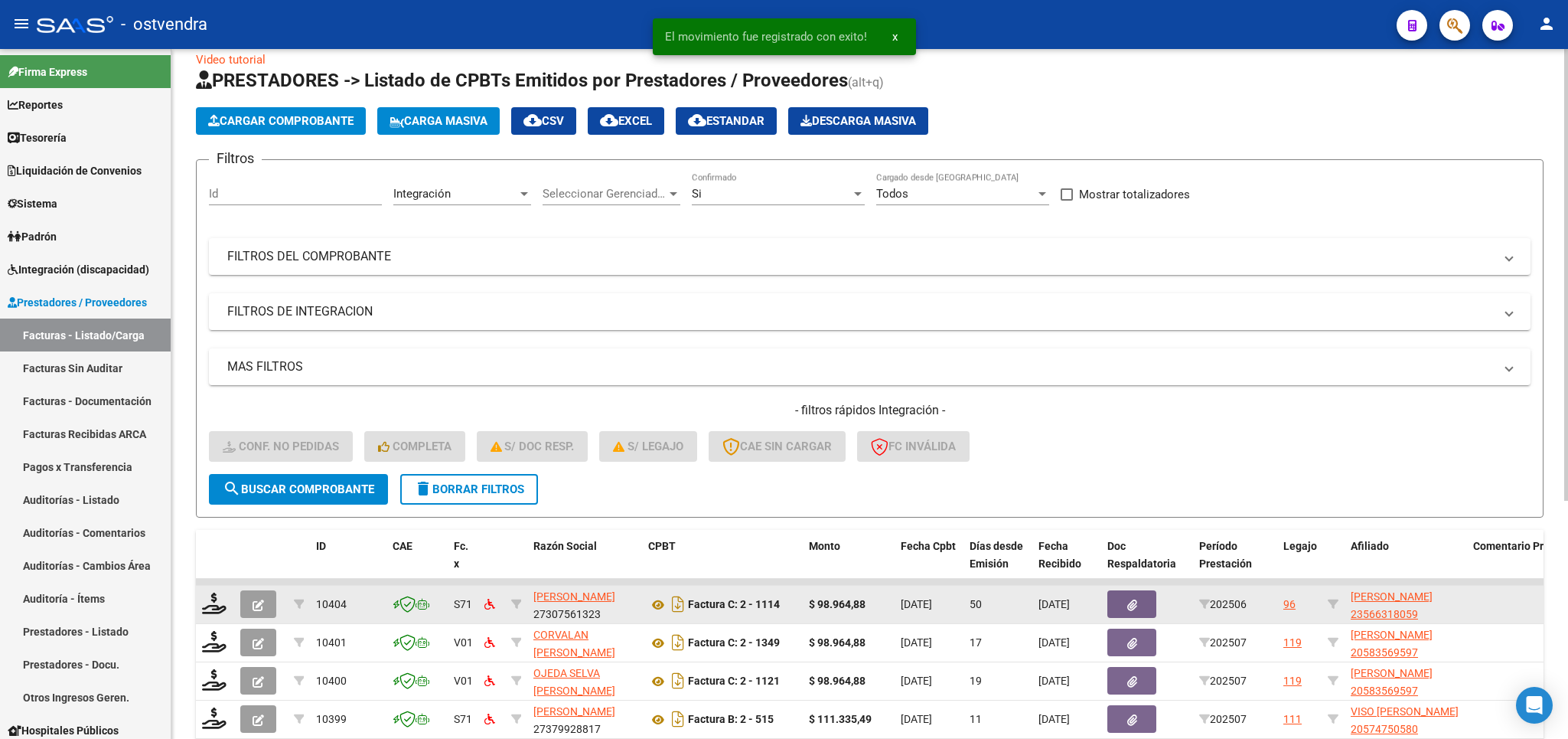
scroll to position [0, 0]
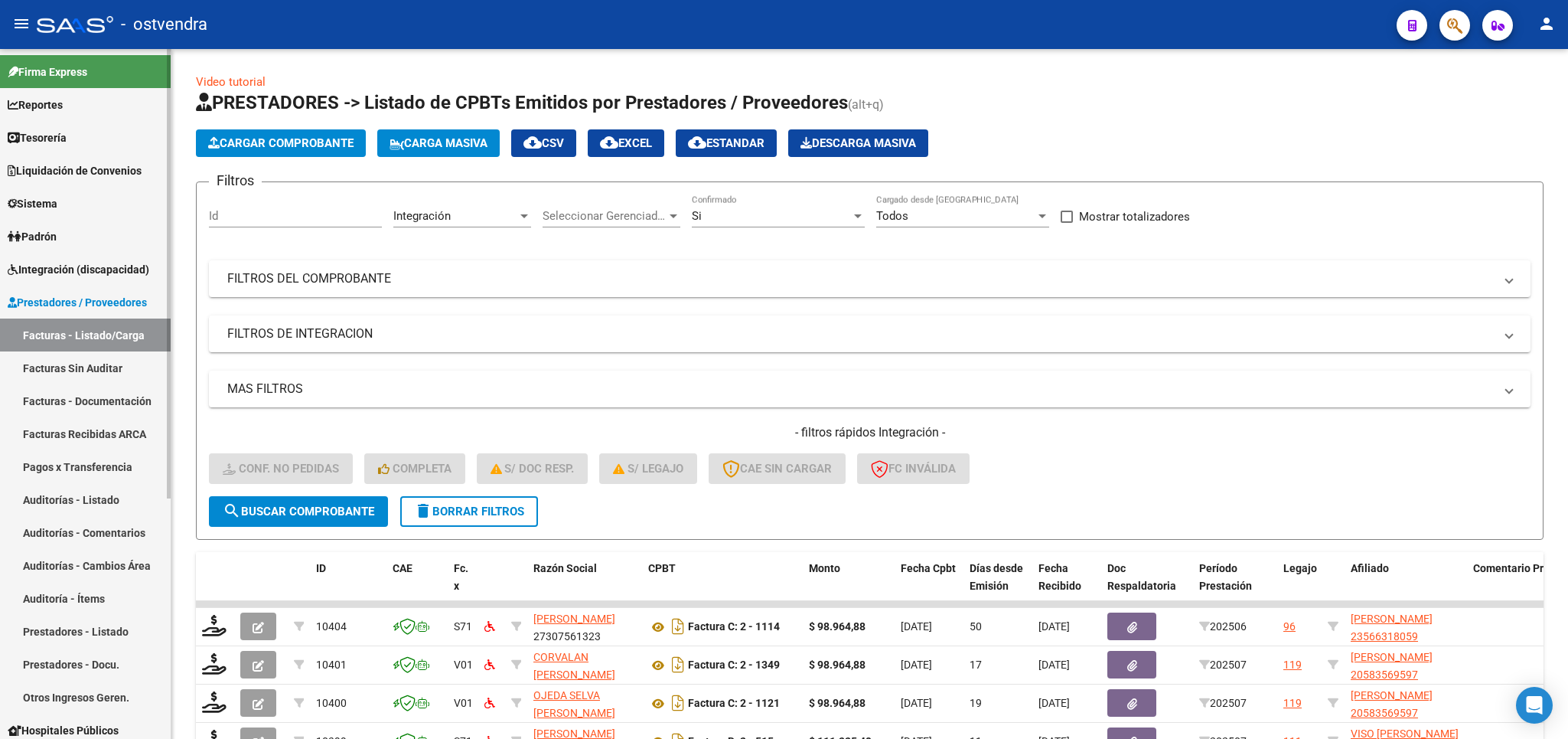
click at [59, 273] on span "Integración (discapacidad)" at bounding box center [79, 269] width 142 height 17
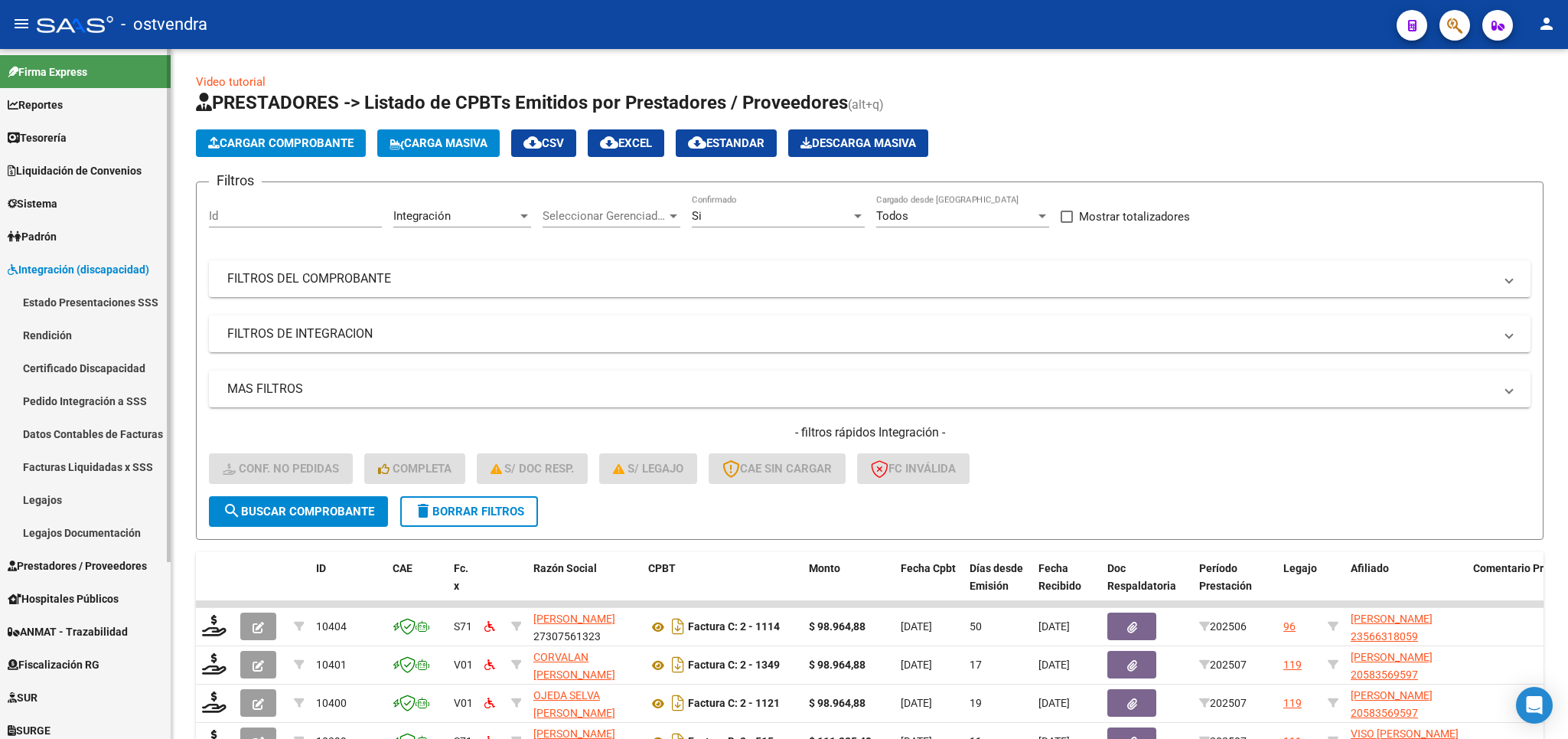
click at [73, 395] on link "Pedido Integración a SSS" at bounding box center [85, 401] width 170 height 33
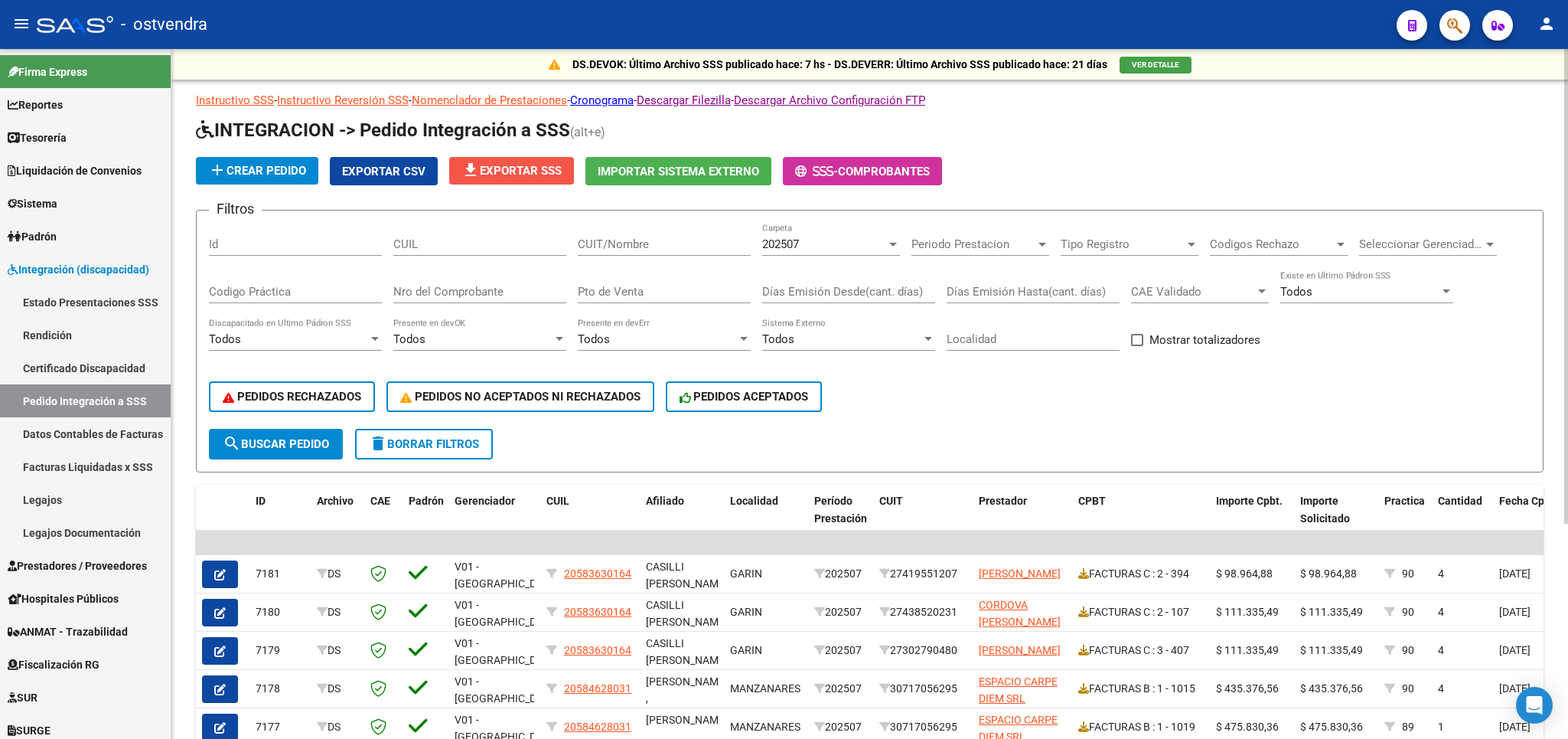
click at [541, 178] on span "file_download Exportar SSS" at bounding box center [512, 170] width 100 height 14
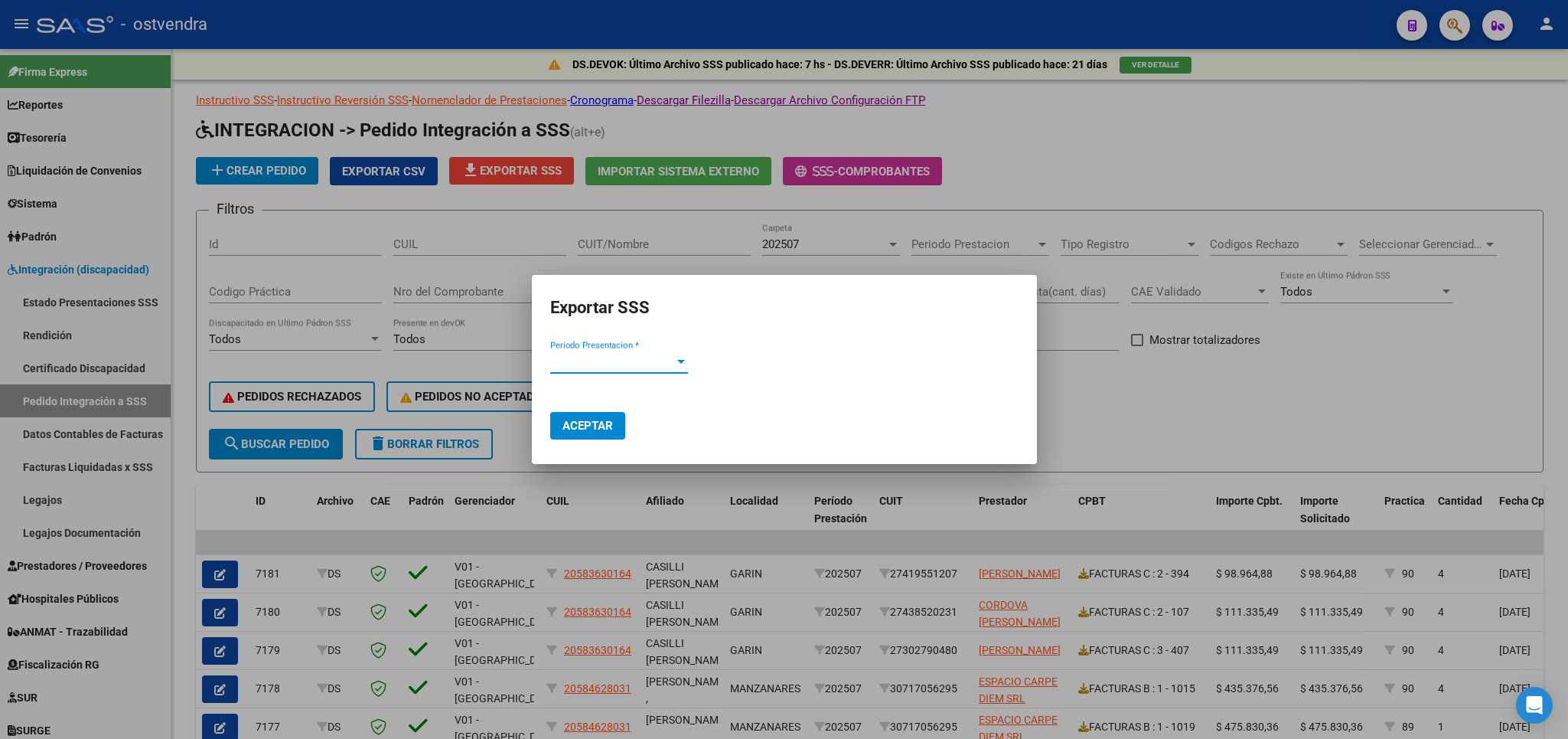
click at [679, 360] on div at bounding box center [681, 361] width 14 height 12
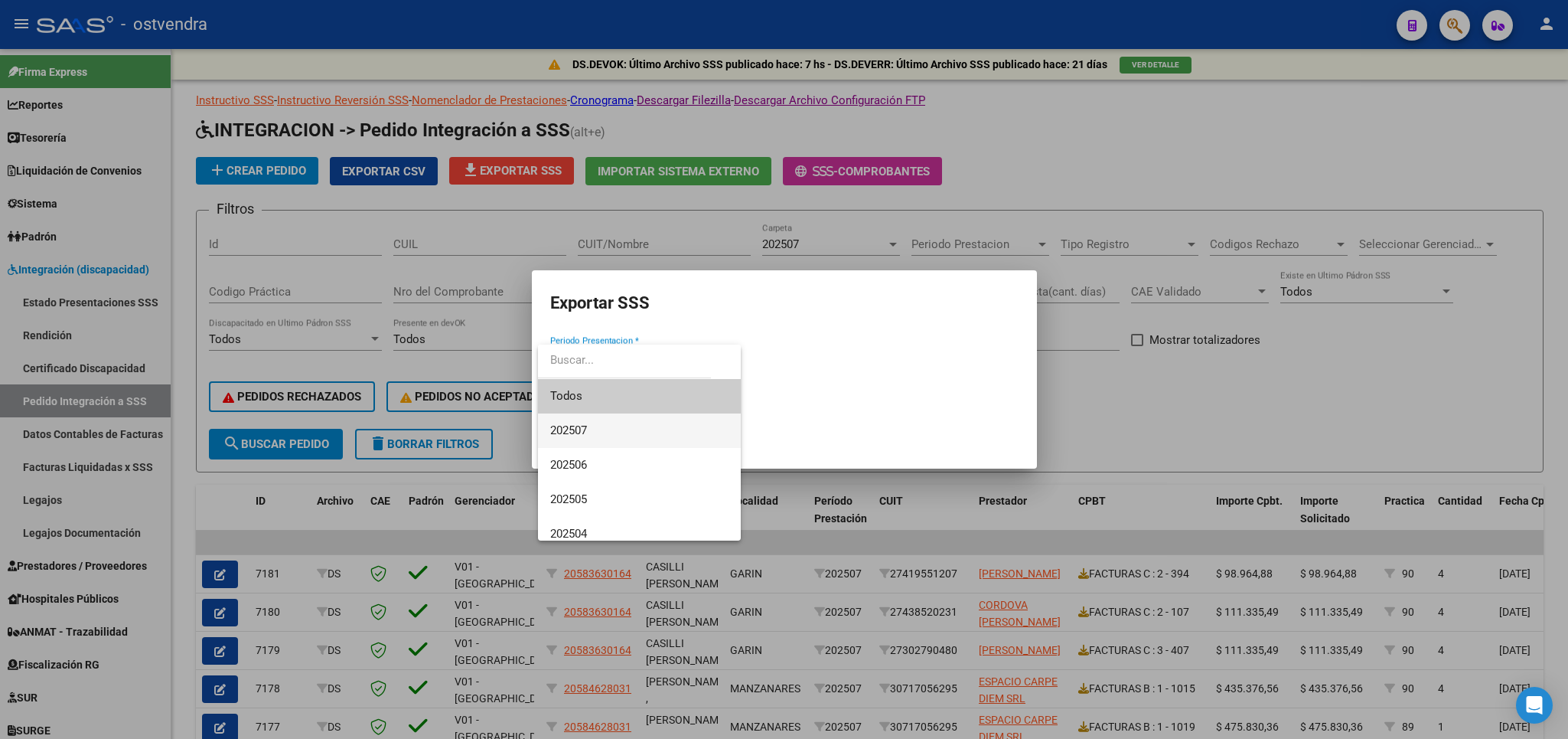
click at [597, 429] on span "202507" at bounding box center [639, 430] width 178 height 34
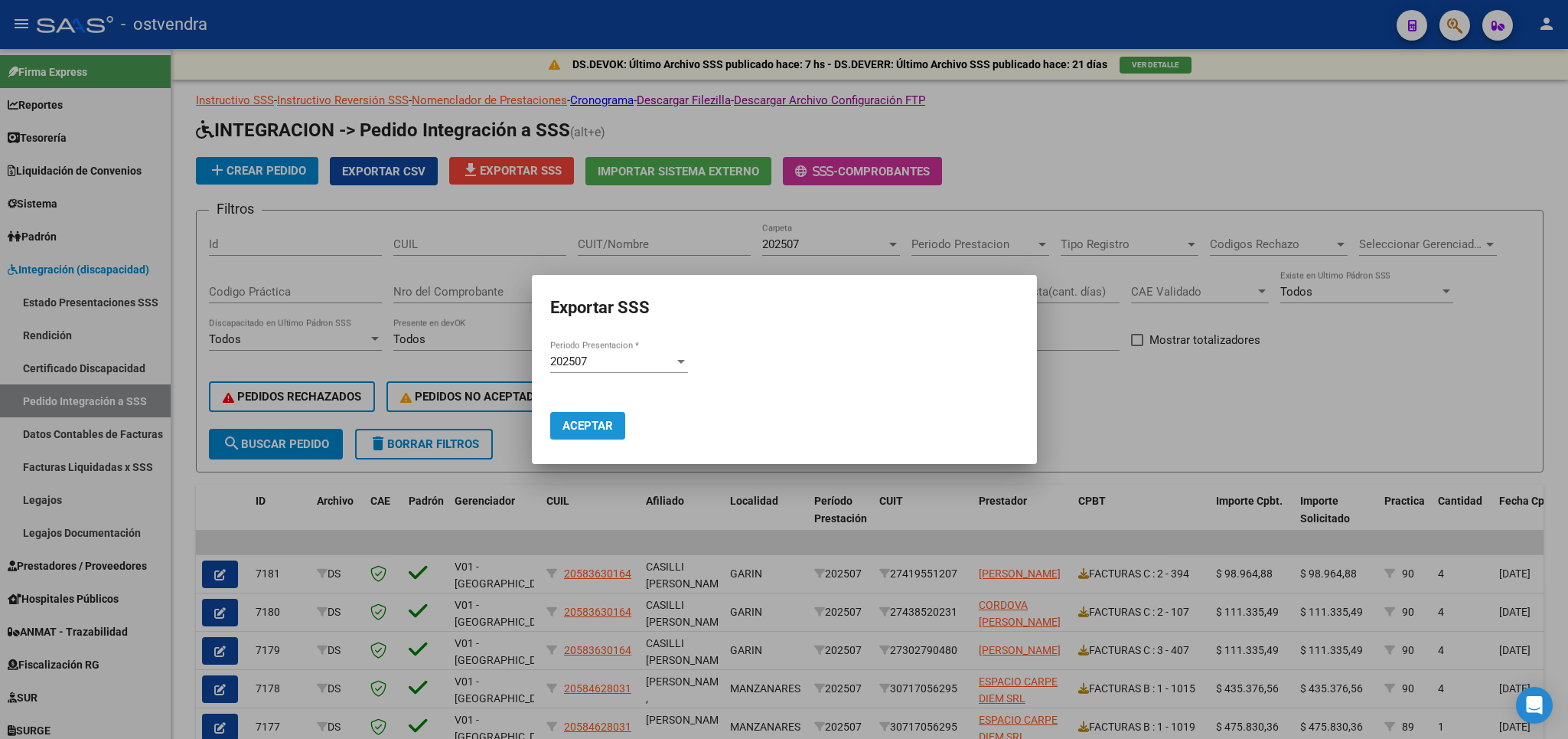
click at [589, 424] on span "Aceptar" at bounding box center [587, 425] width 50 height 14
click at [1328, 427] on div at bounding box center [784, 370] width 1568 height 739
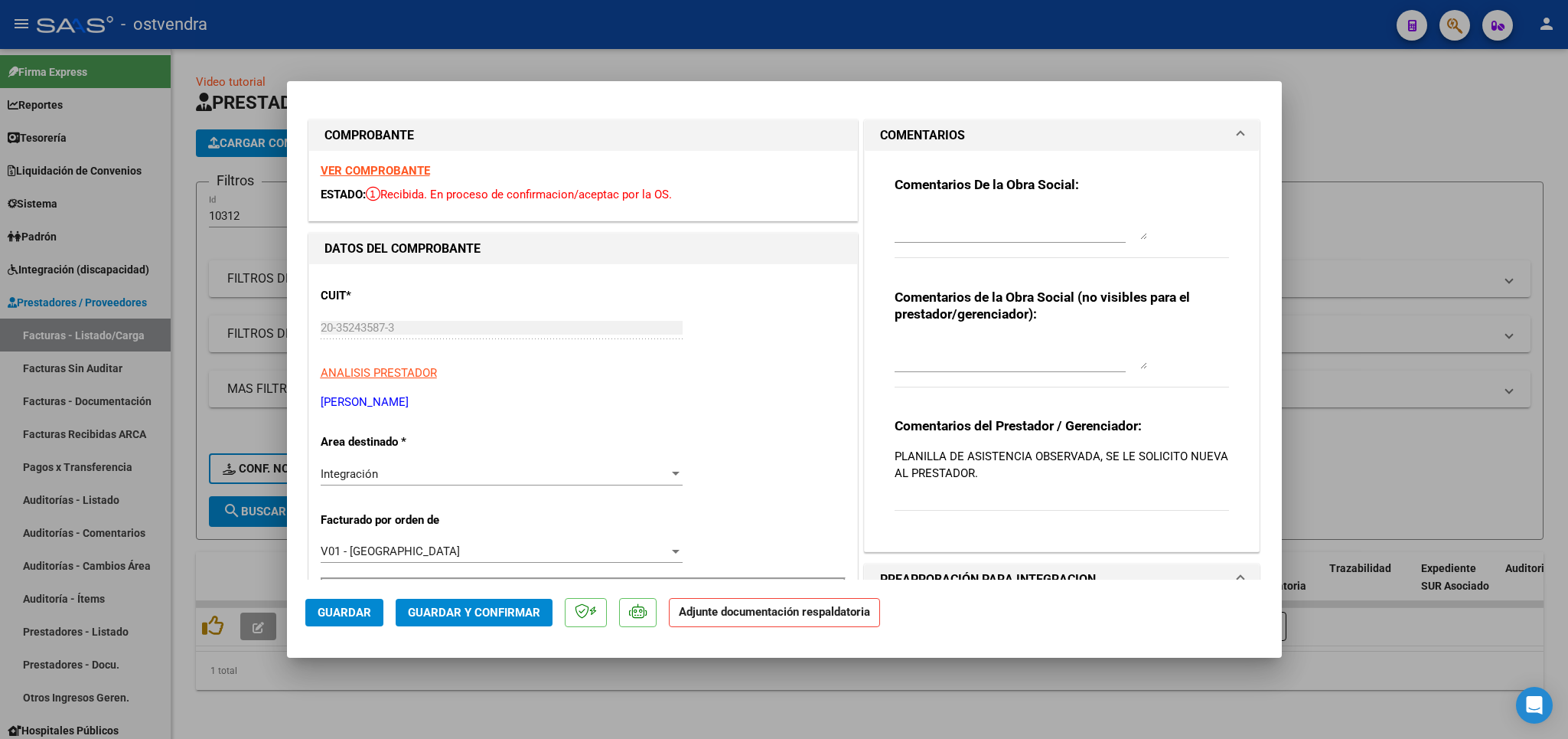
click at [388, 170] on strong "VER COMPROBANTE" at bounding box center [375, 170] width 109 height 14
type input "$ 0,00"
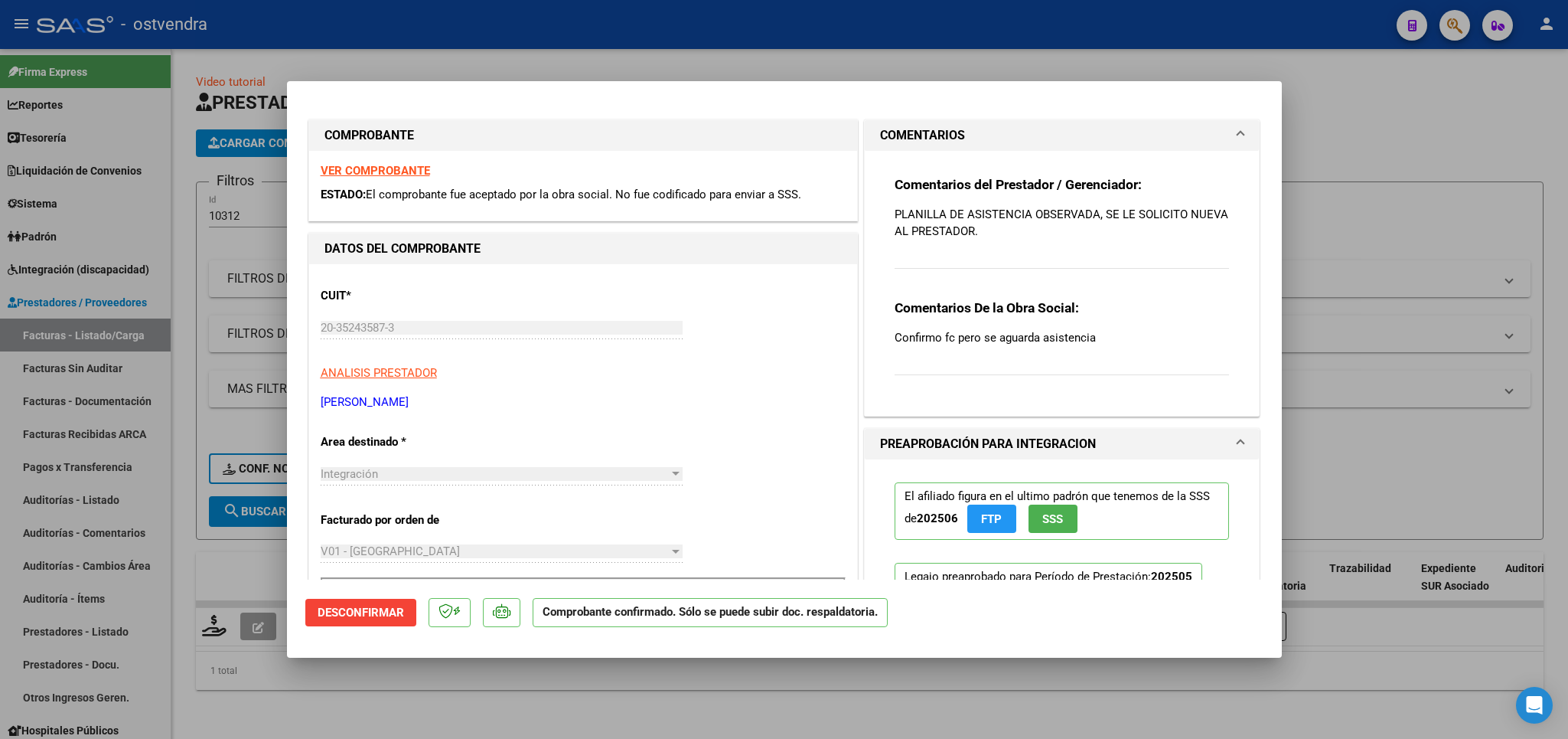
type input "$ 0,00"
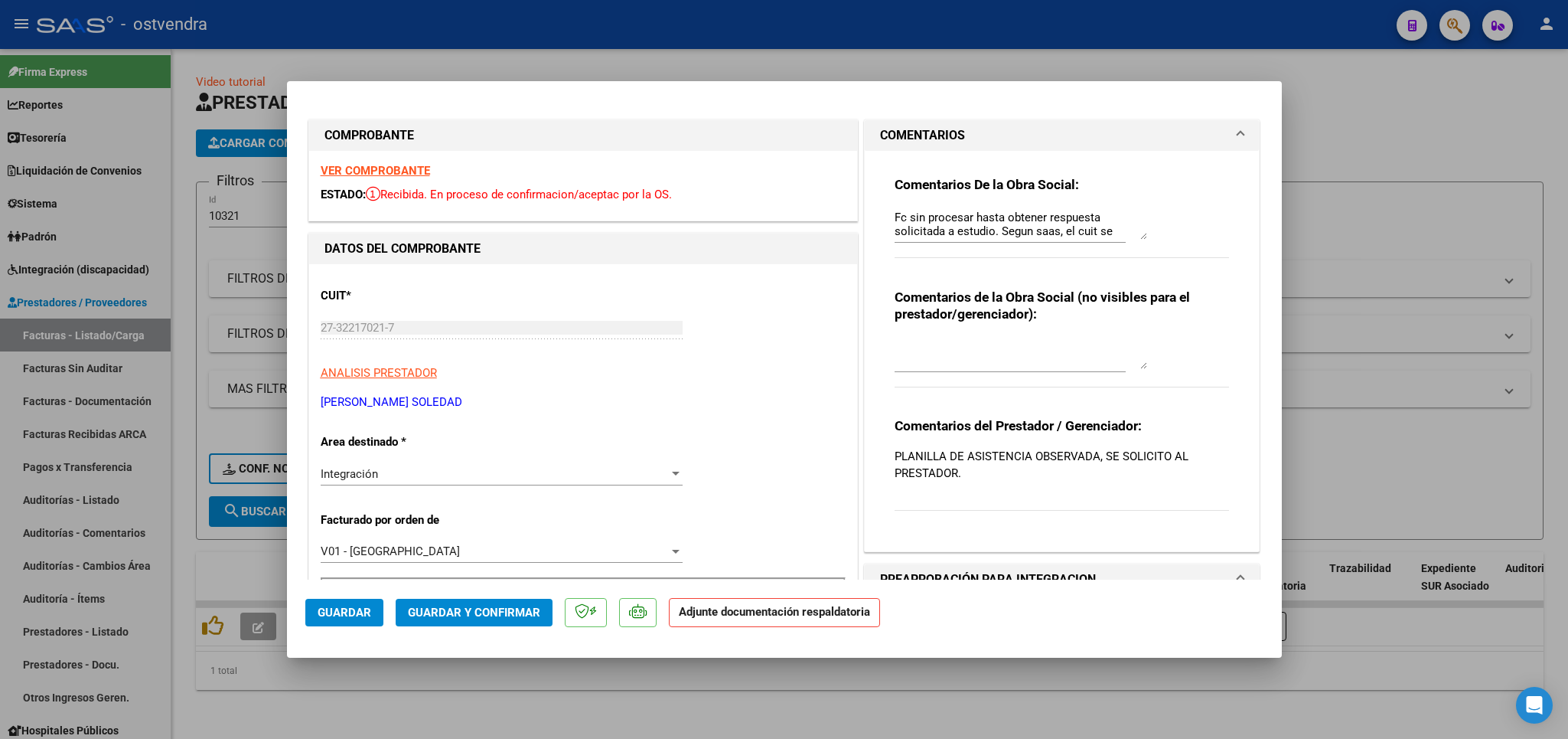
type input "$ 0,00"
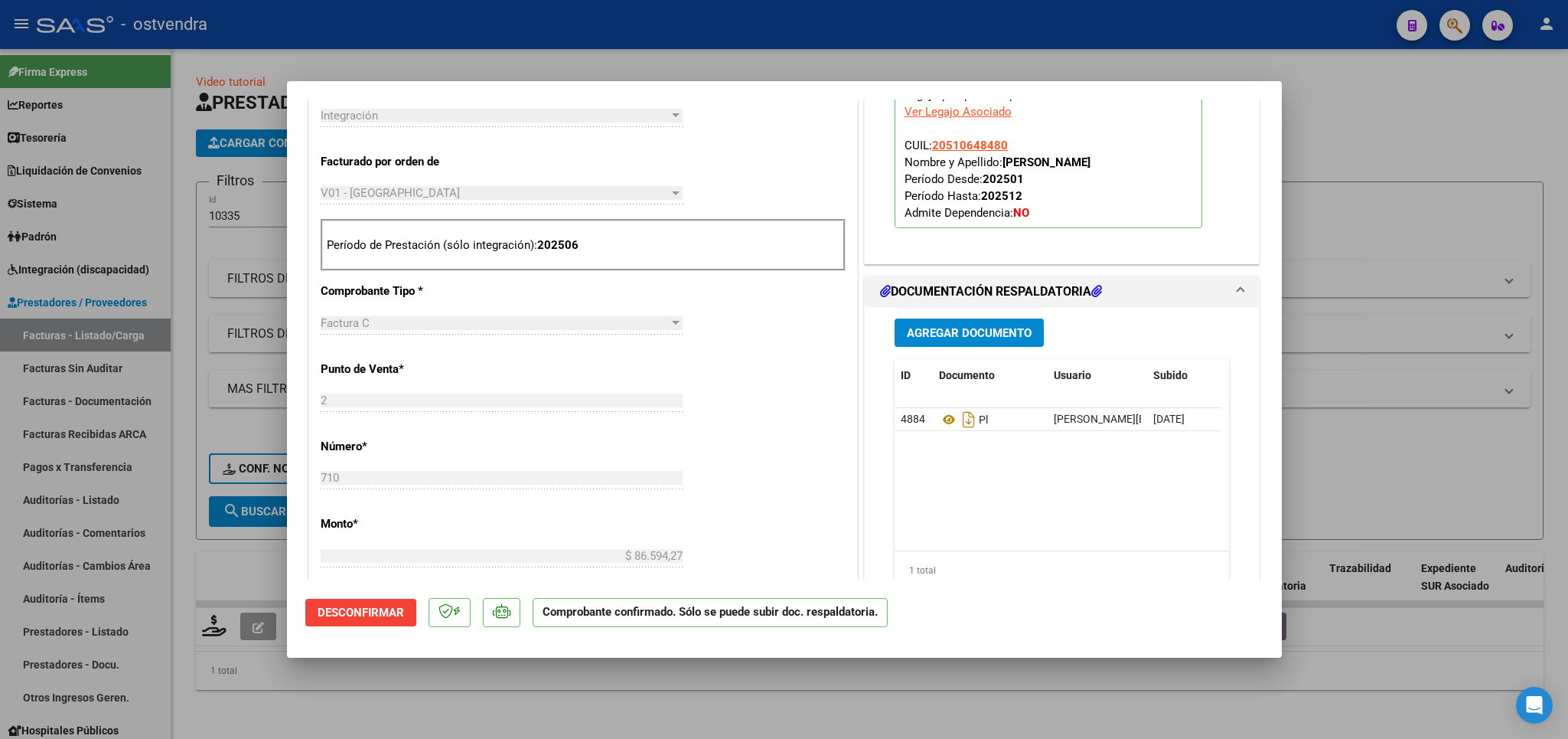
scroll to position [448, 0]
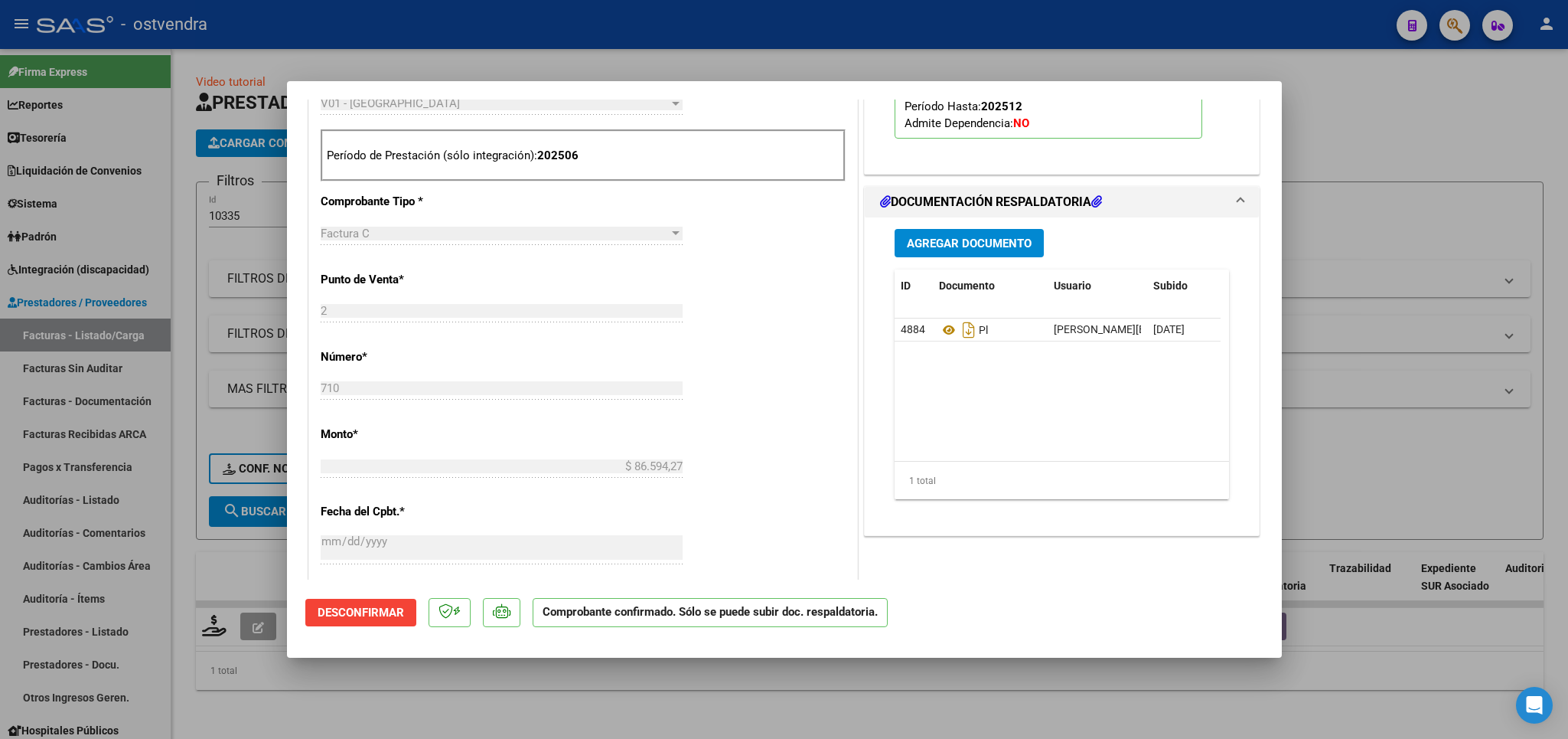
type input "$ 0,00"
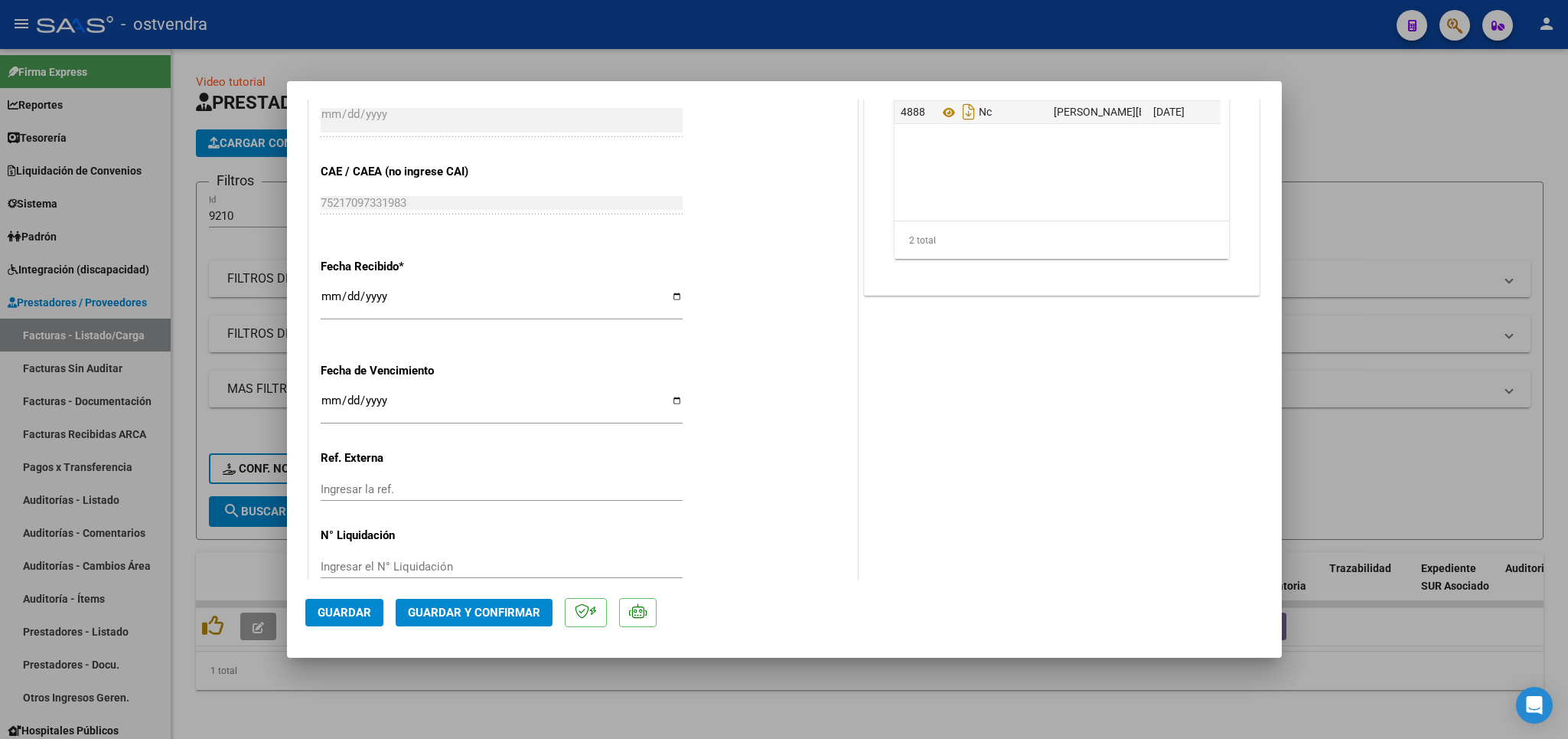
scroll to position [972, 0]
drag, startPoint x: 361, startPoint y: 608, endPoint x: 345, endPoint y: 558, distance: 52.5
click at [360, 606] on span "Guardar" at bounding box center [344, 612] width 53 height 14
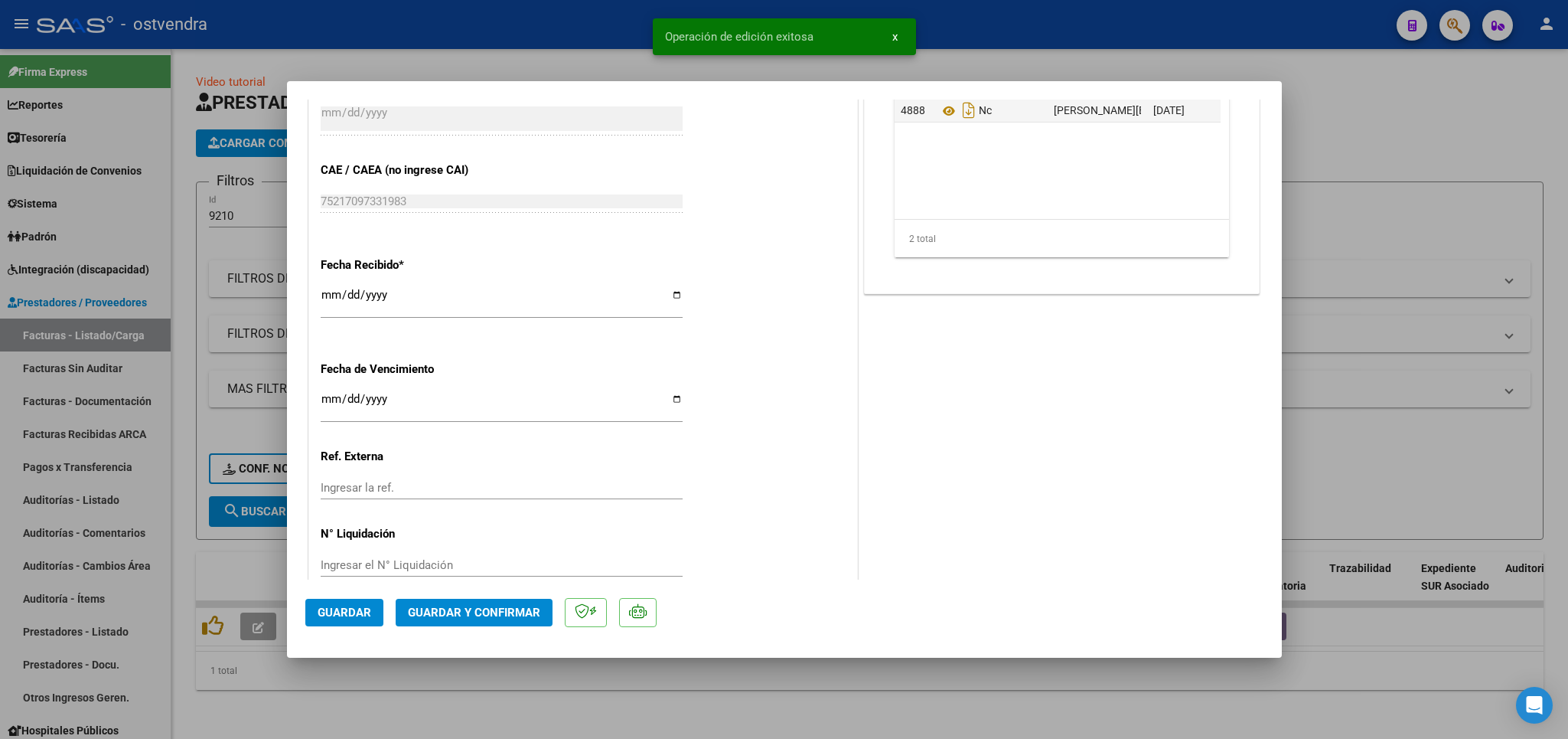
type input "$ 0,00"
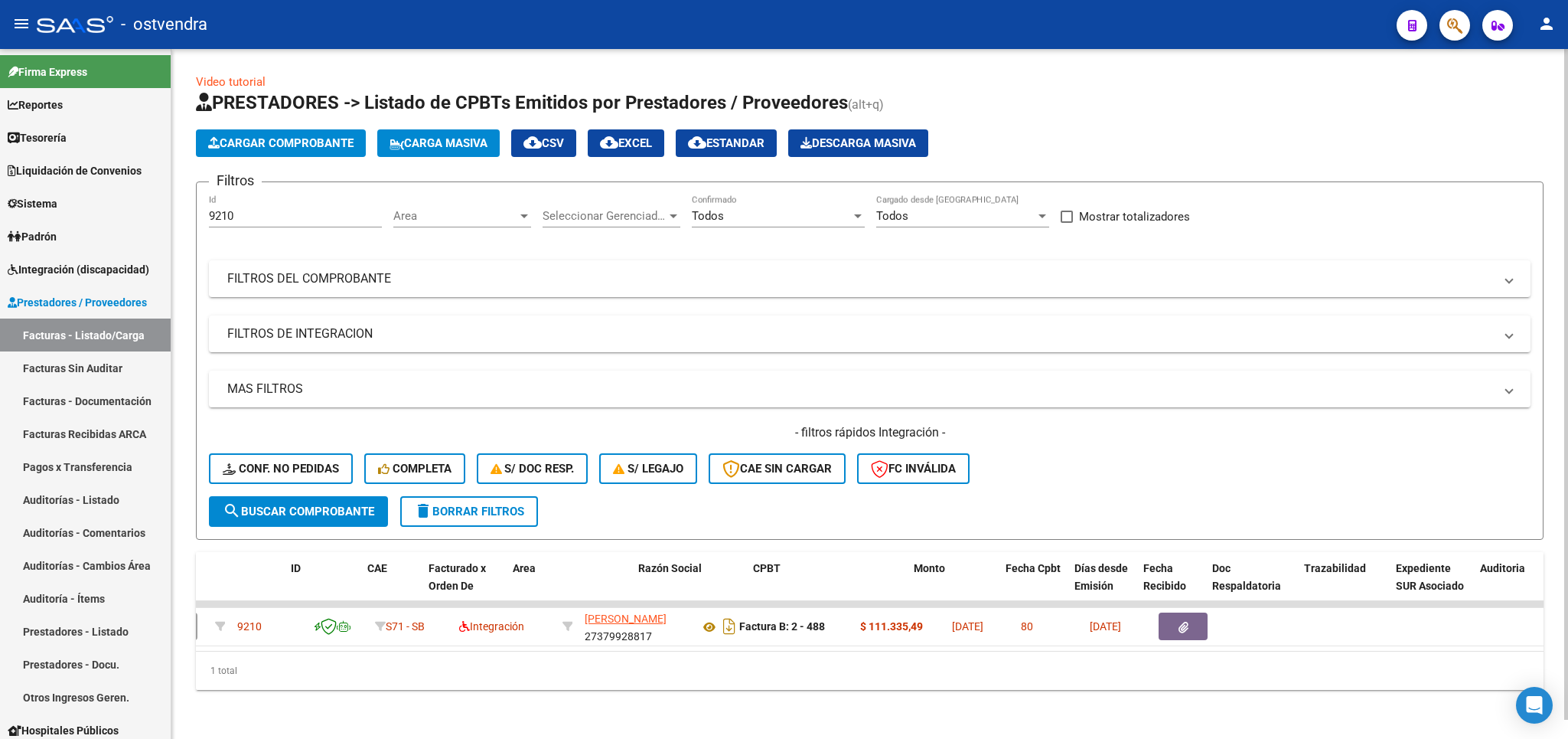
scroll to position [0, 0]
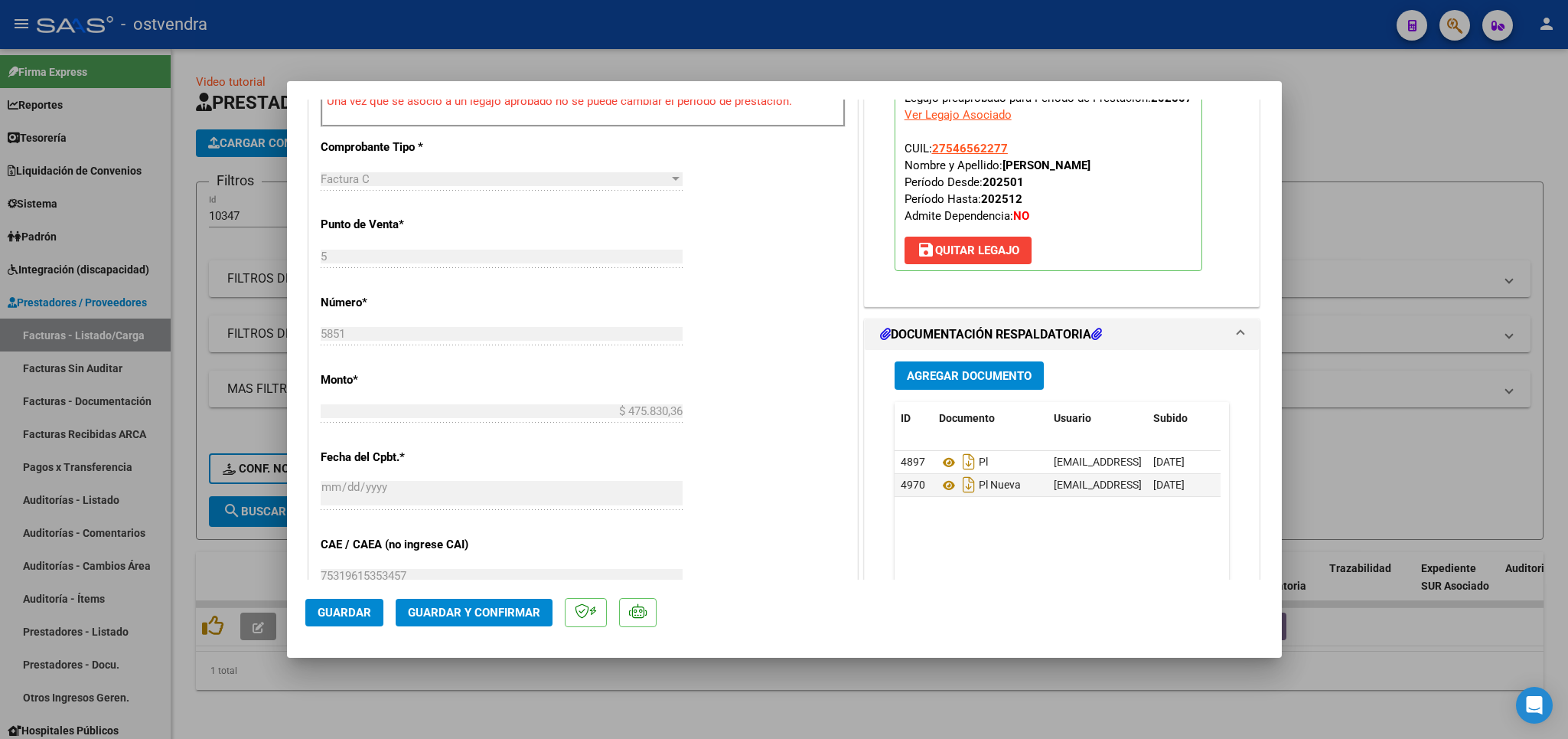
scroll to position [806, 0]
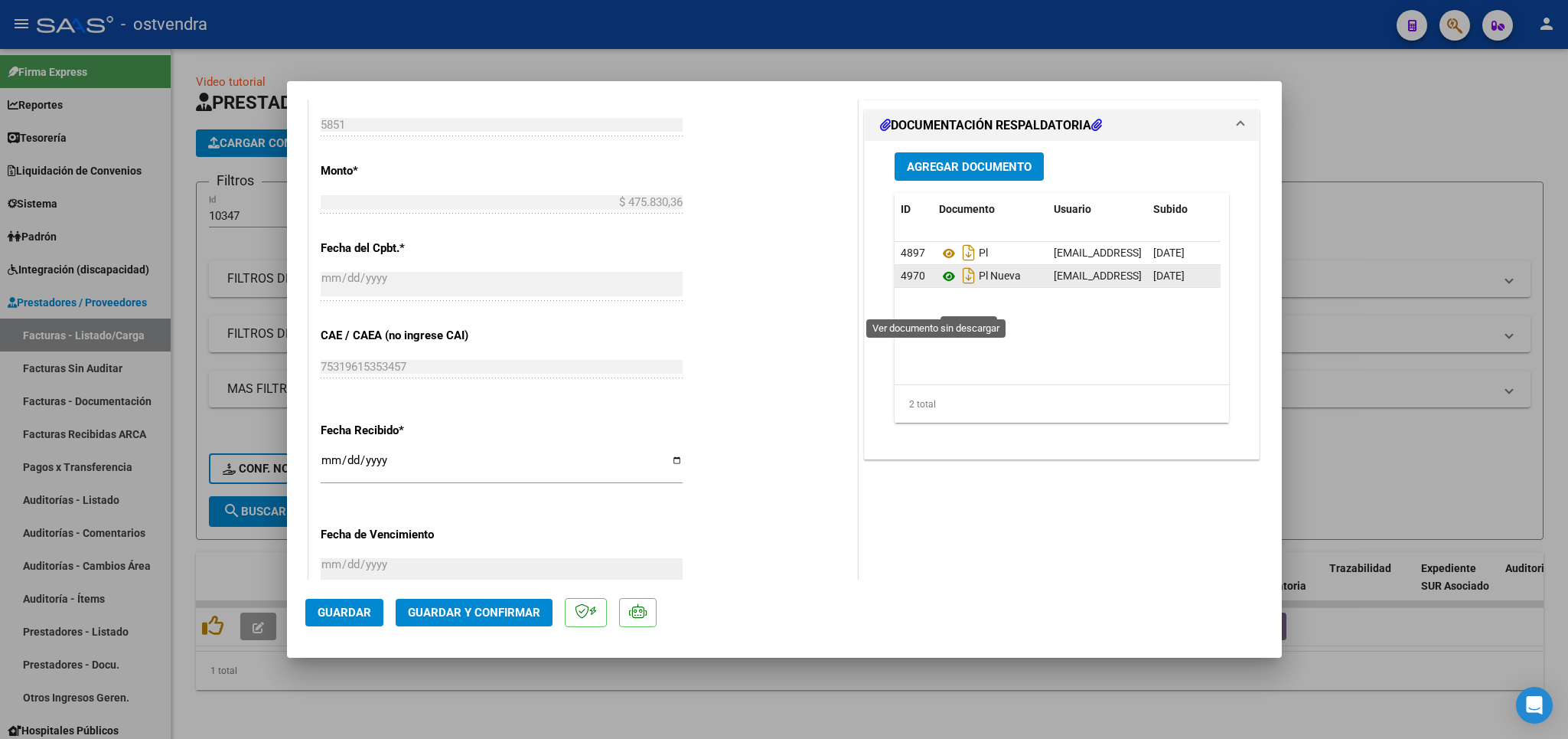
click at [939, 286] on icon at bounding box center [949, 276] width 20 height 18
click at [512, 602] on button "Guardar y Confirmar" at bounding box center [474, 612] width 157 height 28
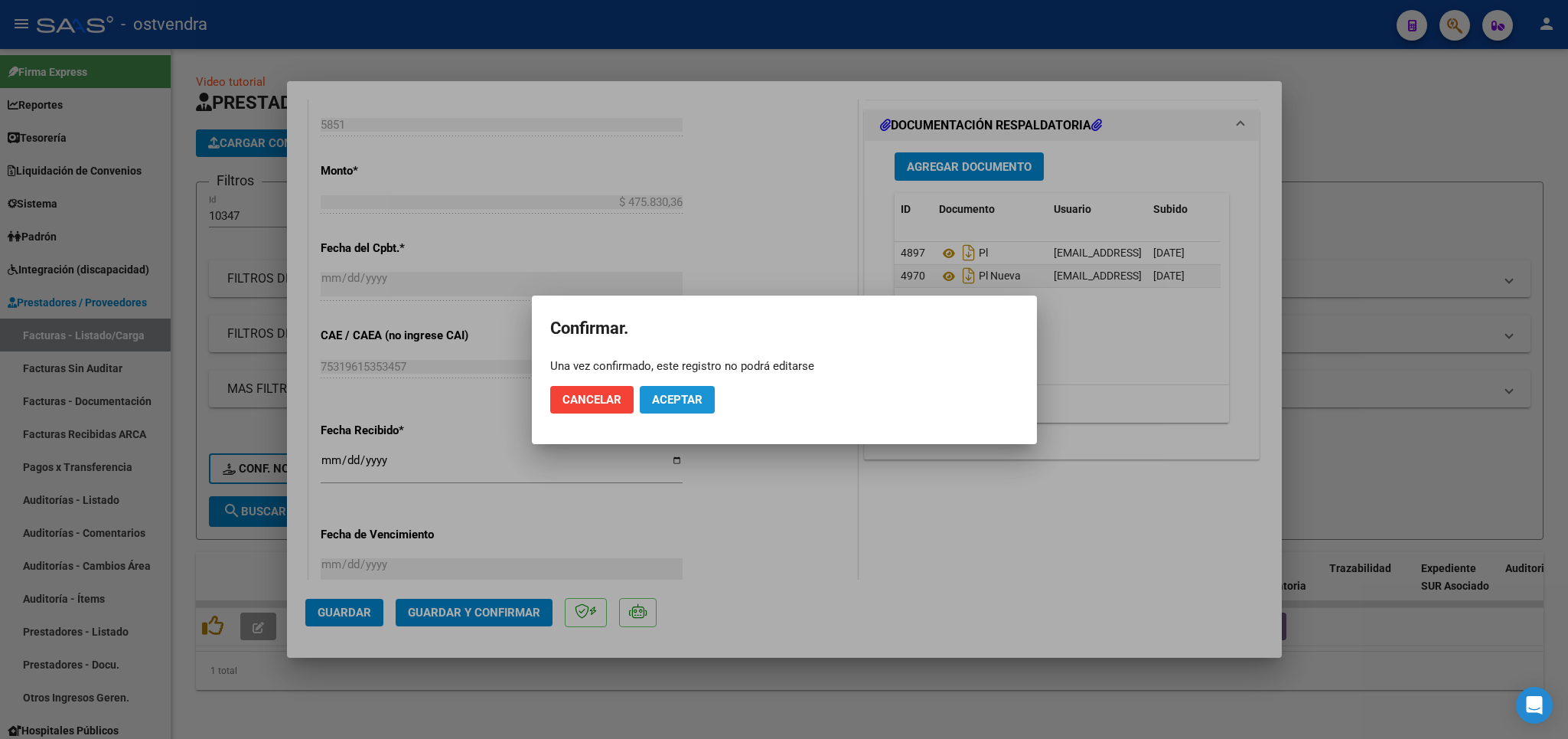
click at [680, 394] on span "Aceptar" at bounding box center [677, 399] width 50 height 14
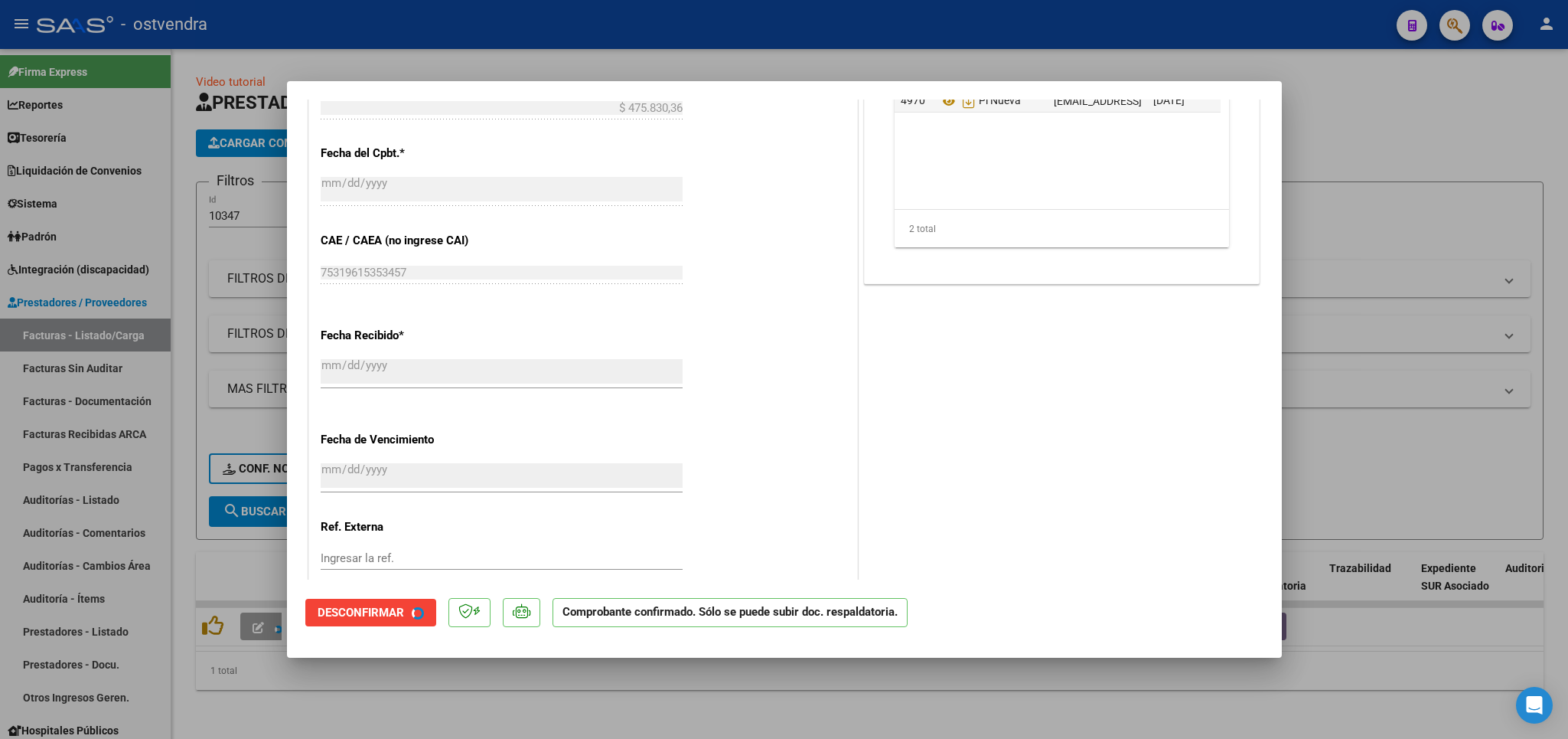
scroll to position [711, 0]
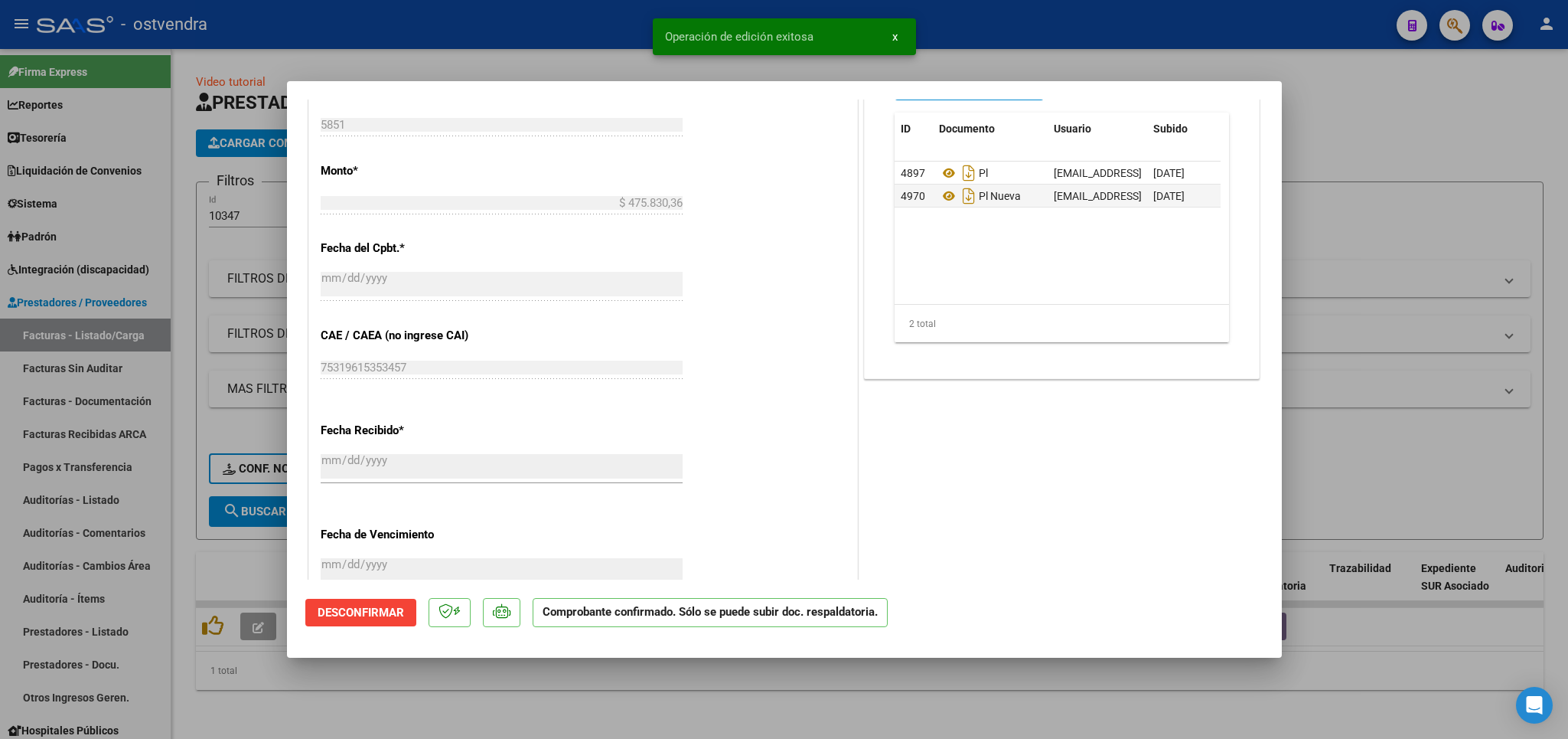
type input "$ 0,00"
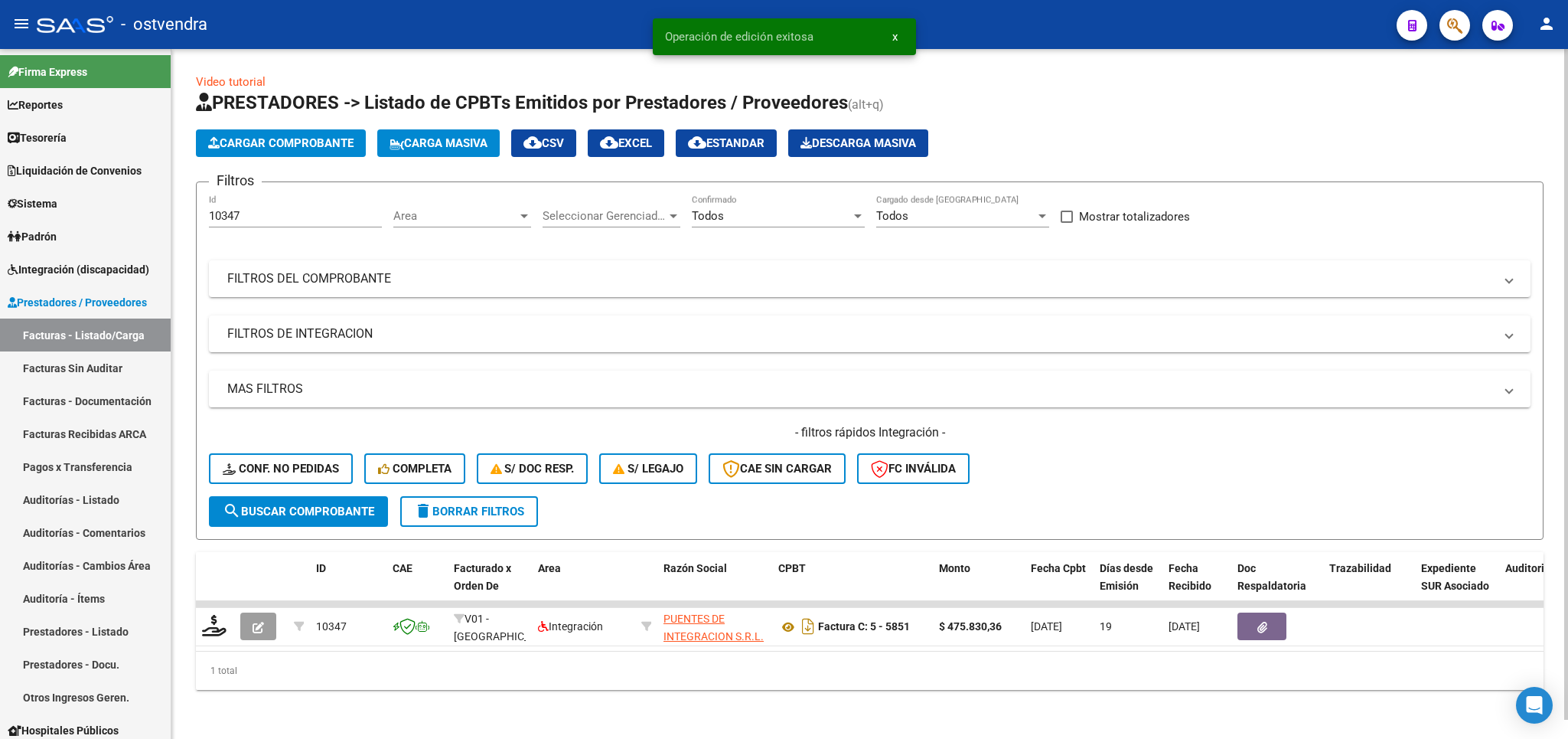
scroll to position [19, 0]
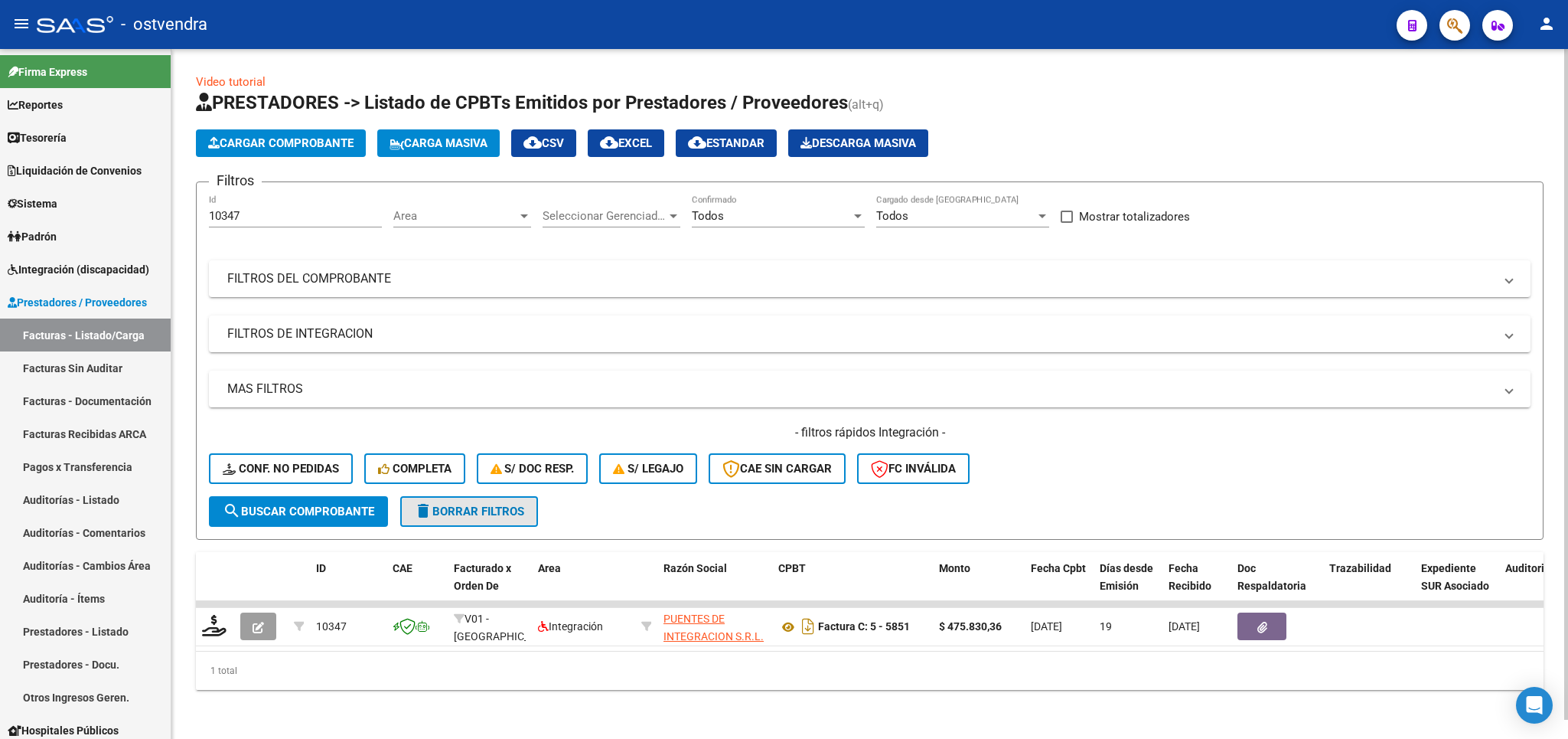
click at [456, 505] on span "delete Borrar Filtros" at bounding box center [469, 511] width 110 height 14
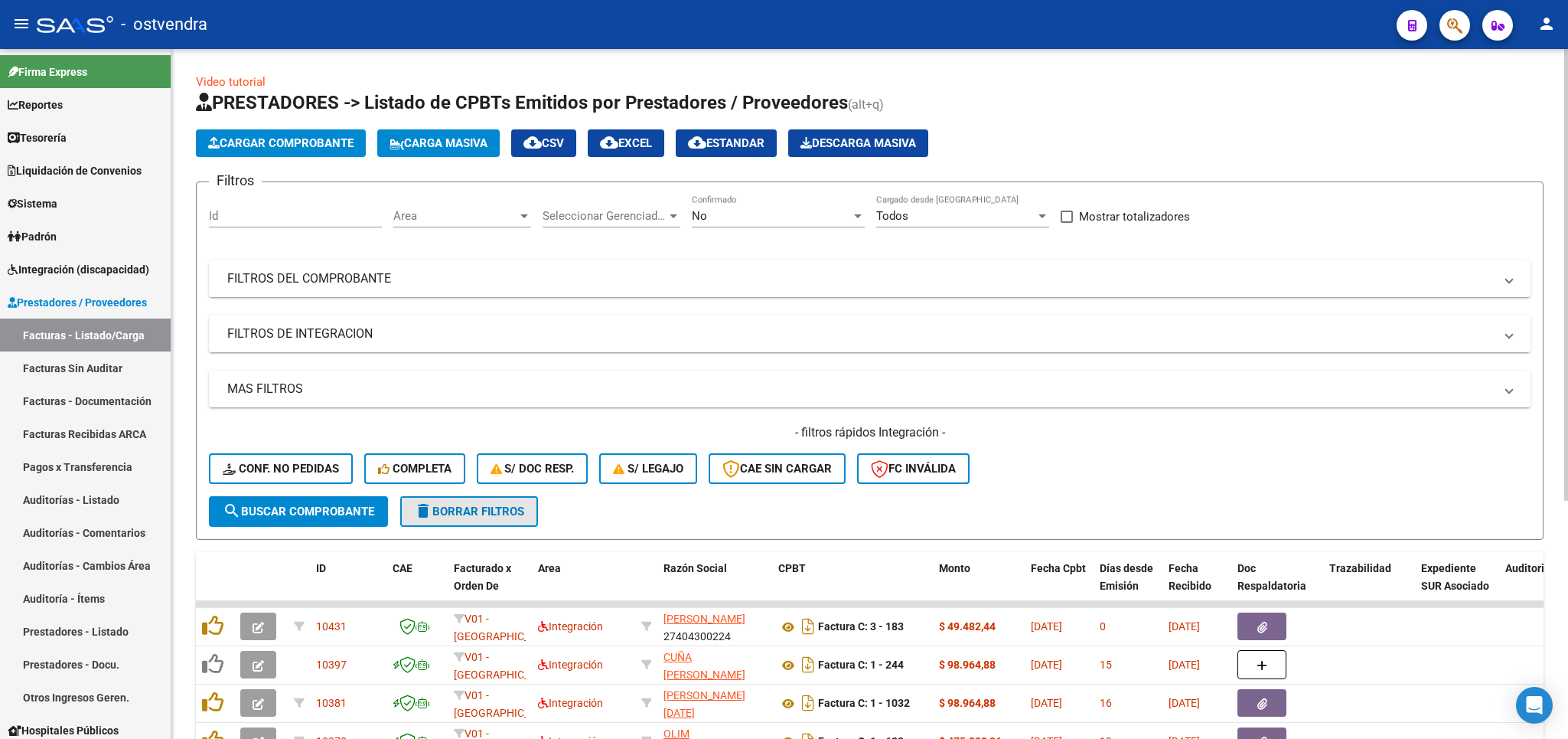
drag, startPoint x: 478, startPoint y: 505, endPoint x: 295, endPoint y: 475, distance: 185.4
click at [474, 503] on button "delete Borrar Filtros" at bounding box center [469, 511] width 138 height 30
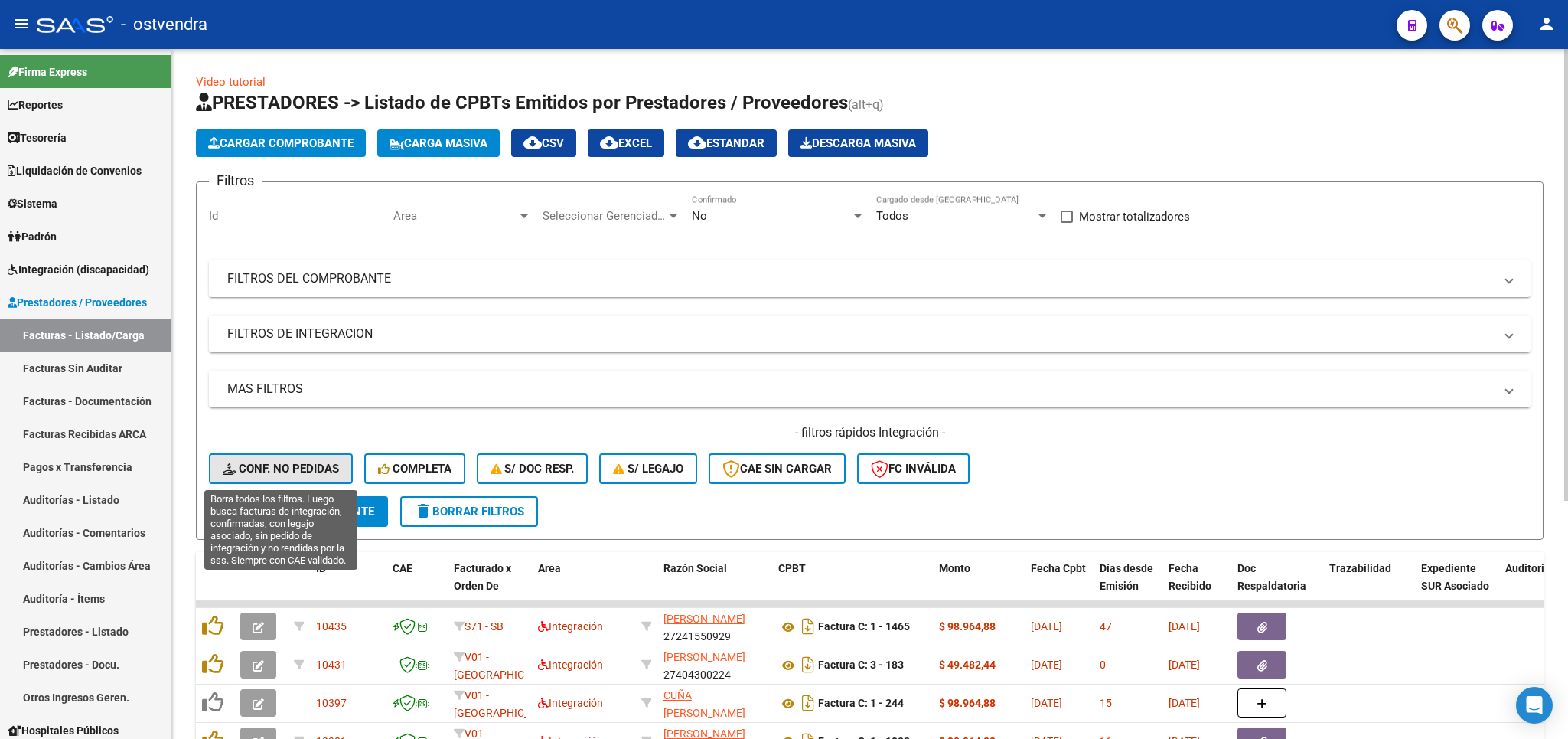
click at [285, 467] on span "Conf. no pedidas" at bounding box center [281, 468] width 116 height 14
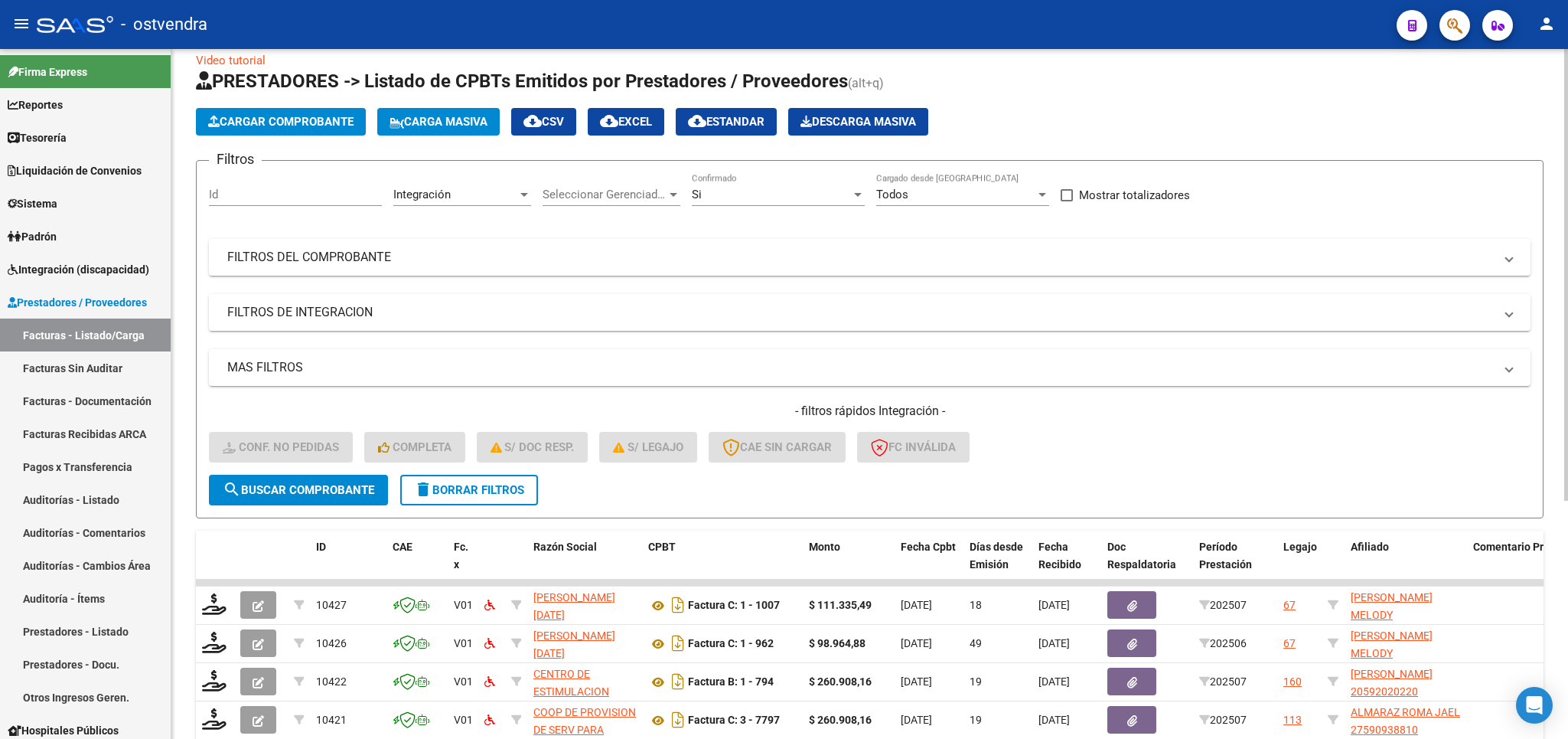
scroll to position [6, 0]
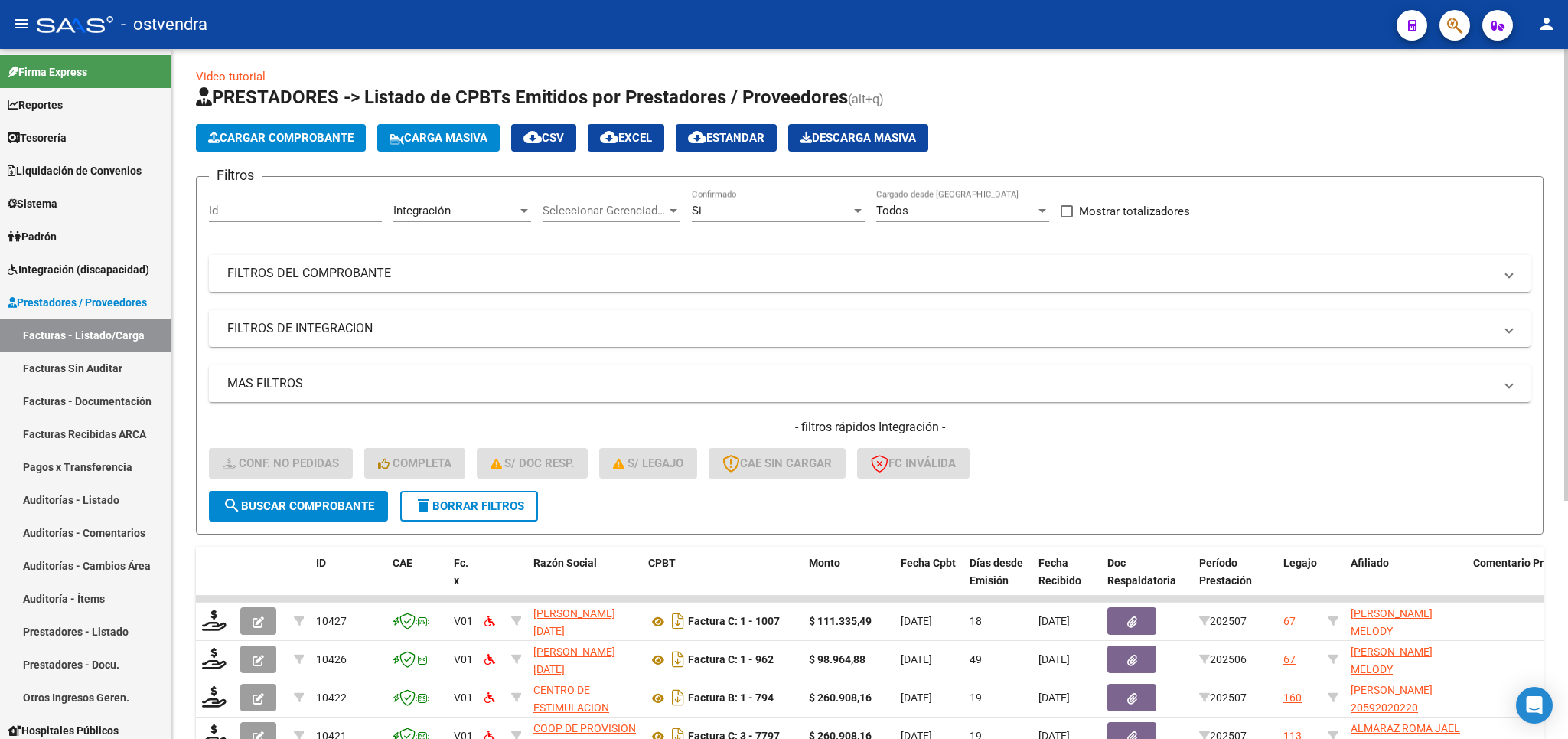
click at [326, 280] on mat-panel-title "FILTROS DEL COMPROBANTE" at bounding box center [860, 273] width 1266 height 17
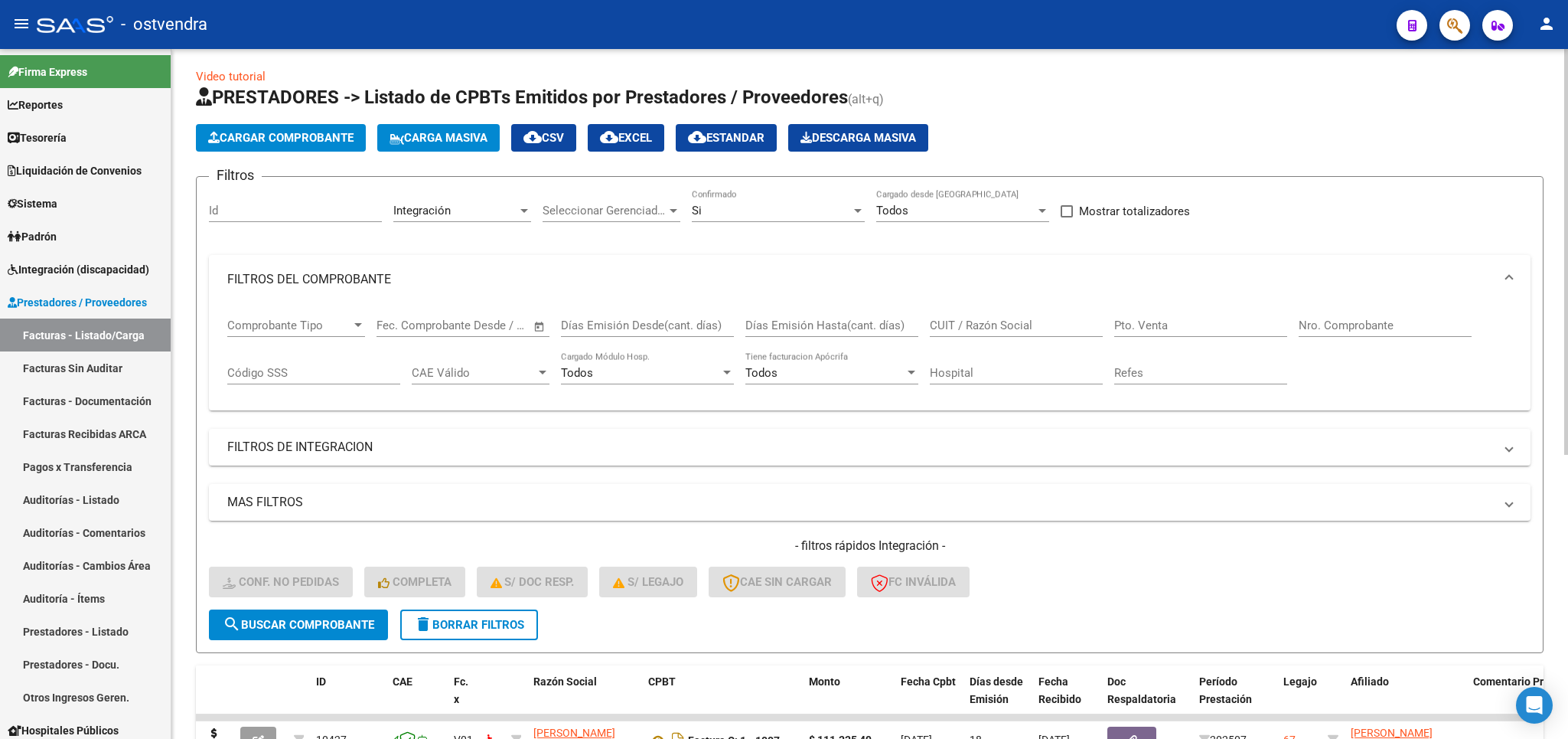
drag, startPoint x: 498, startPoint y: 626, endPoint x: 587, endPoint y: 581, distance: 99.7
click at [501, 624] on span "delete Borrar Filtros" at bounding box center [469, 624] width 110 height 14
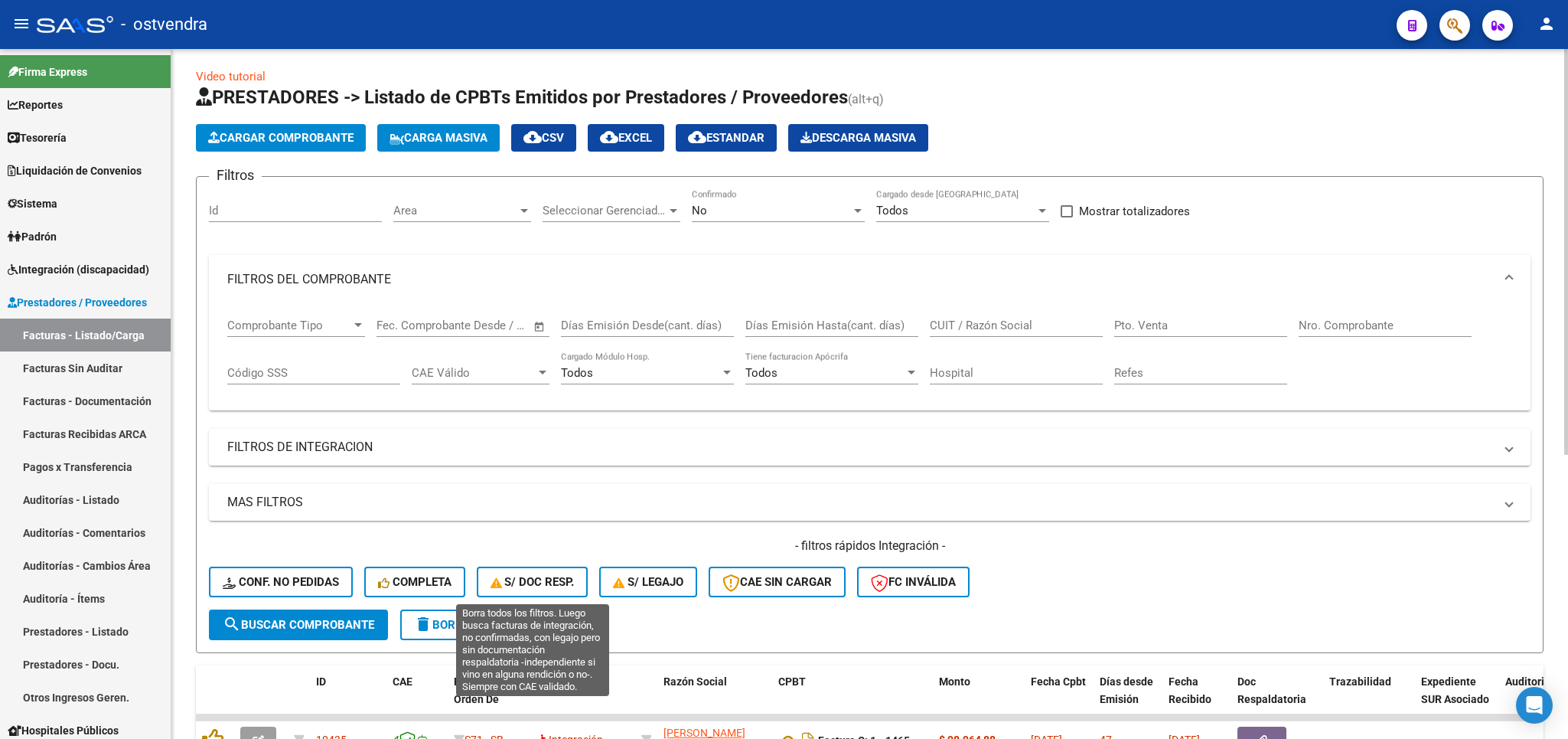
drag, startPoint x: 551, startPoint y: 579, endPoint x: 968, endPoint y: 656, distance: 424.0
click at [551, 581] on span "S/ Doc Resp." at bounding box center [532, 581] width 84 height 14
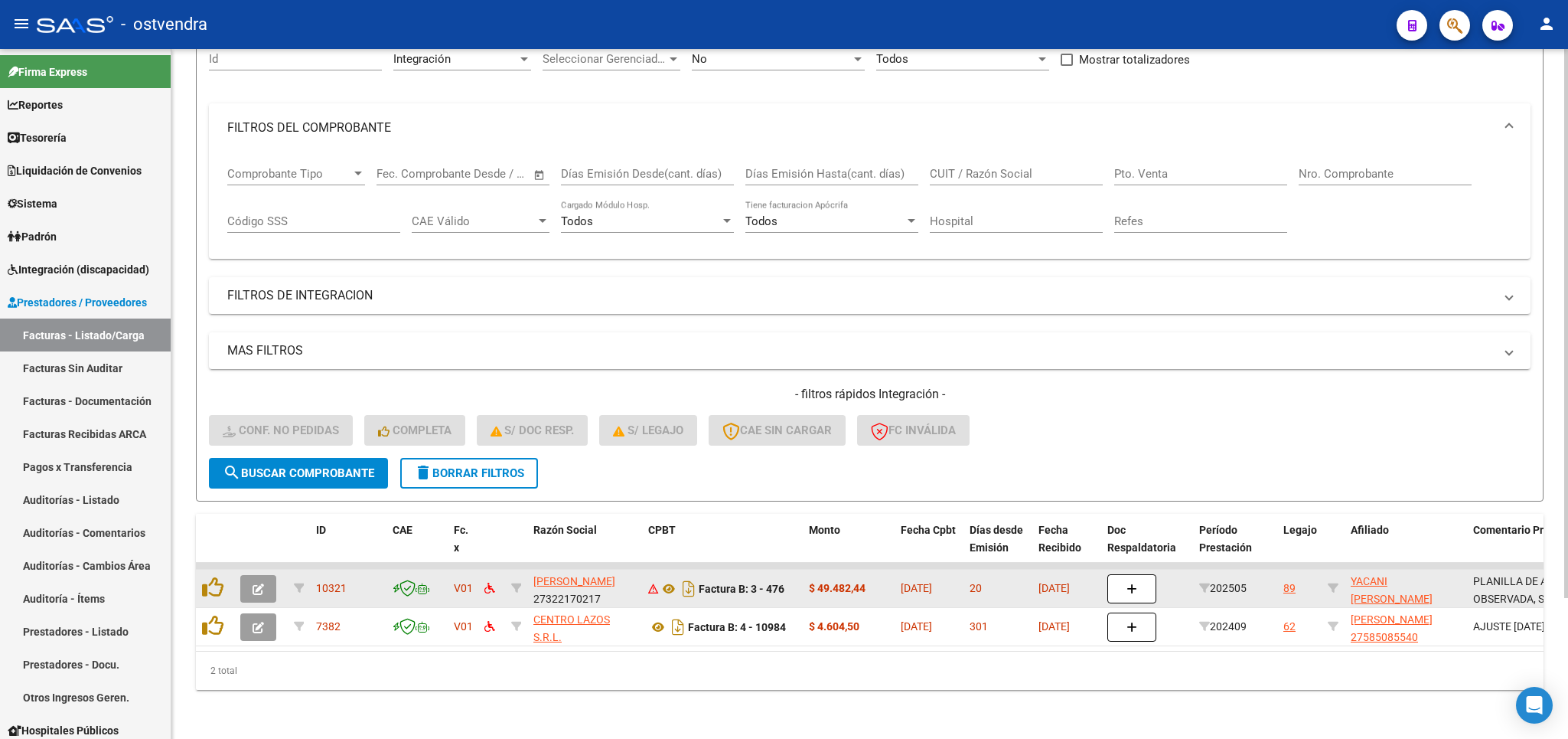
scroll to position [178, 0]
click at [262, 584] on icon "button" at bounding box center [258, 589] width 11 height 11
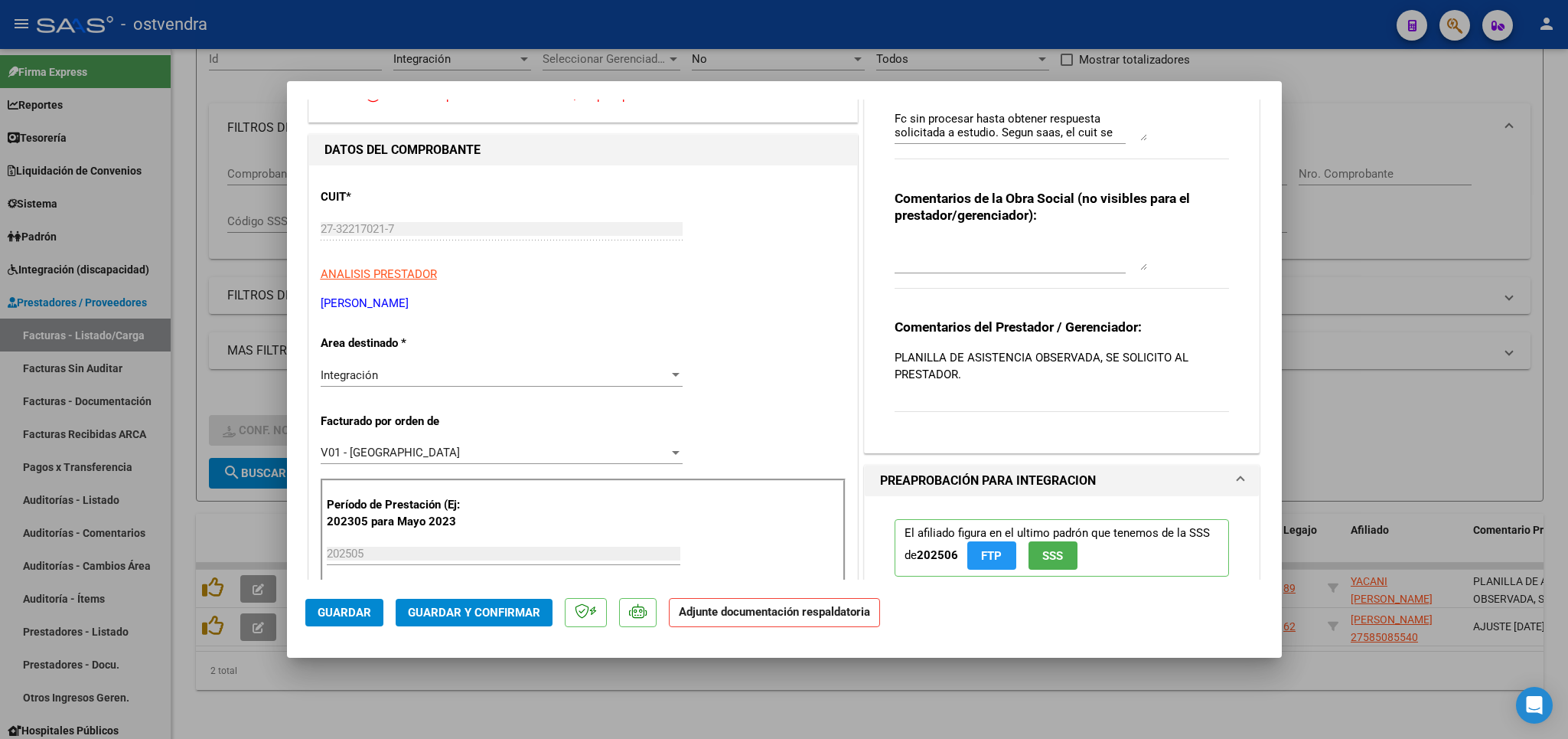
scroll to position [0, 0]
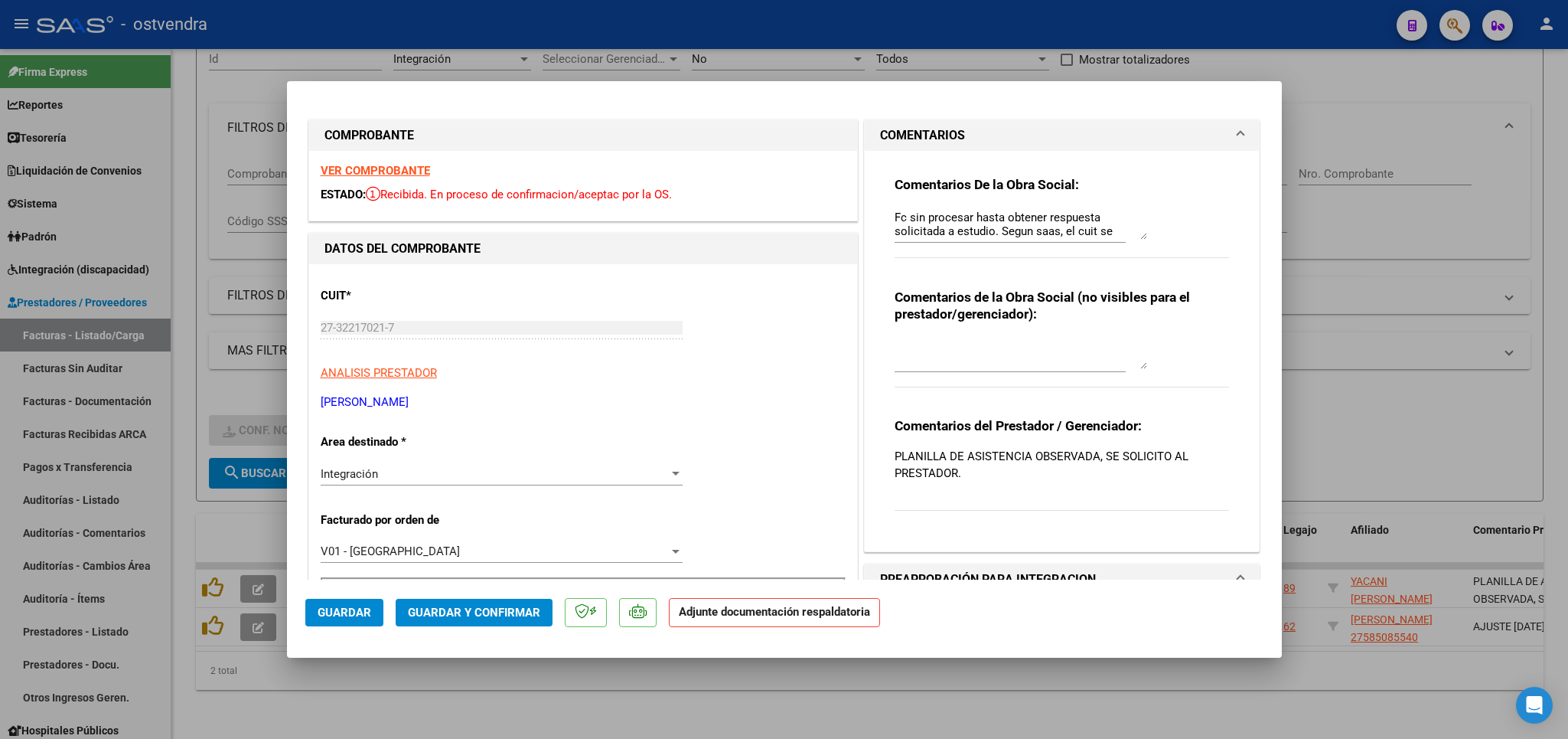
click at [419, 166] on strong "VER COMPROBANTE" at bounding box center [375, 170] width 109 height 14
type input "$ 0,00"
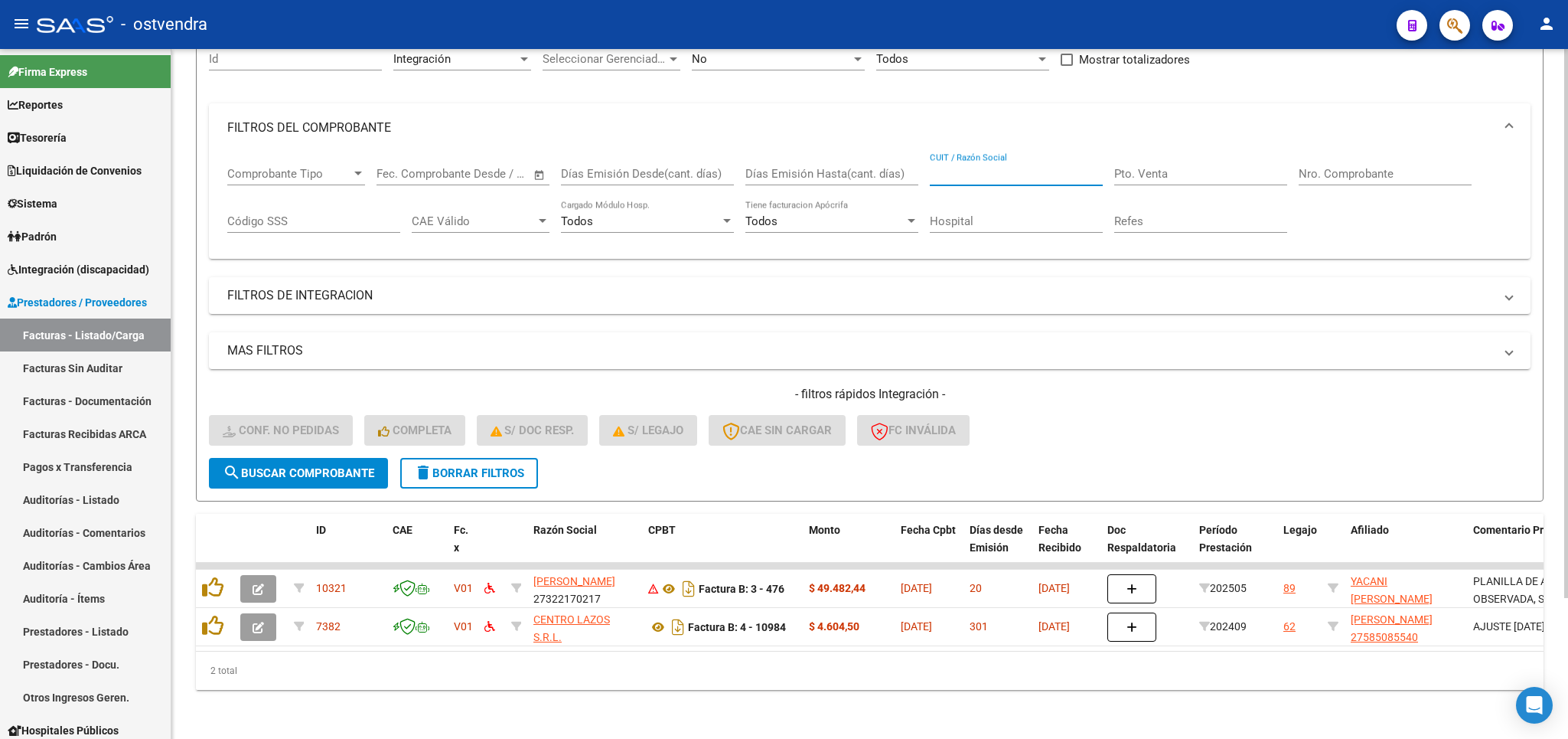
paste input "27322170217"
type input "27322170217"
click at [348, 466] on span "search Buscar Comprobante" at bounding box center [298, 472] width 151 height 14
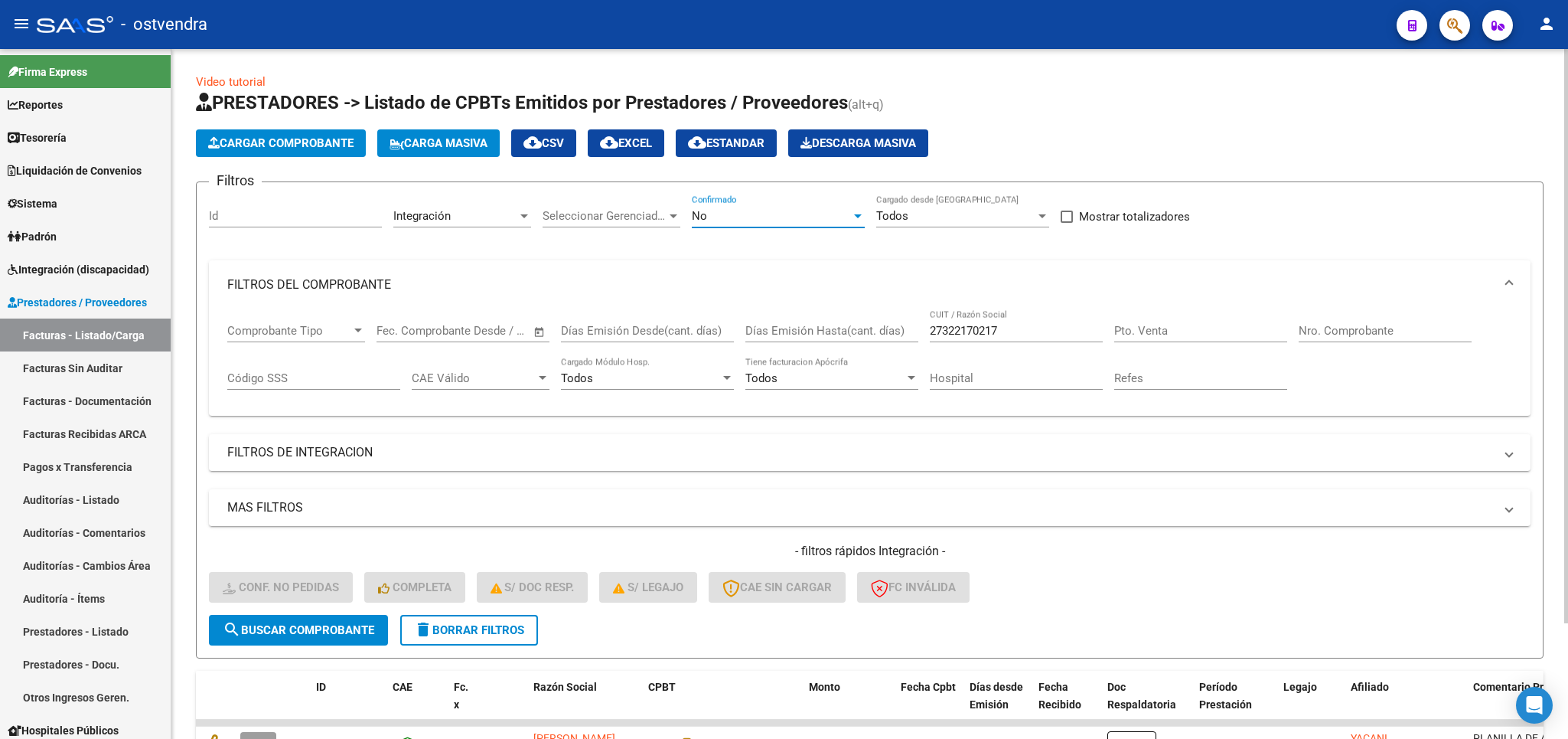
click at [755, 213] on div "No" at bounding box center [771, 215] width 159 height 14
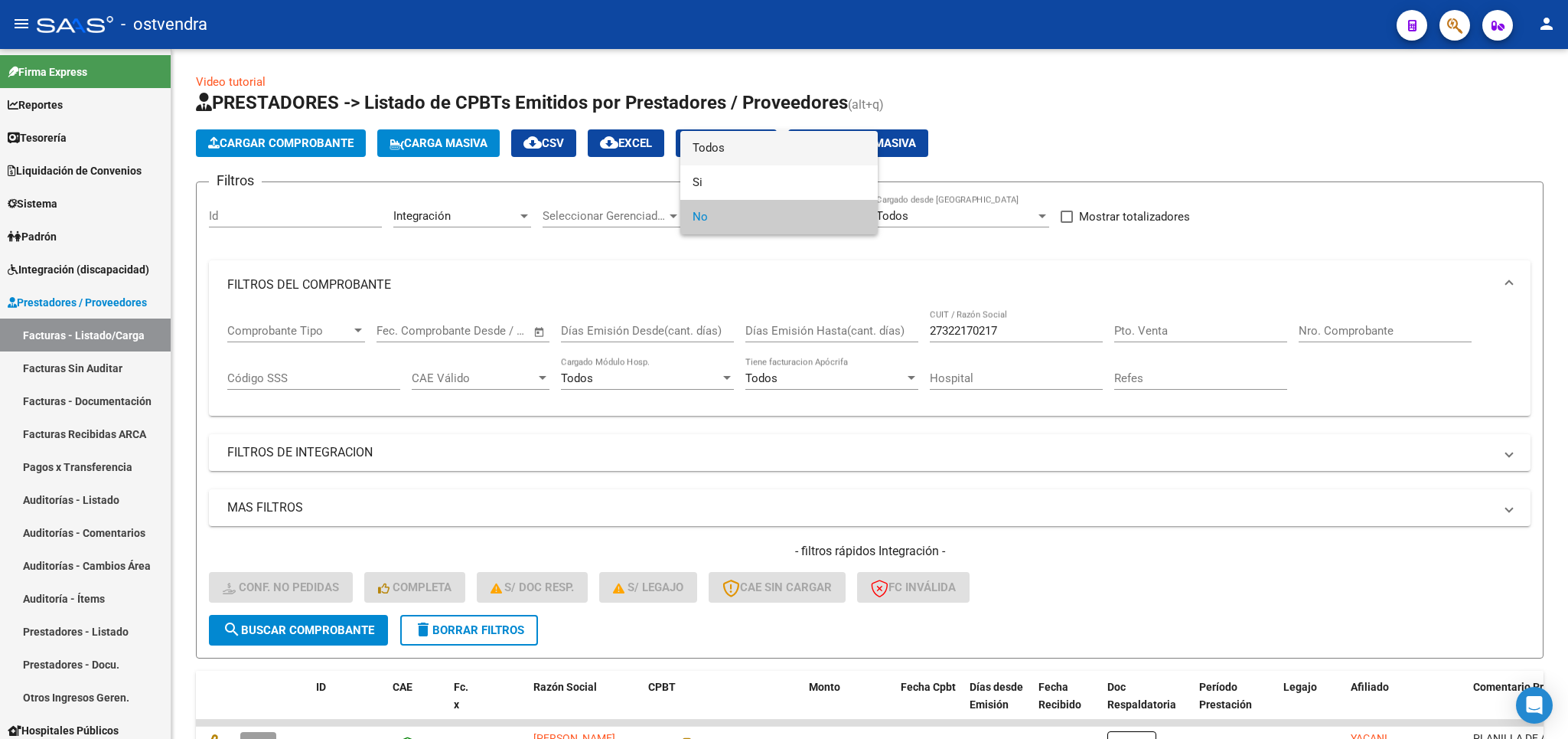
click at [758, 137] on span "Todos" at bounding box center [778, 147] width 173 height 34
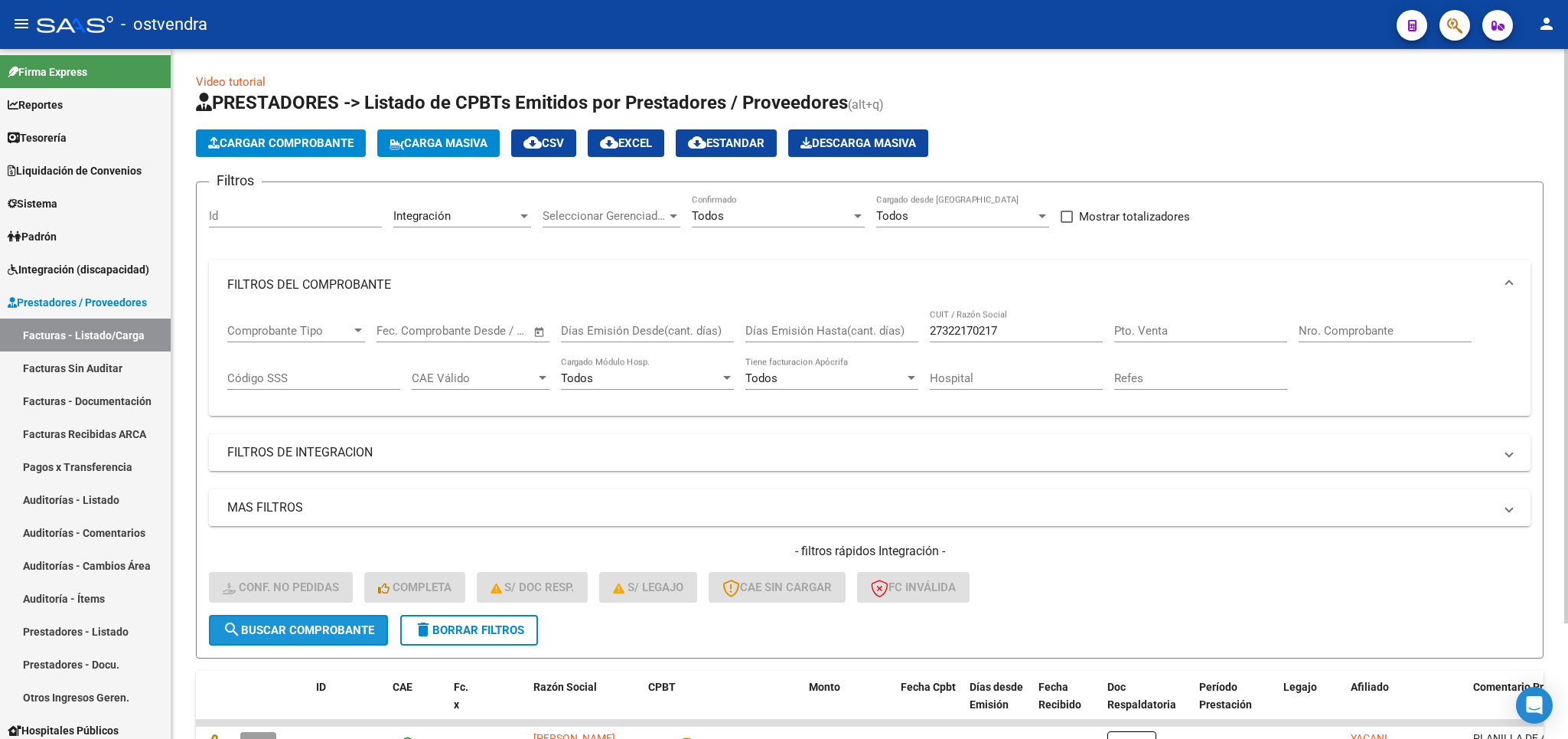
click at [307, 620] on button "search Buscar Comprobante" at bounding box center [298, 630] width 179 height 30
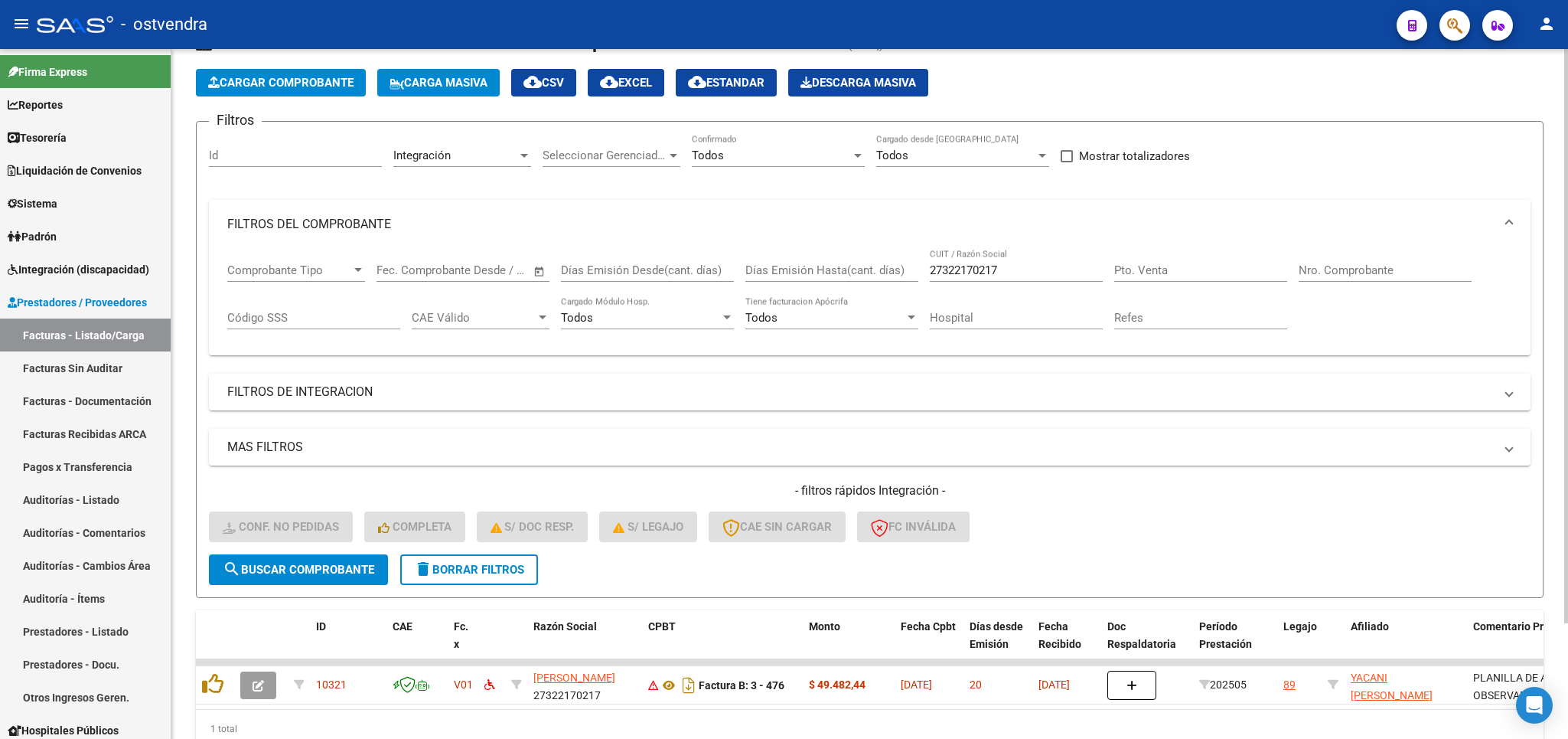
scroll to position [140, 0]
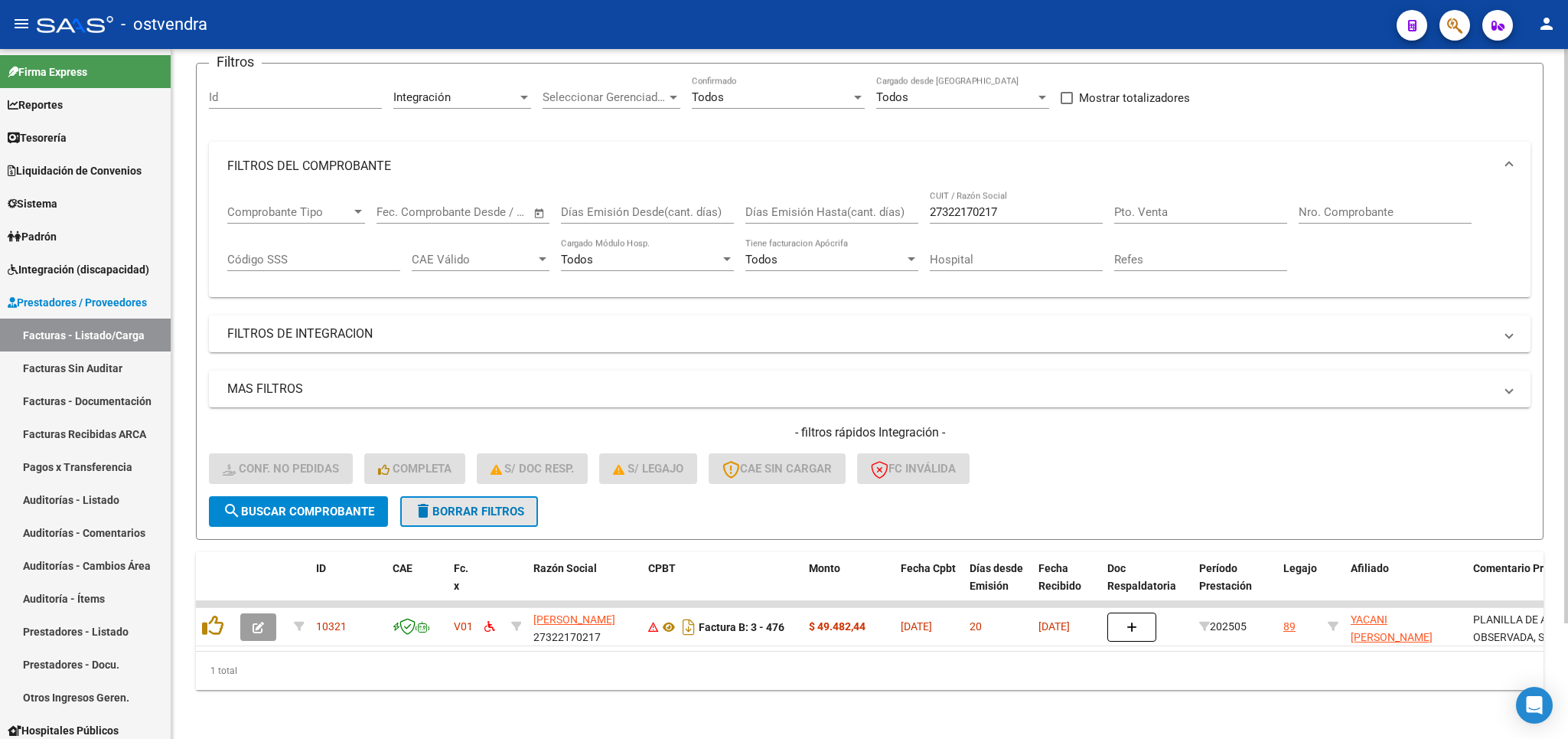
drag, startPoint x: 490, startPoint y: 495, endPoint x: 470, endPoint y: 486, distance: 21.9
click at [491, 505] on span "delete Borrar Filtros" at bounding box center [469, 511] width 110 height 14
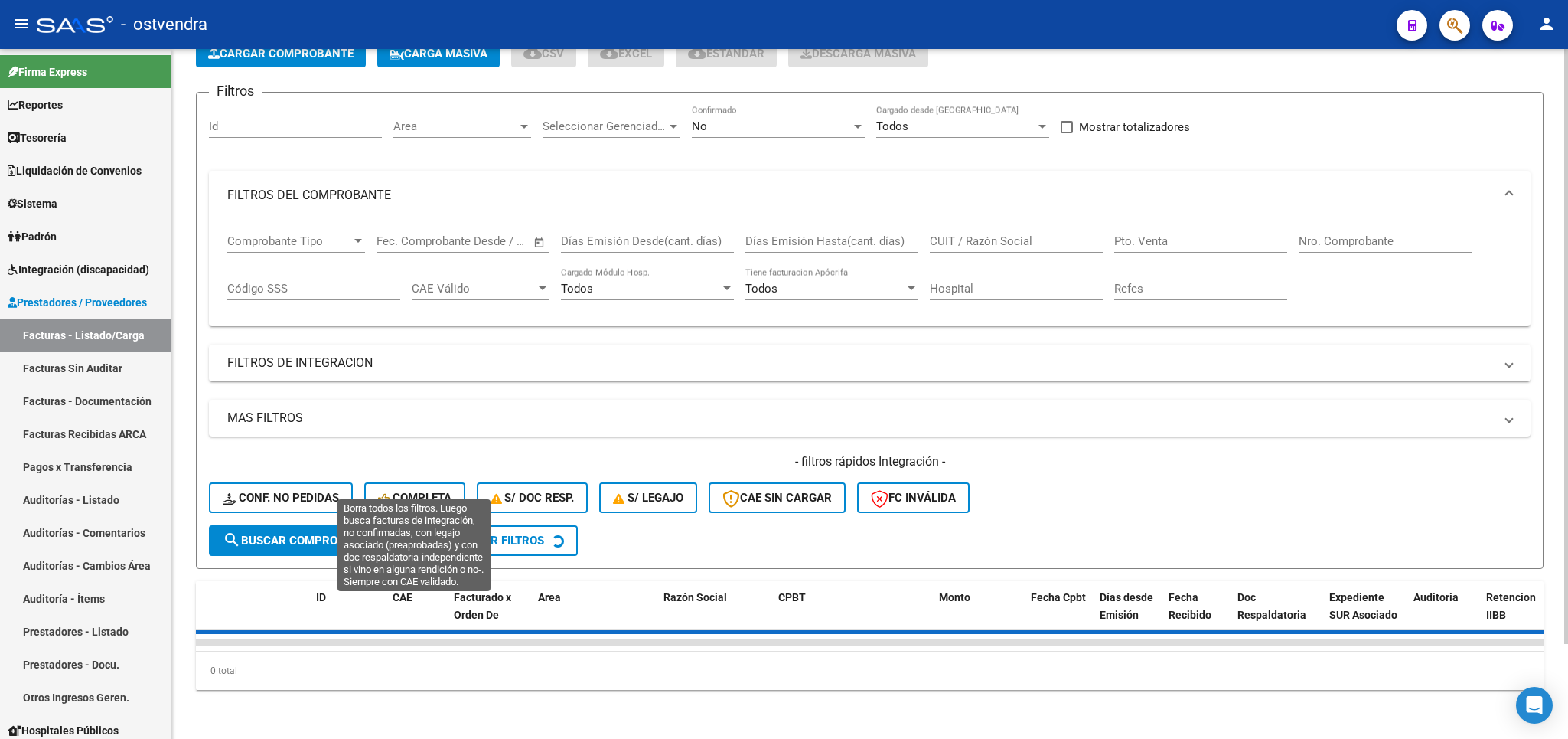
scroll to position [110, 0]
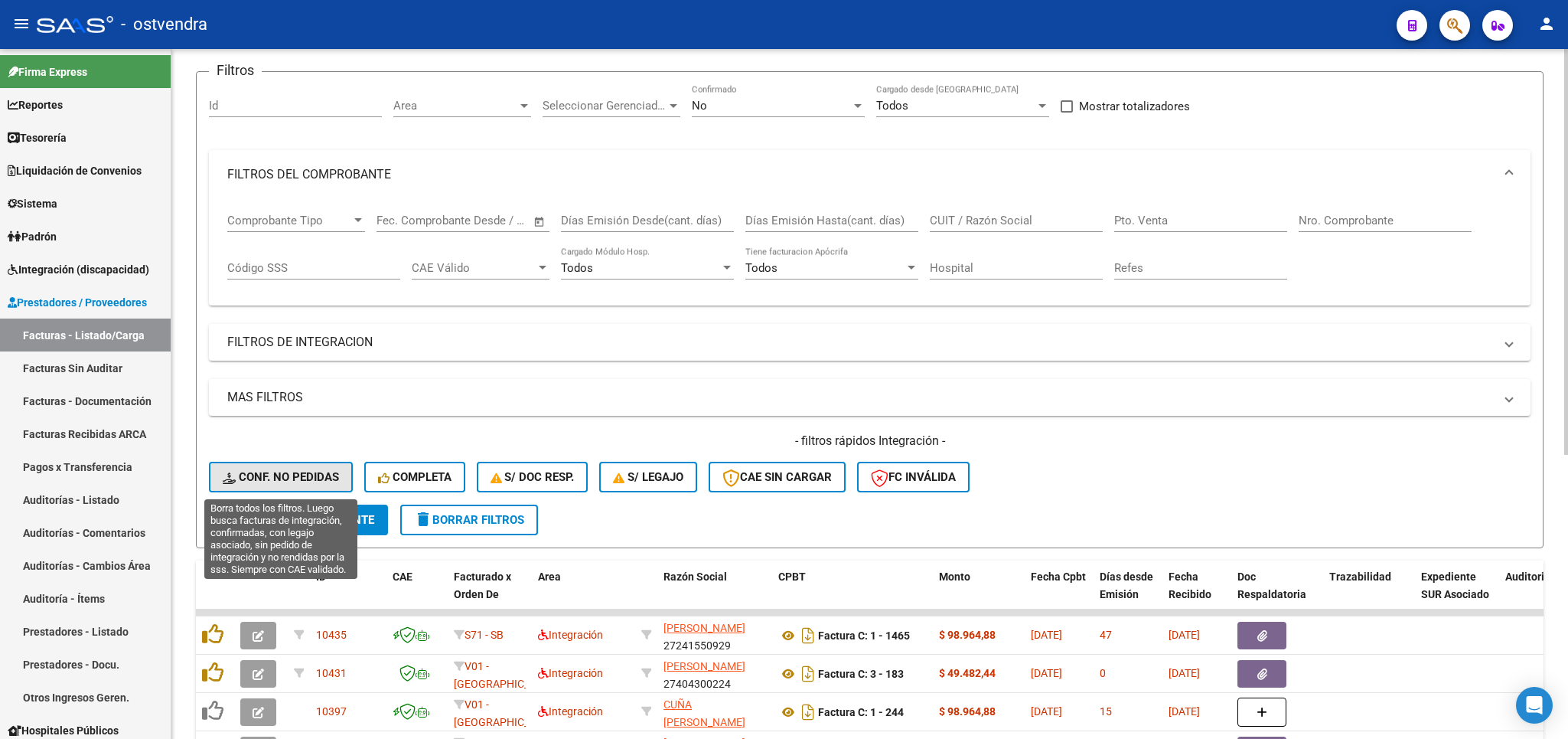
drag, startPoint x: 306, startPoint y: 477, endPoint x: 1019, endPoint y: 109, distance: 802.4
click at [310, 477] on span "Conf. no pedidas" at bounding box center [281, 476] width 116 height 14
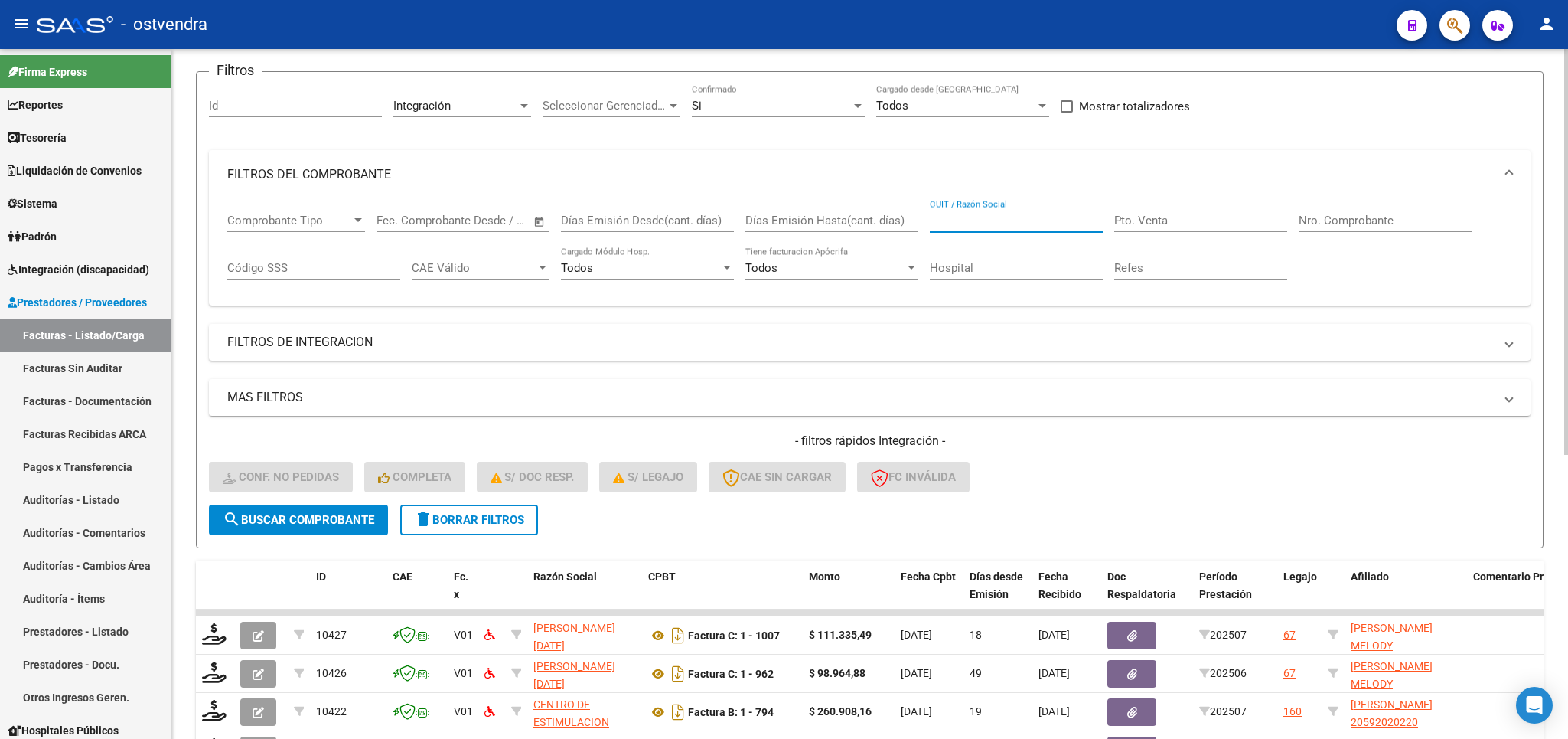
paste input "27322170217"
type input "27322170217"
click at [285, 516] on span "search Buscar Comprobante" at bounding box center [298, 519] width 151 height 14
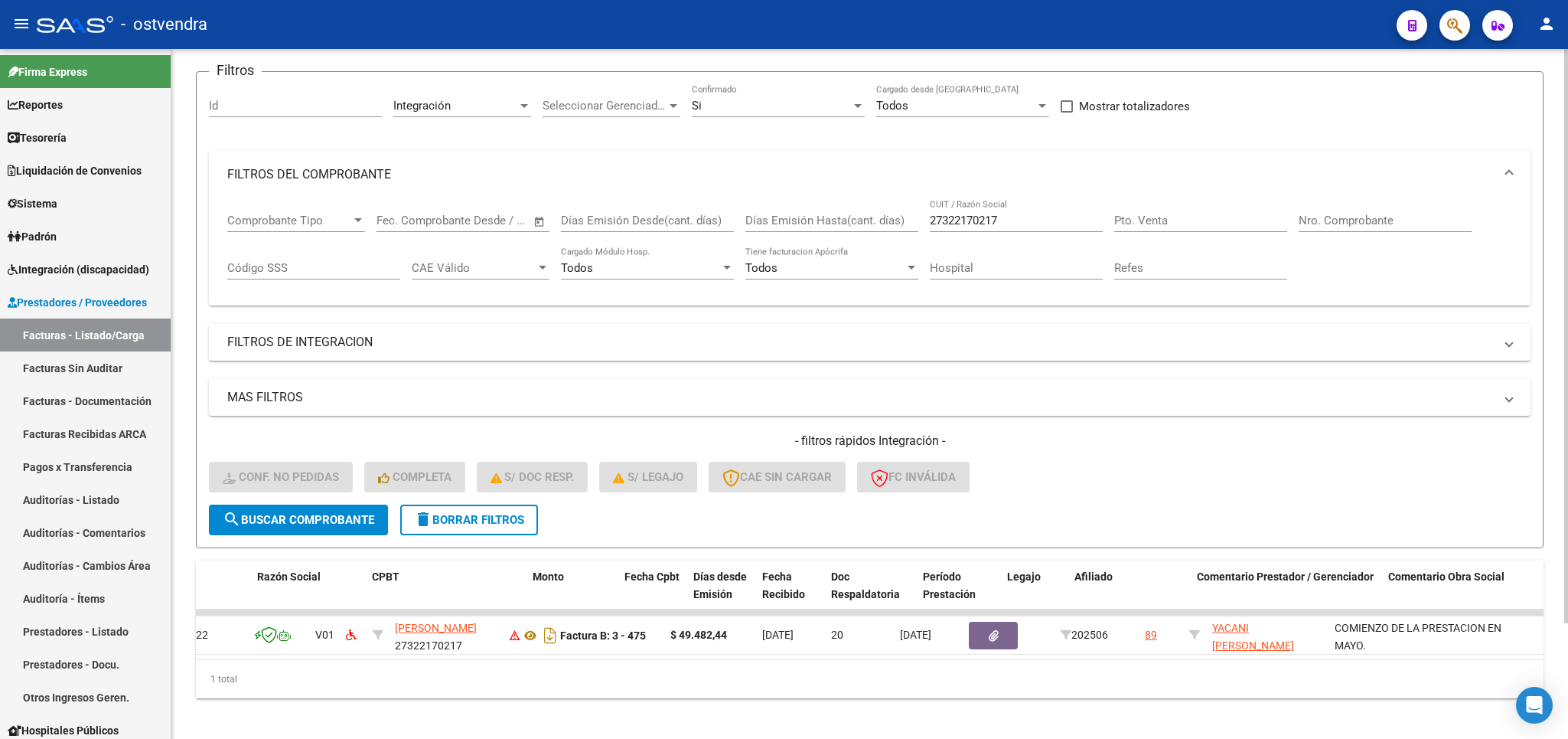
scroll to position [0, 0]
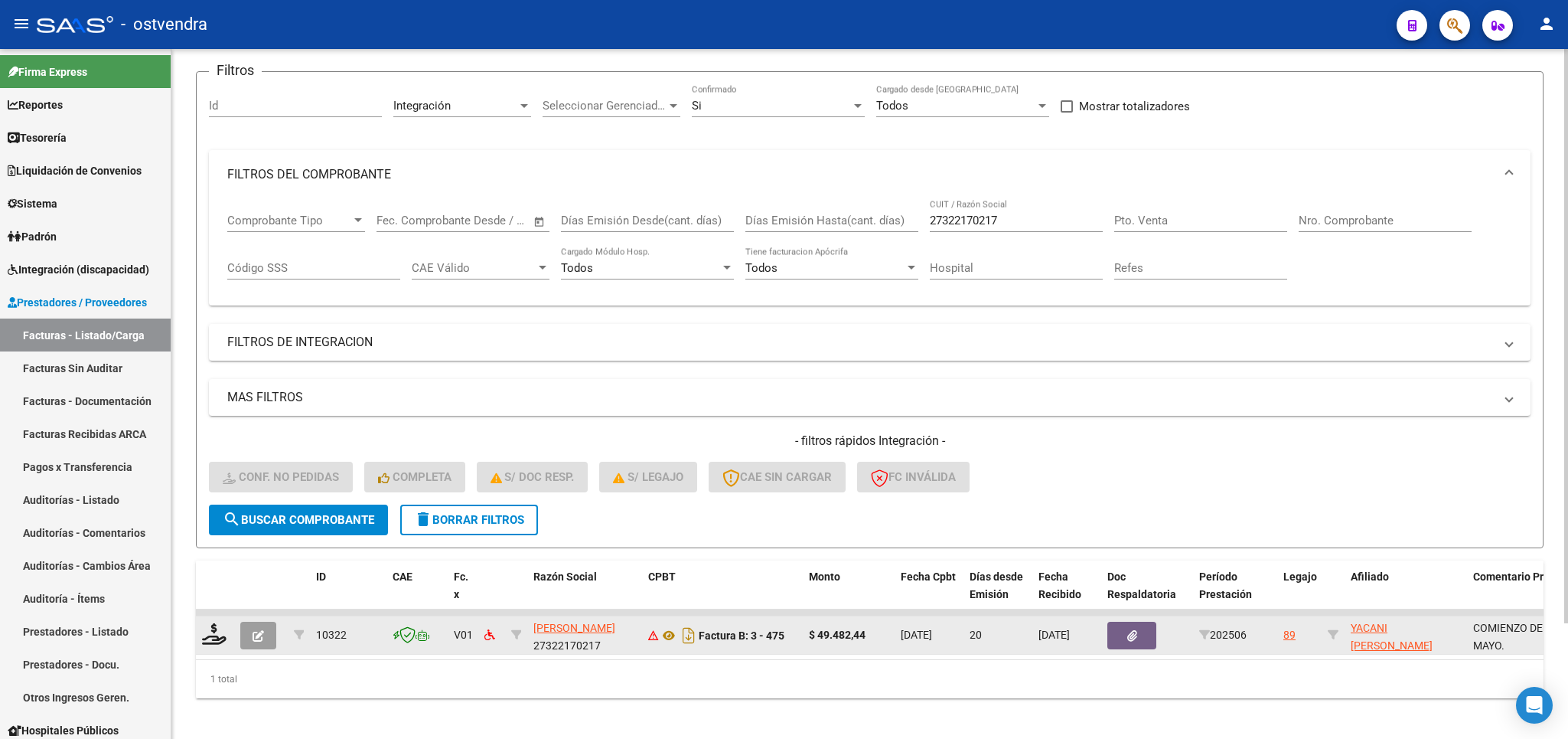
click at [254, 634] on icon "button" at bounding box center [258, 635] width 11 height 11
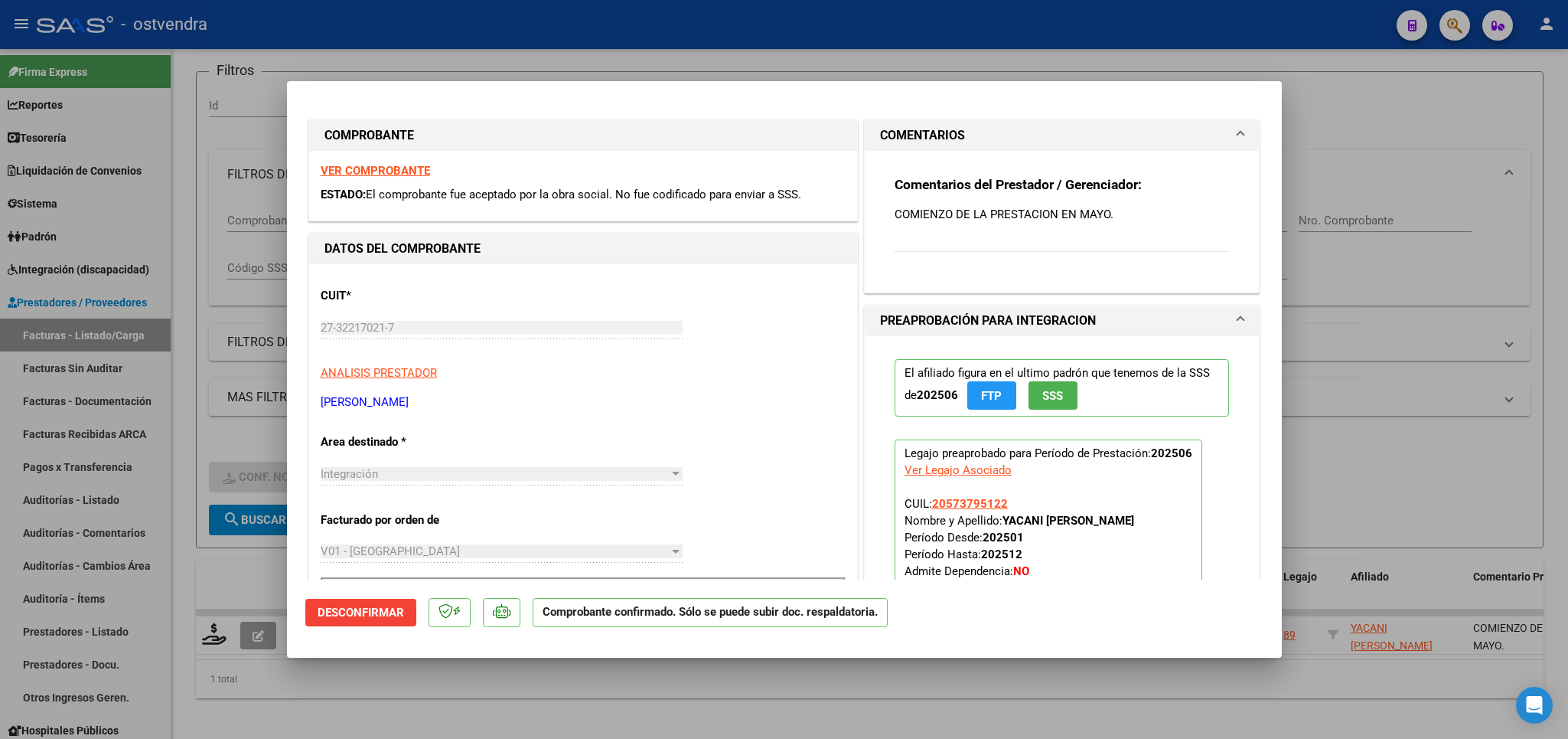
click at [1214, 131] on span "COMENTARIOS" at bounding box center [1059, 135] width 358 height 18
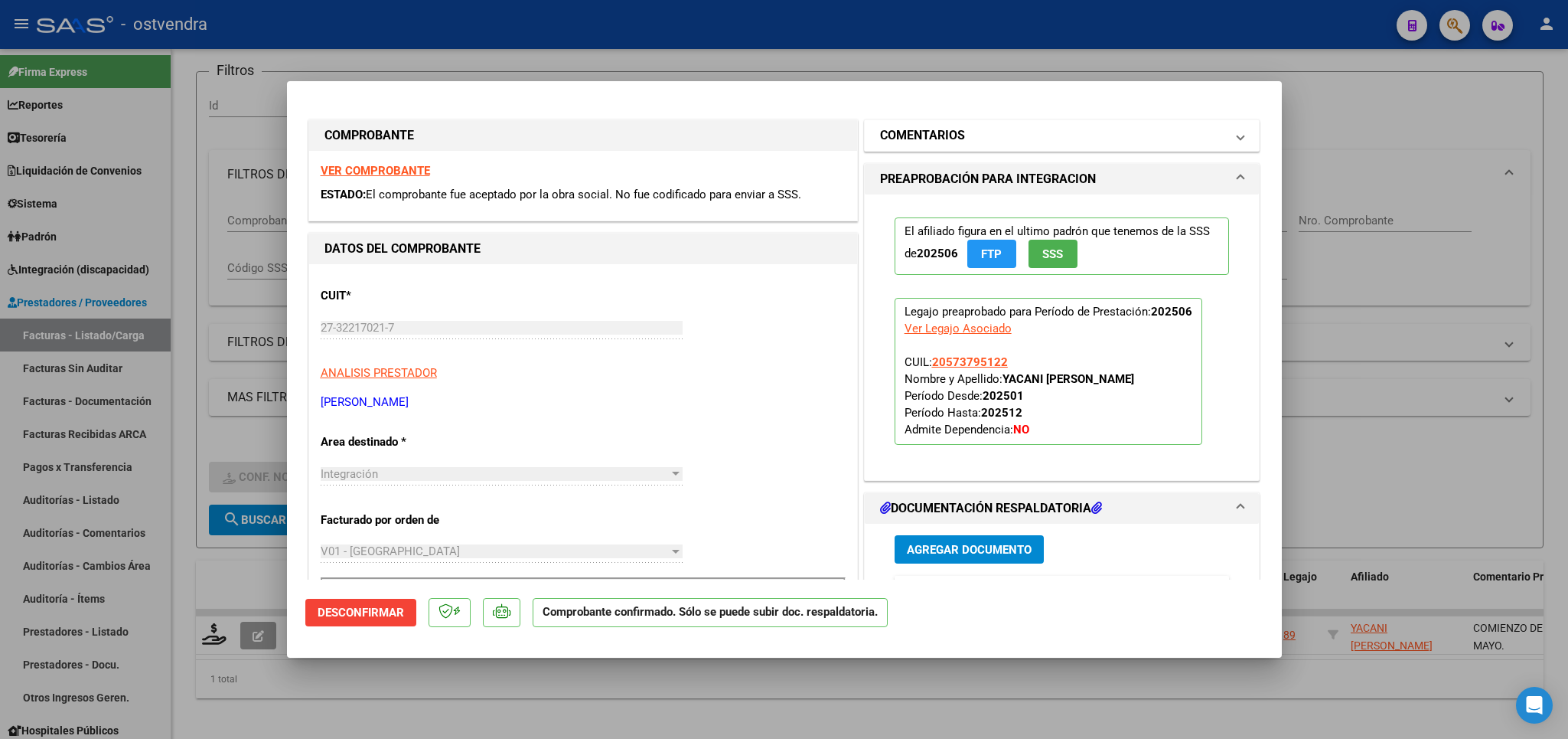
click at [1215, 138] on span "COMENTARIOS" at bounding box center [1059, 135] width 358 height 18
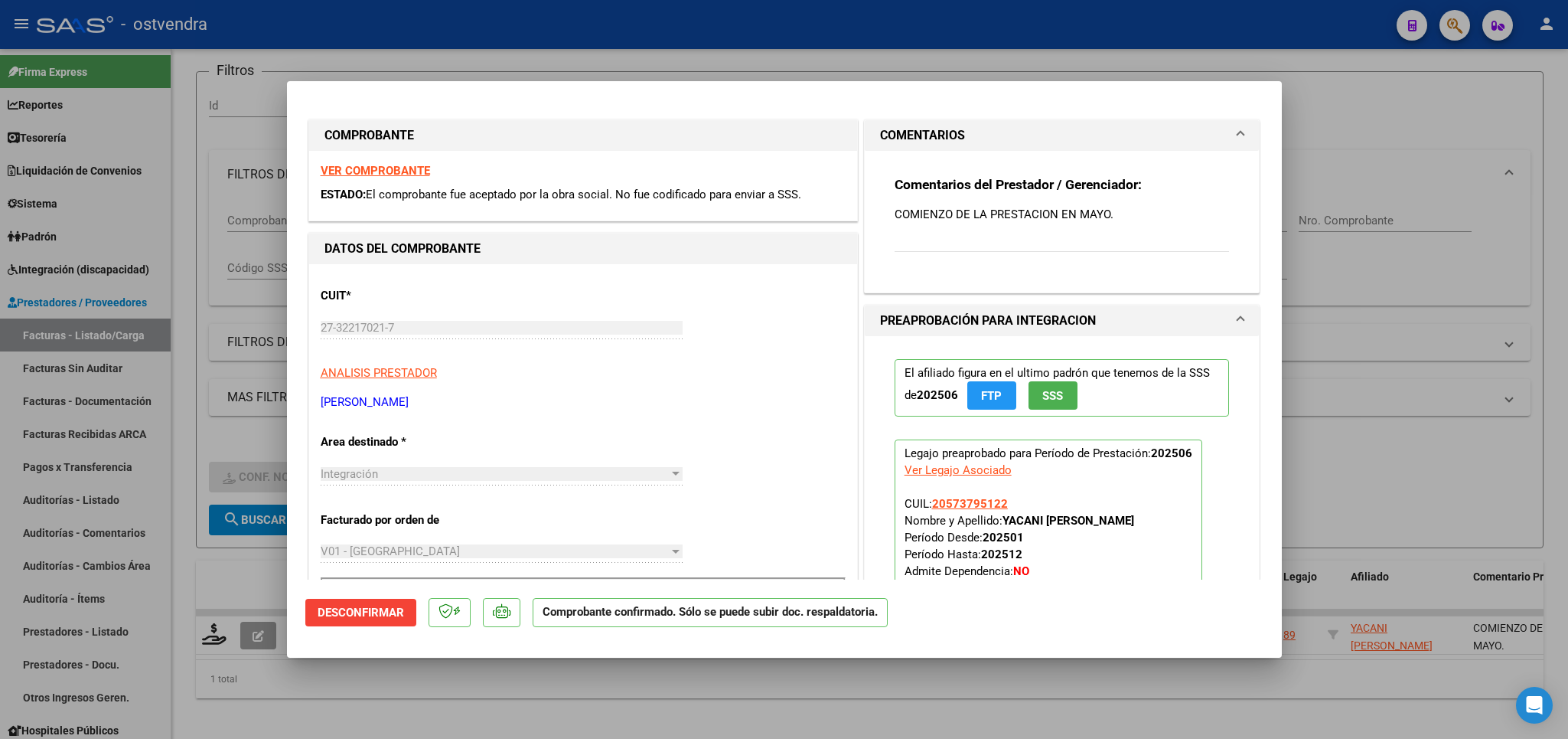
click at [386, 613] on span "Desconfirmar" at bounding box center [361, 612] width 87 height 14
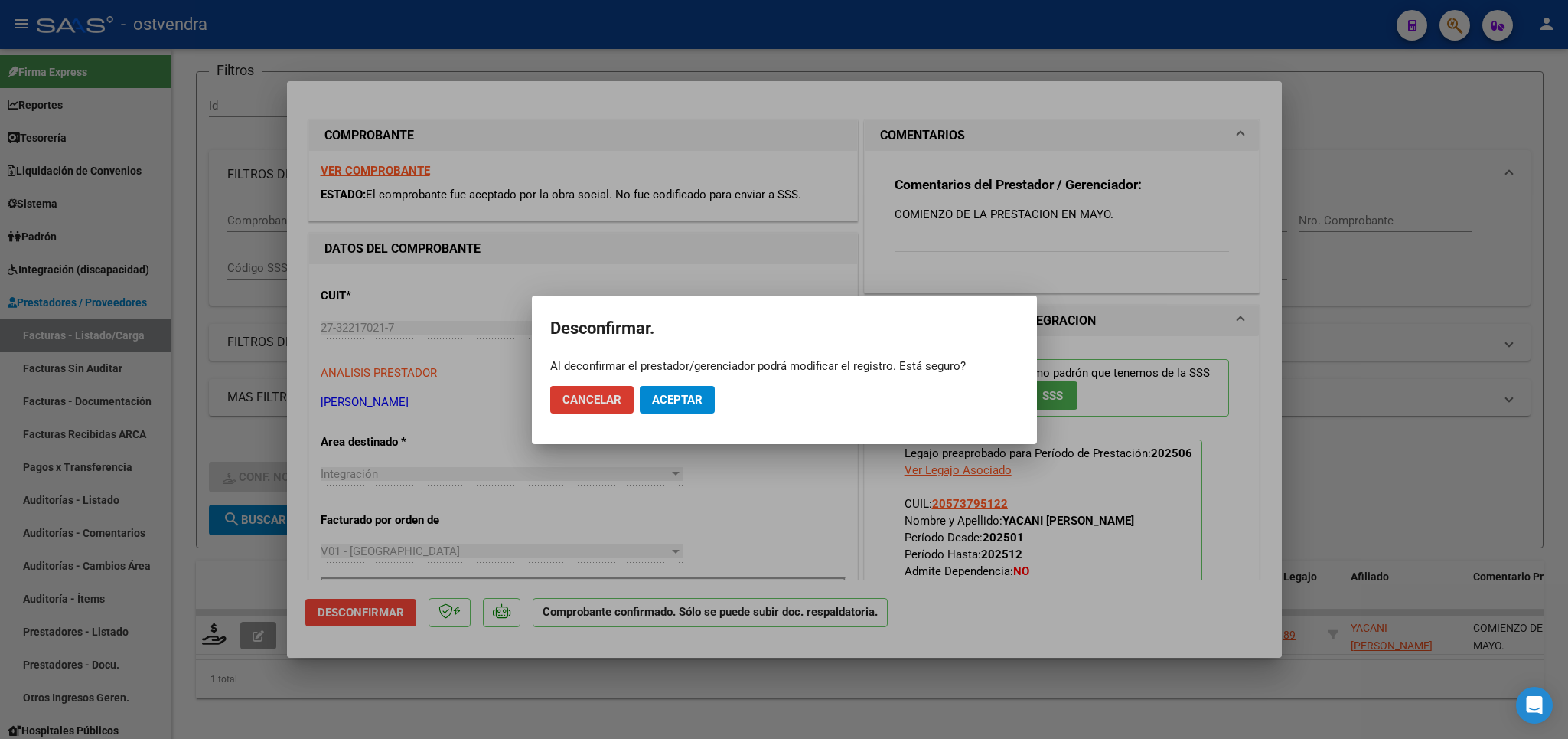
click at [684, 397] on span "Aceptar" at bounding box center [677, 399] width 50 height 14
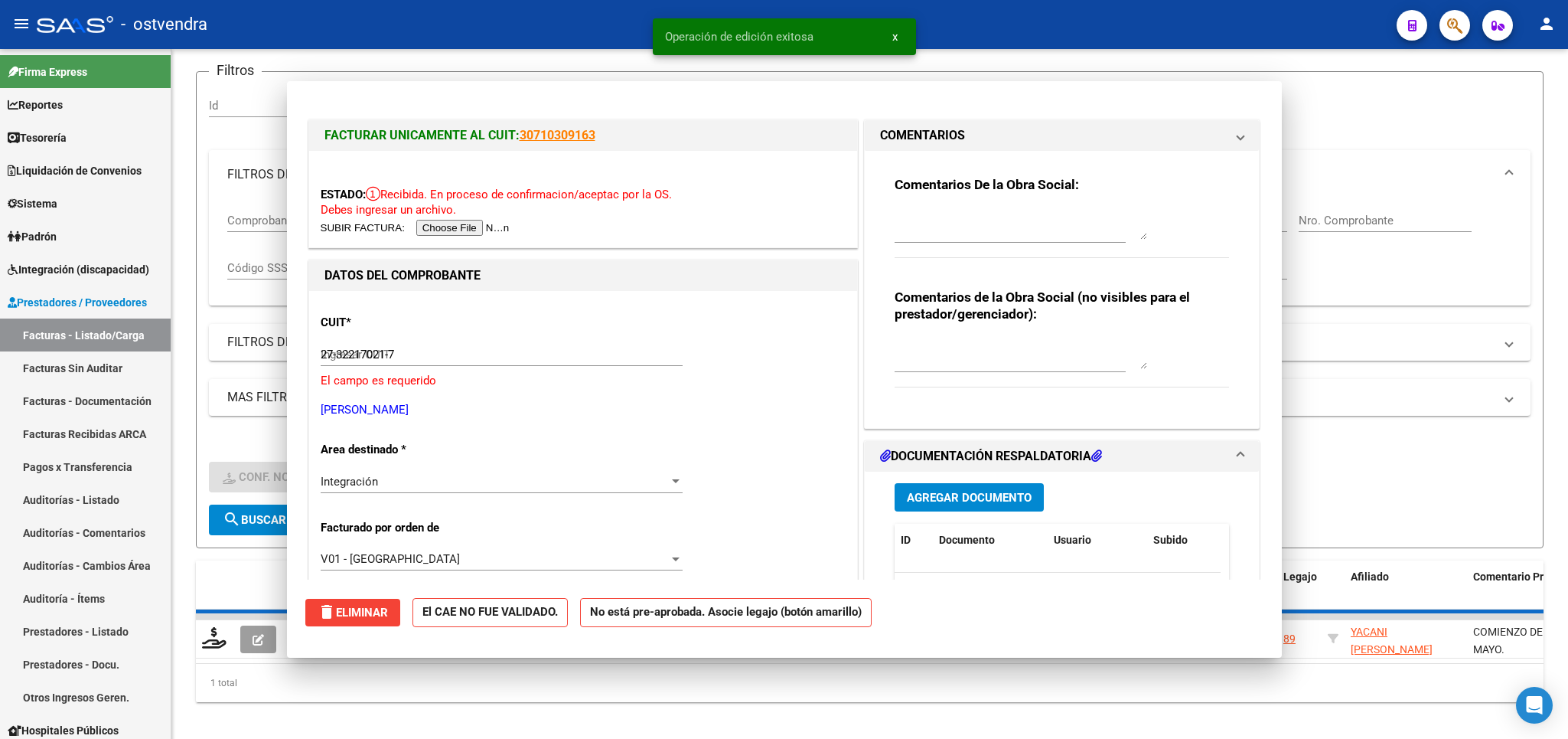
type input "$ 0,00"
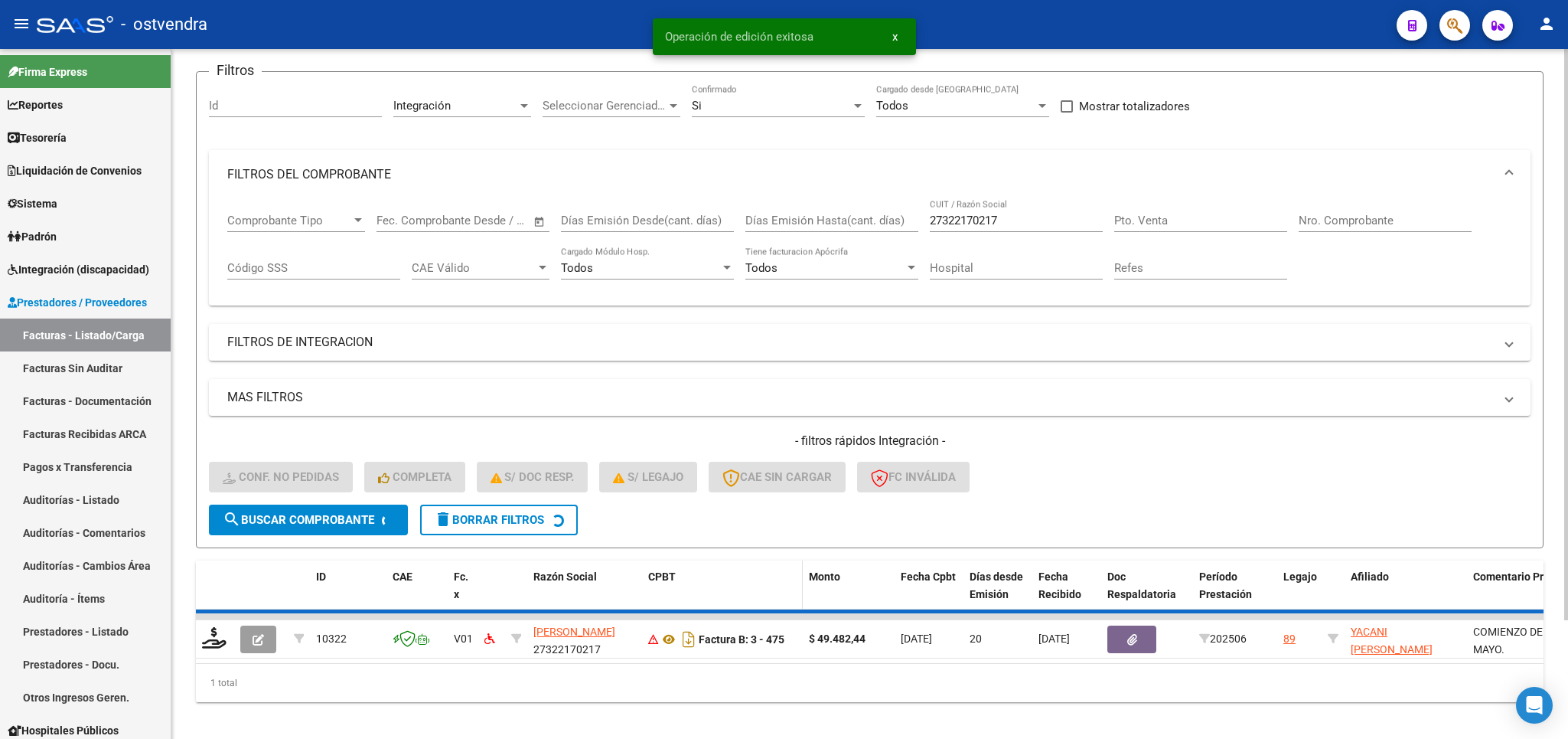
scroll to position [109, 0]
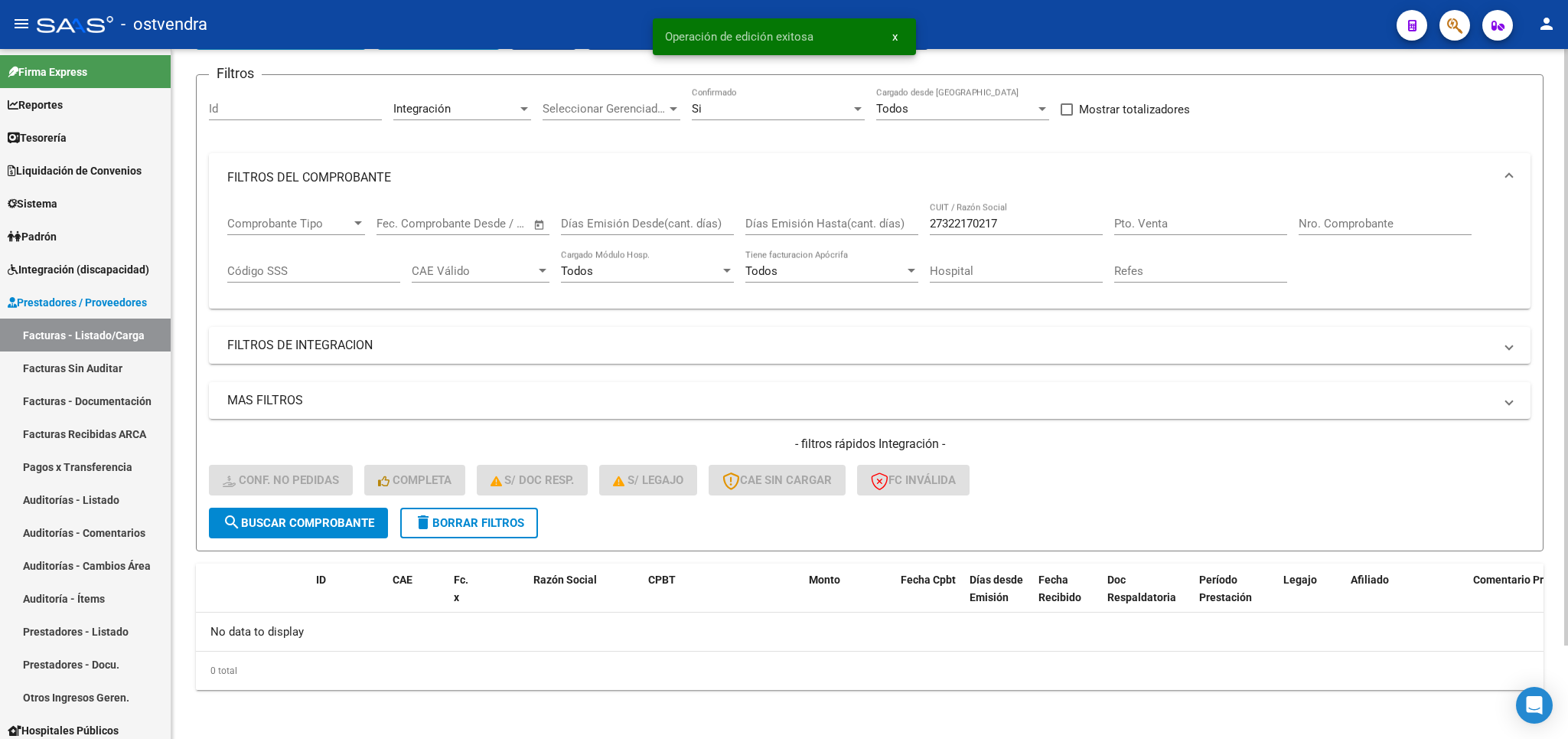
click at [778, 114] on div "Si" at bounding box center [771, 108] width 159 height 14
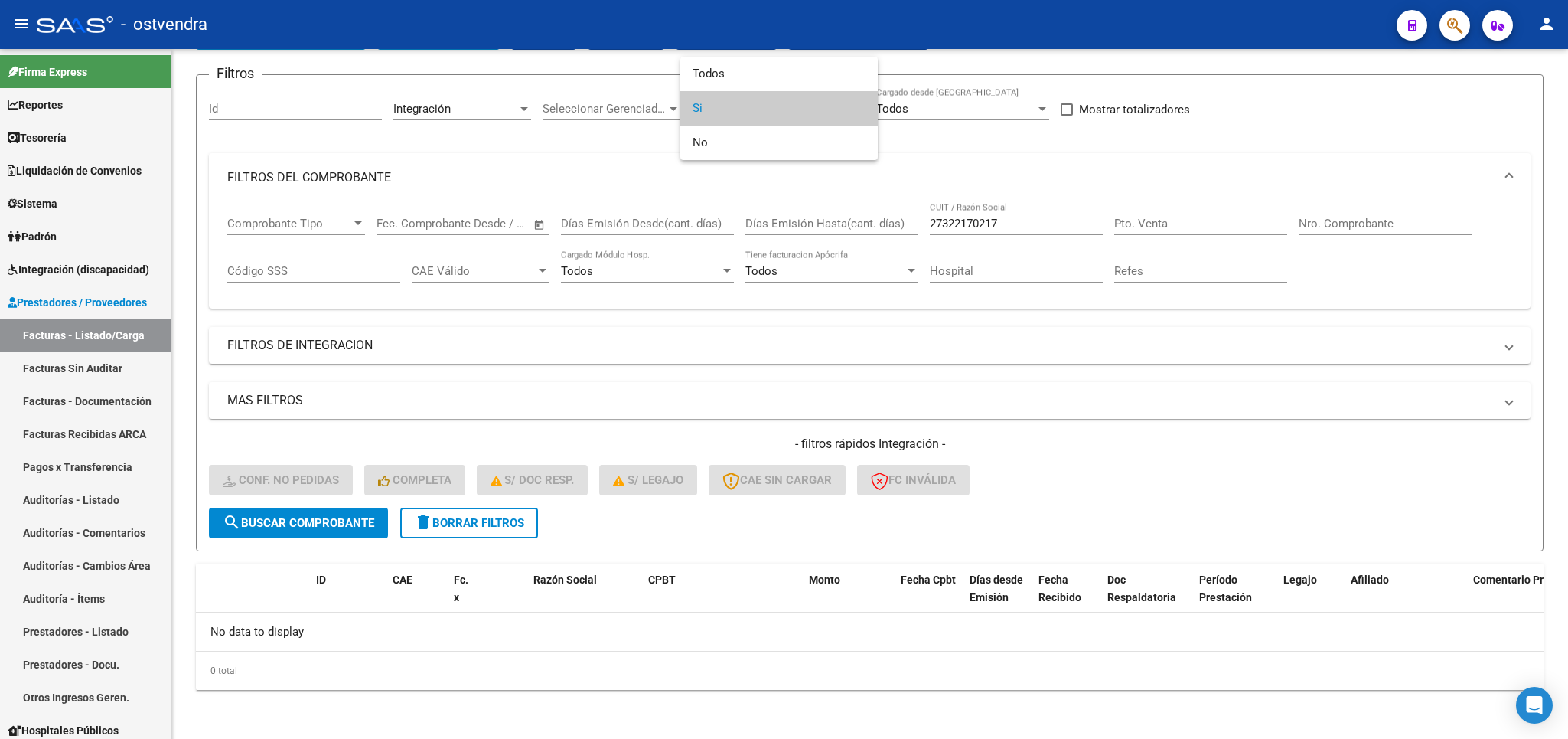
click at [461, 533] on div at bounding box center [784, 370] width 1568 height 739
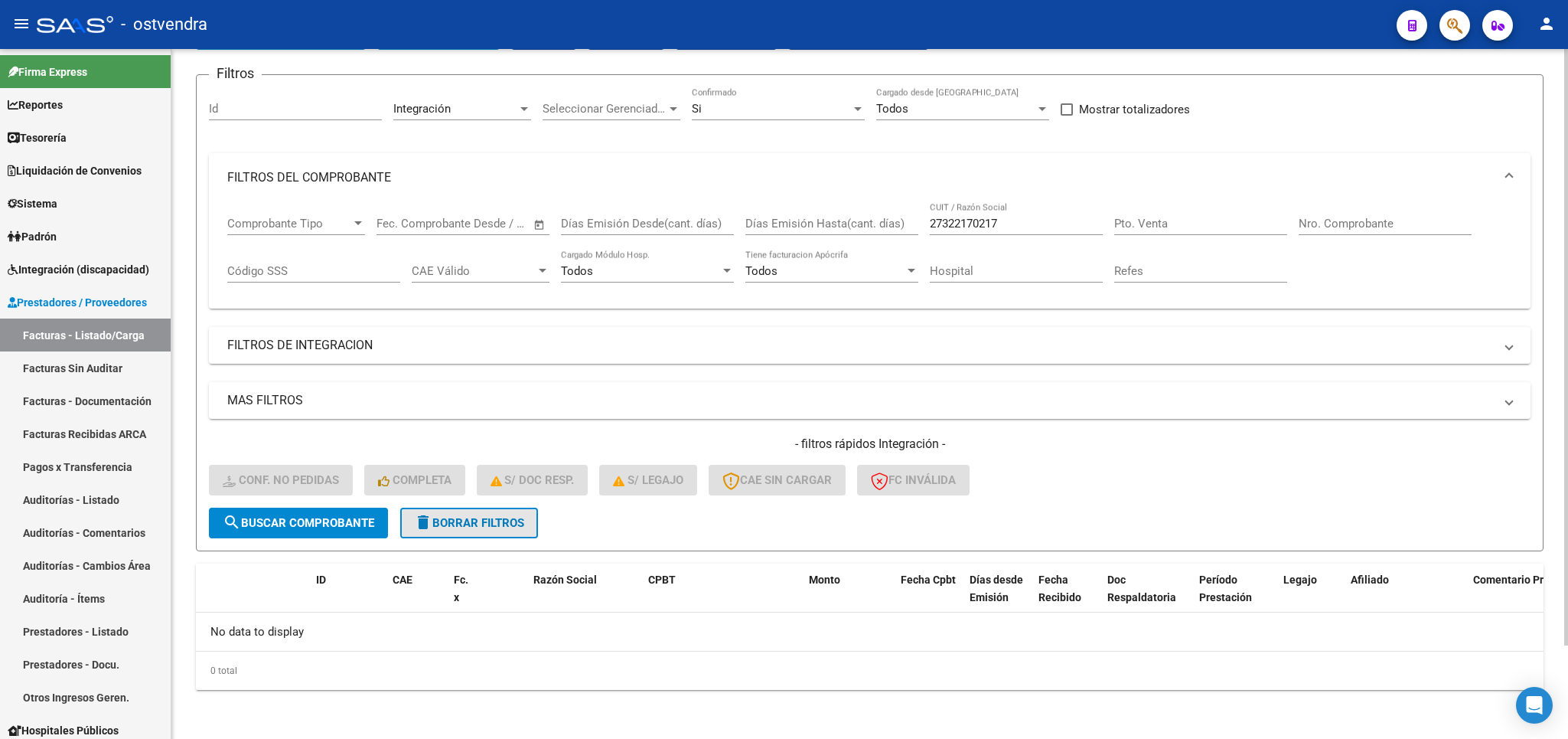
drag, startPoint x: 451, startPoint y: 522, endPoint x: 439, endPoint y: 499, distance: 25.9
click at [451, 521] on span "delete Borrar Filtros" at bounding box center [469, 522] width 110 height 14
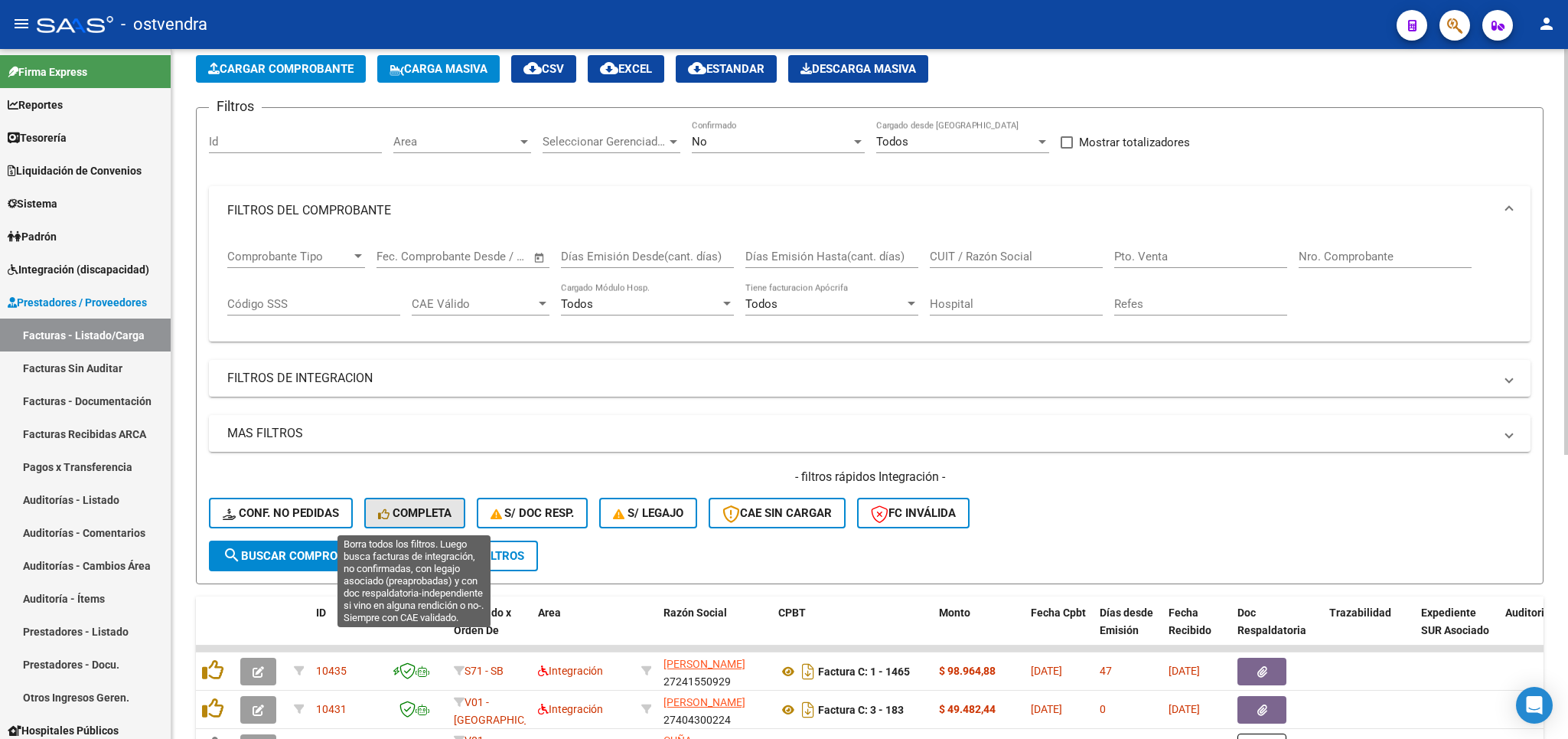
drag, startPoint x: 423, startPoint y: 514, endPoint x: 895, endPoint y: 248, distance: 541.8
click at [425, 512] on span "Completa" at bounding box center [415, 512] width 73 height 14
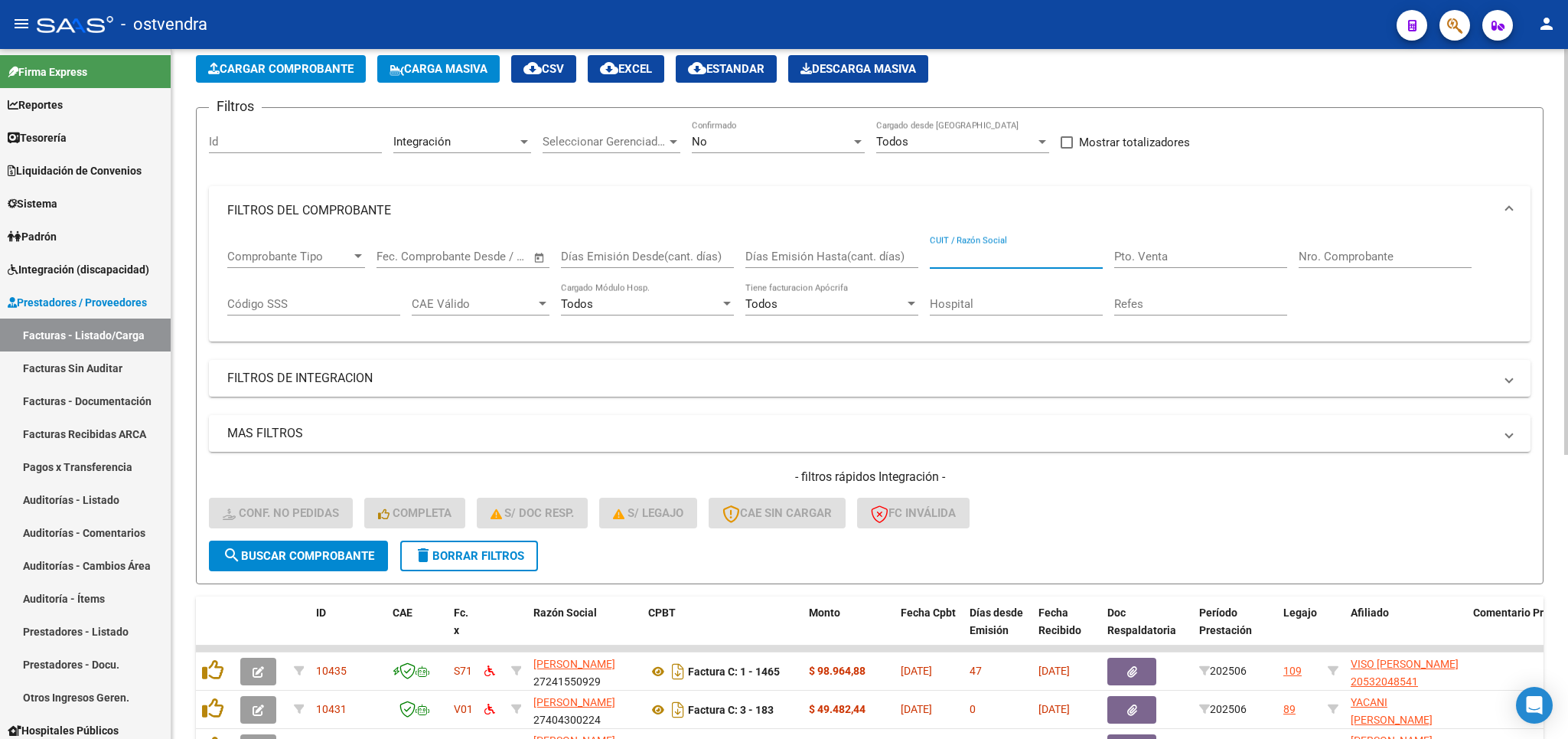
paste input "27322170217"
type input "27322170217"
click at [323, 548] on button "search Buscar Comprobante" at bounding box center [298, 556] width 179 height 30
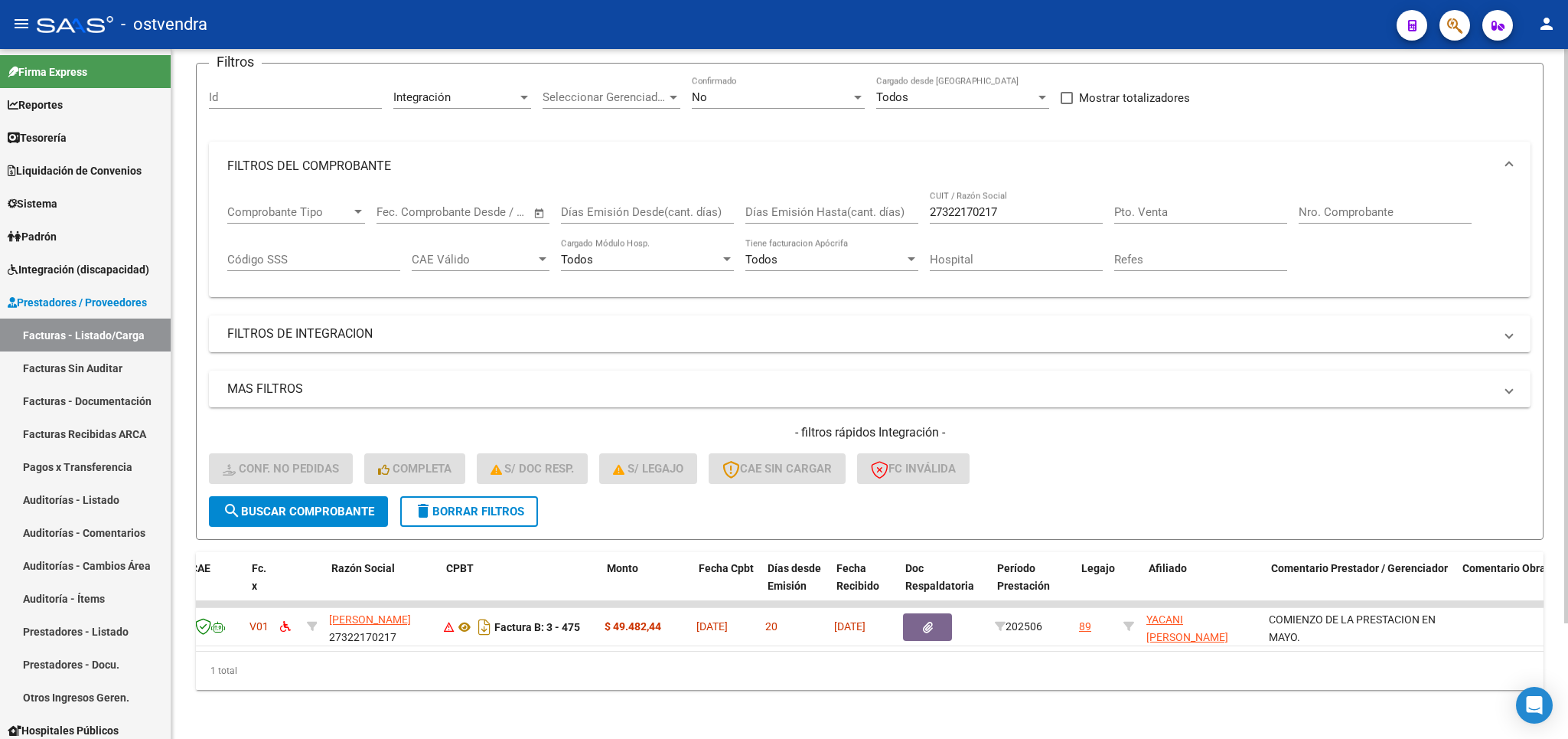
scroll to position [0, 0]
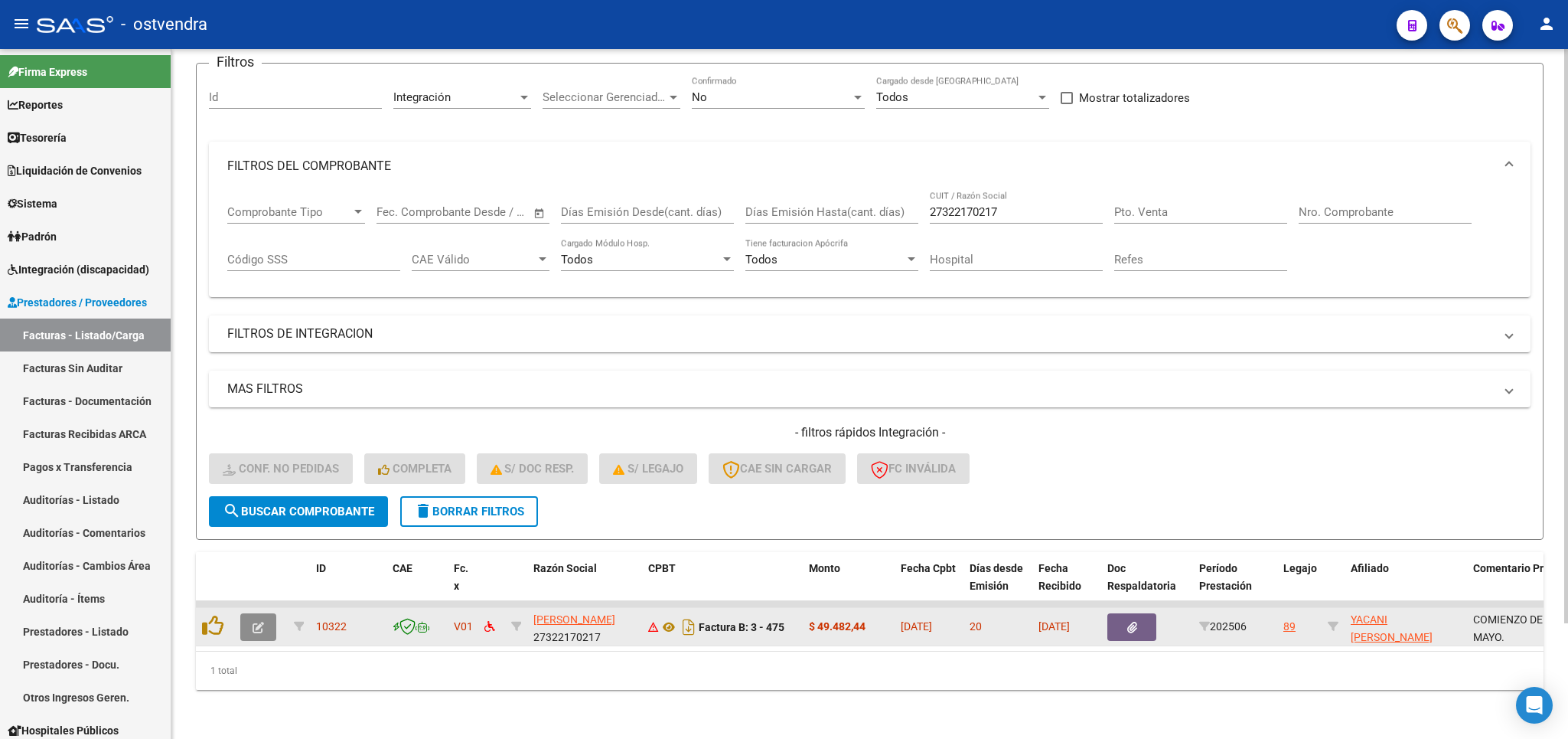
click at [266, 613] on button "button" at bounding box center [258, 627] width 36 height 28
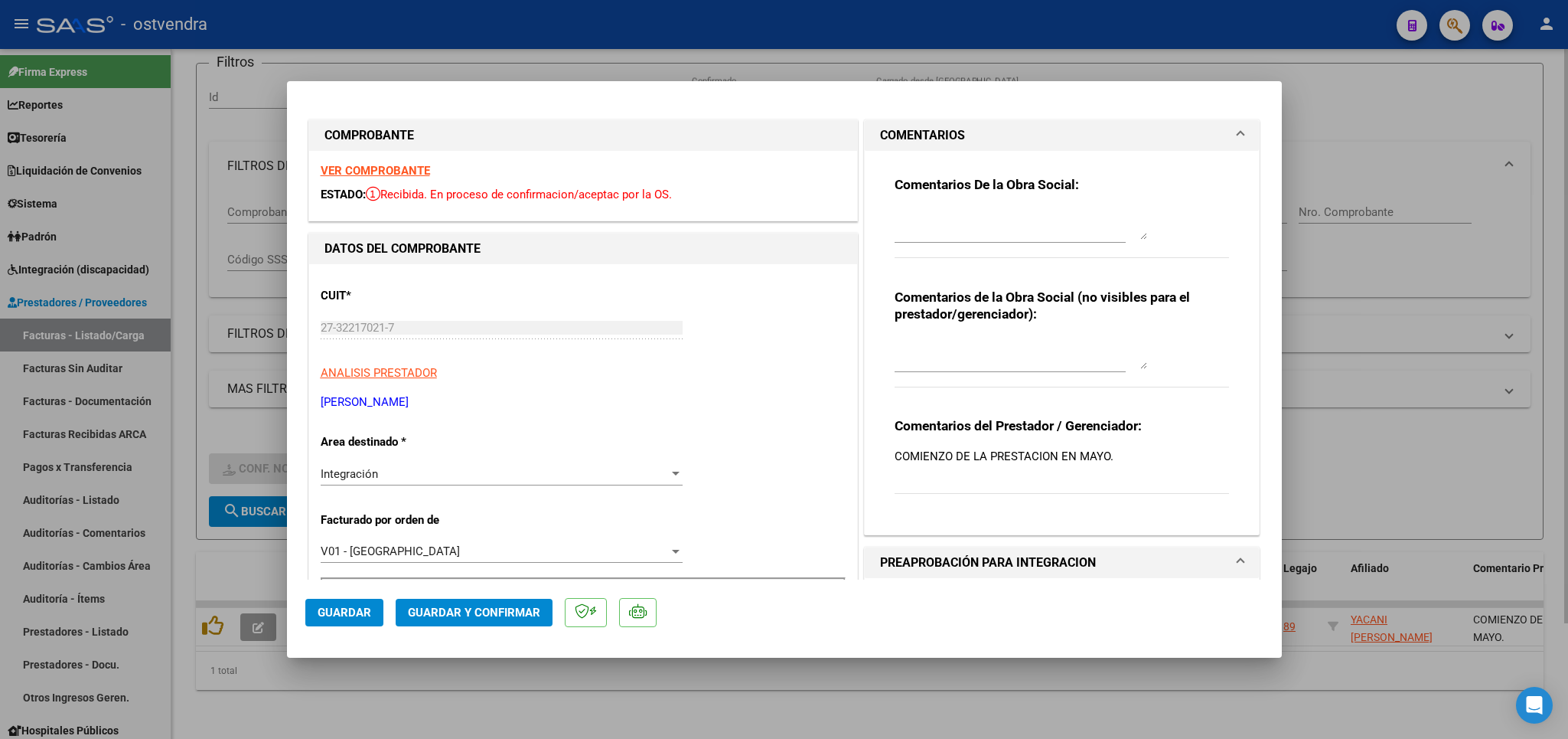
drag, startPoint x: 1445, startPoint y: 446, endPoint x: 1345, endPoint y: 475, distance: 104.1
click at [1444, 447] on div at bounding box center [784, 370] width 1568 height 739
type input "$ 0,00"
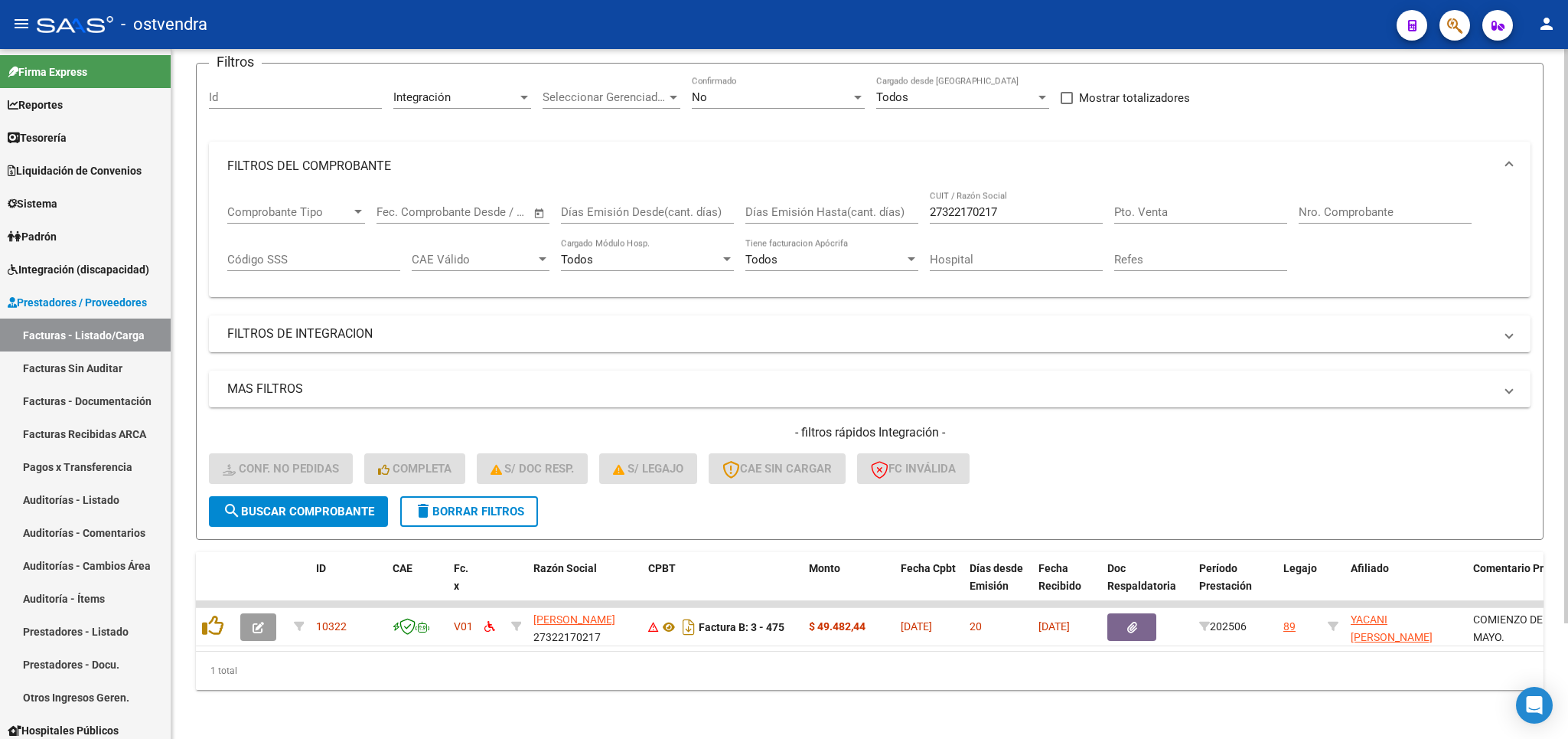
click at [436, 505] on span "delete Borrar Filtros" at bounding box center [469, 511] width 110 height 14
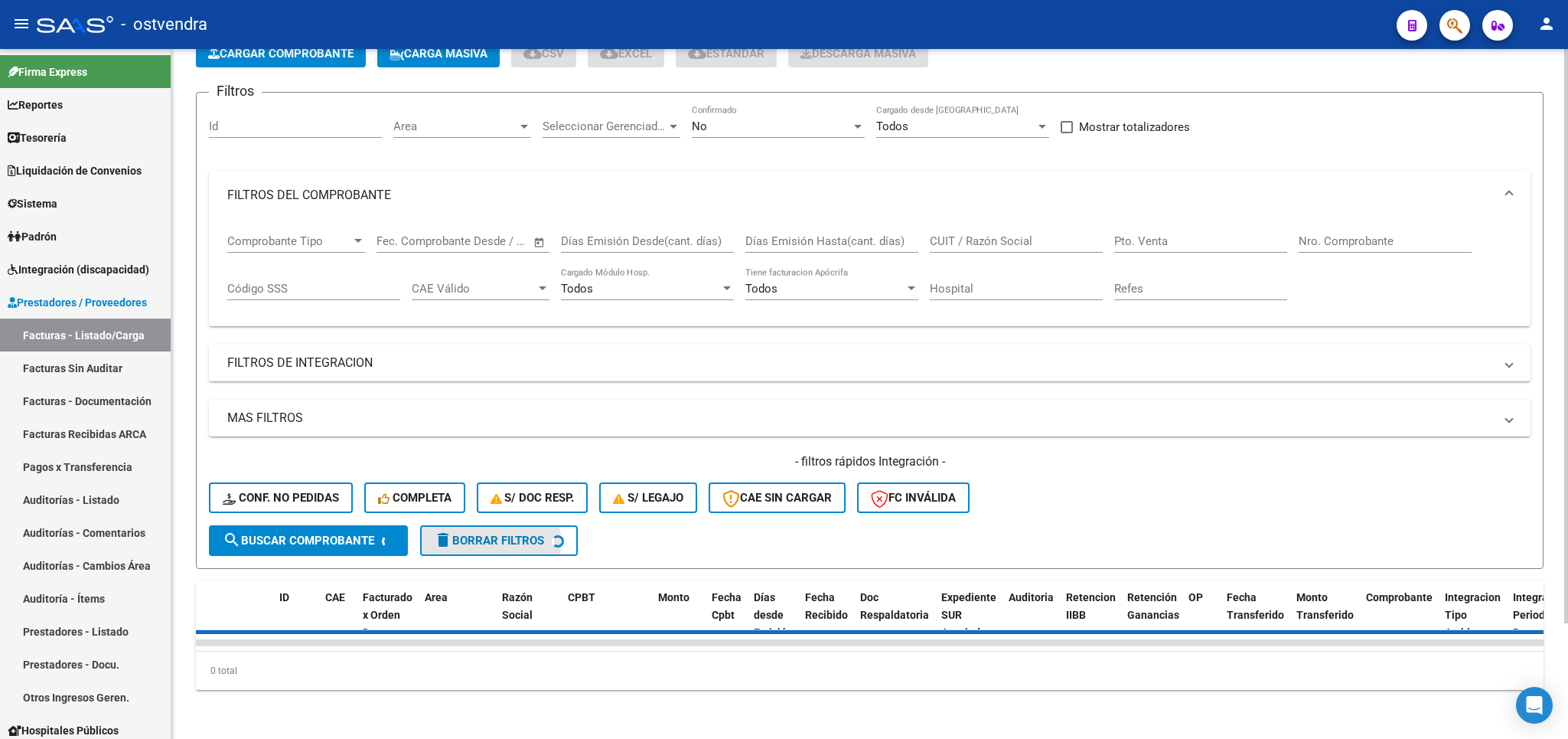
scroll to position [110, 0]
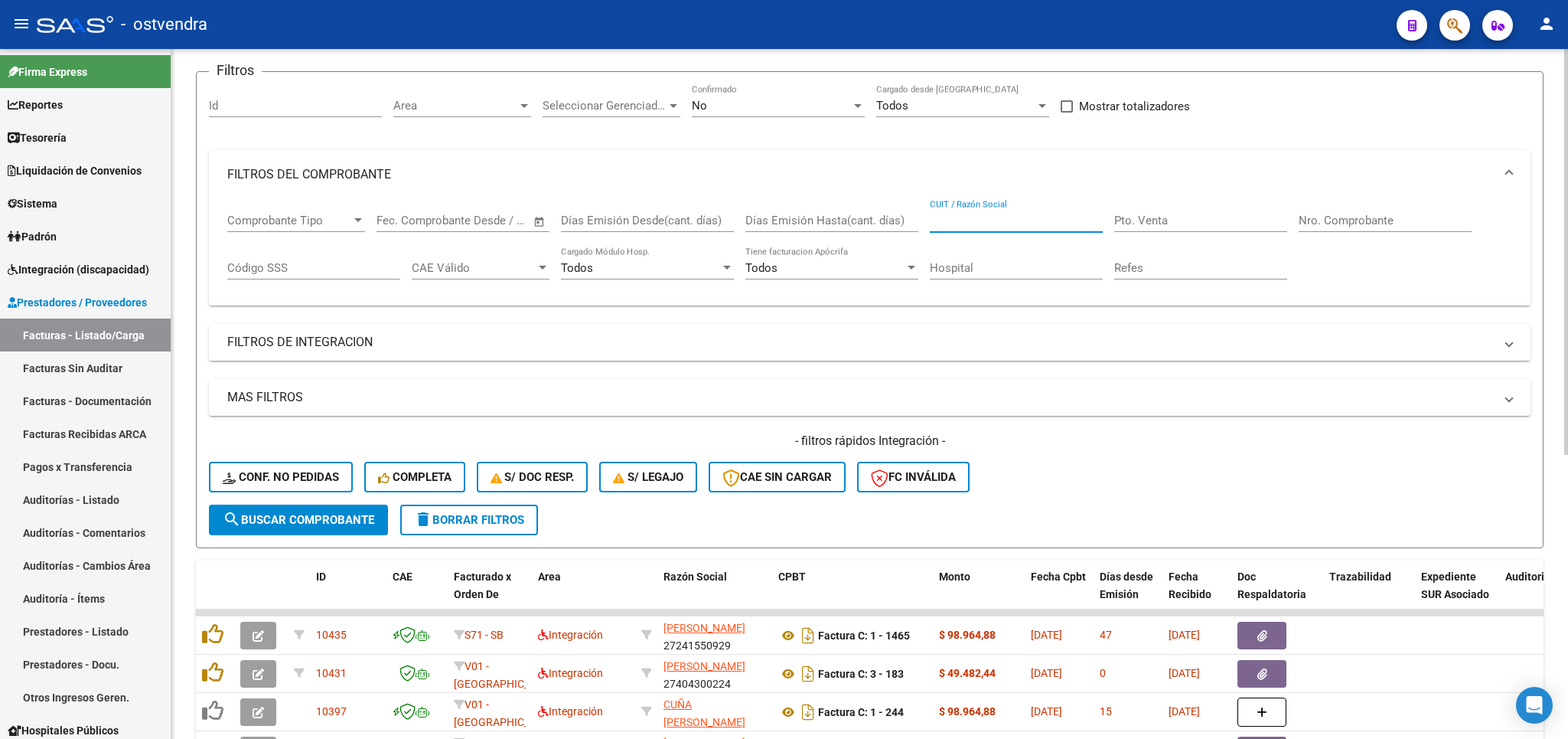
paste input "27322170217"
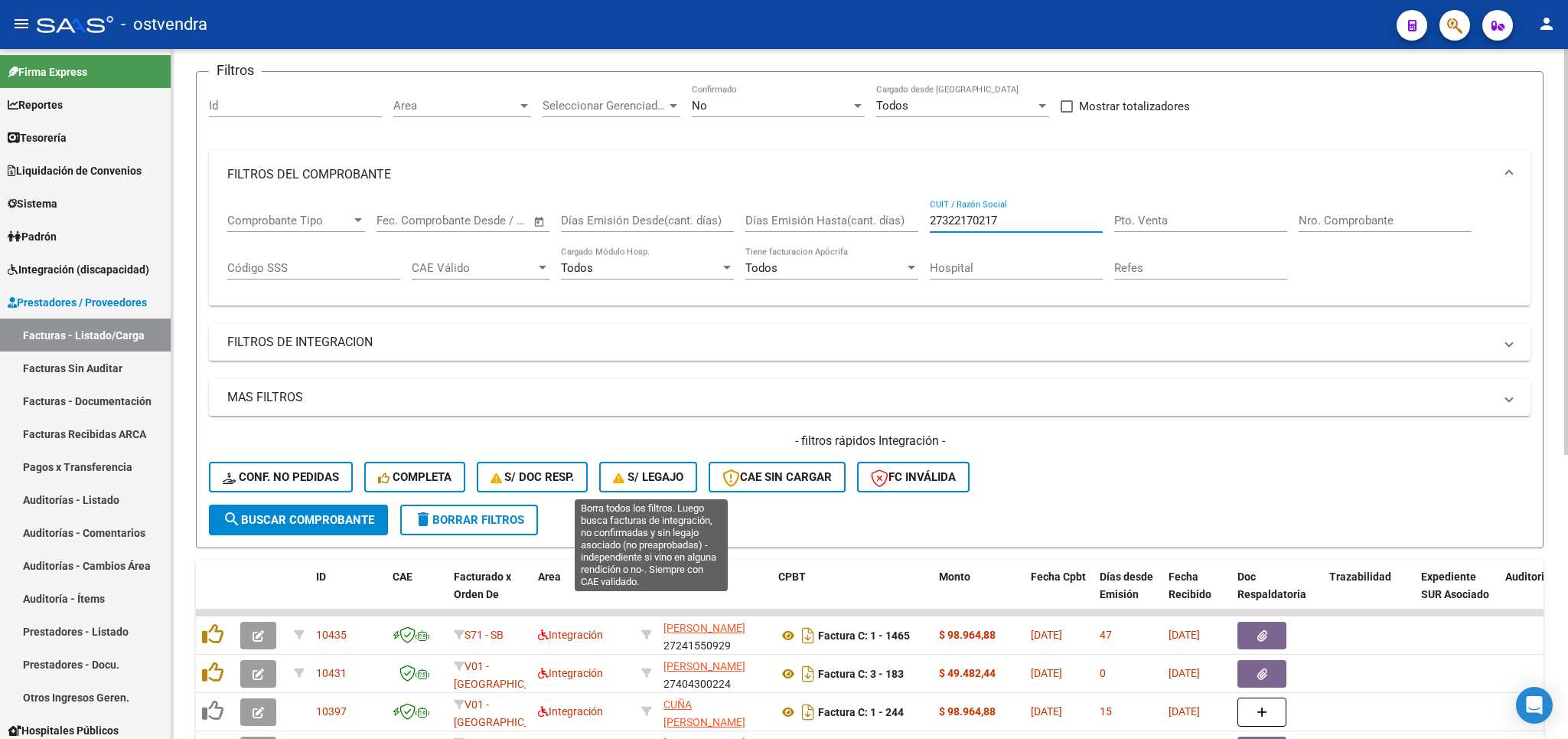
type input "27322170217"
click at [652, 477] on span "S/ legajo" at bounding box center [648, 476] width 70 height 14
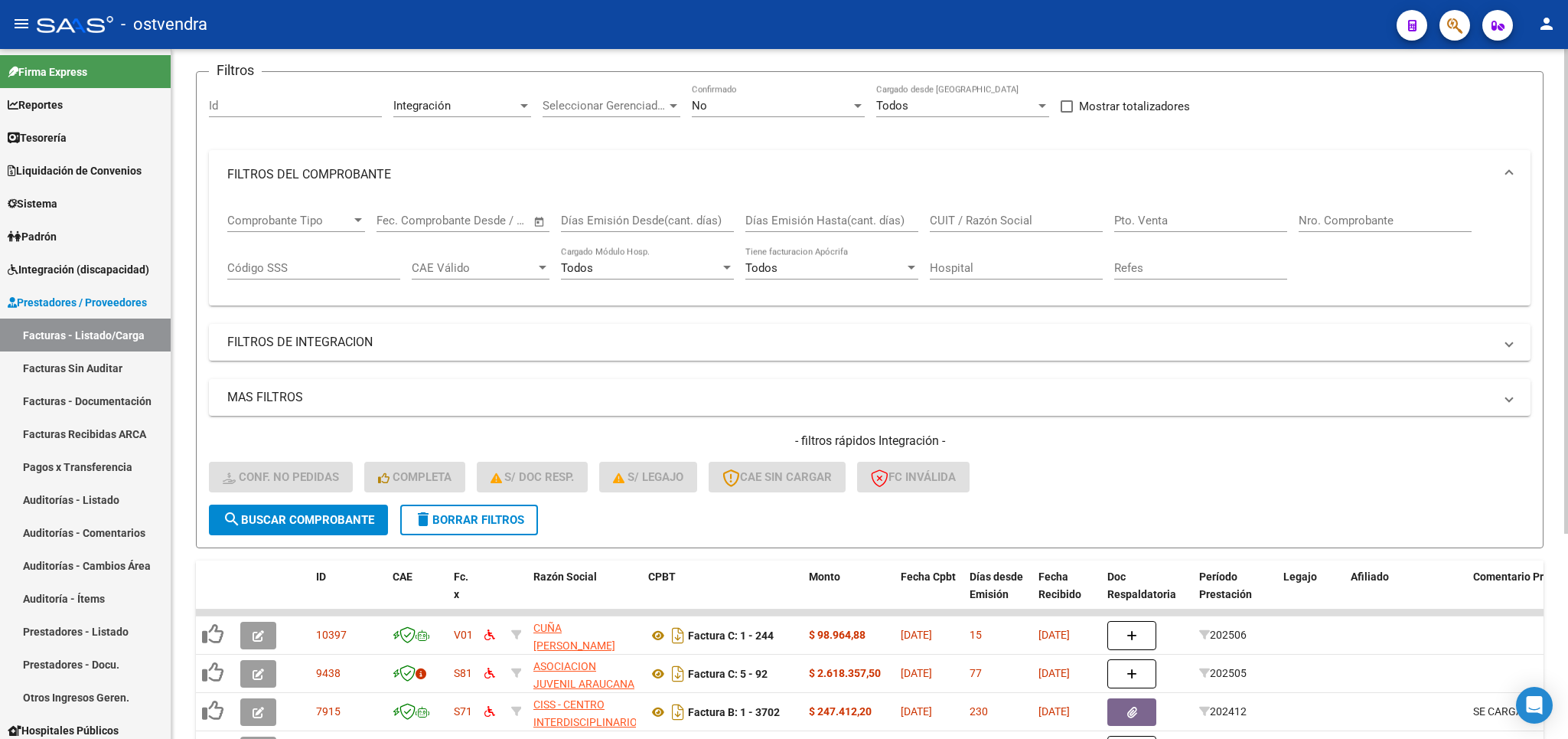
drag, startPoint x: 472, startPoint y: 522, endPoint x: 557, endPoint y: 431, distance: 124.5
click at [475, 518] on span "delete Borrar Filtros" at bounding box center [469, 519] width 110 height 14
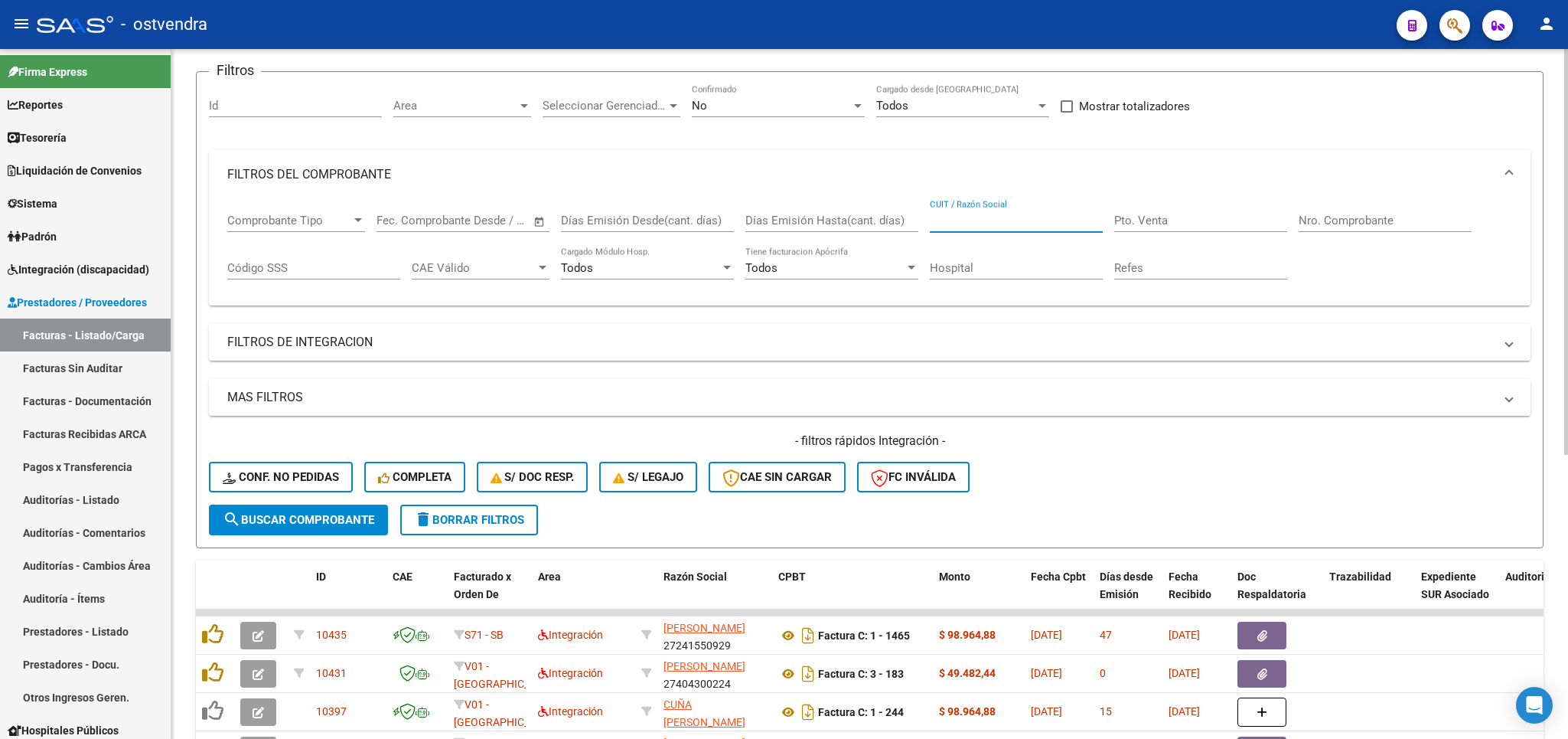
paste input "27322170217"
type input "27322170217"
click at [71, 303] on span "Prestadores / Proveedores" at bounding box center [77, 302] width 139 height 17
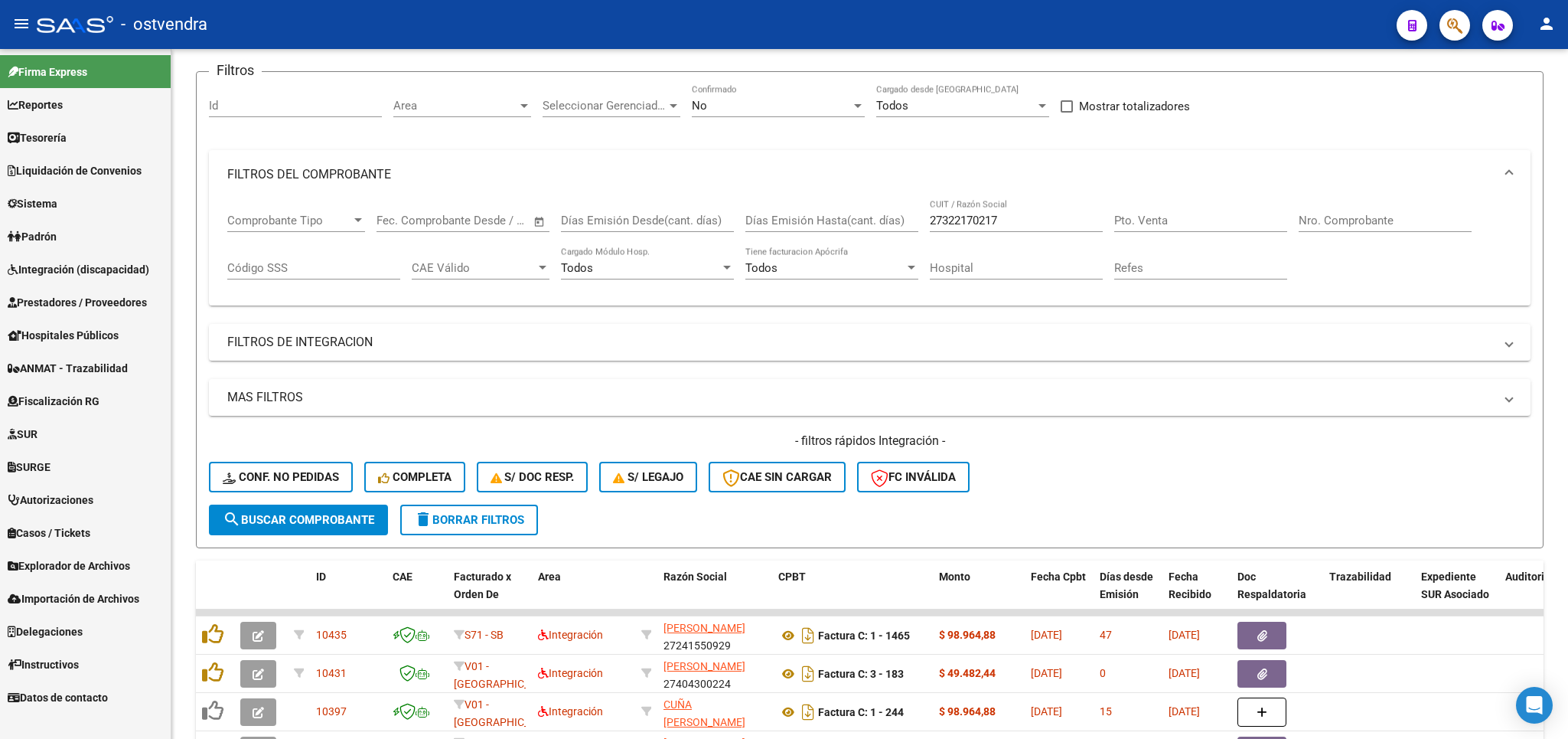
click at [50, 268] on span "Integración (discapacidad)" at bounding box center [79, 269] width 142 height 17
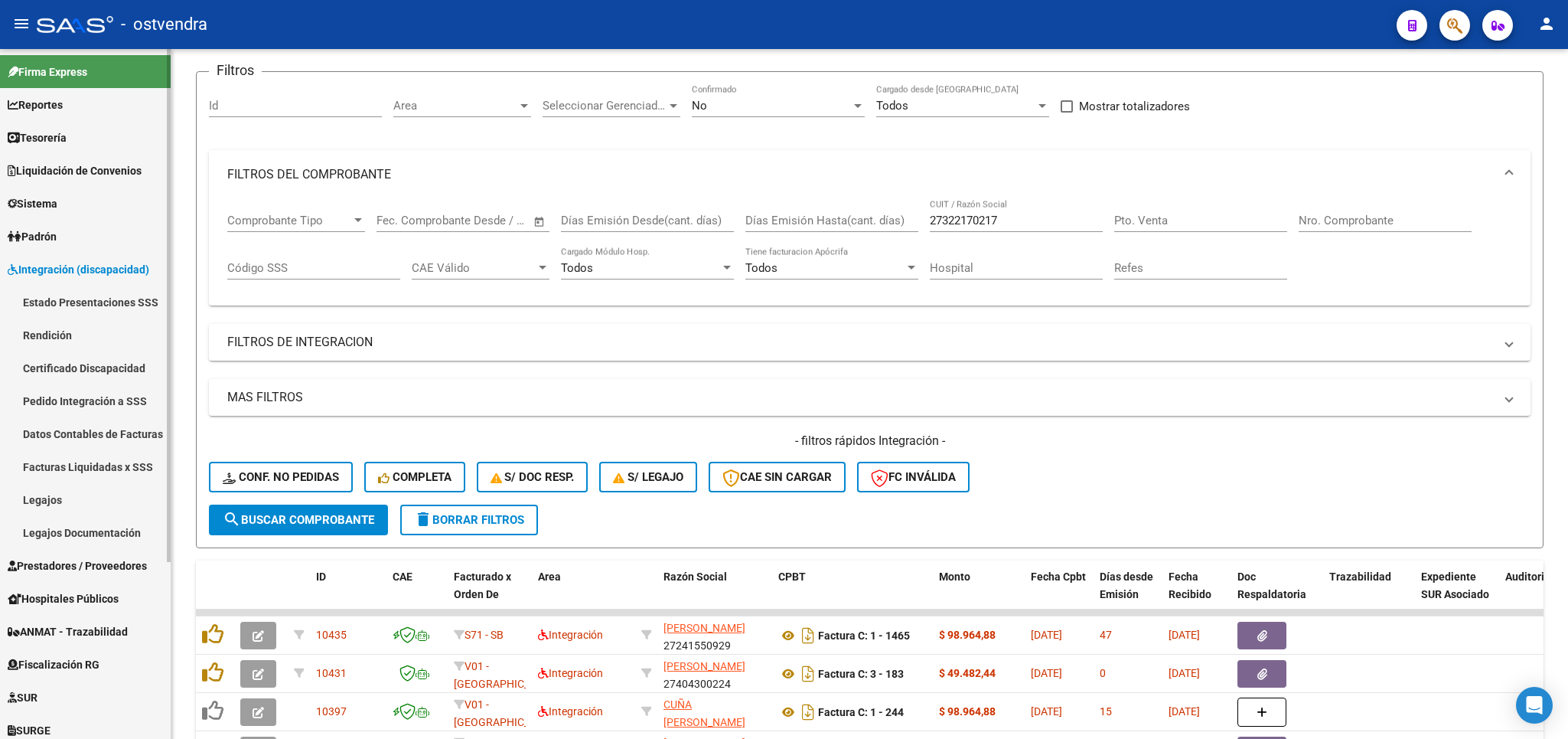
click at [72, 562] on span "Prestadores / Proveedores" at bounding box center [77, 565] width 139 height 17
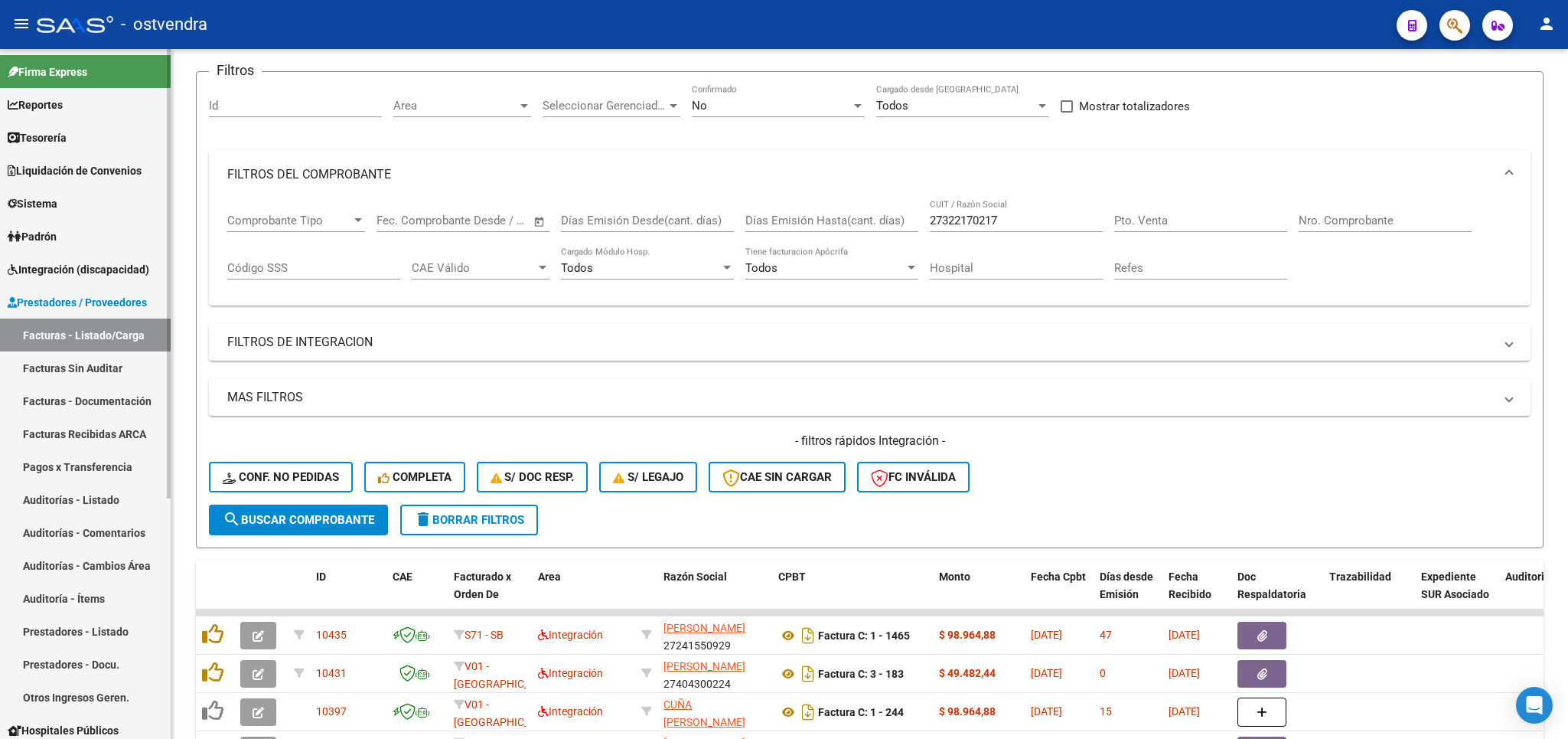
click at [71, 276] on span "Integración (discapacidad)" at bounding box center [79, 269] width 142 height 17
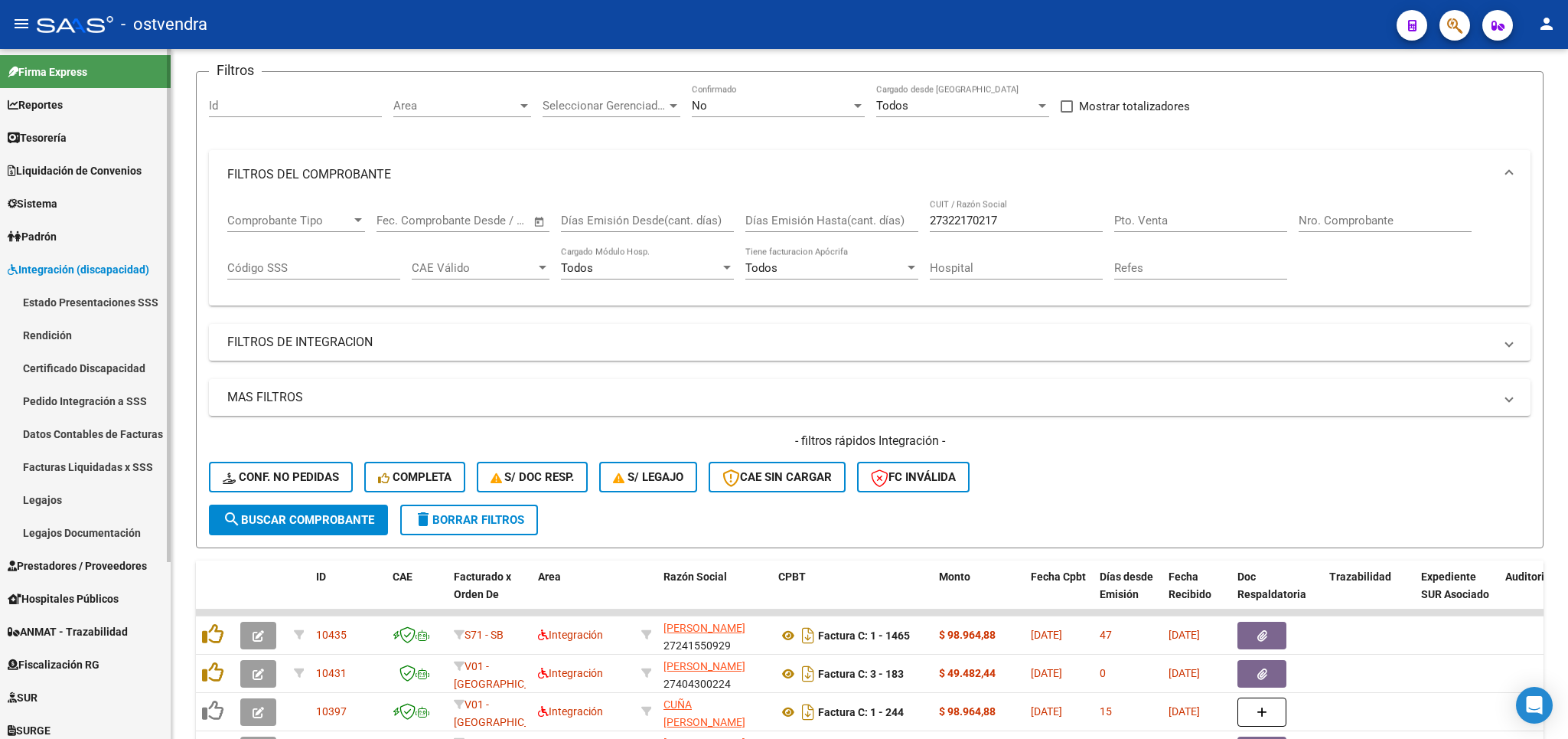
click at [53, 461] on link "Facturas Liquidadas x SSS" at bounding box center [85, 466] width 170 height 33
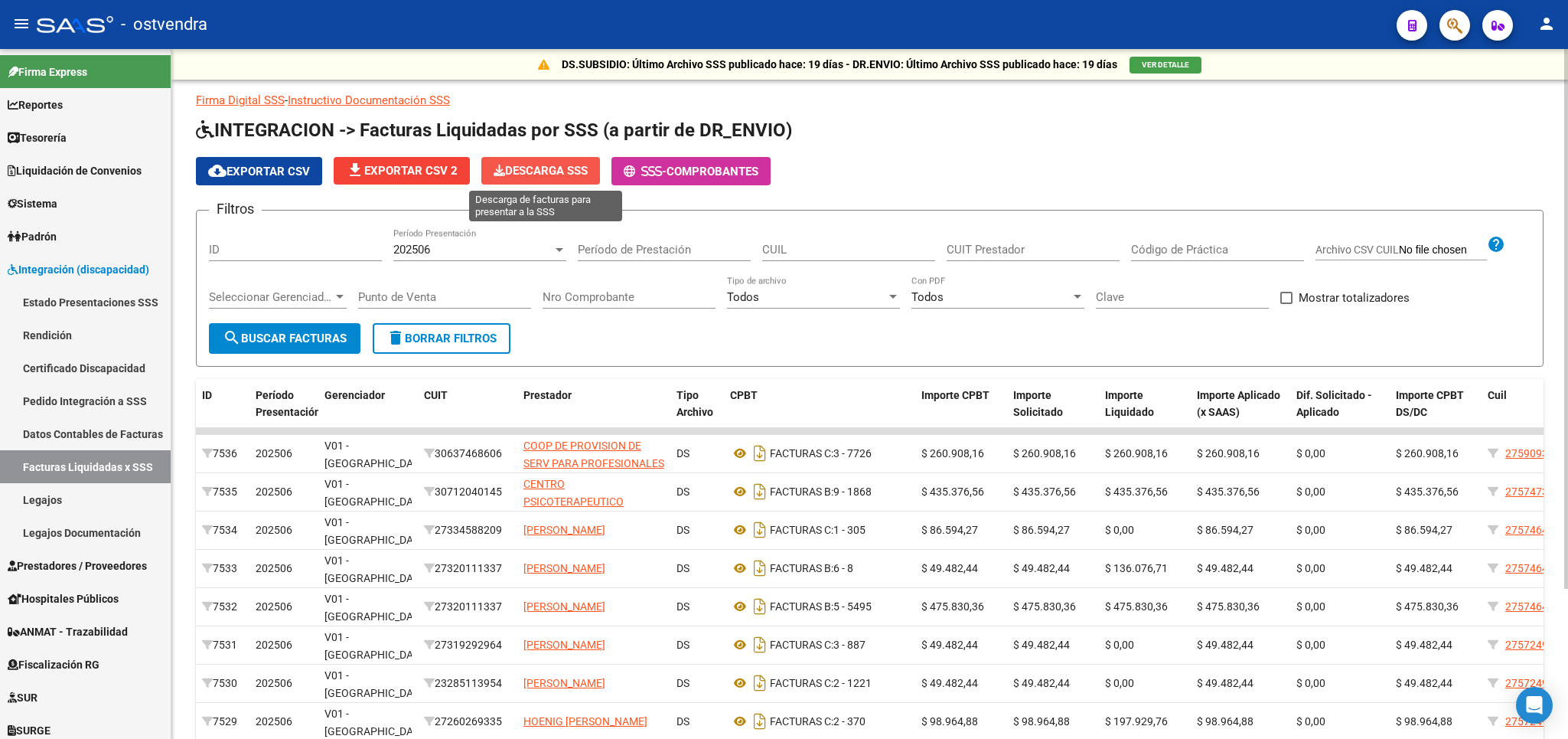
click at [535, 171] on span "Descarga SSS" at bounding box center [540, 170] width 94 height 14
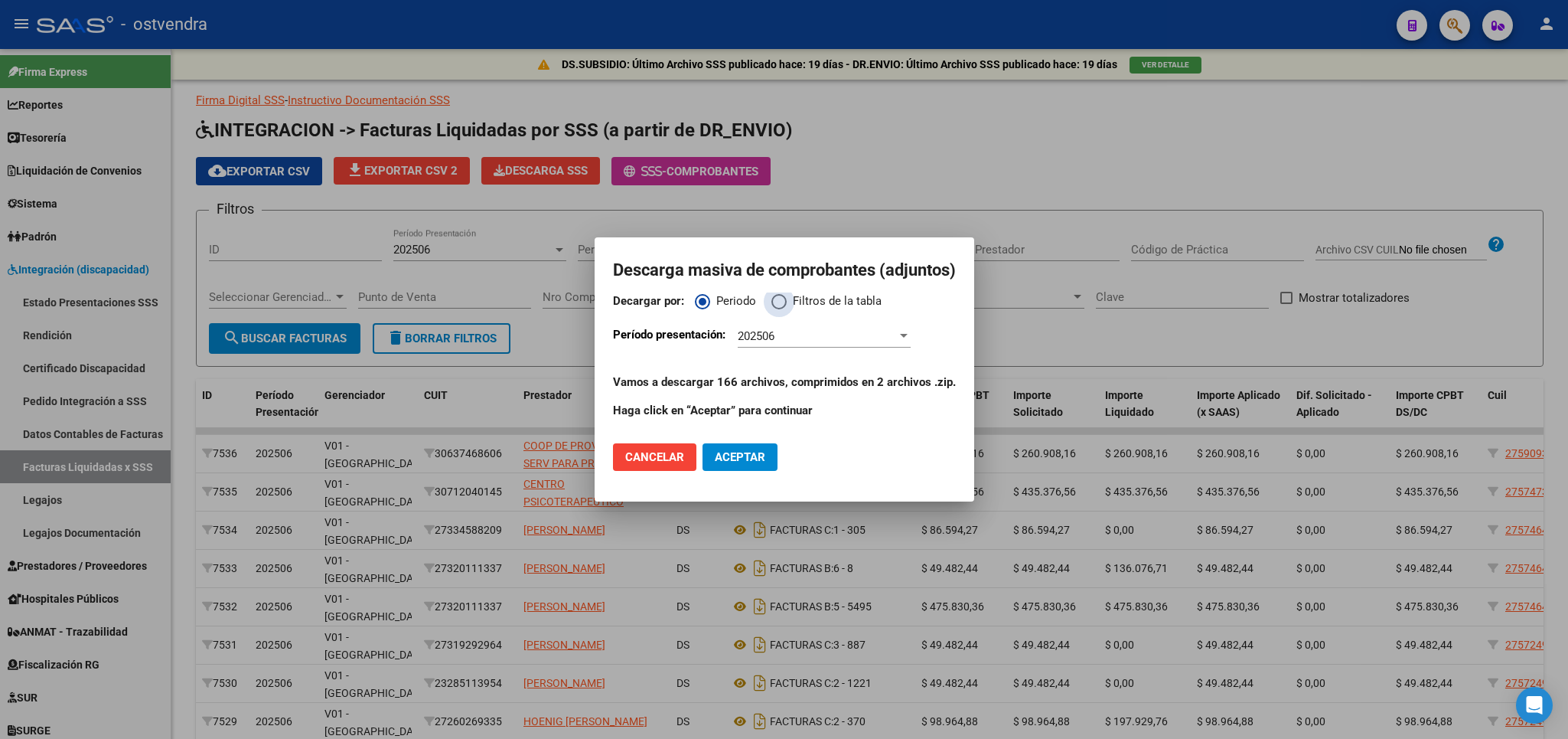
click at [776, 298] on span "Decargar por:" at bounding box center [778, 301] width 15 height 15
click at [776, 298] on input "Filtros de la tabla" at bounding box center [778, 301] width 15 height 15
radio input "true"
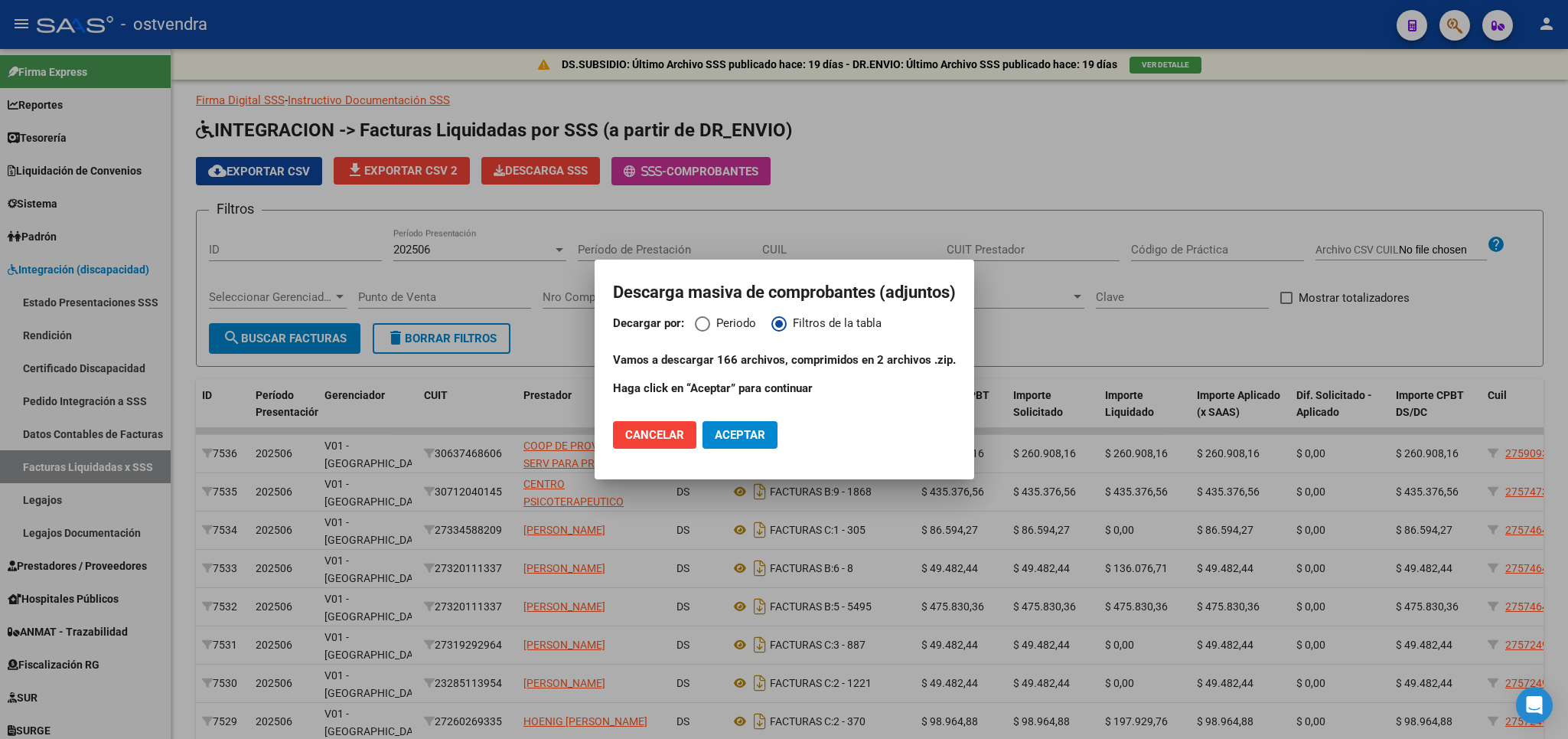
click at [746, 436] on span "Aceptar" at bounding box center [739, 434] width 50 height 14
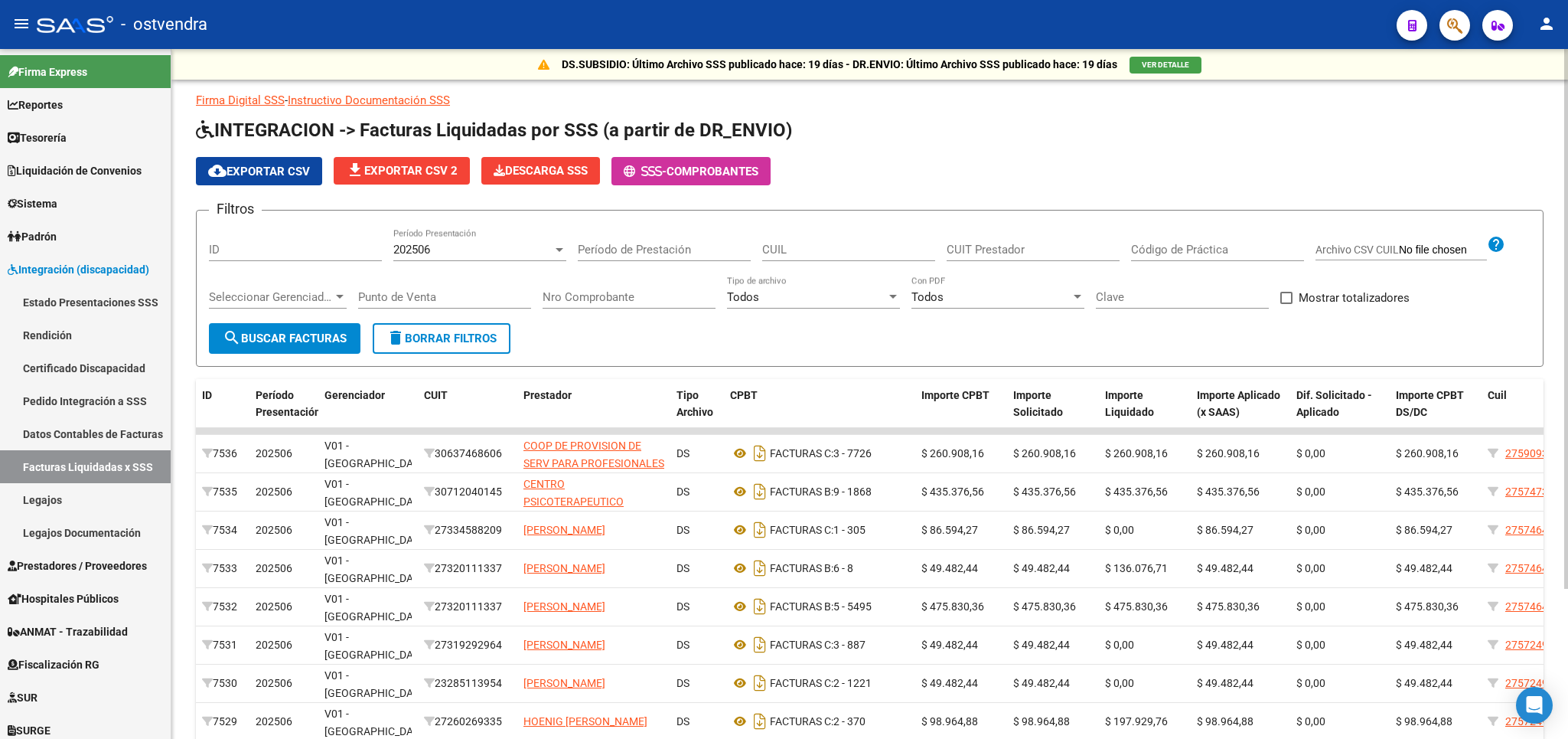
click at [458, 347] on button "delete Borrar Filtros" at bounding box center [441, 338] width 138 height 30
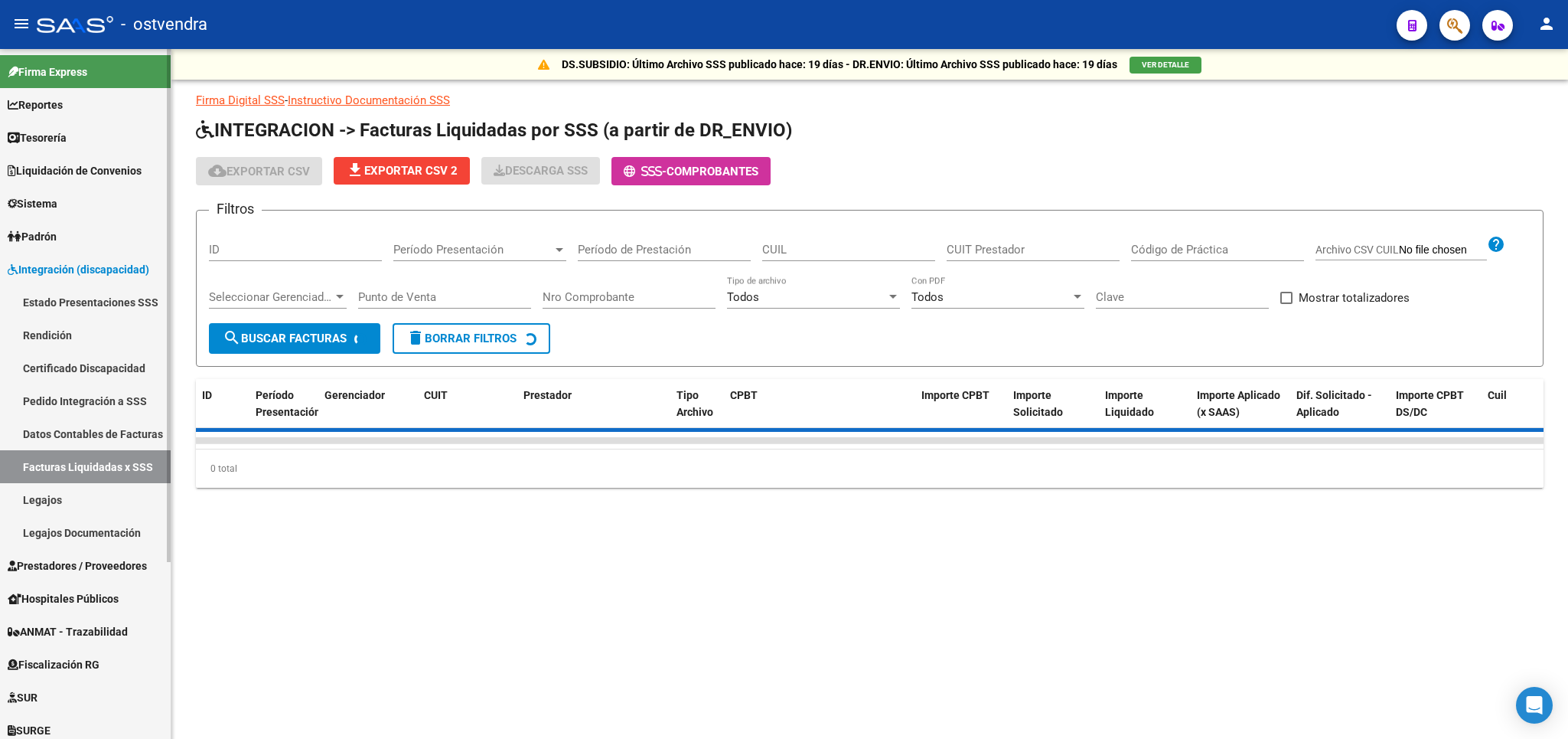
click at [71, 275] on span "Integración (discapacidad)" at bounding box center [79, 269] width 142 height 17
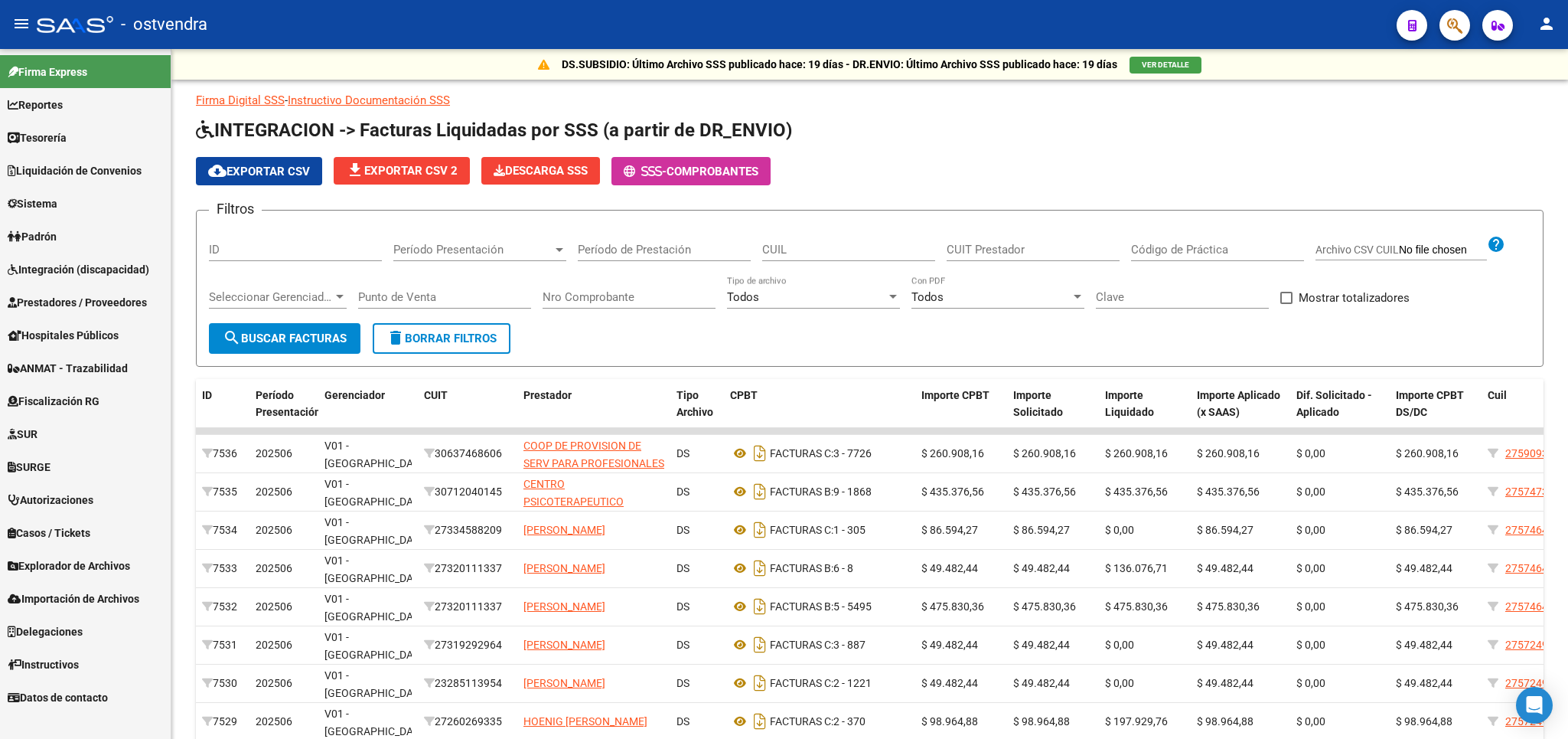
click at [61, 300] on span "Prestadores / Proveedores" at bounding box center [77, 302] width 139 height 17
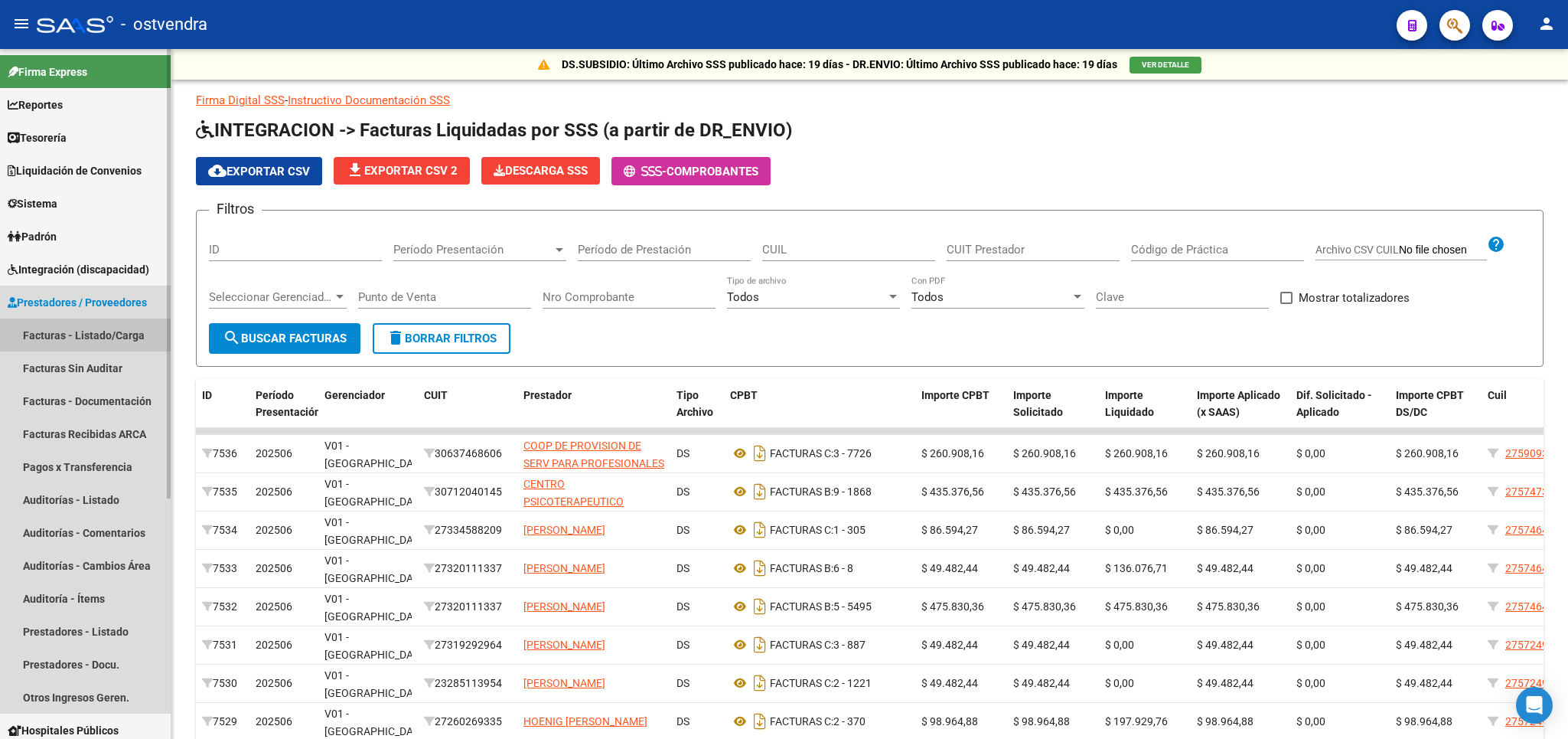
click at [64, 337] on link "Facturas - Listado/Carga" at bounding box center [85, 334] width 170 height 33
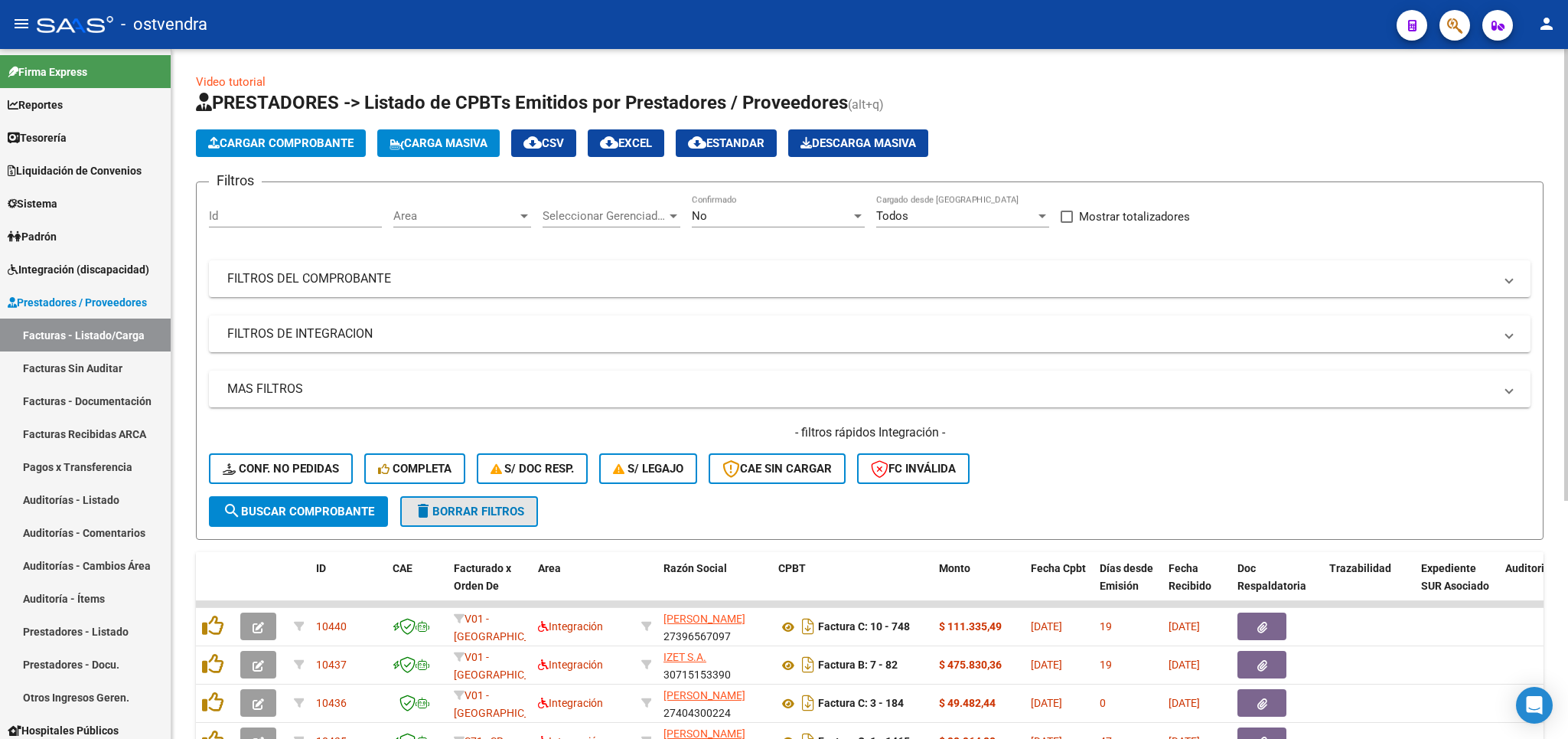
drag, startPoint x: 489, startPoint y: 512, endPoint x: 408, endPoint y: 466, distance: 93.2
click at [488, 512] on span "delete Borrar Filtros" at bounding box center [469, 511] width 110 height 14
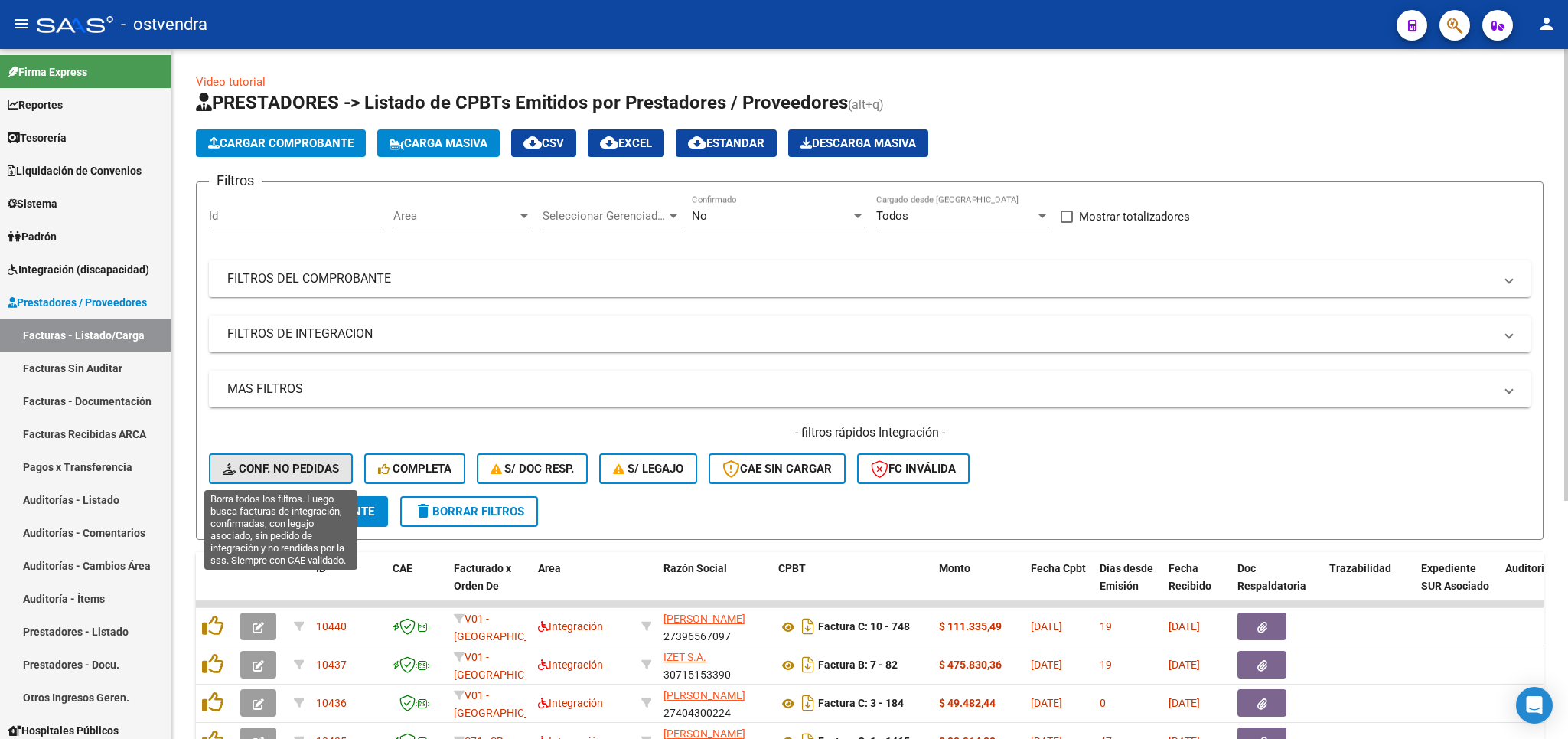
click at [301, 464] on span "Conf. no pedidas" at bounding box center [281, 468] width 116 height 14
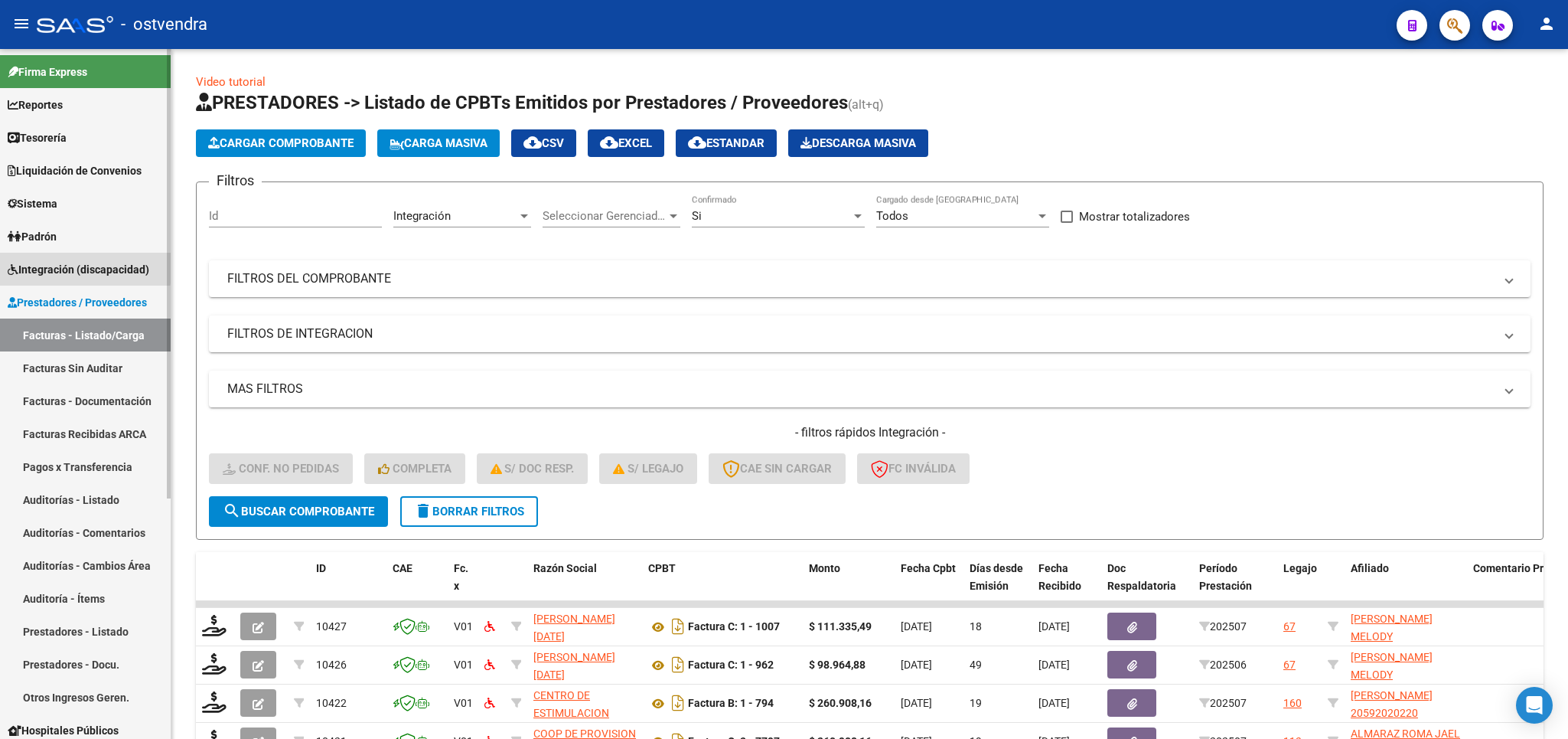
drag, startPoint x: 64, startPoint y: 266, endPoint x: 85, endPoint y: 374, distance: 110.0
click at [67, 268] on span "Integración (discapacidad)" at bounding box center [79, 269] width 142 height 17
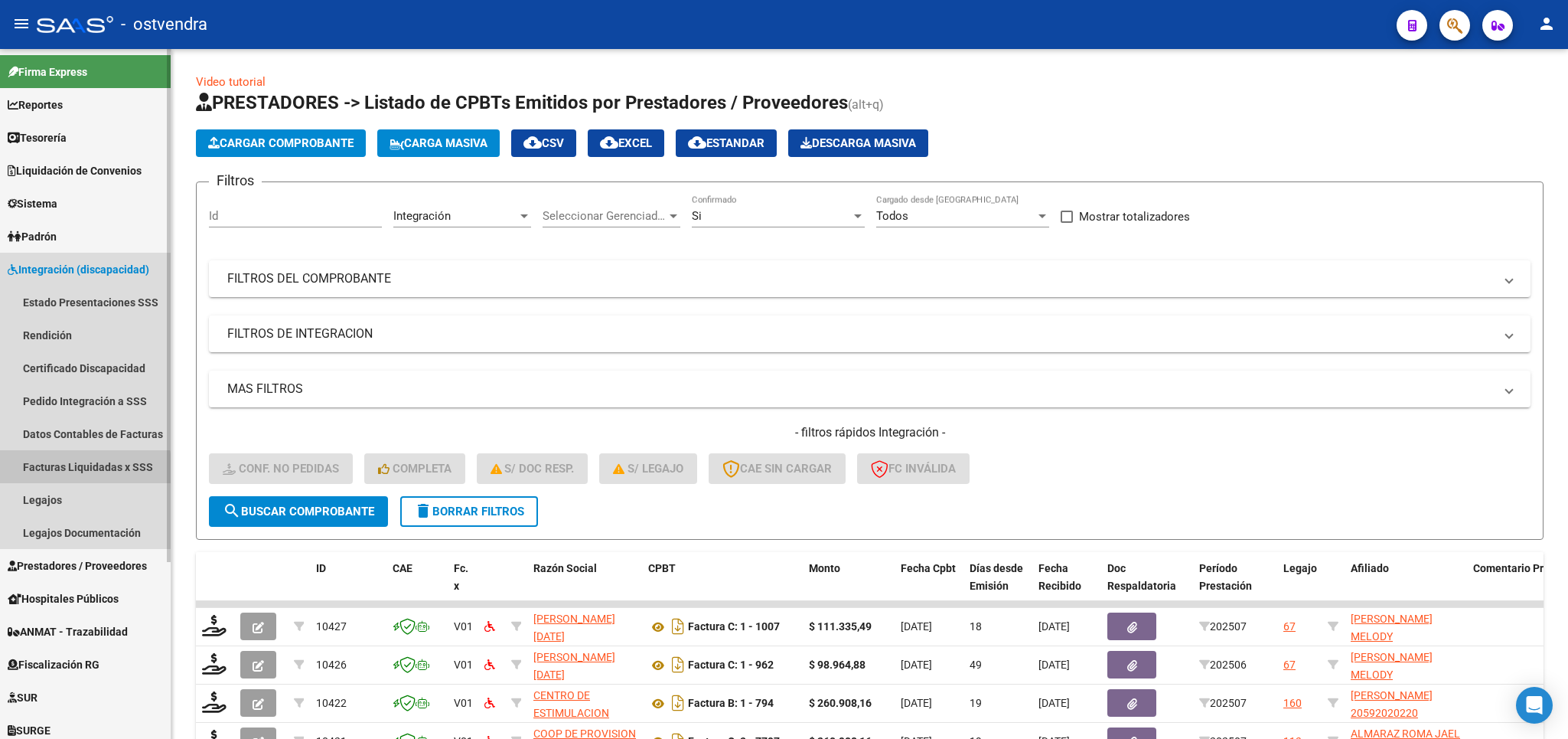
click at [76, 470] on link "Facturas Liquidadas x SSS" at bounding box center [85, 466] width 170 height 33
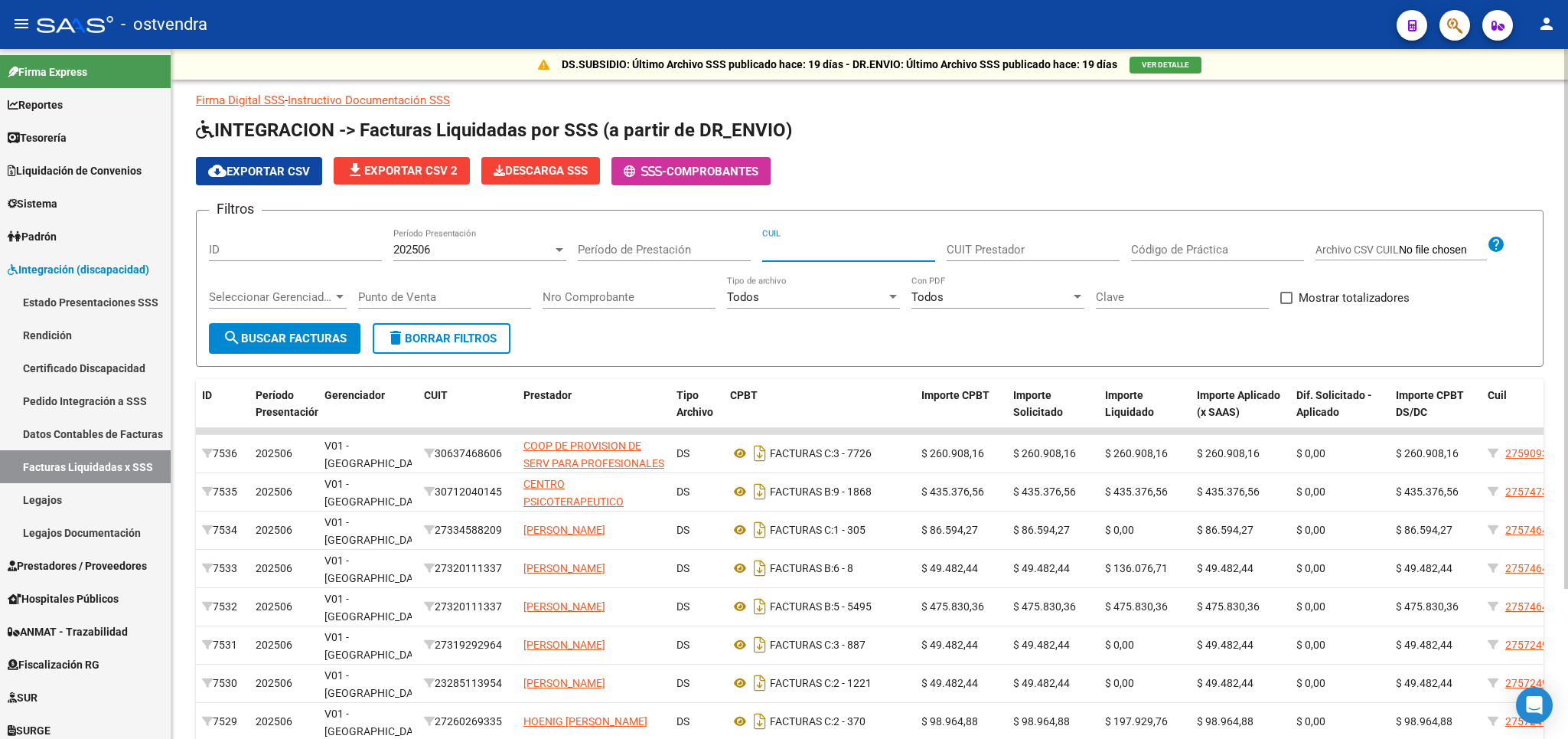
paste input "23-56645697-4"
type input "23-56645697-4"
click at [306, 330] on button "search Buscar Facturas" at bounding box center [284, 338] width 151 height 30
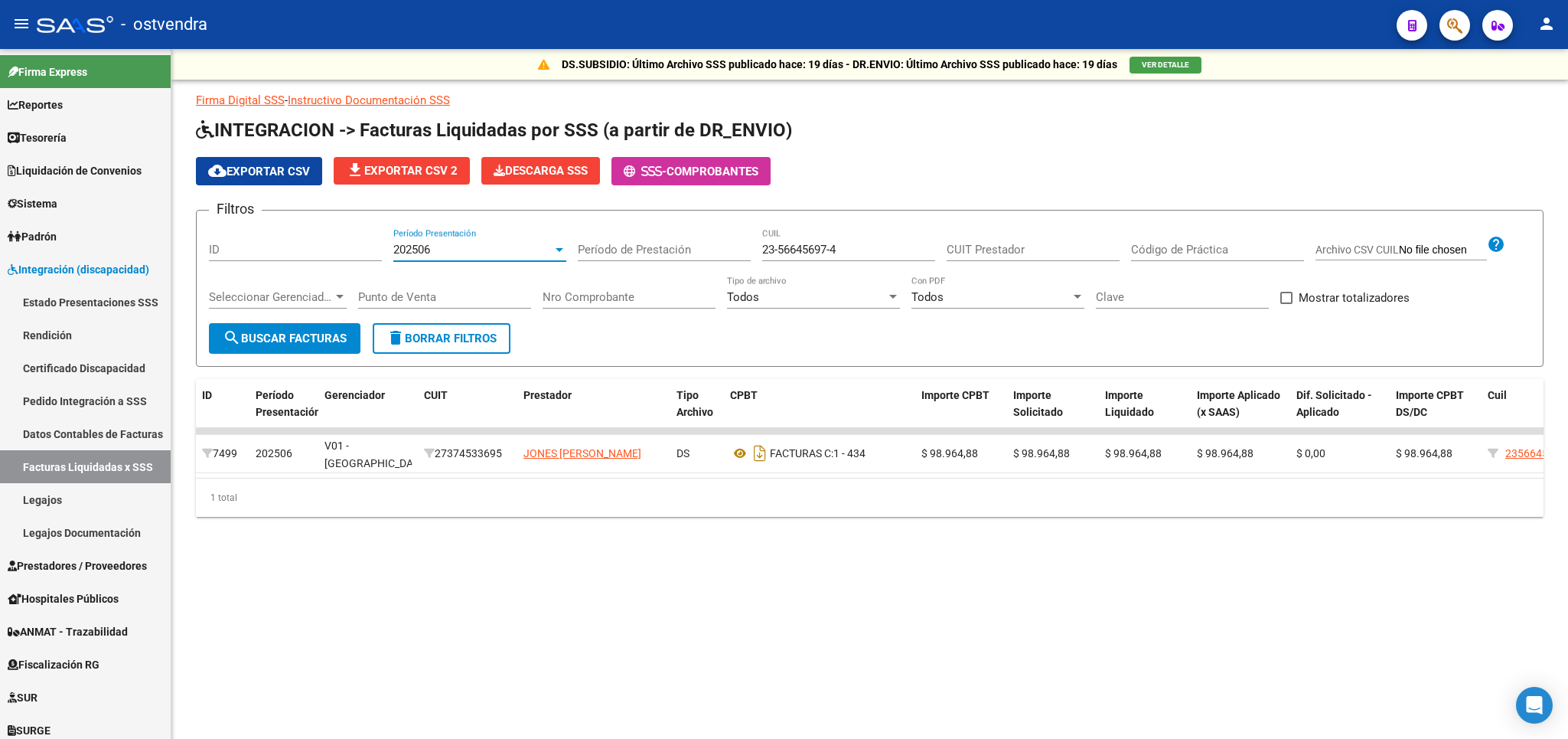
click at [463, 252] on div "202506" at bounding box center [473, 249] width 159 height 14
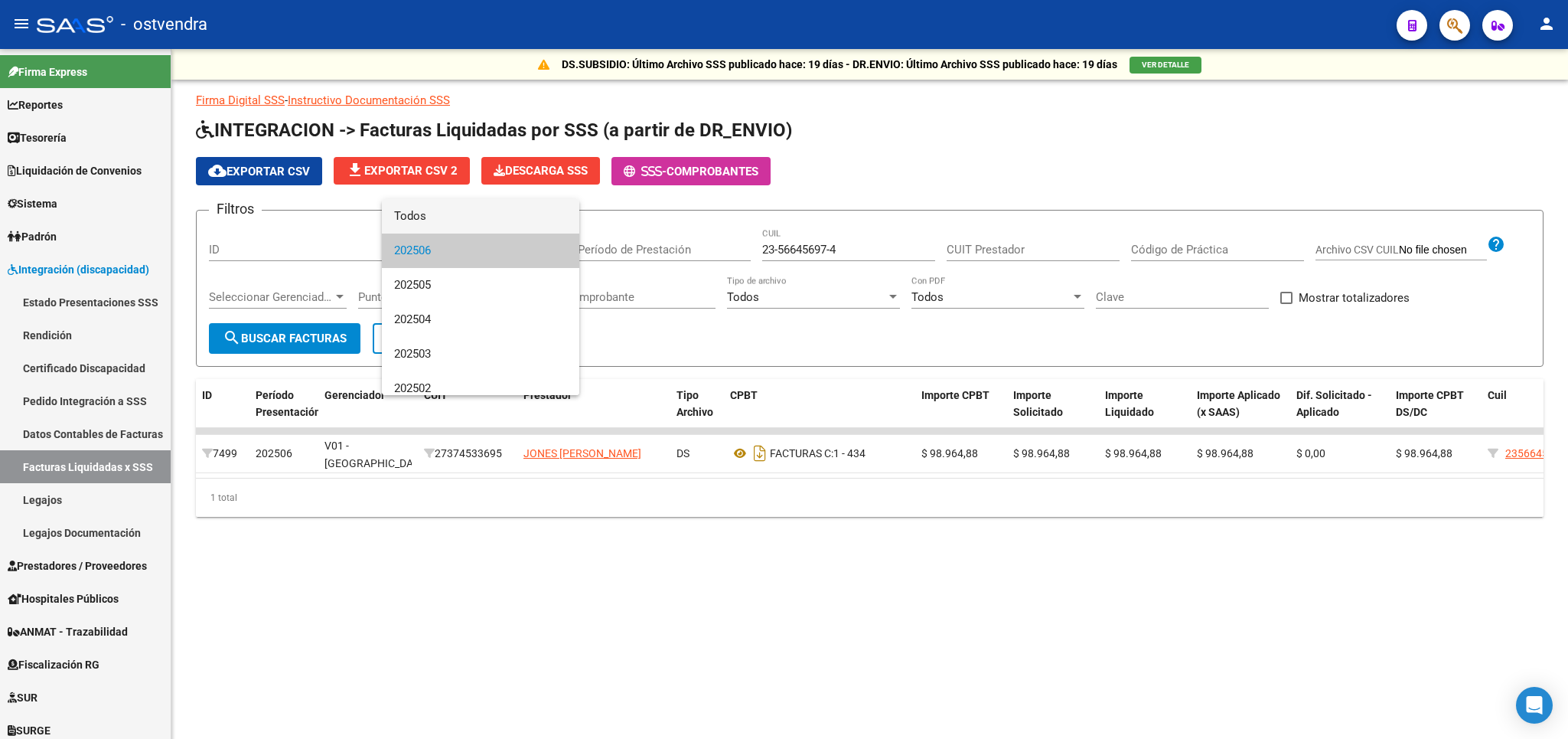
drag, startPoint x: 446, startPoint y: 210, endPoint x: 360, endPoint y: 312, distance: 133.4
click at [445, 211] on span "Todos" at bounding box center [480, 216] width 173 height 34
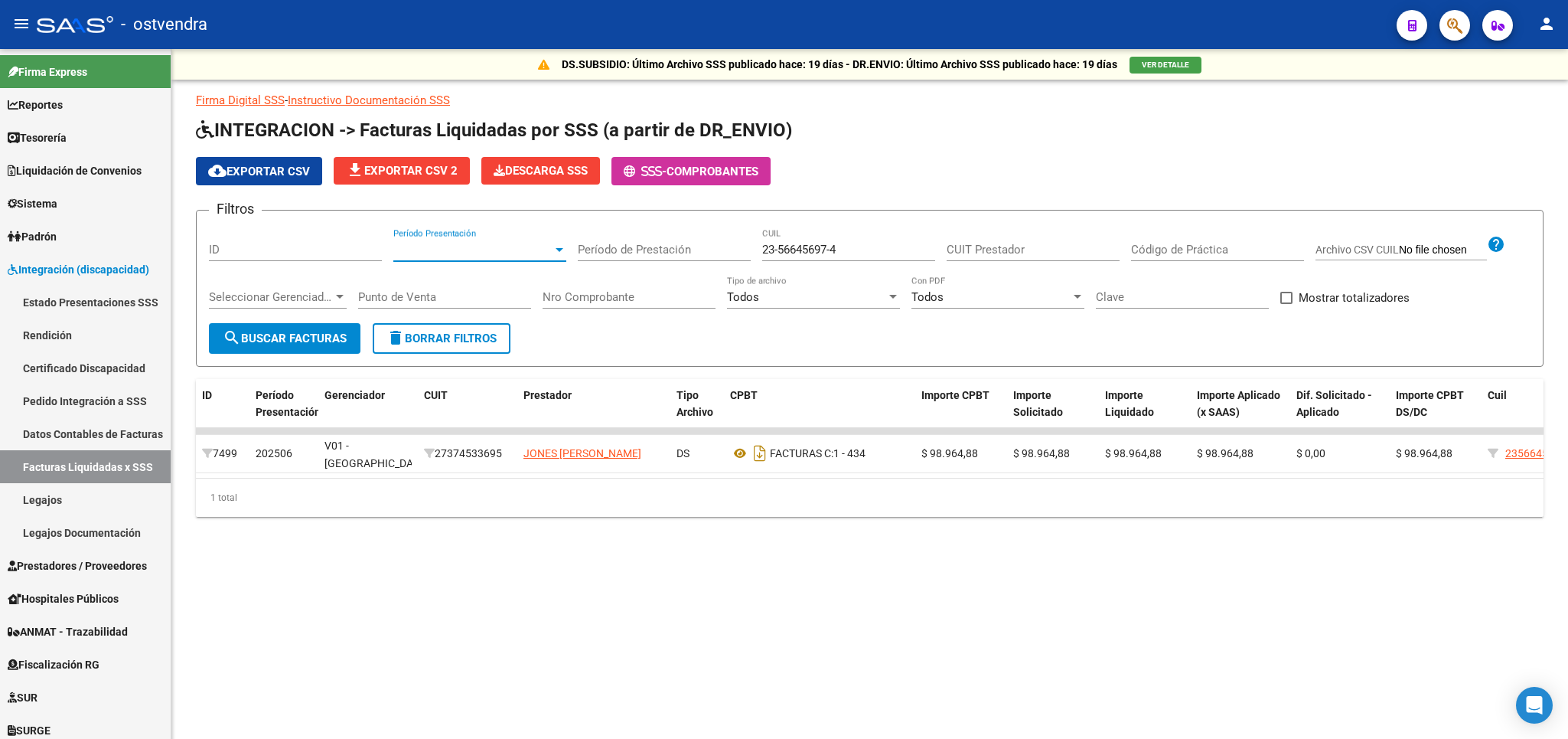
click at [342, 332] on span "search Buscar Facturas" at bounding box center [285, 338] width 124 height 14
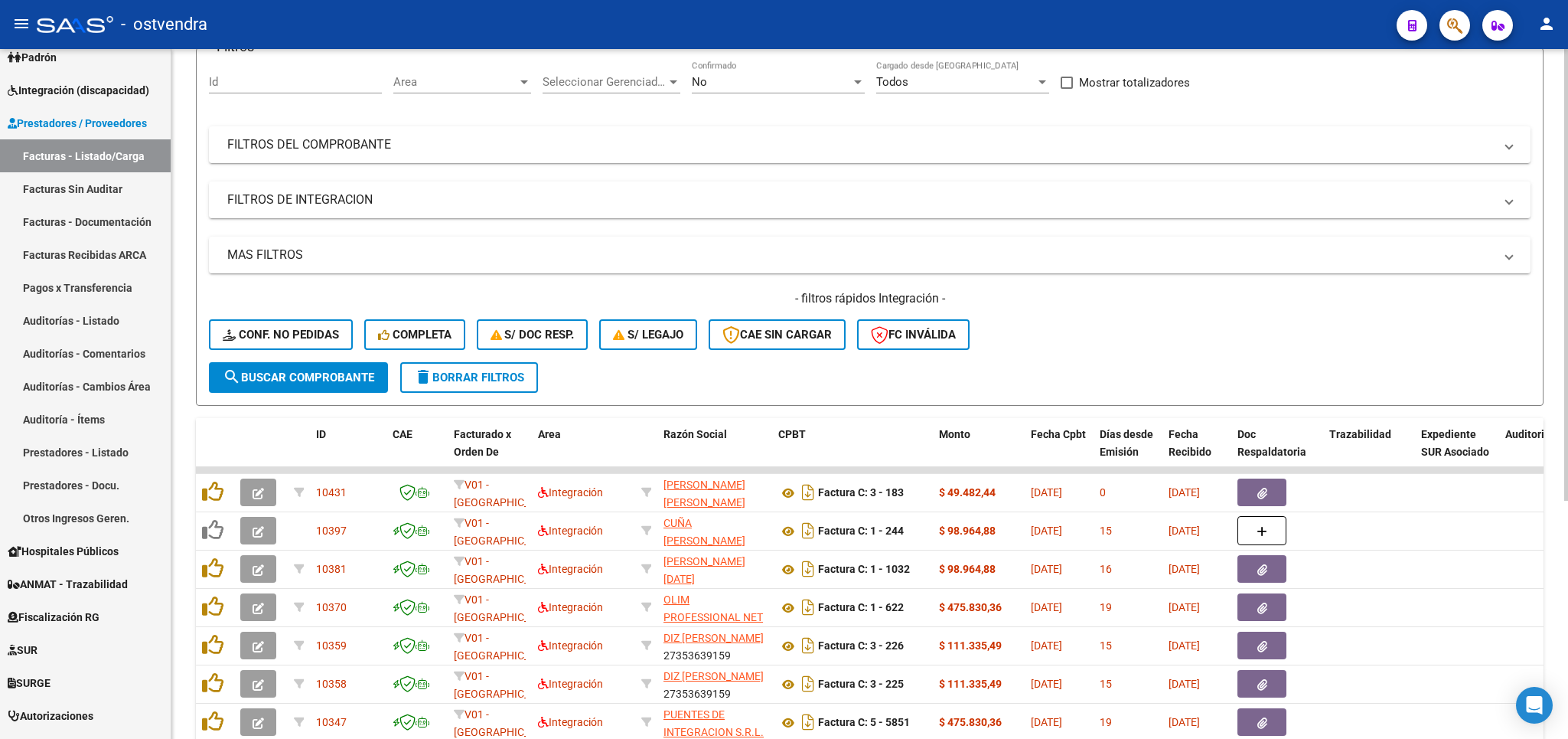
scroll to position [89, 0]
